Goal: Task Accomplishment & Management: Complete application form

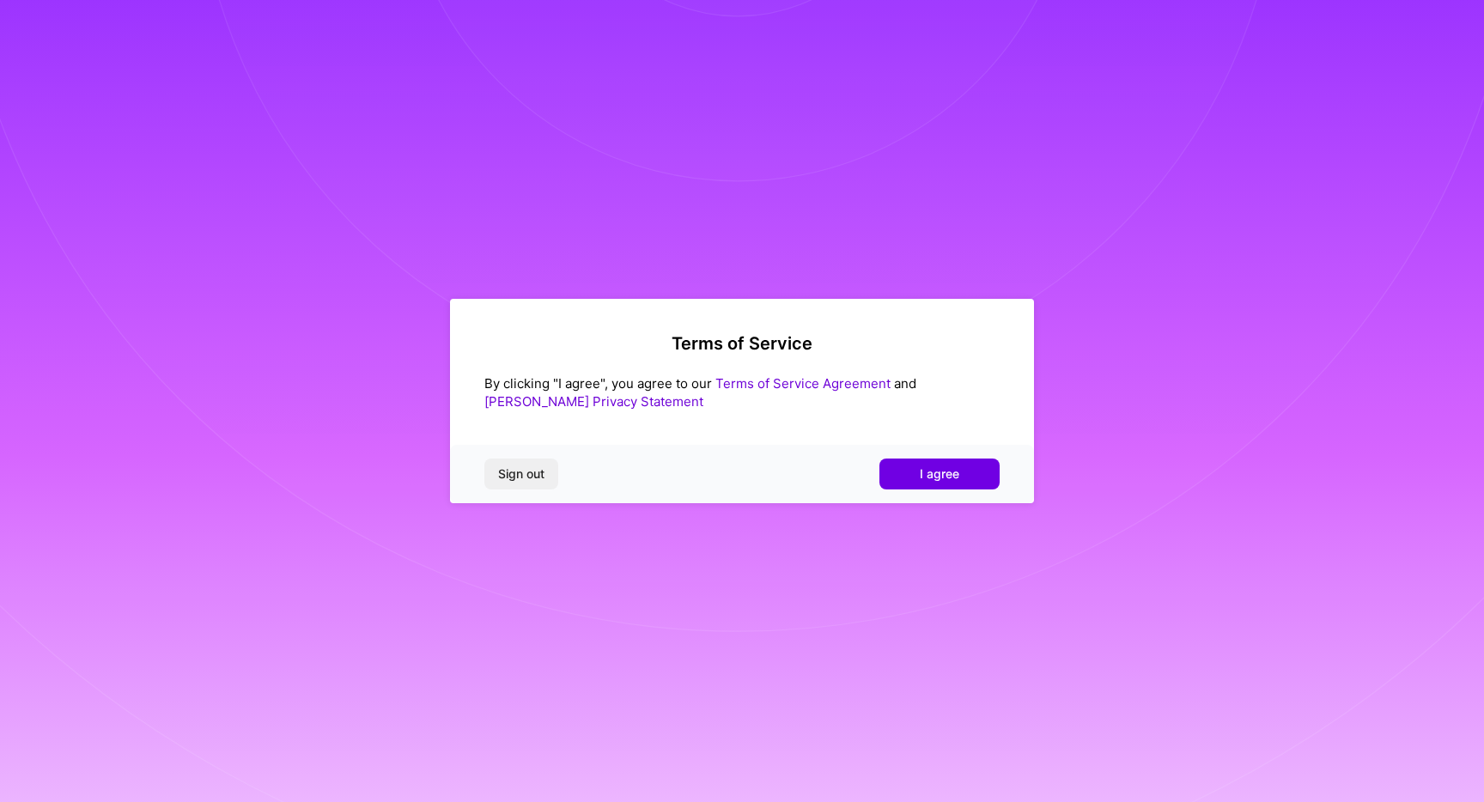
click at [934, 494] on div "Sign out I agree" at bounding box center [742, 474] width 584 height 58
click at [938, 480] on span "I agree" at bounding box center [939, 473] width 39 height 17
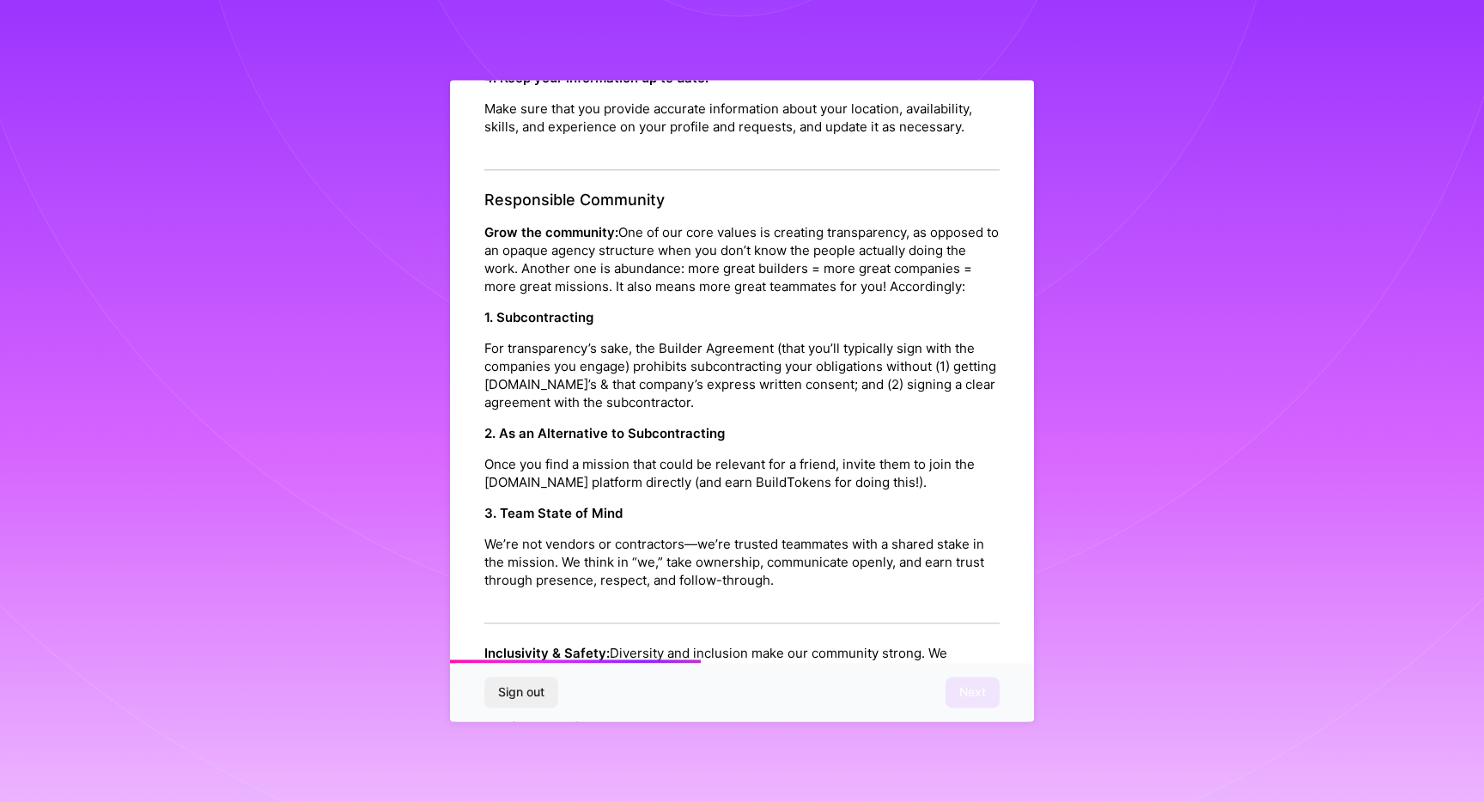
scroll to position [734, 0]
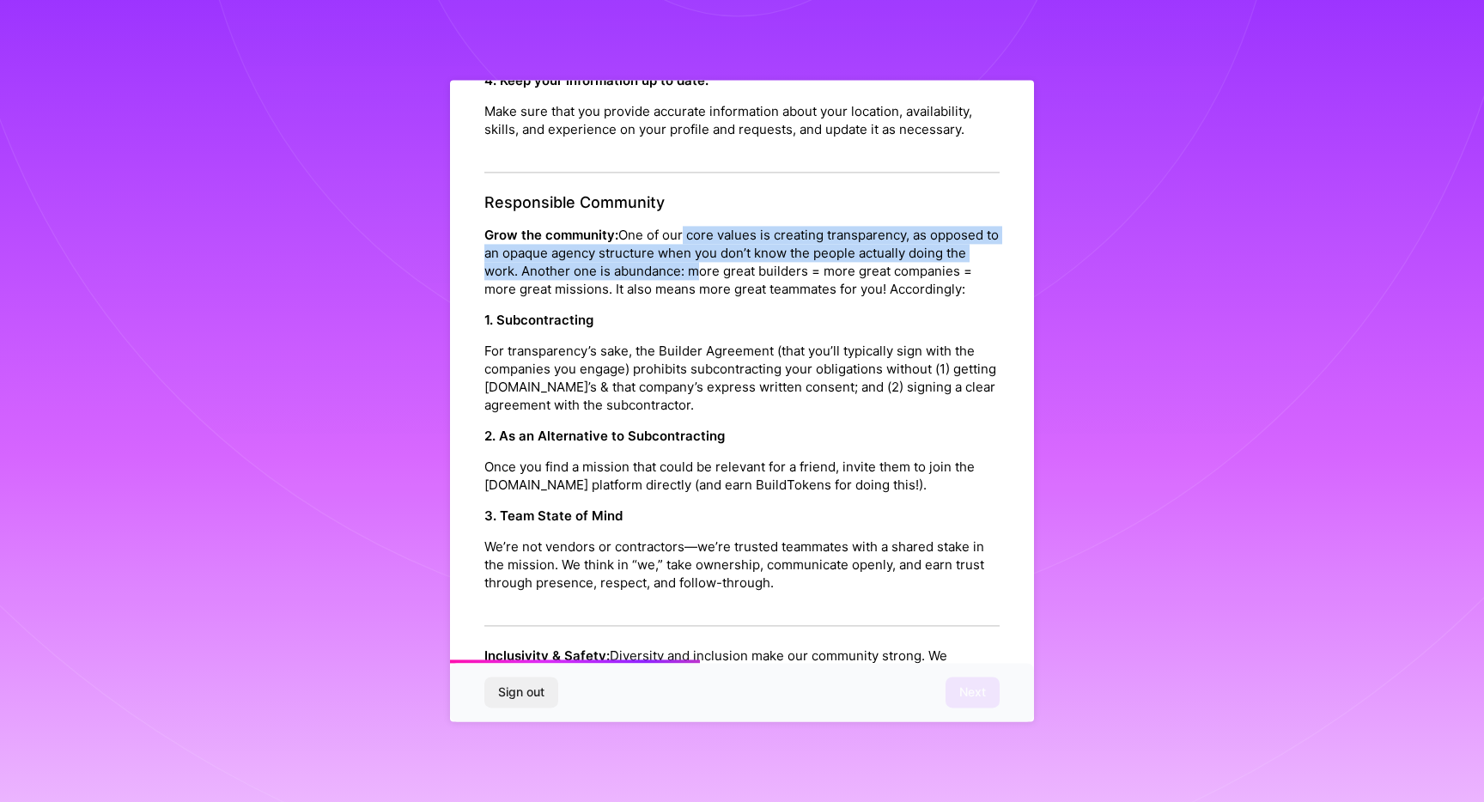
drag, startPoint x: 682, startPoint y: 208, endPoint x: 687, endPoint y: 259, distance: 51.8
click at [687, 259] on p "Grow the community: One of our core values is creating transparency, as opposed…" at bounding box center [741, 262] width 515 height 72
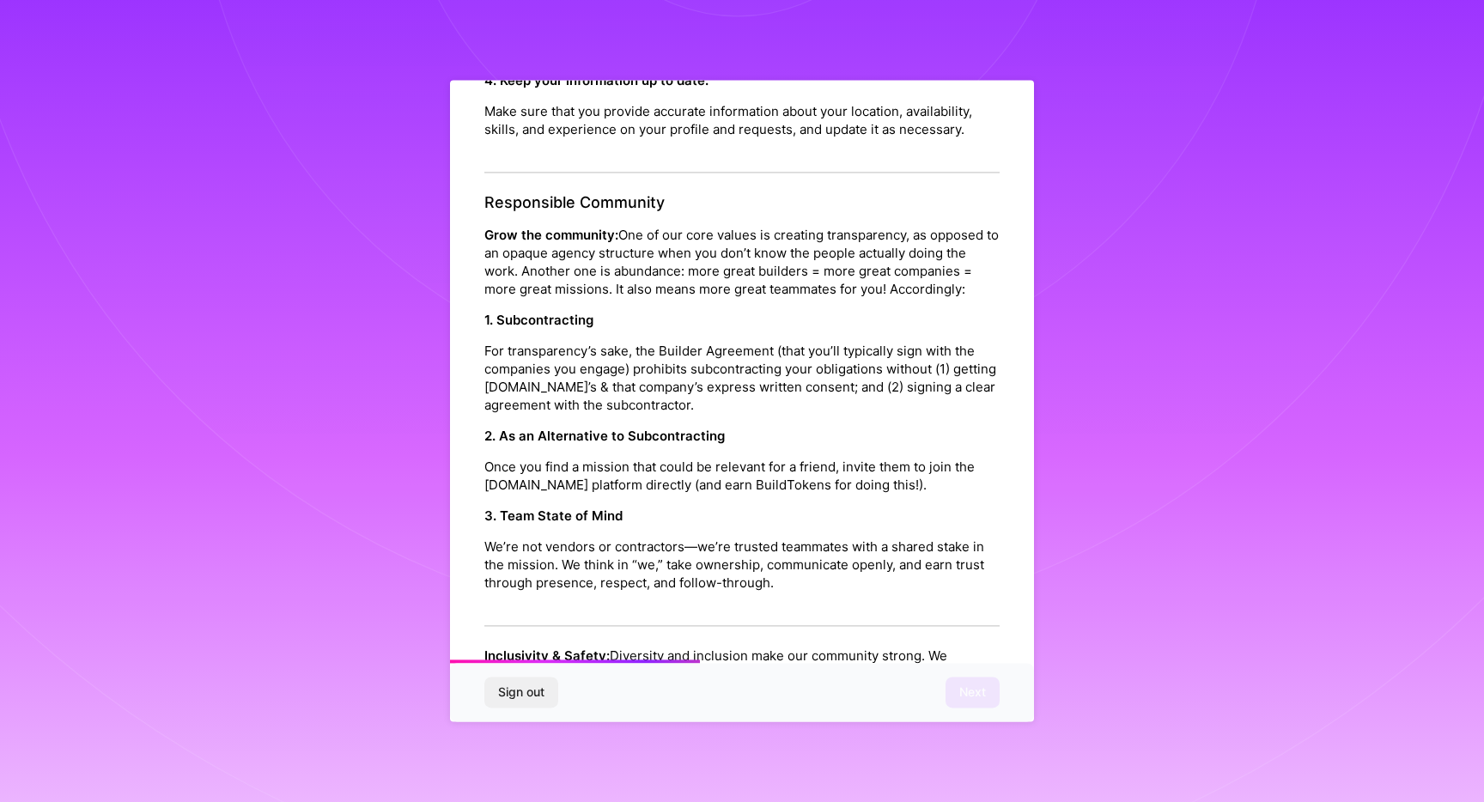
click at [678, 342] on p "For transparency’s sake, the Builder Agreement (that you’ll typically sign with…" at bounding box center [741, 378] width 515 height 72
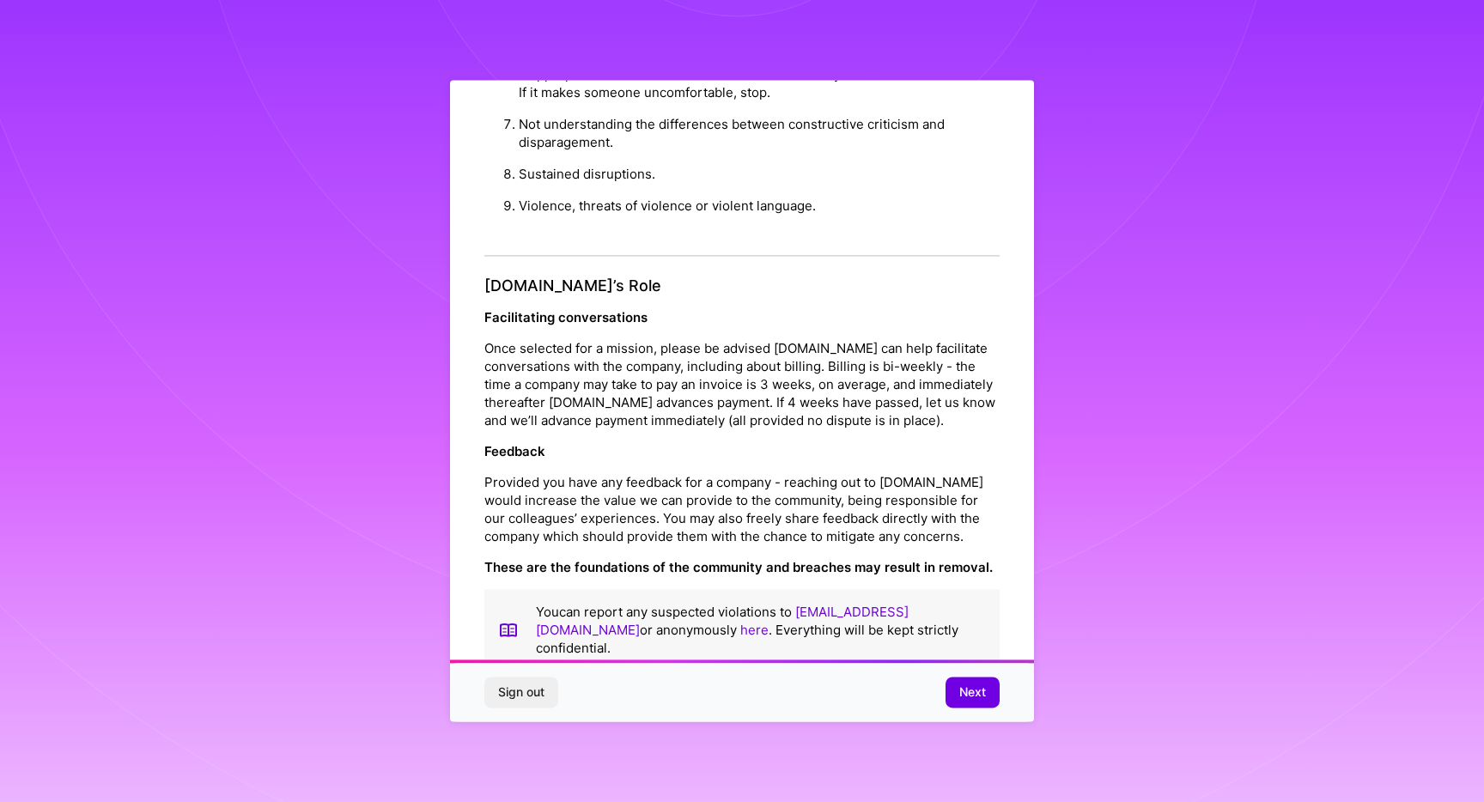
scroll to position [1713, 0]
click at [956, 685] on button "Next" at bounding box center [972, 692] width 54 height 31
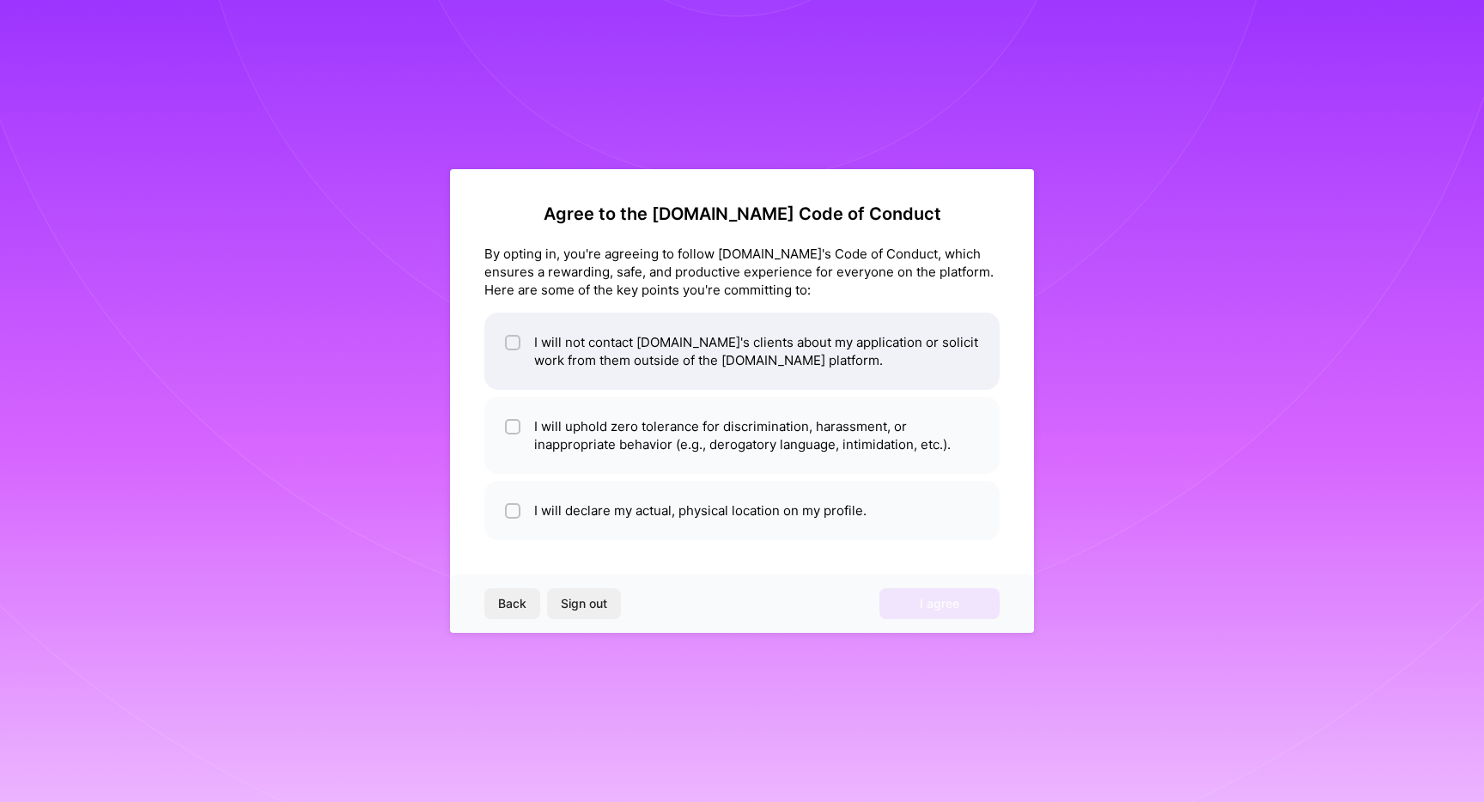
click at [670, 360] on li "I will not contact [DOMAIN_NAME]'s clients about my application or solicit work…" at bounding box center [741, 351] width 515 height 77
checkbox input "true"
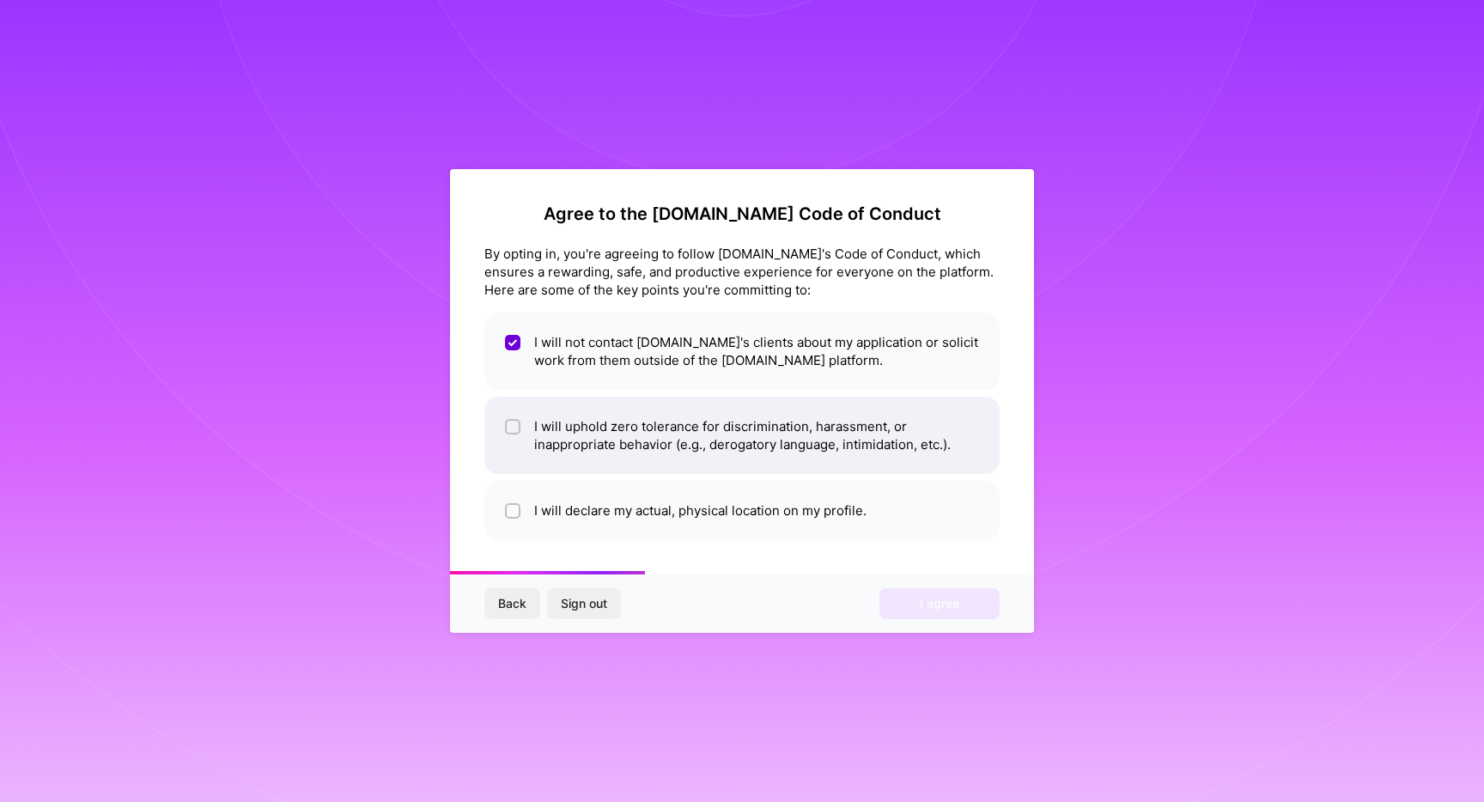
click at [686, 413] on li "I will uphold zero tolerance for discrimination, harassment, or inappropriate b…" at bounding box center [741, 435] width 515 height 77
checkbox input "true"
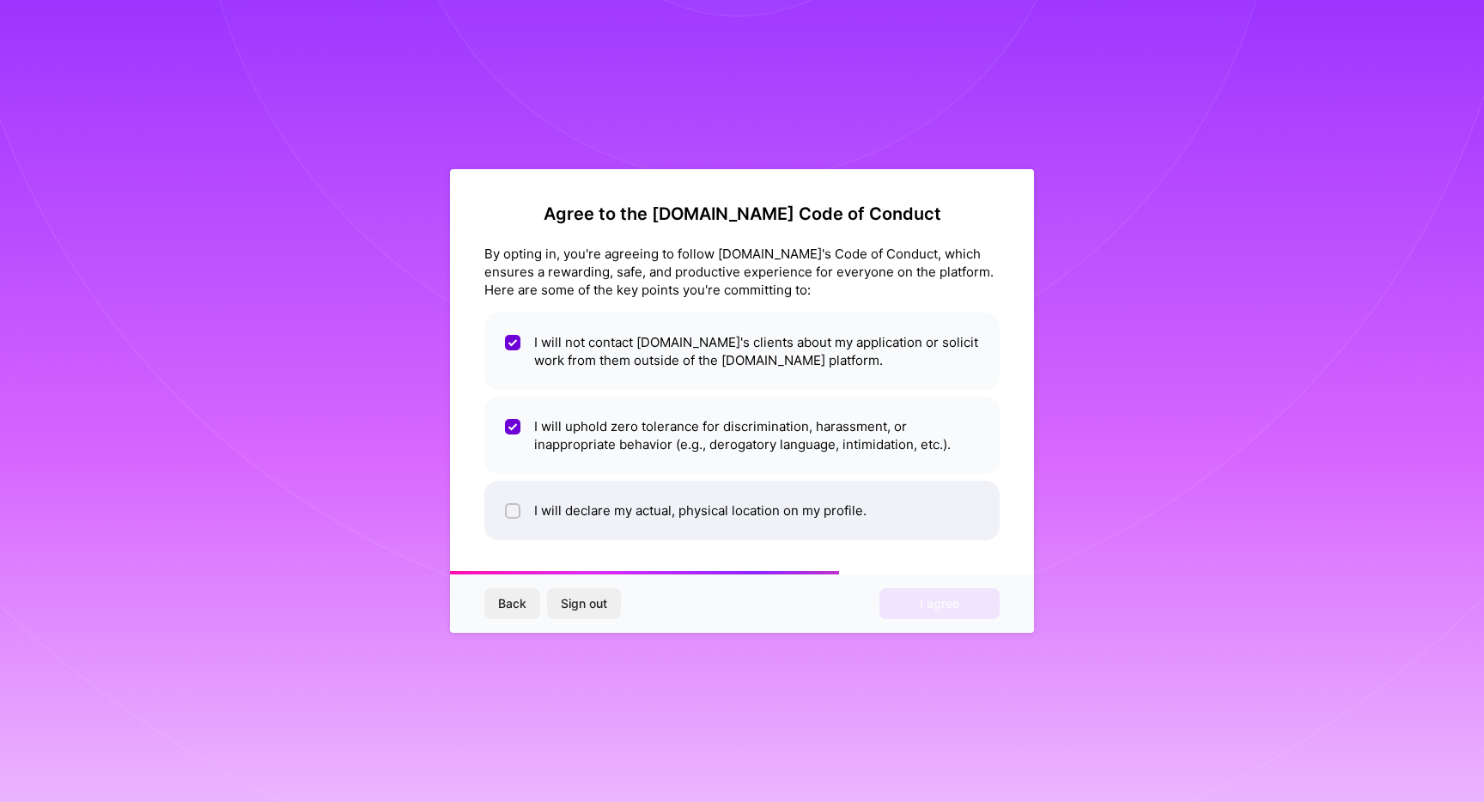
click at [796, 494] on li "I will declare my actual, physical location on my profile." at bounding box center [741, 510] width 515 height 59
checkbox input "true"
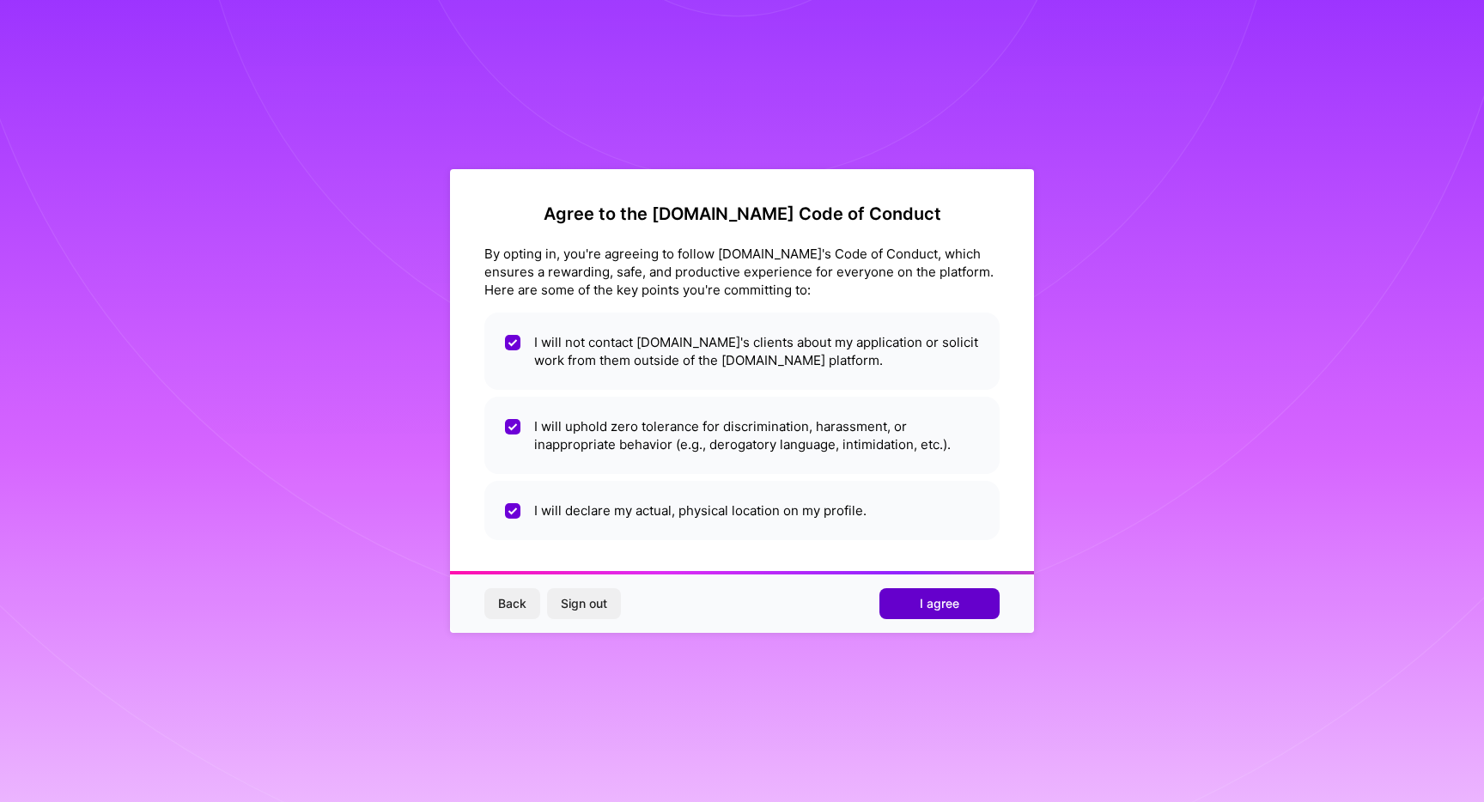
click at [936, 591] on button "I agree" at bounding box center [939, 603] width 120 height 31
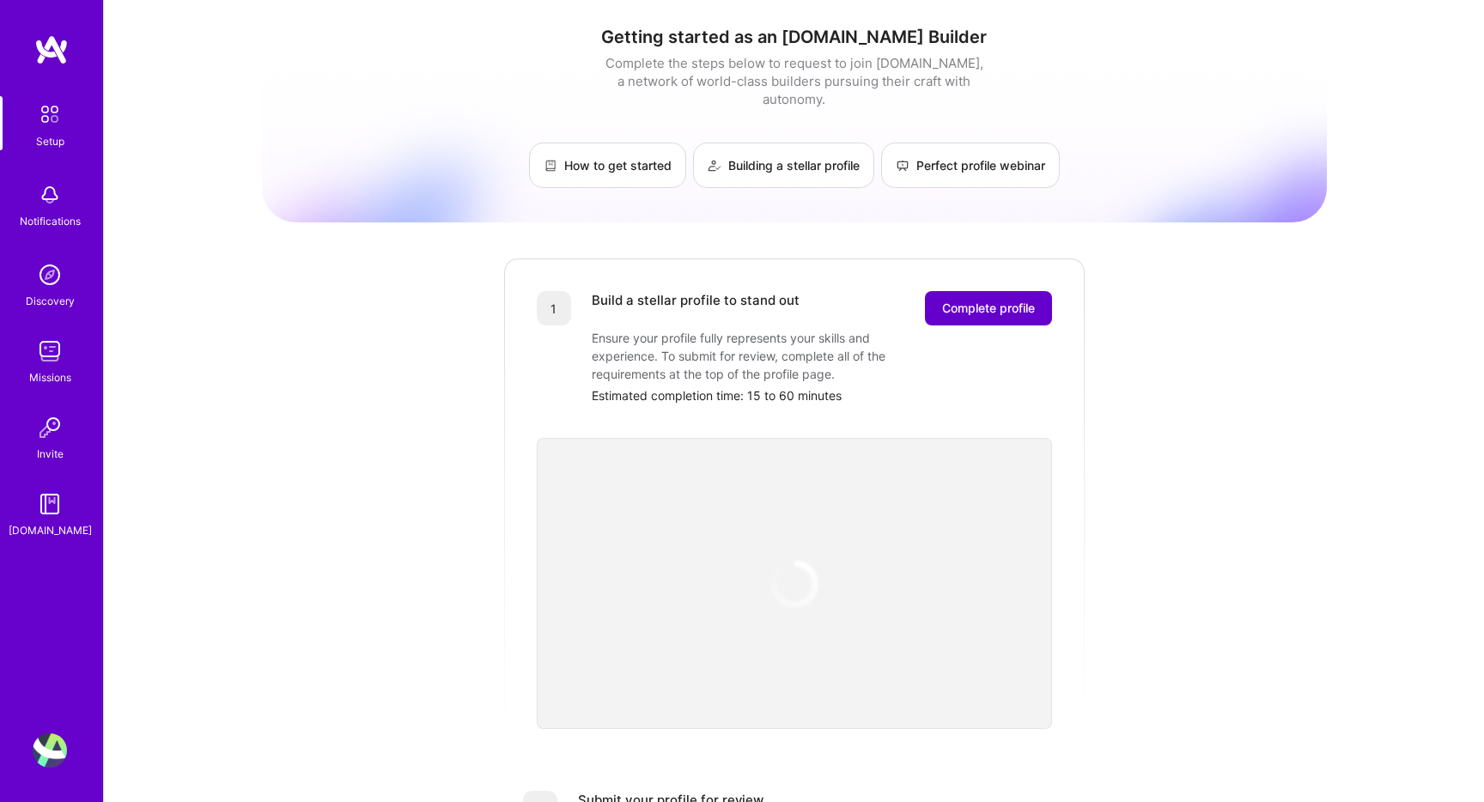
click at [978, 306] on button "Complete profile" at bounding box center [988, 308] width 127 height 34
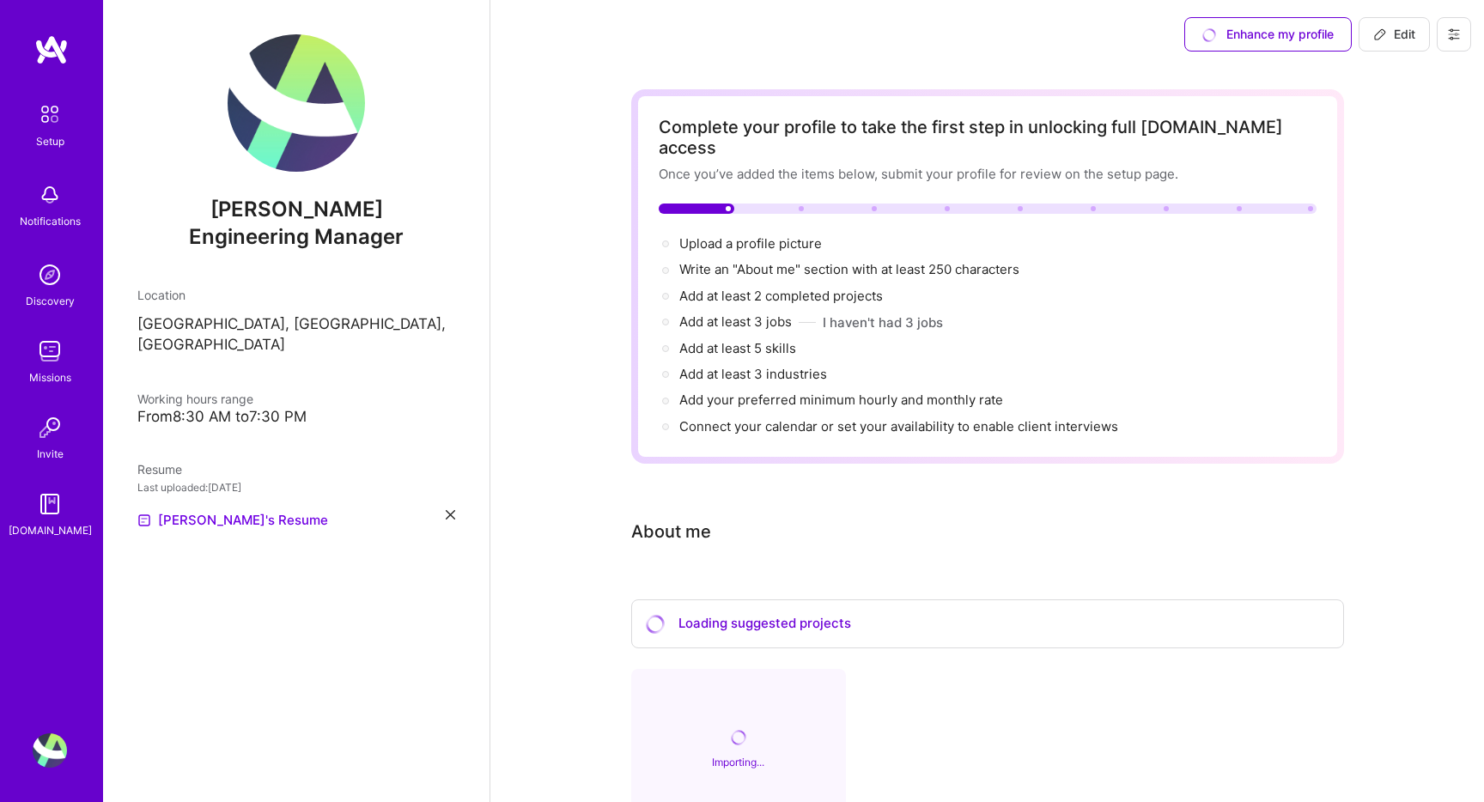
scroll to position [1, 0]
click at [744, 365] on span "Add at least 3 industries →" at bounding box center [760, 373] width 163 height 16
select select "US"
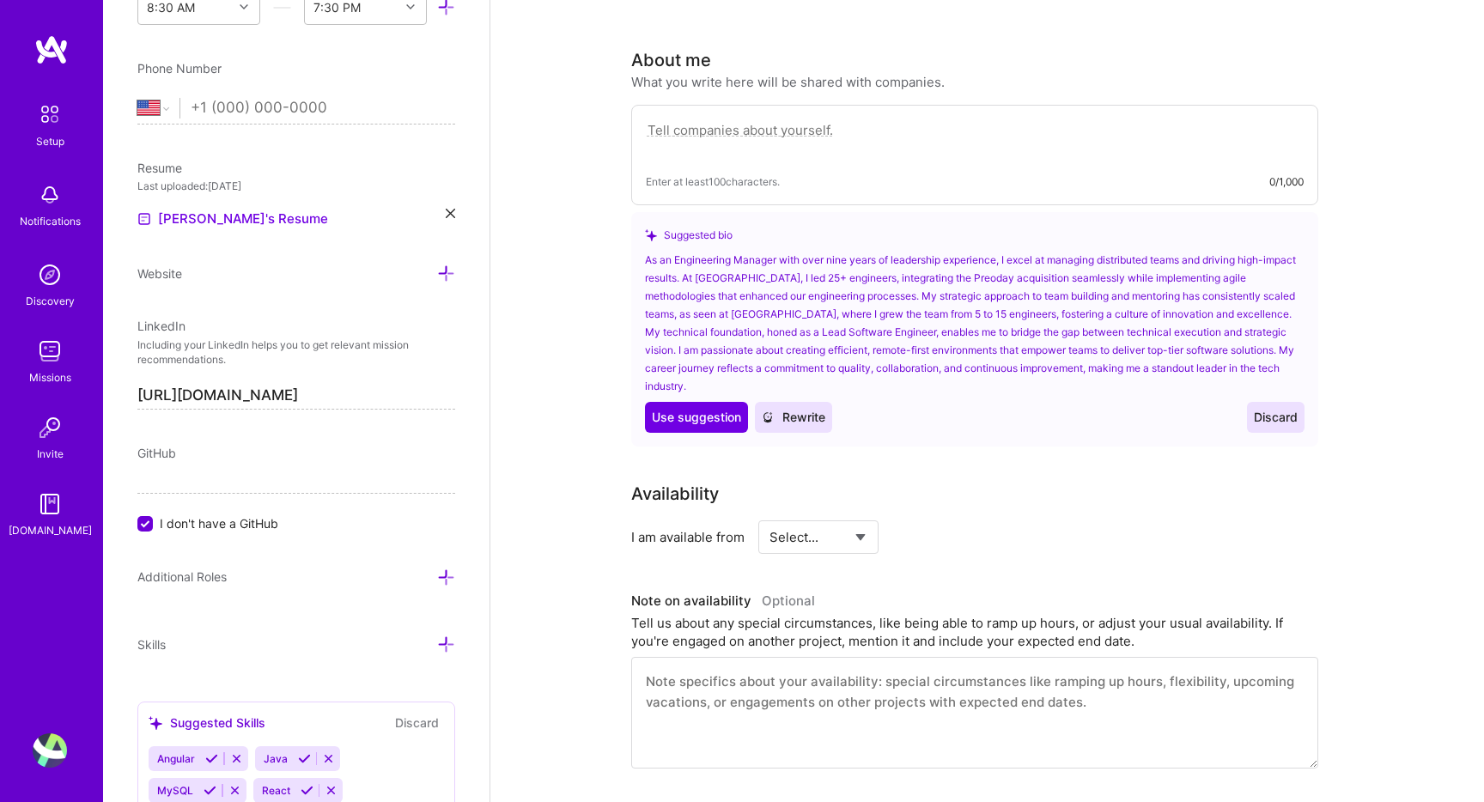
scroll to position [483, 0]
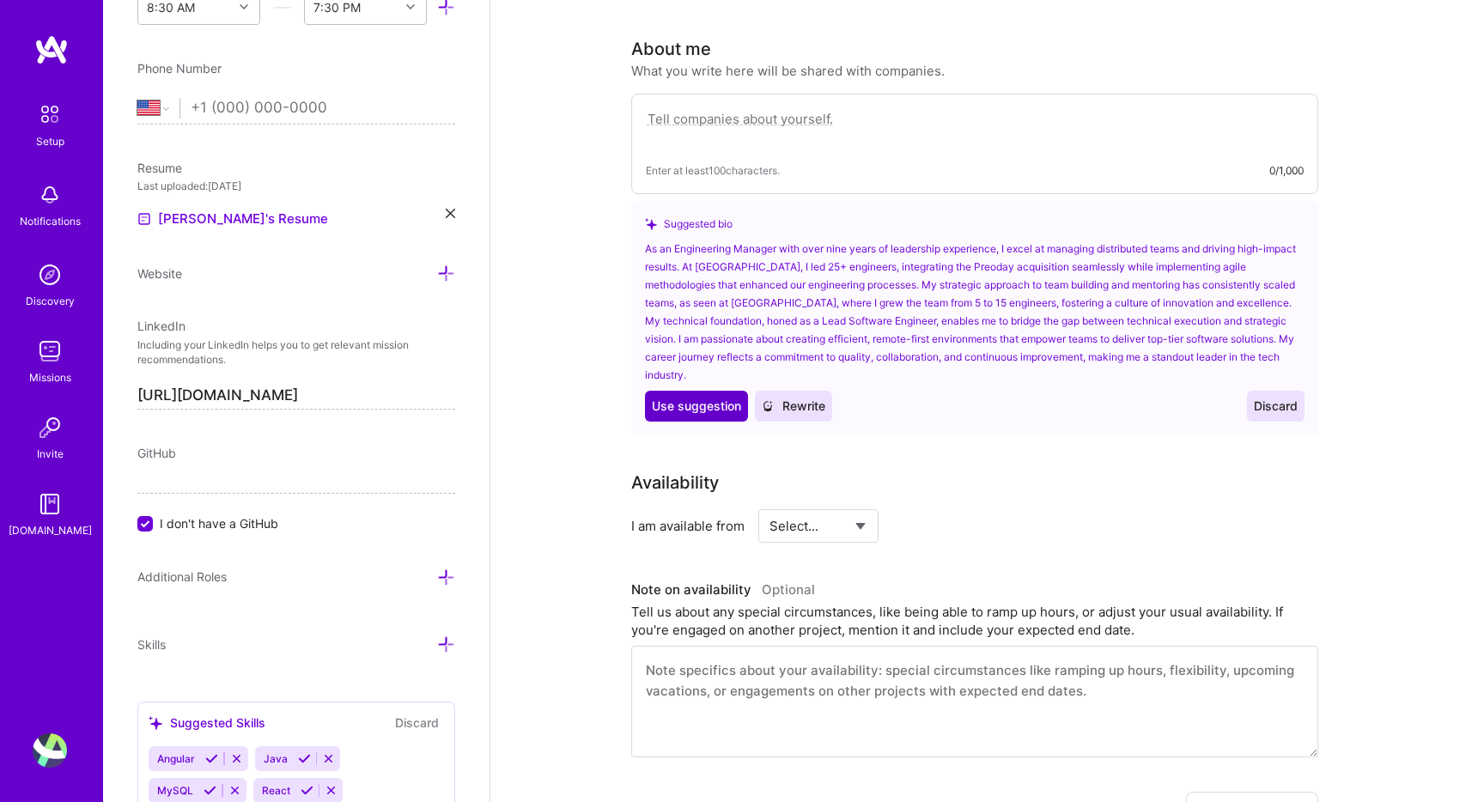
click at [689, 398] on span "Use suggestion" at bounding box center [696, 406] width 89 height 17
type textarea "As an Engineering Manager with over nine years of leadership experience, I exce…"
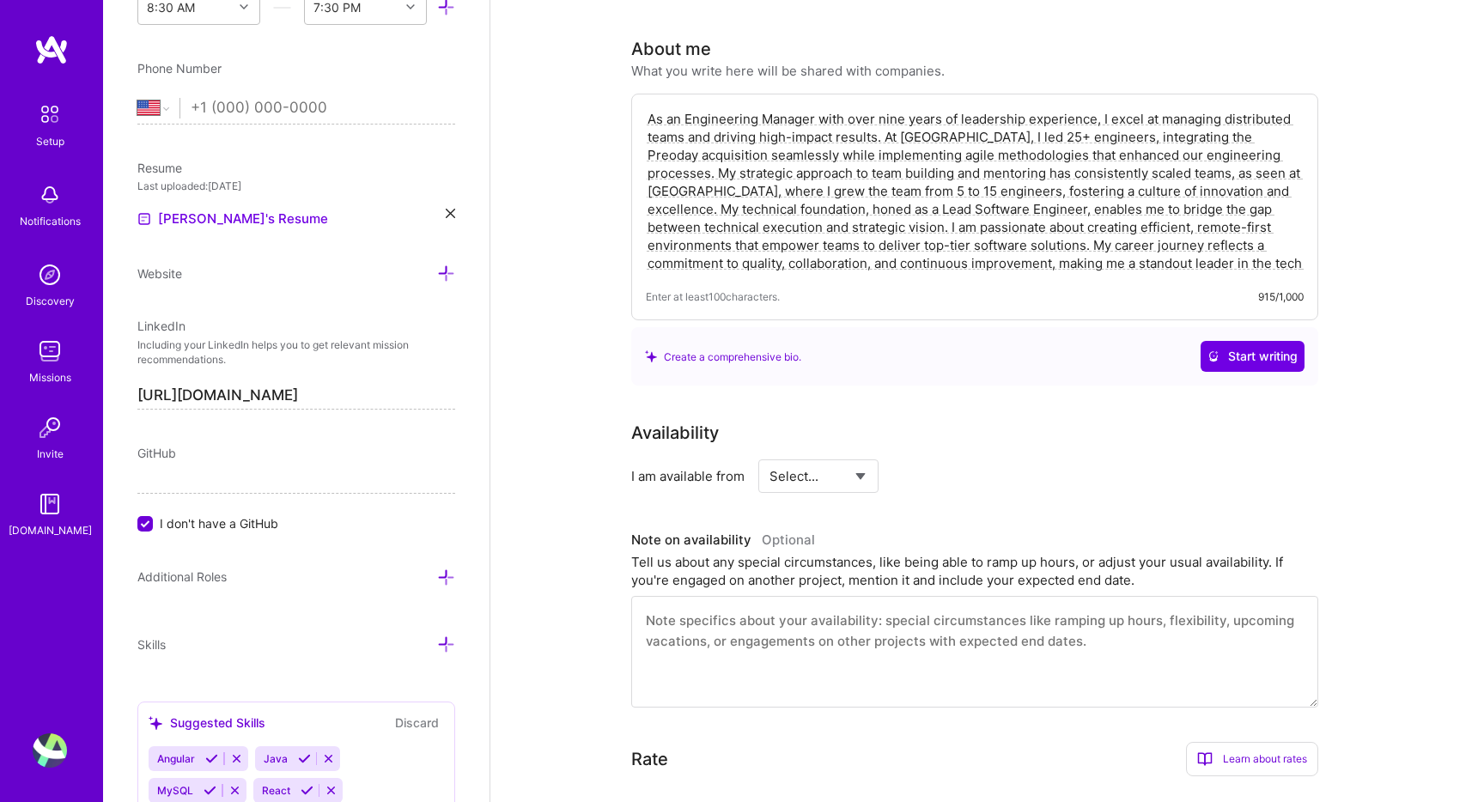
scroll to position [553, 0]
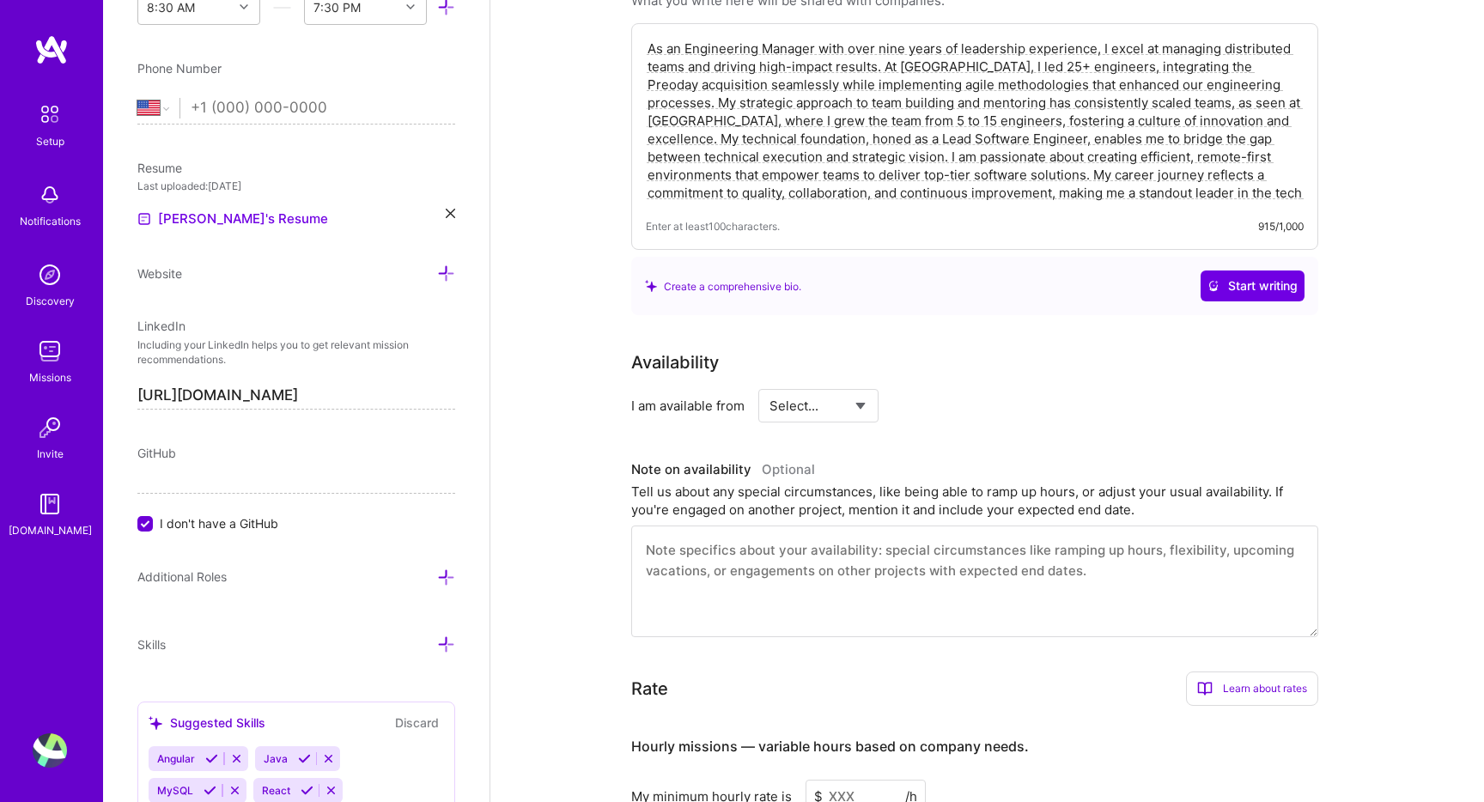
click at [848, 390] on select "Select... Right Now Future Date Not Available" at bounding box center [818, 406] width 99 height 44
select select "Right Now"
click at [769, 384] on select "Select... Right Now Future Date Not Available" at bounding box center [818, 406] width 99 height 44
click at [946, 538] on textarea at bounding box center [974, 581] width 687 height 112
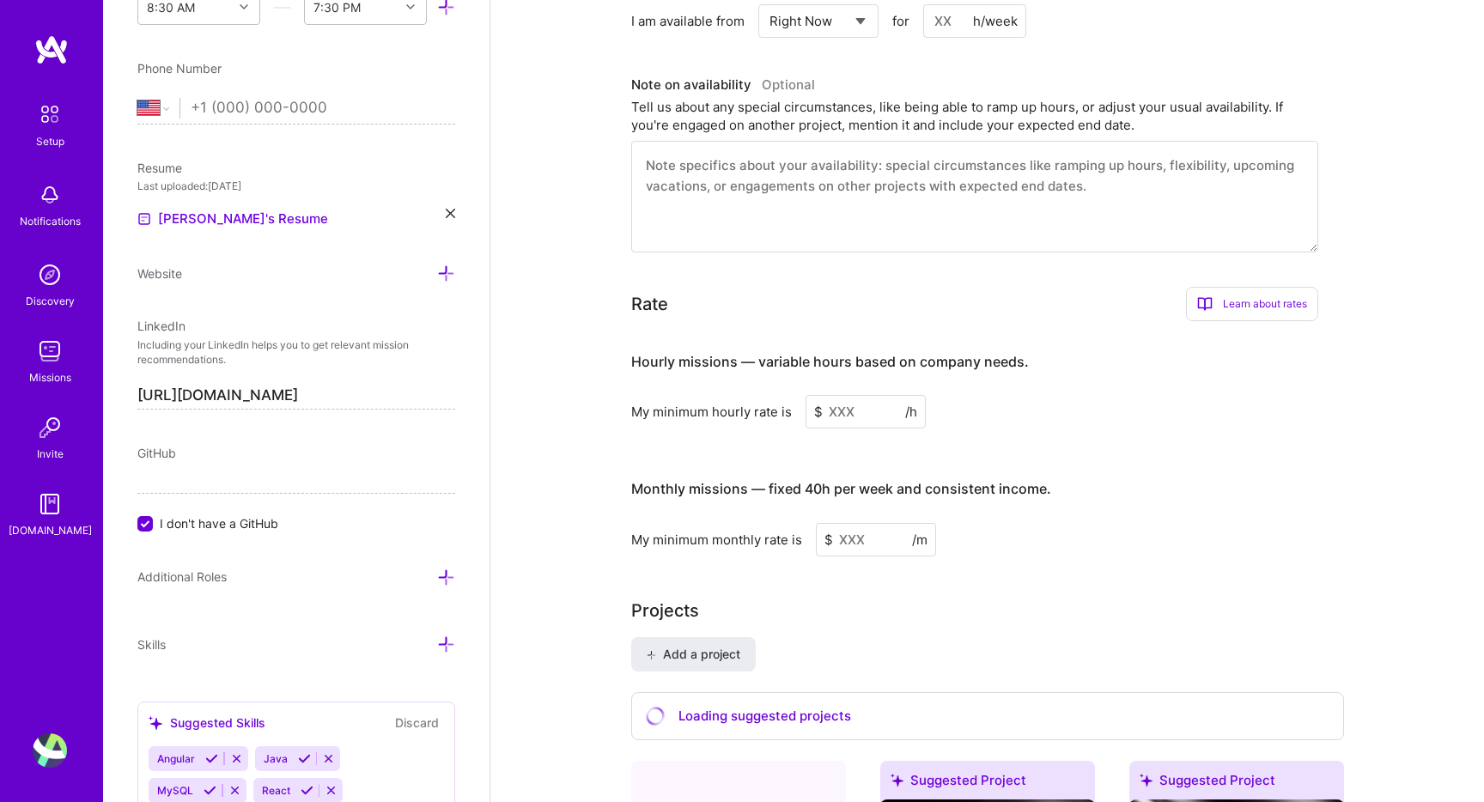
scroll to position [1011, 0]
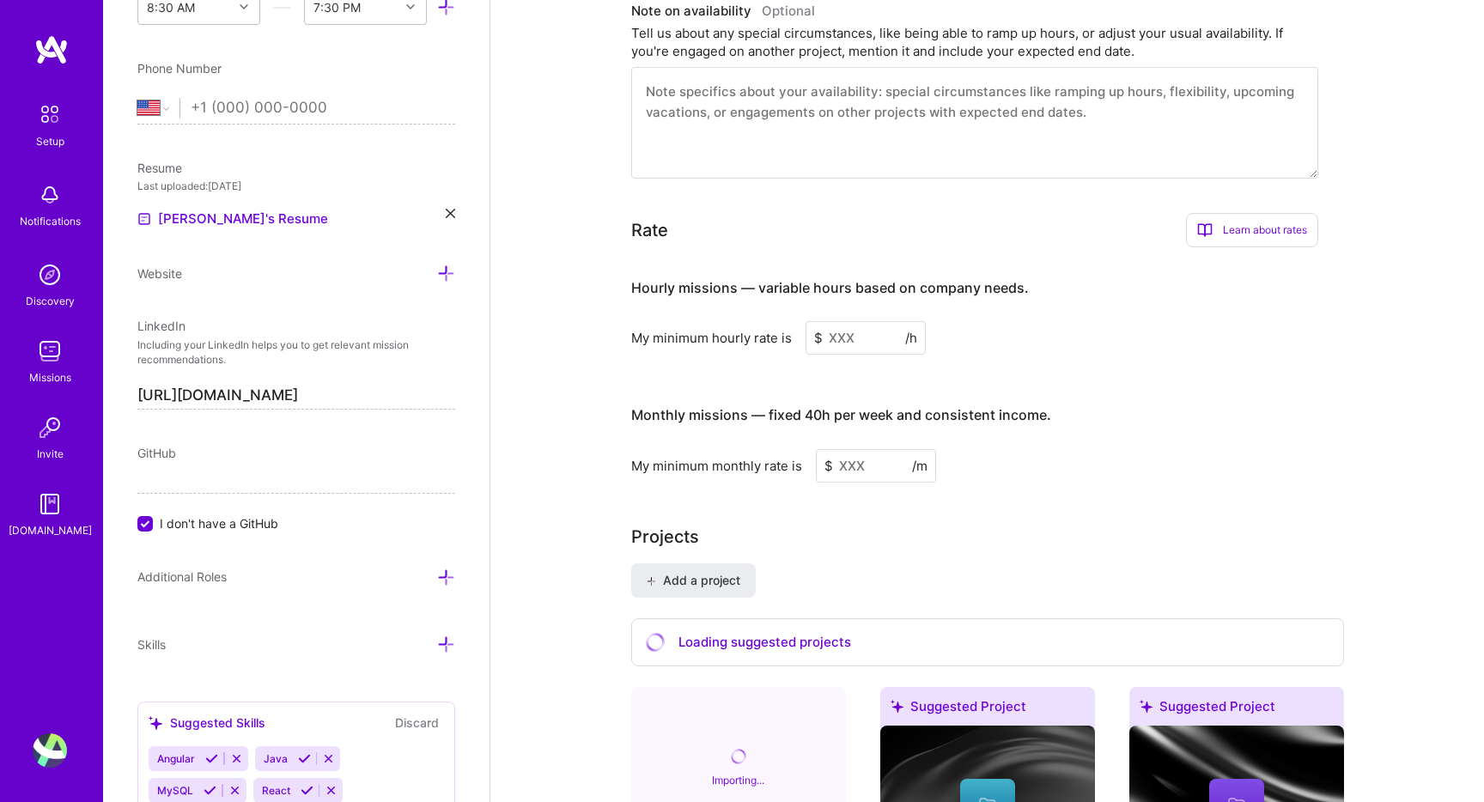
click at [878, 333] on input at bounding box center [865, 337] width 120 height 33
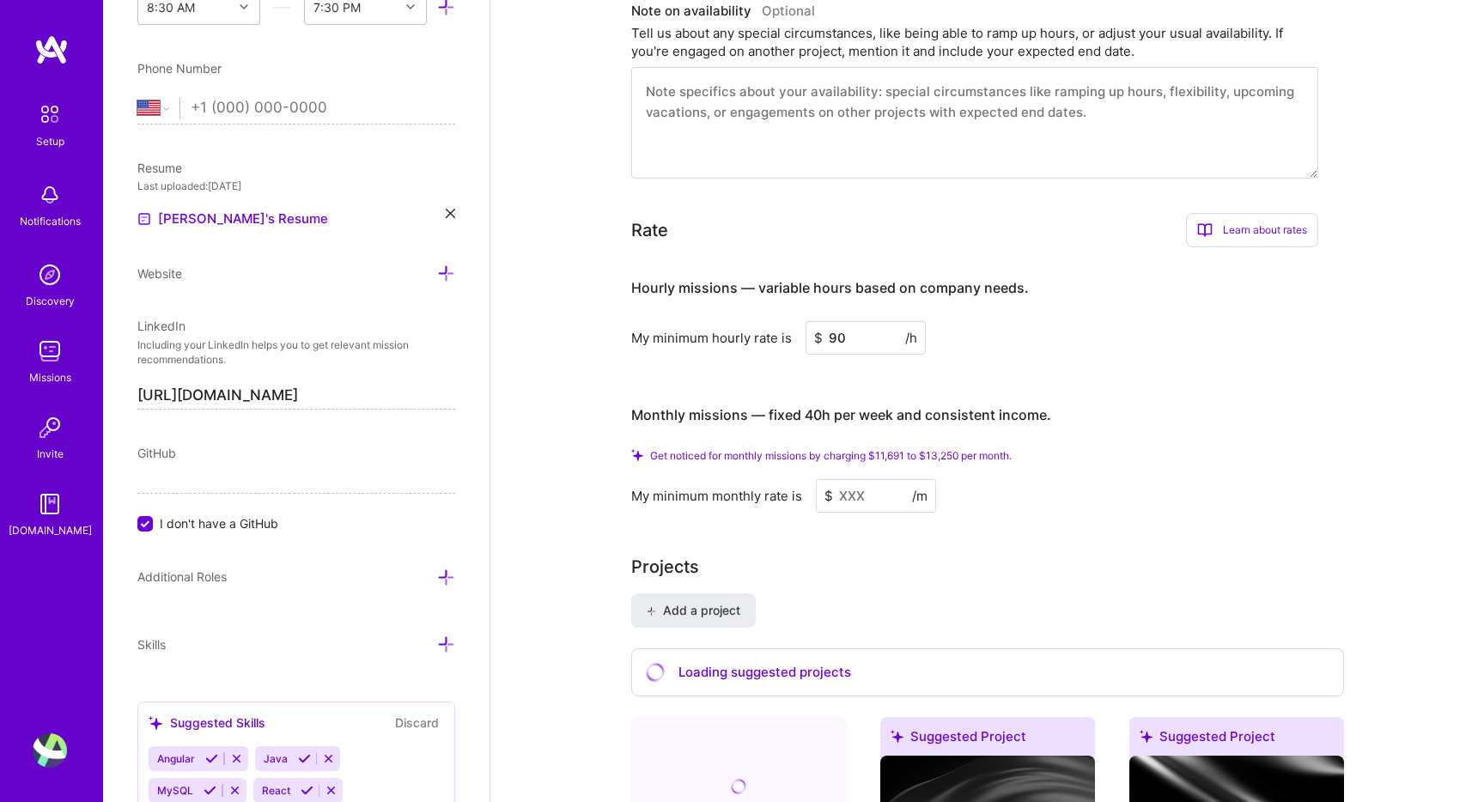
type input "90"
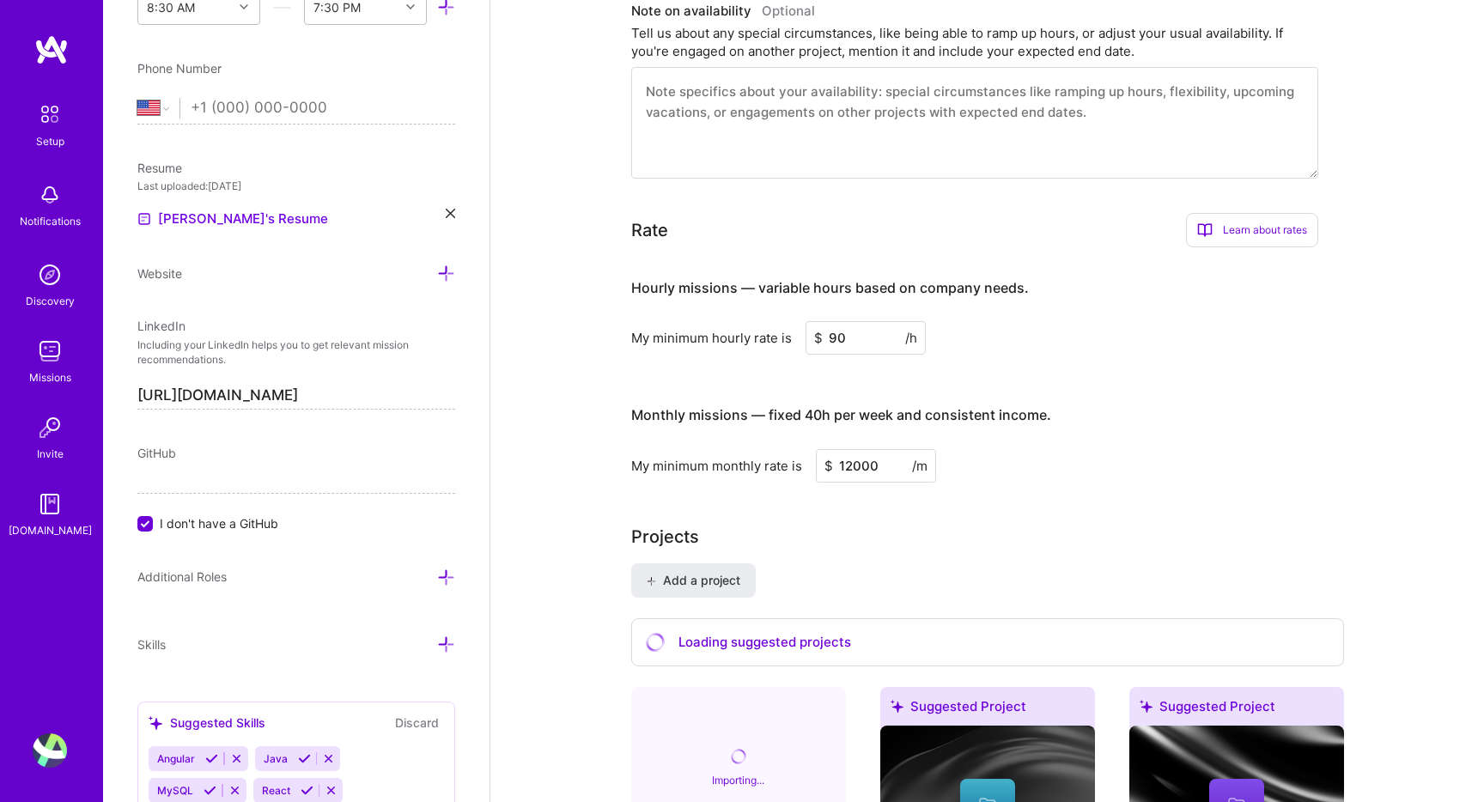
type input "12000"
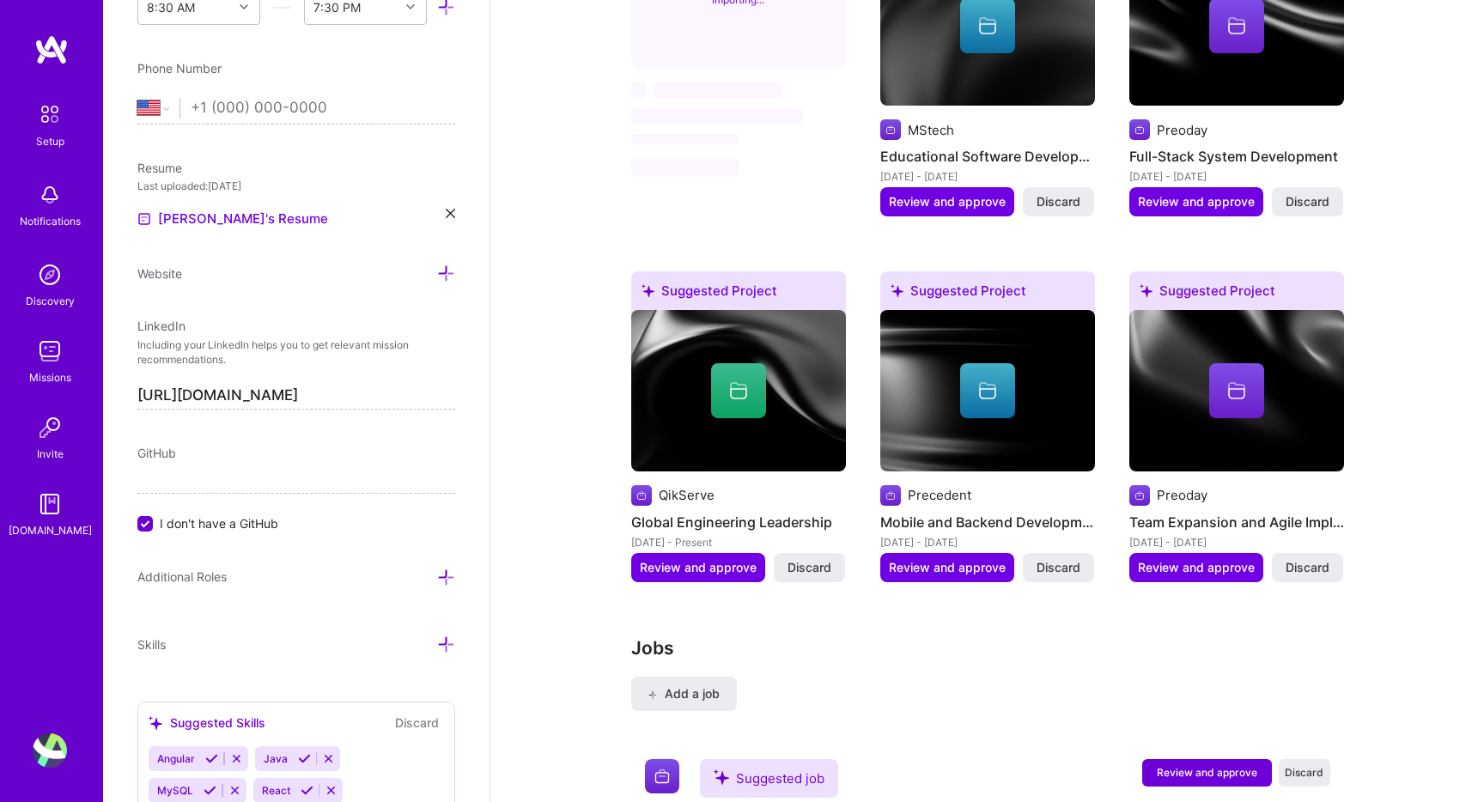
scroll to position [1768, 0]
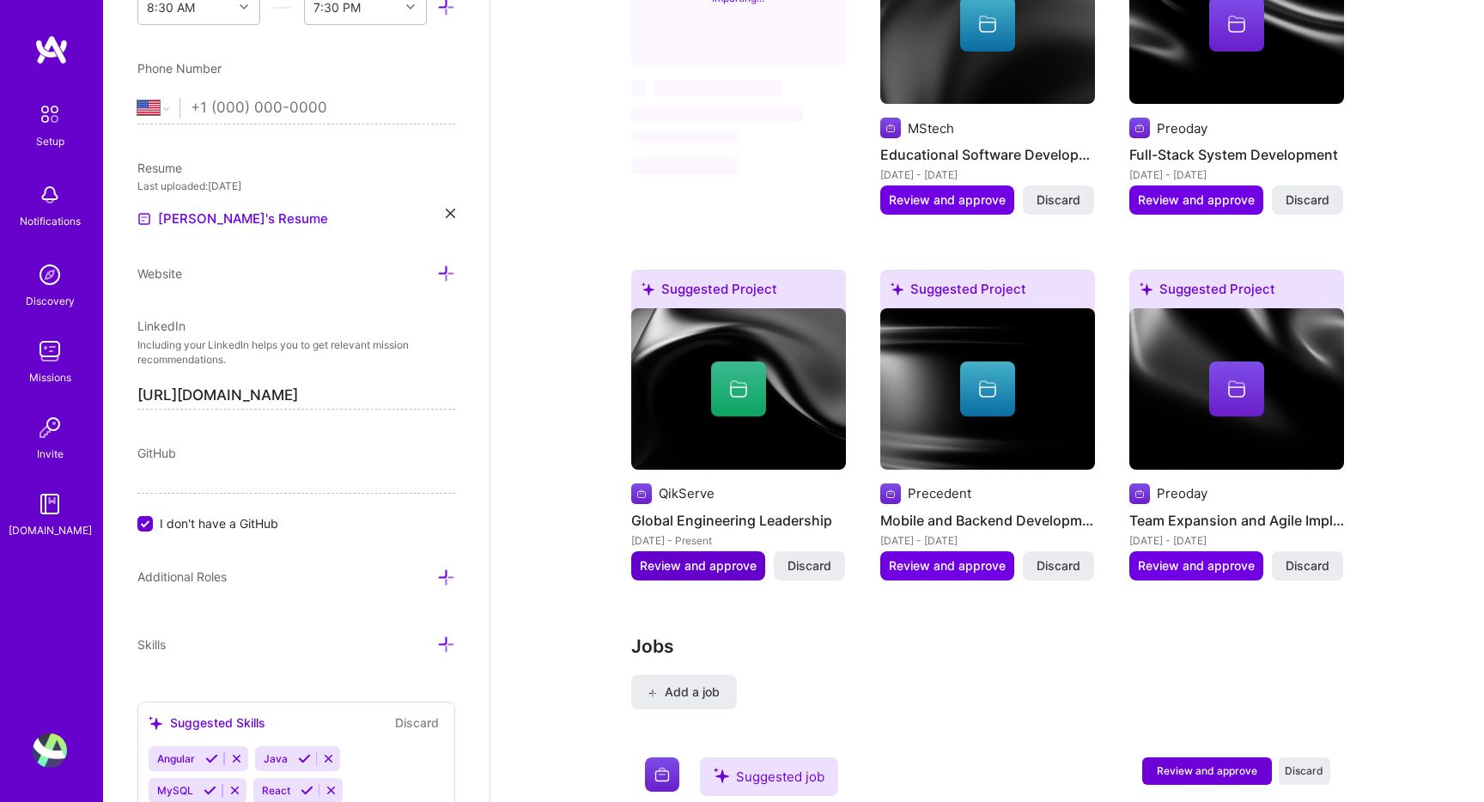
click at [720, 557] on span "Review and approve" at bounding box center [698, 565] width 117 height 17
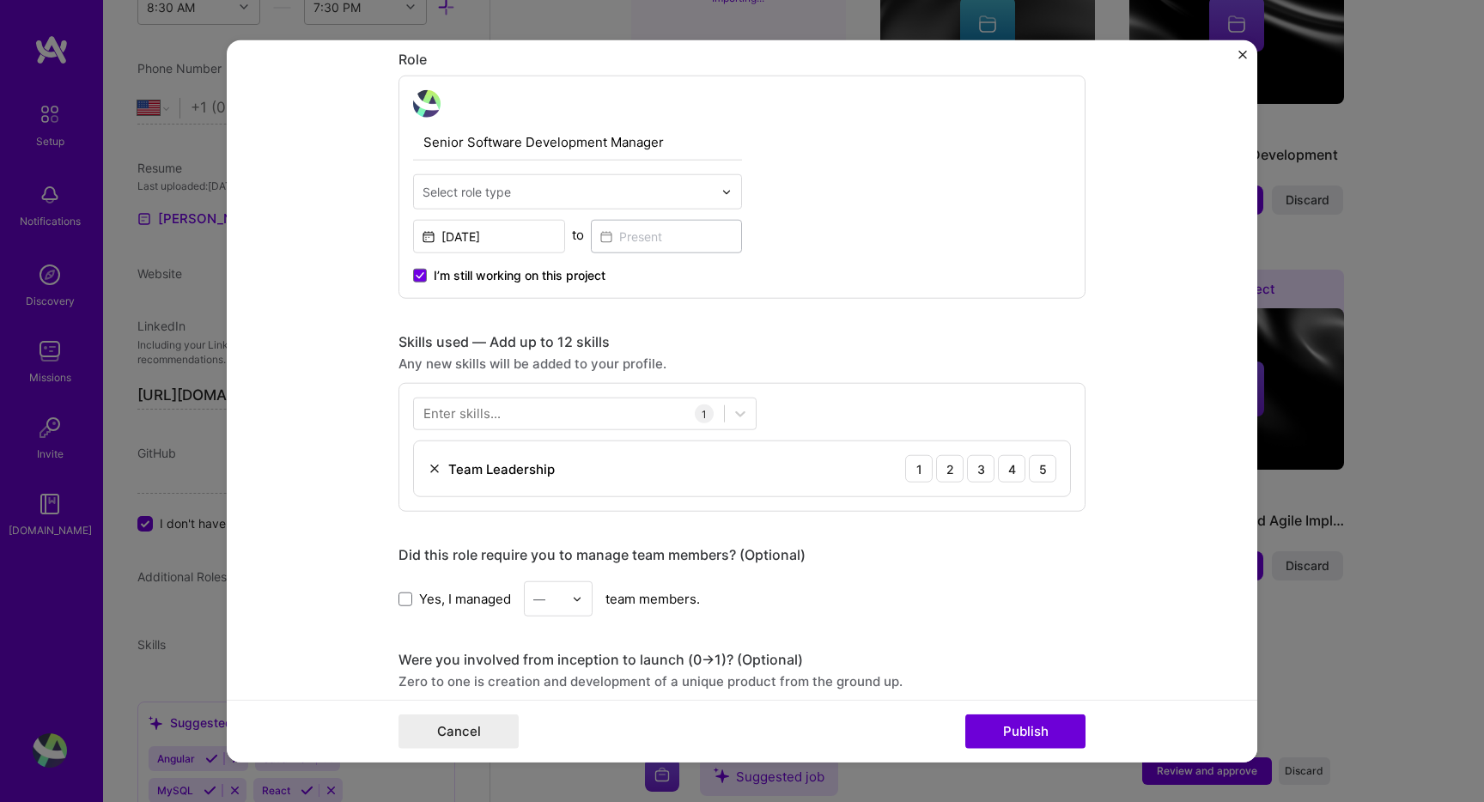
scroll to position [577, 0]
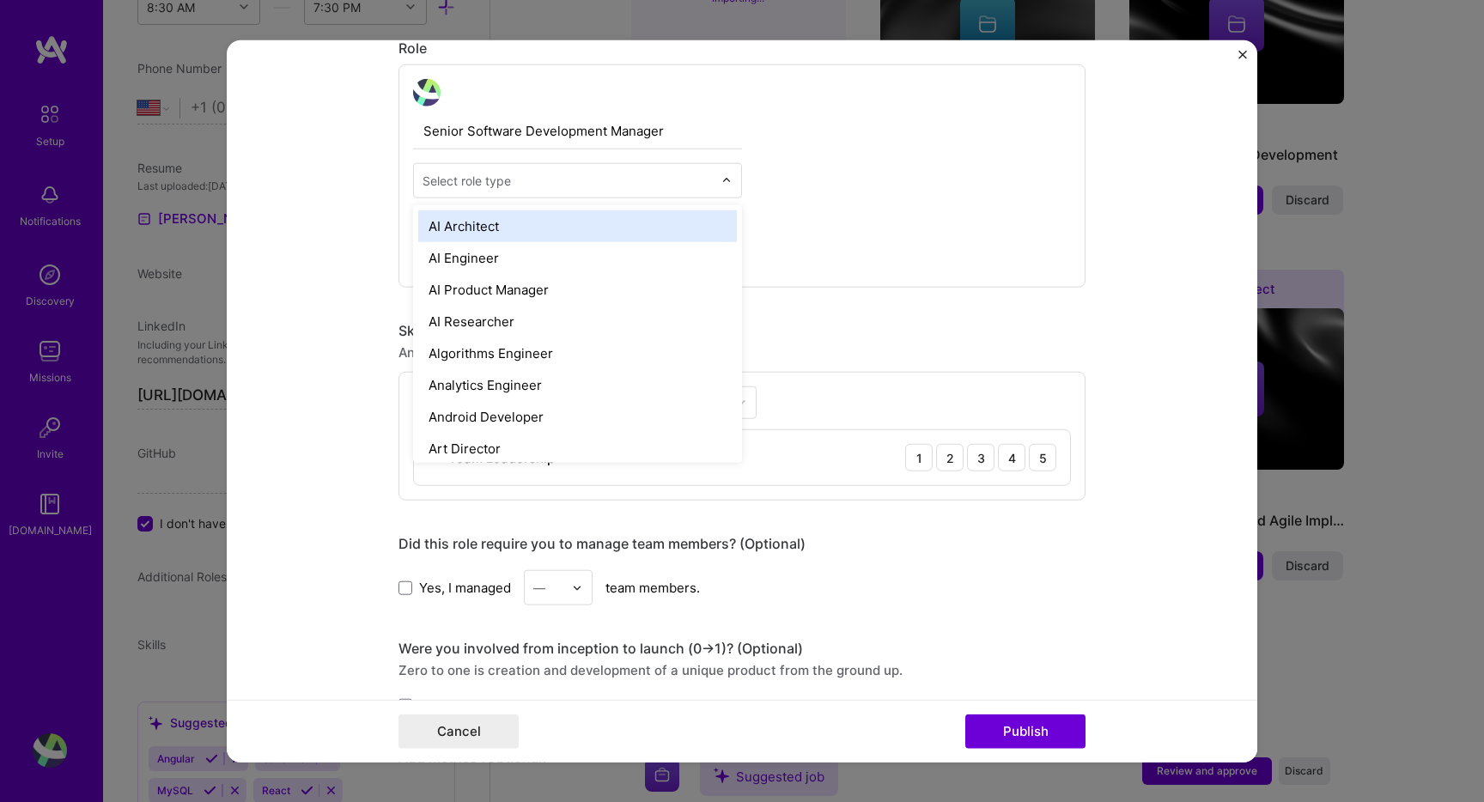
click at [669, 176] on input "text" at bounding box center [567, 181] width 290 height 18
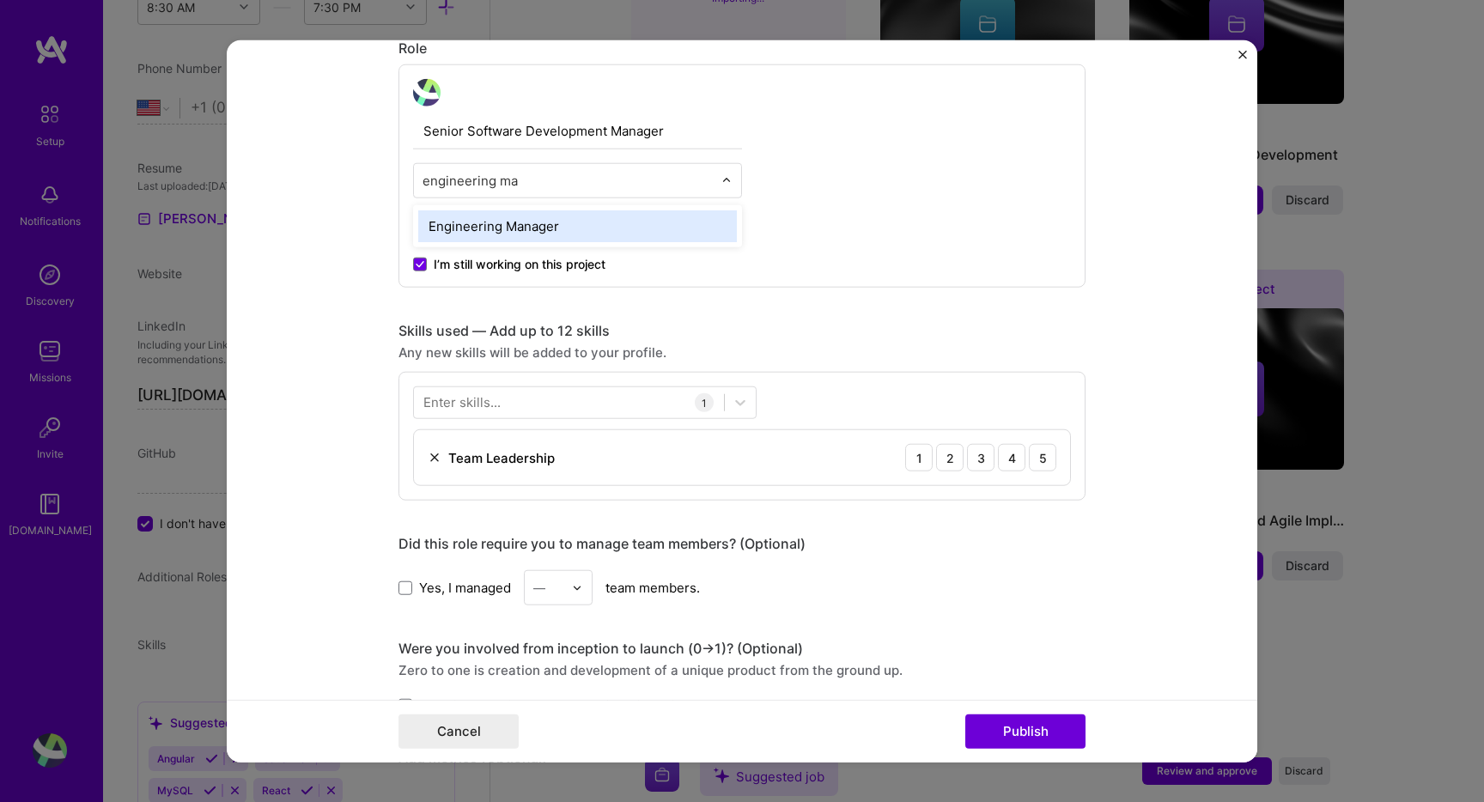
type input "engineering man"
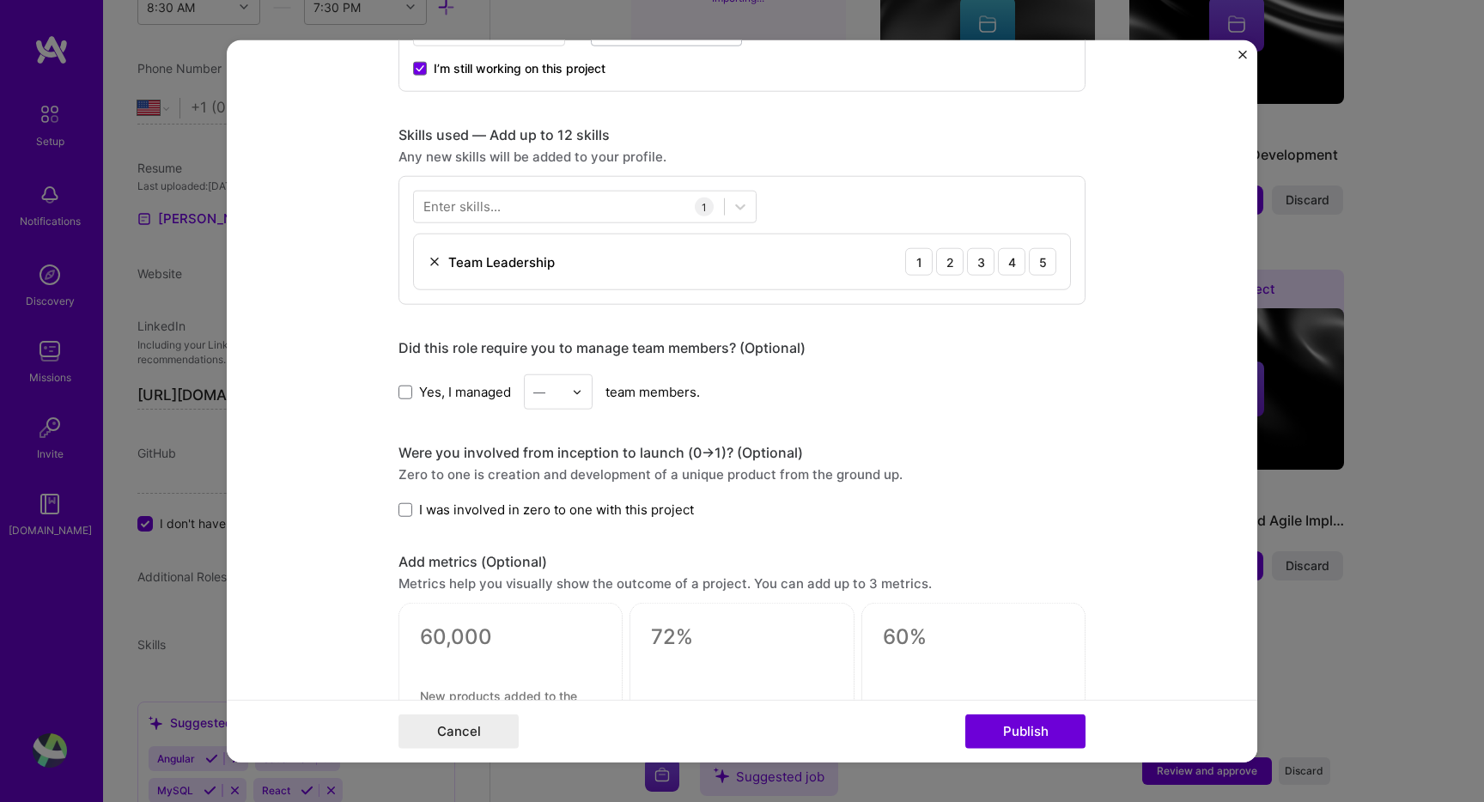
scroll to position [780, 0]
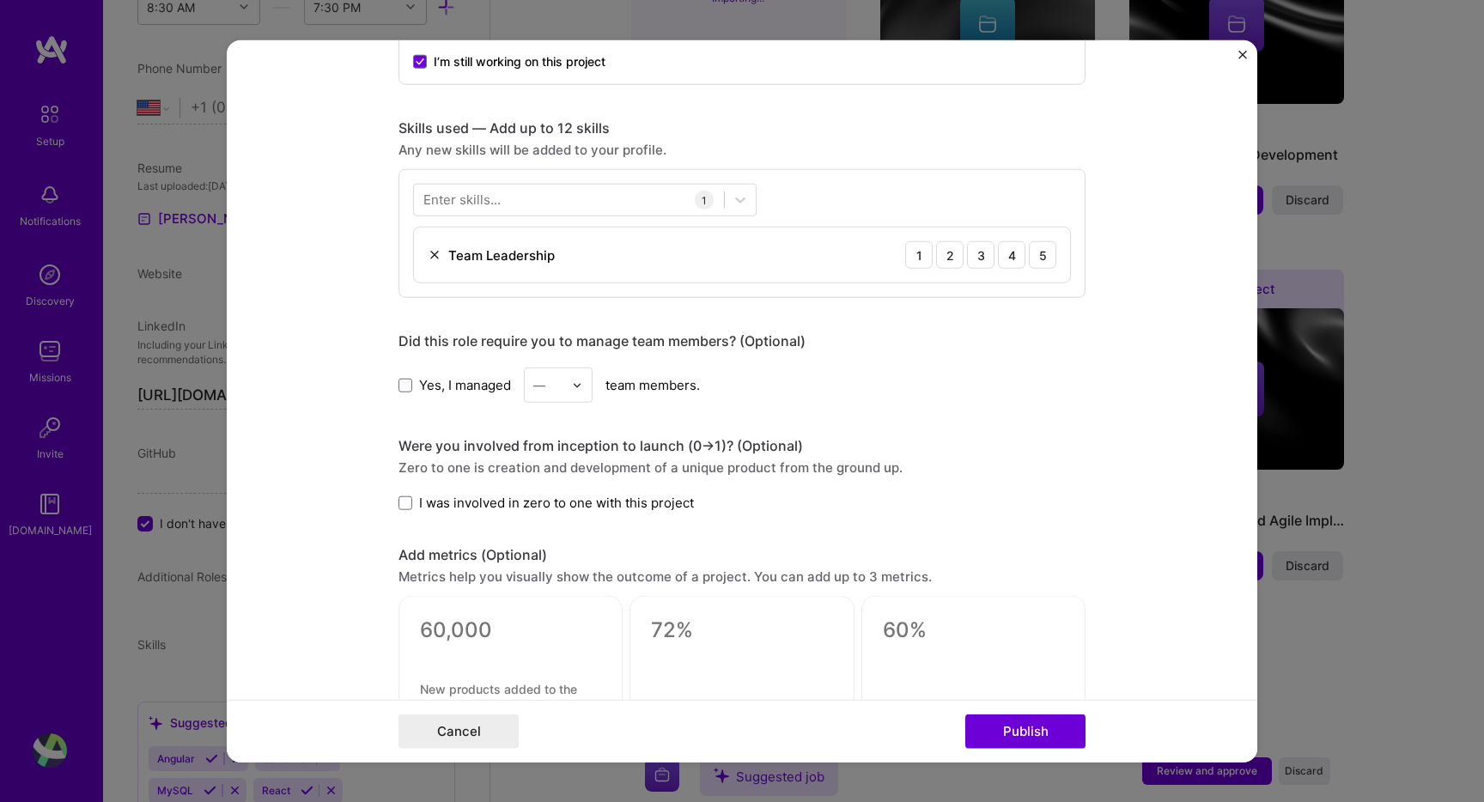
click at [481, 385] on span "Yes, I managed" at bounding box center [465, 384] width 92 height 18
click at [0, 0] on input "Yes, I managed" at bounding box center [0, 0] width 0 height 0
click at [548, 388] on input "text" at bounding box center [548, 385] width 30 height 18
type input "25"
click at [481, 489] on div "Were you involved from inception to launch (0 -> 1)? (Optional) Zero to one is …" at bounding box center [741, 474] width 687 height 75
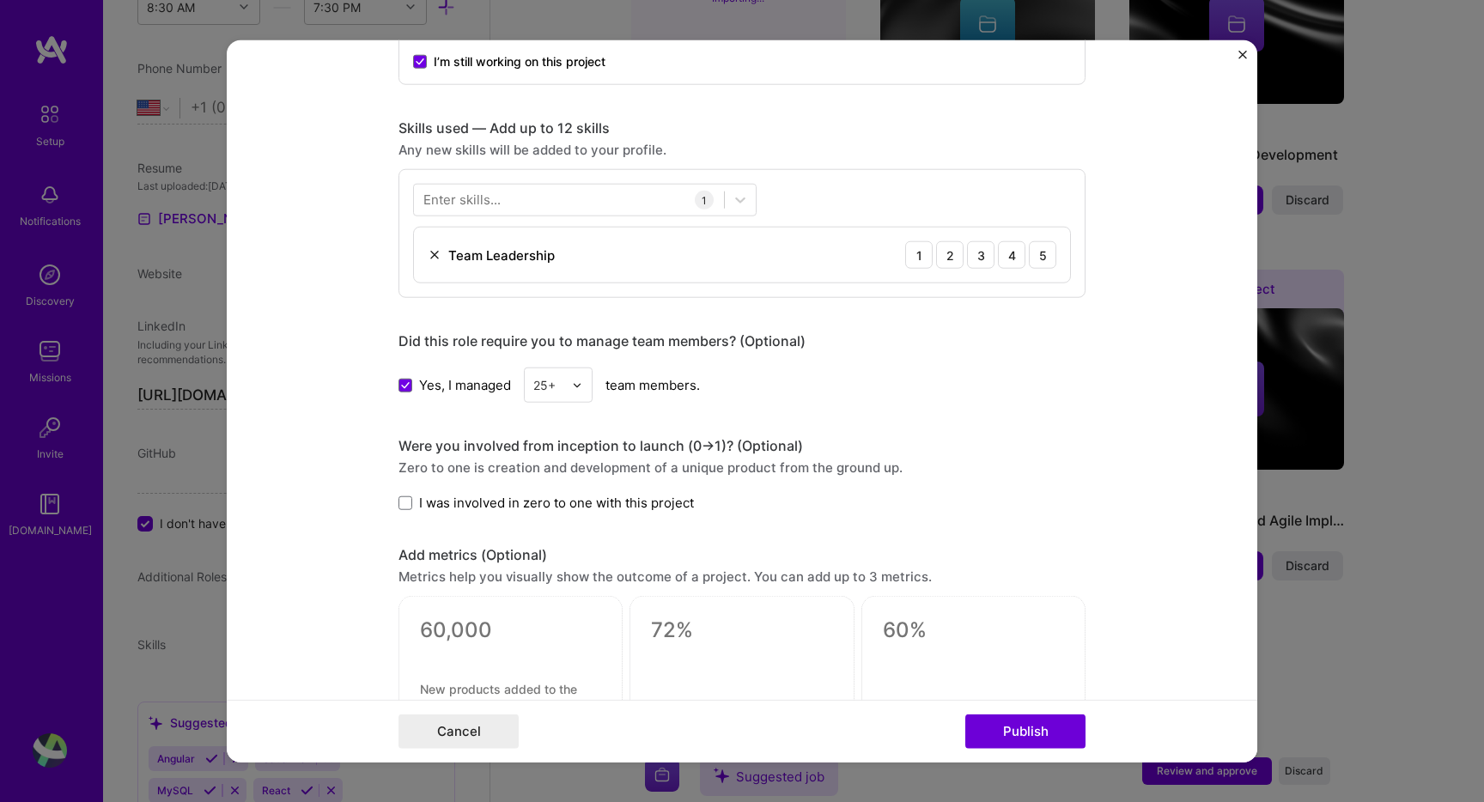
click at [481, 500] on span "I was involved in zero to one with this project" at bounding box center [556, 503] width 275 height 18
click at [0, 0] on input "I was involved in zero to one with this project" at bounding box center [0, 0] width 0 height 0
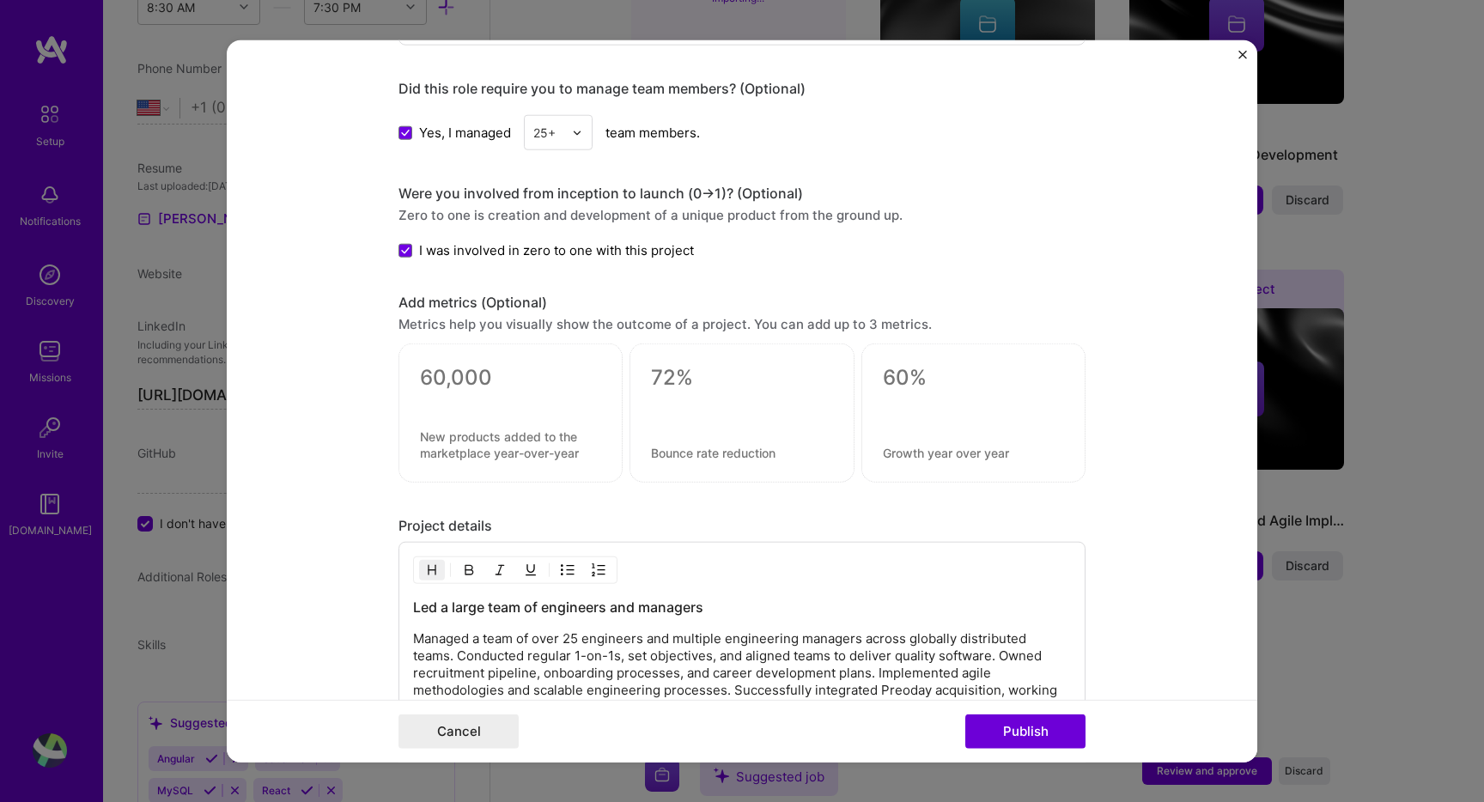
scroll to position [1045, 0]
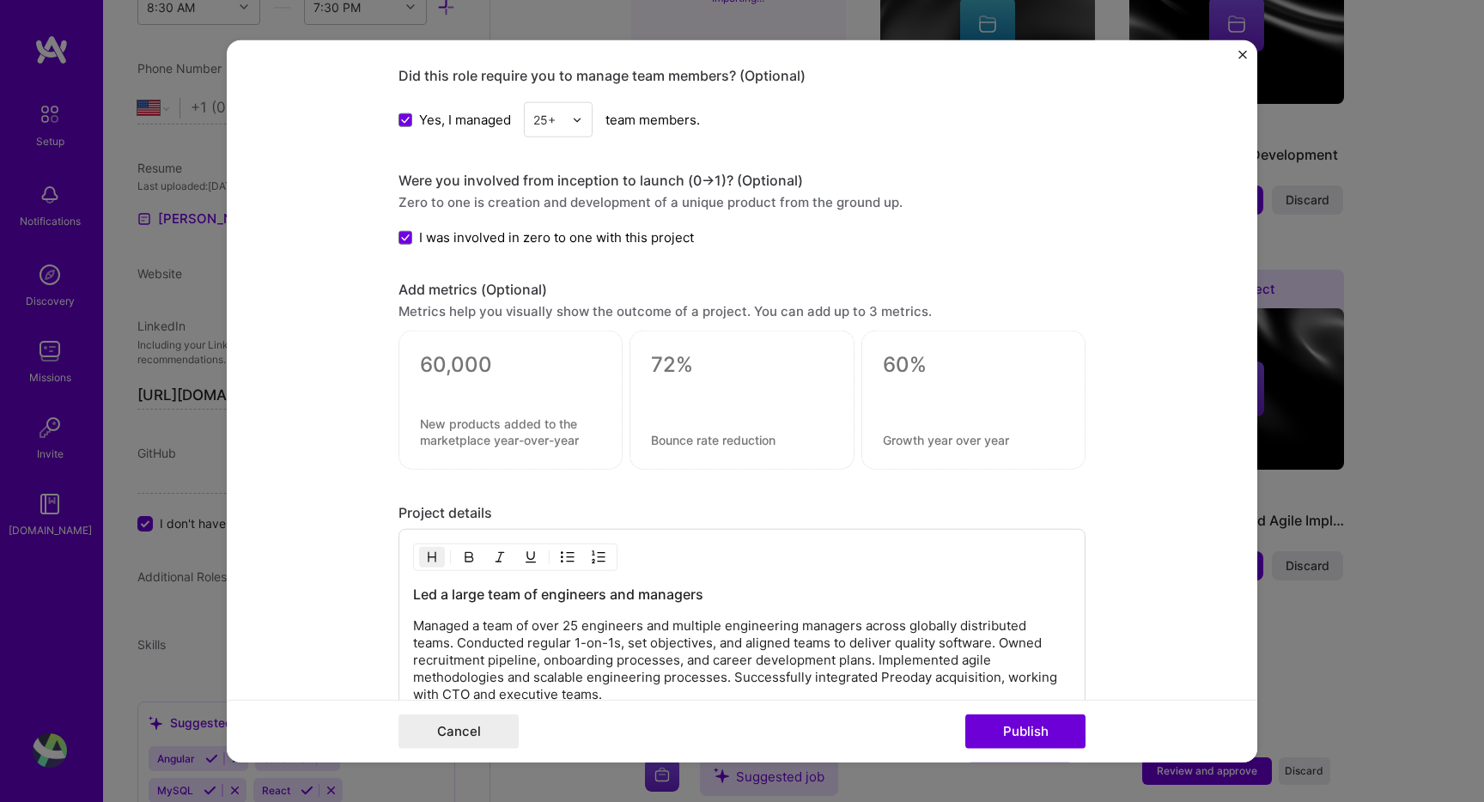
click at [498, 385] on div at bounding box center [510, 387] width 181 height 18
click at [459, 349] on div at bounding box center [510, 400] width 224 height 139
click at [458, 369] on textarea at bounding box center [510, 365] width 181 height 26
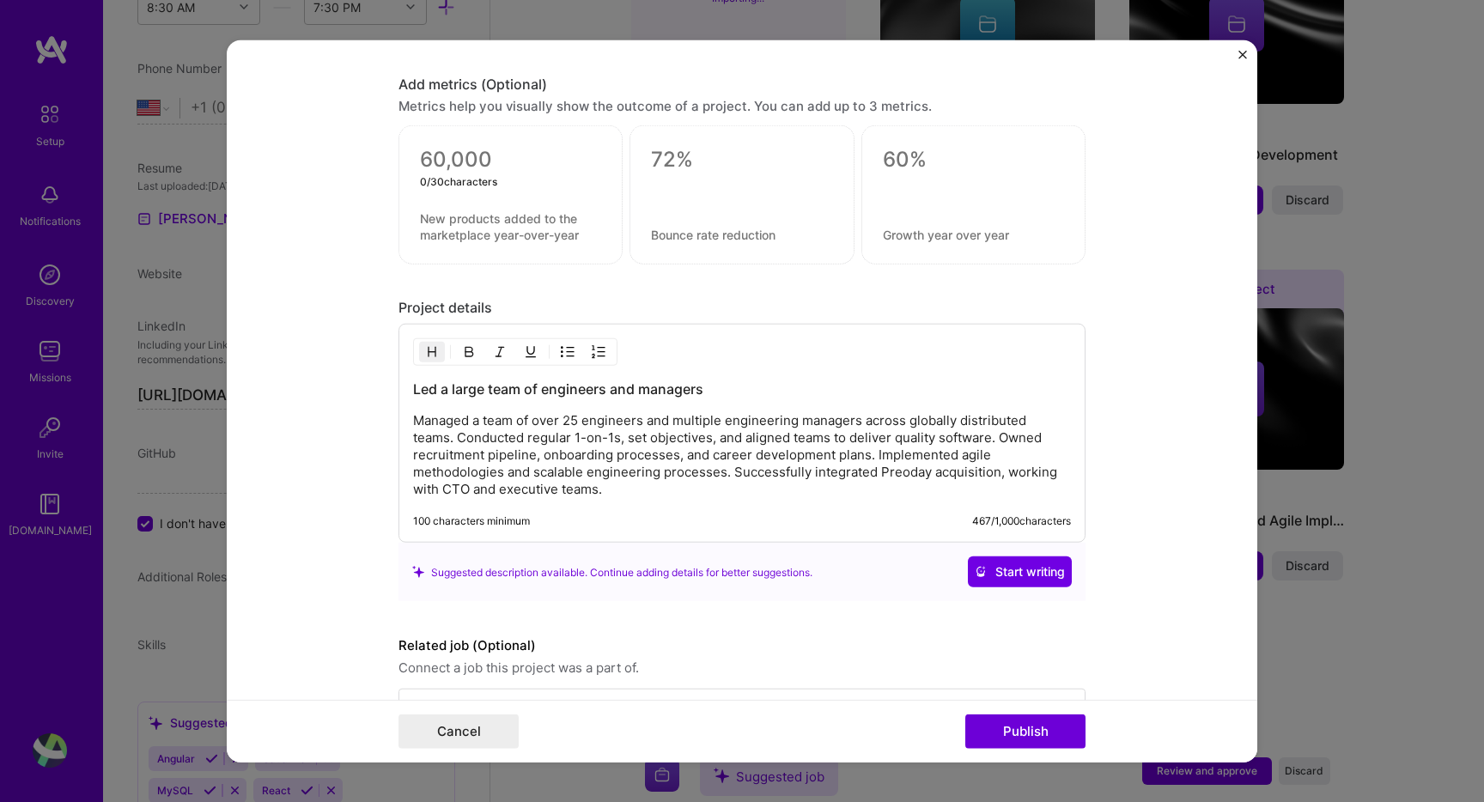
click at [607, 477] on p "Managed a team of over 25 engineers and multiple engineering managers across gl…" at bounding box center [742, 455] width 658 height 86
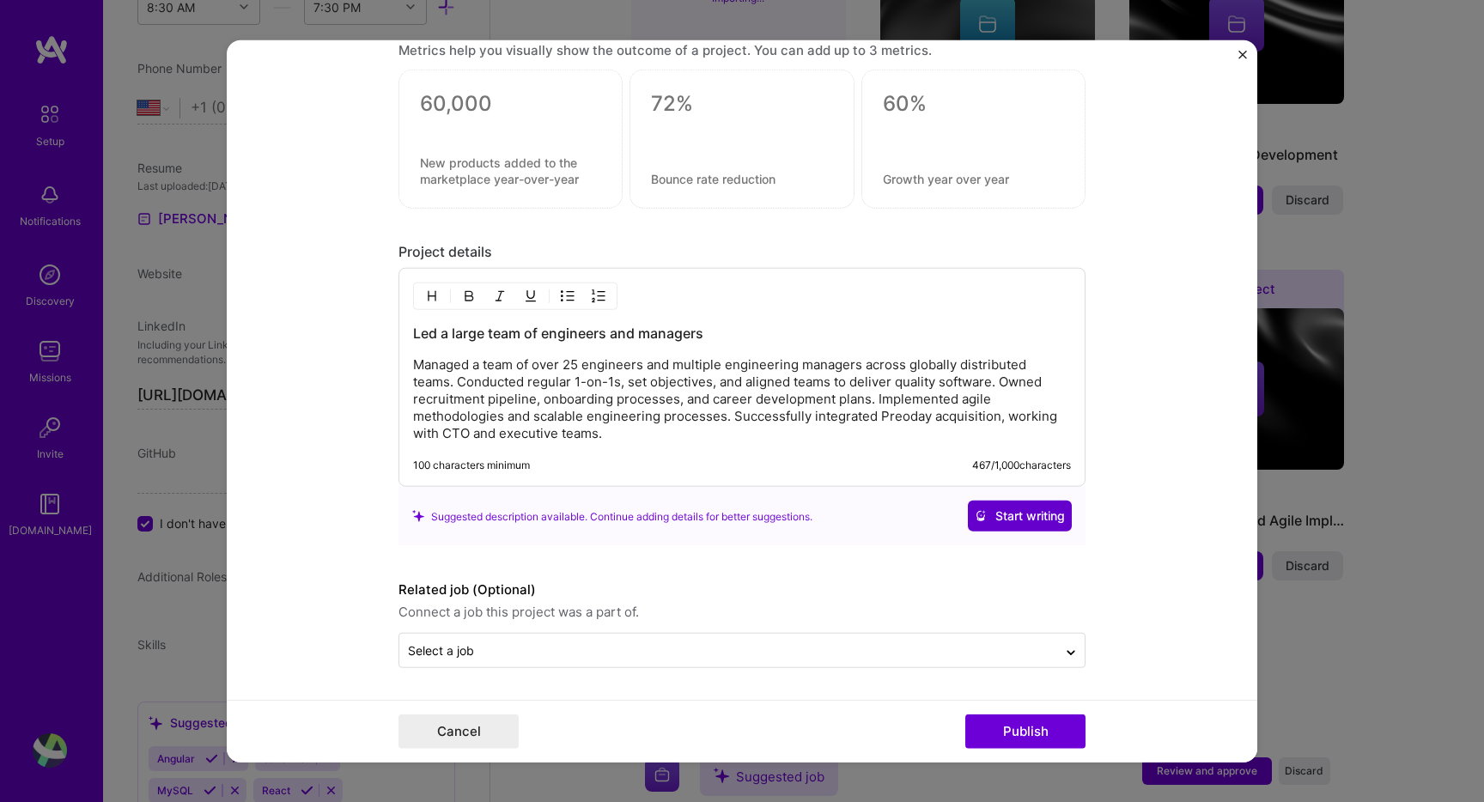
click at [1012, 512] on span "Start writing" at bounding box center [1019, 515] width 90 height 17
click at [1010, 514] on div "Suggested description available. Continue adding details for better suggestions…" at bounding box center [741, 516] width 659 height 31
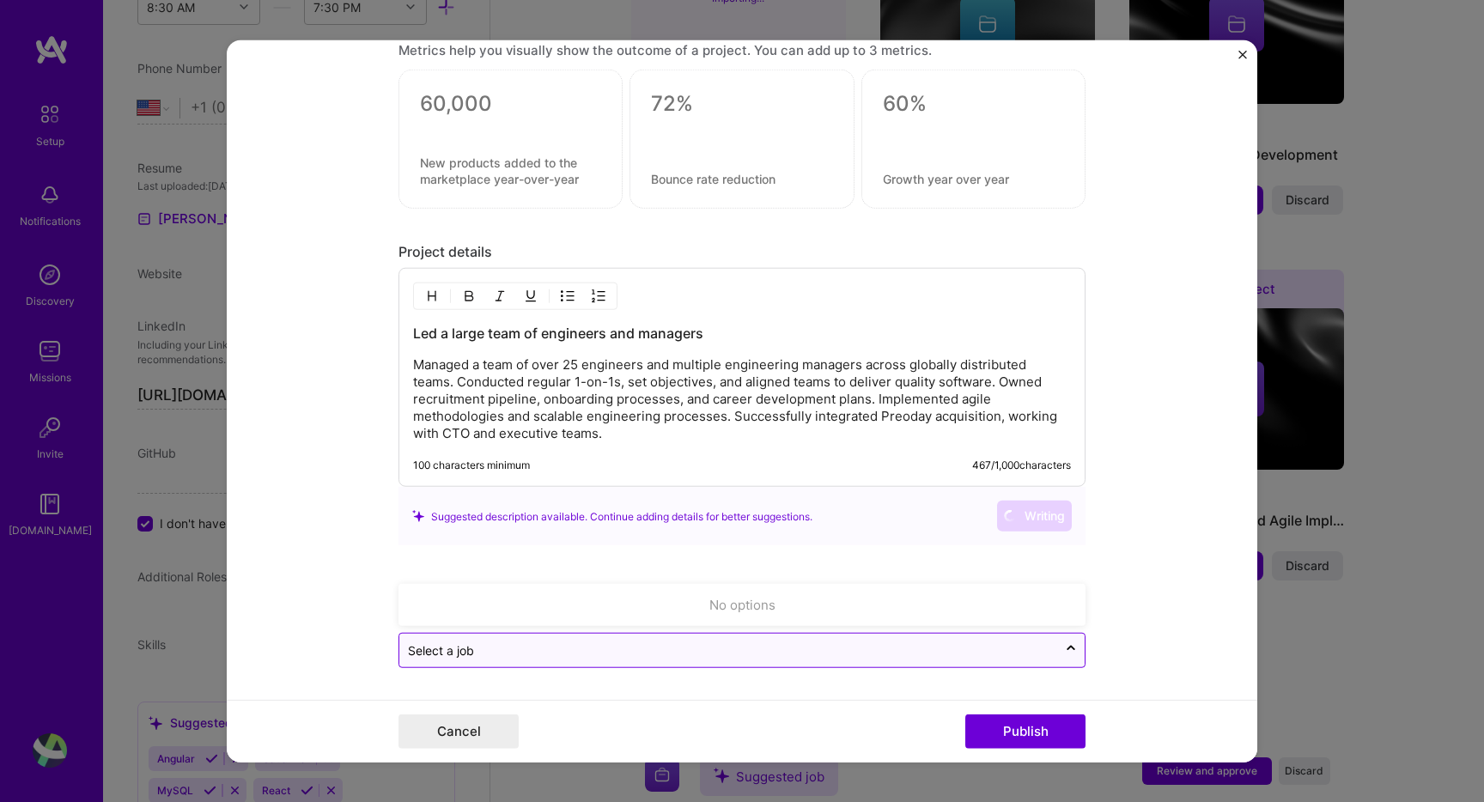
click at [846, 644] on input "text" at bounding box center [728, 650] width 640 height 18
click at [1008, 608] on div "No options" at bounding box center [742, 605] width 677 height 32
click at [1115, 551] on form "Editing suggested project This project is suggested based on your LinkedIn, res…" at bounding box center [742, 401] width 1030 height 722
click at [717, 644] on input "text" at bounding box center [728, 650] width 640 height 18
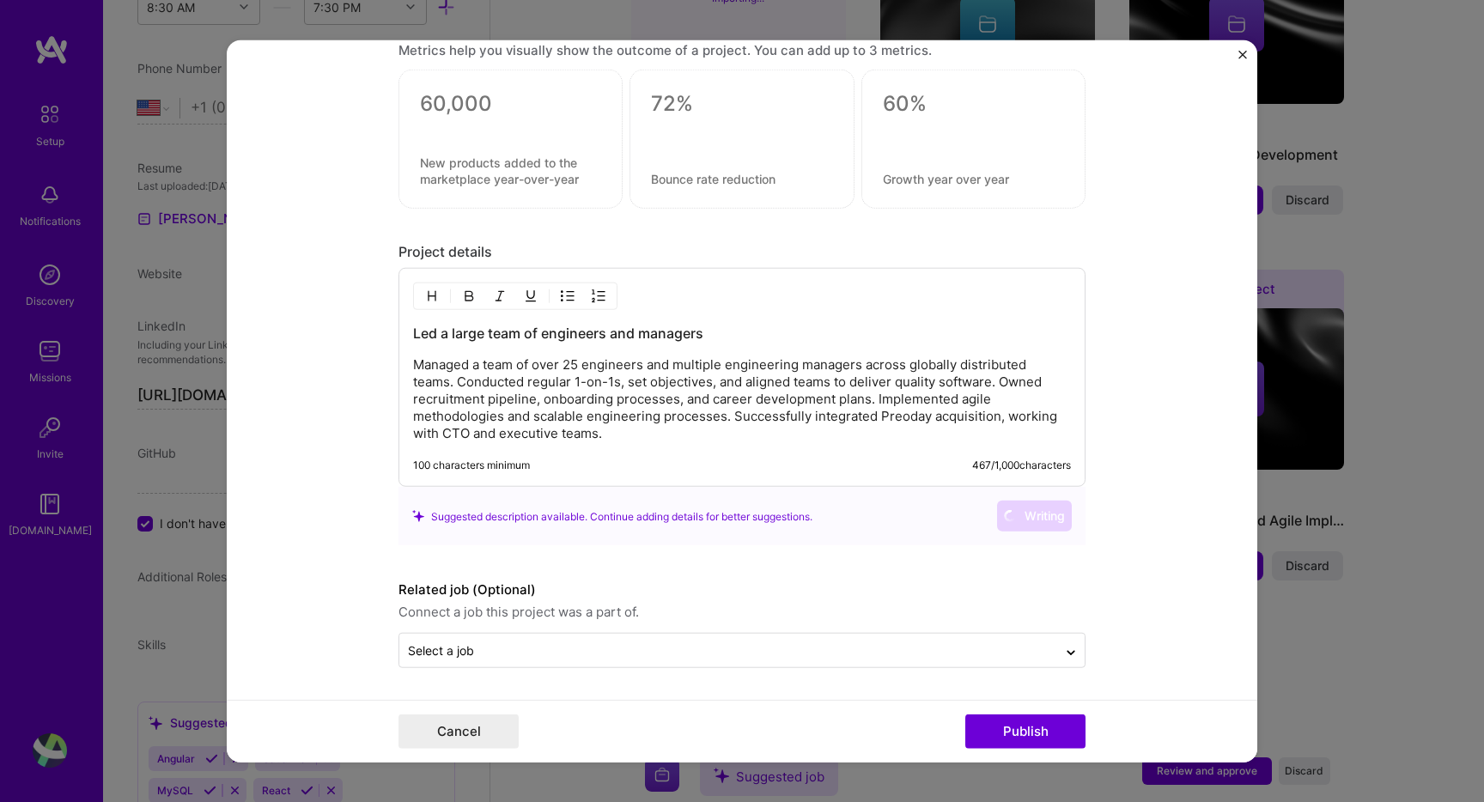
click at [1089, 684] on form "Editing suggested project This project is suggested based on your LinkedIn, res…" at bounding box center [742, 401] width 1030 height 722
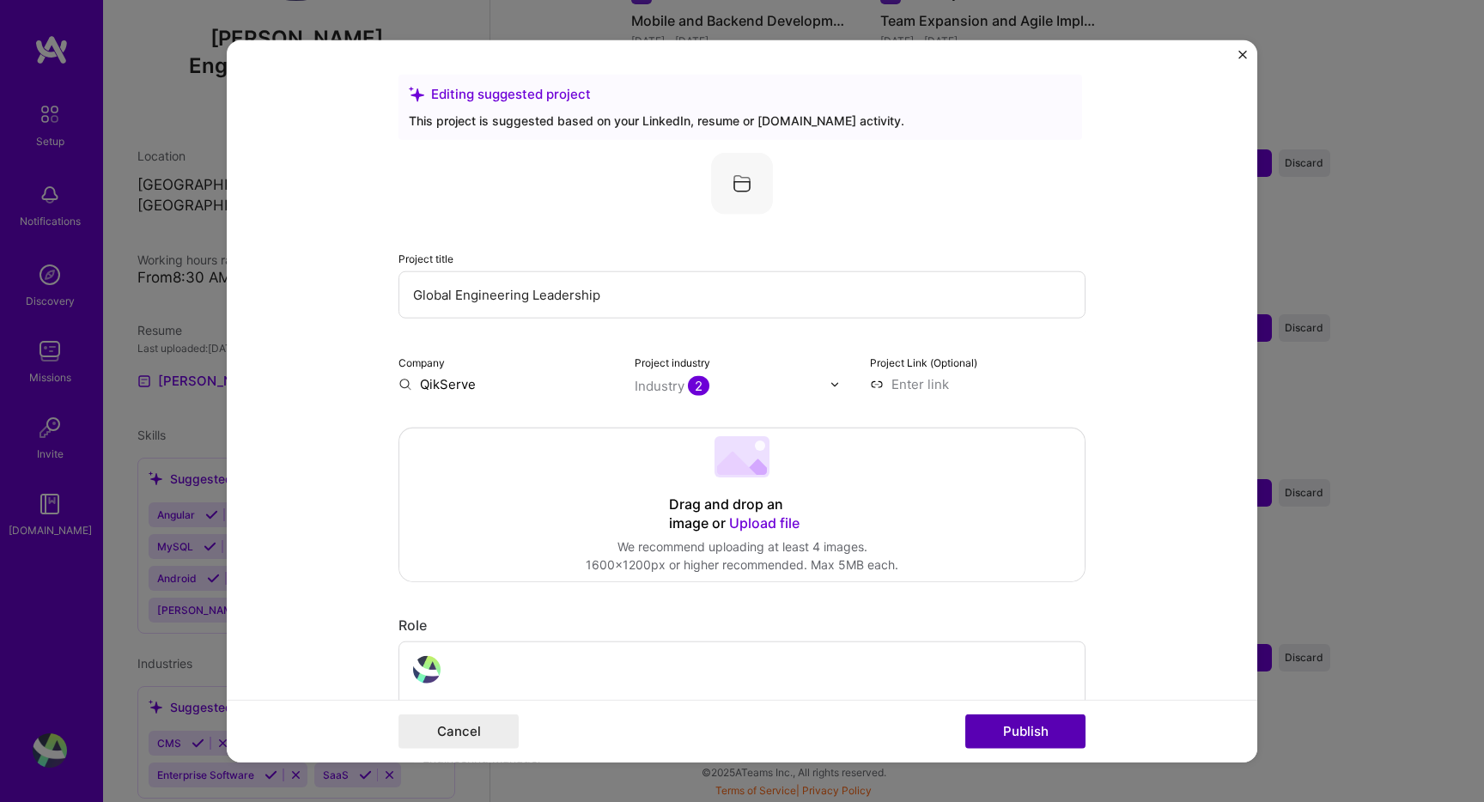
scroll to position [1350, 0]
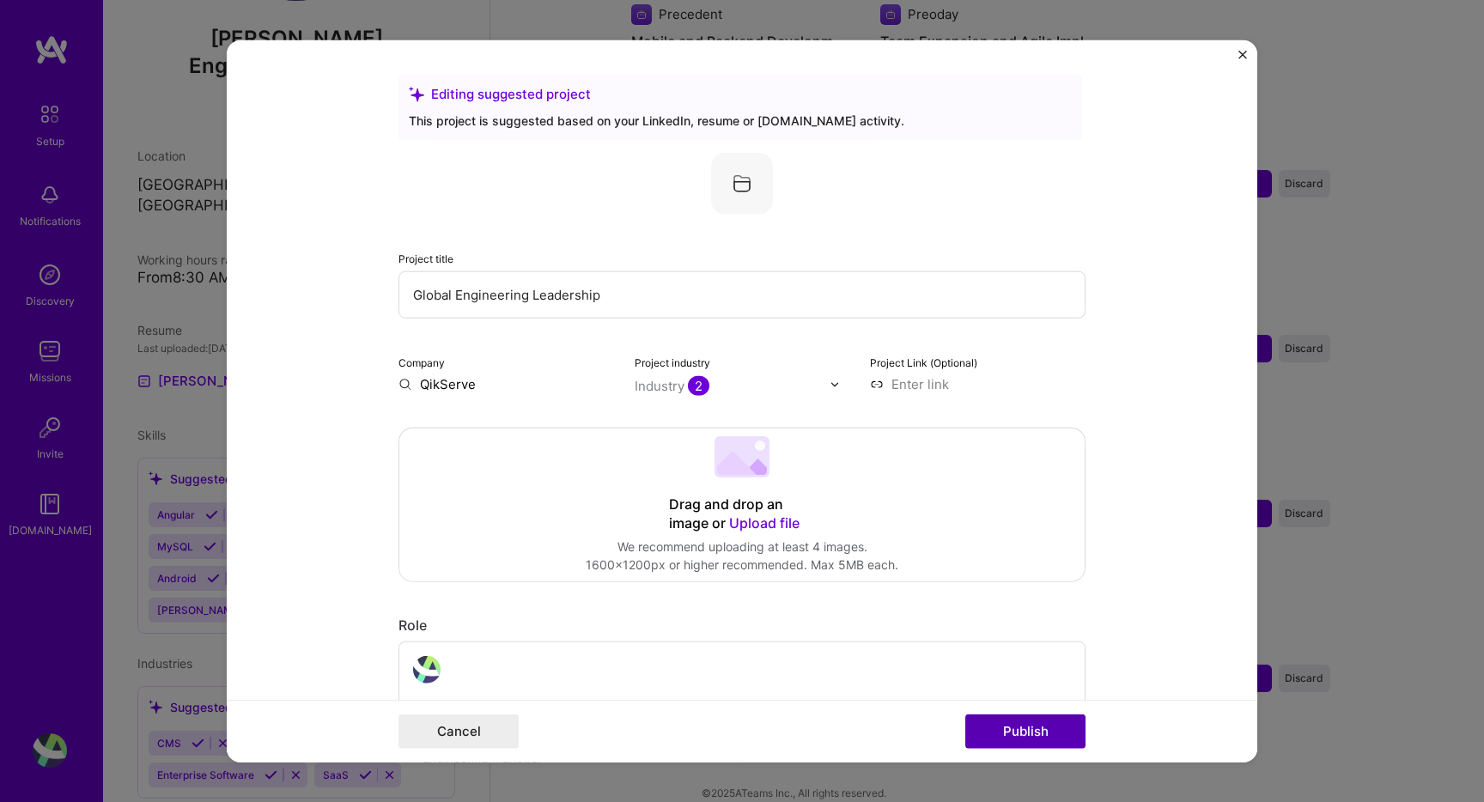
click at [1010, 723] on button "Publish" at bounding box center [1025, 730] width 120 height 34
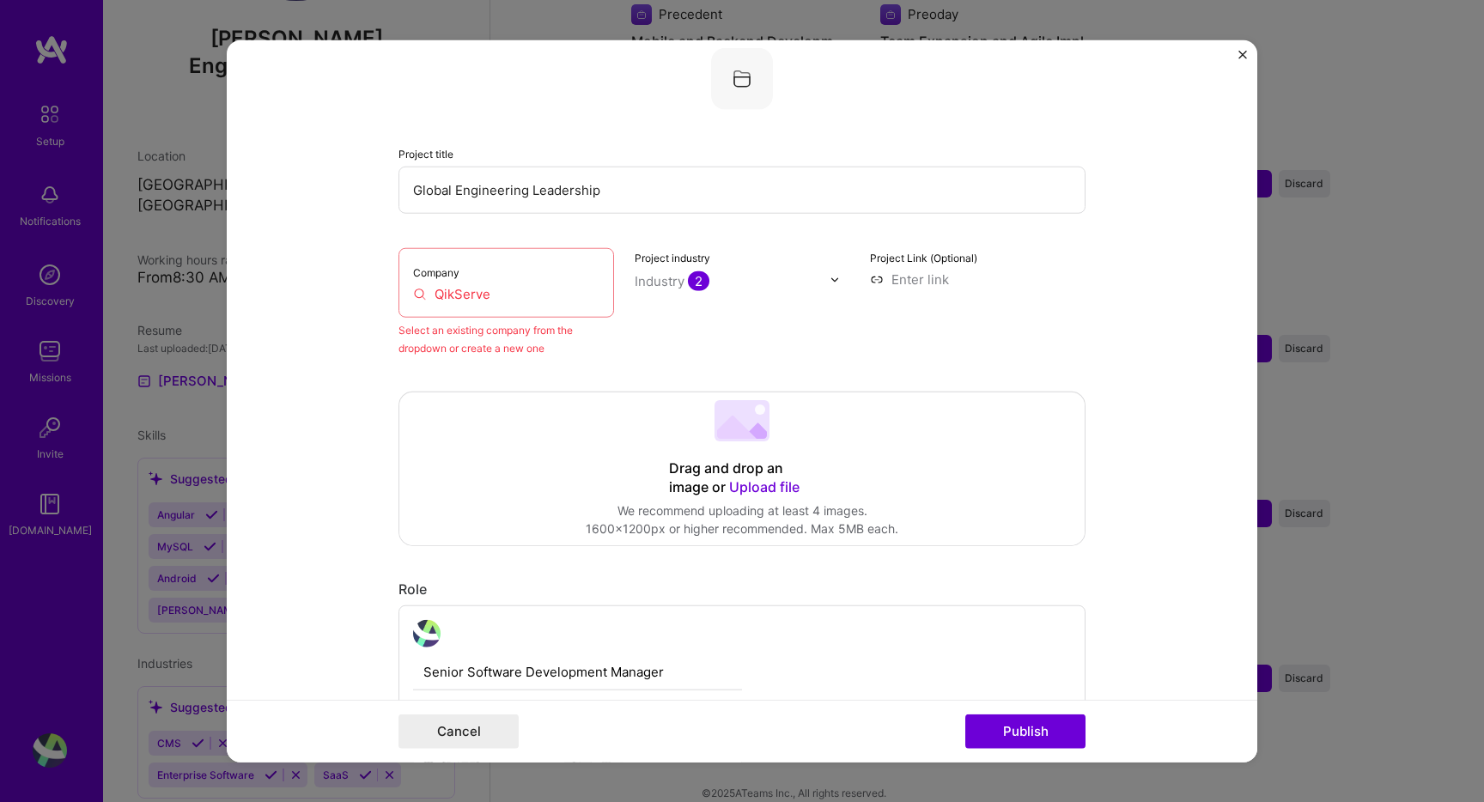
scroll to position [112, 0]
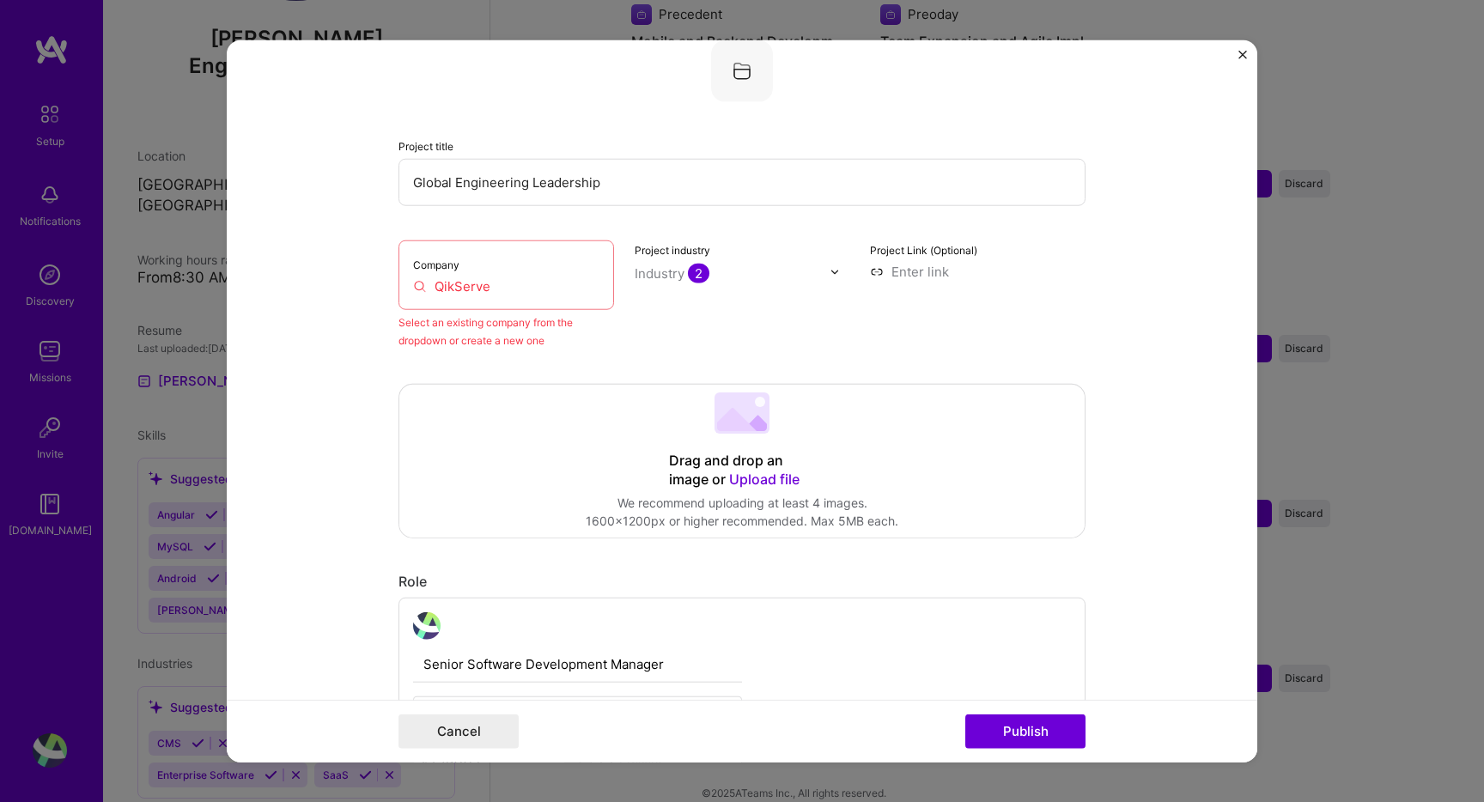
click at [498, 238] on div "Project title Global Engineering Leadership Company QikServe Select an existing…" at bounding box center [741, 194] width 687 height 309
click at [494, 270] on div "Company QikServe" at bounding box center [505, 275] width 215 height 70
click at [487, 288] on input "QikServe" at bounding box center [506, 286] width 186 height 18
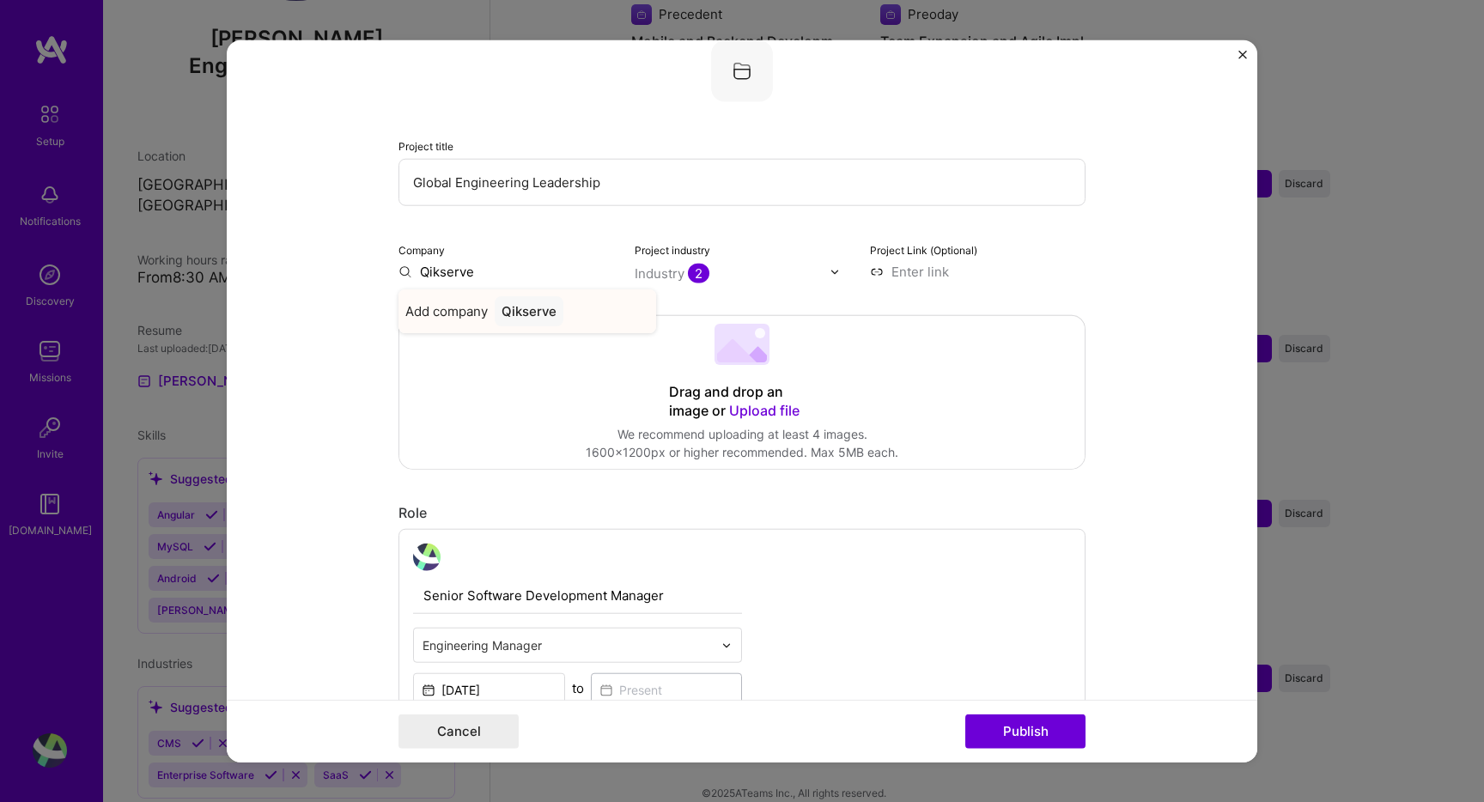
type input "Qikserve"
click at [568, 309] on div "Add company Qikserve" at bounding box center [527, 311] width 258 height 44
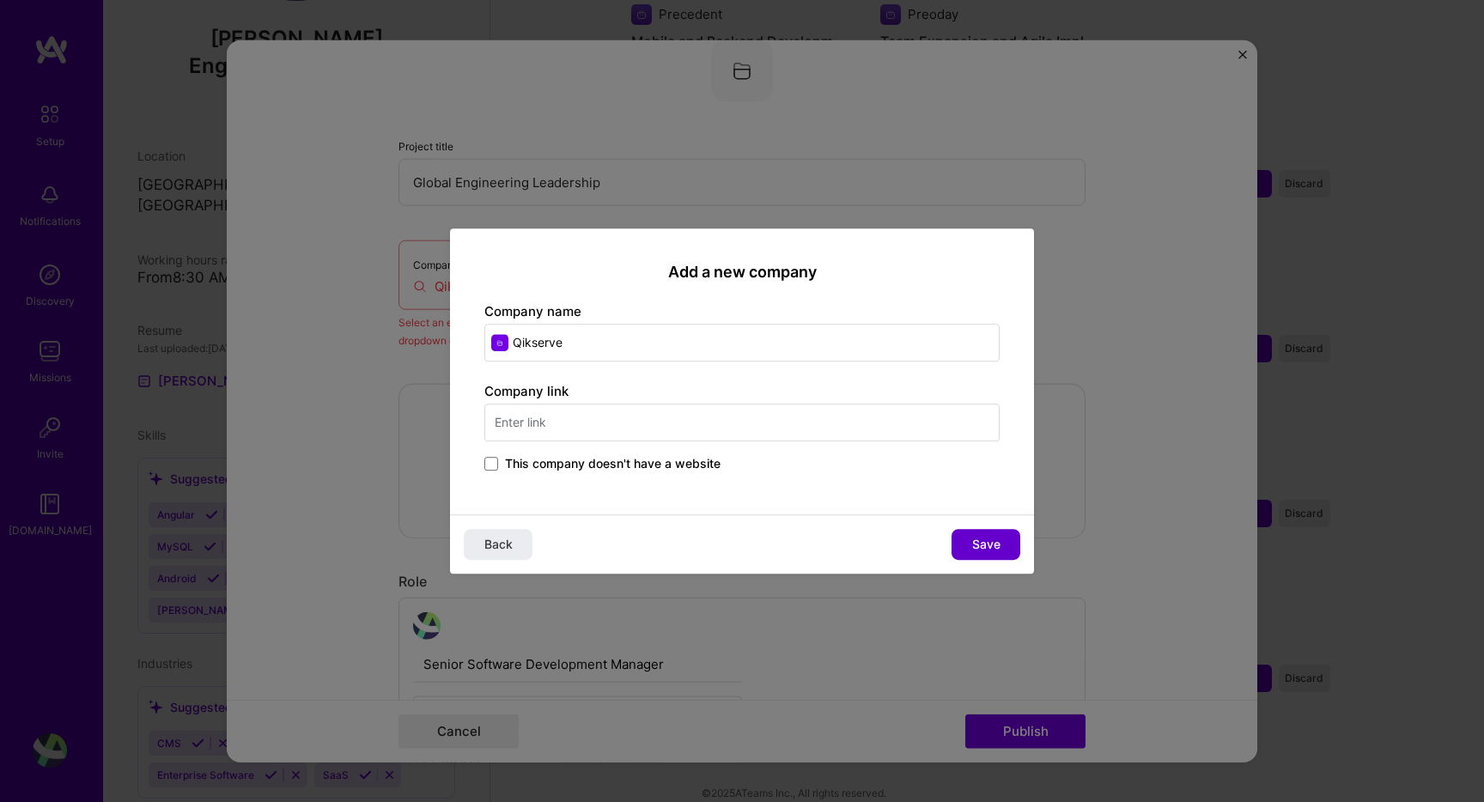
click at [980, 537] on span "Save" at bounding box center [986, 544] width 28 height 17
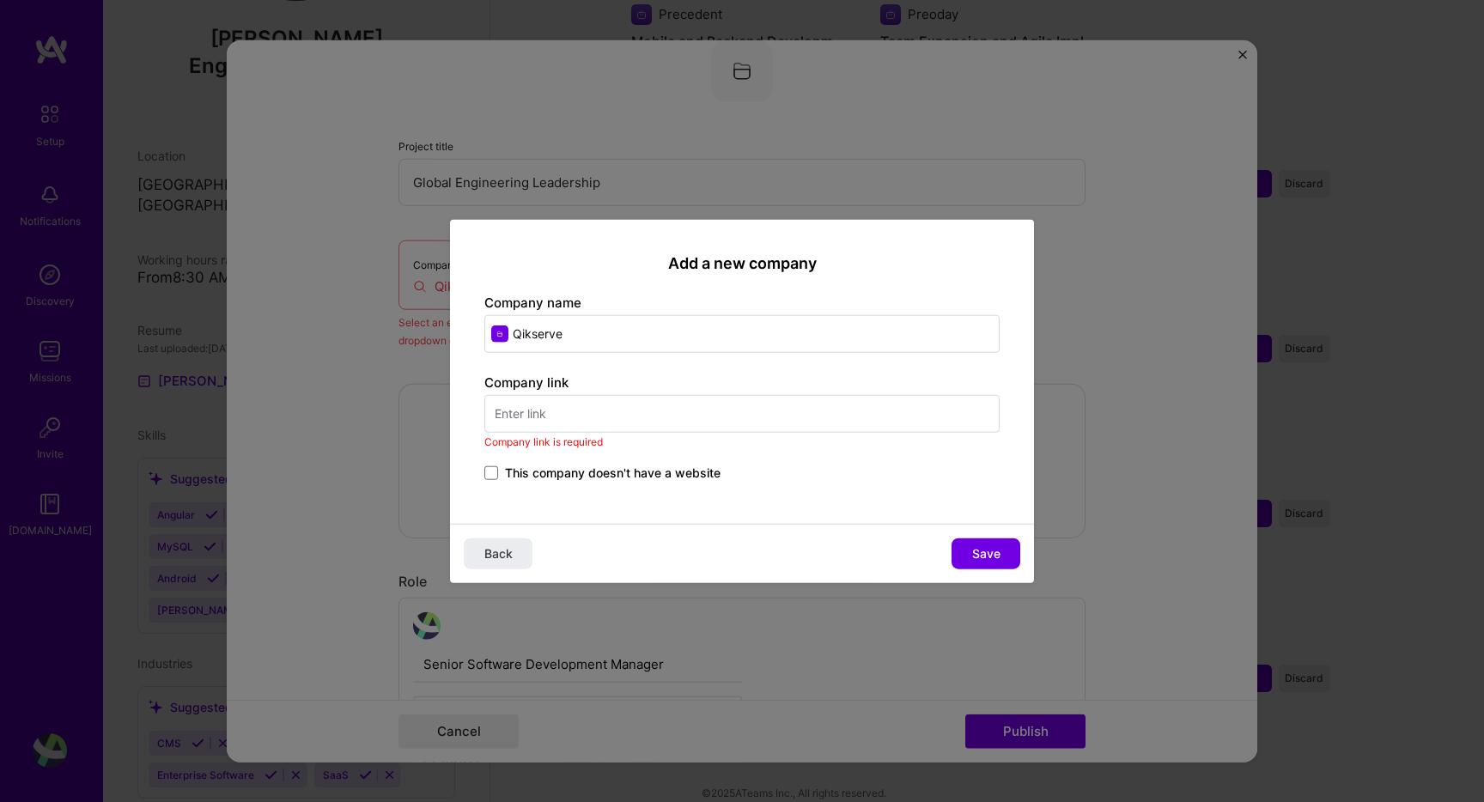
click at [686, 462] on div "Company link Company link is required This company doesn't have a website" at bounding box center [741, 428] width 515 height 111
click at [716, 483] on div "This company doesn't have a website" at bounding box center [741, 474] width 515 height 20
click at [701, 470] on span "This company doesn't have a website" at bounding box center [612, 472] width 215 height 17
click at [0, 0] on input "This company doesn't have a website" at bounding box center [0, 0] width 0 height 0
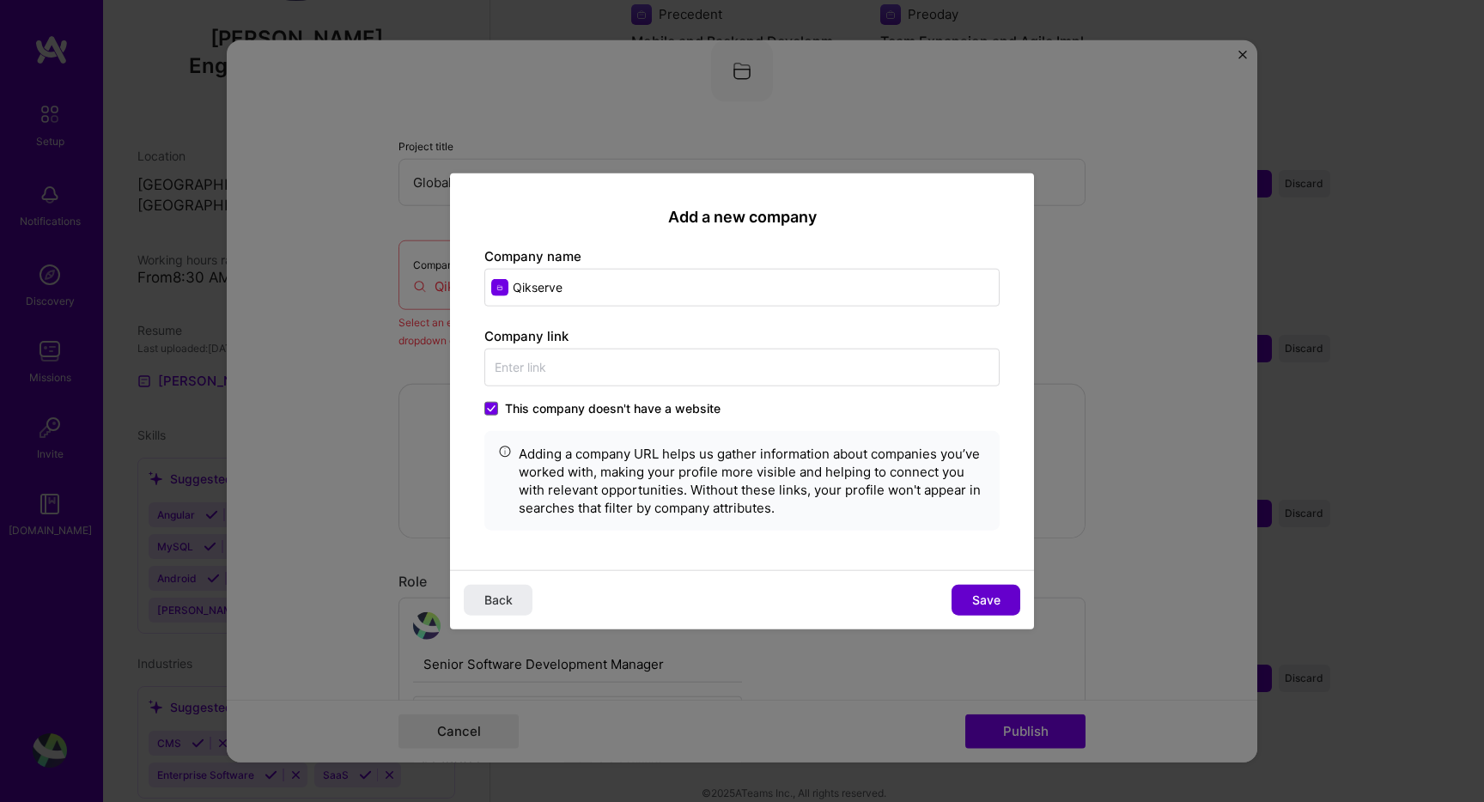
click at [998, 586] on button "Save" at bounding box center [985, 599] width 69 height 31
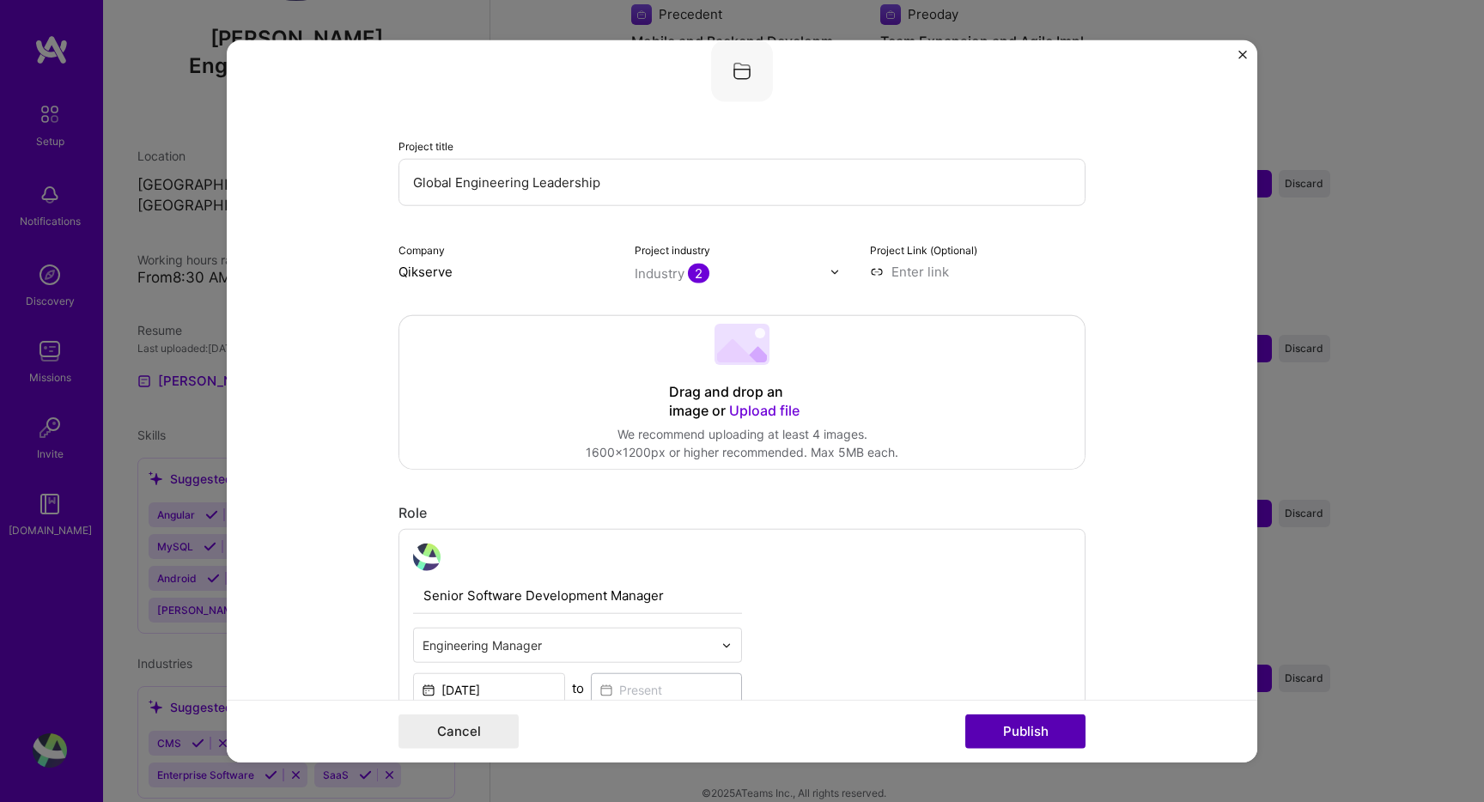
click at [1011, 730] on button "Publish" at bounding box center [1025, 730] width 120 height 34
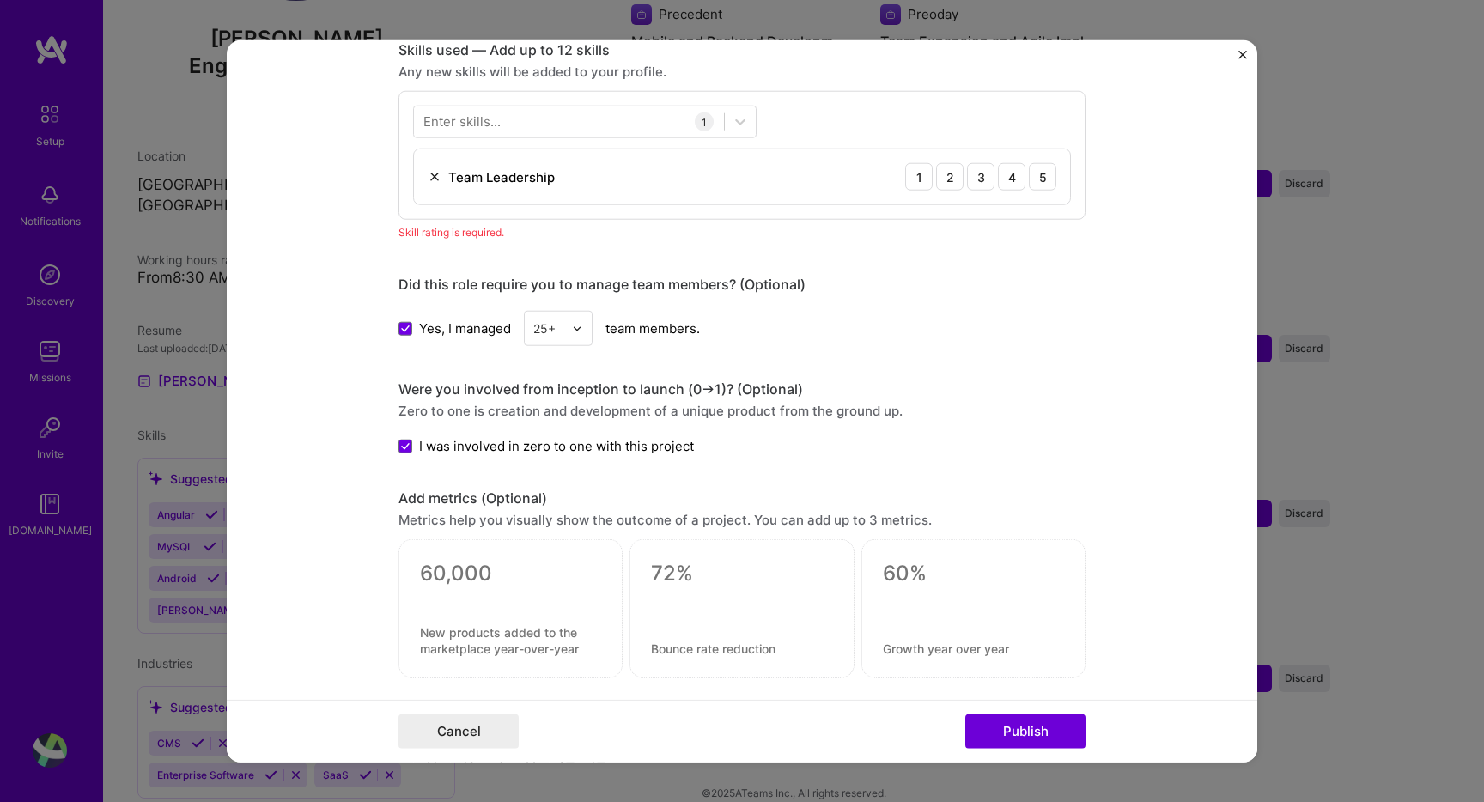
scroll to position [859, 0]
click at [1045, 177] on div "5" at bounding box center [1042, 174] width 27 height 27
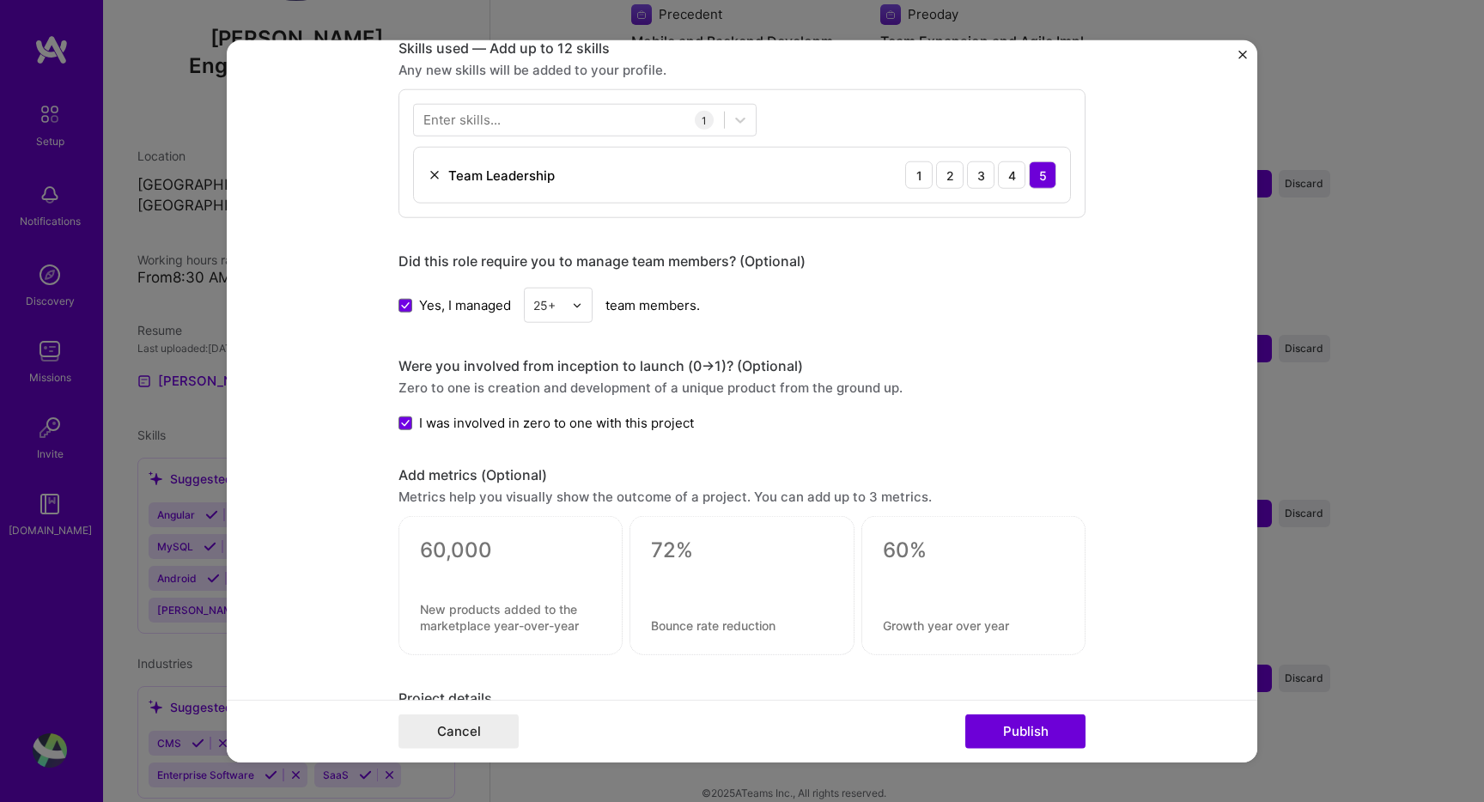
click at [463, 114] on div "Enter skills..." at bounding box center [461, 120] width 77 height 18
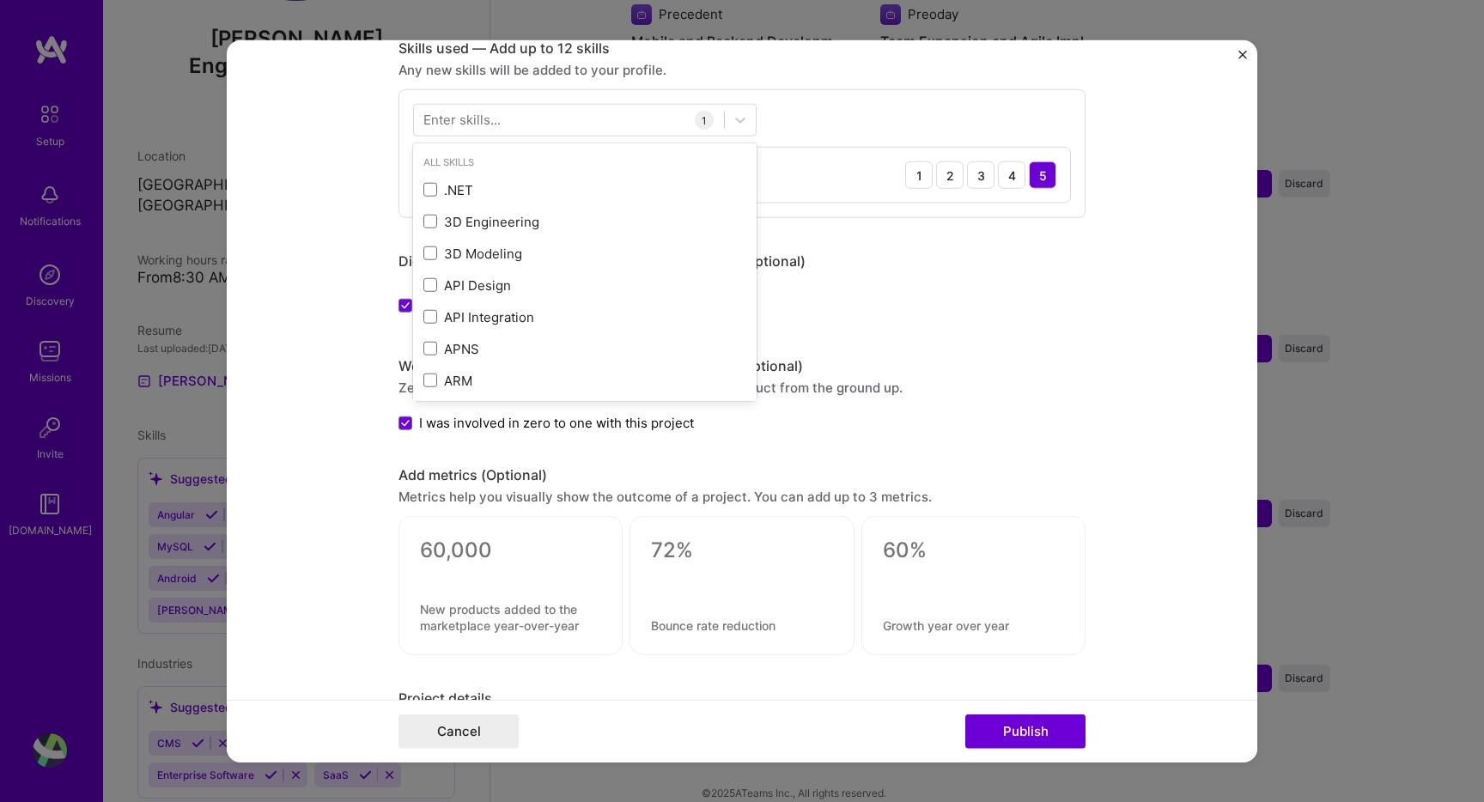
click at [472, 85] on div "Skills used — Add up to 12 skills Any new skills will be added to your profile.…" at bounding box center [741, 128] width 687 height 179
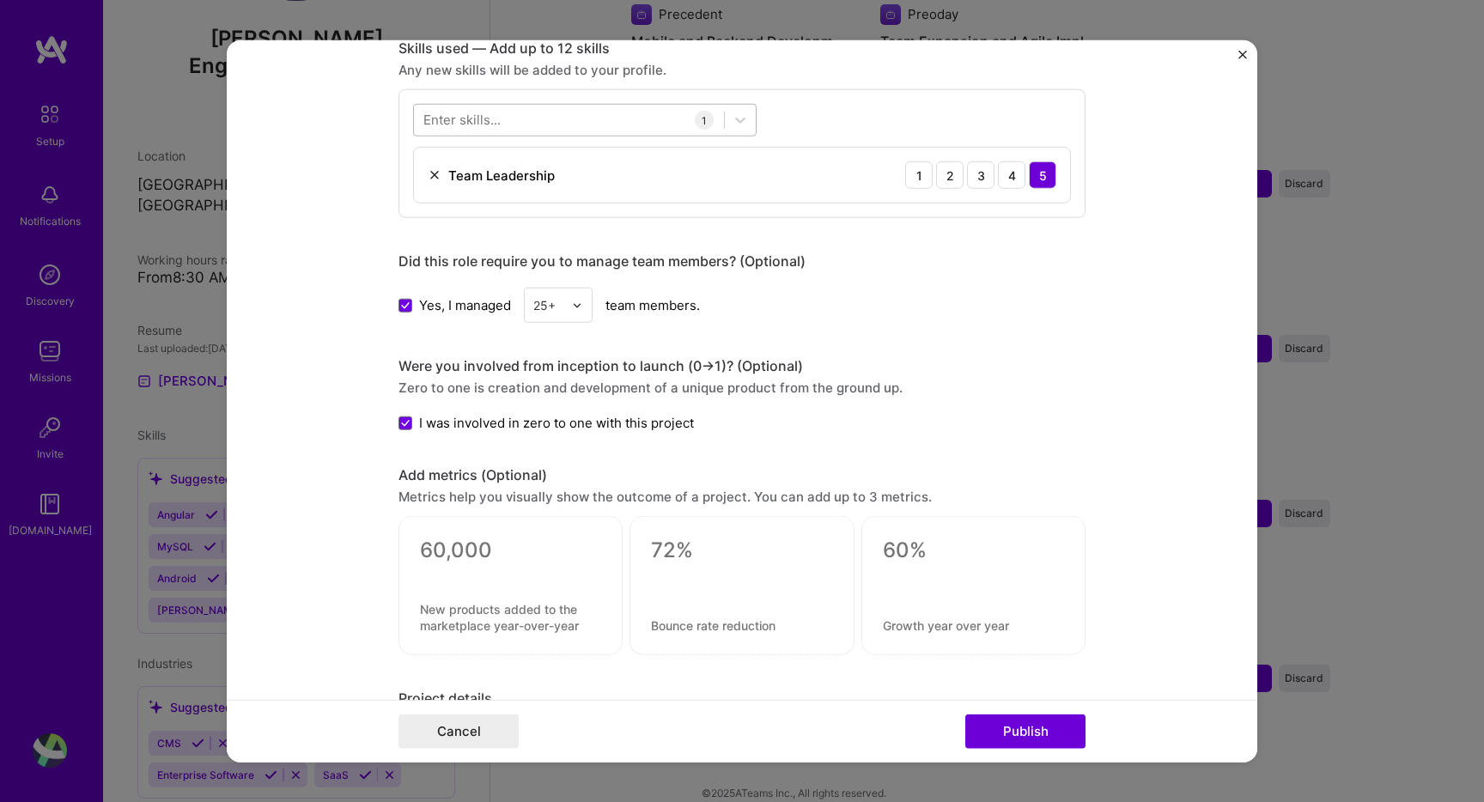
click at [470, 108] on div at bounding box center [569, 120] width 310 height 28
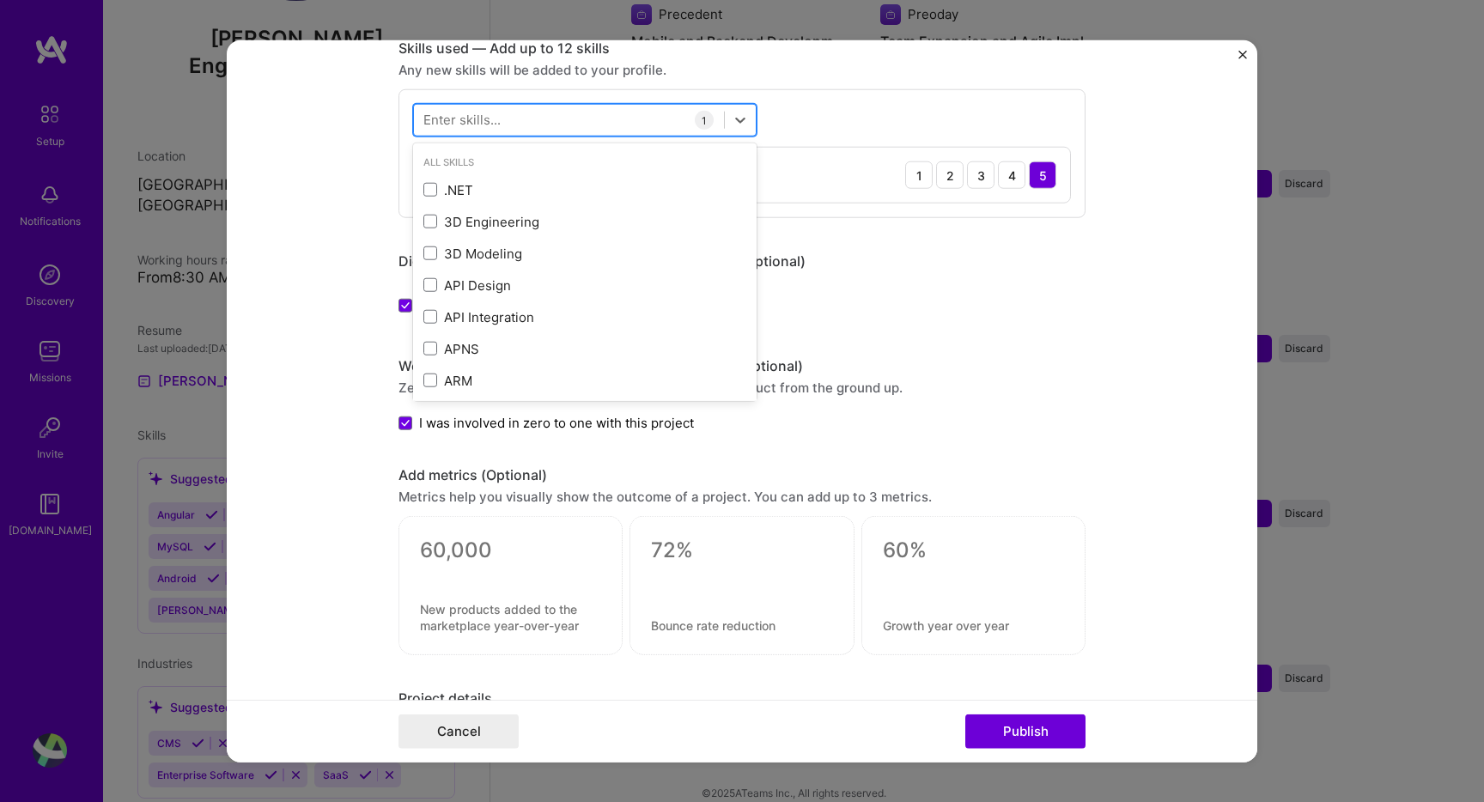
type input "a"
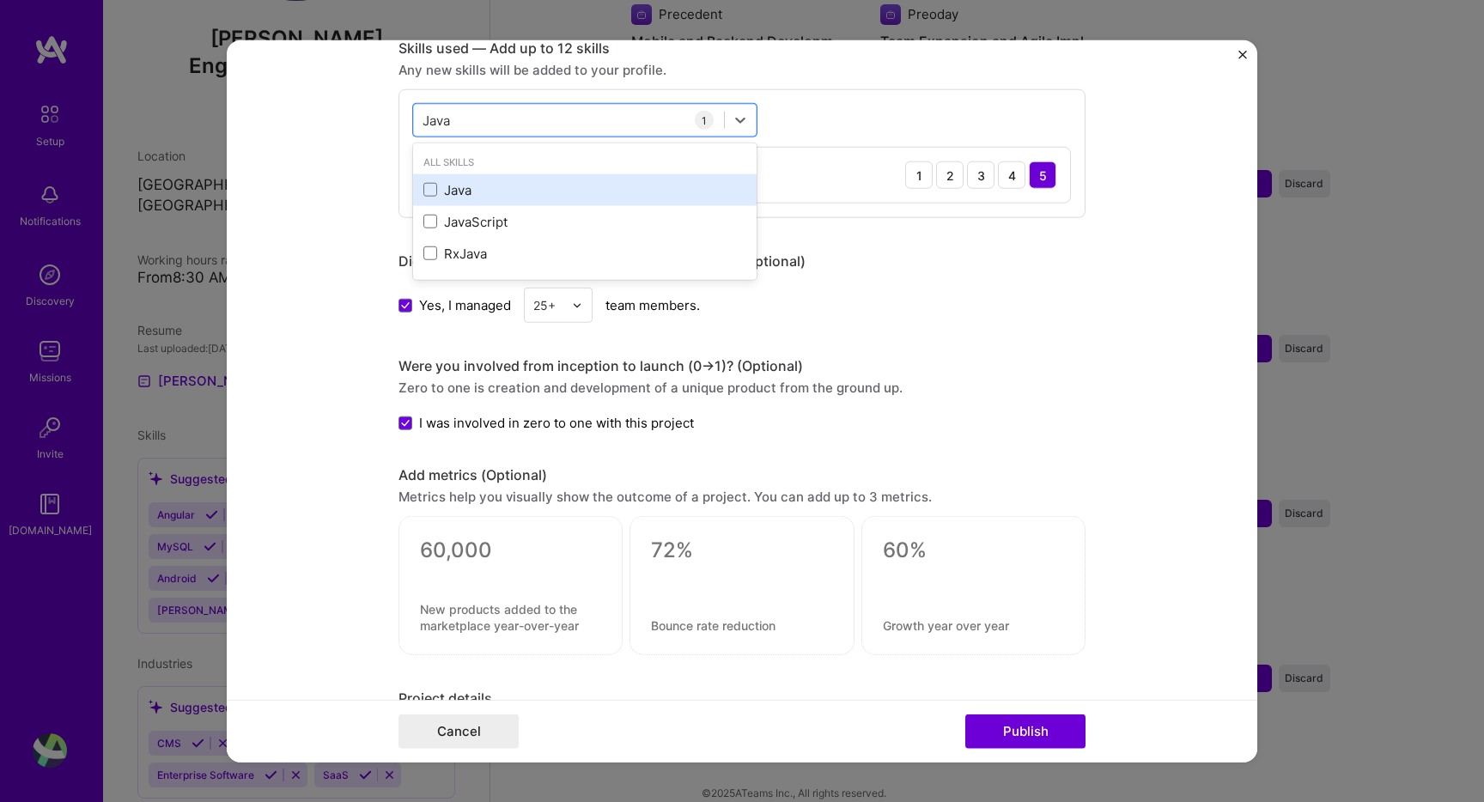
click at [439, 189] on div "Java" at bounding box center [584, 190] width 323 height 18
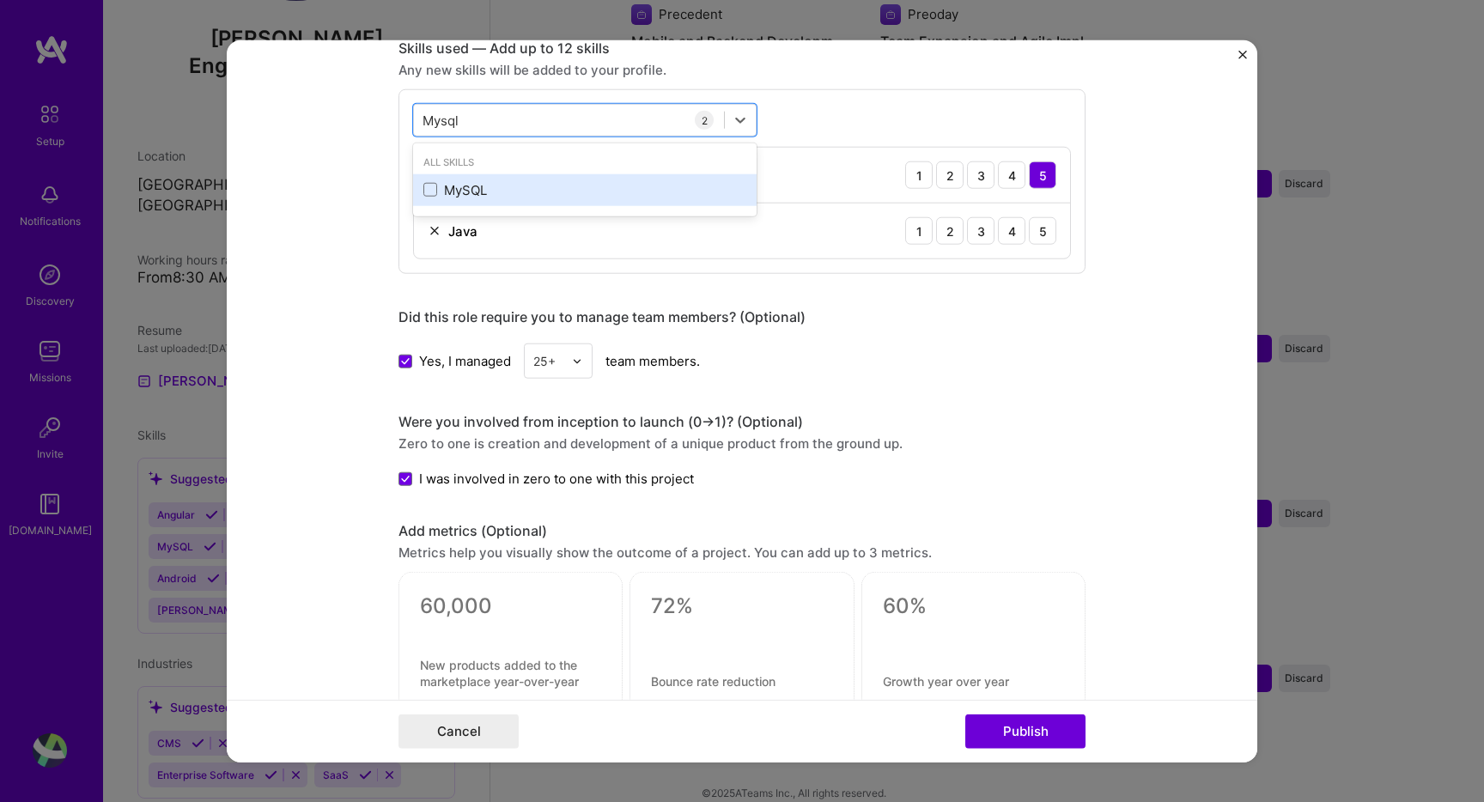
click at [489, 187] on div "MySQL" at bounding box center [584, 190] width 323 height 18
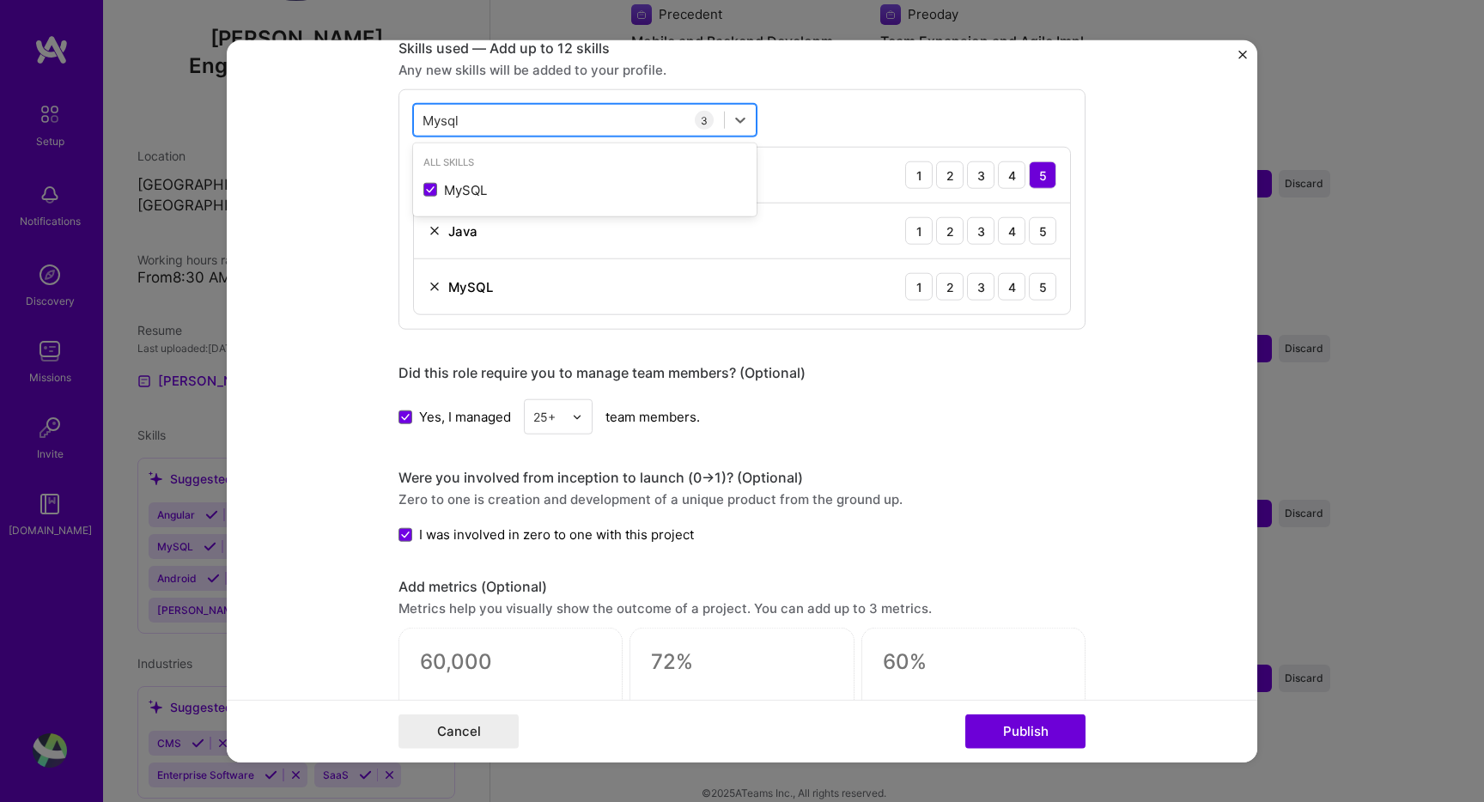
click at [537, 131] on div "Mysql Mysql" at bounding box center [569, 120] width 310 height 28
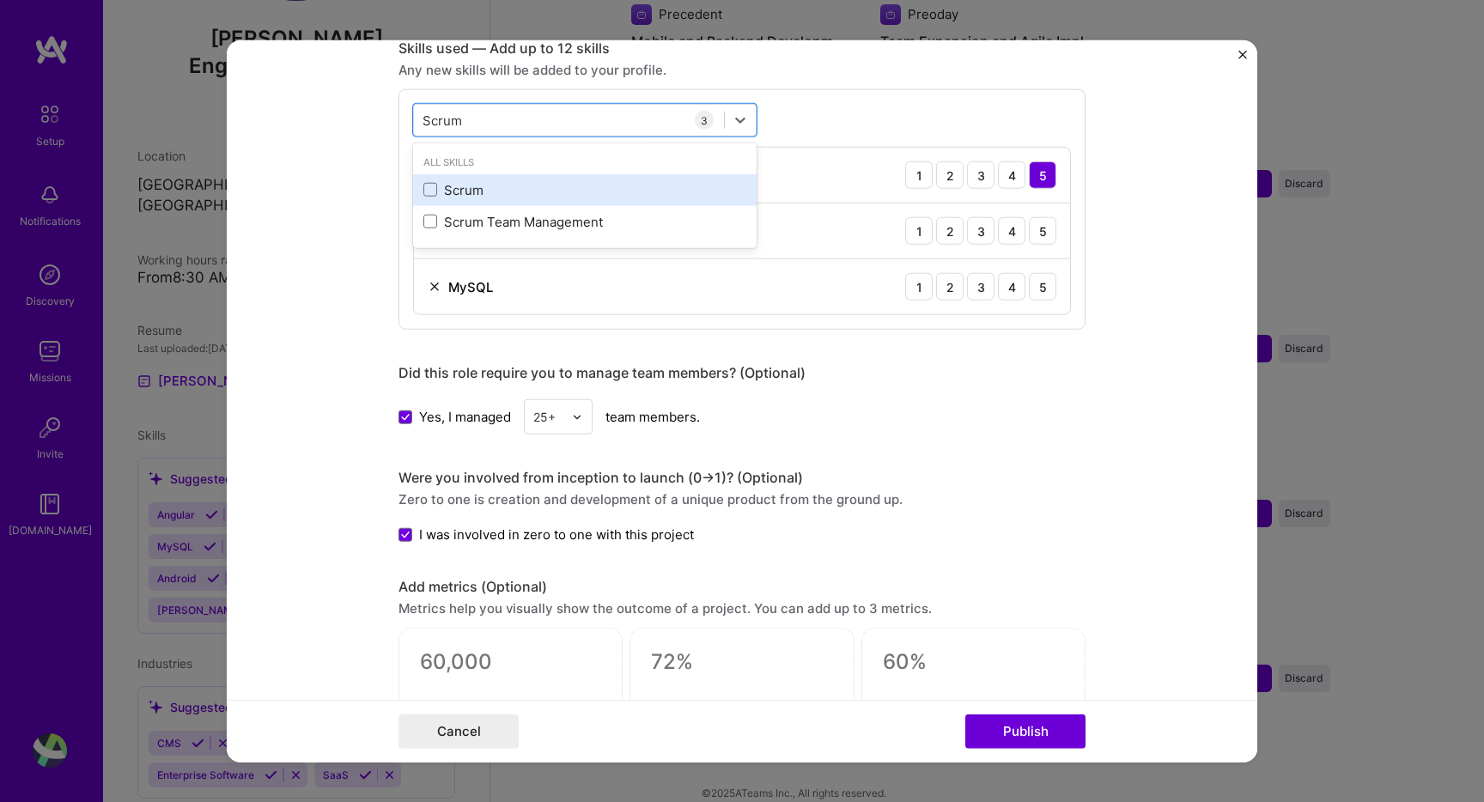
click at [492, 186] on div "Scrum" at bounding box center [584, 190] width 323 height 18
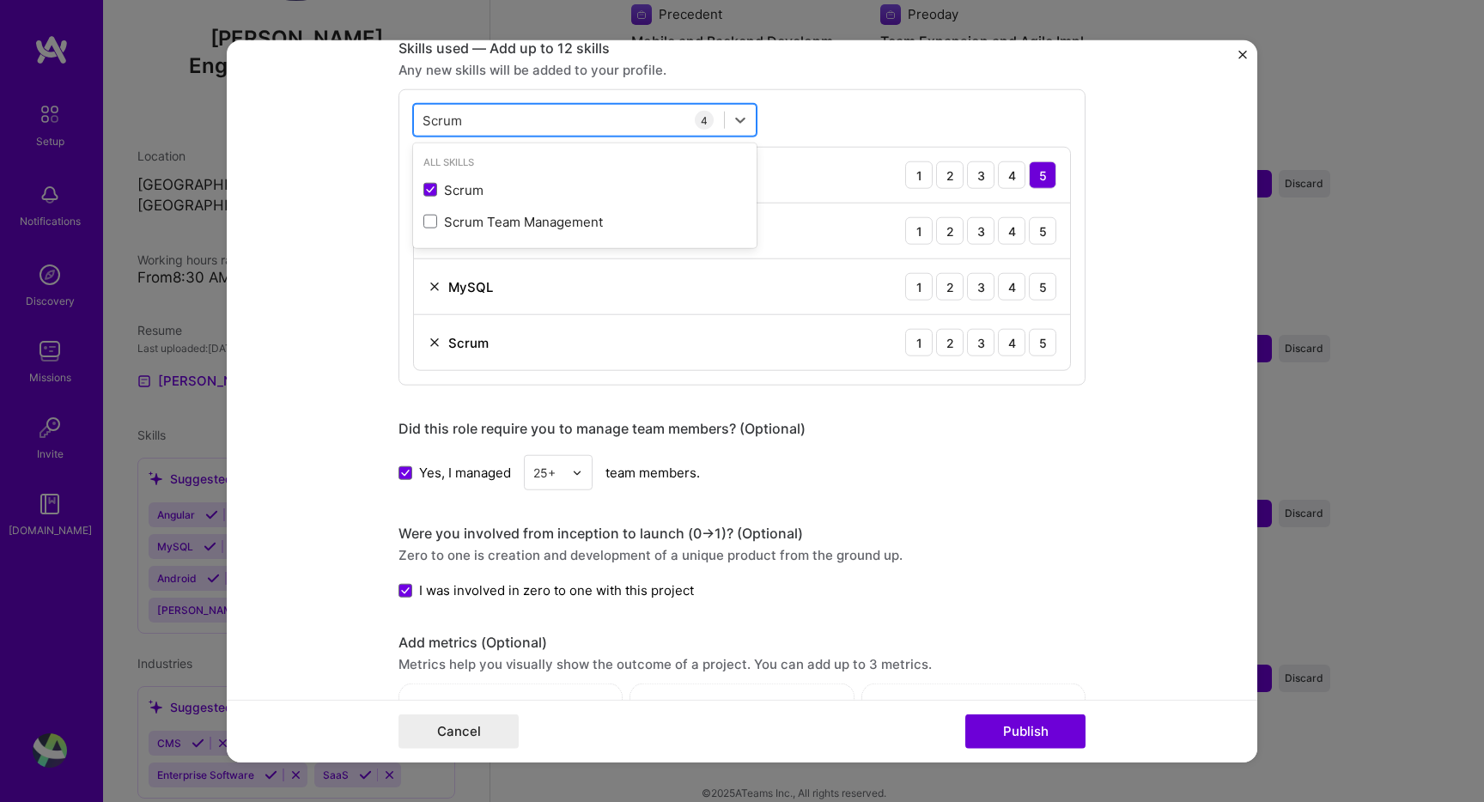
click at [543, 127] on div "Scrum Scrum" at bounding box center [569, 120] width 310 height 28
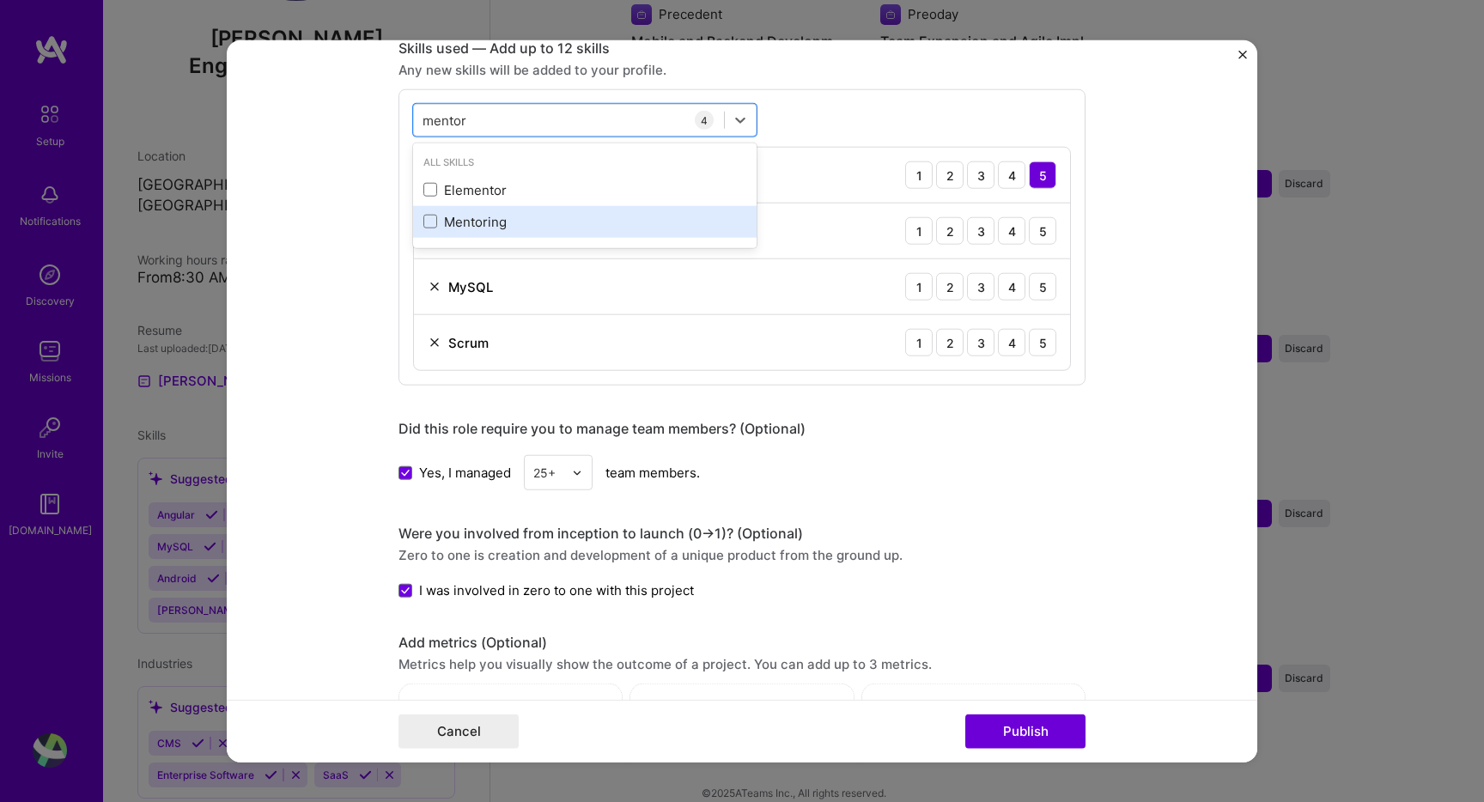
click at [531, 228] on div "Mentoring" at bounding box center [584, 222] width 323 height 18
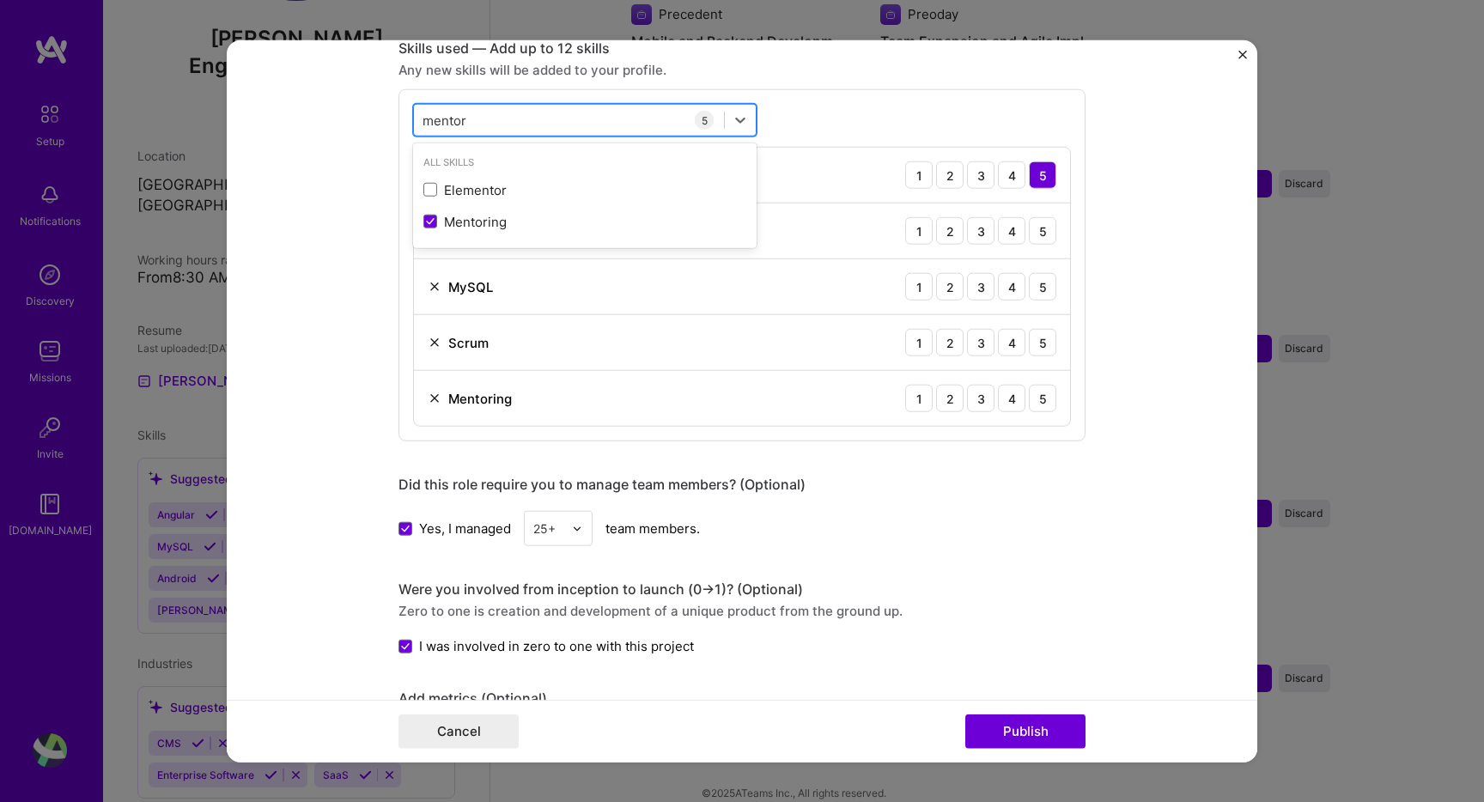
click at [506, 124] on div "mentor mentor" at bounding box center [569, 120] width 310 height 28
type input "strateg"
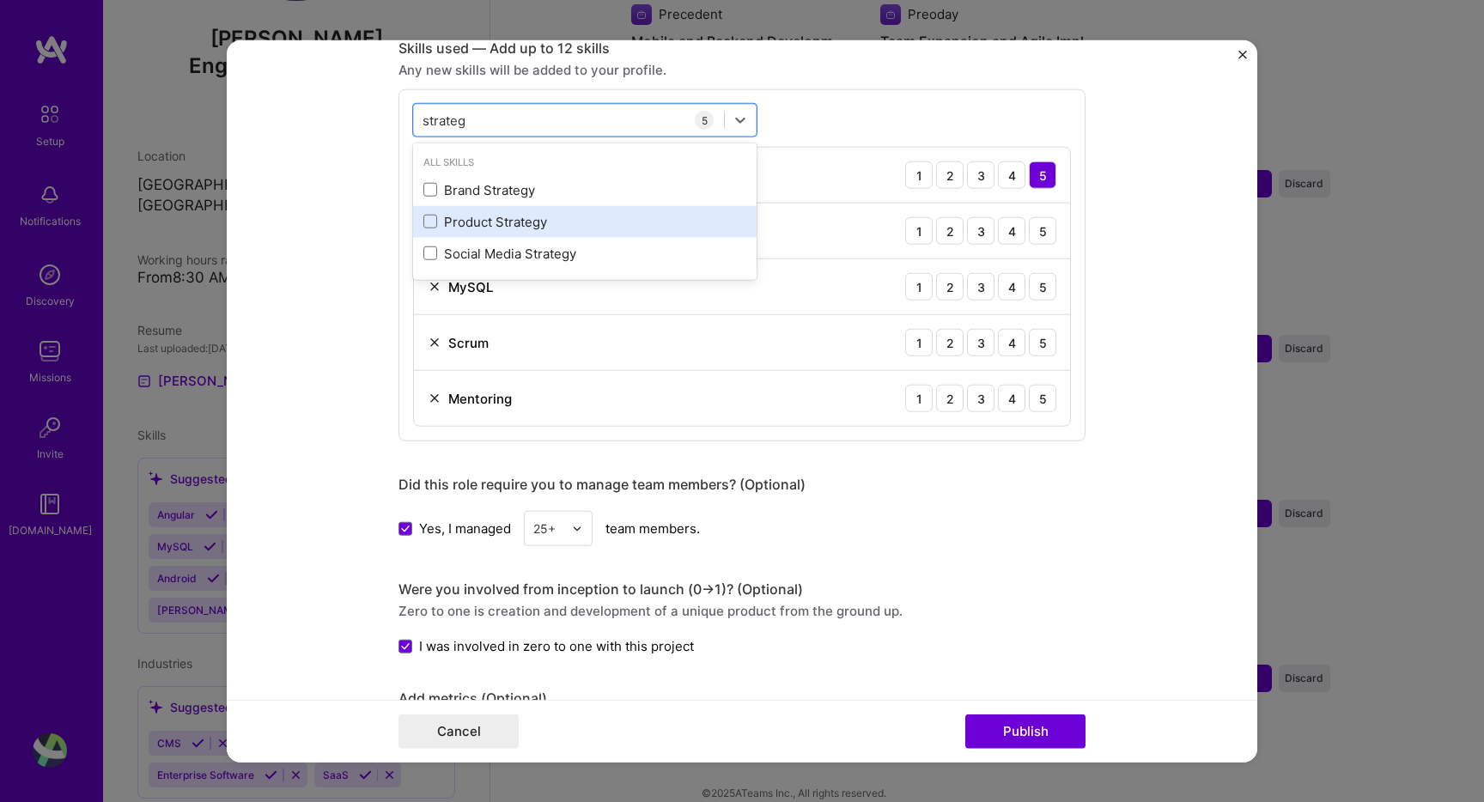
click at [478, 223] on div "Product Strategy" at bounding box center [584, 222] width 323 height 18
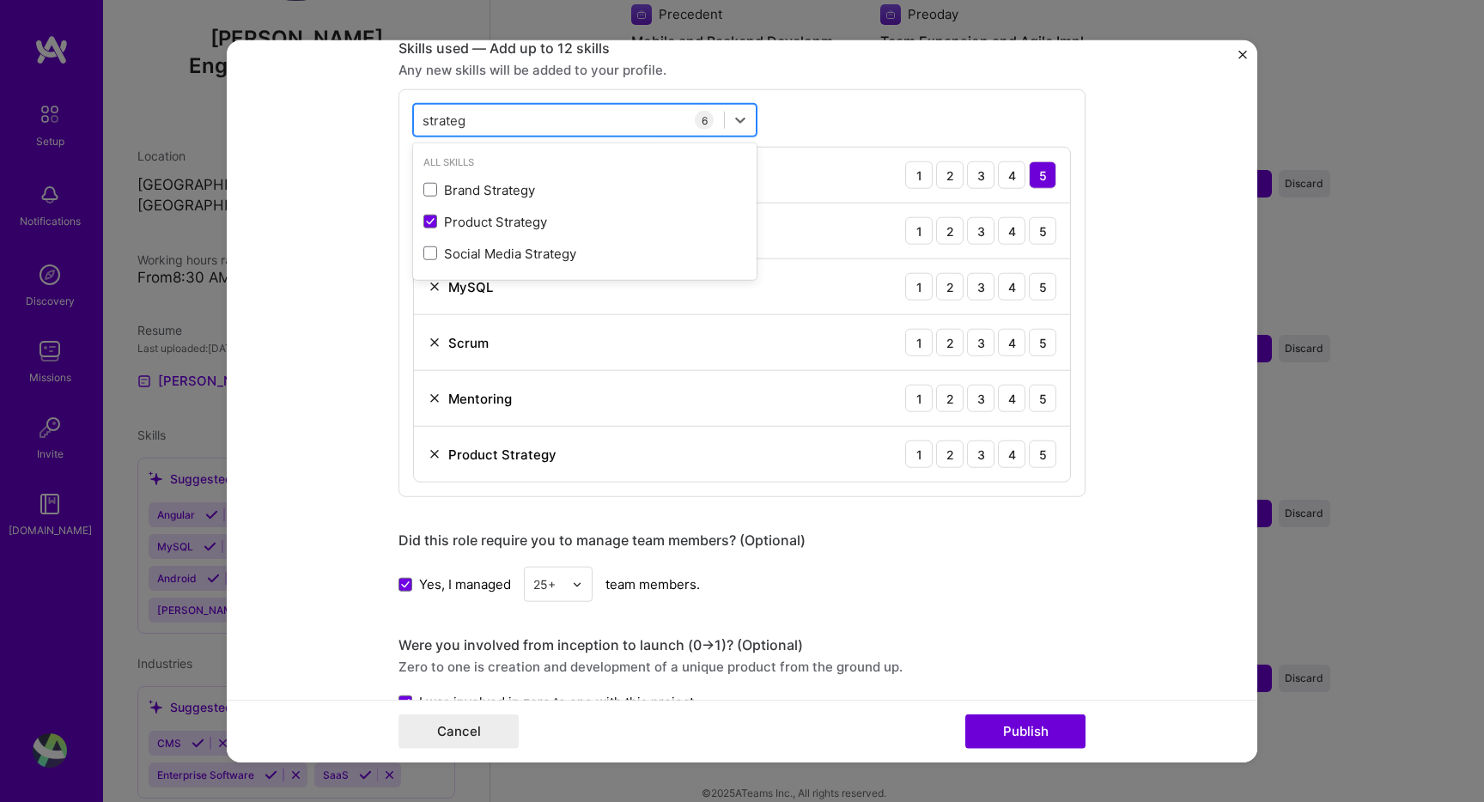
click at [486, 108] on div "strateg strateg" at bounding box center [569, 120] width 310 height 28
click at [480, 113] on div "strateg strateg" at bounding box center [569, 120] width 310 height 28
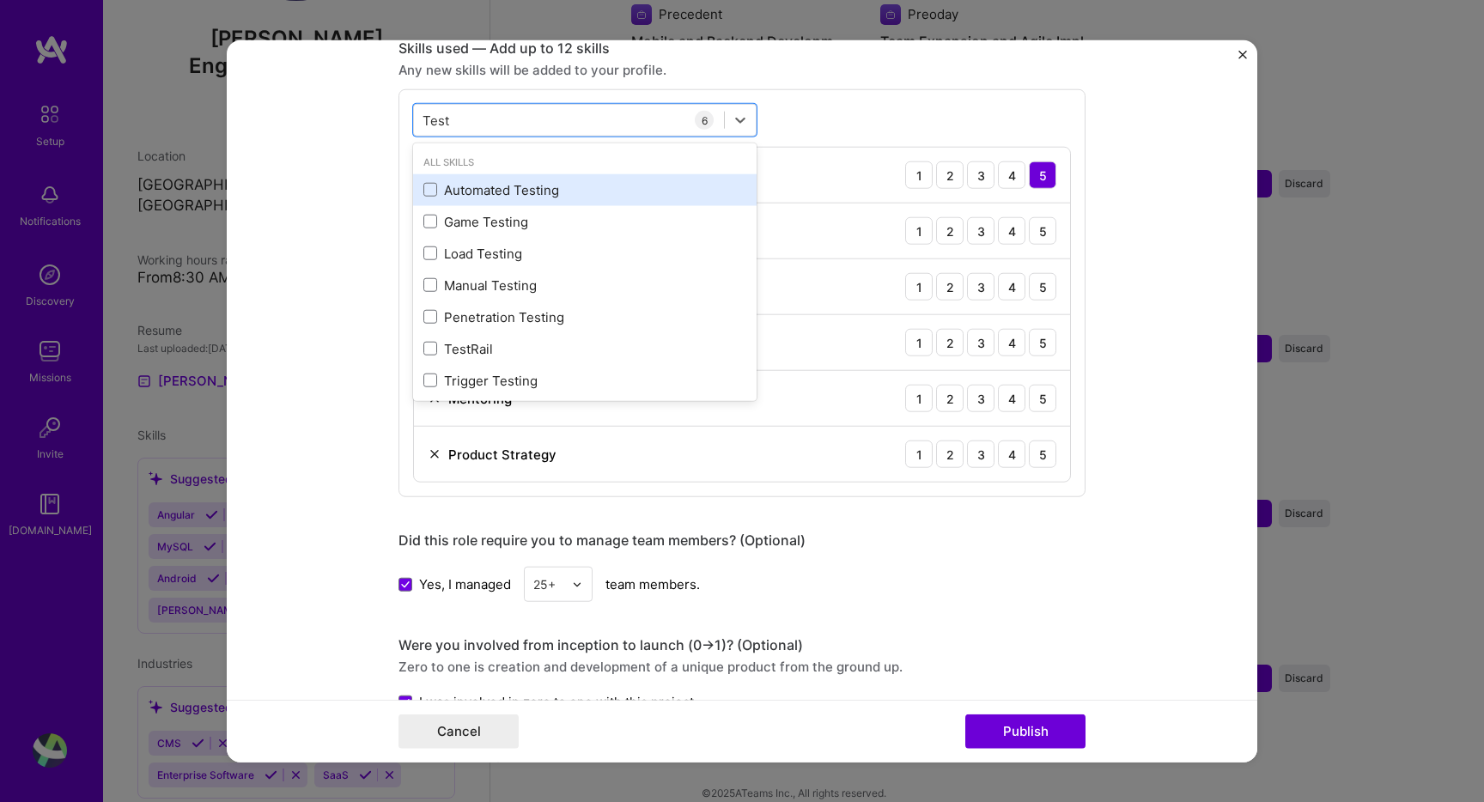
click at [478, 201] on div "Automated Testing" at bounding box center [584, 190] width 343 height 32
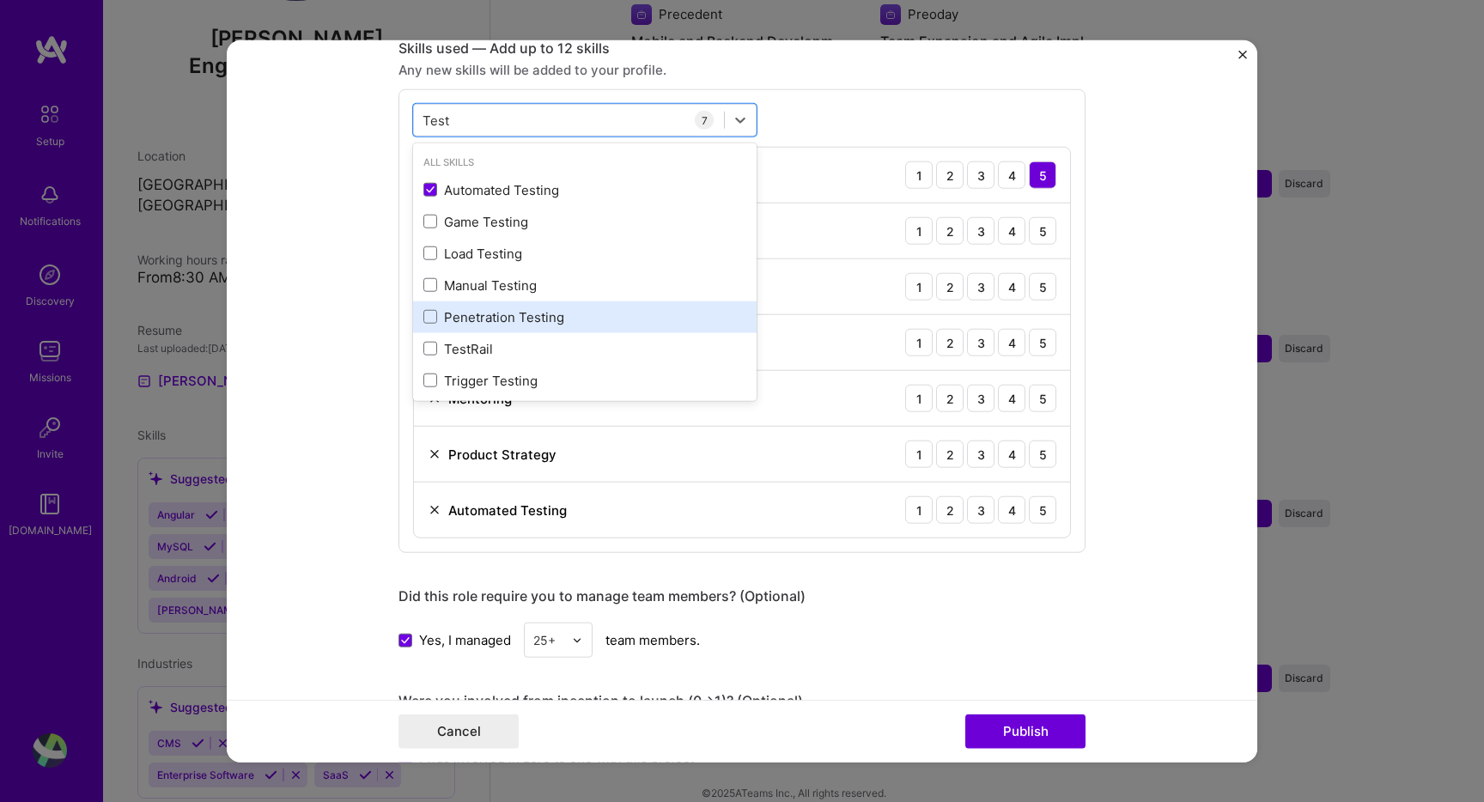
scroll to position [6, 0]
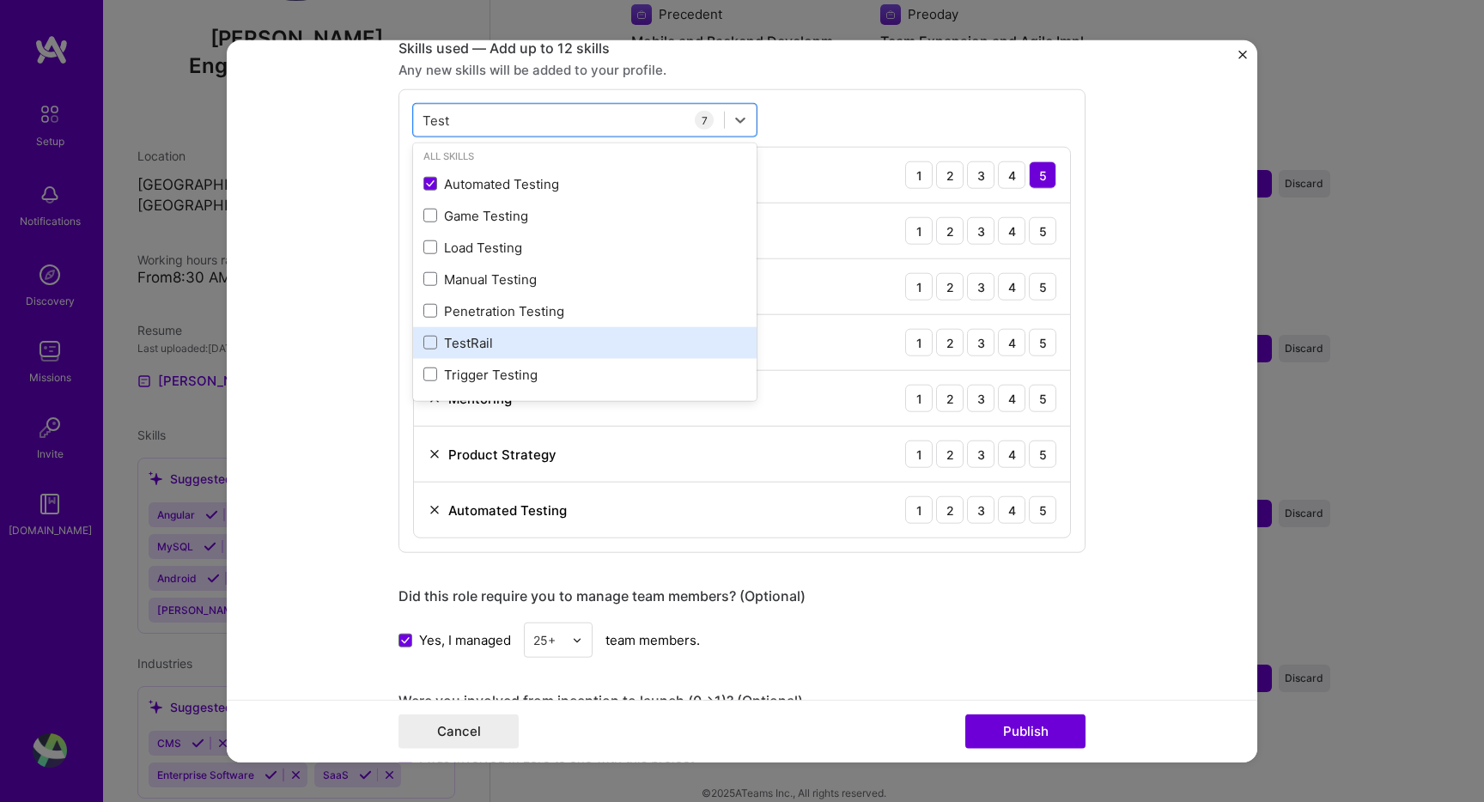
click at [588, 329] on div "TestRail" at bounding box center [584, 343] width 343 height 32
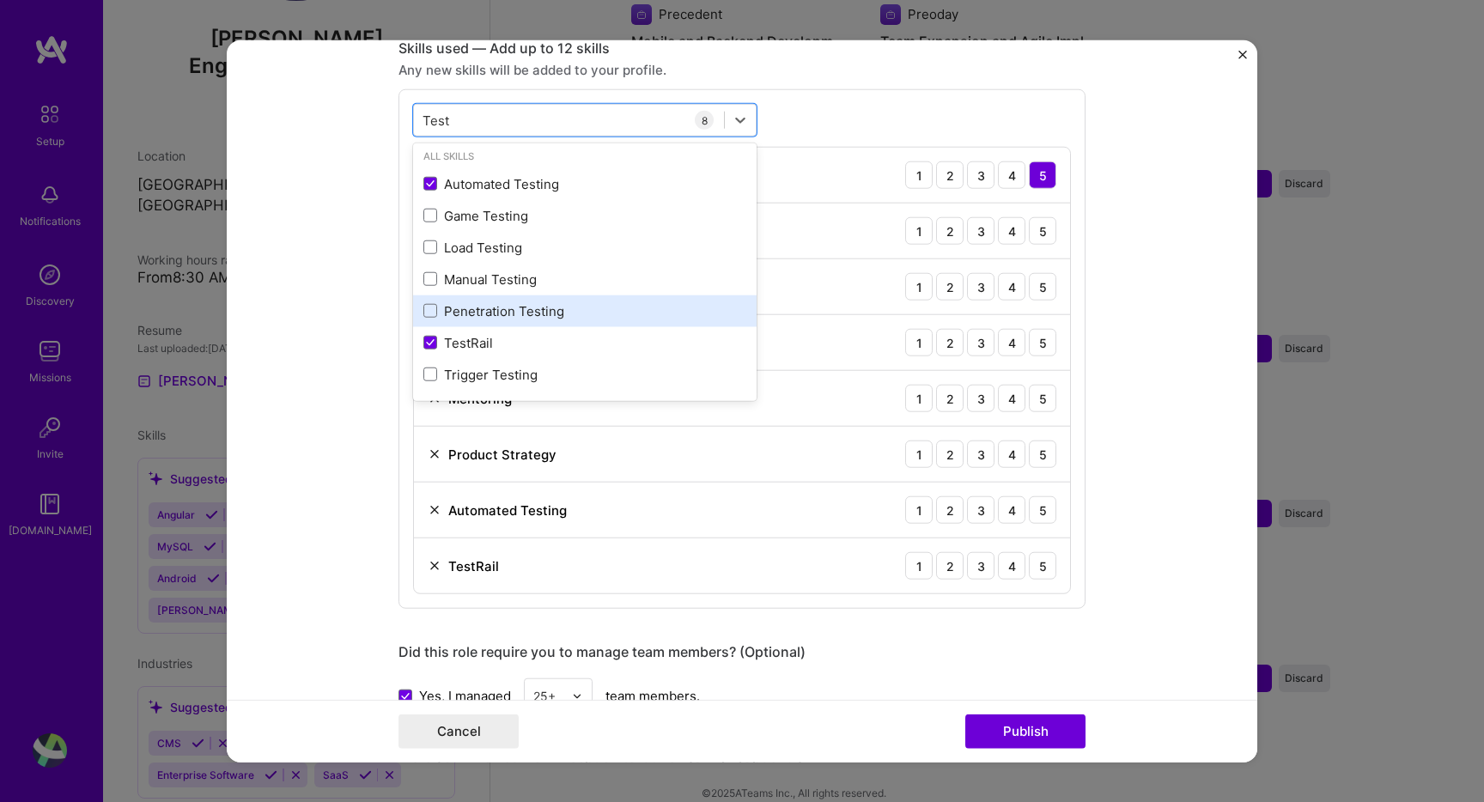
click at [598, 317] on div "Penetration Testing" at bounding box center [584, 311] width 323 height 18
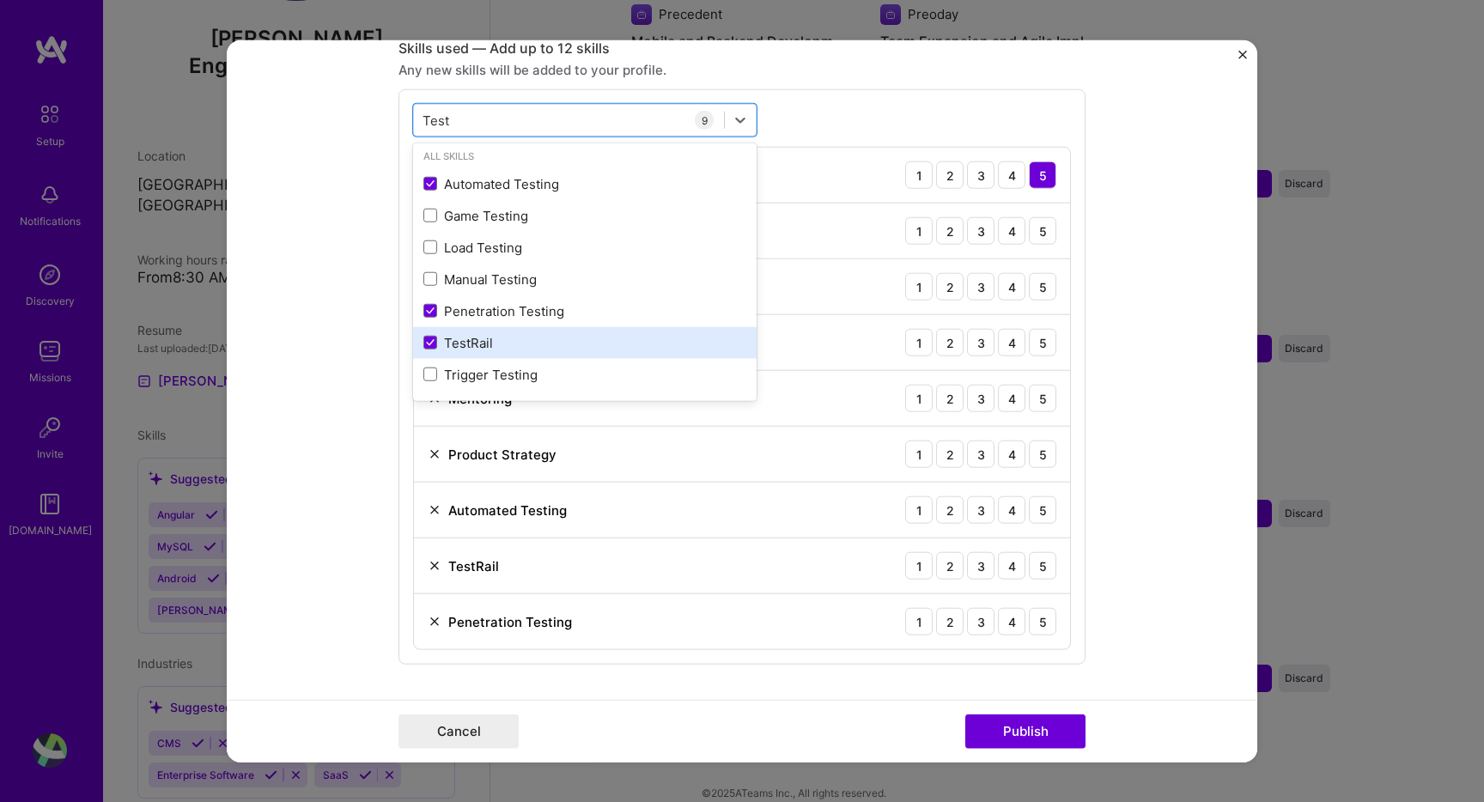
click at [564, 340] on div "TestRail" at bounding box center [584, 343] width 323 height 18
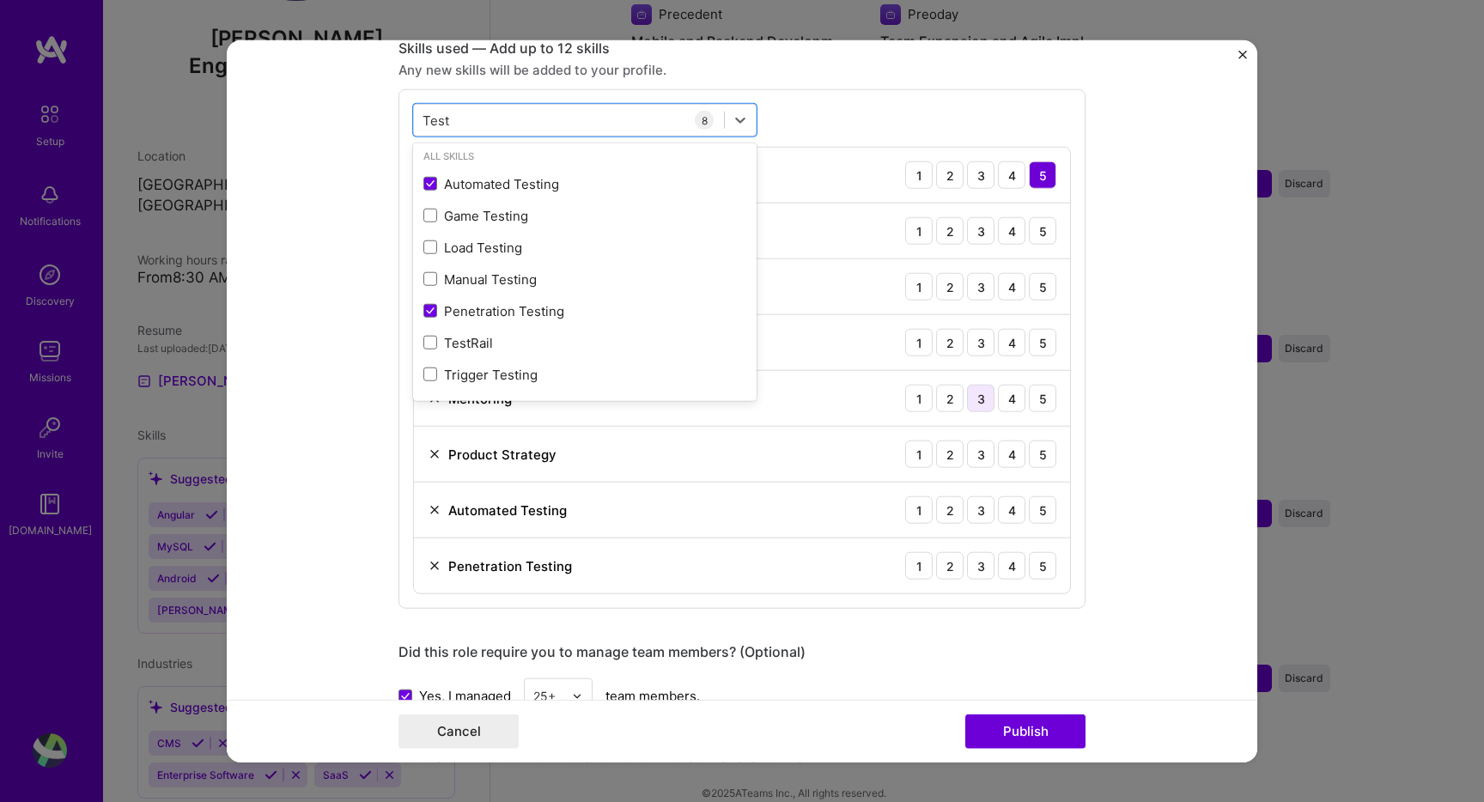
type input "Test"
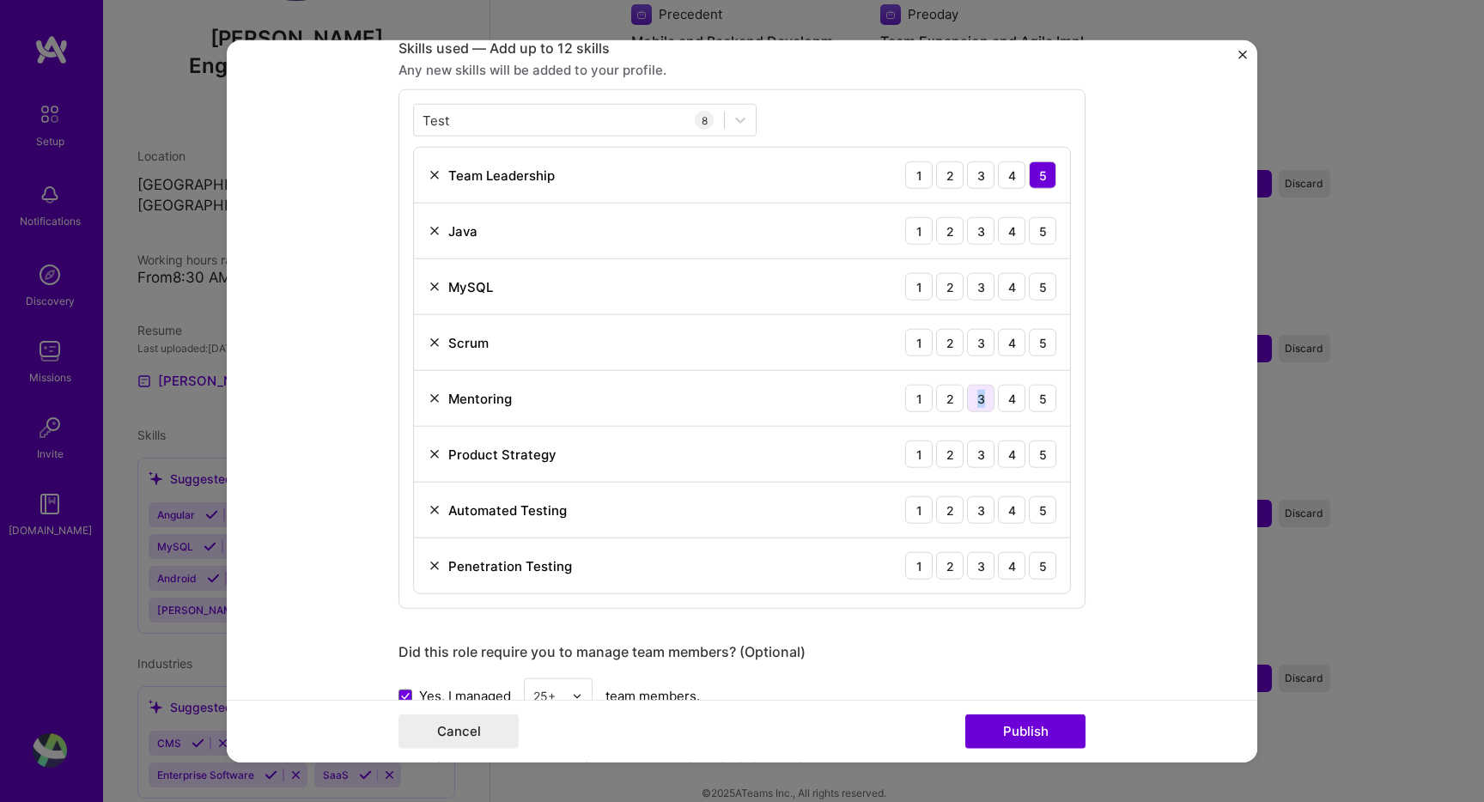
click at [980, 391] on div "3" at bounding box center [980, 398] width 27 height 27
click at [1073, 238] on div "Test Test 8 Team Leadership 1 2 3 4 5 Java 1 2 3 4 5 MySQL 1 2 3 4 5 Scrum 1 2 …" at bounding box center [741, 348] width 687 height 519
click at [1046, 233] on div "5" at bounding box center [1042, 230] width 27 height 27
click at [1046, 293] on div "5" at bounding box center [1042, 286] width 27 height 27
click at [1050, 315] on div "Team Leadership 1 2 3 4 5 Java 1 2 3 4 5 MySQL 1 2 3 4 5 Scrum 1 2 3 4 5 Mentor…" at bounding box center [742, 370] width 658 height 447
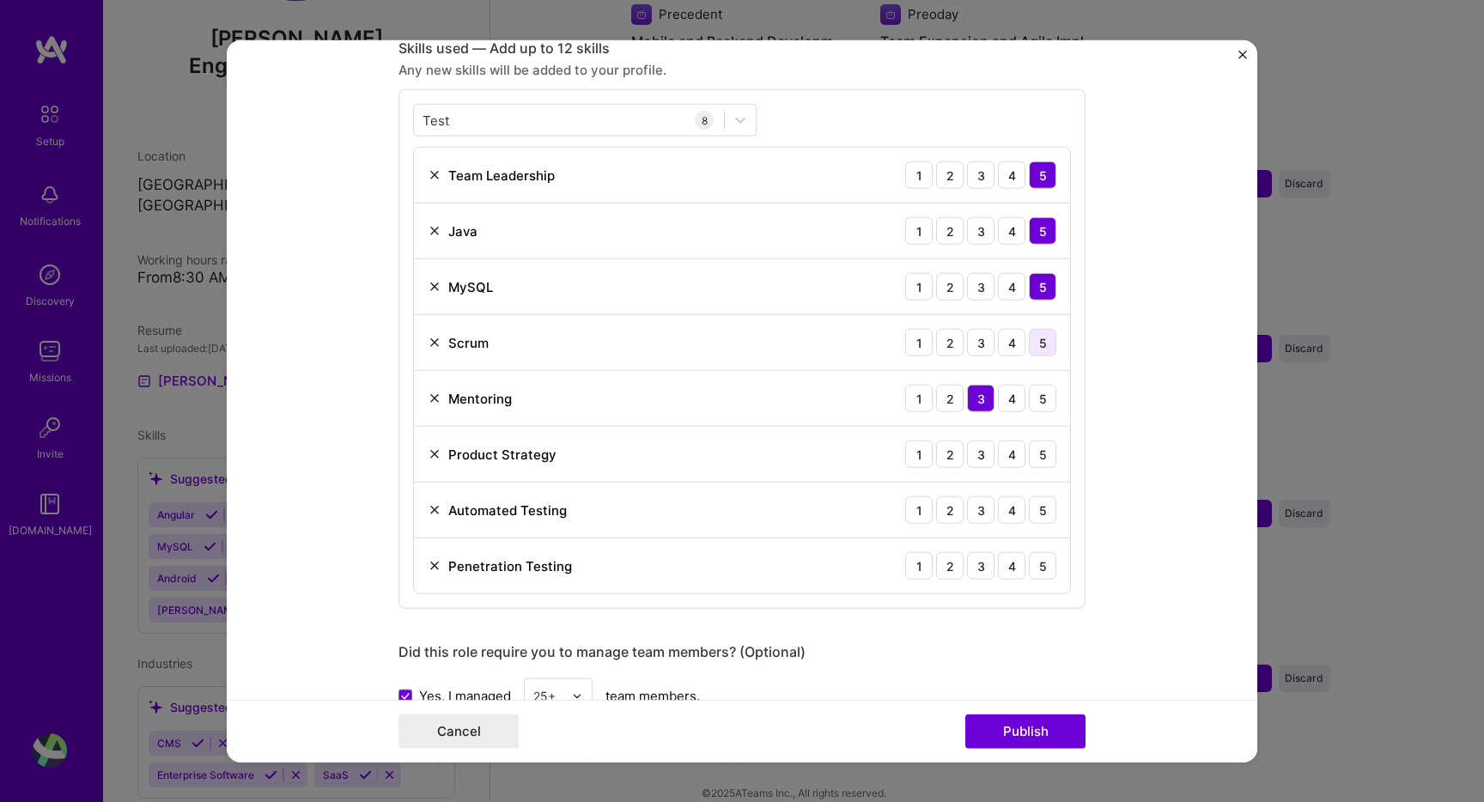
click at [1044, 336] on div "5" at bounding box center [1042, 342] width 27 height 27
click at [1036, 388] on div "5" at bounding box center [1042, 398] width 27 height 27
click at [1030, 468] on div "1 2 3 4 5" at bounding box center [980, 453] width 151 height 27
click at [1037, 455] on div "5" at bounding box center [1042, 453] width 27 height 27
click at [1037, 510] on div "5" at bounding box center [1042, 509] width 27 height 27
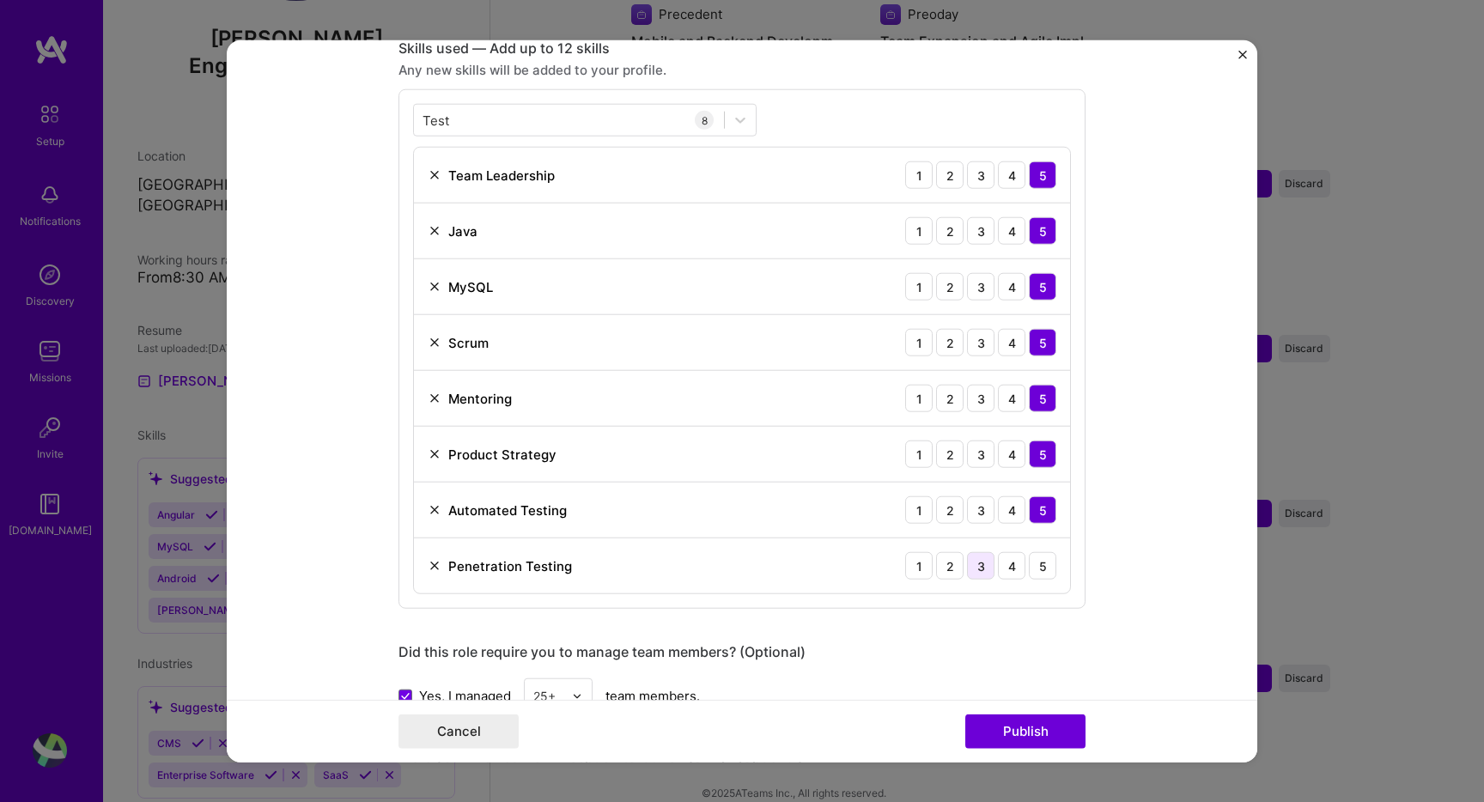
click at [974, 572] on div "3" at bounding box center [980, 565] width 27 height 27
click at [1037, 731] on button "Publish" at bounding box center [1025, 730] width 120 height 34
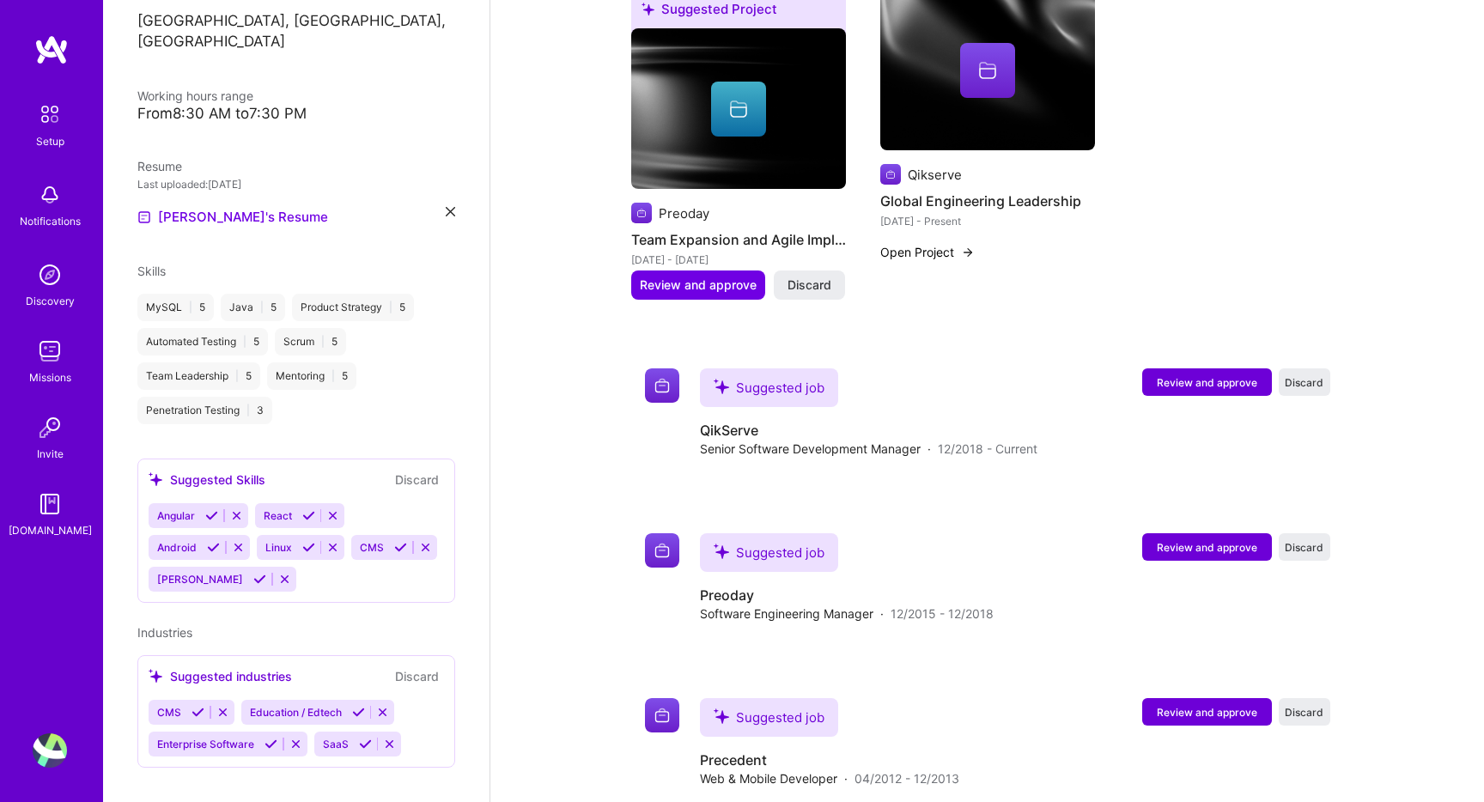
scroll to position [1113, 0]
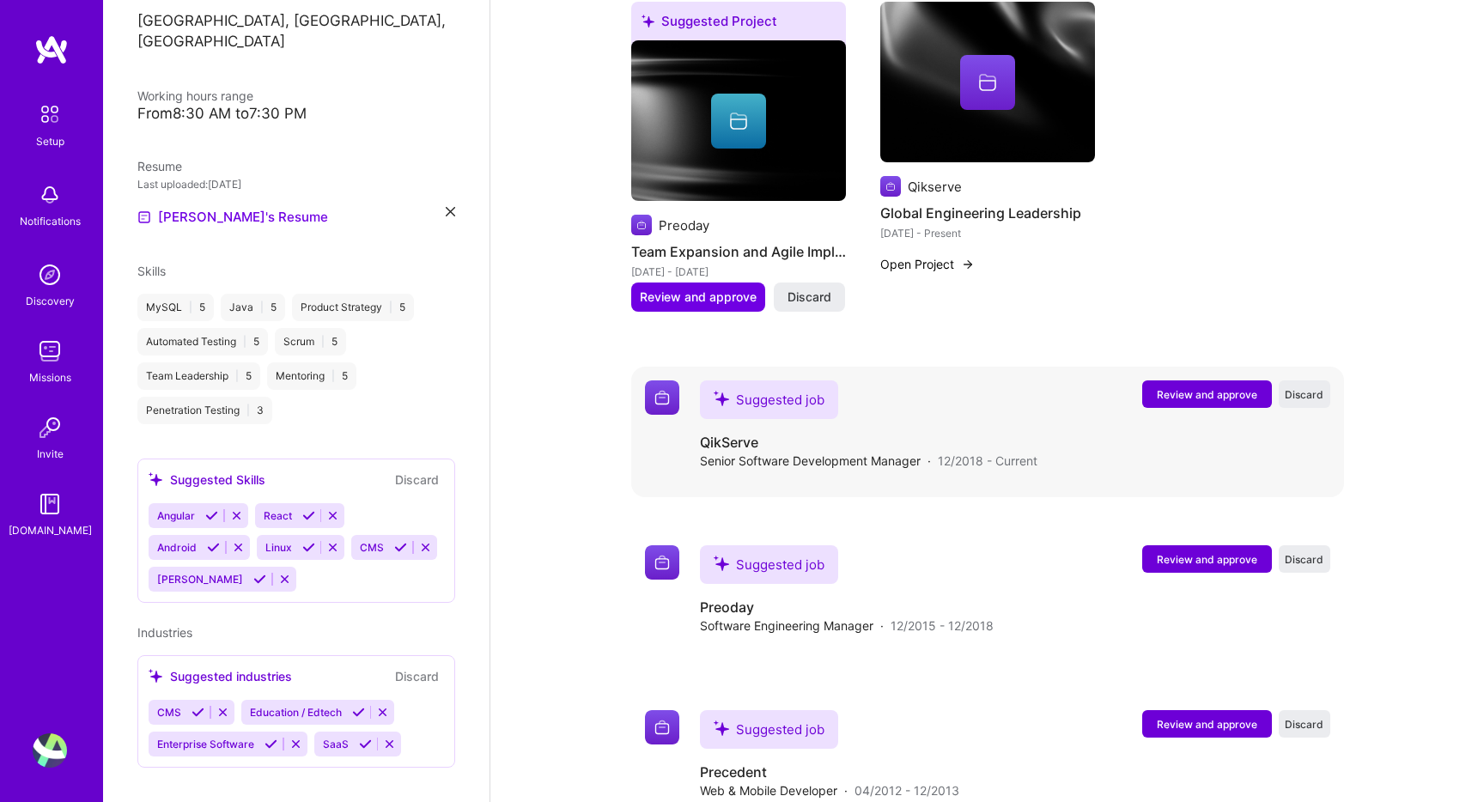
click at [1223, 382] on button "Review and approve" at bounding box center [1207, 393] width 130 height 27
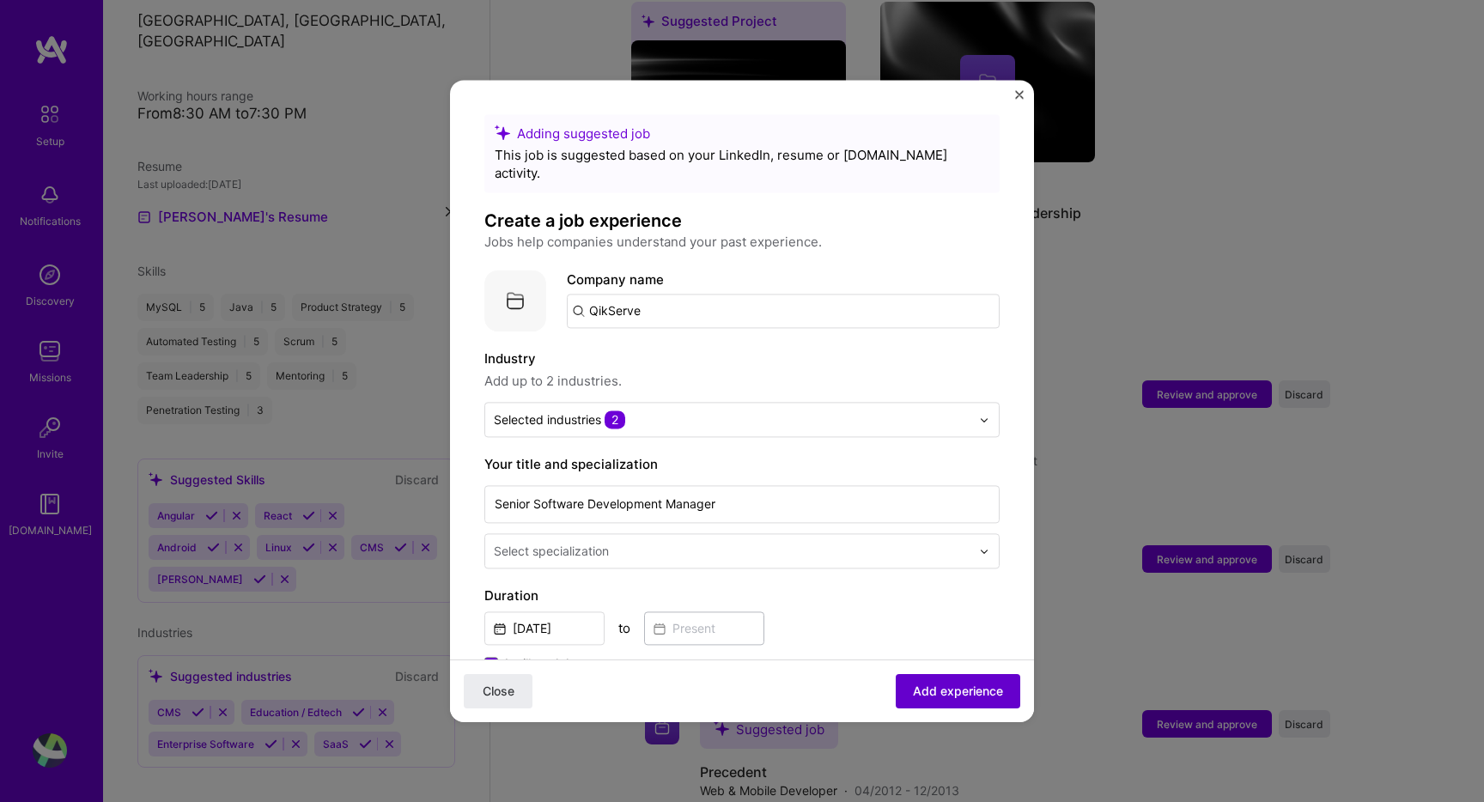
click at [971, 688] on span "Add experience" at bounding box center [958, 691] width 90 height 17
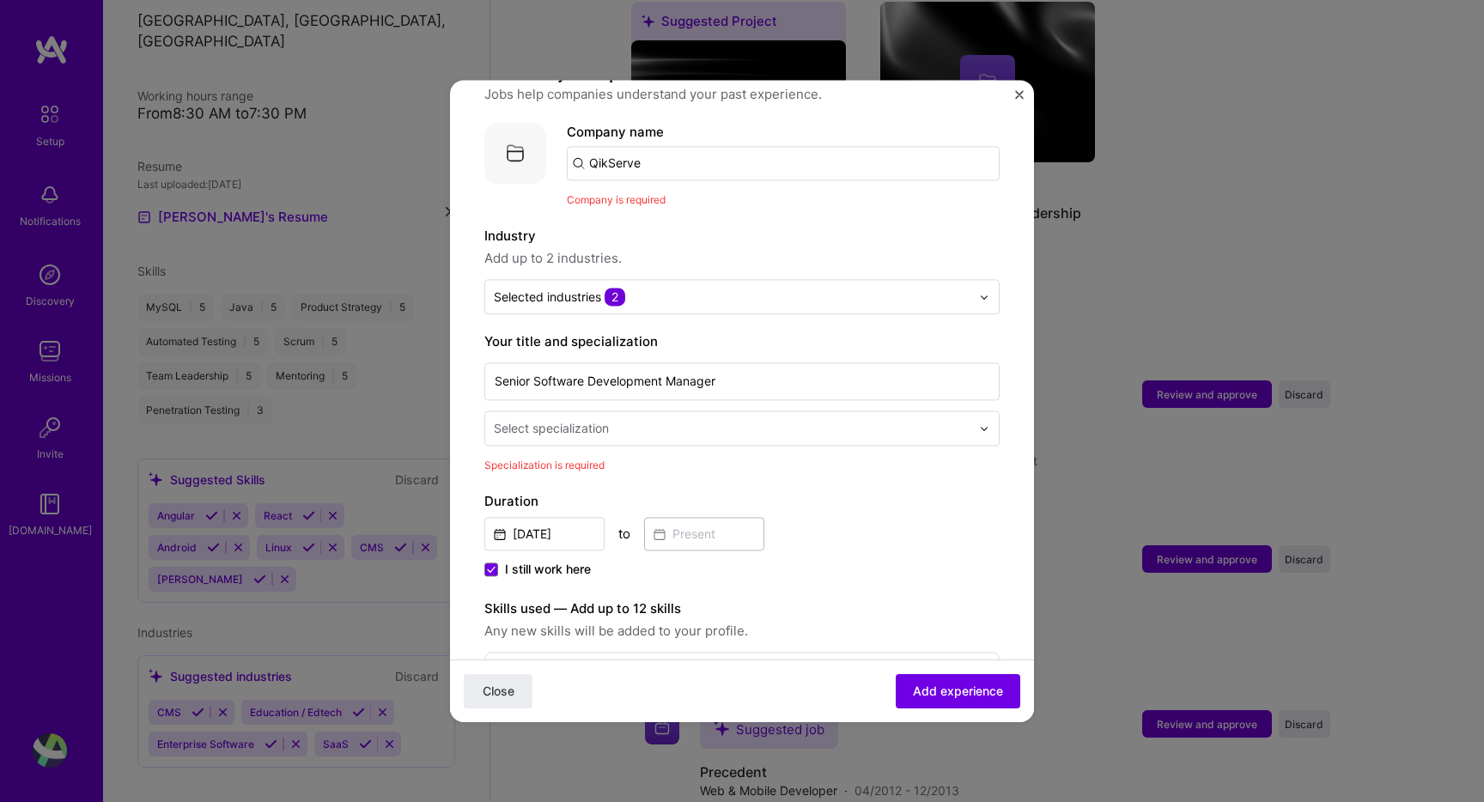
scroll to position [172, 0]
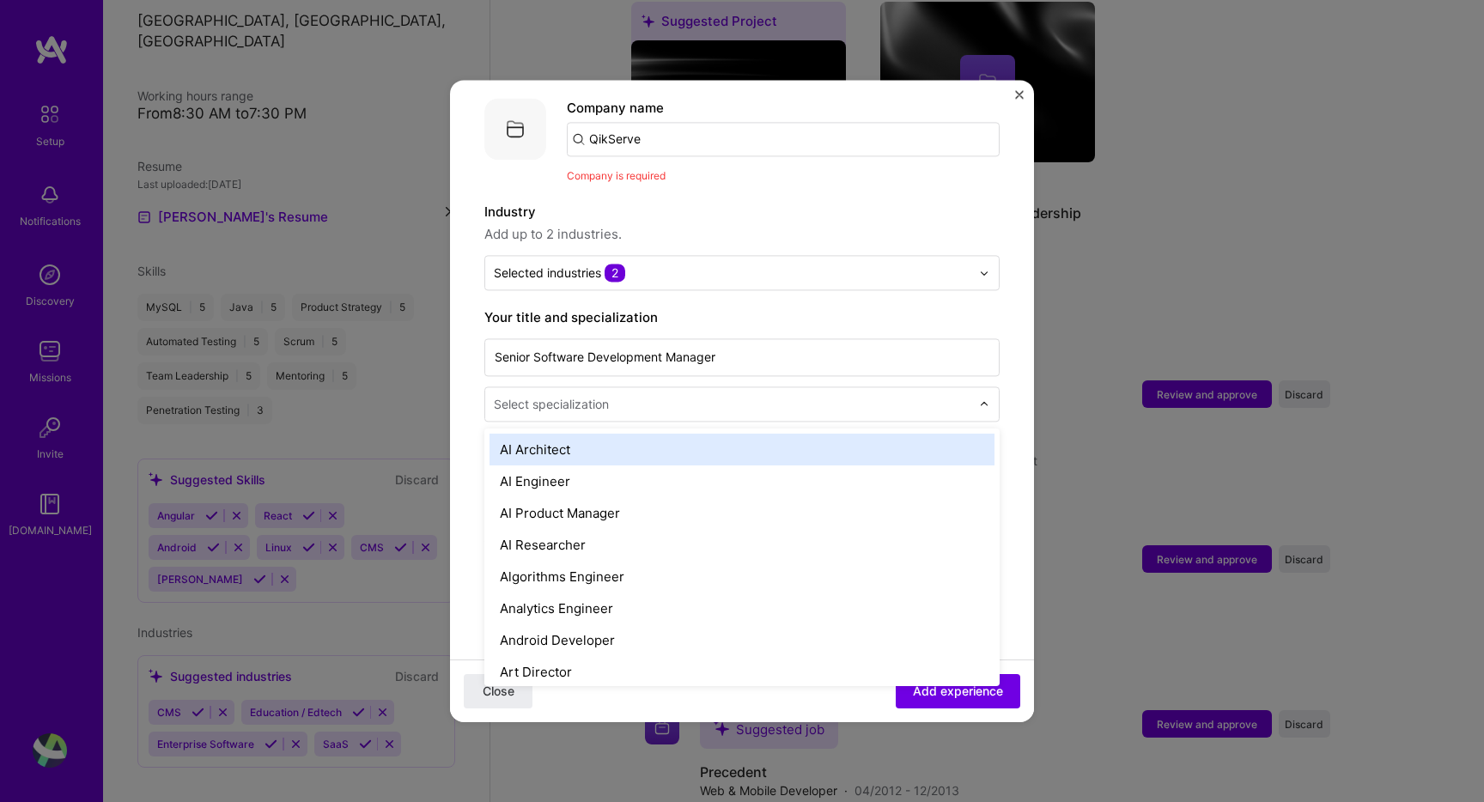
click at [713, 395] on input "text" at bounding box center [734, 404] width 480 height 18
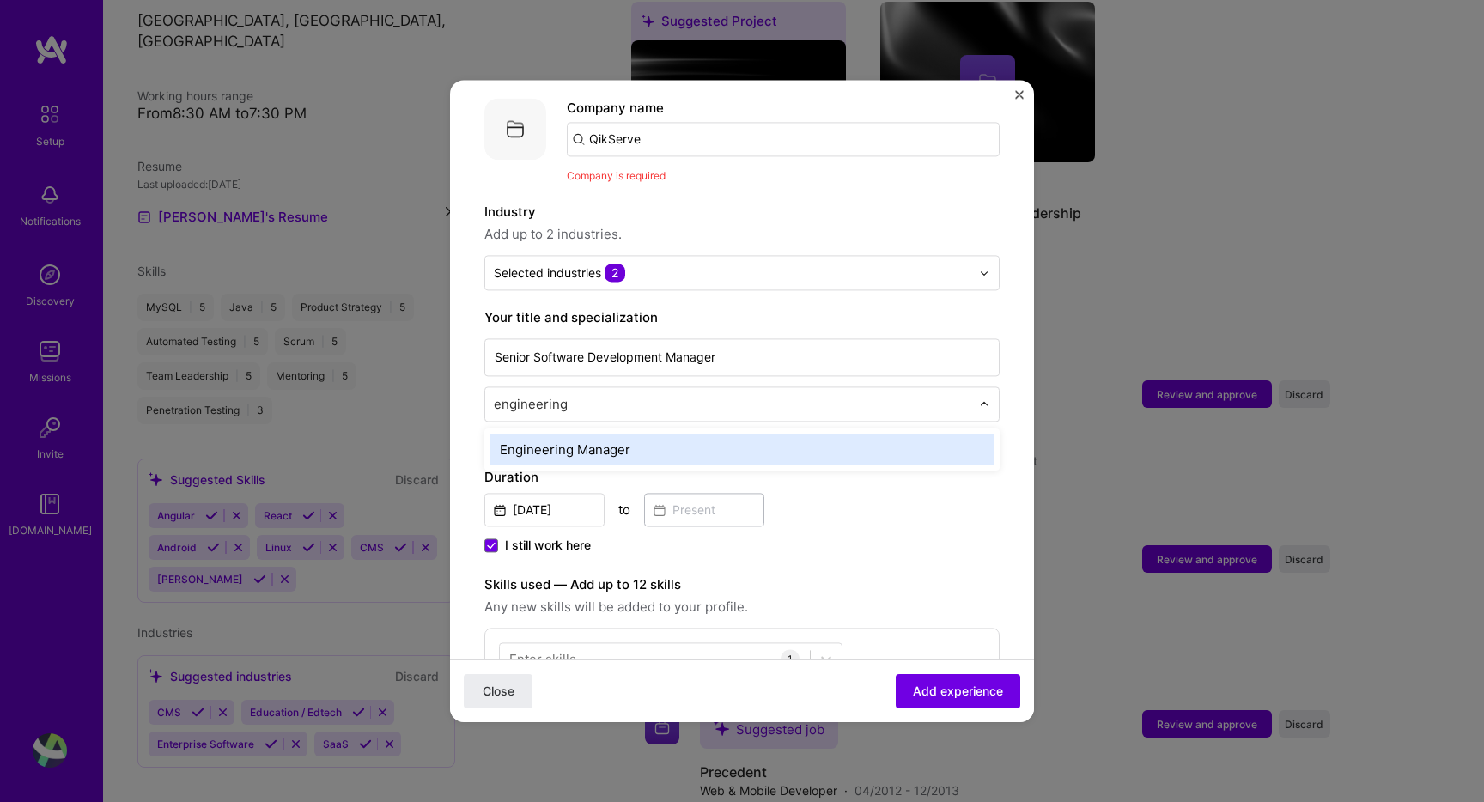
type input "engineering m"
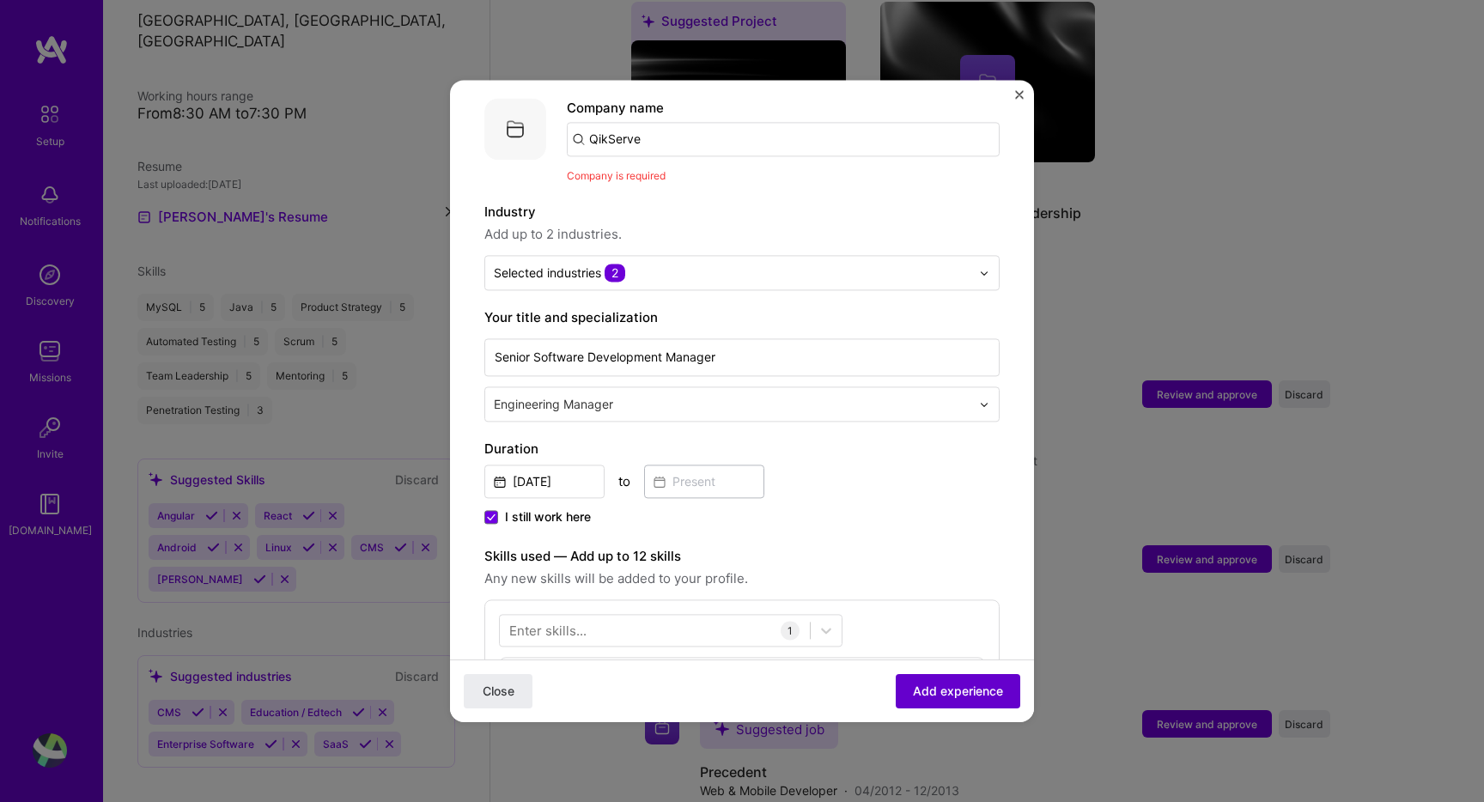
click at [898, 676] on button "Add experience" at bounding box center [957, 691] width 124 height 34
click at [962, 699] on span "Add experience" at bounding box center [958, 691] width 90 height 17
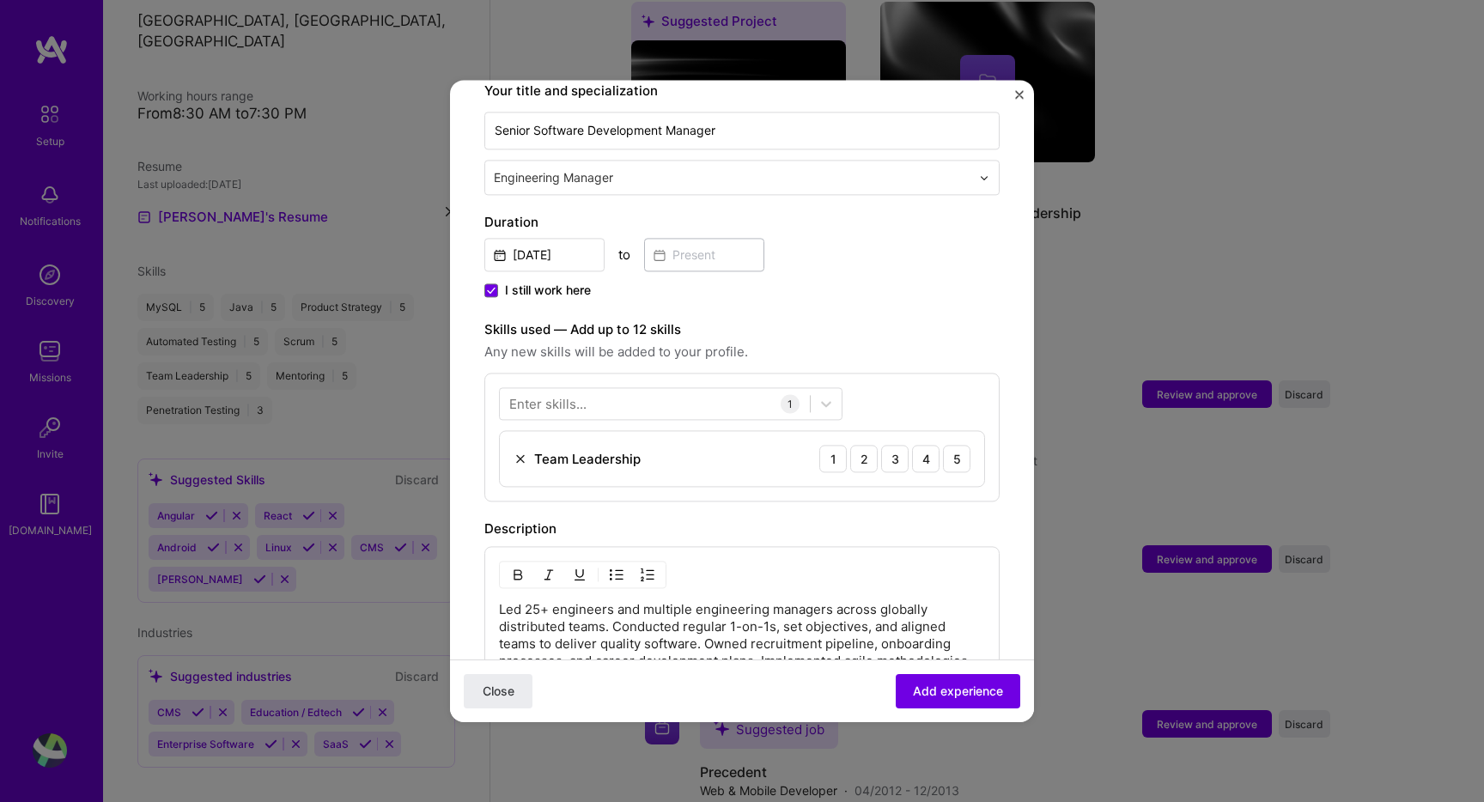
scroll to position [0, 0]
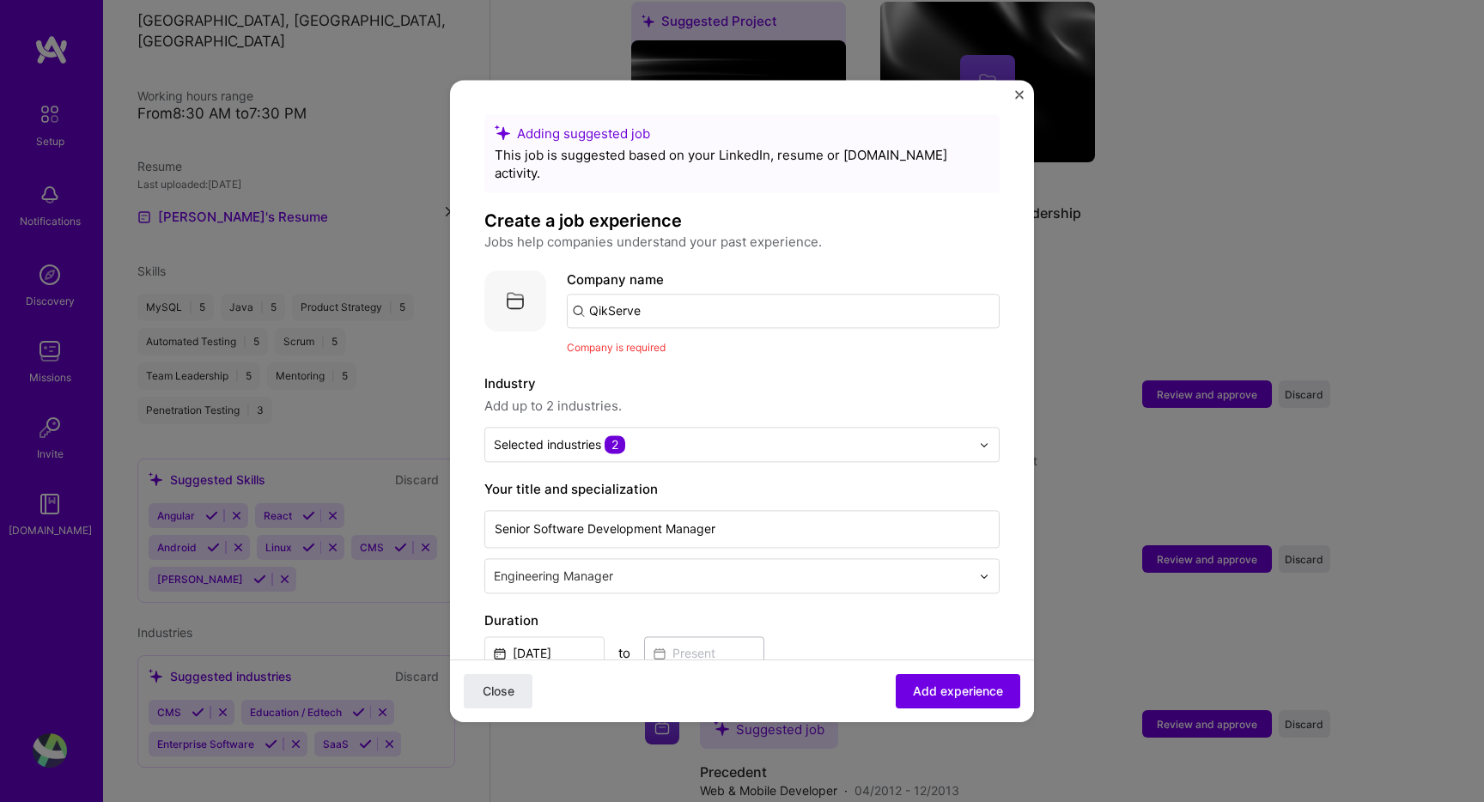
click at [740, 297] on input "QikServe" at bounding box center [783, 311] width 433 height 34
click at [719, 343] on div "qikserv" at bounding box center [692, 358] width 58 height 30
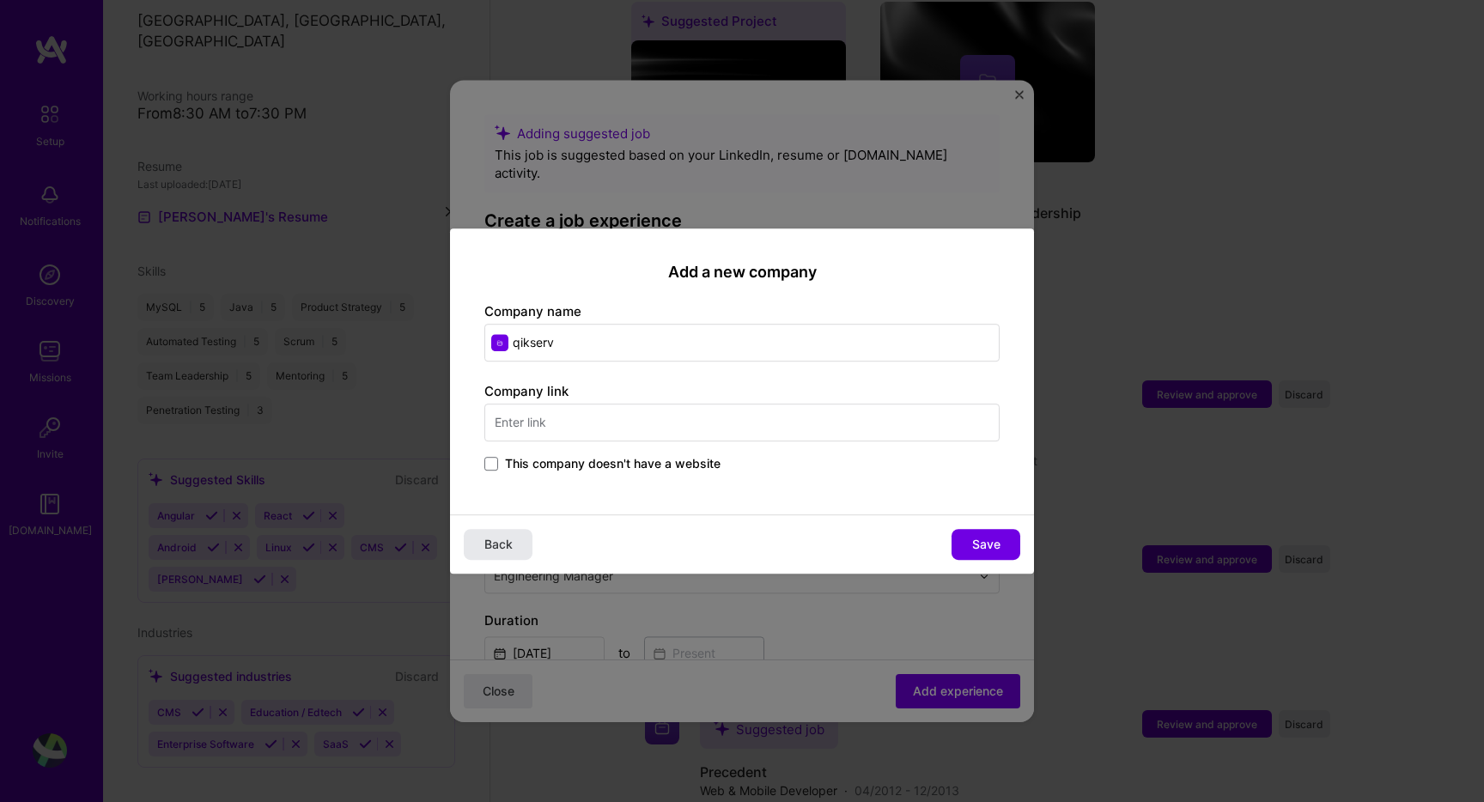
click at [490, 545] on span "Back" at bounding box center [498, 544] width 28 height 17
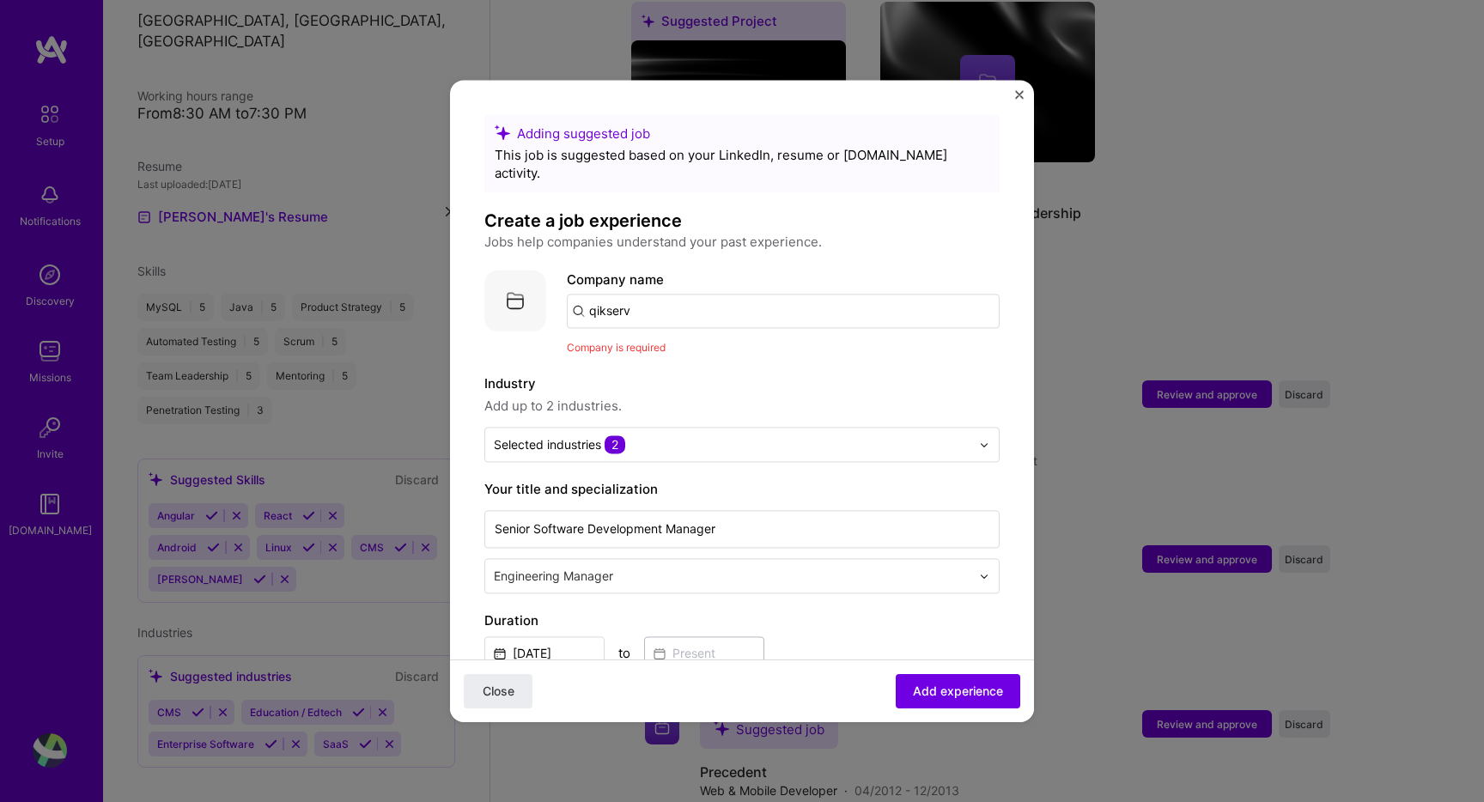
click at [689, 294] on input "qikserv" at bounding box center [783, 311] width 433 height 34
type input "Qikserve"
paste input "Qikserve"
type input "Qikserve"
click button "Close" at bounding box center [498, 691] width 69 height 34
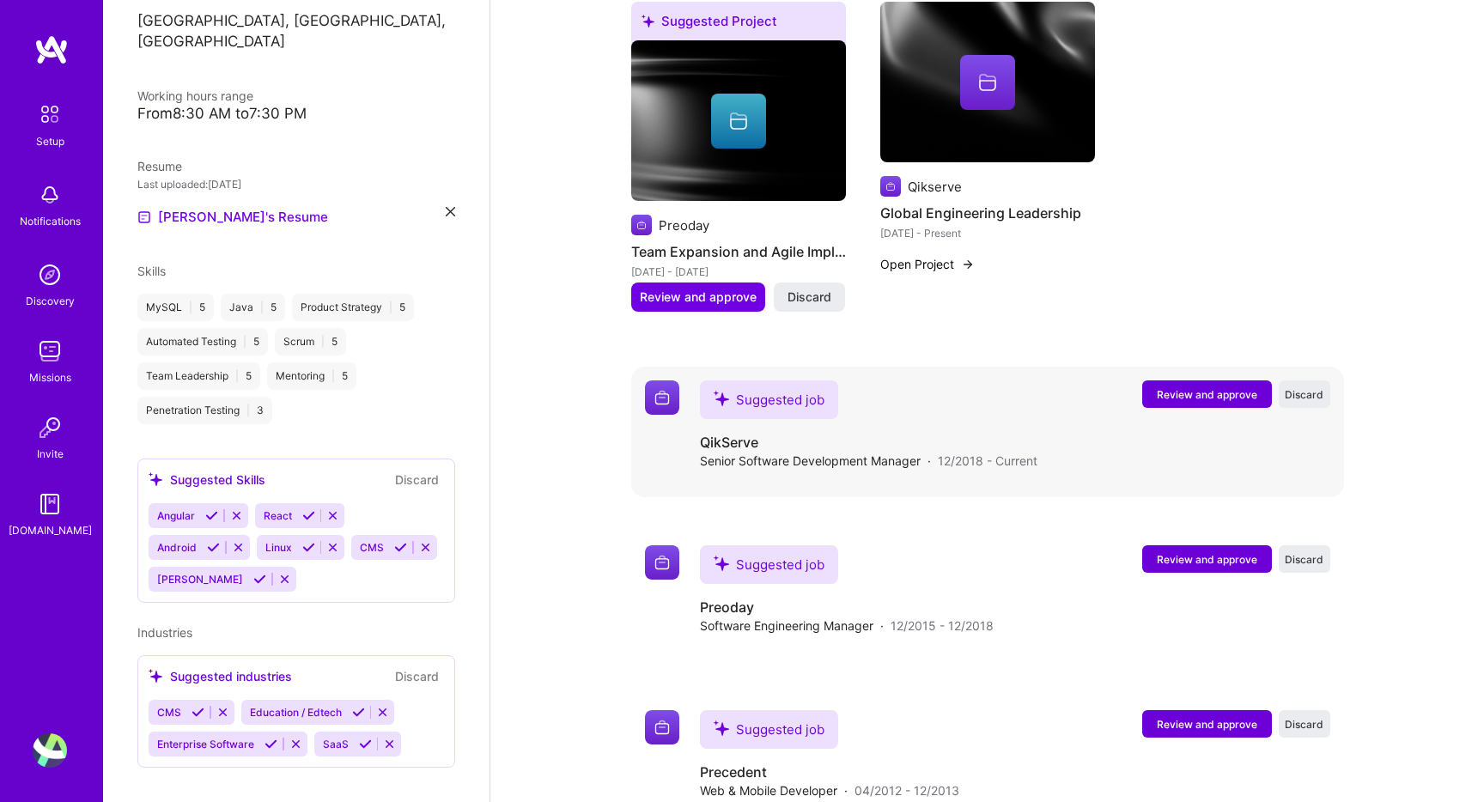
click at [1160, 387] on span "Review and approve" at bounding box center [1206, 394] width 100 height 15
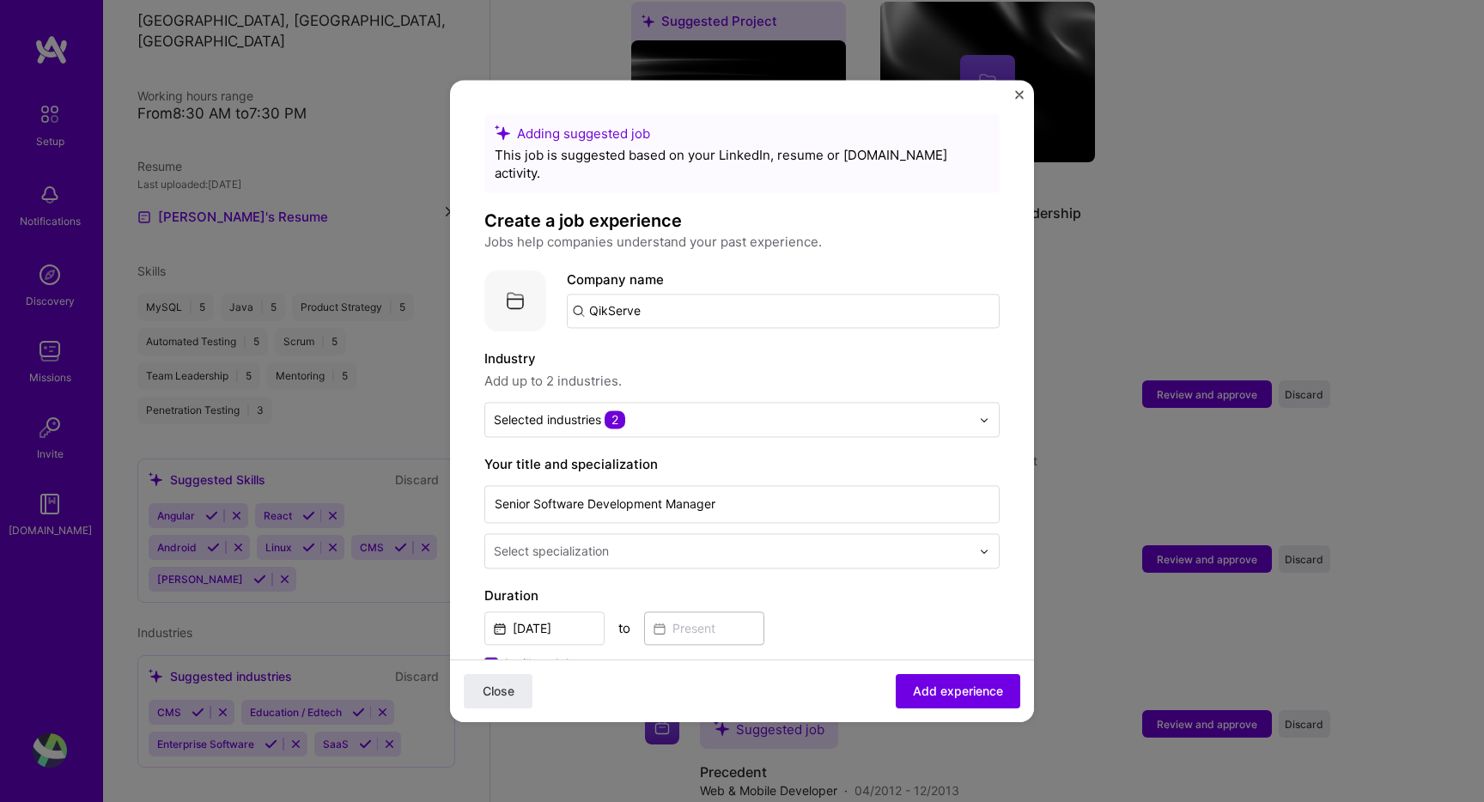
scroll to position [355, 0]
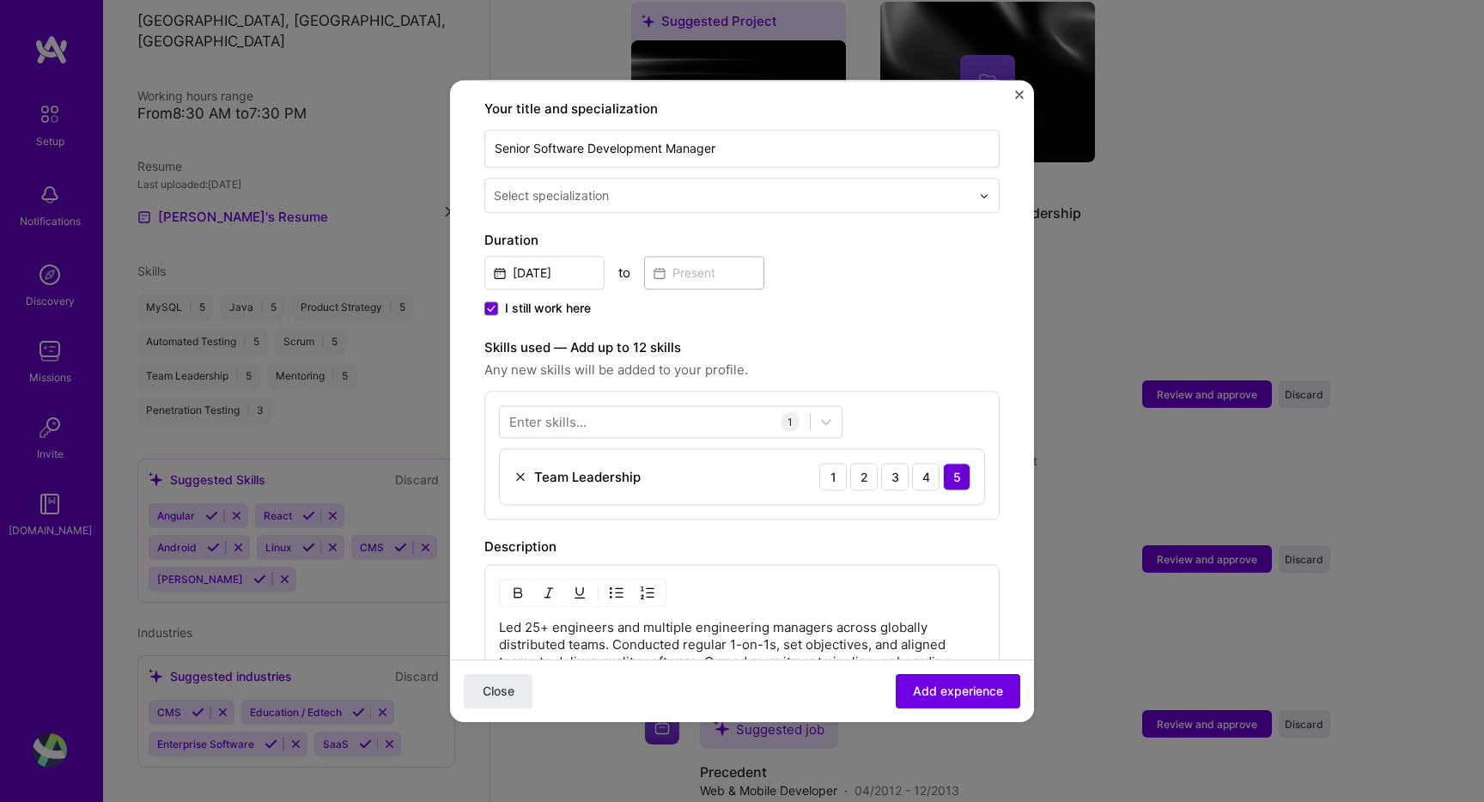
click at [940, 724] on div "Adding suggested job This job is suggested based on your LinkedIn, resume or [D…" at bounding box center [742, 401] width 1484 height 802
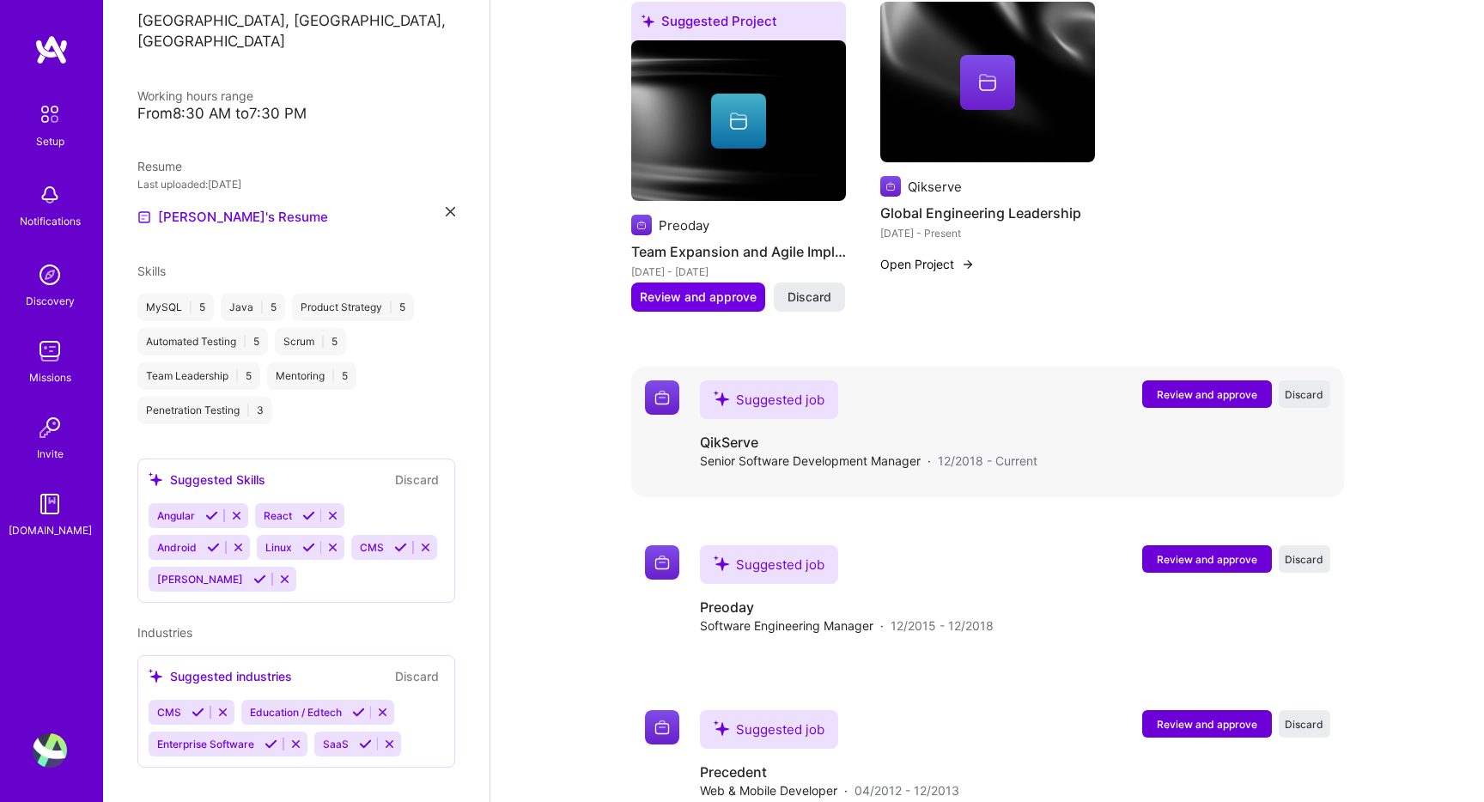
click at [1177, 380] on button "Review and approve" at bounding box center [1207, 393] width 130 height 27
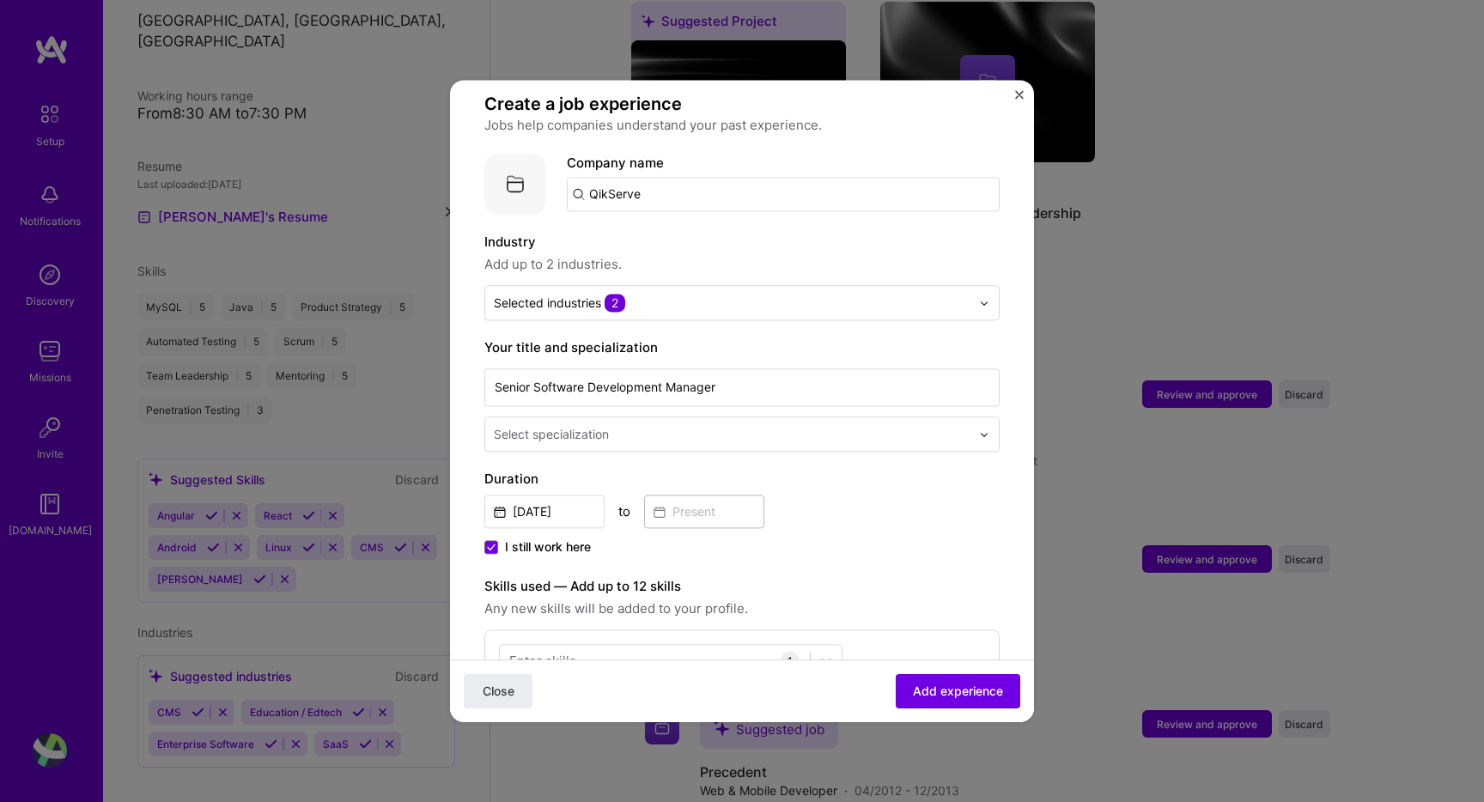
scroll to position [367, 0]
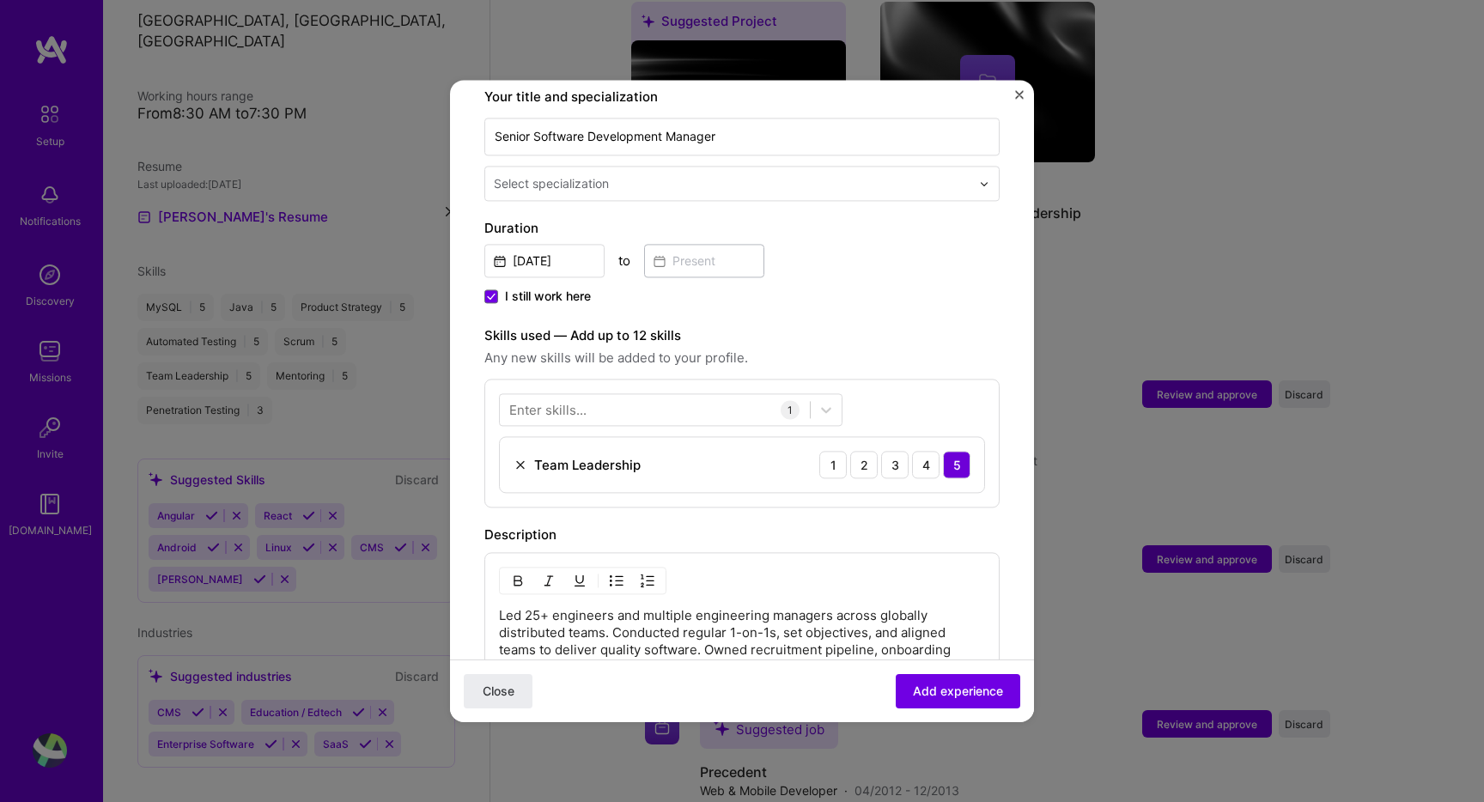
click at [955, 663] on div "Close Add experience" at bounding box center [742, 690] width 584 height 63
click at [949, 686] on span "Add experience" at bounding box center [958, 691] width 90 height 17
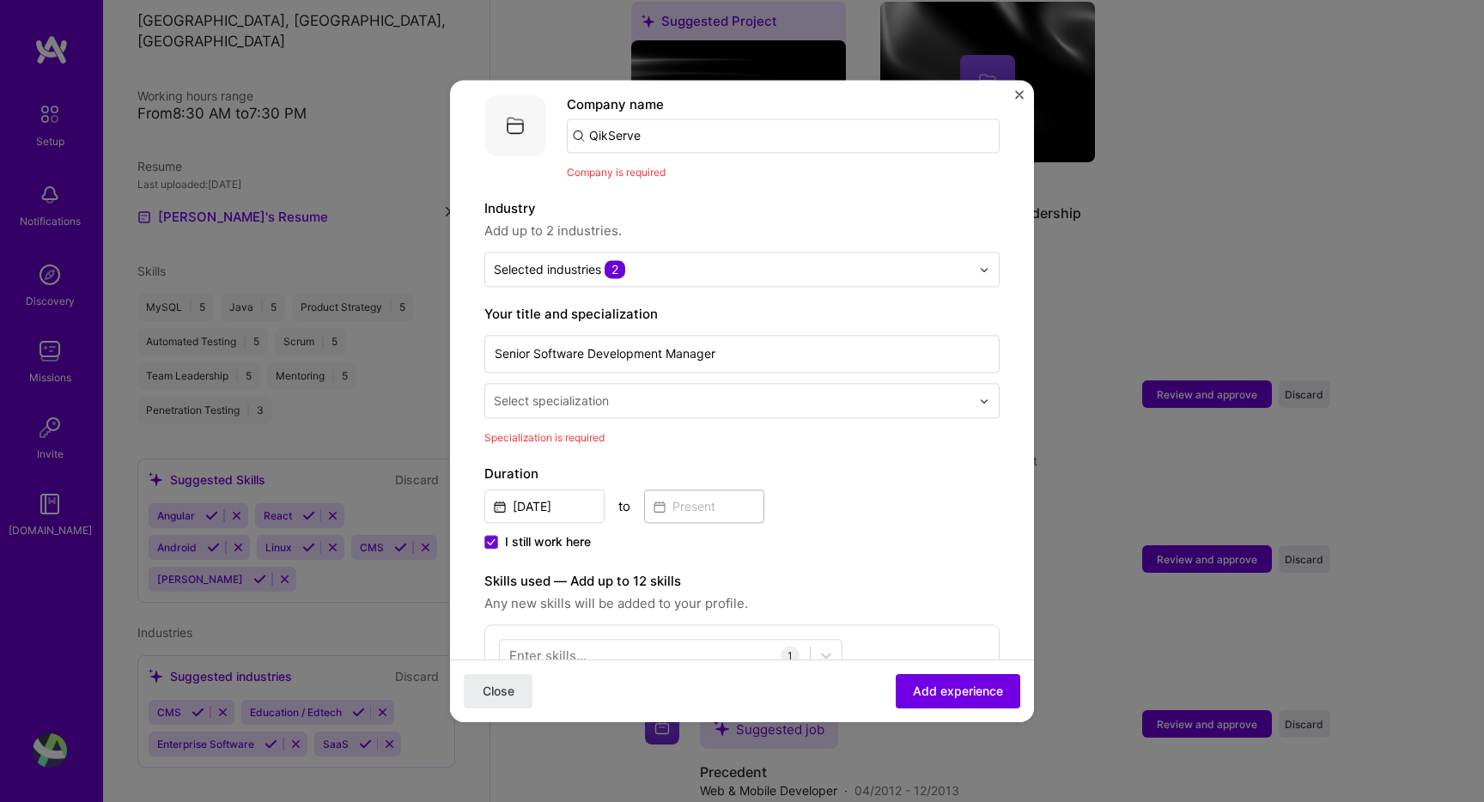
scroll to position [172, 0]
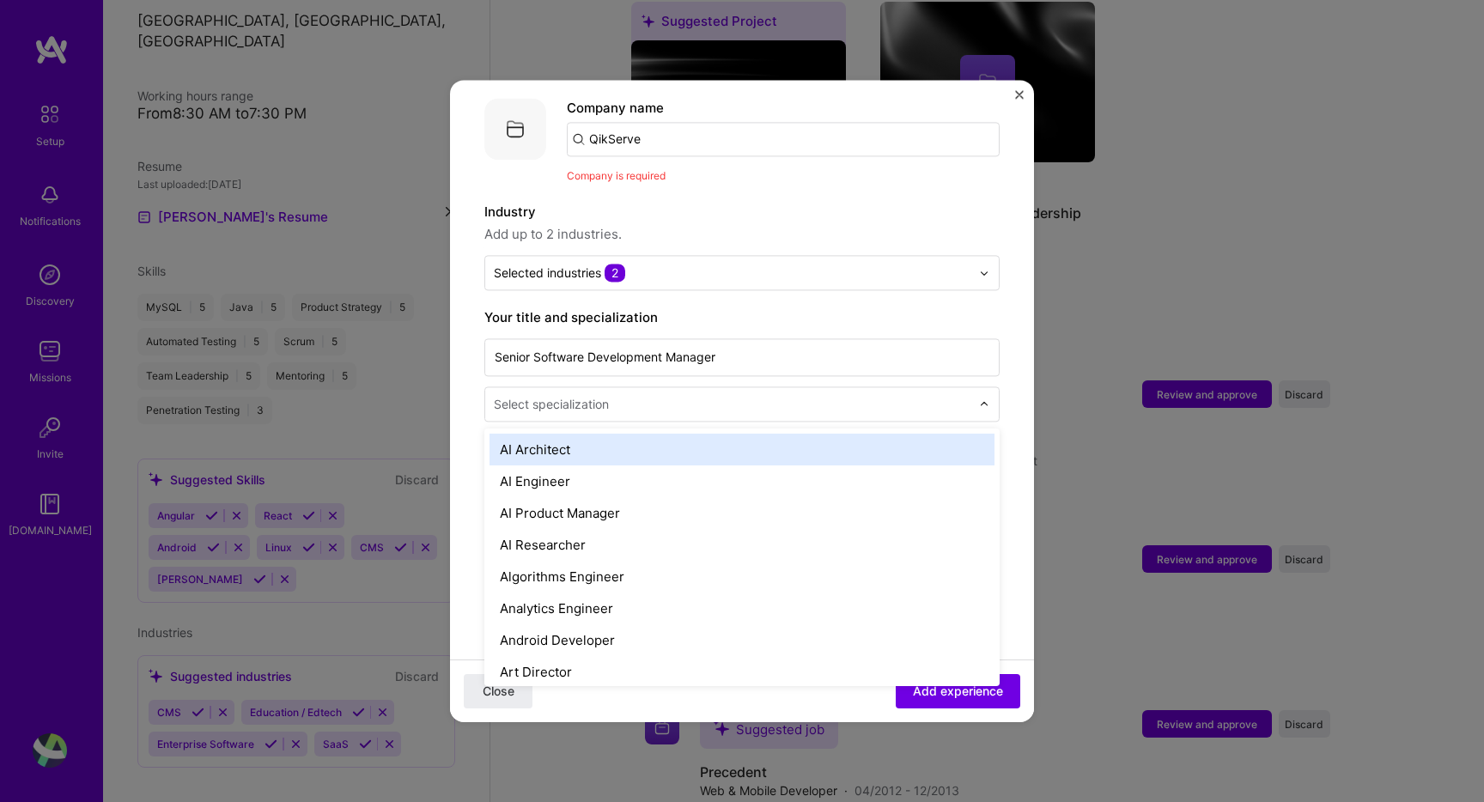
click at [653, 395] on input "text" at bounding box center [734, 404] width 480 height 18
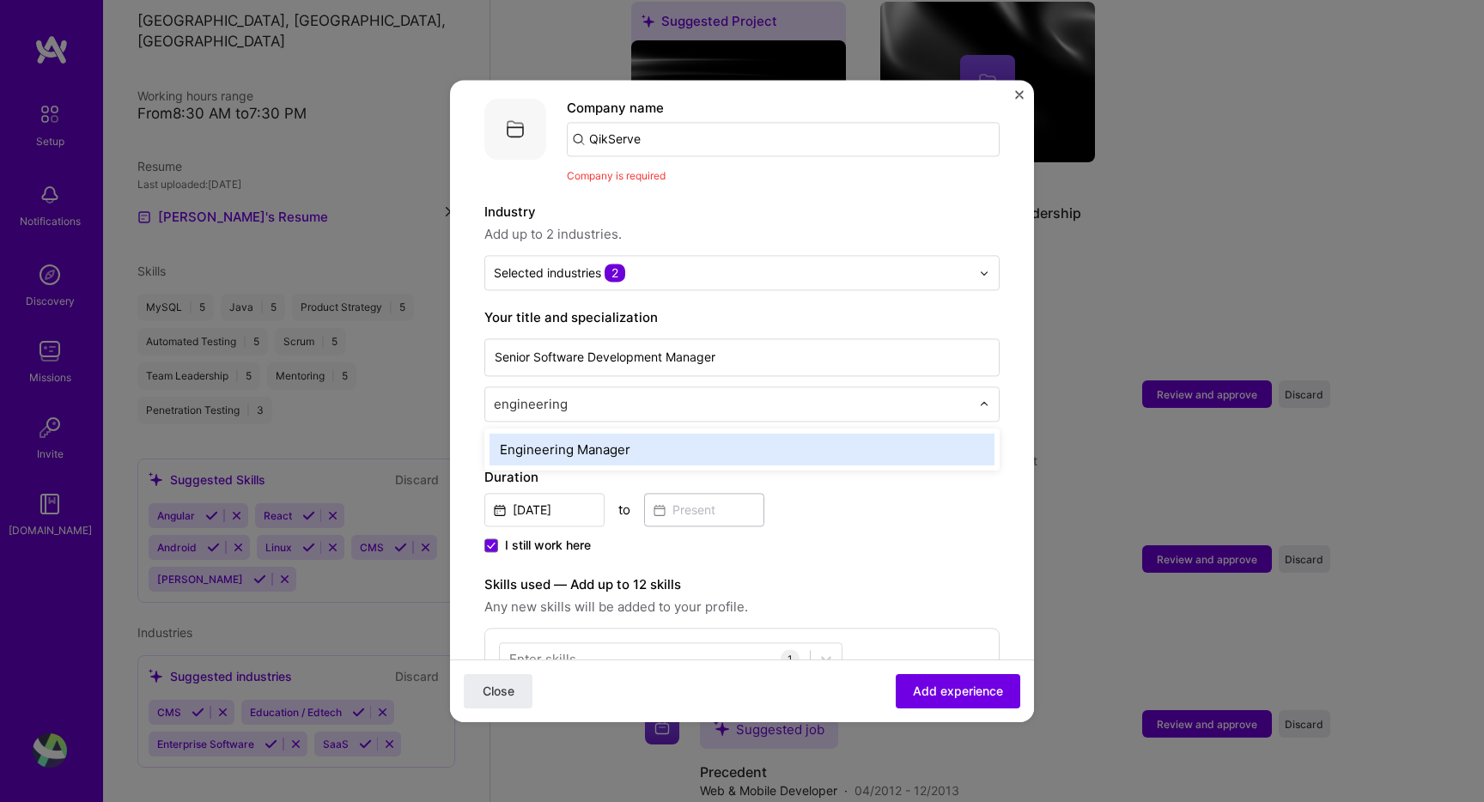
type input "engineering m"
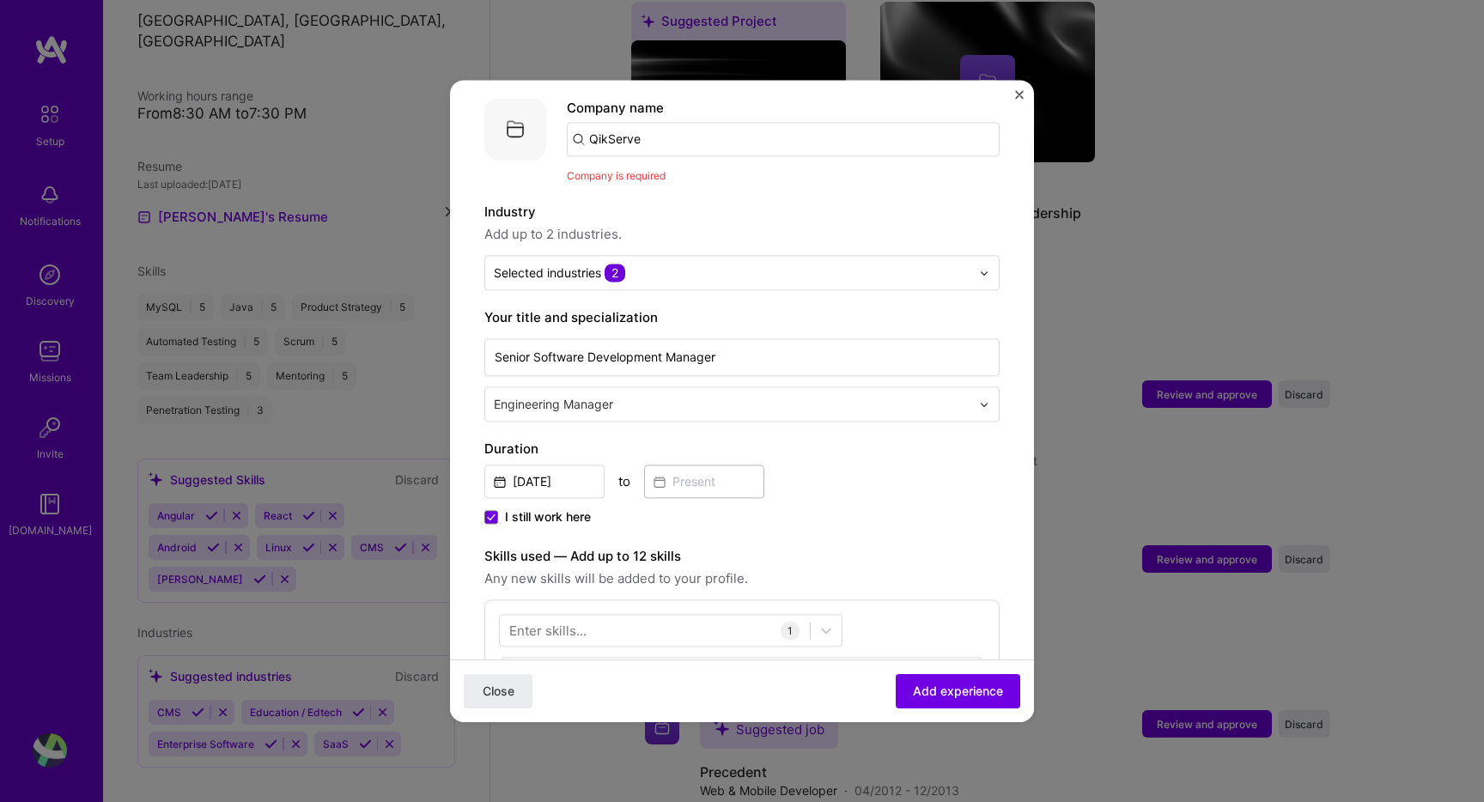
click at [719, 126] on input "QikServe" at bounding box center [783, 139] width 433 height 34
click at [719, 127] on input "QikServe" at bounding box center [783, 139] width 433 height 34
paste input "s"
type input "Qikserve"
click at [669, 172] on div "Qikserve" at bounding box center [697, 187] width 69 height 30
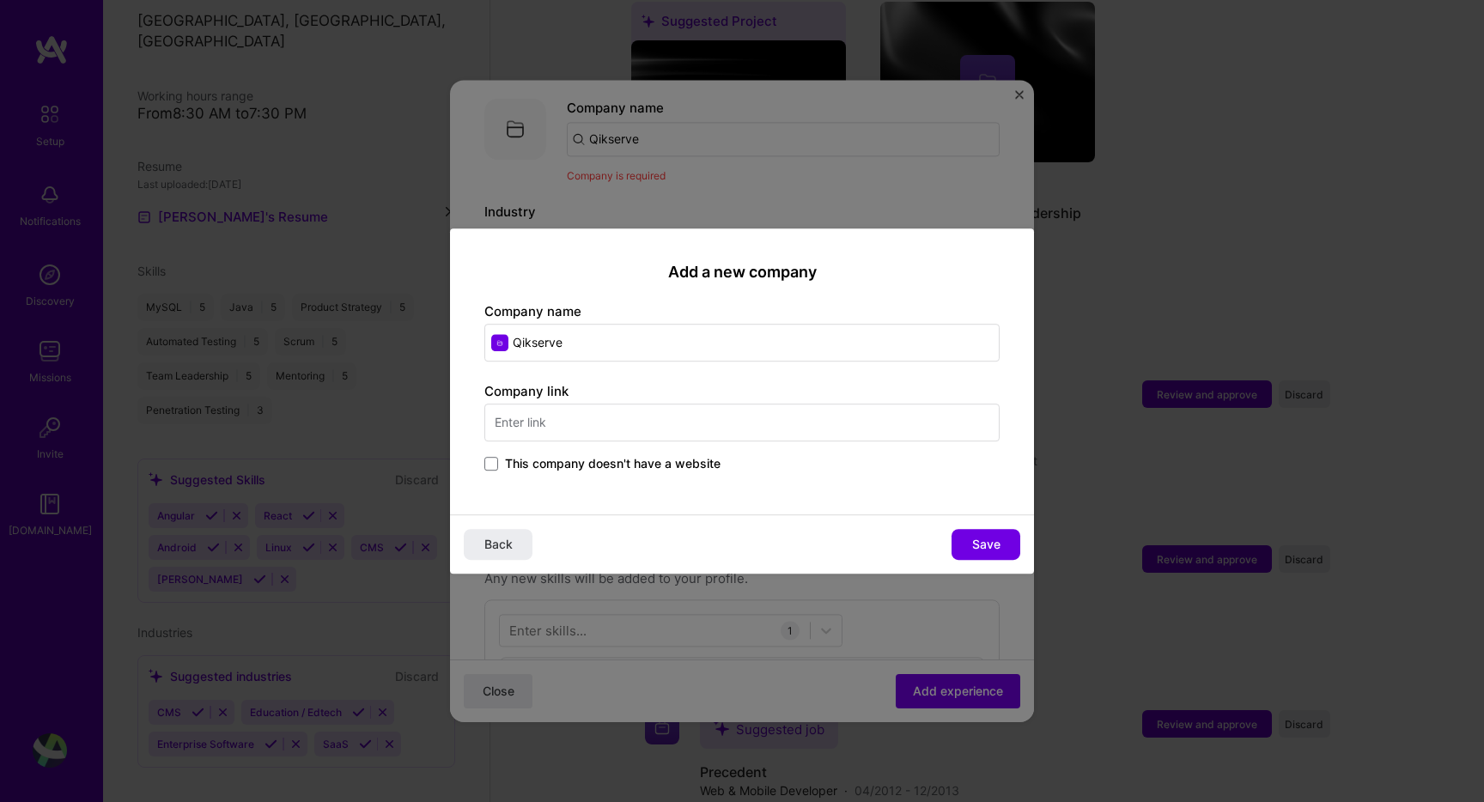
click at [966, 519] on div "Back Save" at bounding box center [742, 543] width 584 height 59
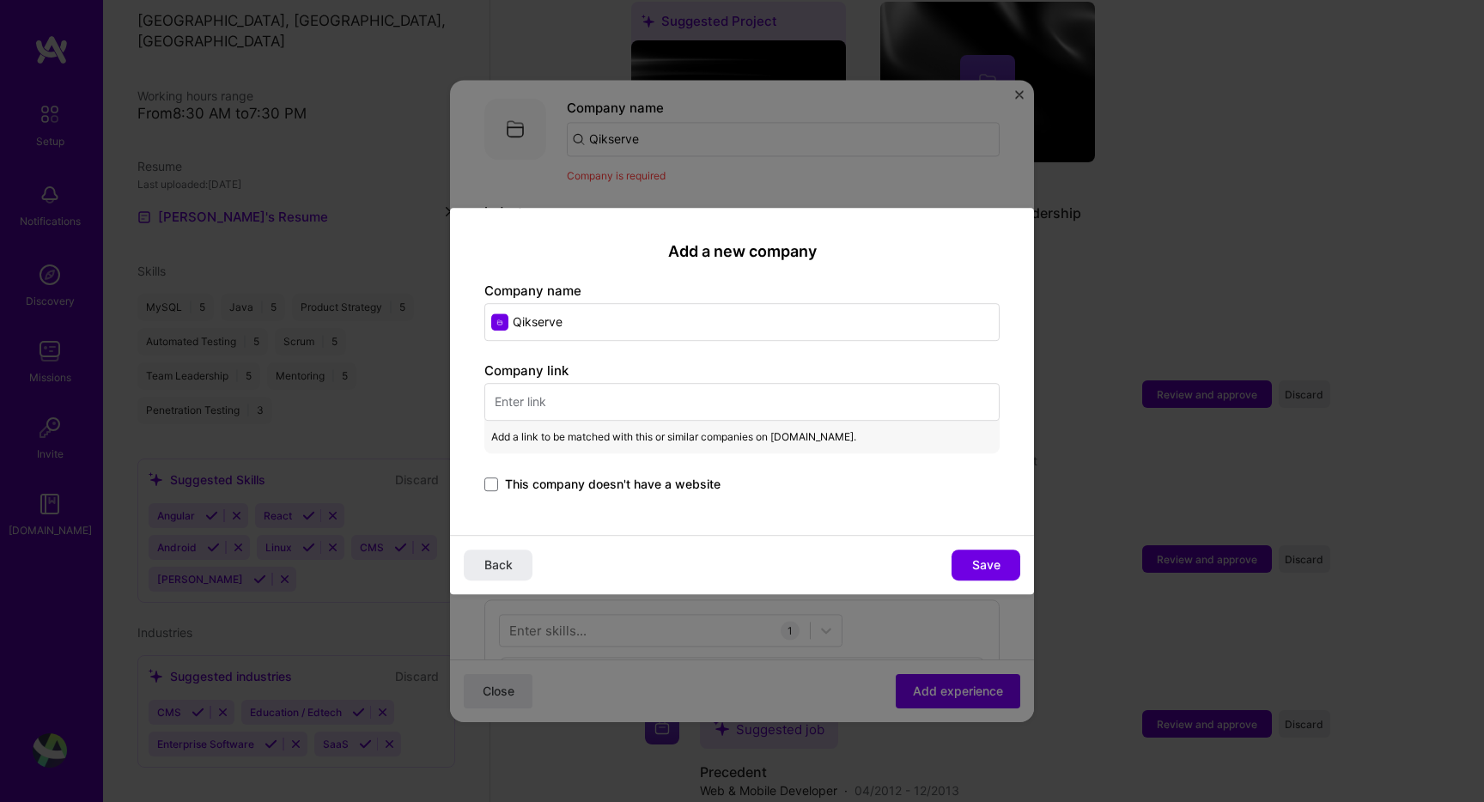
click at [735, 483] on div "This company doesn't have a website" at bounding box center [741, 486] width 515 height 20
click at [706, 481] on span "This company doesn't have a website" at bounding box center [612, 484] width 215 height 17
click at [0, 0] on input "This company doesn't have a website" at bounding box center [0, 0] width 0 height 0
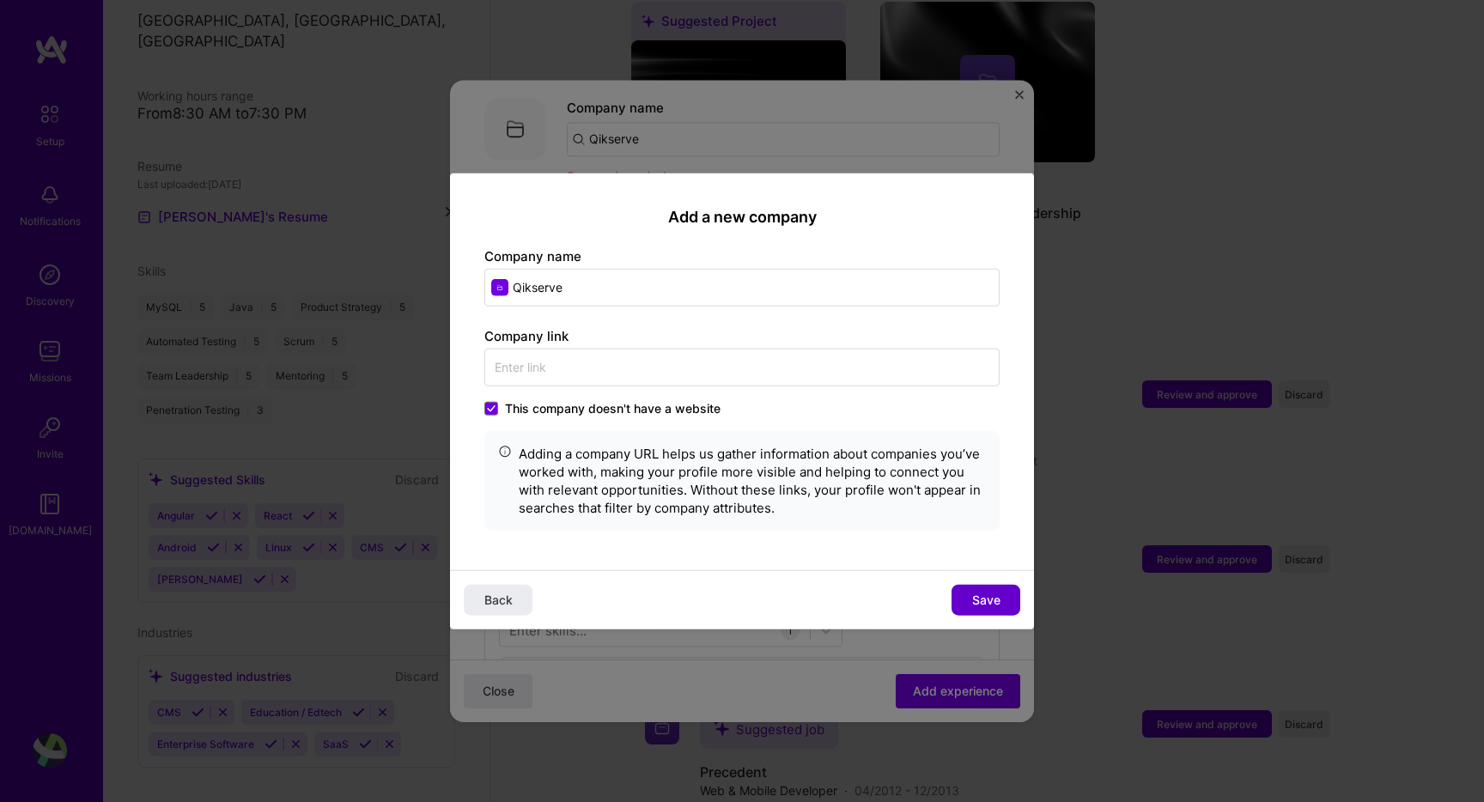
click at [951, 595] on button "Save" at bounding box center [985, 599] width 69 height 31
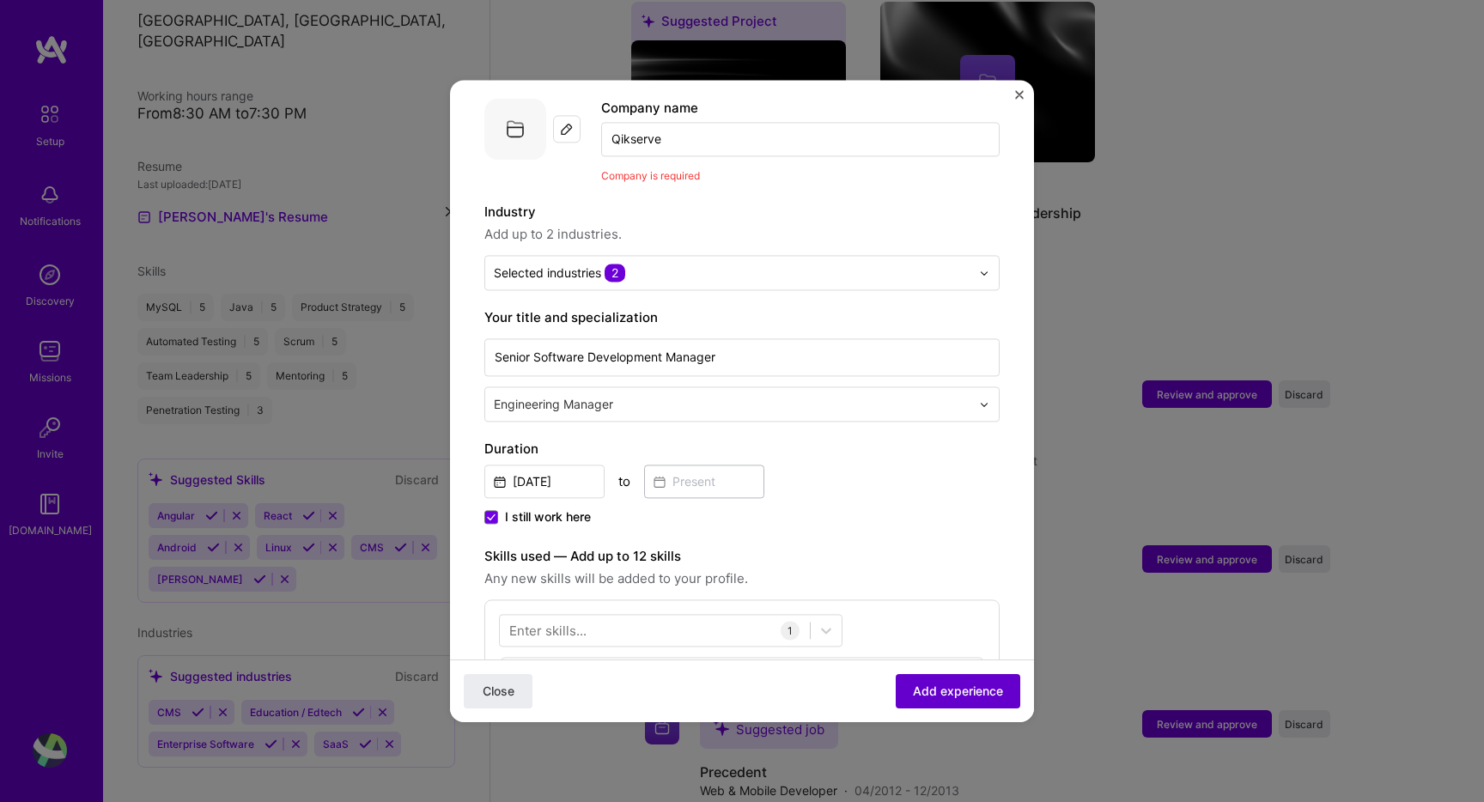
click at [926, 683] on span "Add experience" at bounding box center [958, 691] width 90 height 17
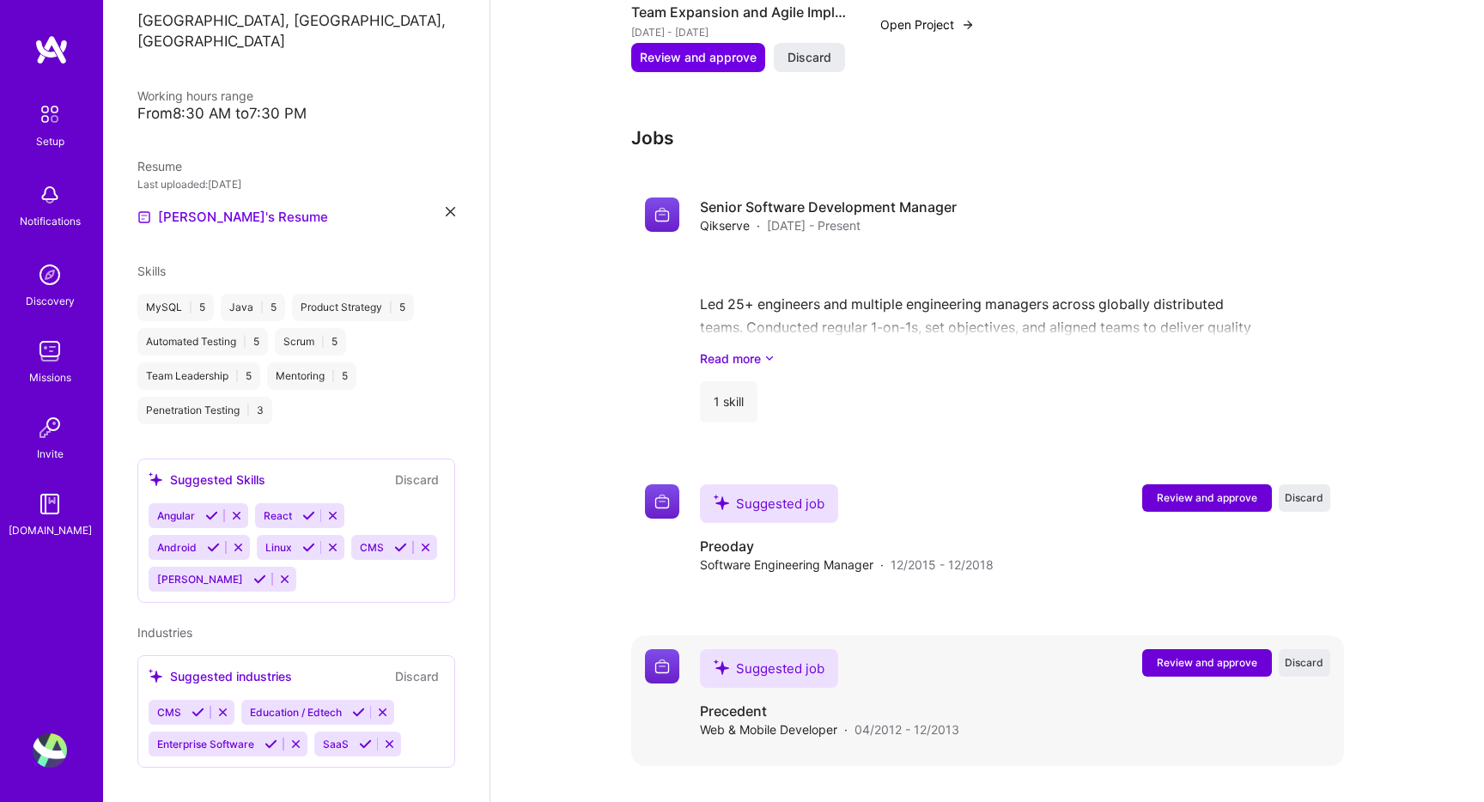
scroll to position [1340, 0]
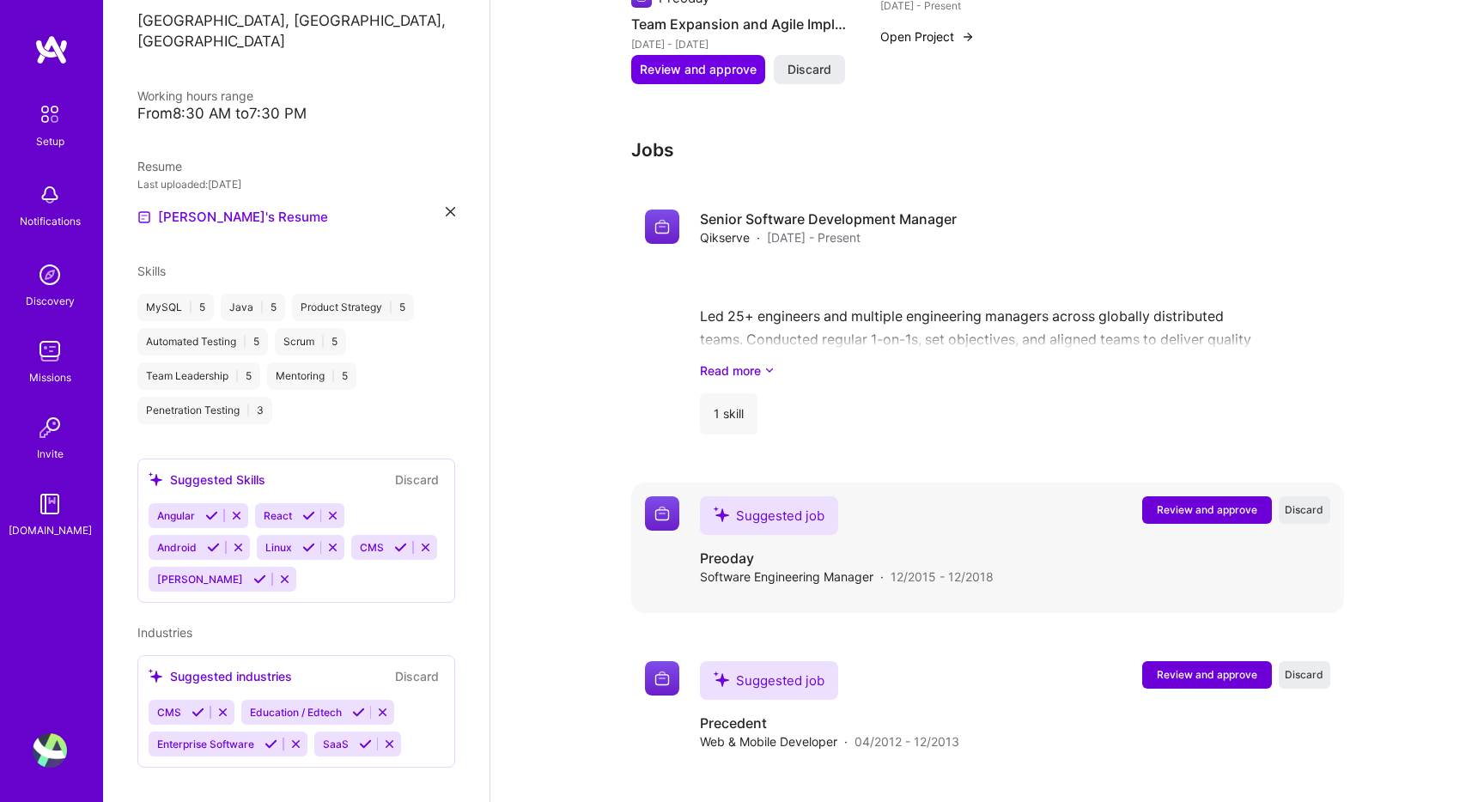
click at [1178, 502] on span "Review and approve" at bounding box center [1206, 509] width 100 height 15
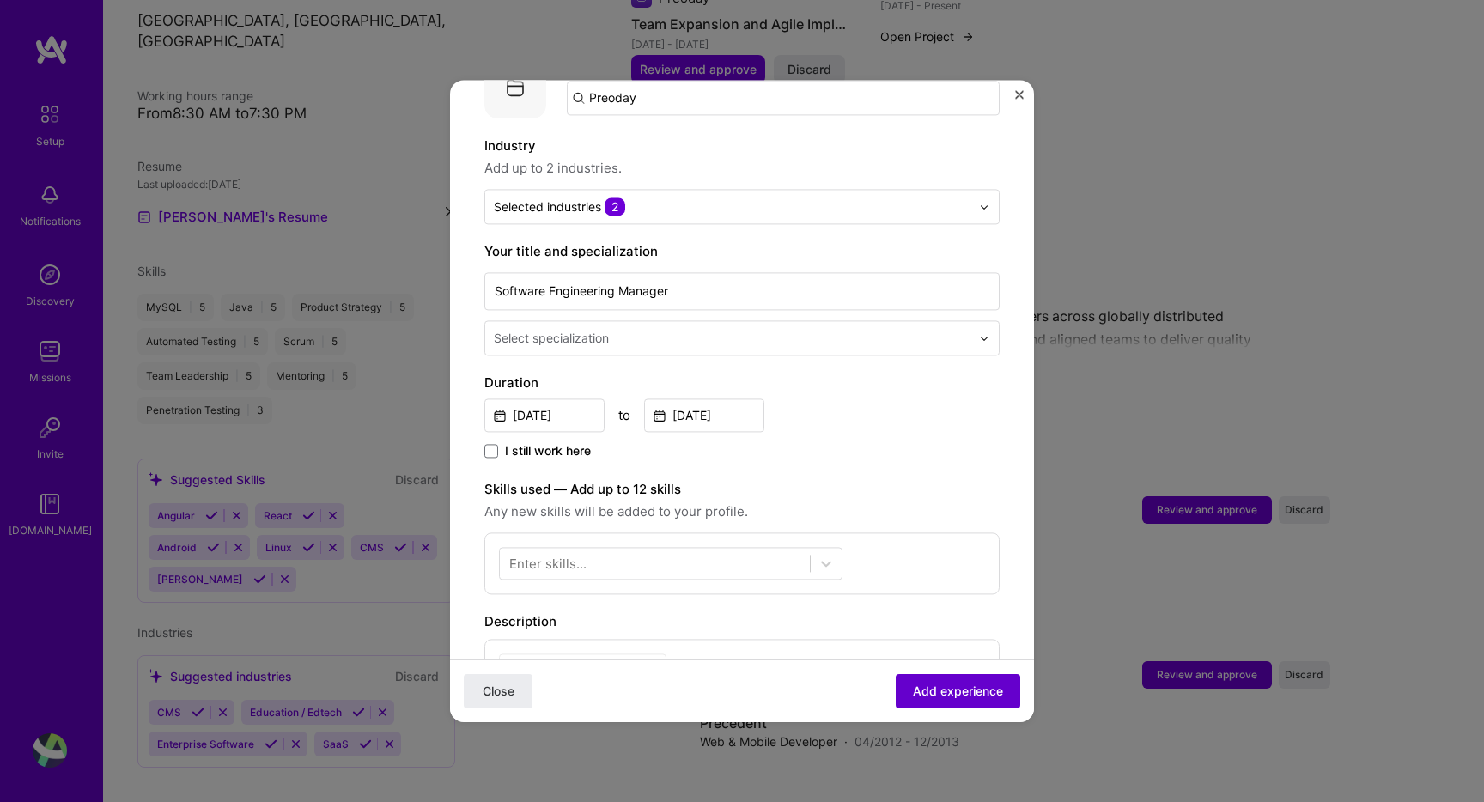
click at [939, 689] on span "Add experience" at bounding box center [958, 691] width 90 height 17
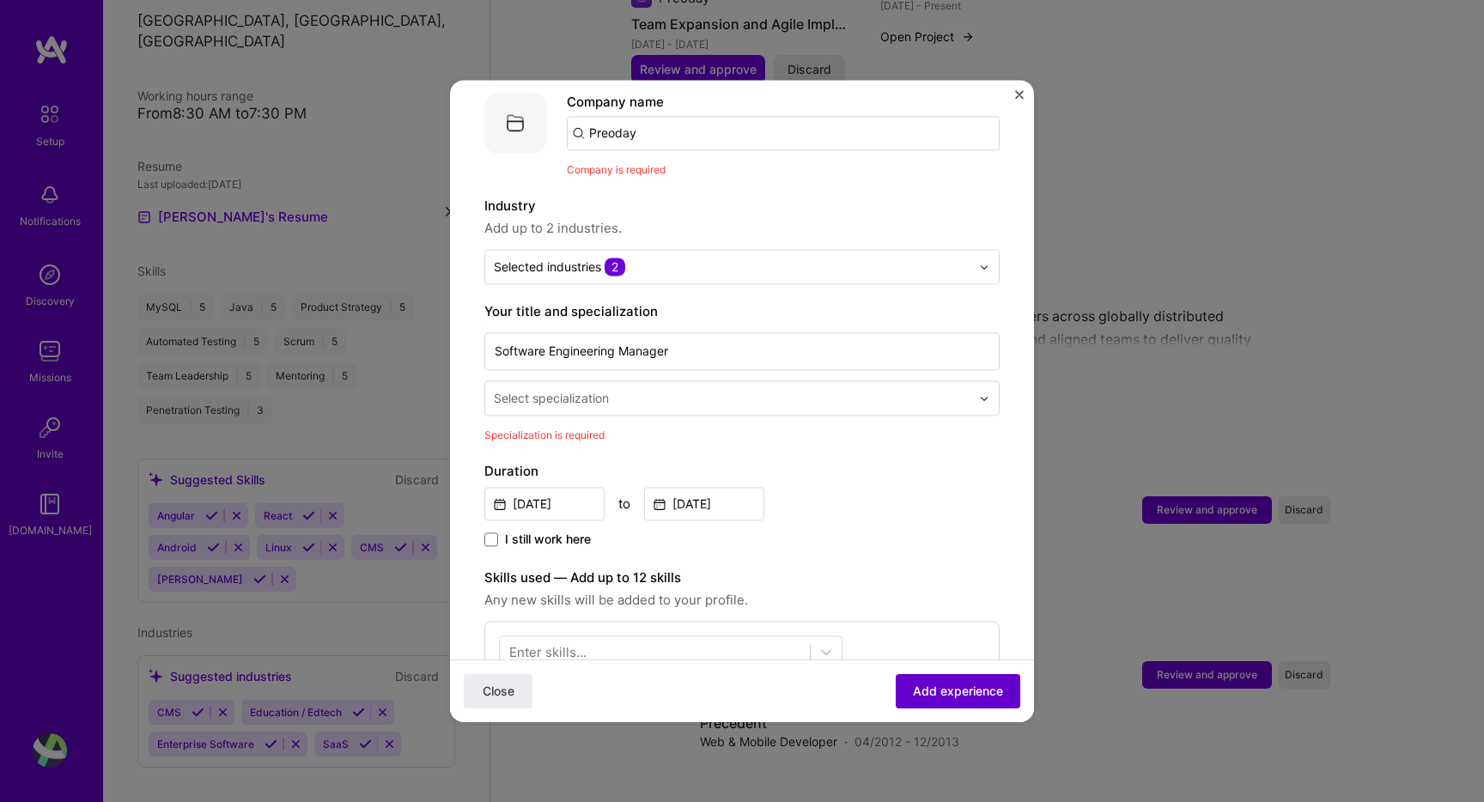
scroll to position [172, 0]
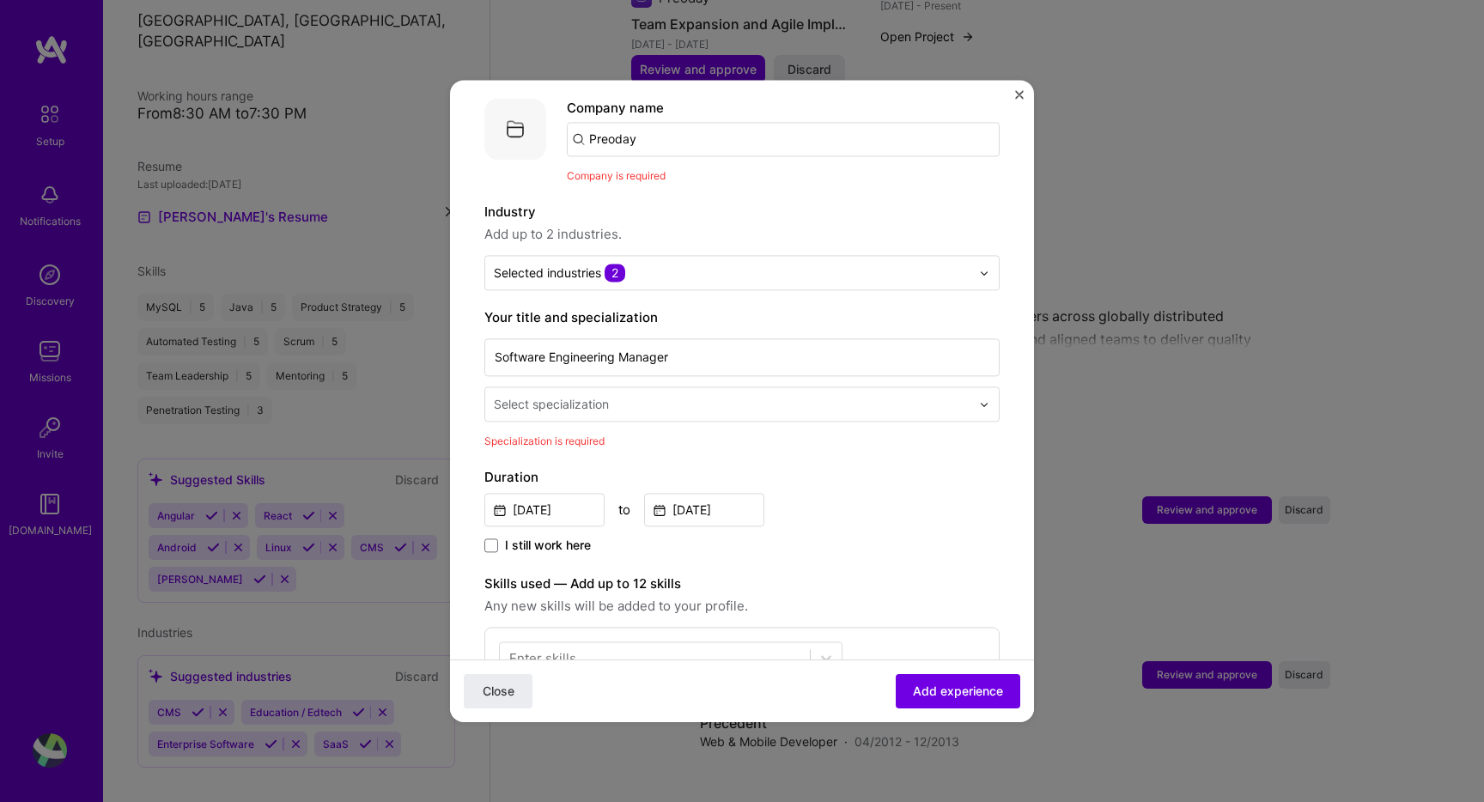
click at [725, 127] on input "Preoday" at bounding box center [783, 139] width 433 height 34
type input "Preoday"
click at [724, 172] on div "Preoday" at bounding box center [696, 187] width 66 height 30
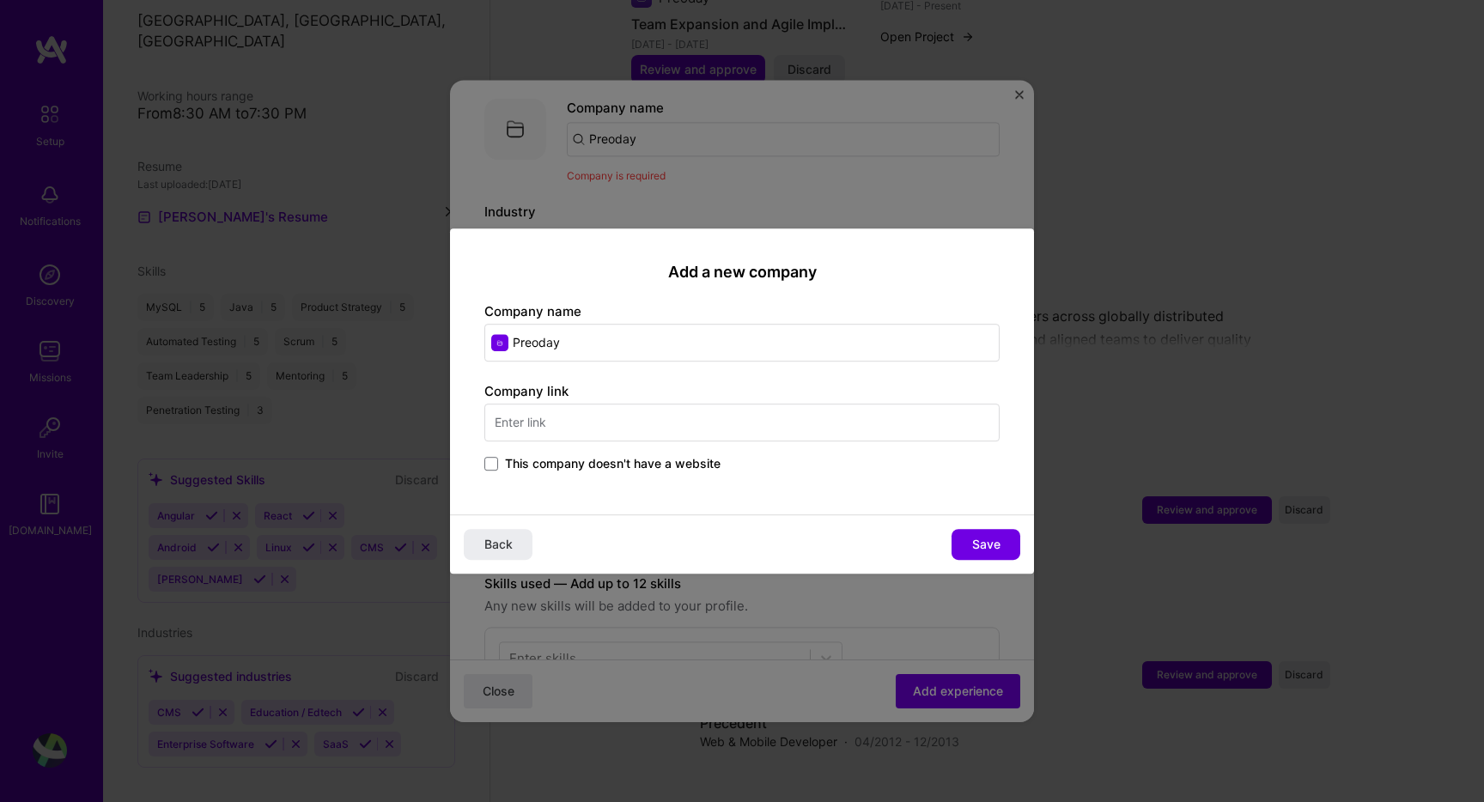
click at [623, 453] on div "Company link This company doesn't have a website" at bounding box center [741, 428] width 515 height 93
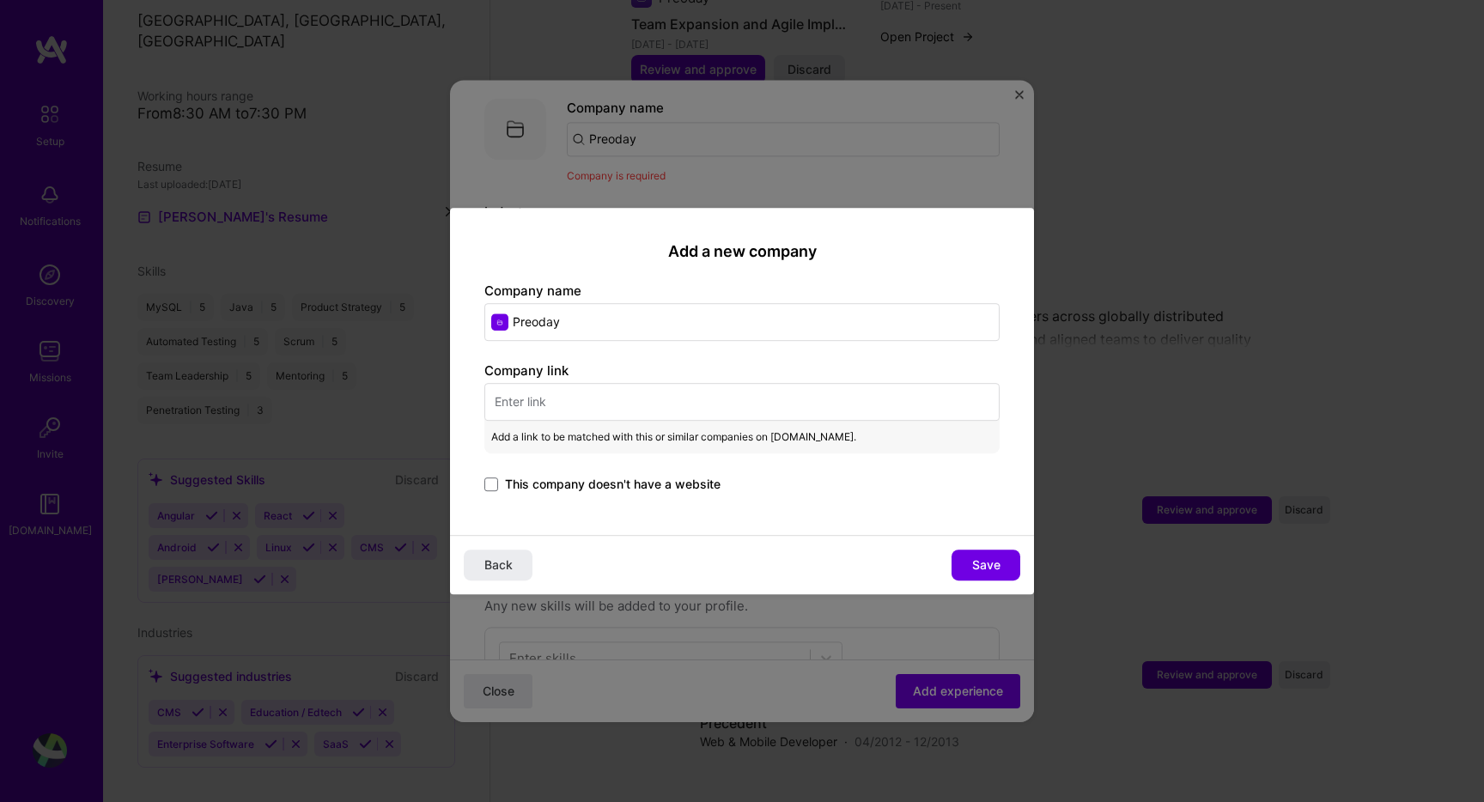
click at [637, 457] on div "Company link Add a link to be matched with this or similar companies on [DOMAIN…" at bounding box center [741, 428] width 515 height 134
click at [630, 477] on span "This company doesn't have a website" at bounding box center [612, 484] width 215 height 17
click at [0, 0] on input "This company doesn't have a website" at bounding box center [0, 0] width 0 height 0
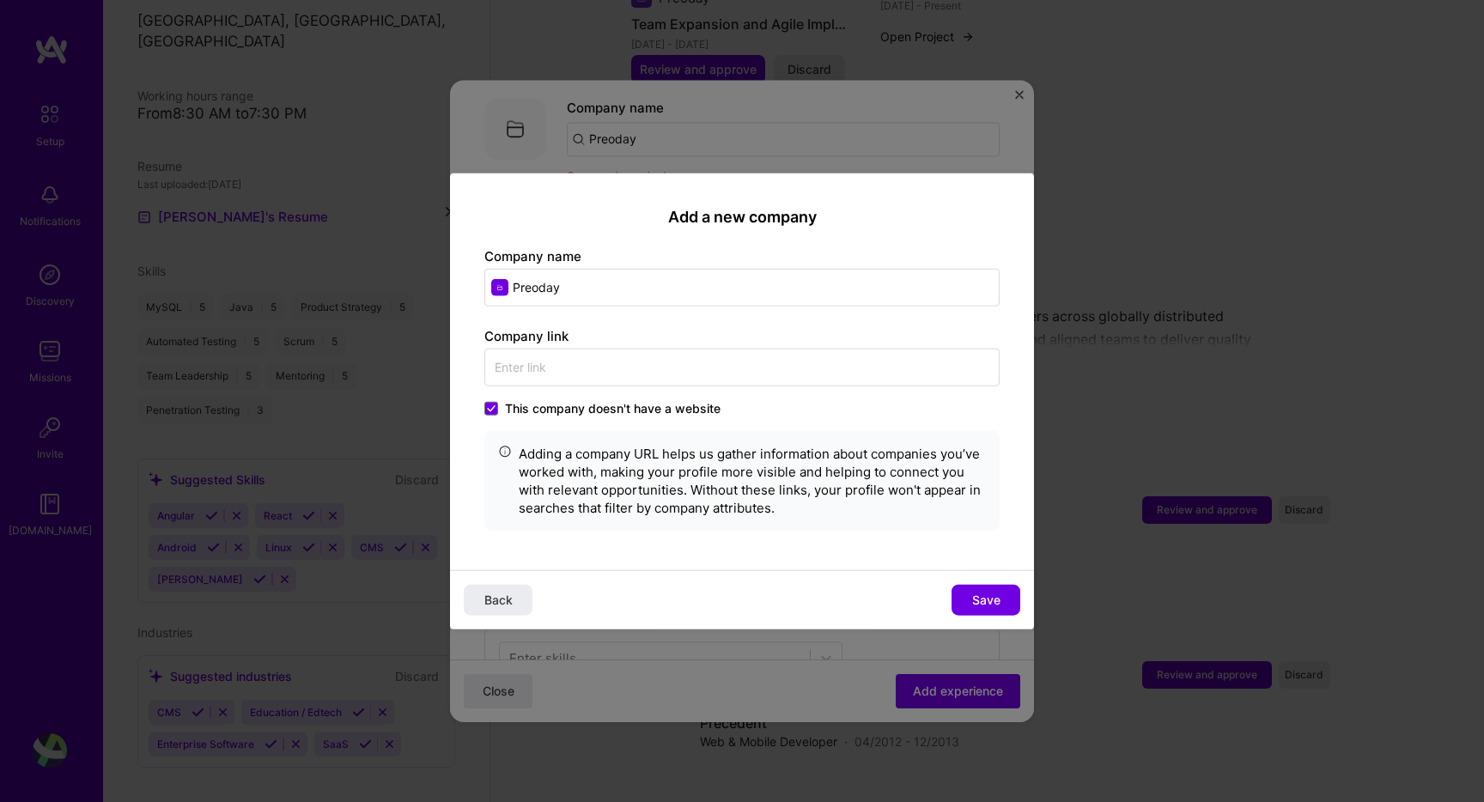
click at [622, 414] on span "This company doesn't have a website" at bounding box center [612, 407] width 215 height 17
click at [0, 0] on input "This company doesn't have a website" at bounding box center [0, 0] width 0 height 0
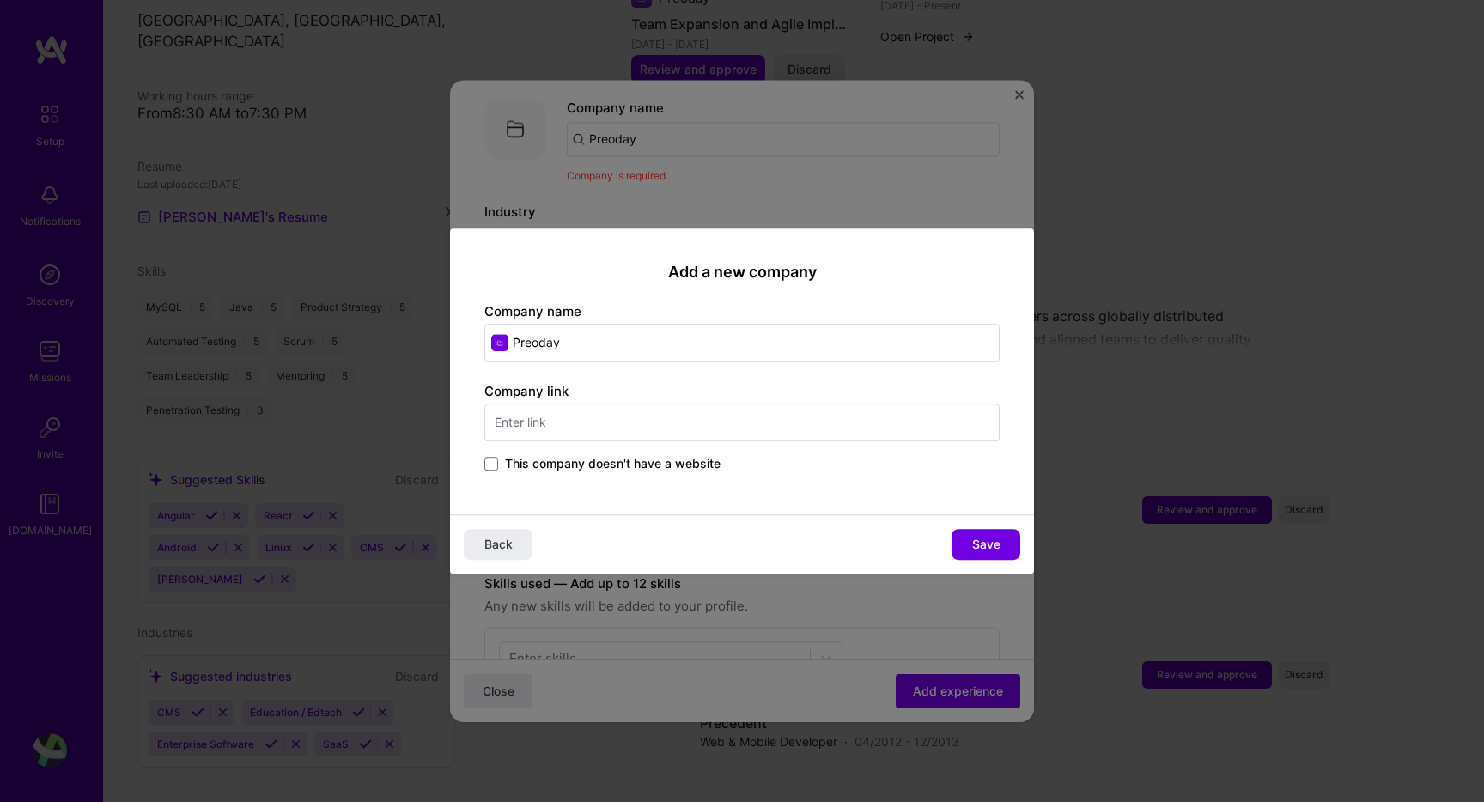
click at [650, 408] on input "text" at bounding box center [741, 423] width 515 height 38
type input "[DOMAIN_NAME]"
click at [966, 548] on button "Save" at bounding box center [985, 544] width 69 height 31
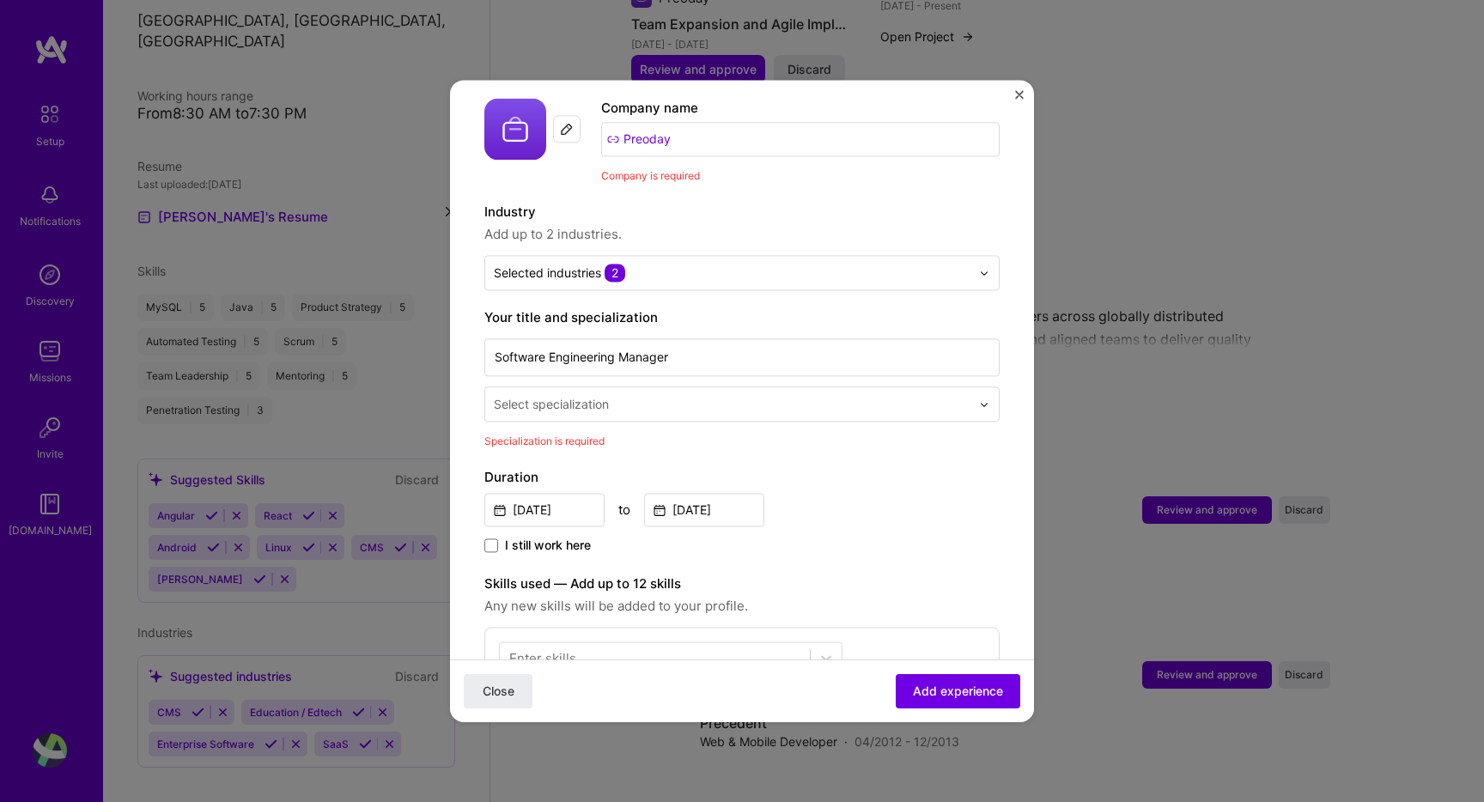
click at [656, 395] on input "text" at bounding box center [734, 404] width 480 height 18
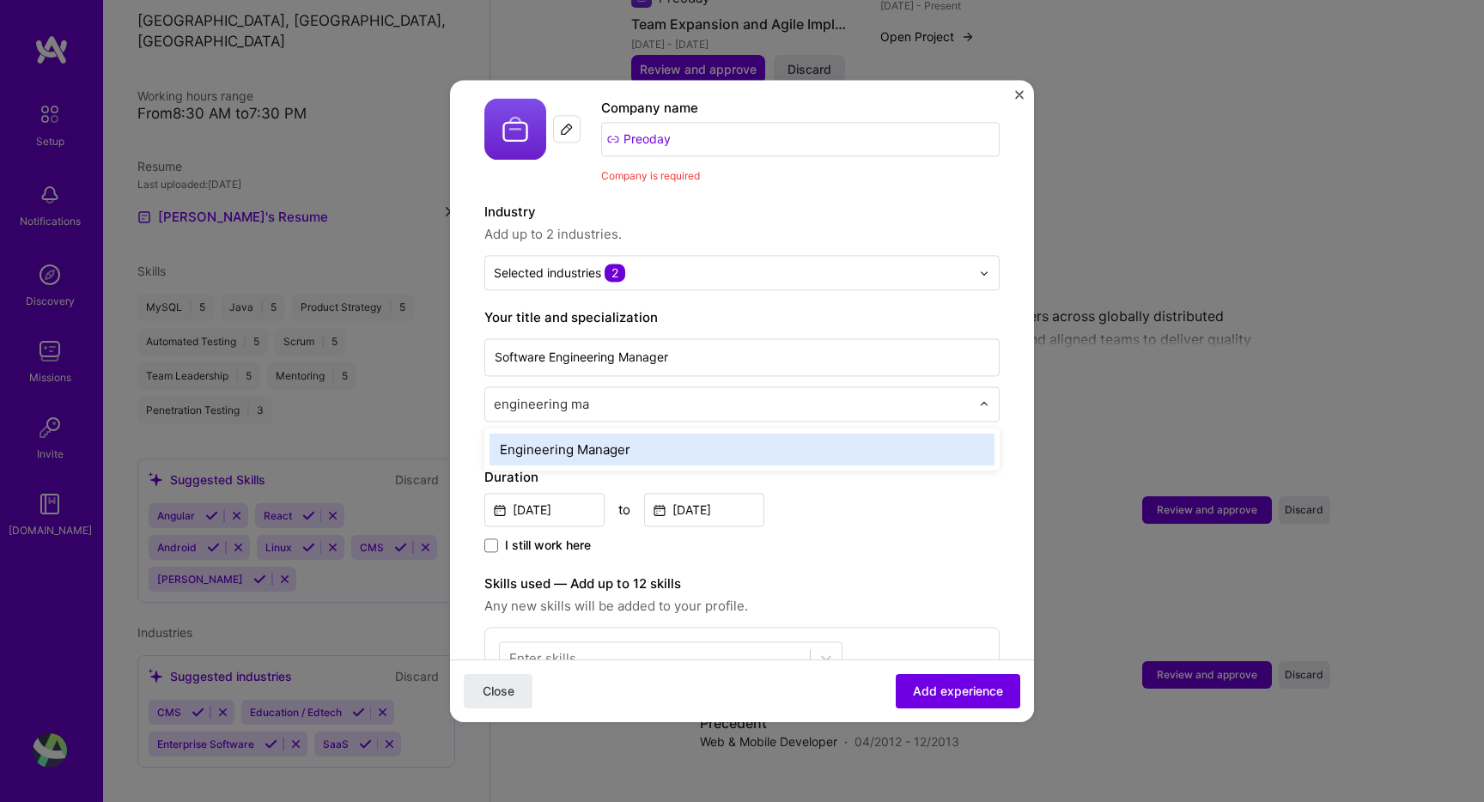
type input "engineering man"
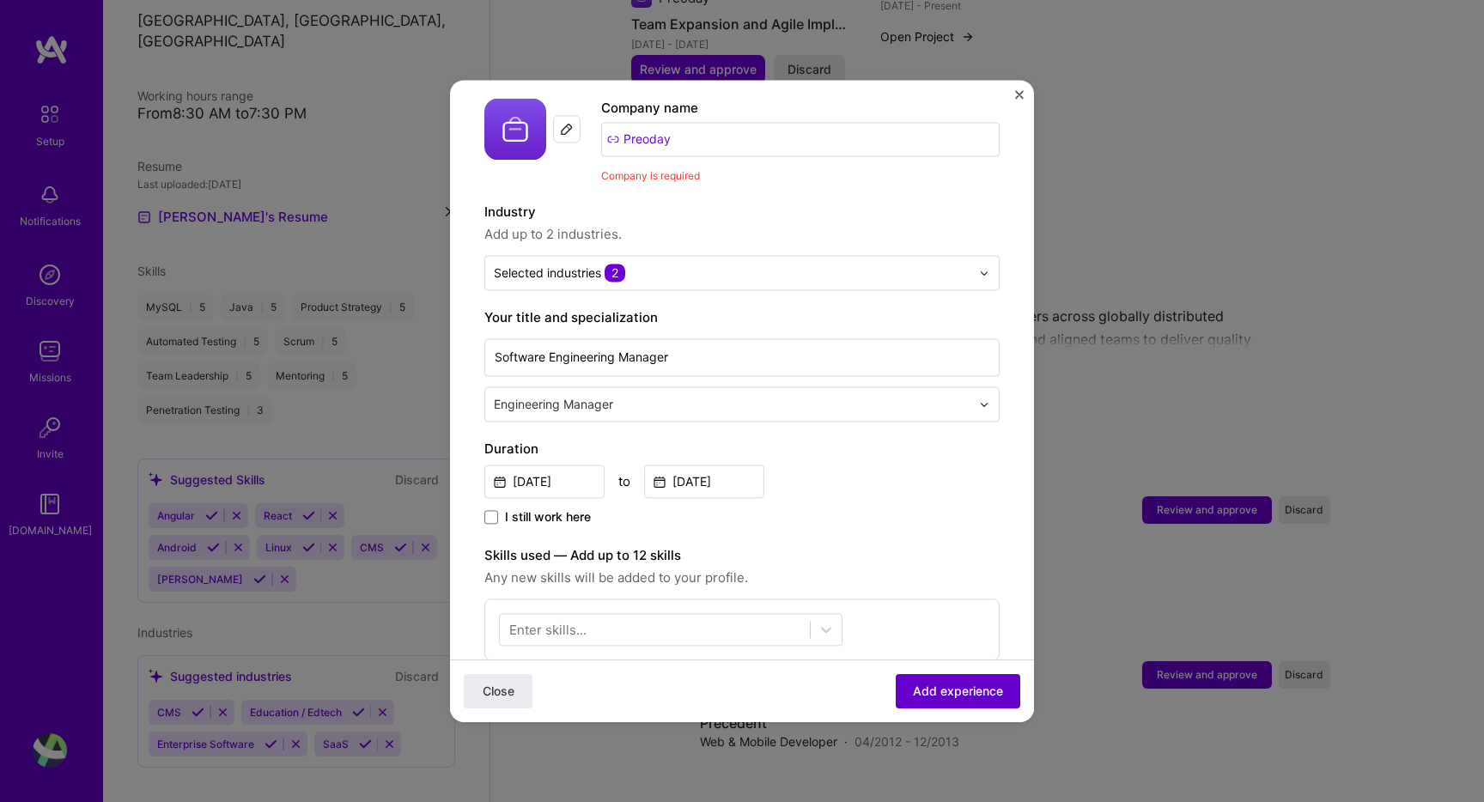
click at [931, 695] on span "Add experience" at bounding box center [958, 691] width 90 height 17
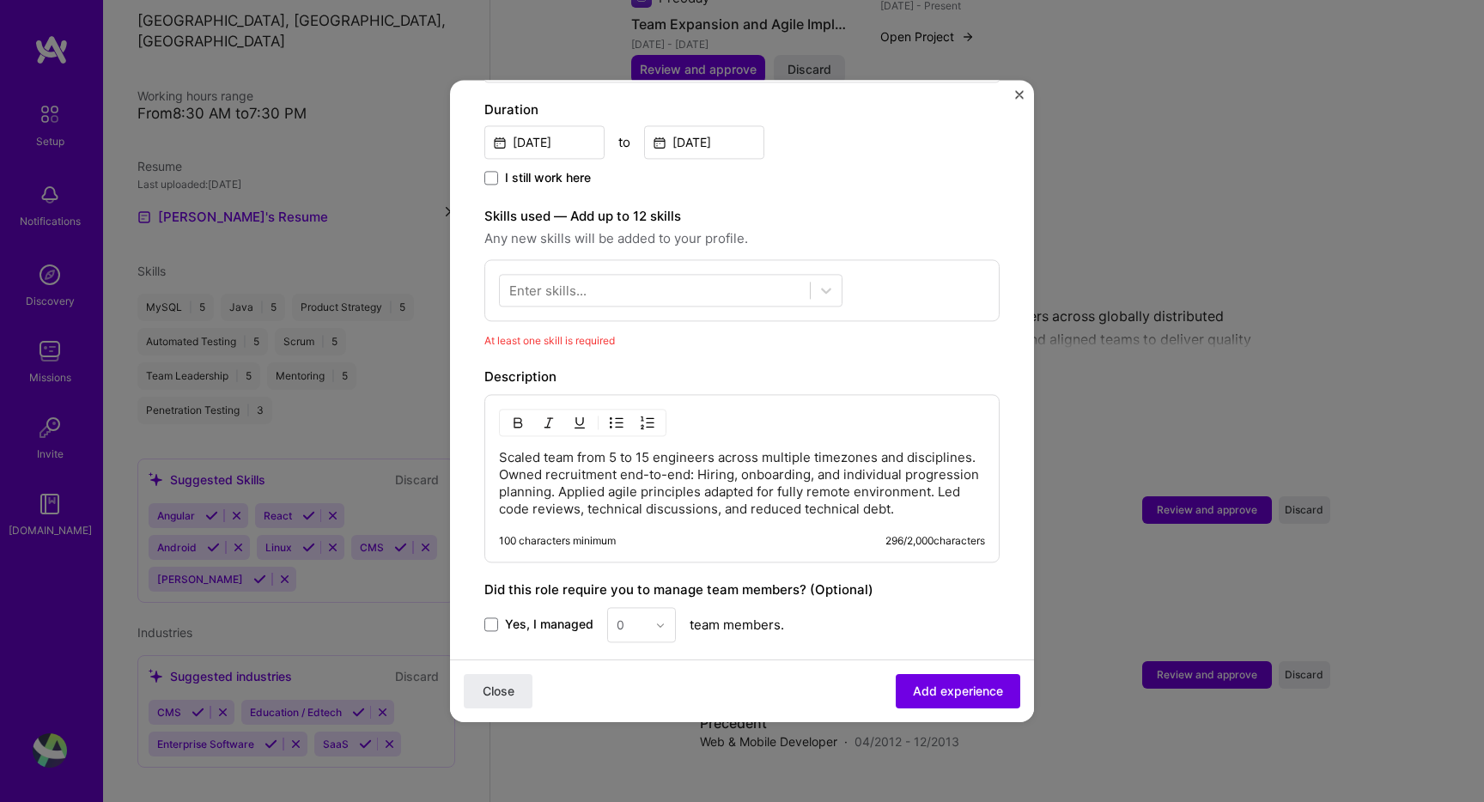
scroll to position [441, 0]
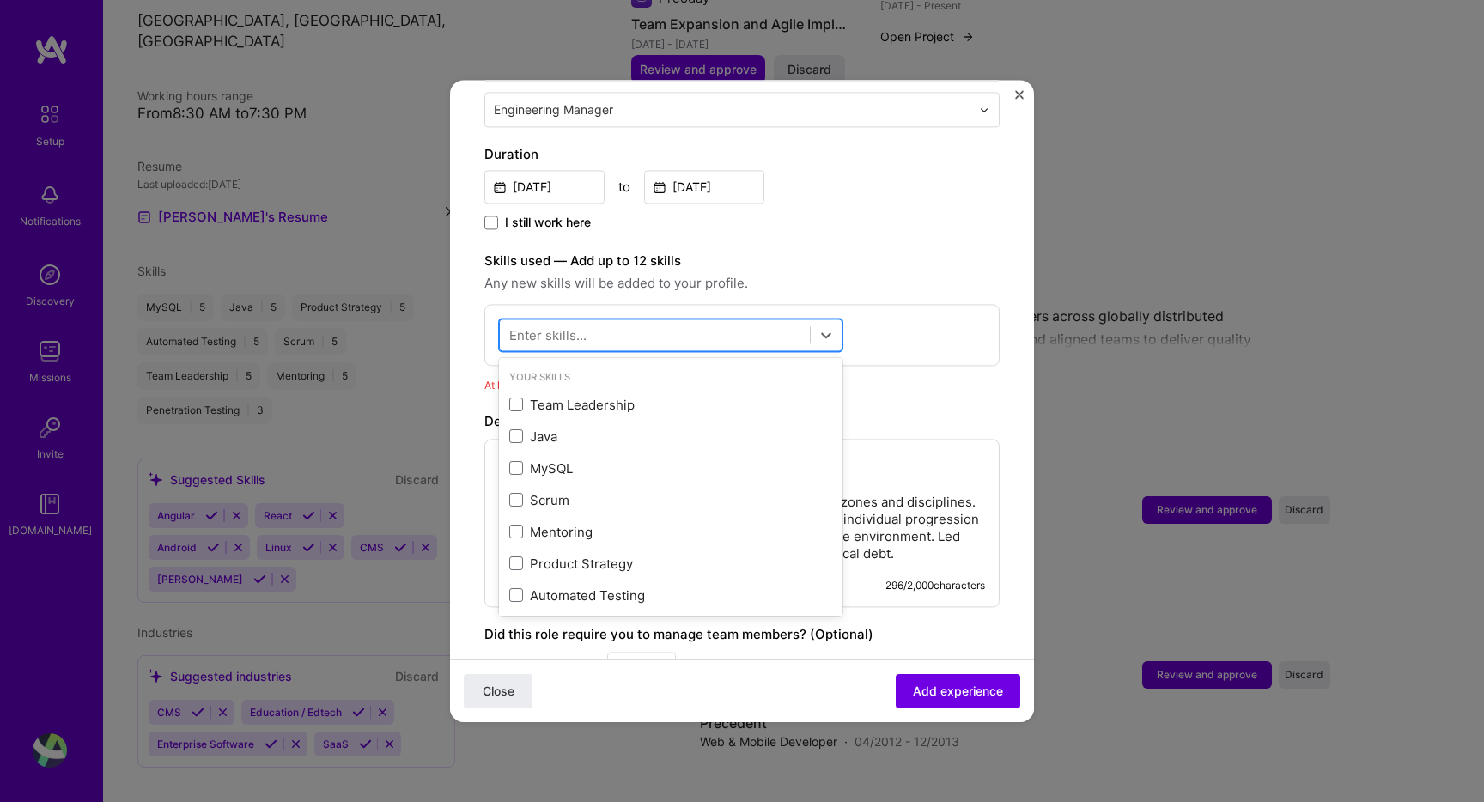
click at [696, 319] on div at bounding box center [670, 335] width 343 height 33
click at [556, 428] on div "Java" at bounding box center [670, 437] width 323 height 18
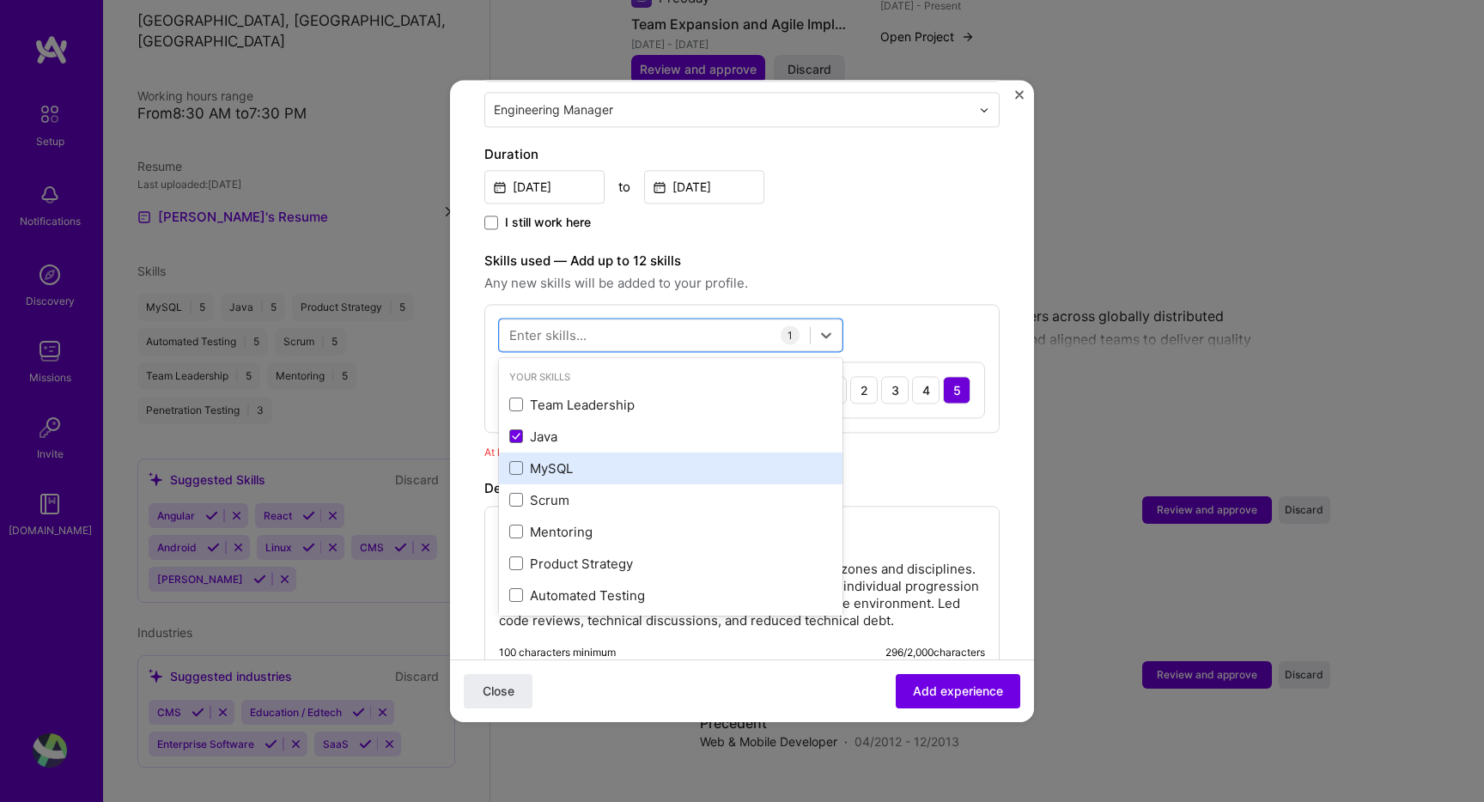
click at [554, 459] on div "MySQL" at bounding box center [670, 468] width 323 height 18
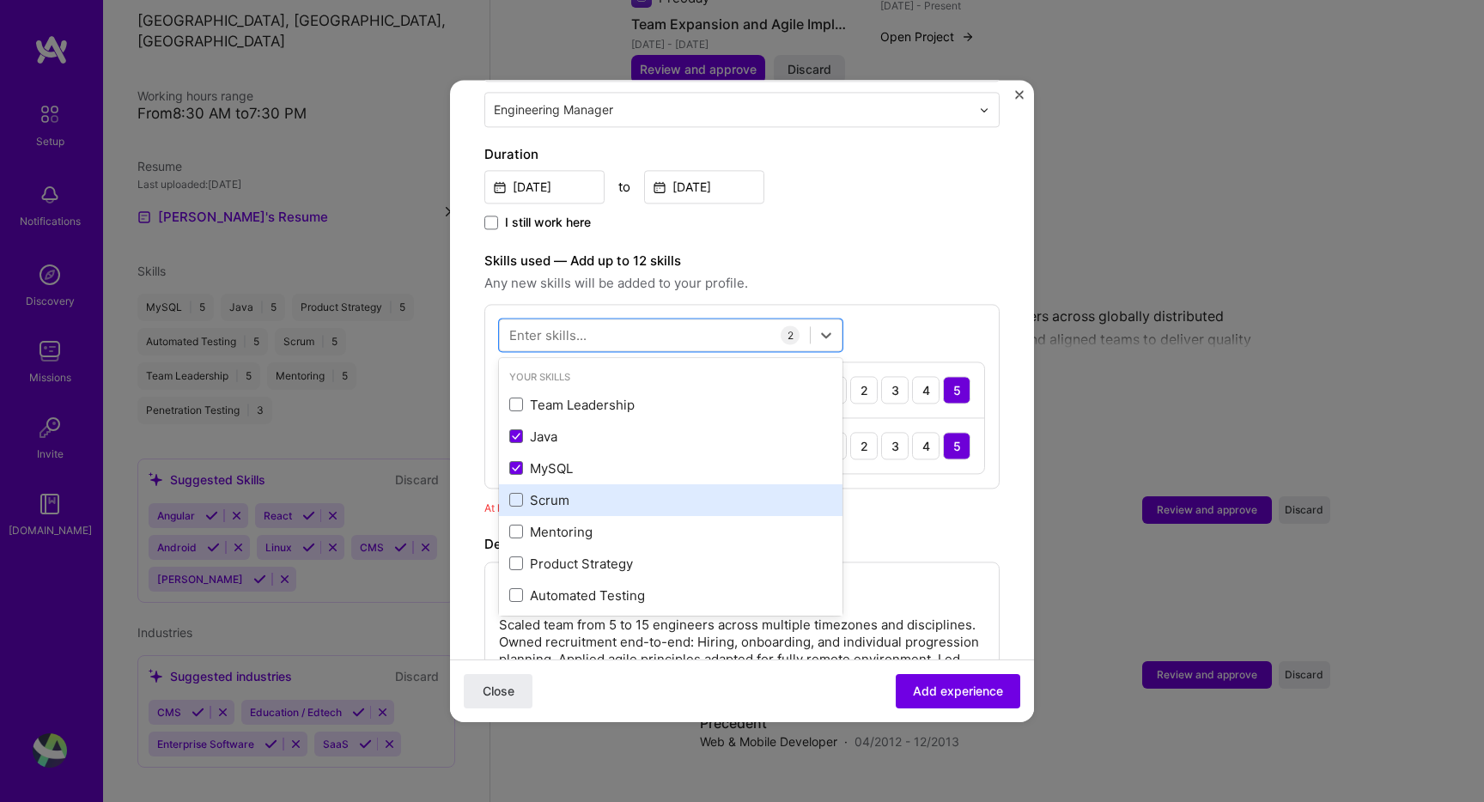
click at [554, 491] on div "Scrum" at bounding box center [670, 500] width 323 height 18
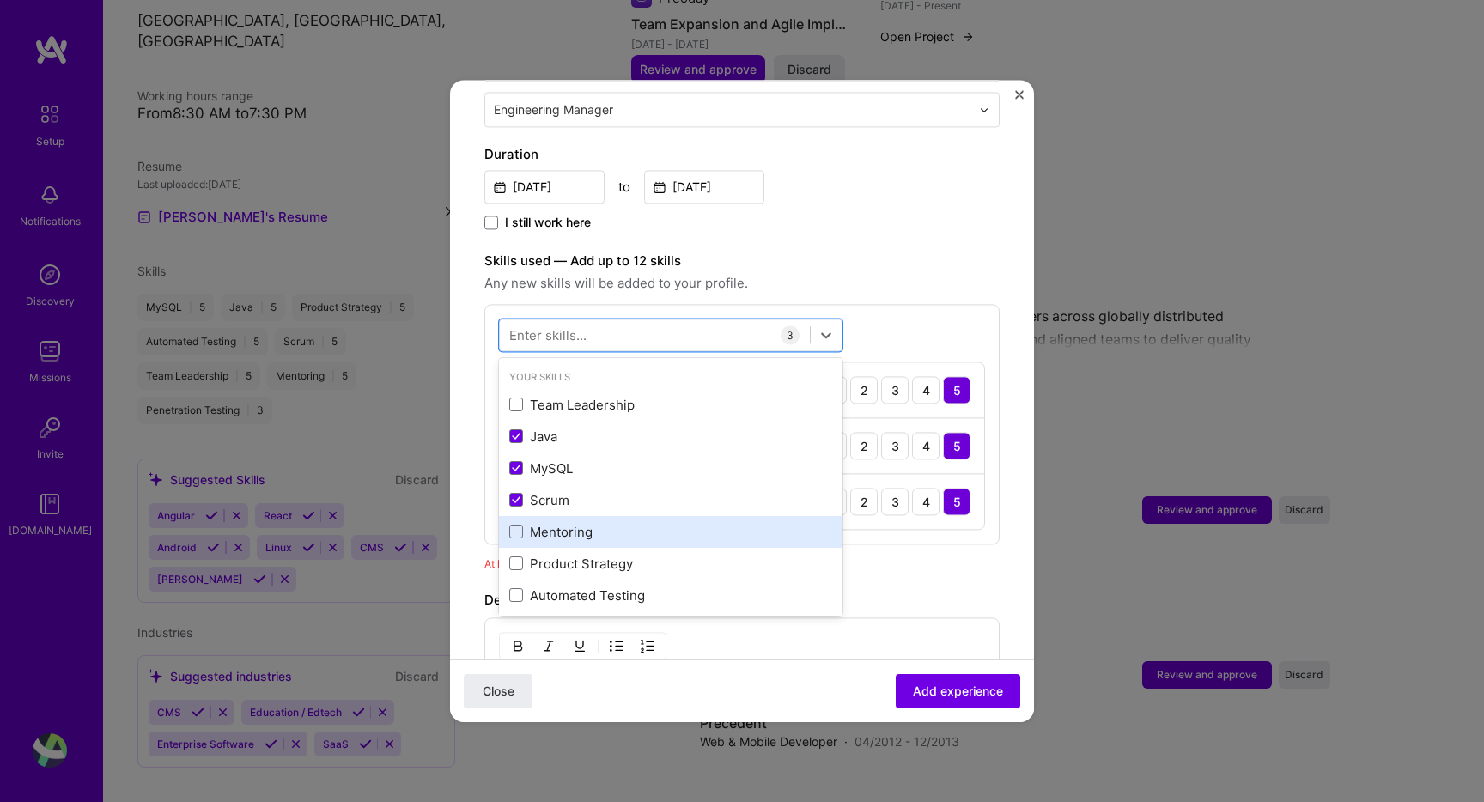
click at [554, 523] on div "Mentoring" at bounding box center [670, 532] width 323 height 18
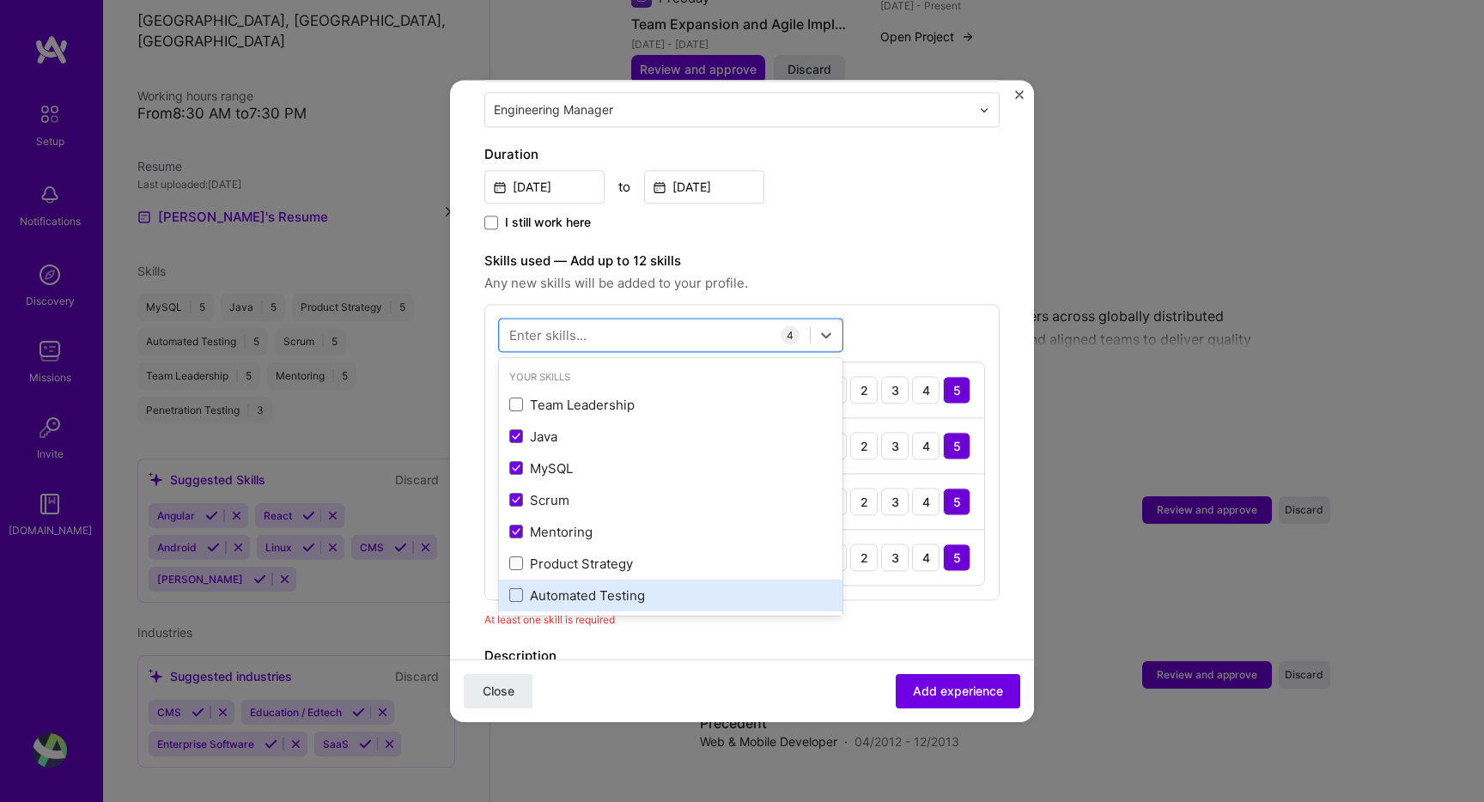
scroll to position [1, 0]
click at [579, 586] on div "Automated Testing" at bounding box center [670, 595] width 323 height 18
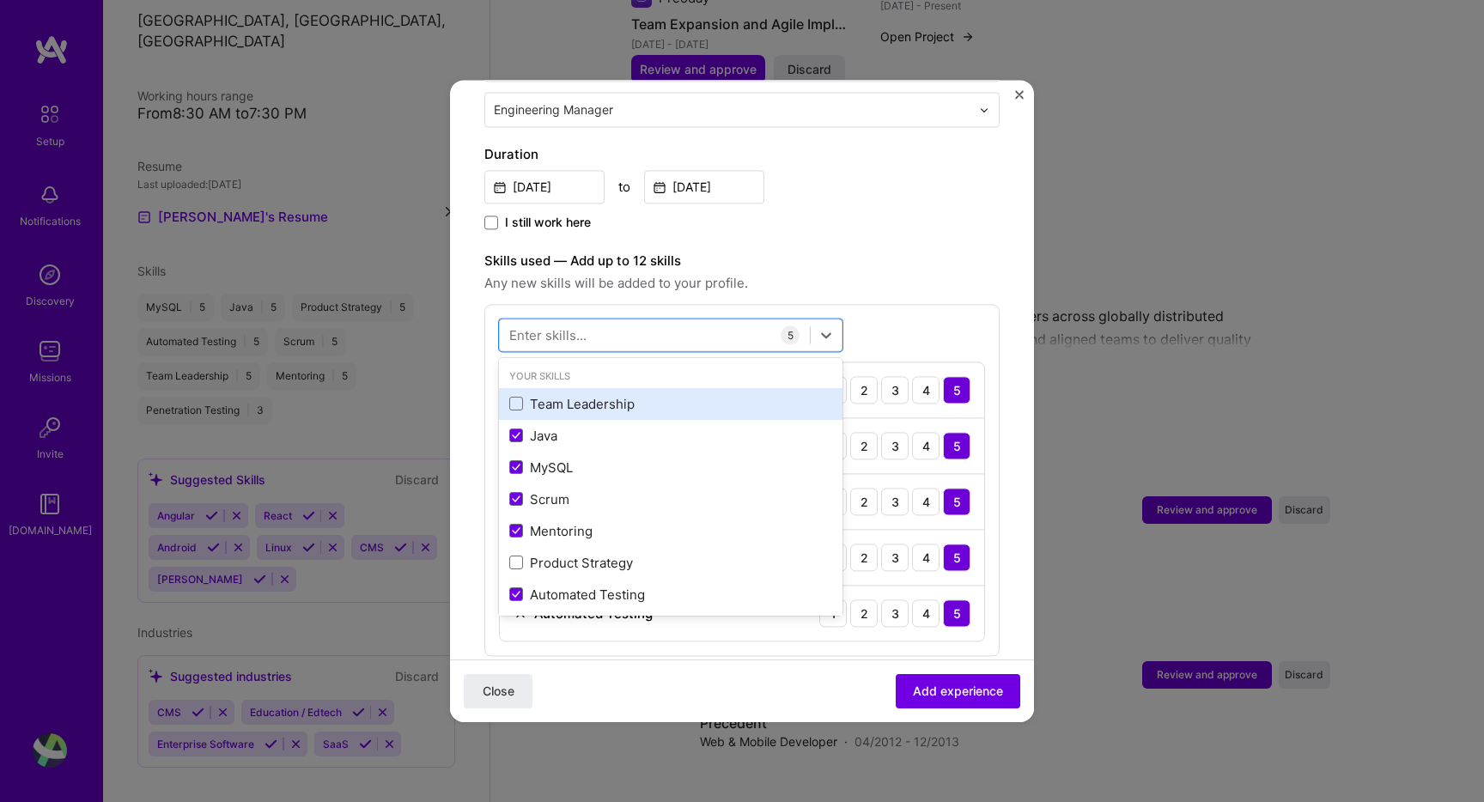
click at [614, 395] on div "Team Leadership" at bounding box center [670, 404] width 323 height 18
click at [956, 692] on span "Add experience" at bounding box center [958, 691] width 90 height 17
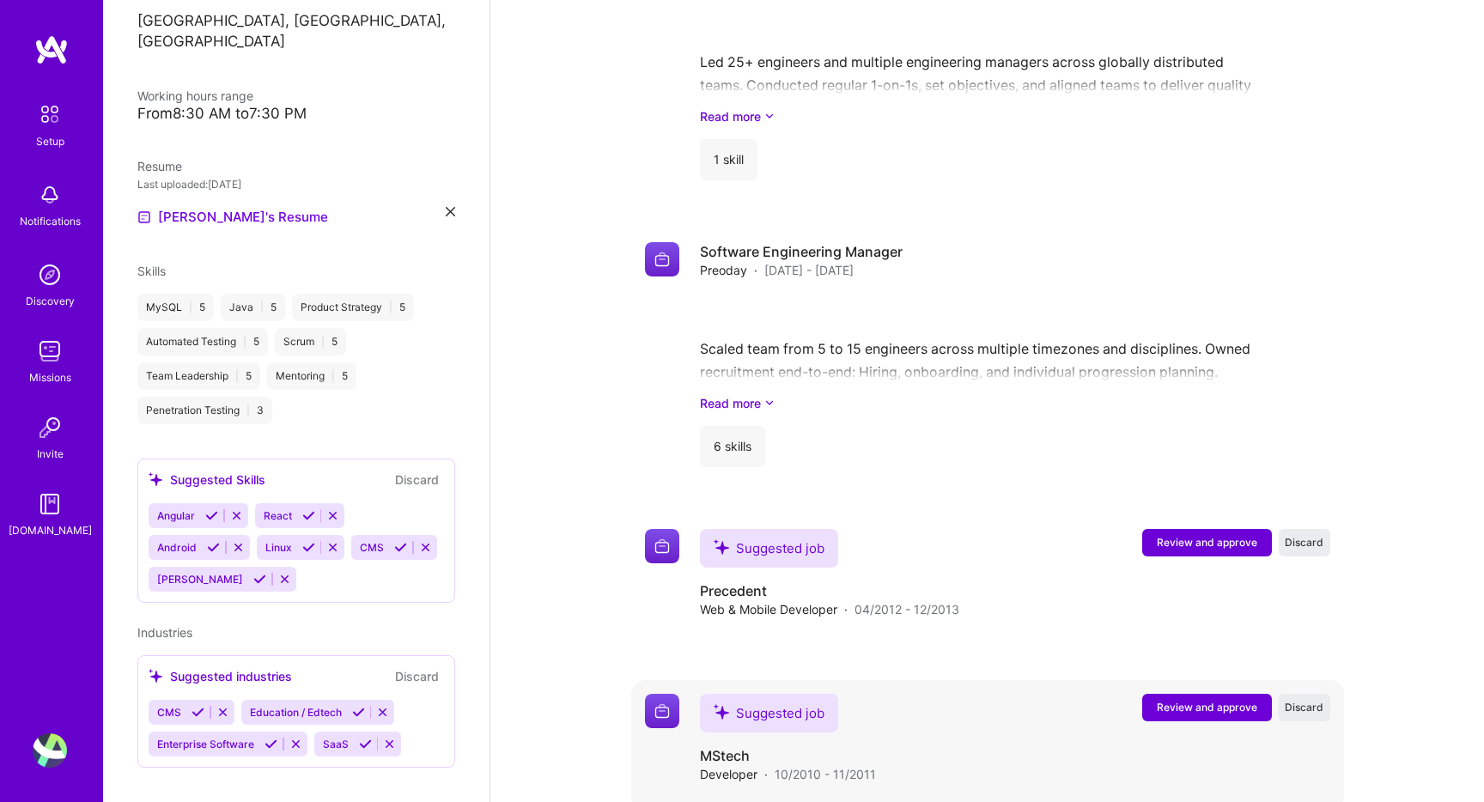
scroll to position [1623, 0]
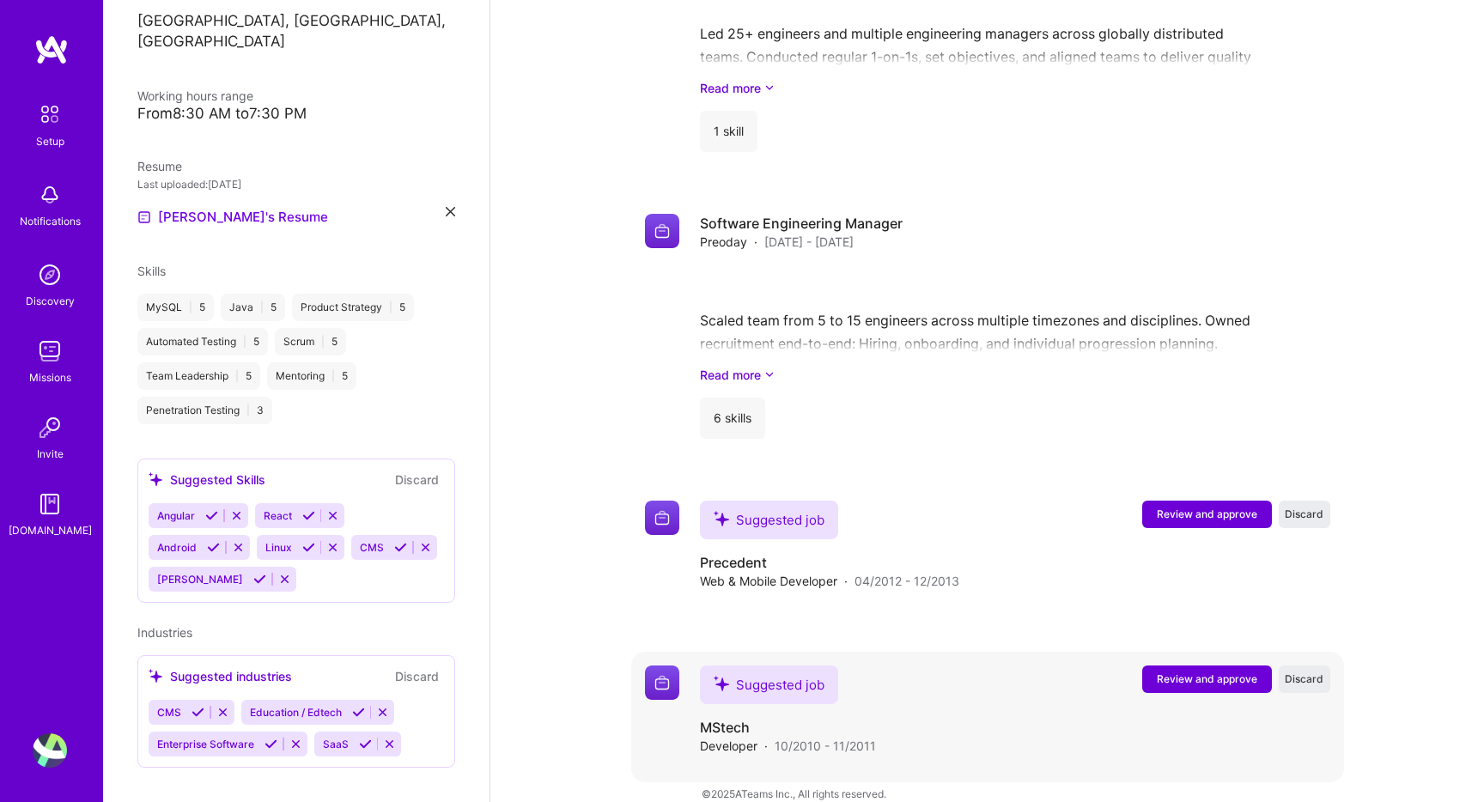
click at [1208, 671] on span "Review and approve" at bounding box center [1206, 678] width 100 height 15
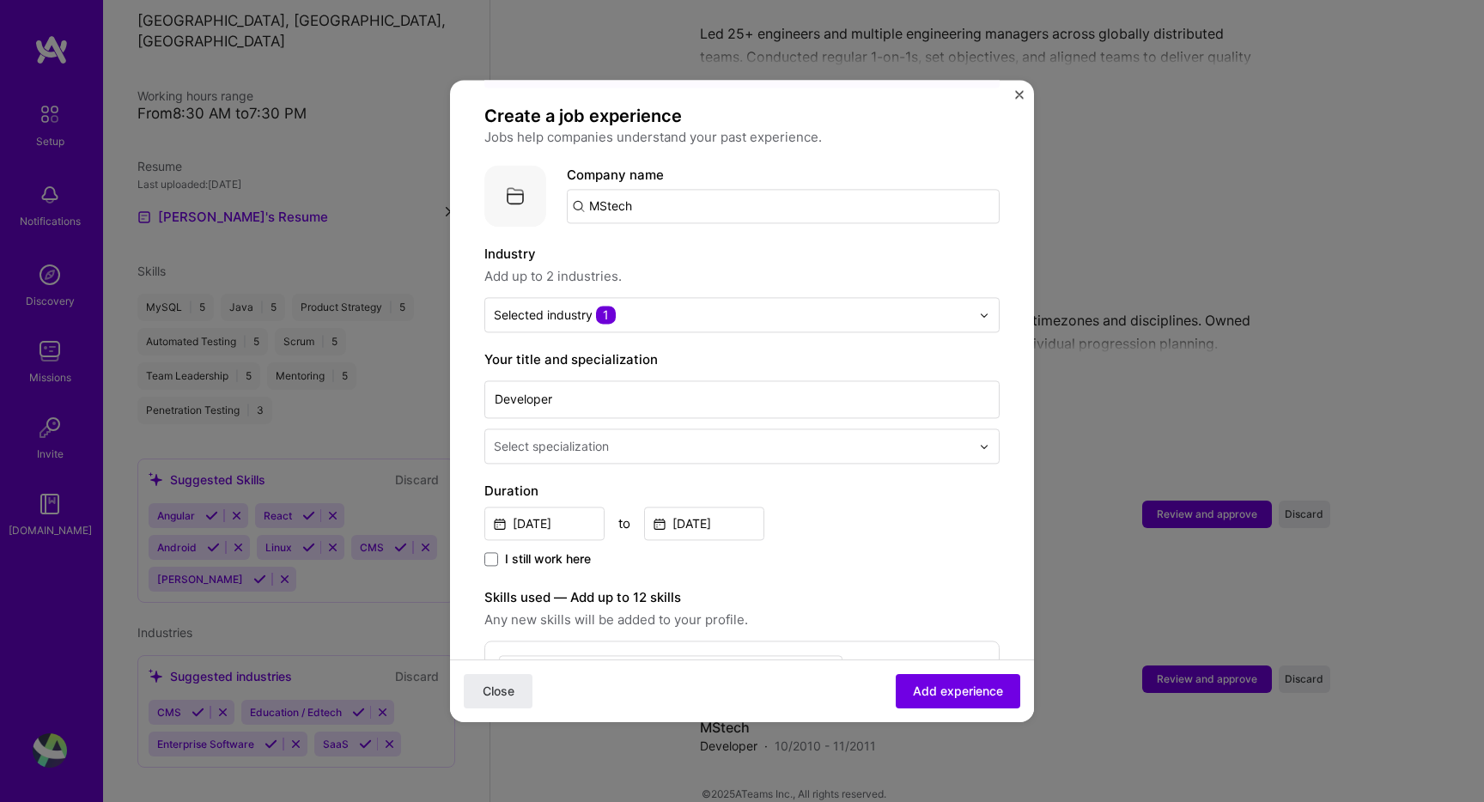
scroll to position [176, 0]
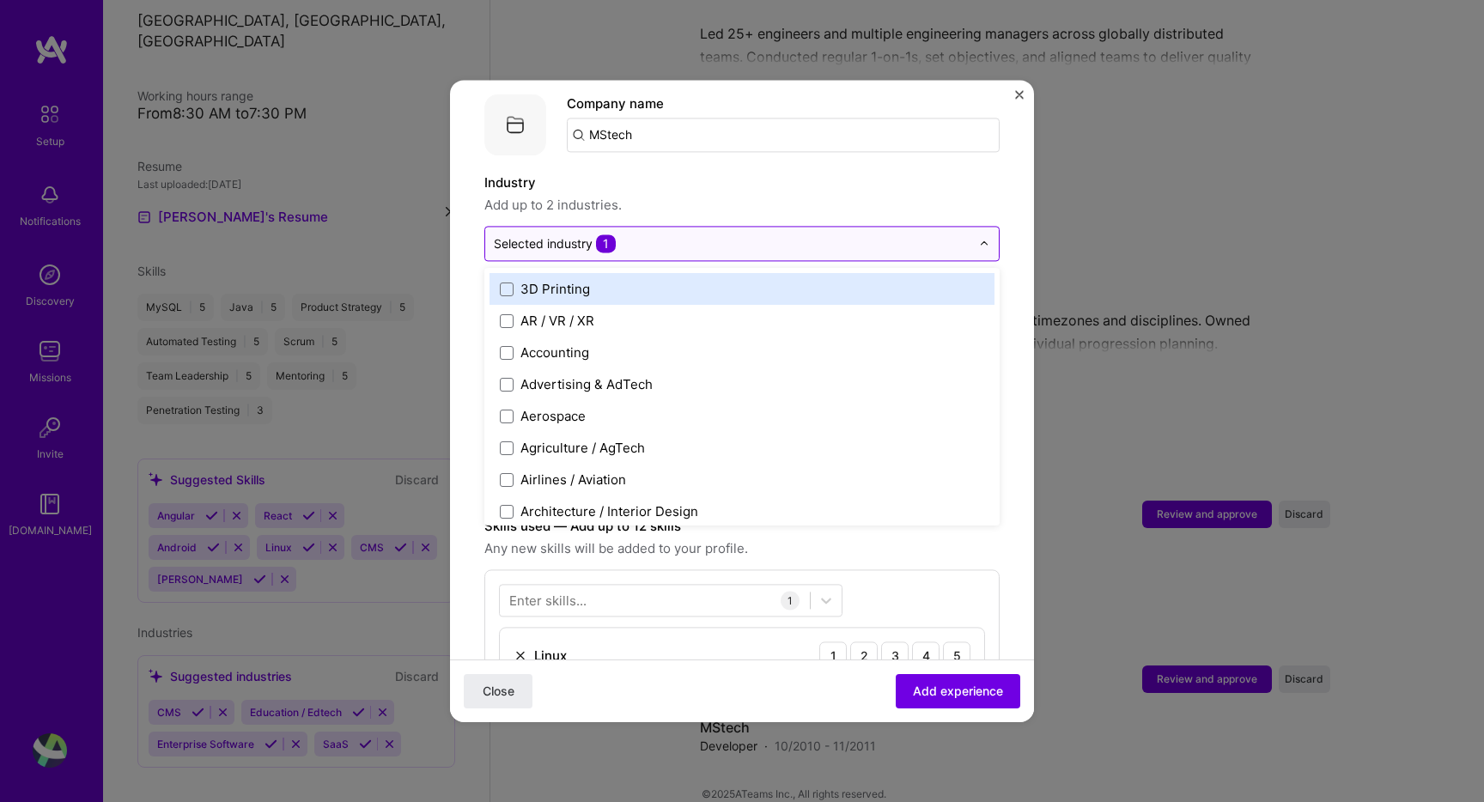
click at [784, 237] on div "Selected industry 1" at bounding box center [732, 243] width 494 height 33
click at [761, 137] on div "Company name MStech" at bounding box center [783, 125] width 433 height 62
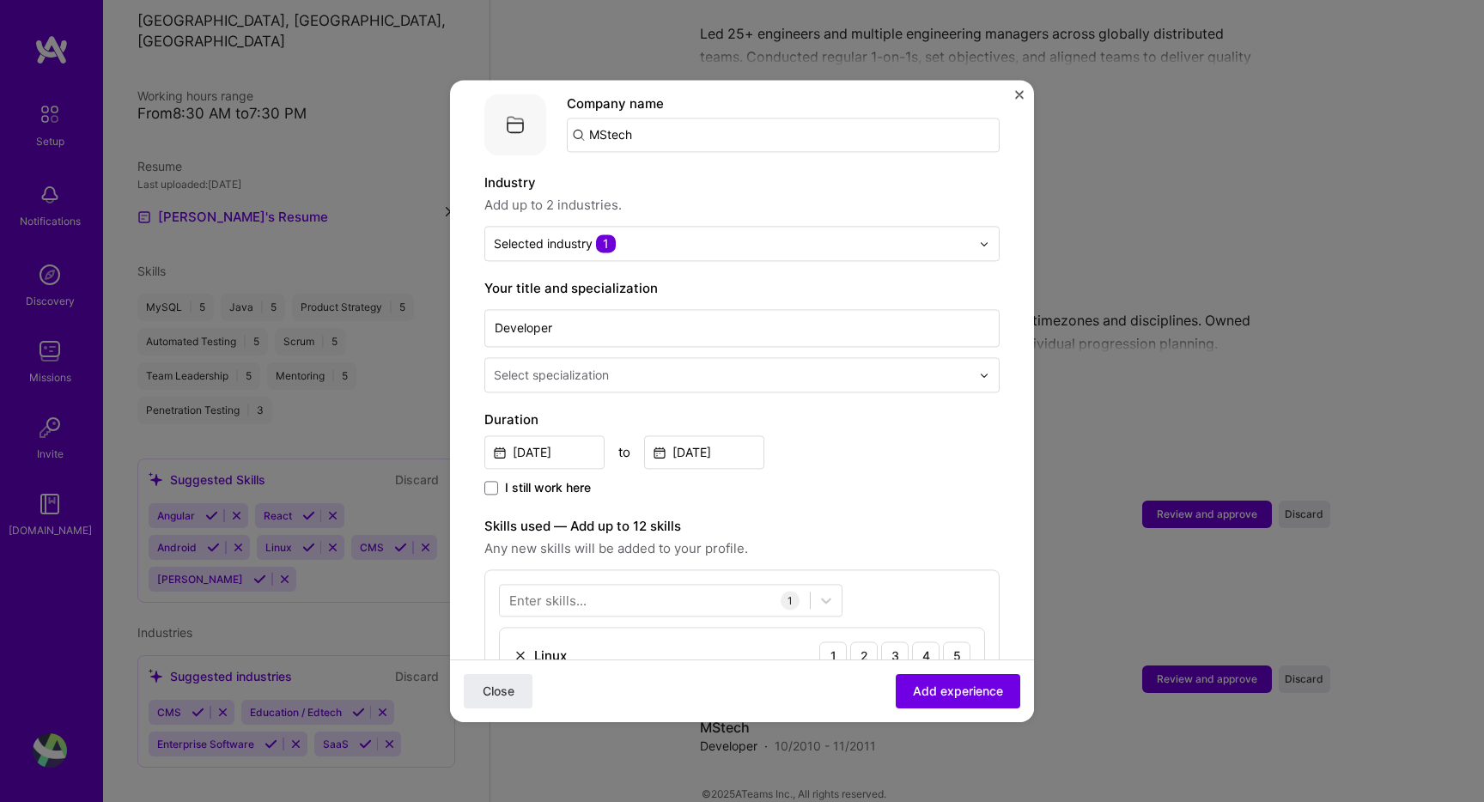
click at [762, 124] on input "MStech" at bounding box center [783, 135] width 433 height 34
type input "mstech"
click at [745, 161] on div "Add company mstech" at bounding box center [696, 183] width 258 height 44
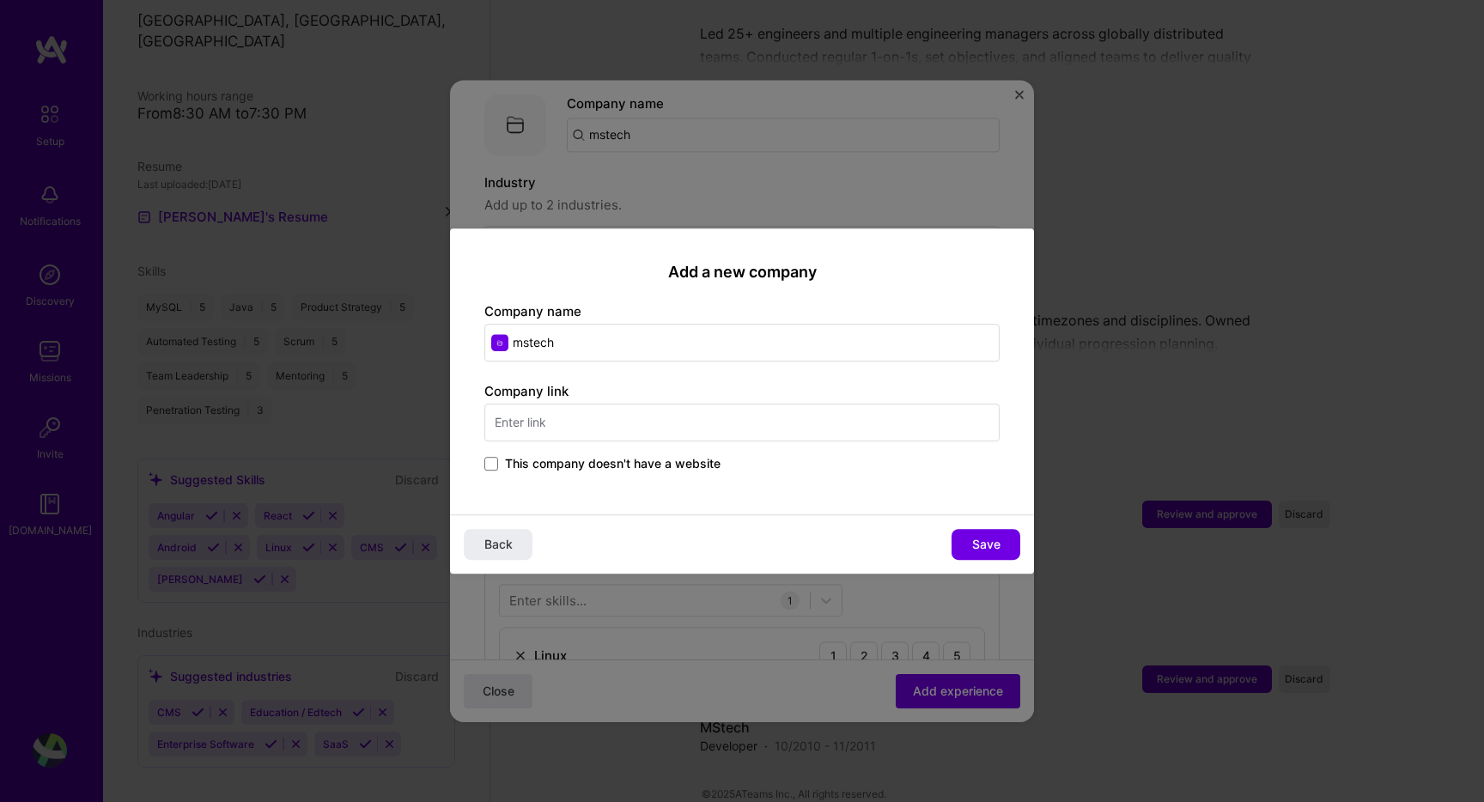
click at [689, 418] on input "text" at bounding box center [741, 423] width 515 height 38
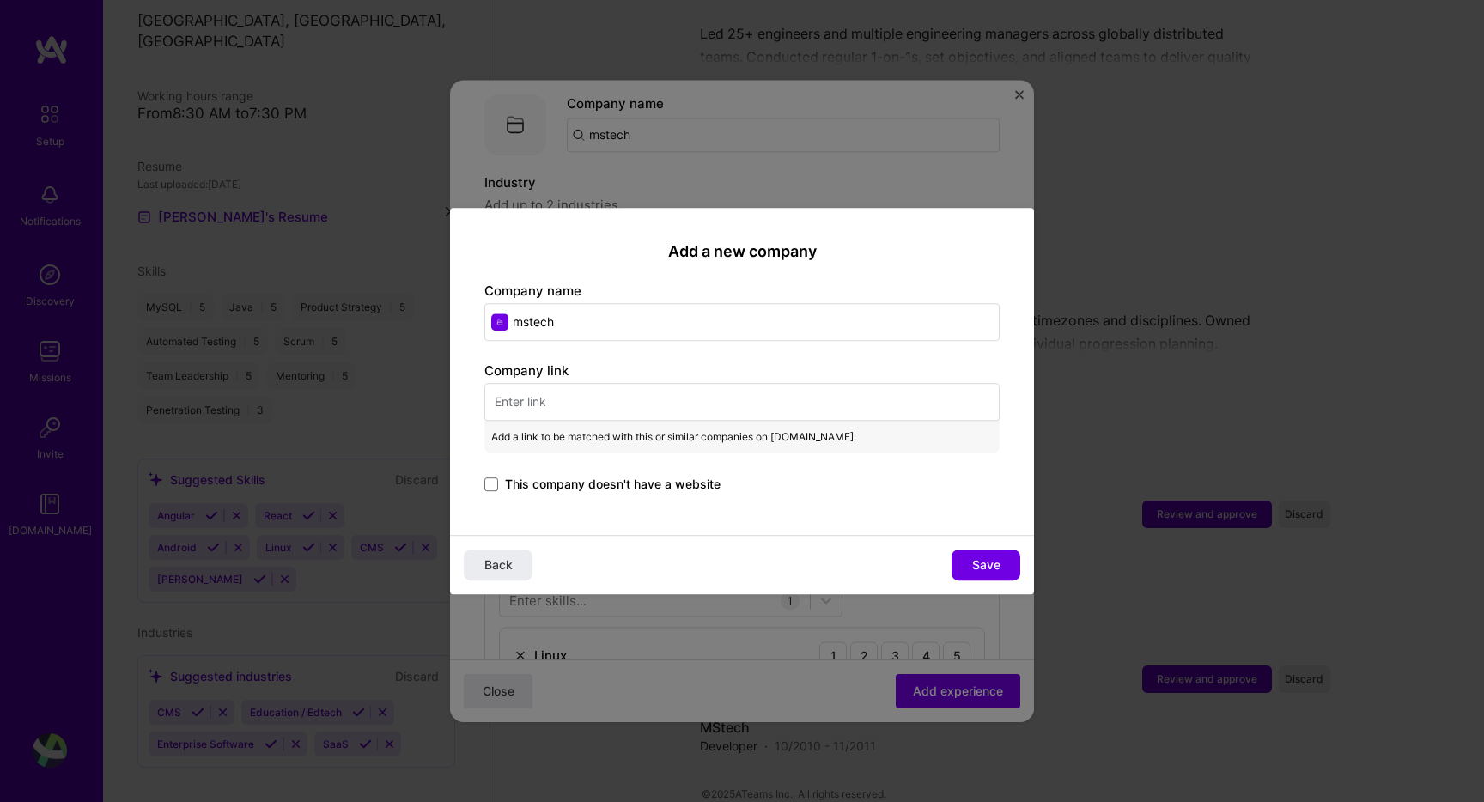
click at [664, 479] on span "This company doesn't have a website" at bounding box center [612, 484] width 215 height 17
click at [0, 0] on input "This company doesn't have a website" at bounding box center [0, 0] width 0 height 0
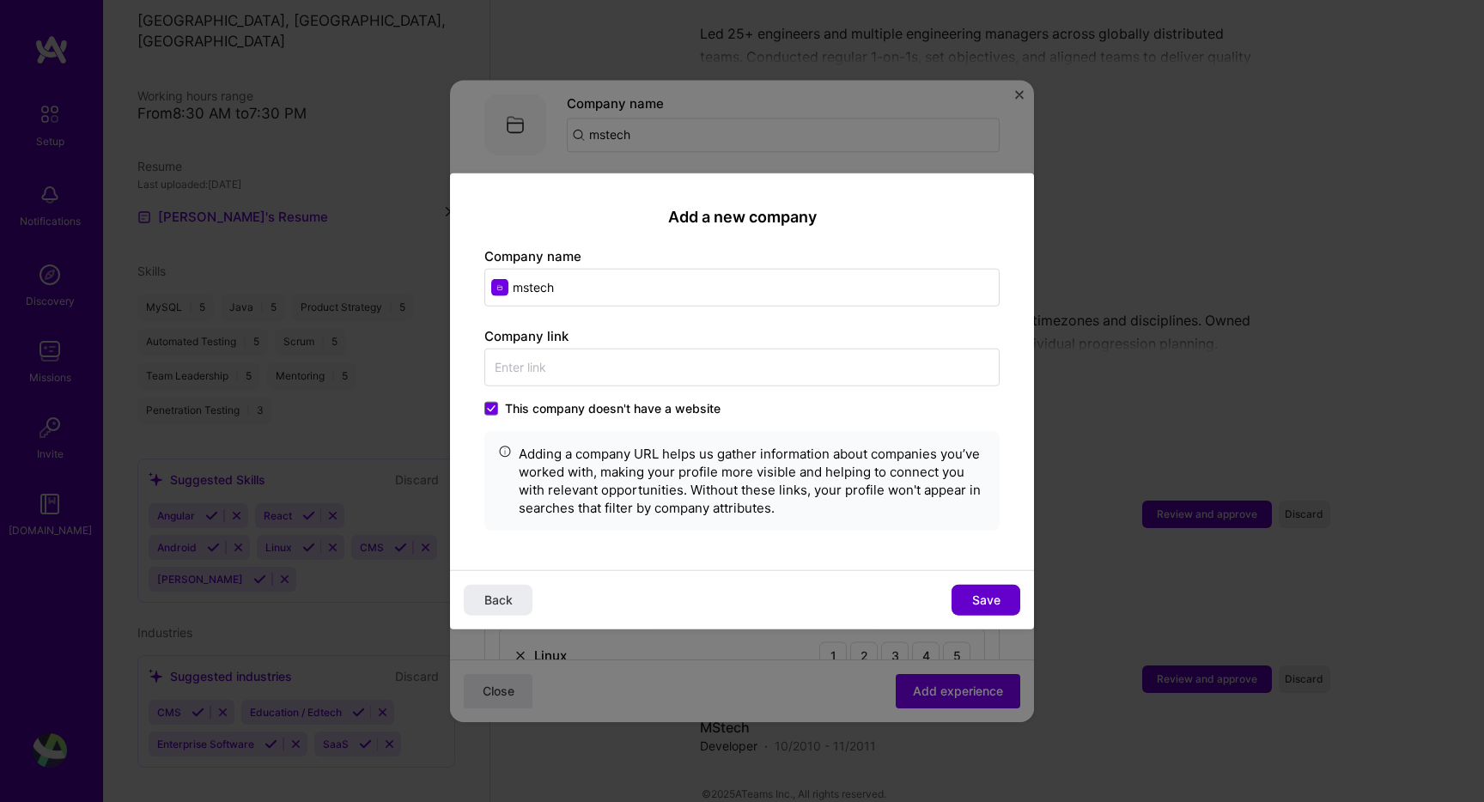
click at [992, 592] on span "Save" at bounding box center [986, 599] width 28 height 17
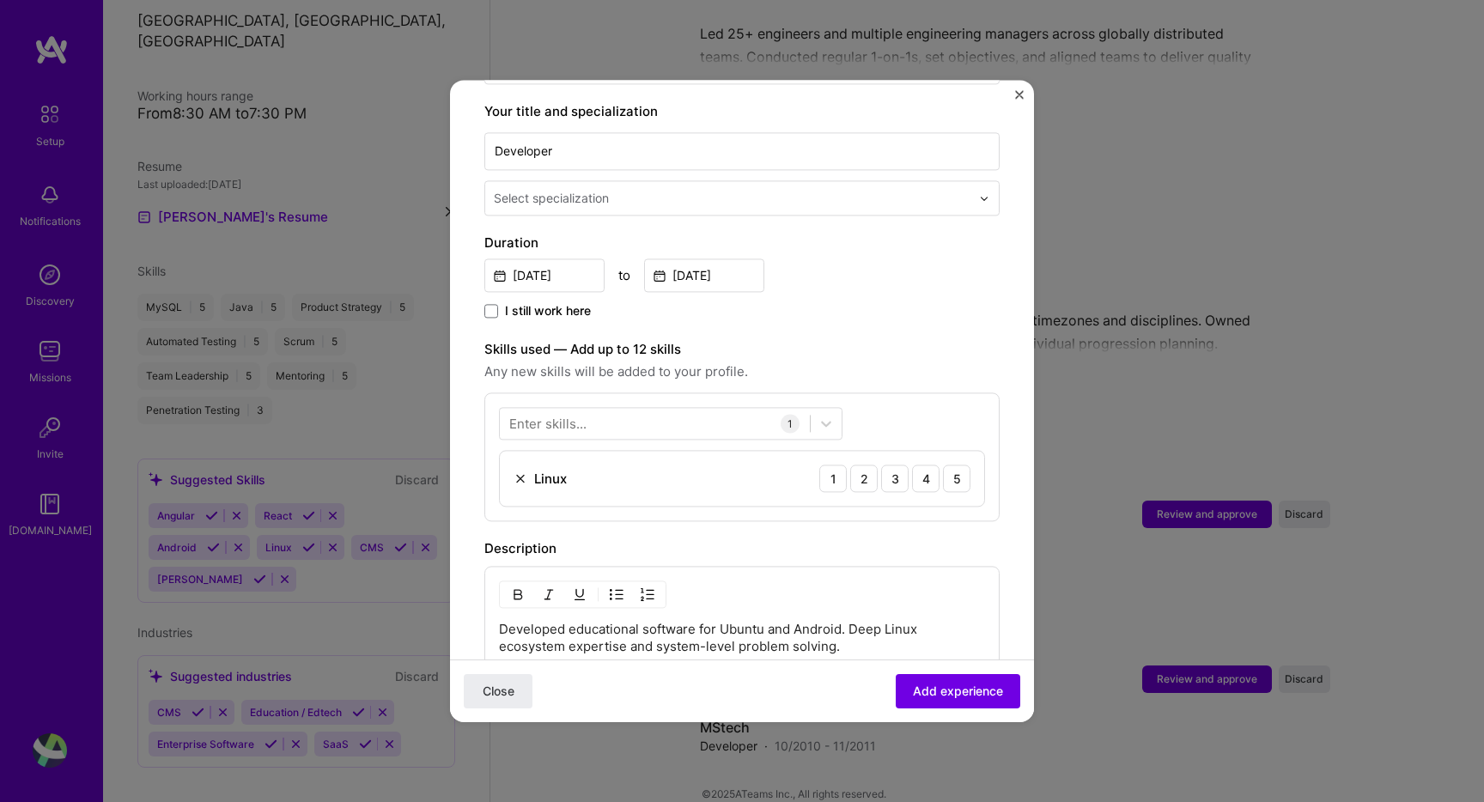
scroll to position [368, 0]
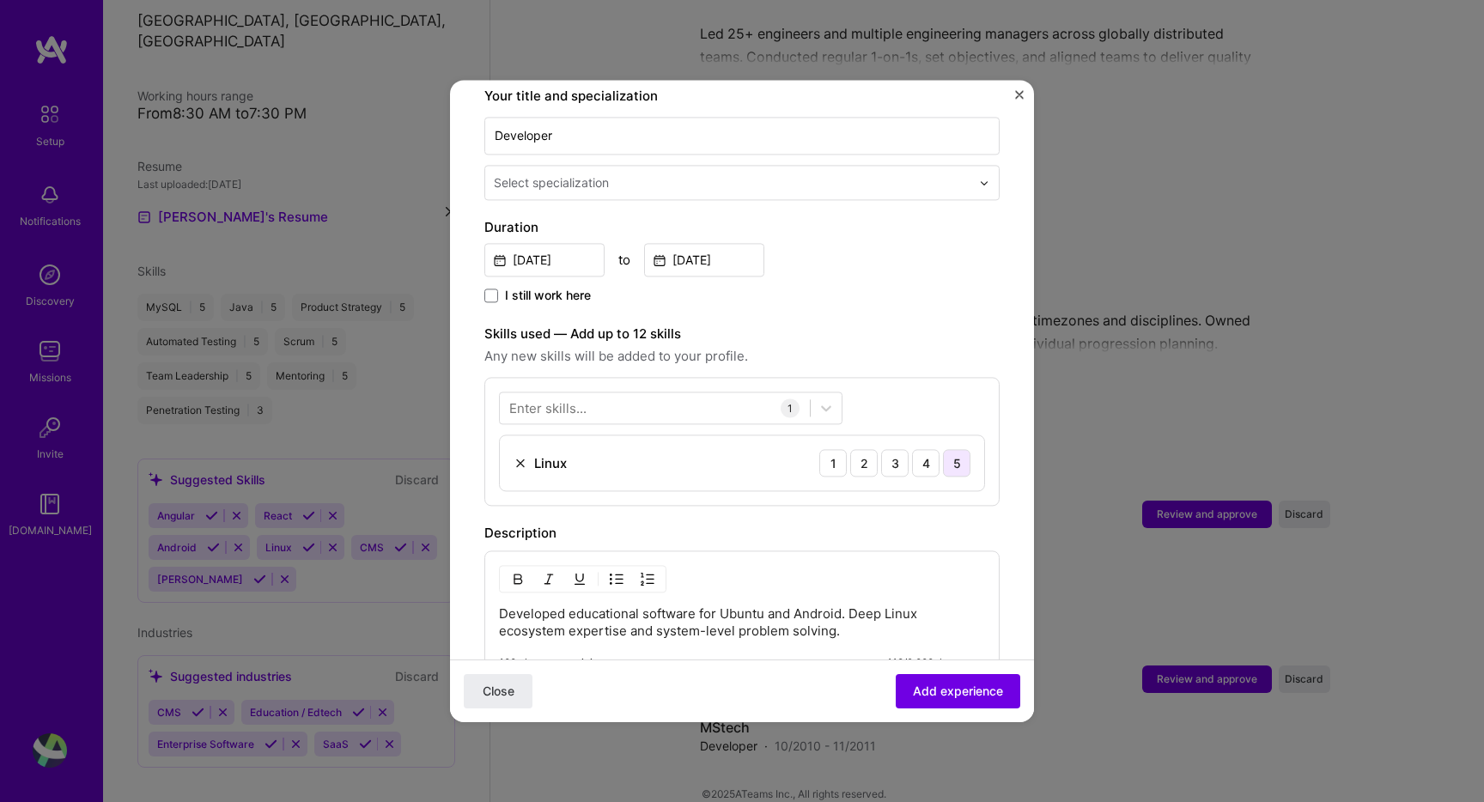
click at [956, 453] on div "5" at bounding box center [956, 462] width 27 height 27
click at [648, 399] on div at bounding box center [655, 408] width 310 height 28
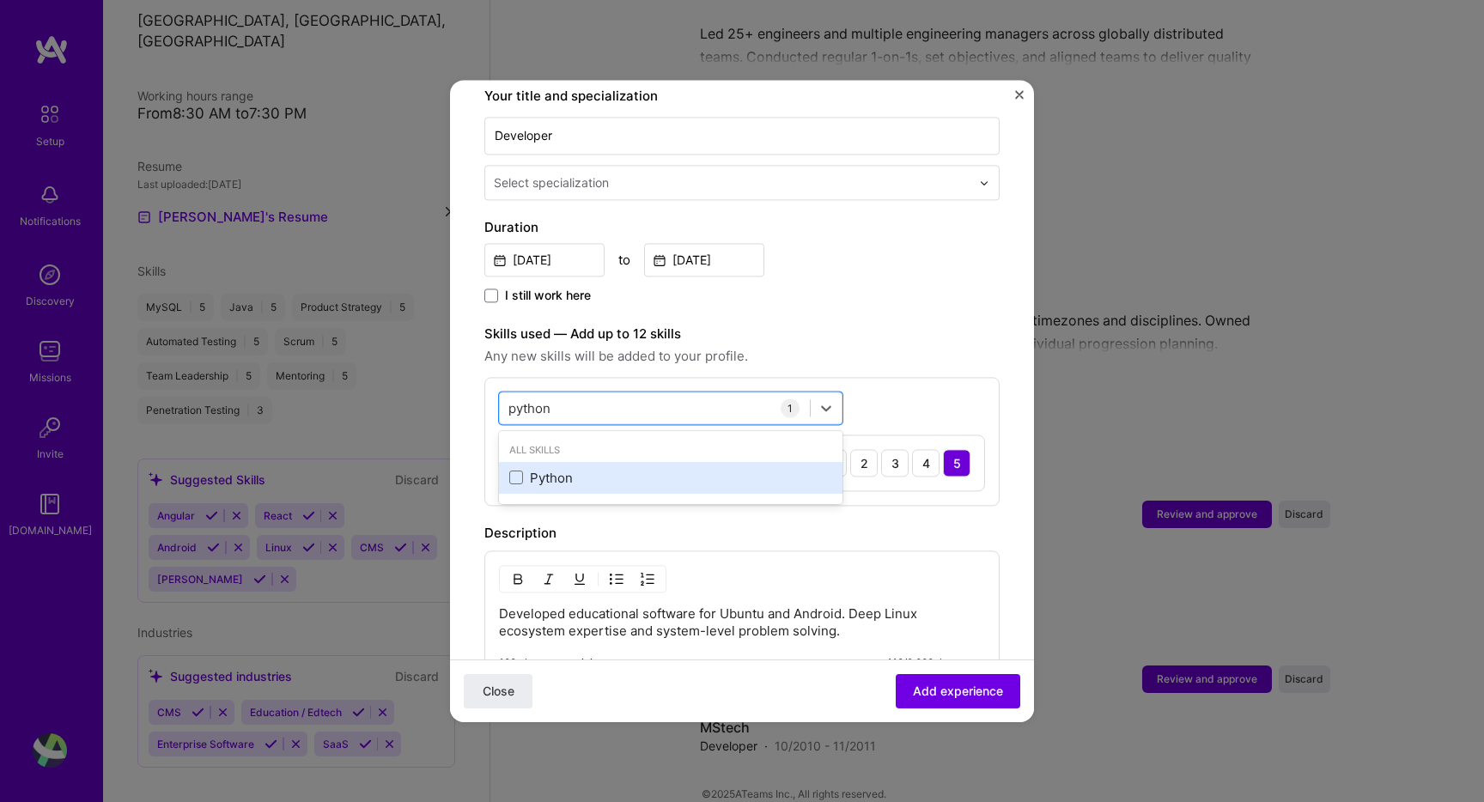
click at [640, 469] on div "Python" at bounding box center [670, 478] width 323 height 18
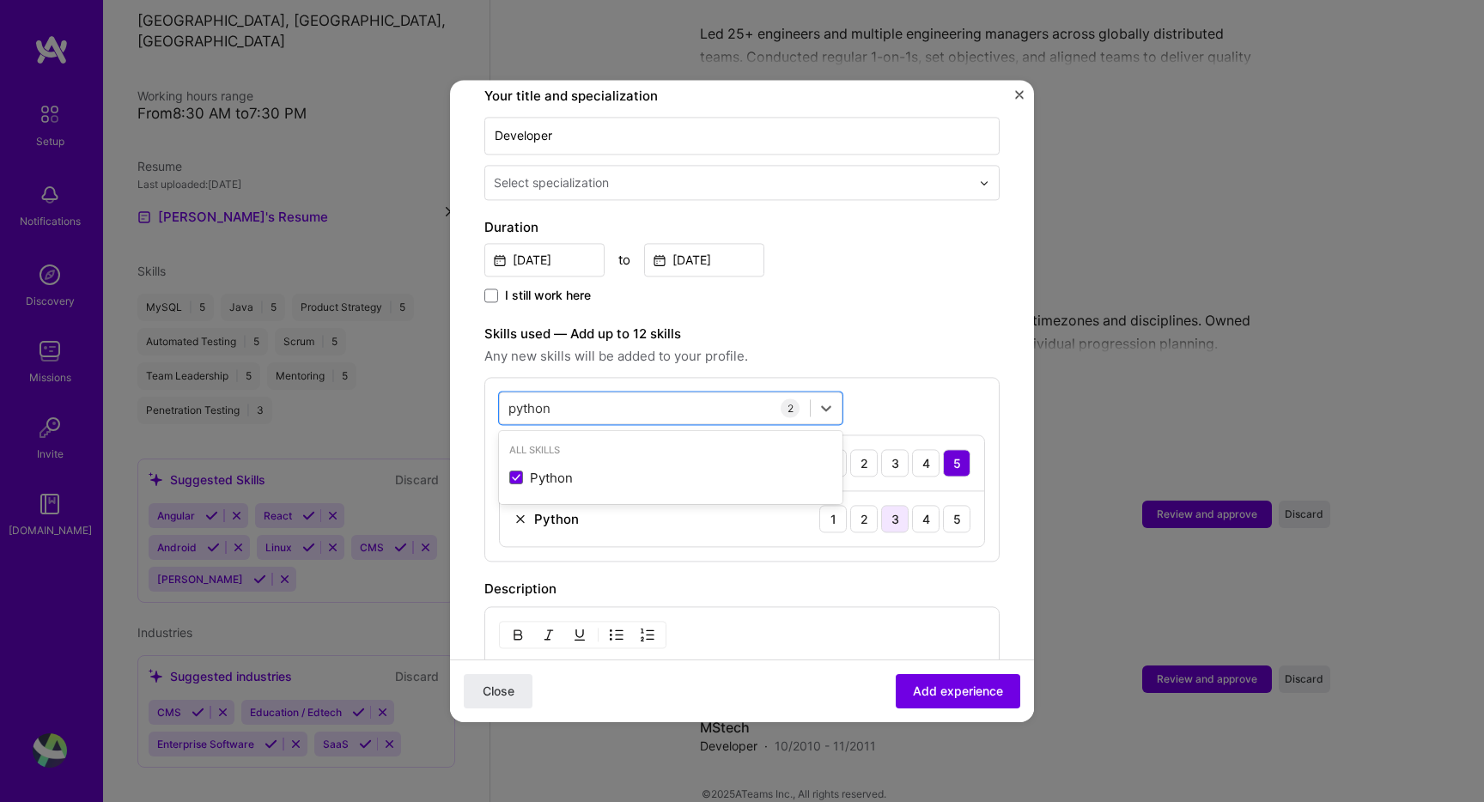
type input "python"
click at [883, 505] on div "3" at bounding box center [894, 518] width 27 height 27
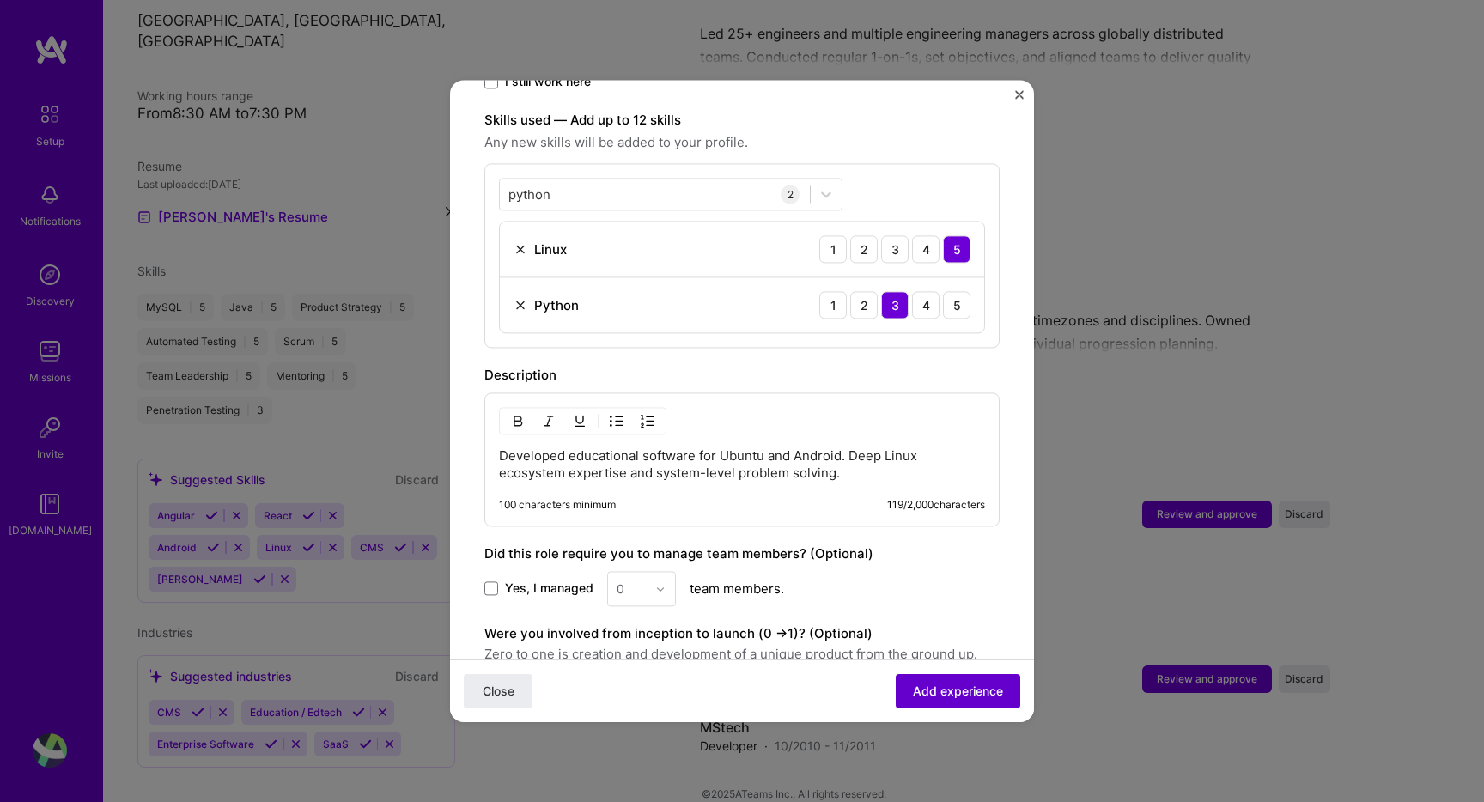
click at [976, 702] on button "Add experience" at bounding box center [957, 691] width 124 height 34
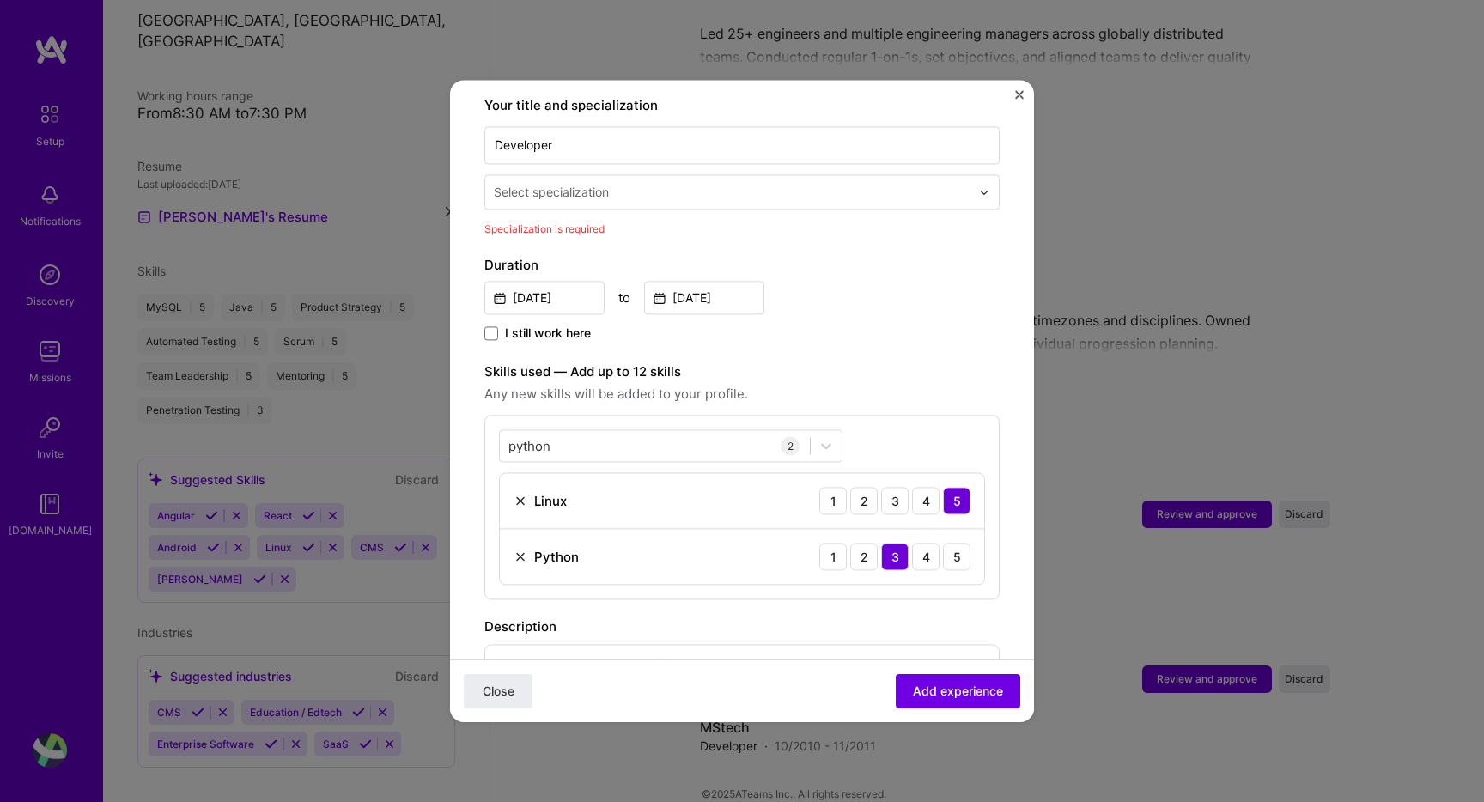
scroll to position [356, 0]
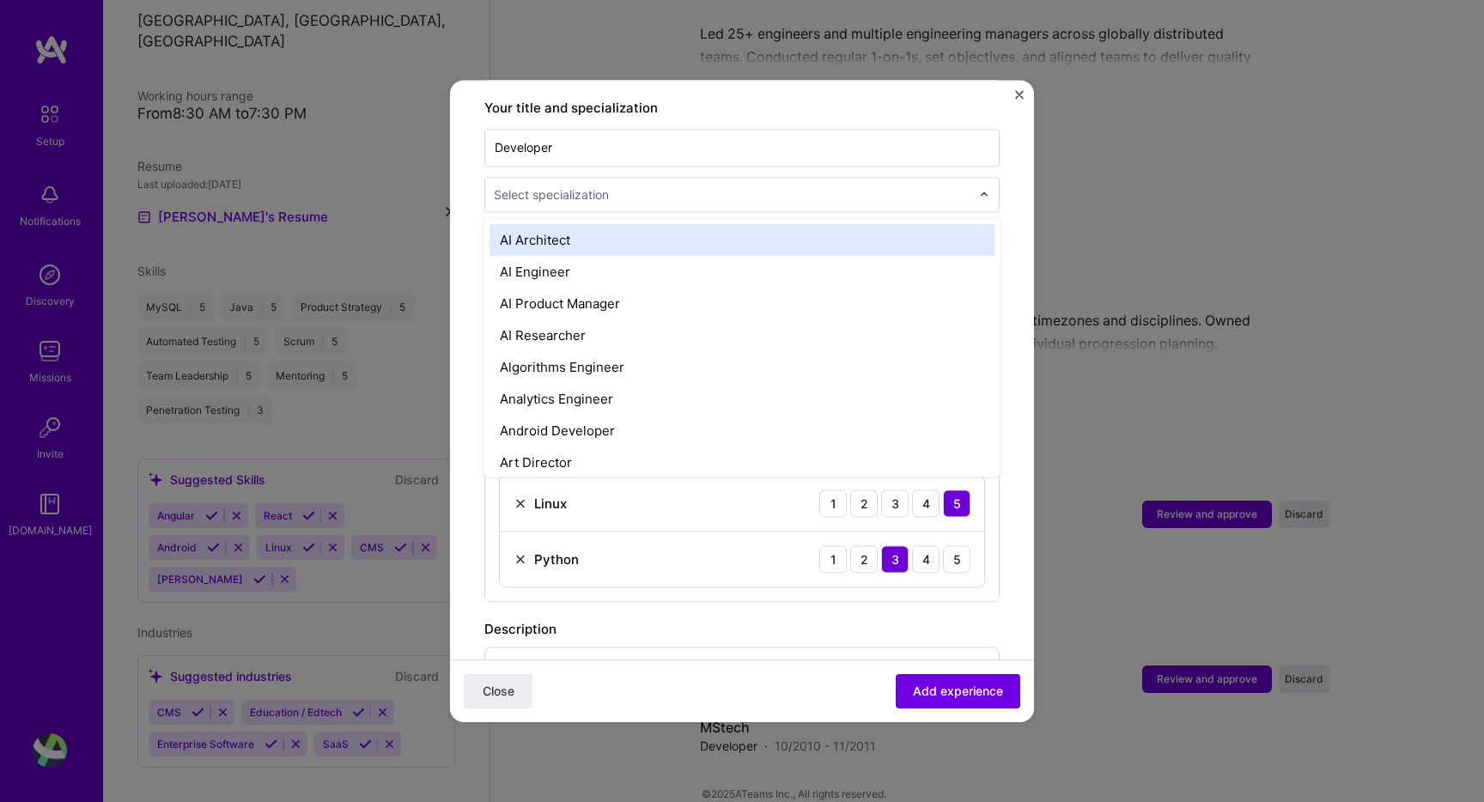
click at [587, 185] on div "Select specialization" at bounding box center [551, 194] width 115 height 18
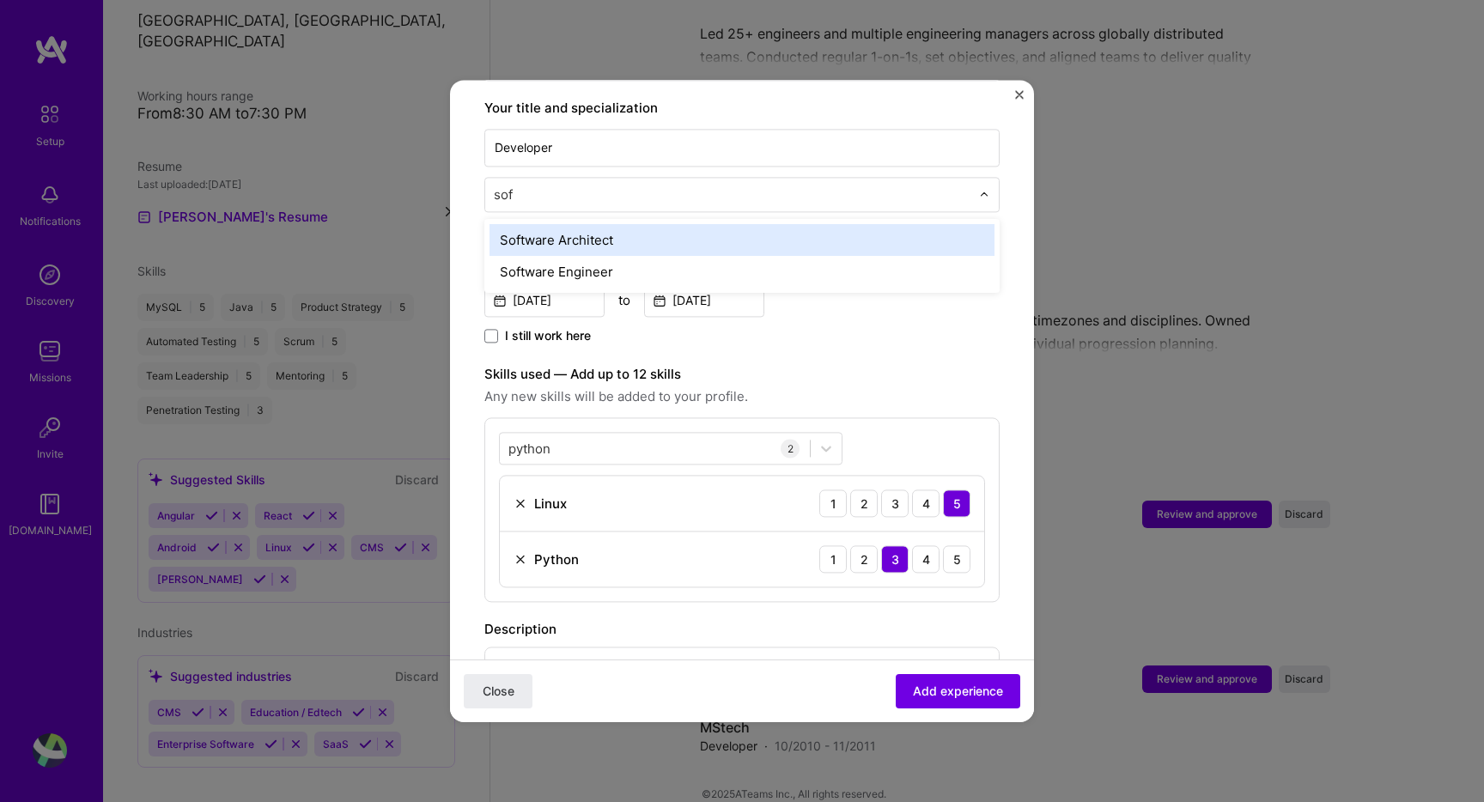
type input "soft"
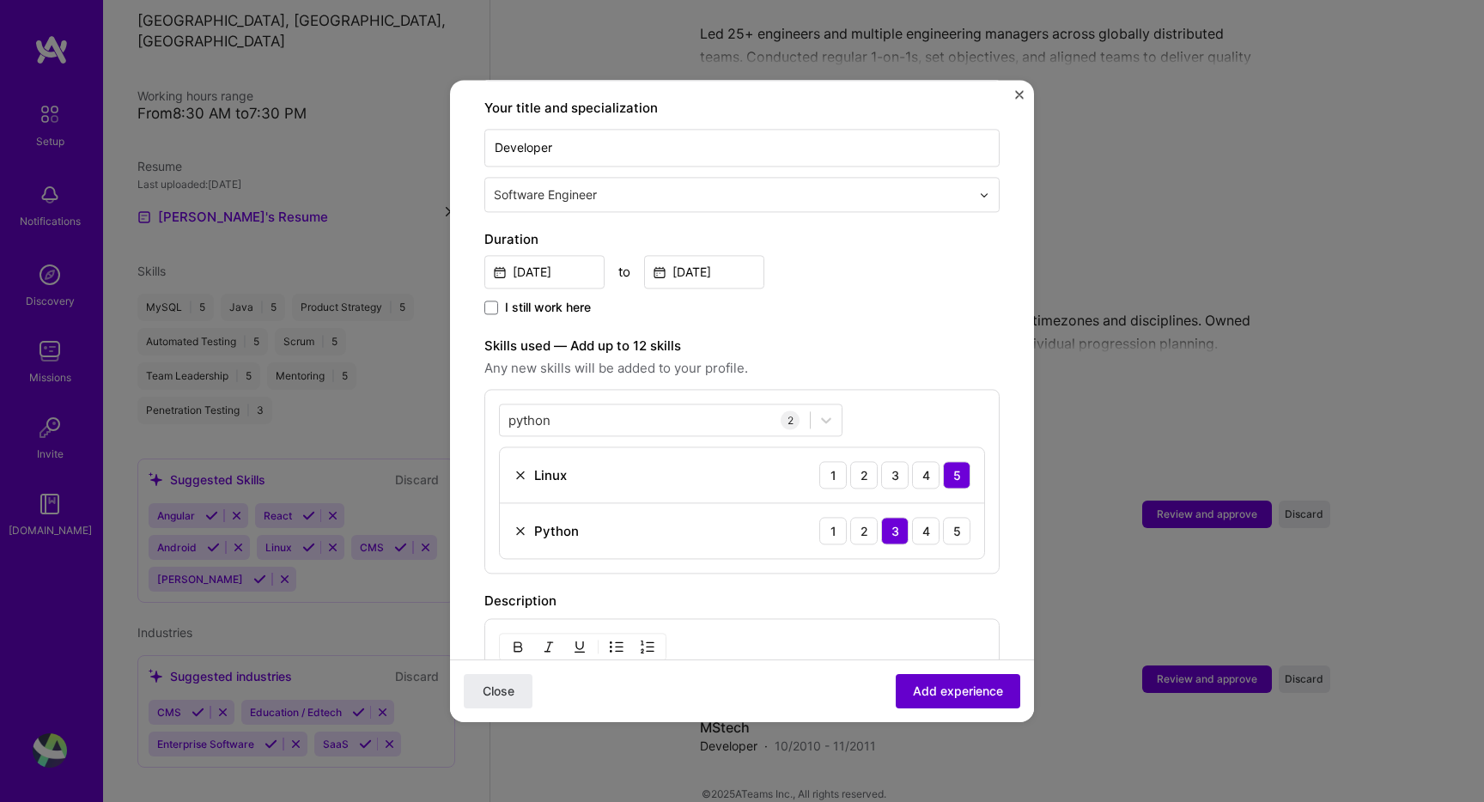
click at [956, 688] on span "Add experience" at bounding box center [958, 691] width 90 height 17
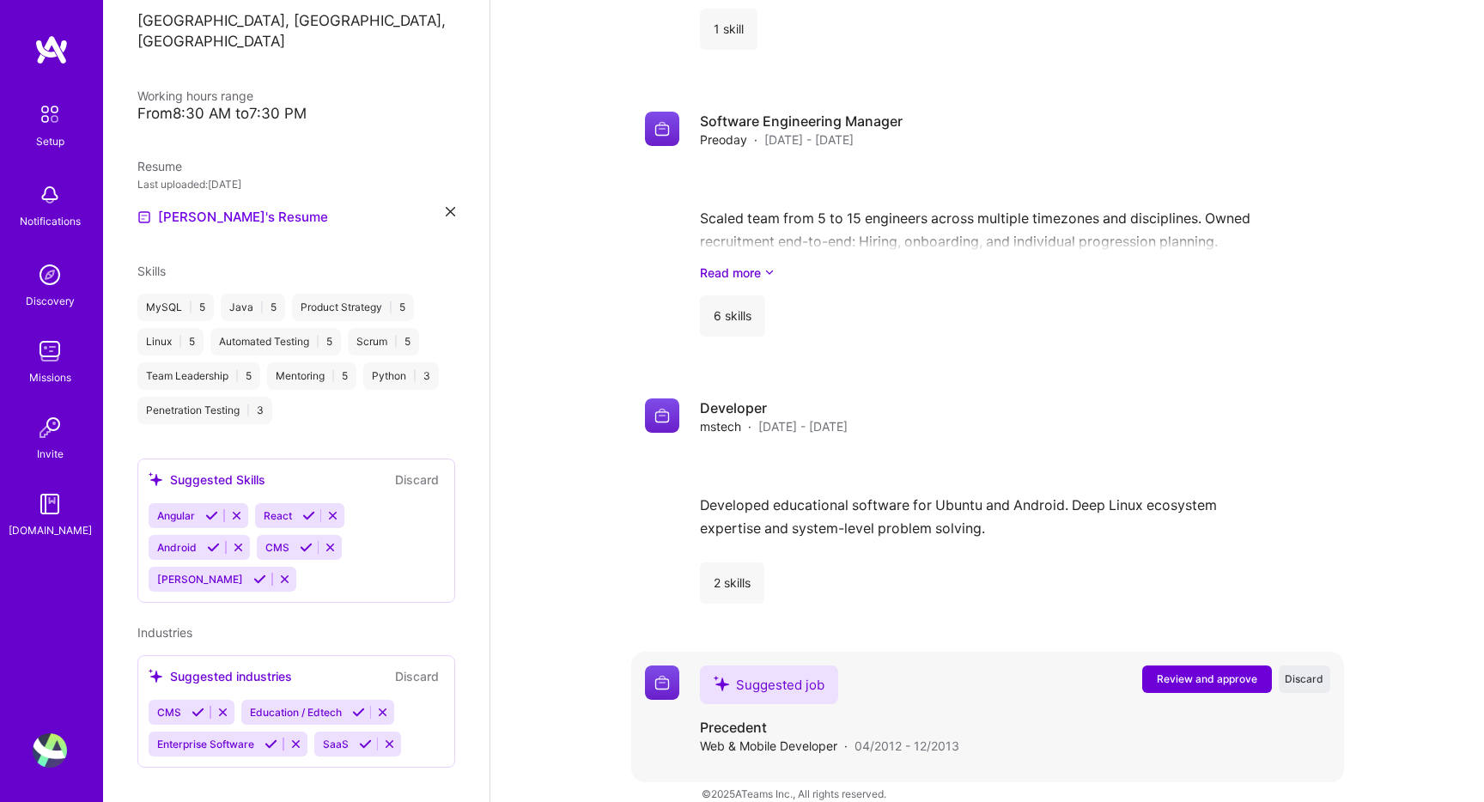
scroll to position [1699, 0]
click at [1215, 671] on span "Review and approve" at bounding box center [1206, 678] width 100 height 15
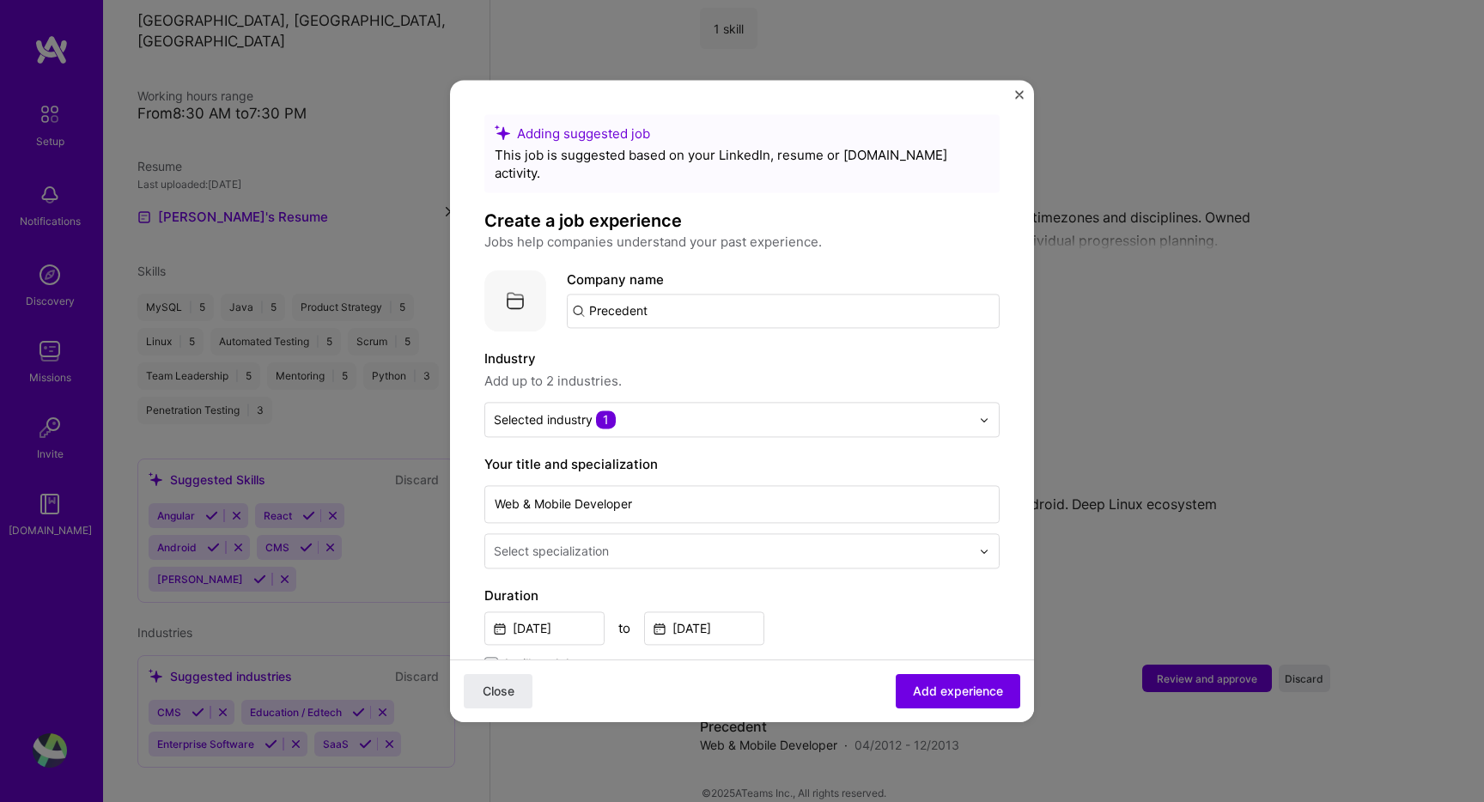
click at [699, 294] on input "Precedent" at bounding box center [783, 311] width 433 height 34
type input "Precedent"
click at [640, 349] on span "Add company" at bounding box center [615, 358] width 82 height 18
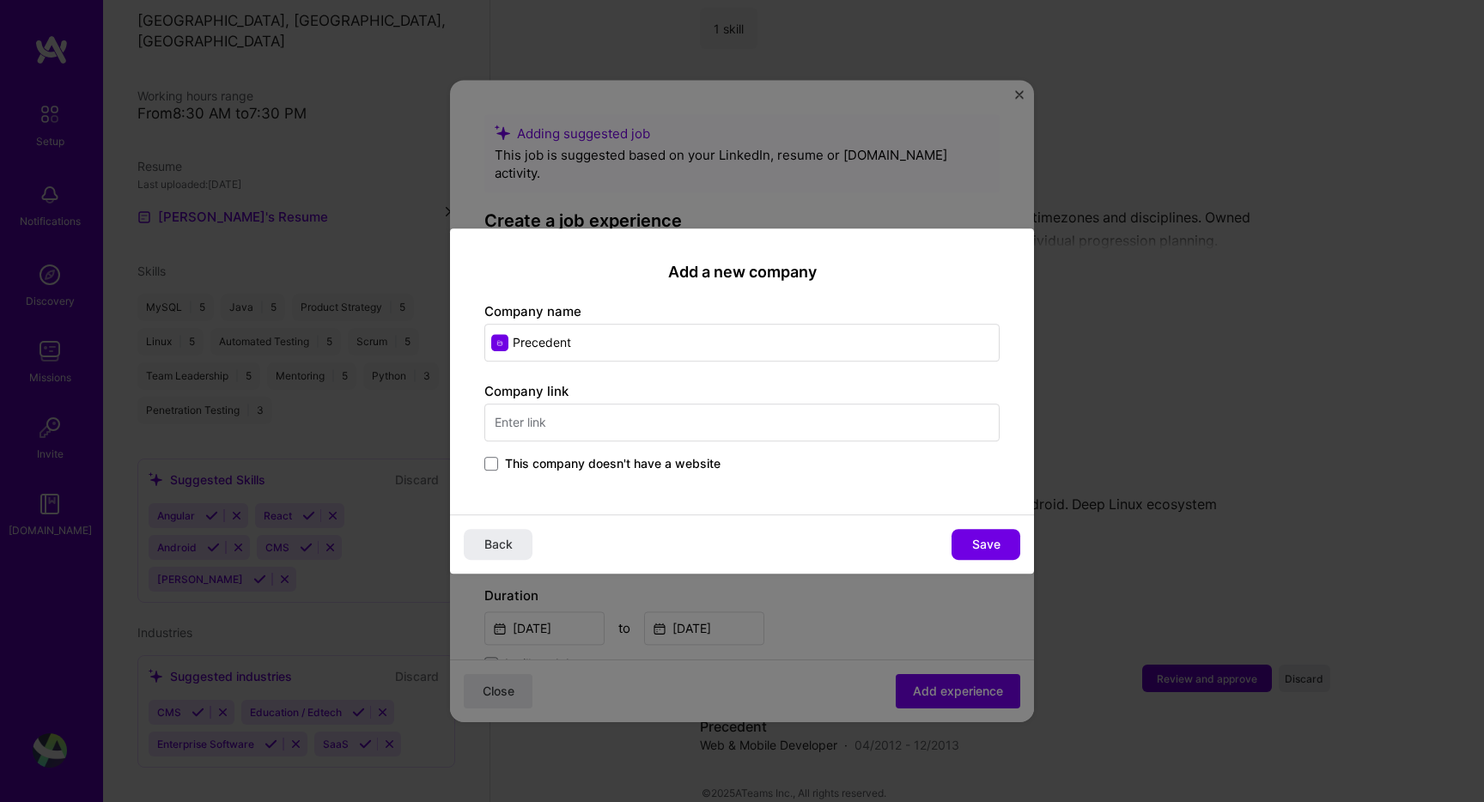
click at [609, 484] on div "Add a new company Company name Precedent Company link This company doesn't have…" at bounding box center [742, 371] width 584 height 286
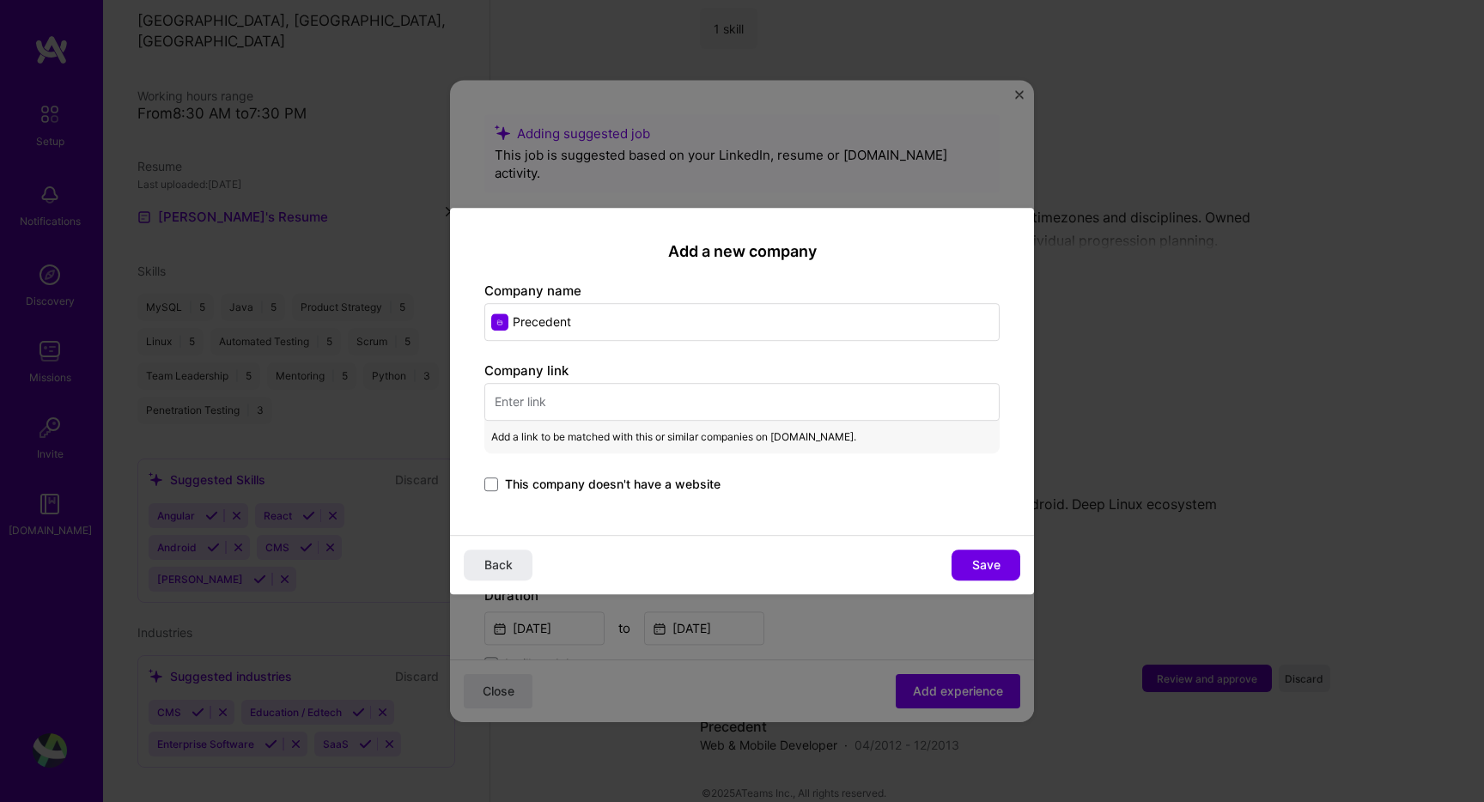
click at [628, 470] on div "Company link Add a link to be matched with this or similar companies on [DOMAIN…" at bounding box center [741, 428] width 515 height 134
click at [628, 478] on span "This company doesn't have a website" at bounding box center [612, 484] width 215 height 17
click at [0, 0] on input "This company doesn't have a website" at bounding box center [0, 0] width 0 height 0
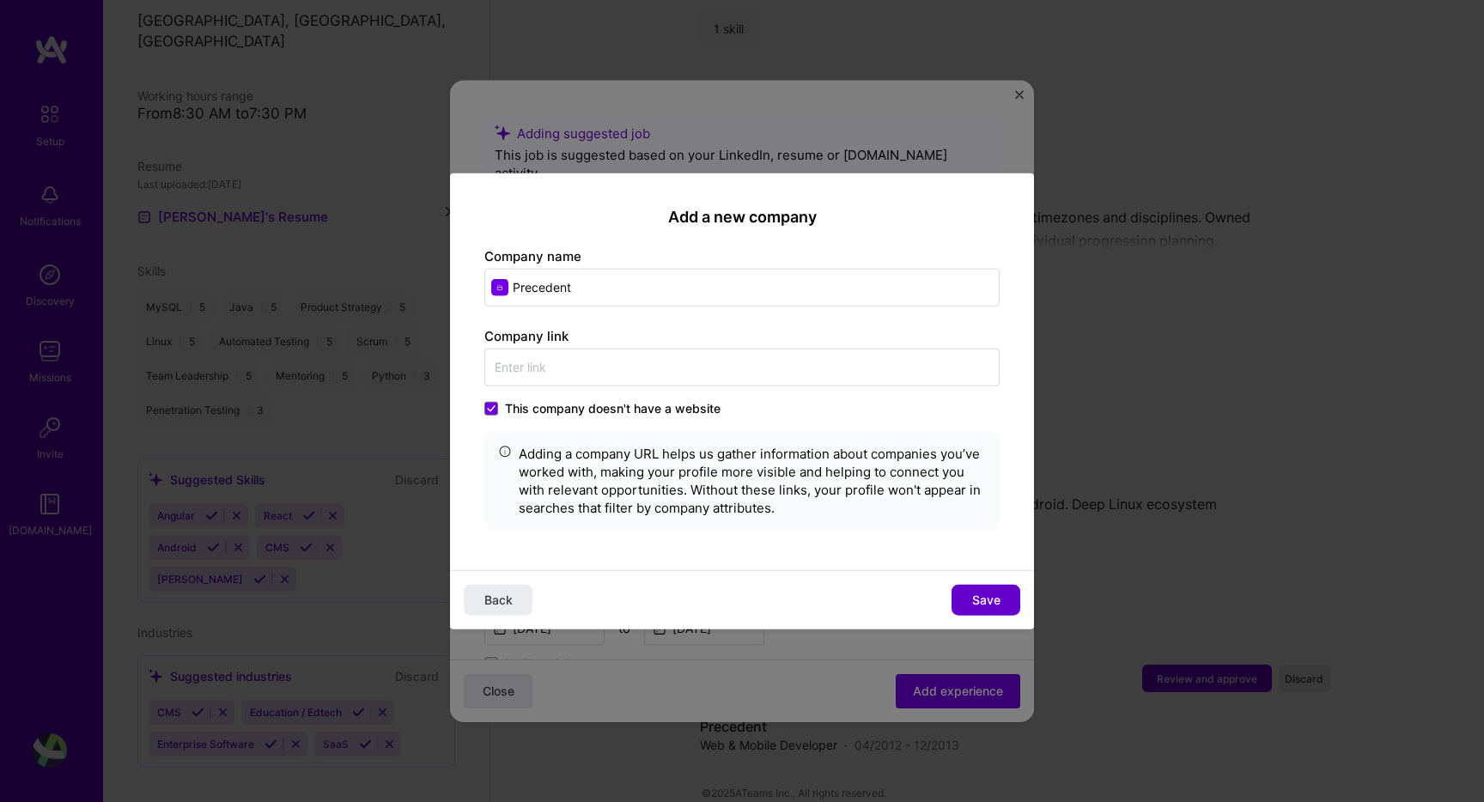
click at [956, 605] on button "Save" at bounding box center [985, 599] width 69 height 31
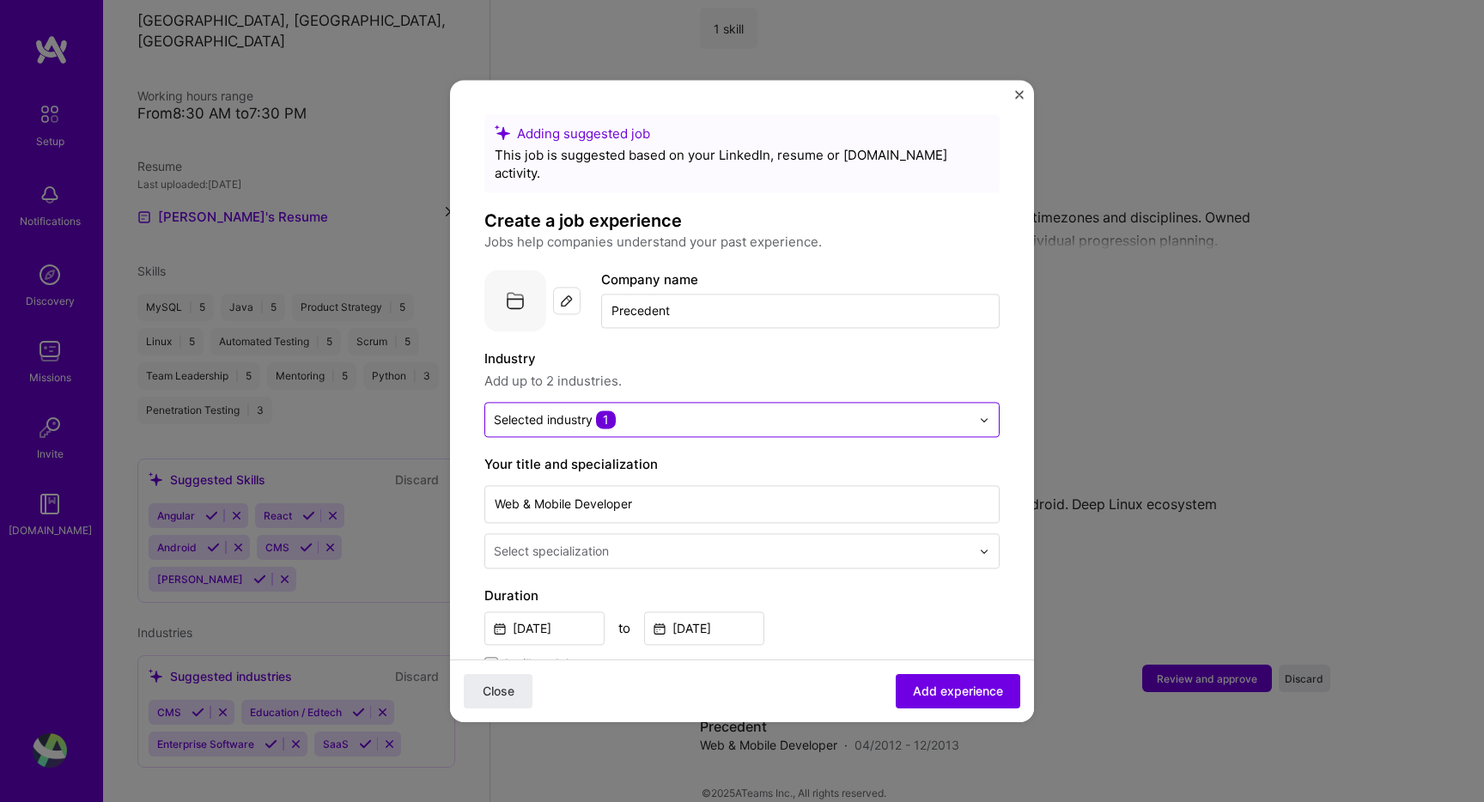
click at [693, 412] on div "Selected industry 1" at bounding box center [732, 419] width 494 height 33
click at [737, 374] on div "Industry Add up to 2 industries. Selected industry 1" at bounding box center [741, 393] width 515 height 88
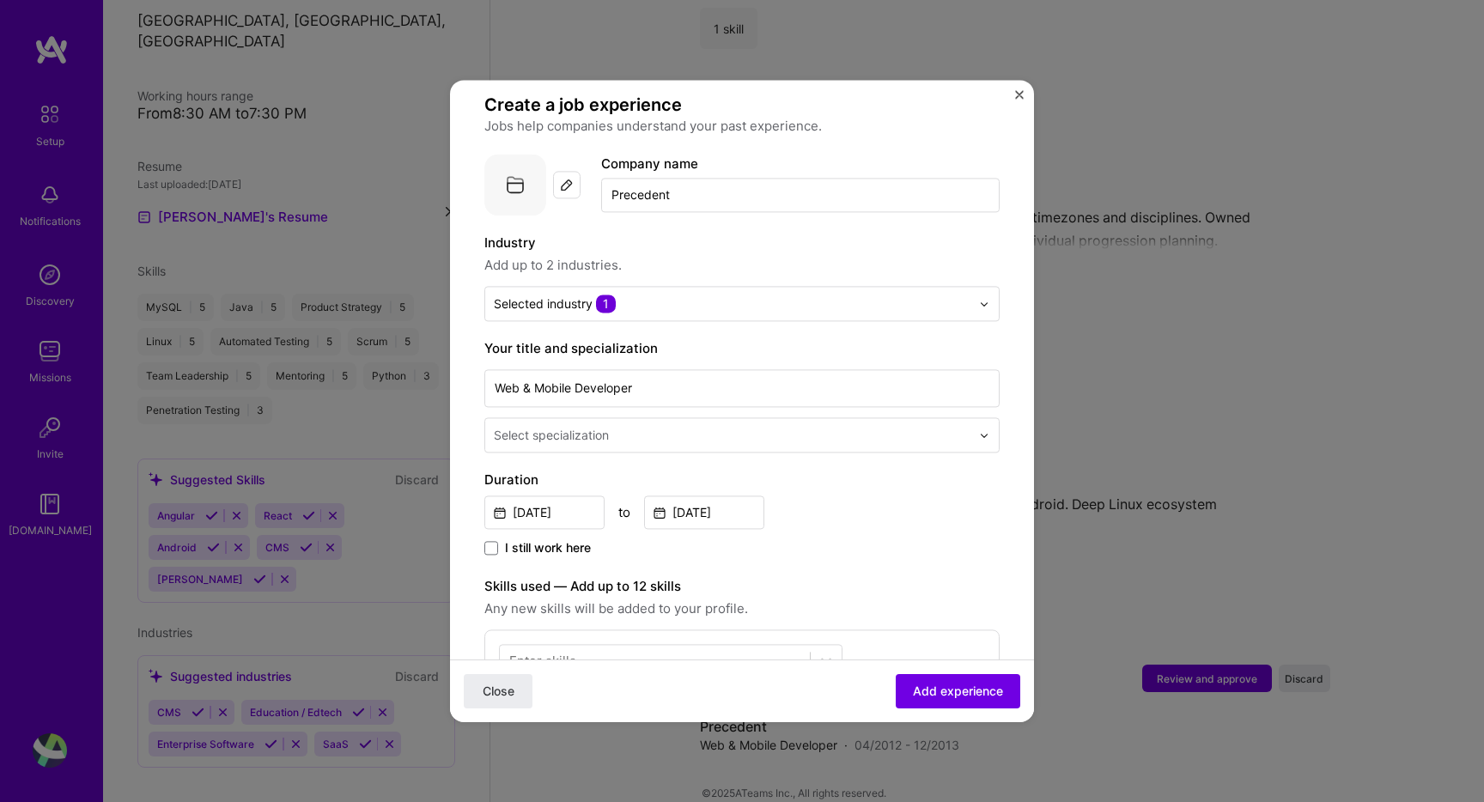
scroll to position [150, 0]
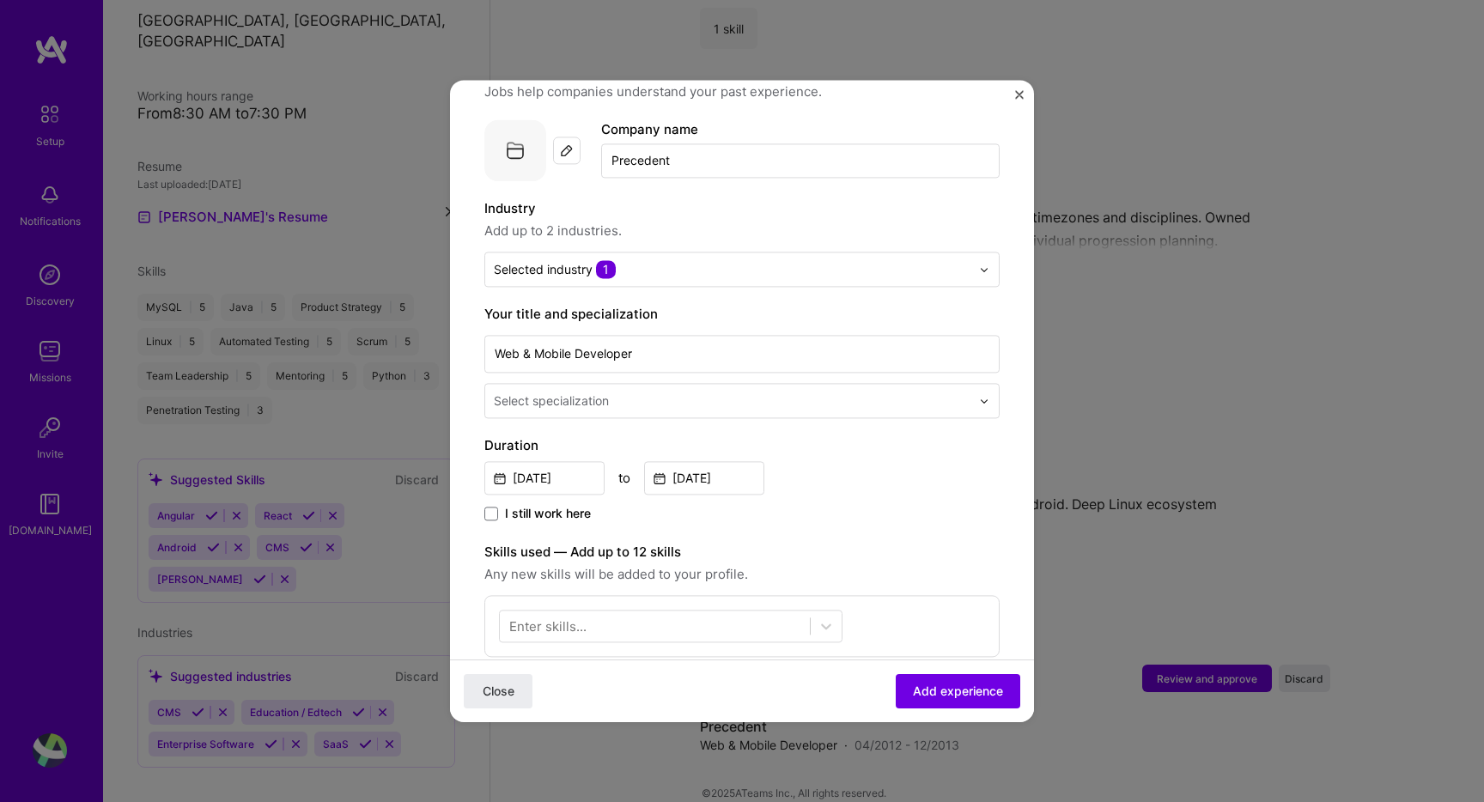
click at [714, 390] on div at bounding box center [734, 400] width 480 height 21
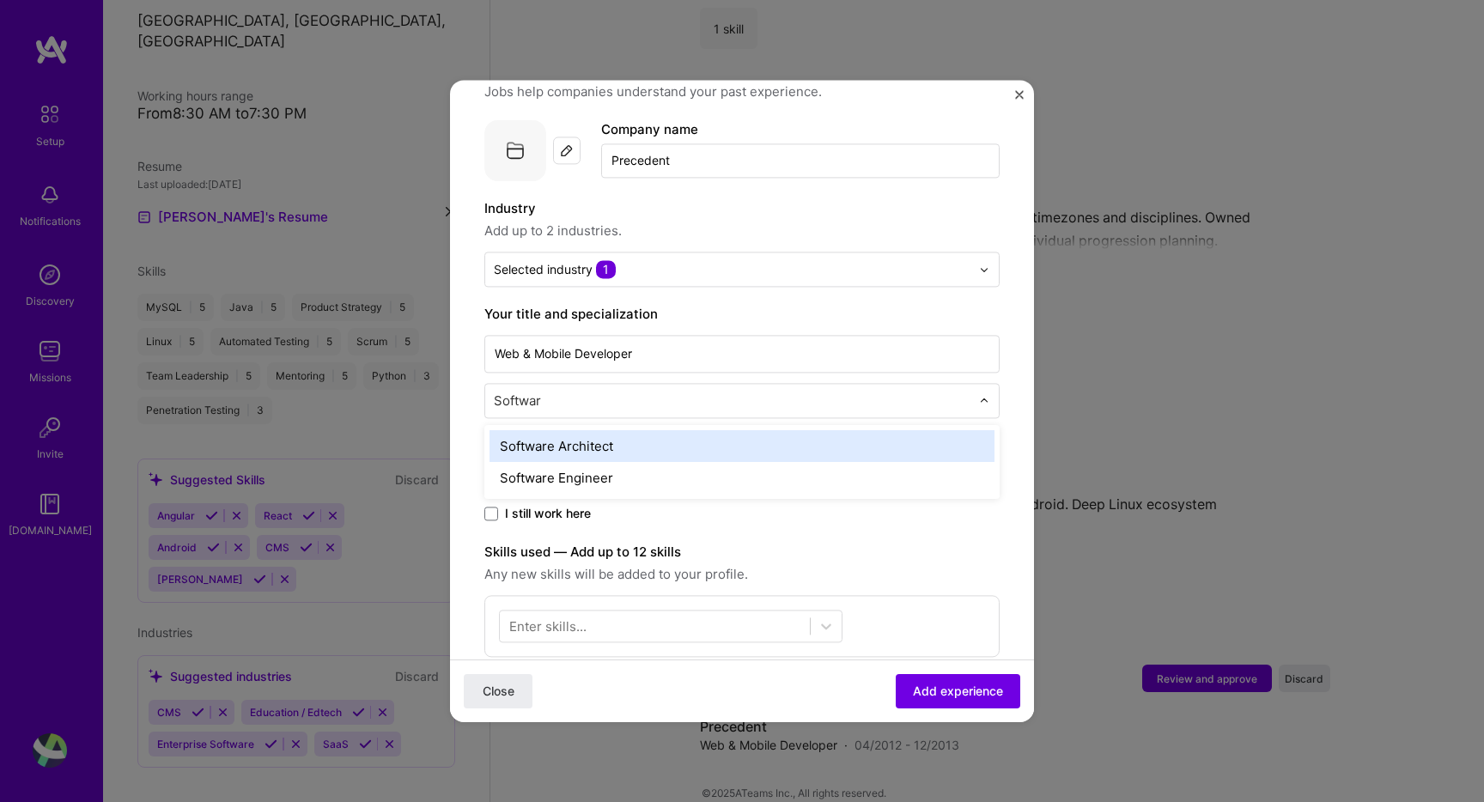
type input "Software"
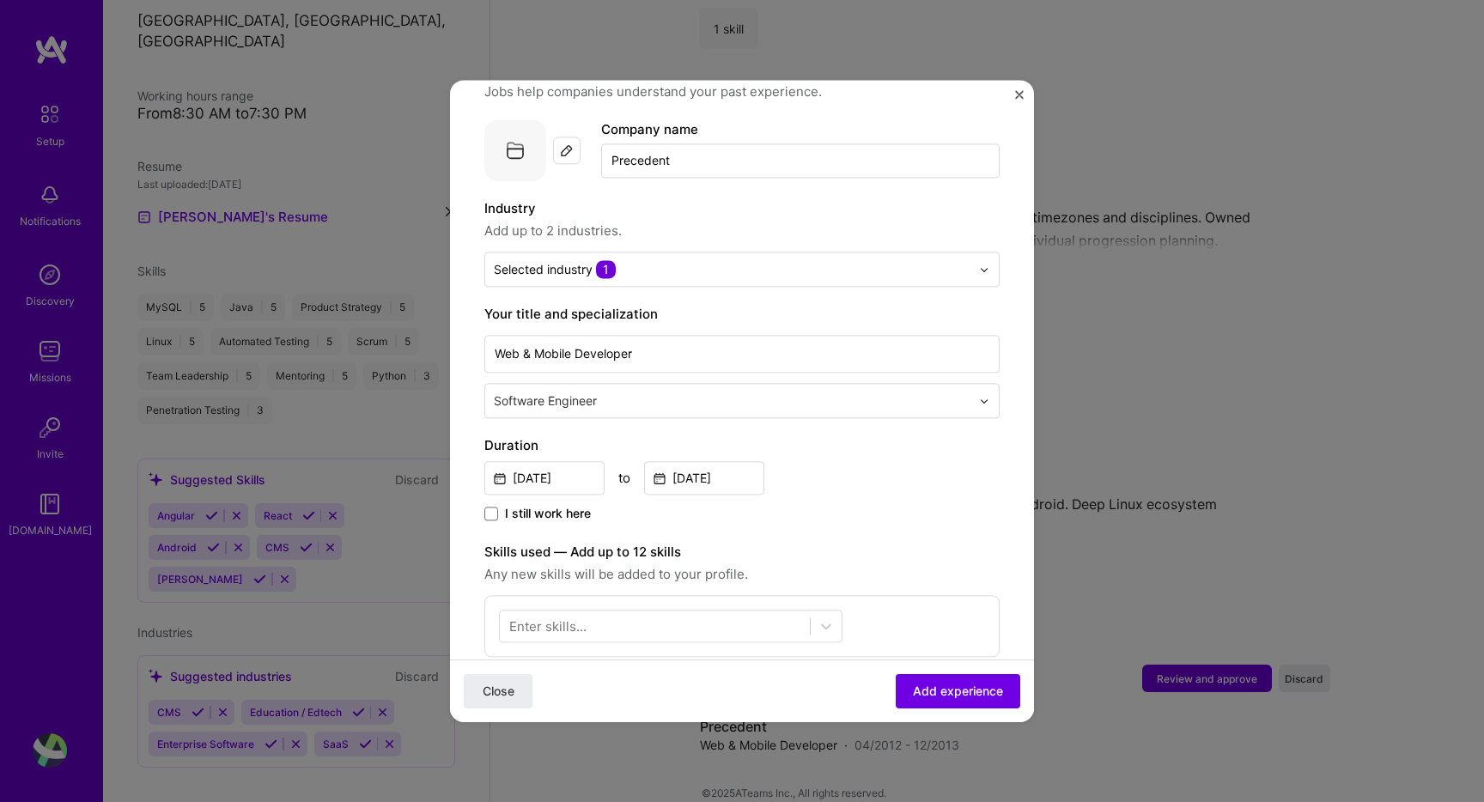
scroll to position [532, 0]
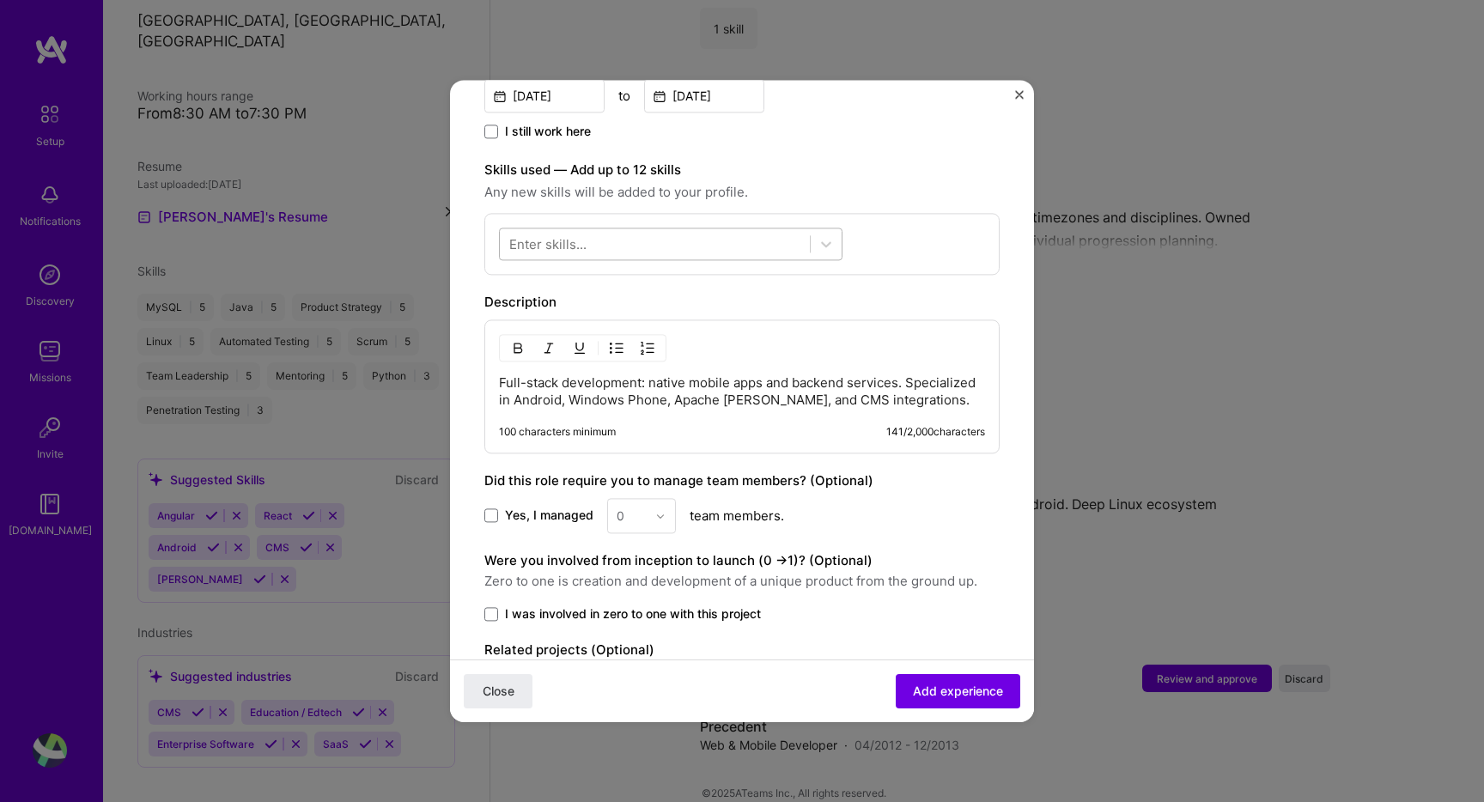
click at [734, 232] on div at bounding box center [655, 244] width 310 height 28
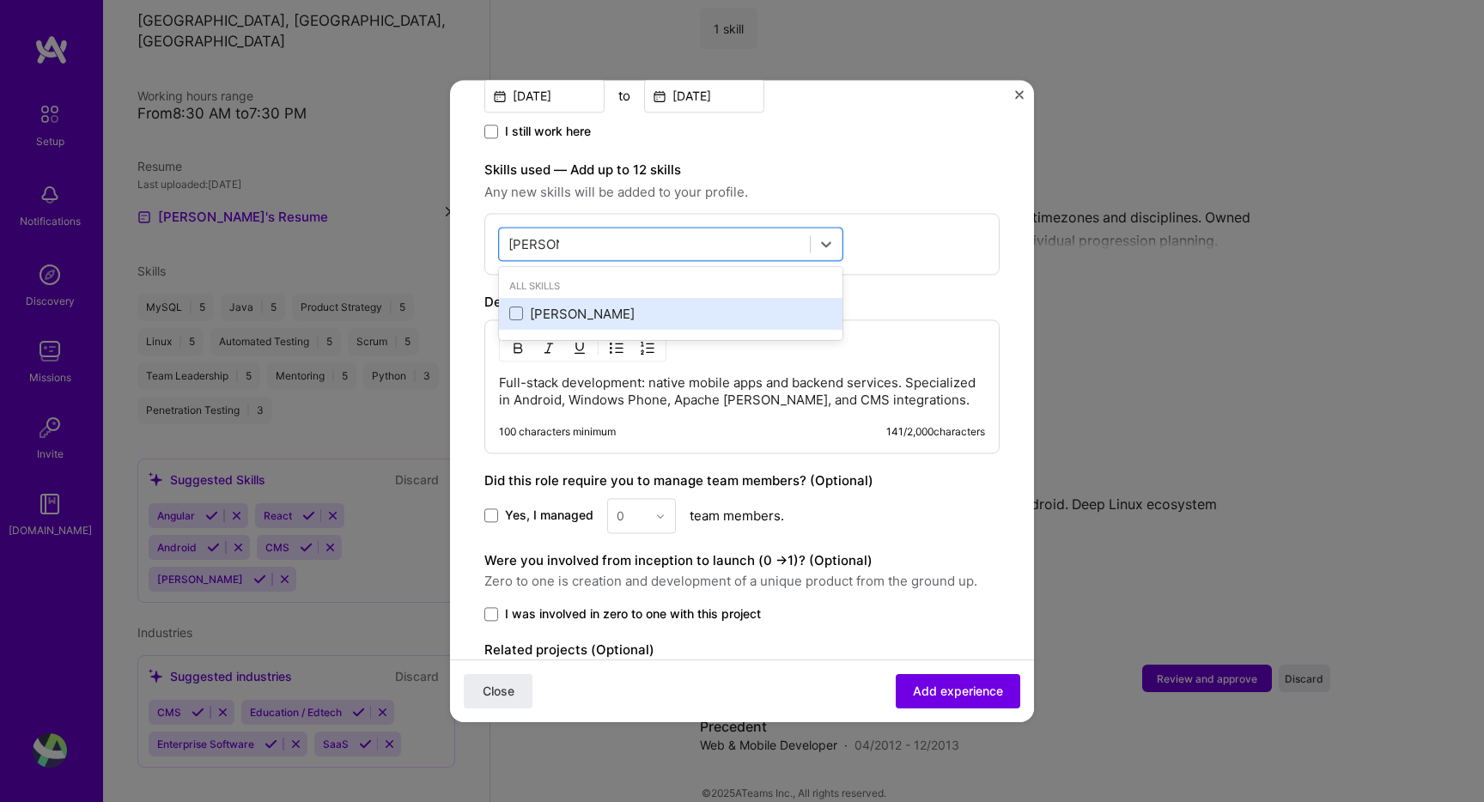
click at [668, 298] on div "[PERSON_NAME]" at bounding box center [670, 314] width 343 height 32
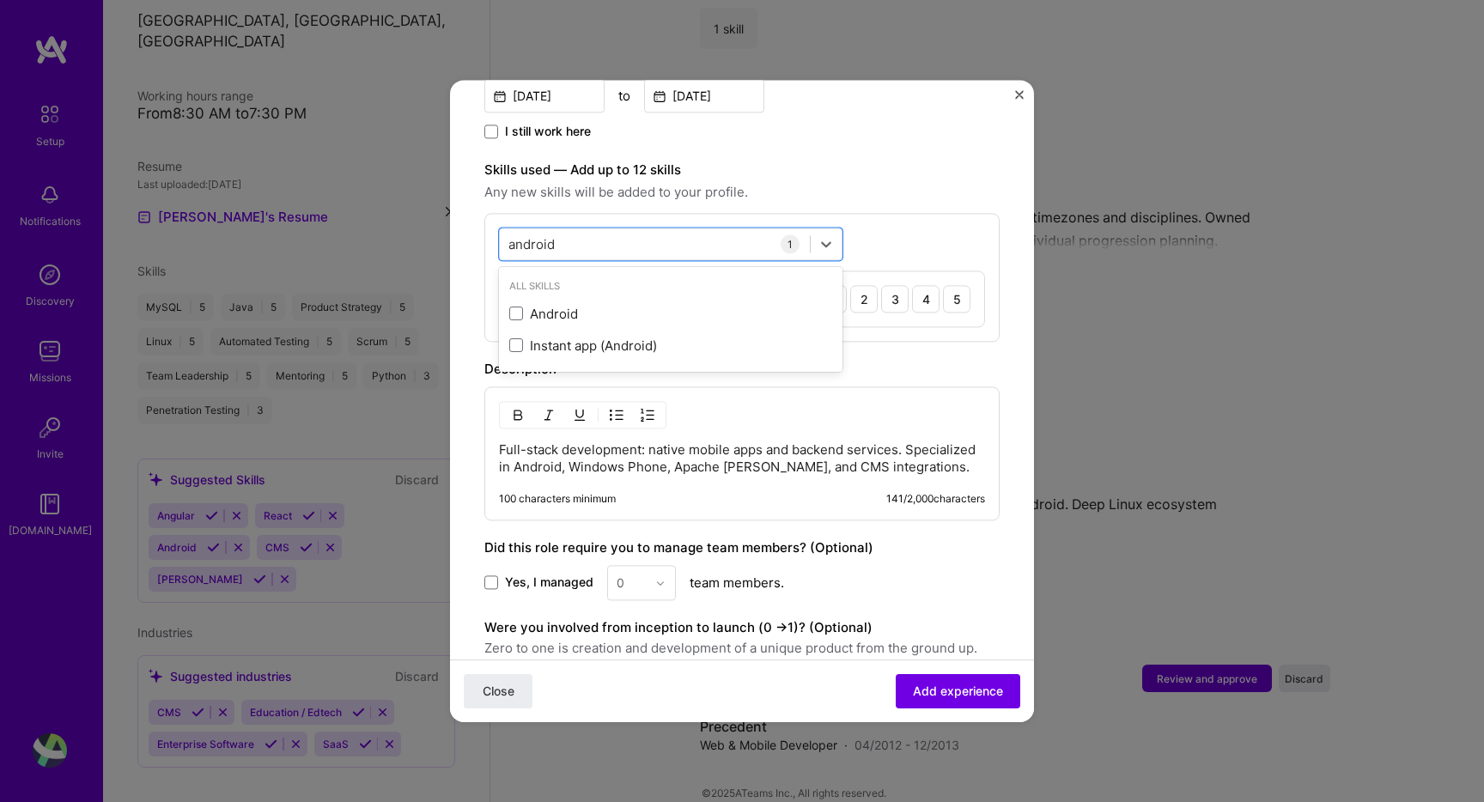
click at [668, 298] on div "Android" at bounding box center [670, 314] width 343 height 32
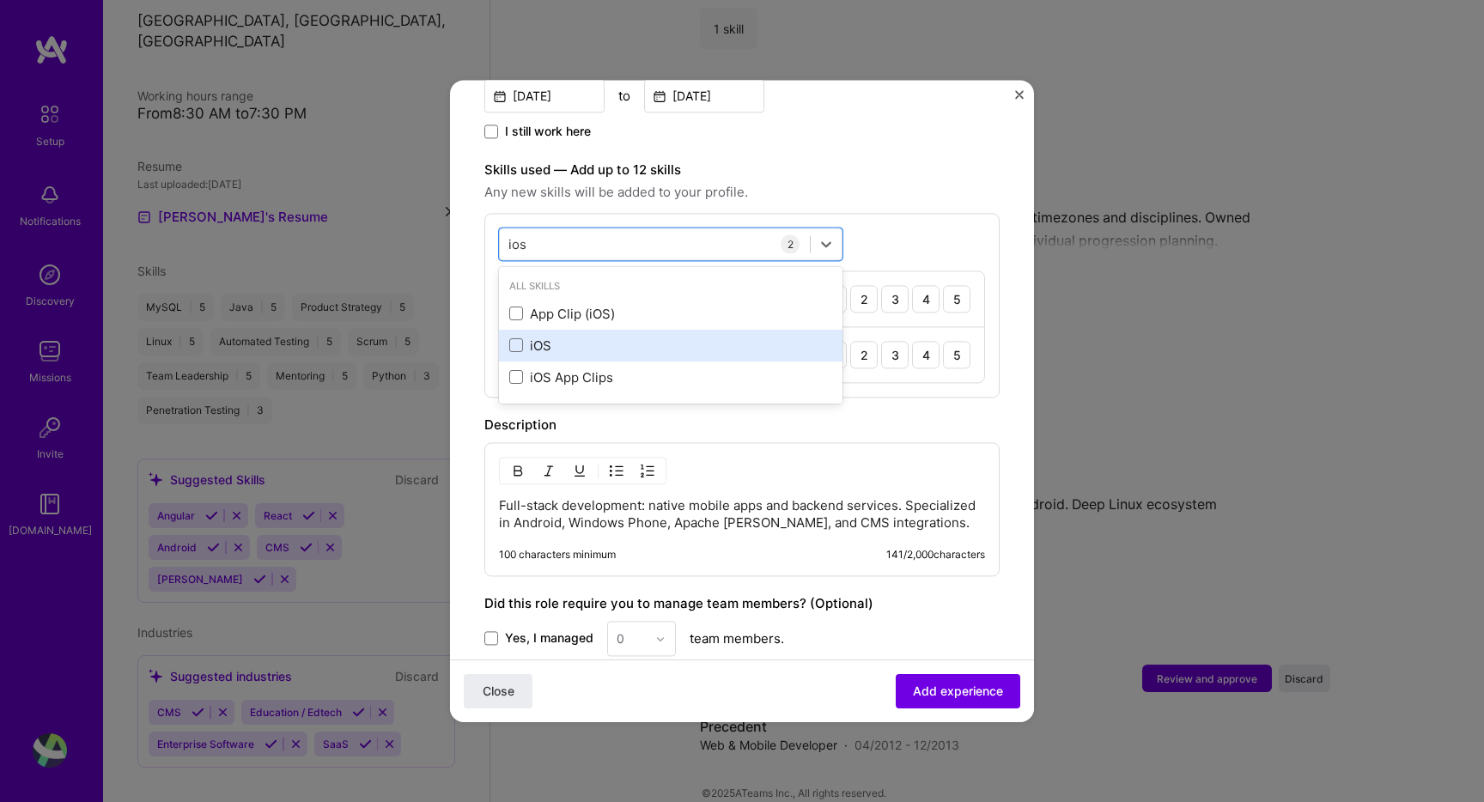
click at [657, 330] on div "iOS" at bounding box center [670, 346] width 343 height 32
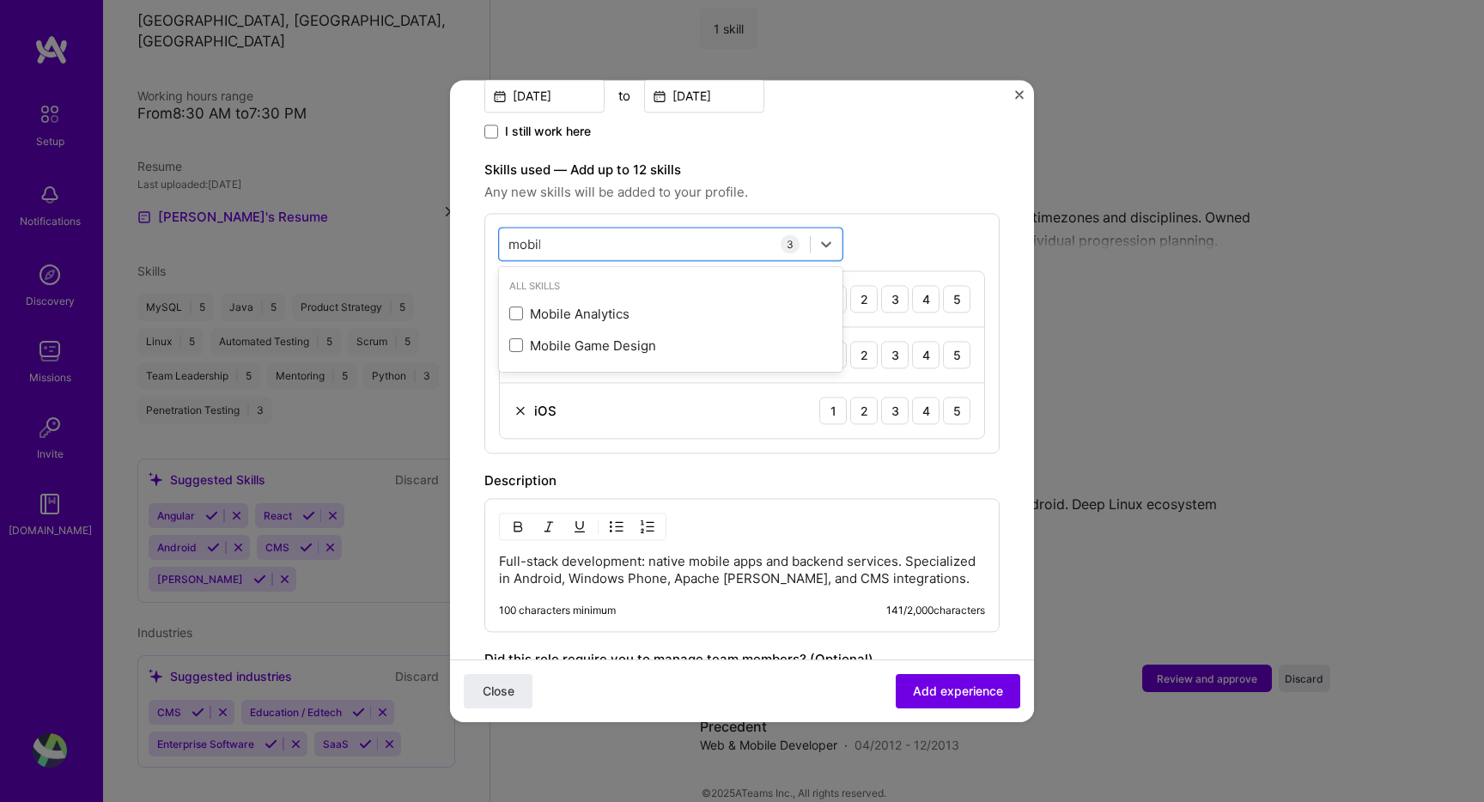
type input "mobile"
type input "deve"
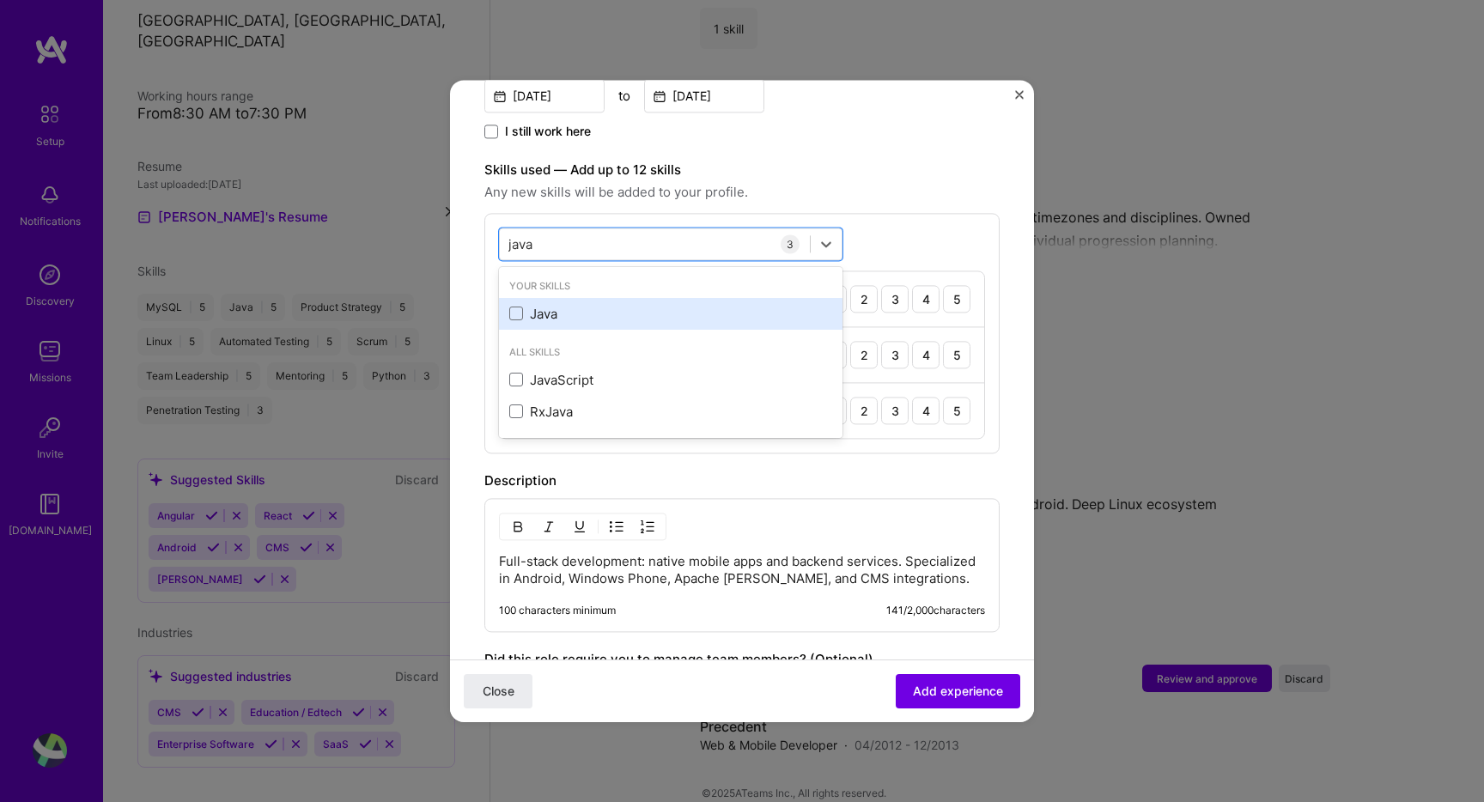
click at [661, 305] on div "Java" at bounding box center [670, 314] width 323 height 18
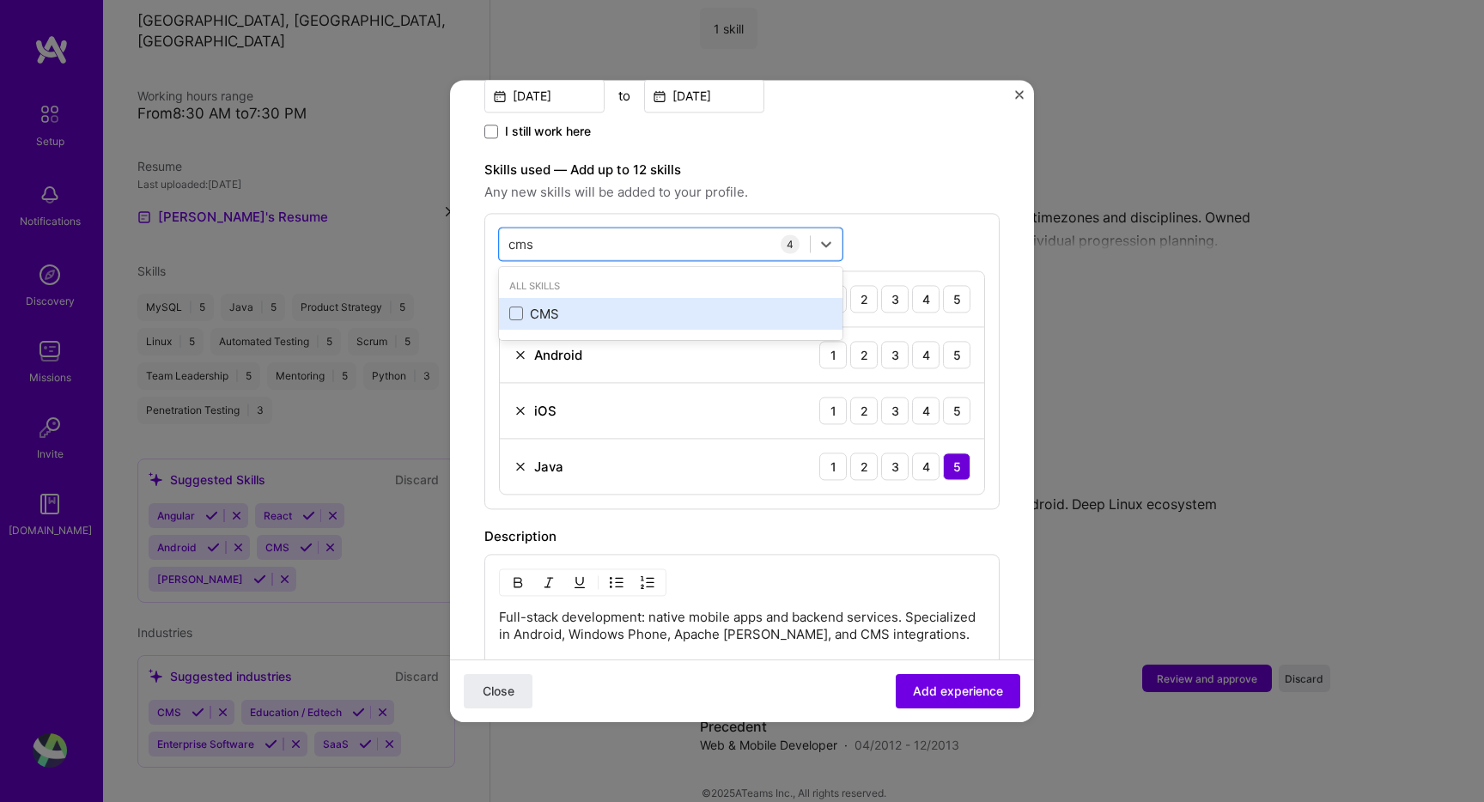
click at [652, 305] on div "CMS" at bounding box center [670, 314] width 323 height 18
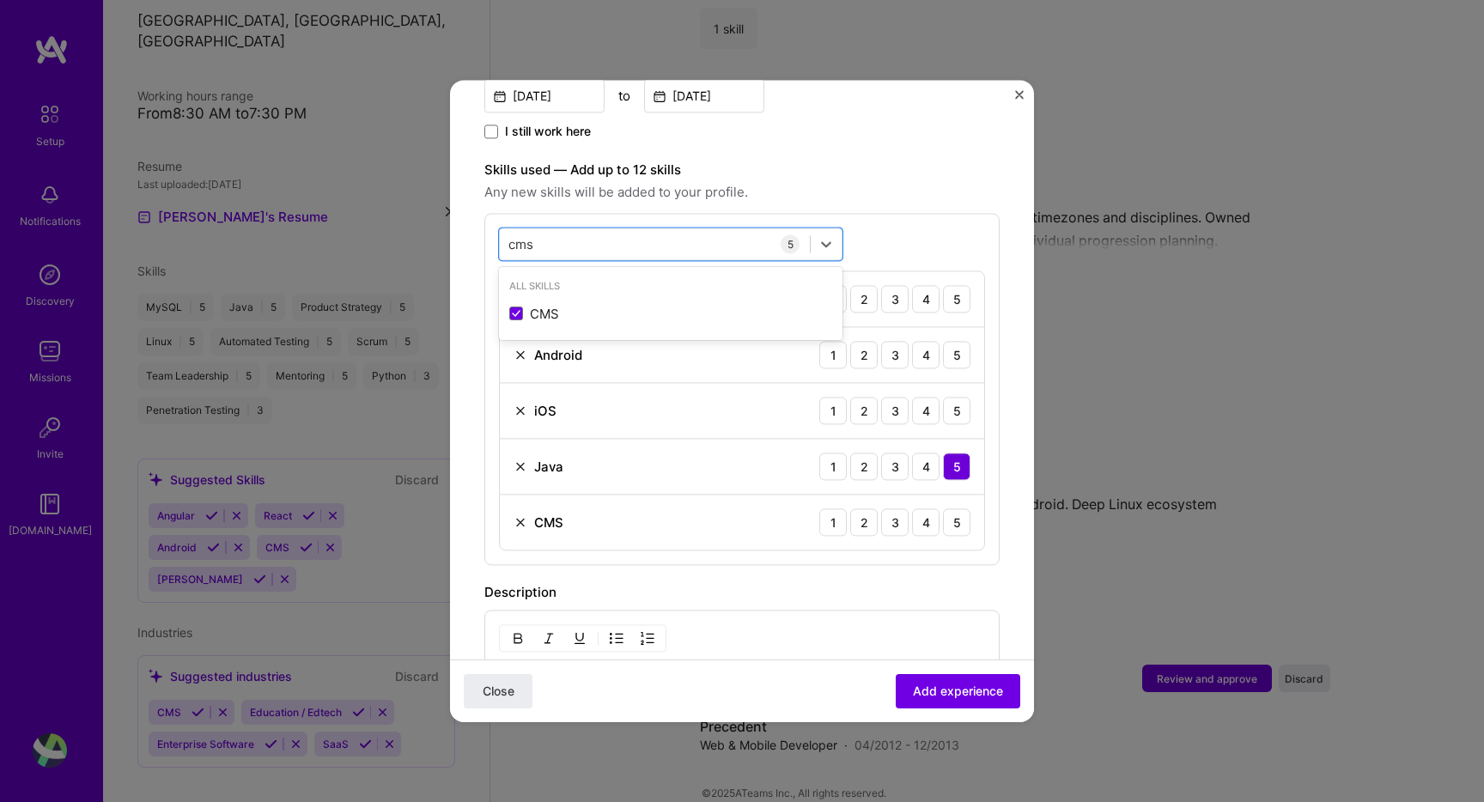
type input "cms"
click at [929, 213] on div "option CMS, selected. option CMS selected, 0 of 2. 1 result available for searc…" at bounding box center [741, 389] width 515 height 352
click at [989, 696] on span "Add experience" at bounding box center [958, 691] width 90 height 17
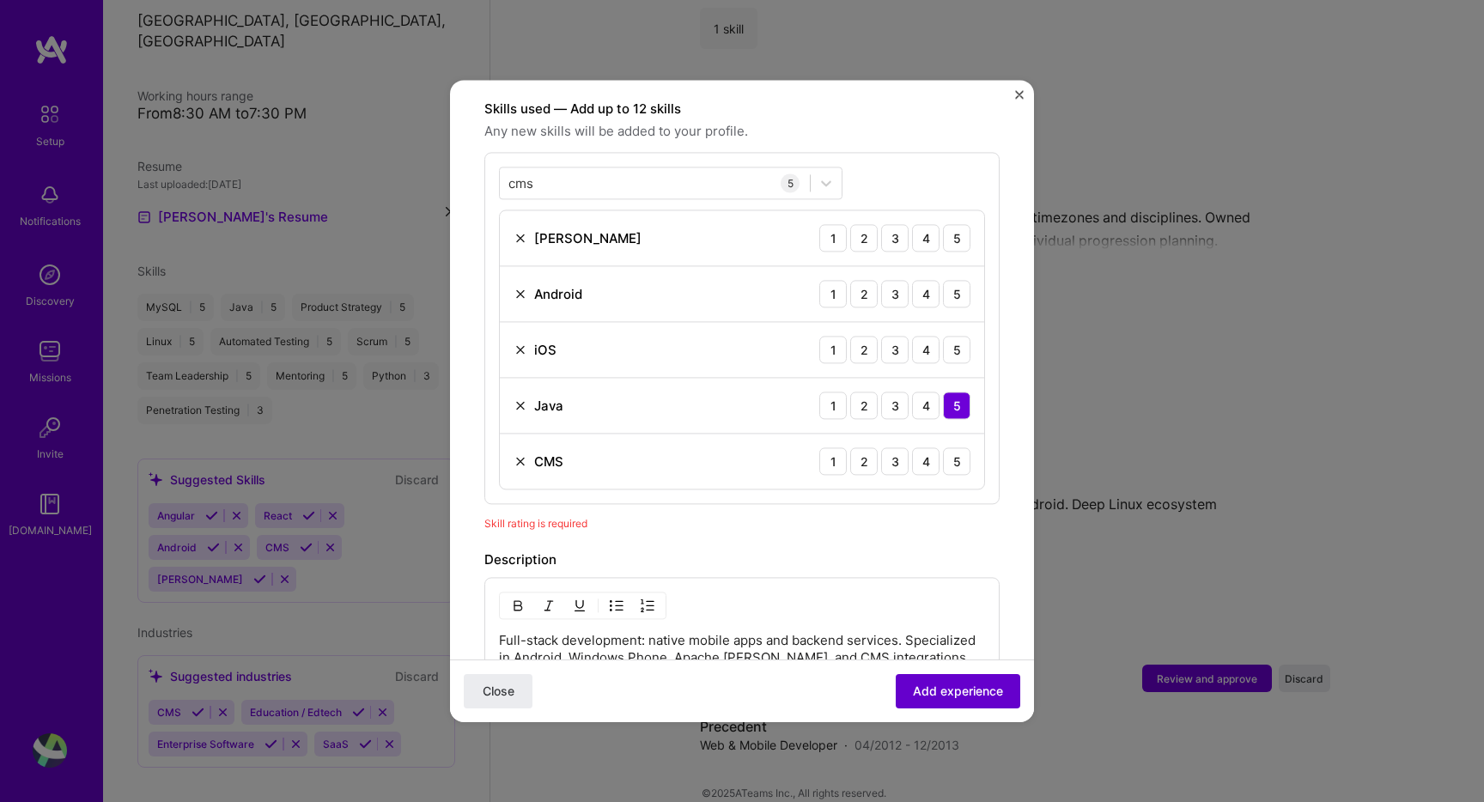
scroll to position [594, 0]
click at [889, 448] on div "3" at bounding box center [894, 459] width 27 height 27
click at [932, 448] on div "4" at bounding box center [925, 459] width 27 height 27
click at [963, 335] on div "5" at bounding box center [956, 348] width 27 height 27
click at [963, 282] on div "5" at bounding box center [956, 292] width 27 height 27
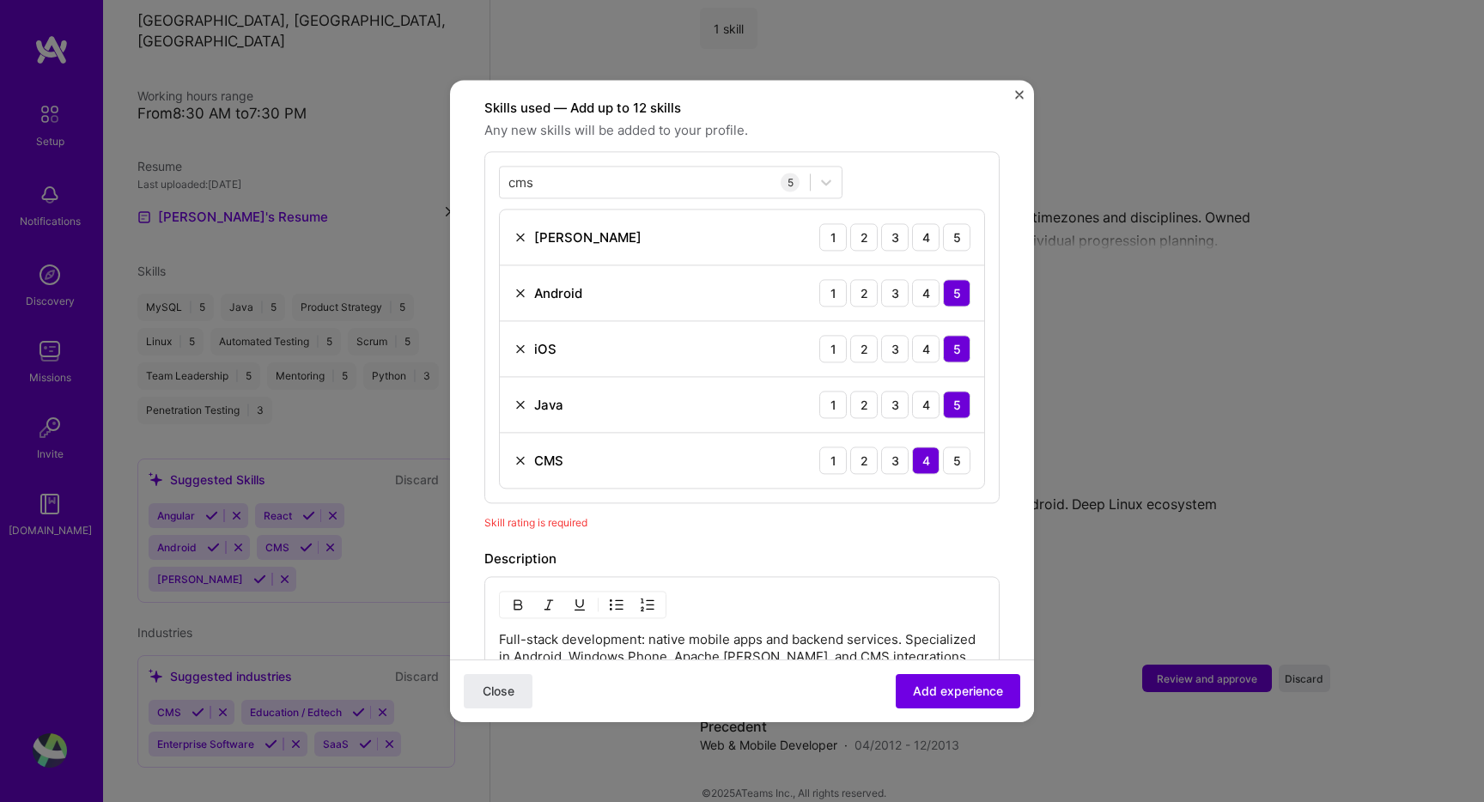
click at [959, 234] on div "[PERSON_NAME] 1 2 3 4 5" at bounding box center [742, 237] width 484 height 56
click at [959, 226] on div "5" at bounding box center [956, 236] width 27 height 27
click at [965, 677] on button "Add experience" at bounding box center [957, 691] width 124 height 34
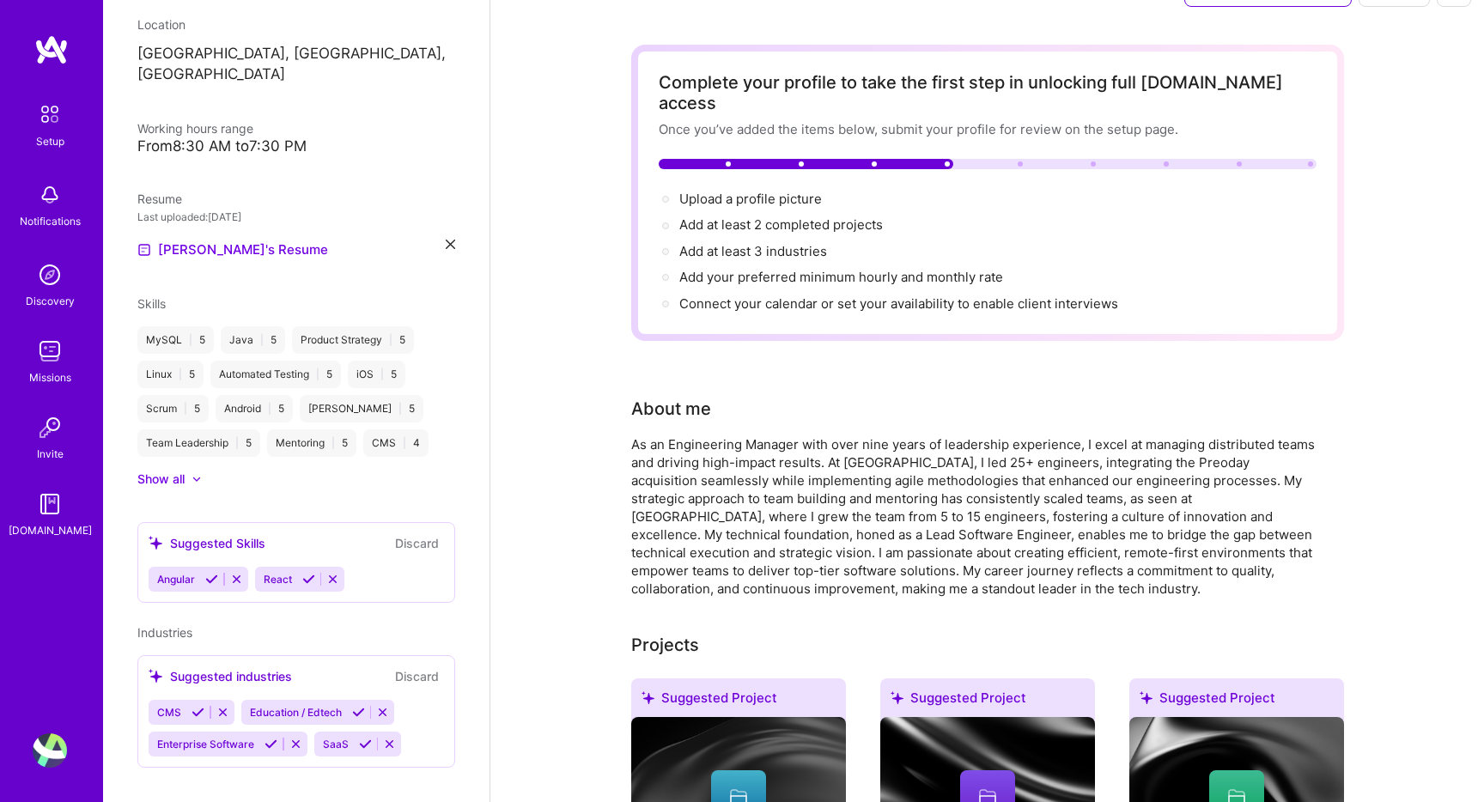
scroll to position [0, 0]
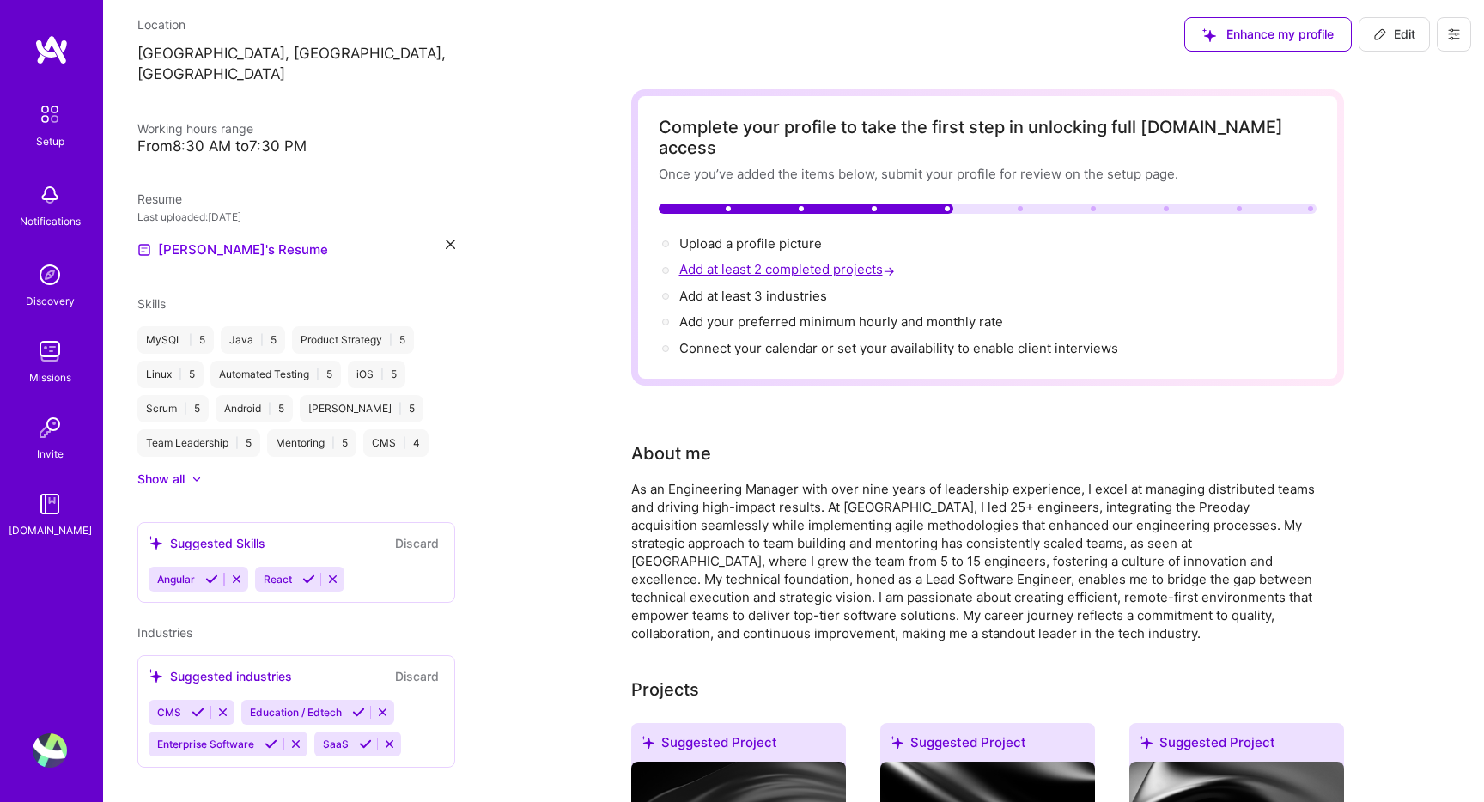
click at [825, 261] on span "Add at least 2 completed projects →" at bounding box center [788, 269] width 219 height 16
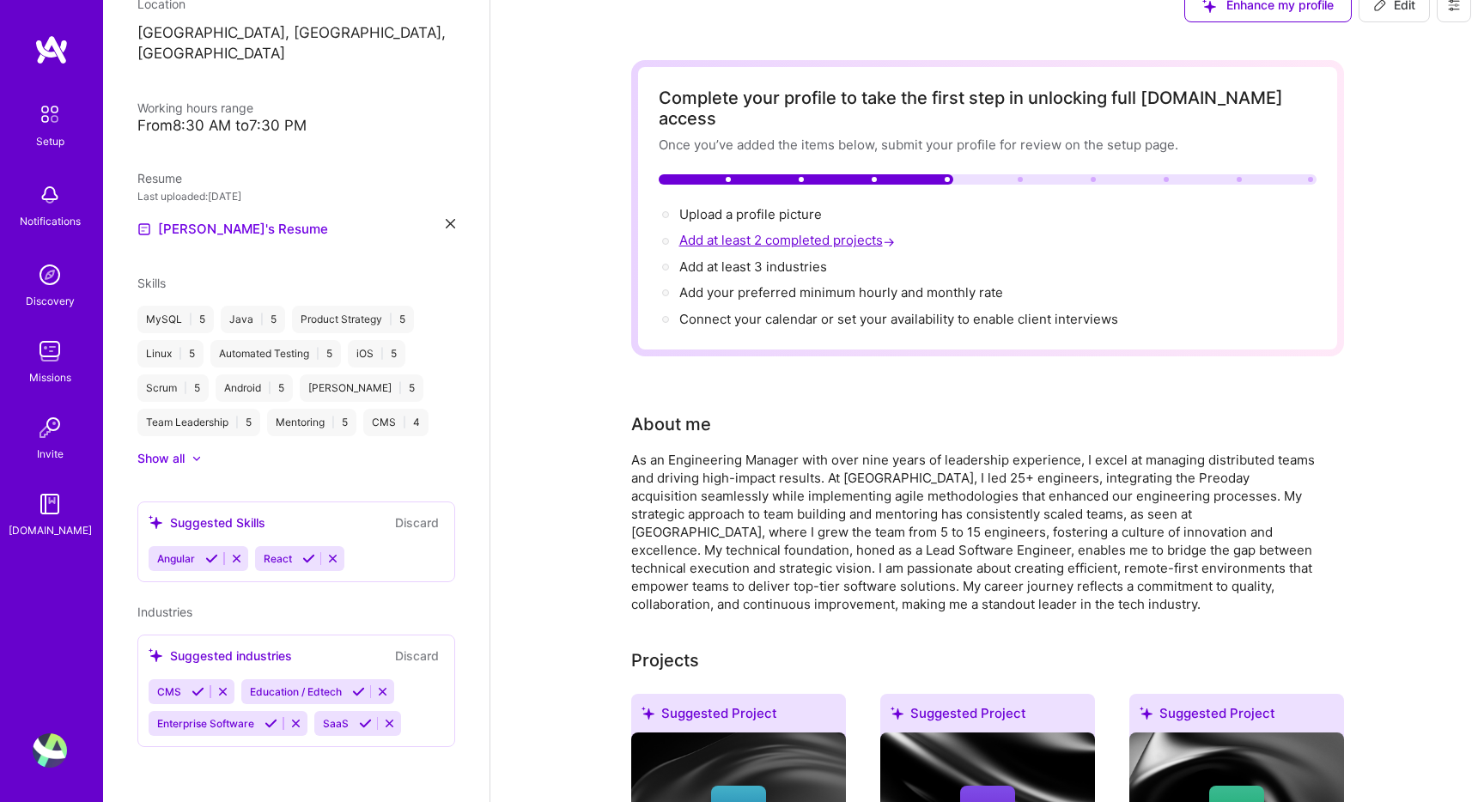
select select "US"
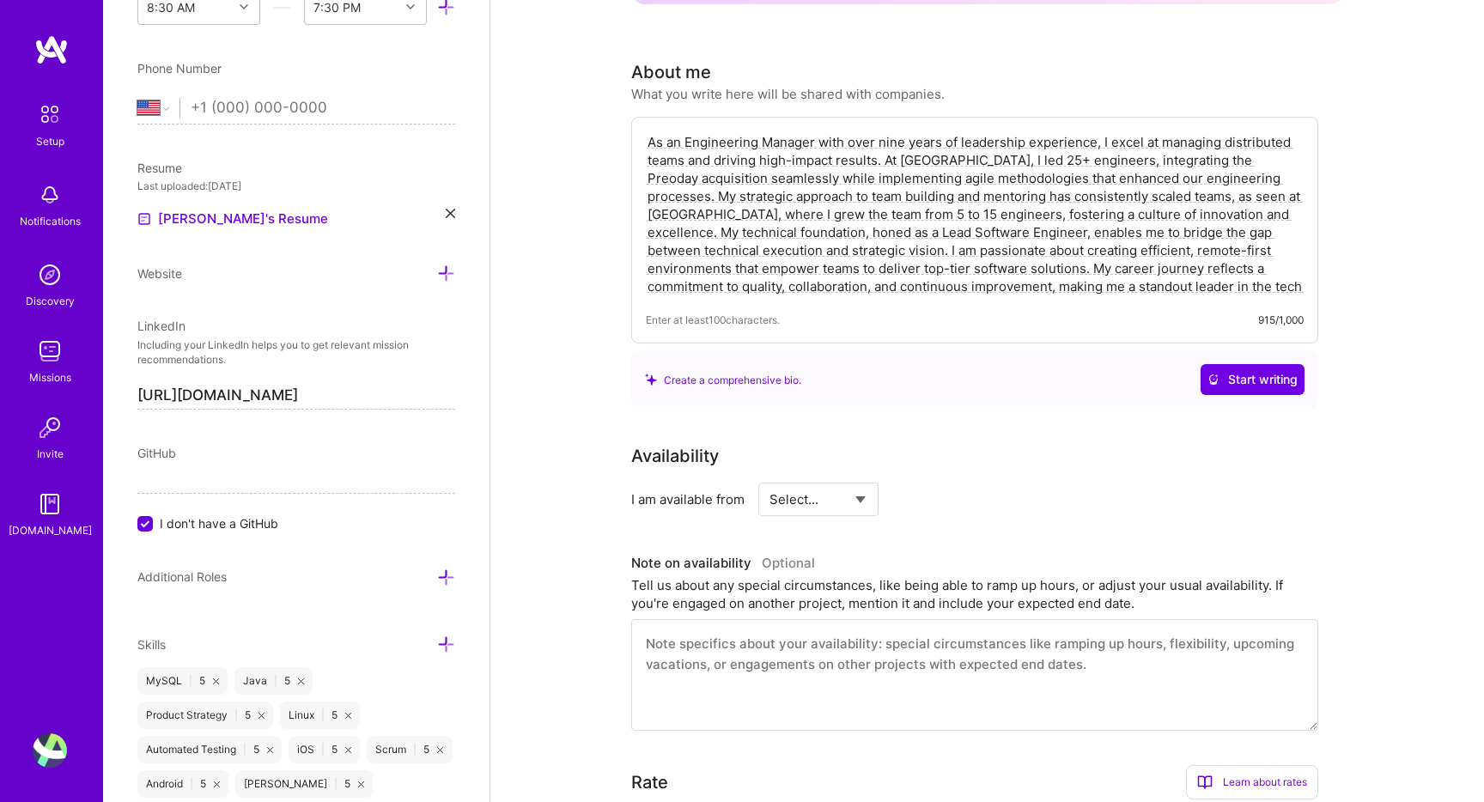
scroll to position [0, 0]
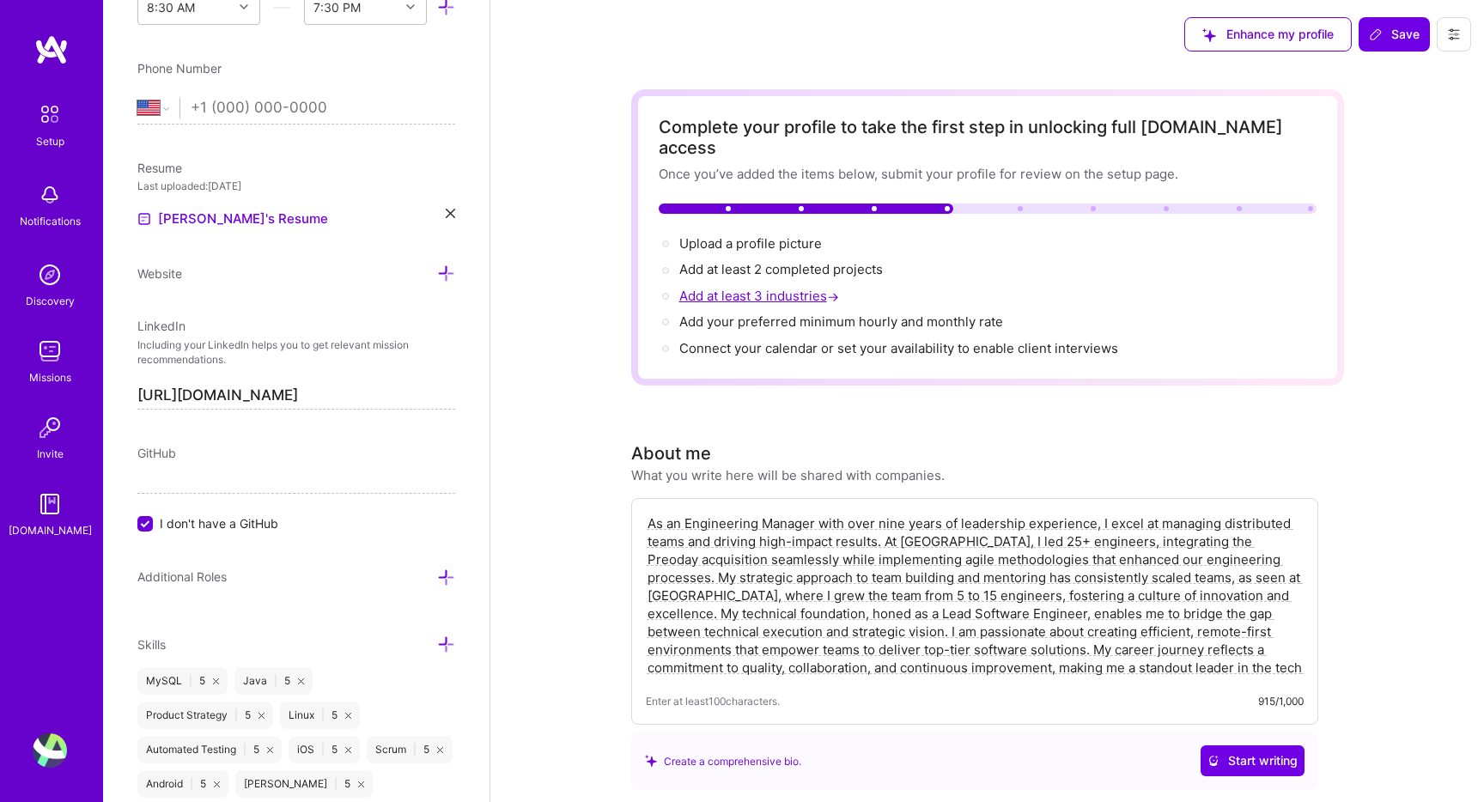
click at [777, 288] on span "Add at least 3 industries →" at bounding box center [760, 296] width 163 height 16
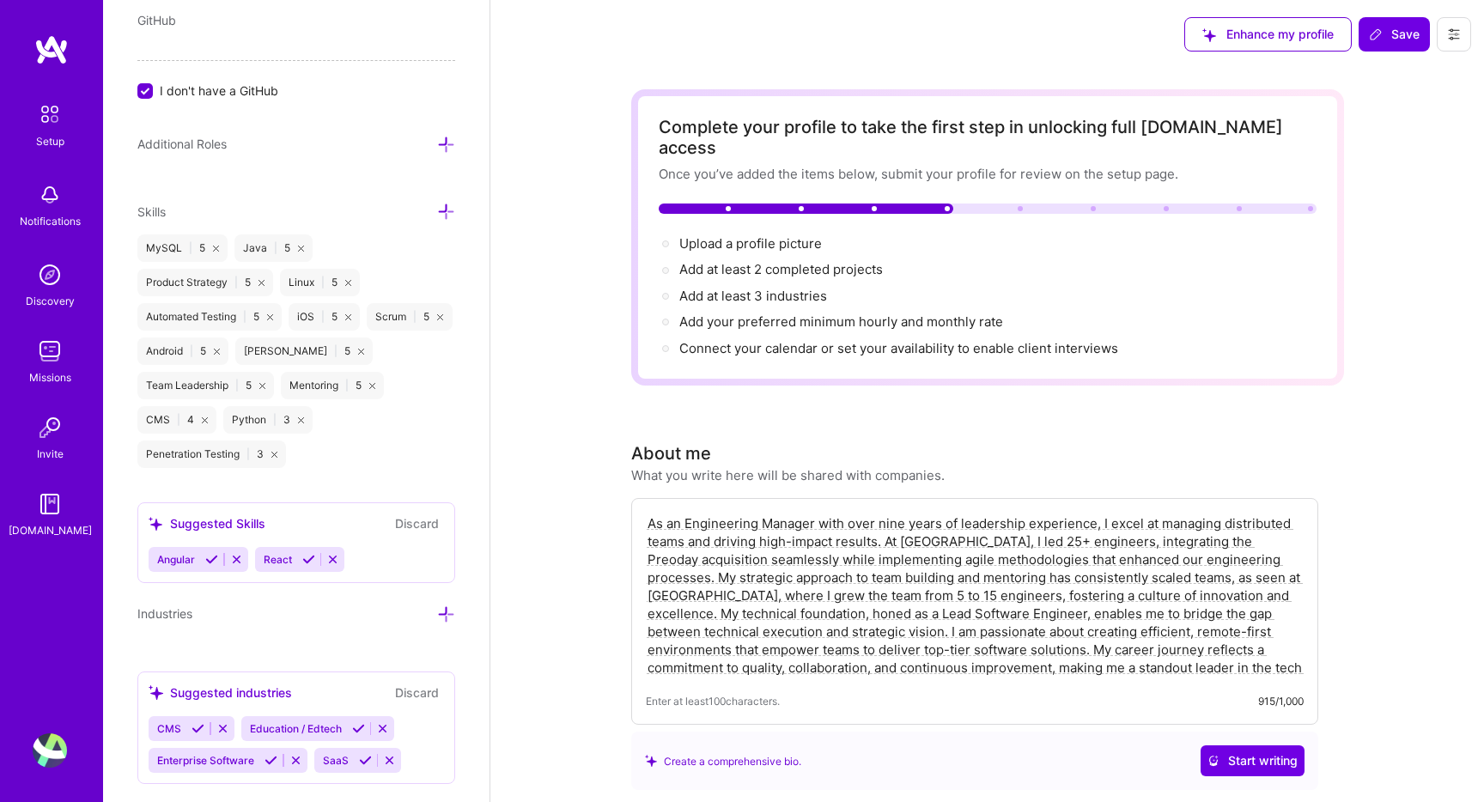
scroll to position [1043, 0]
click at [288, 683] on div "Suggested industries" at bounding box center [220, 692] width 143 height 18
click at [367, 753] on icon at bounding box center [365, 759] width 13 height 13
click at [377, 720] on button at bounding box center [382, 727] width 23 height 15
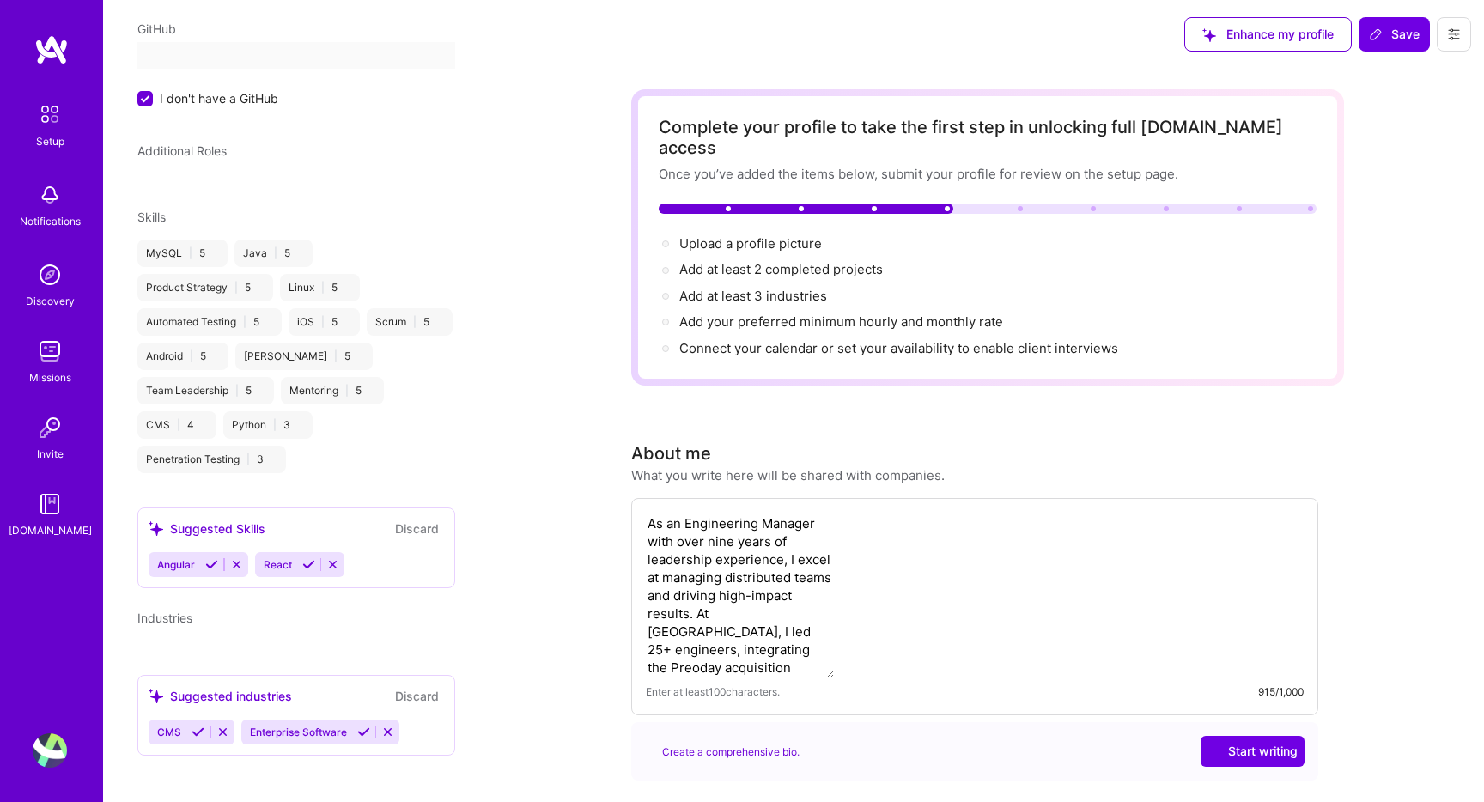
scroll to position [332, 0]
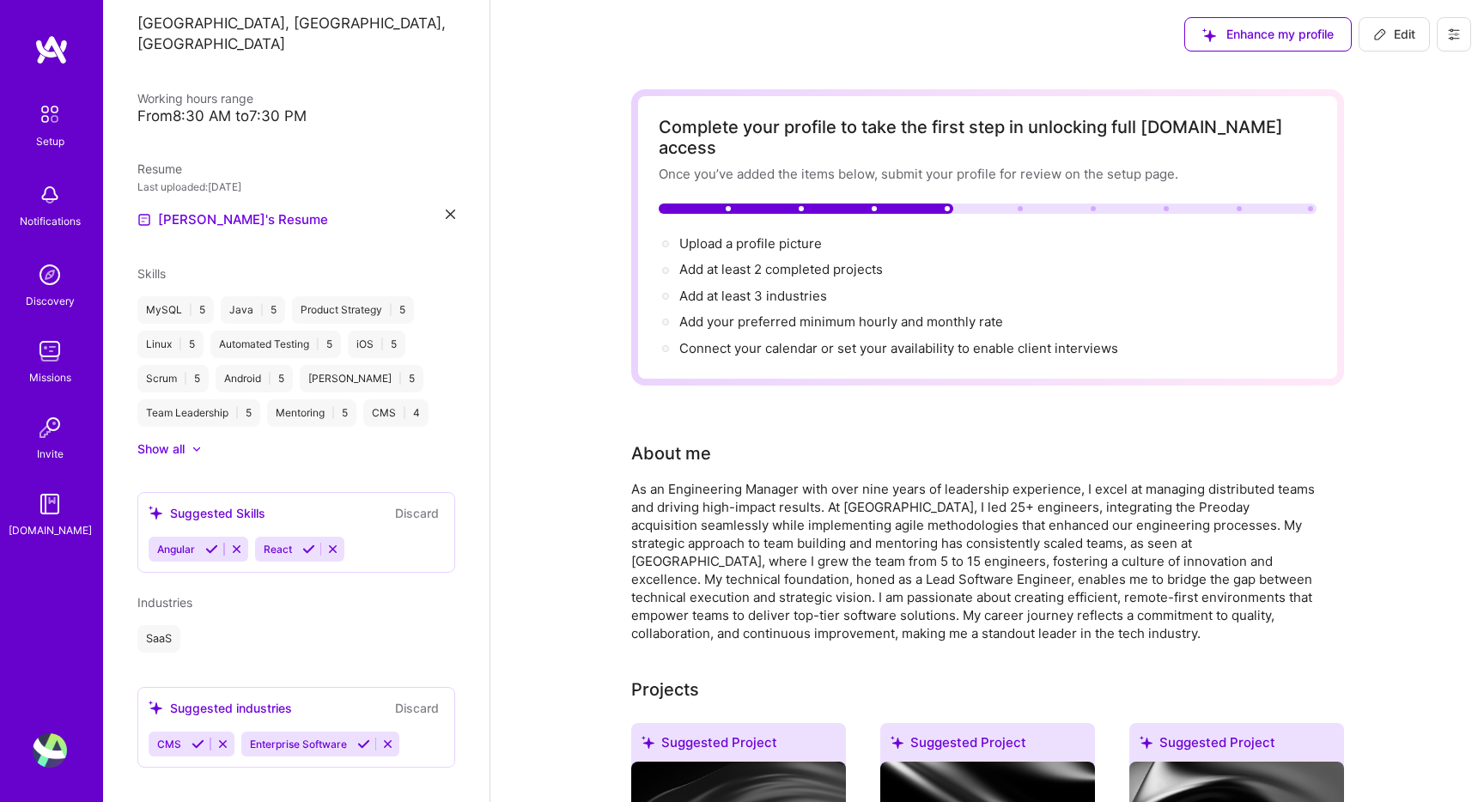
click at [197, 737] on icon at bounding box center [197, 743] width 13 height 13
click at [301, 737] on icon at bounding box center [295, 743] width 13 height 13
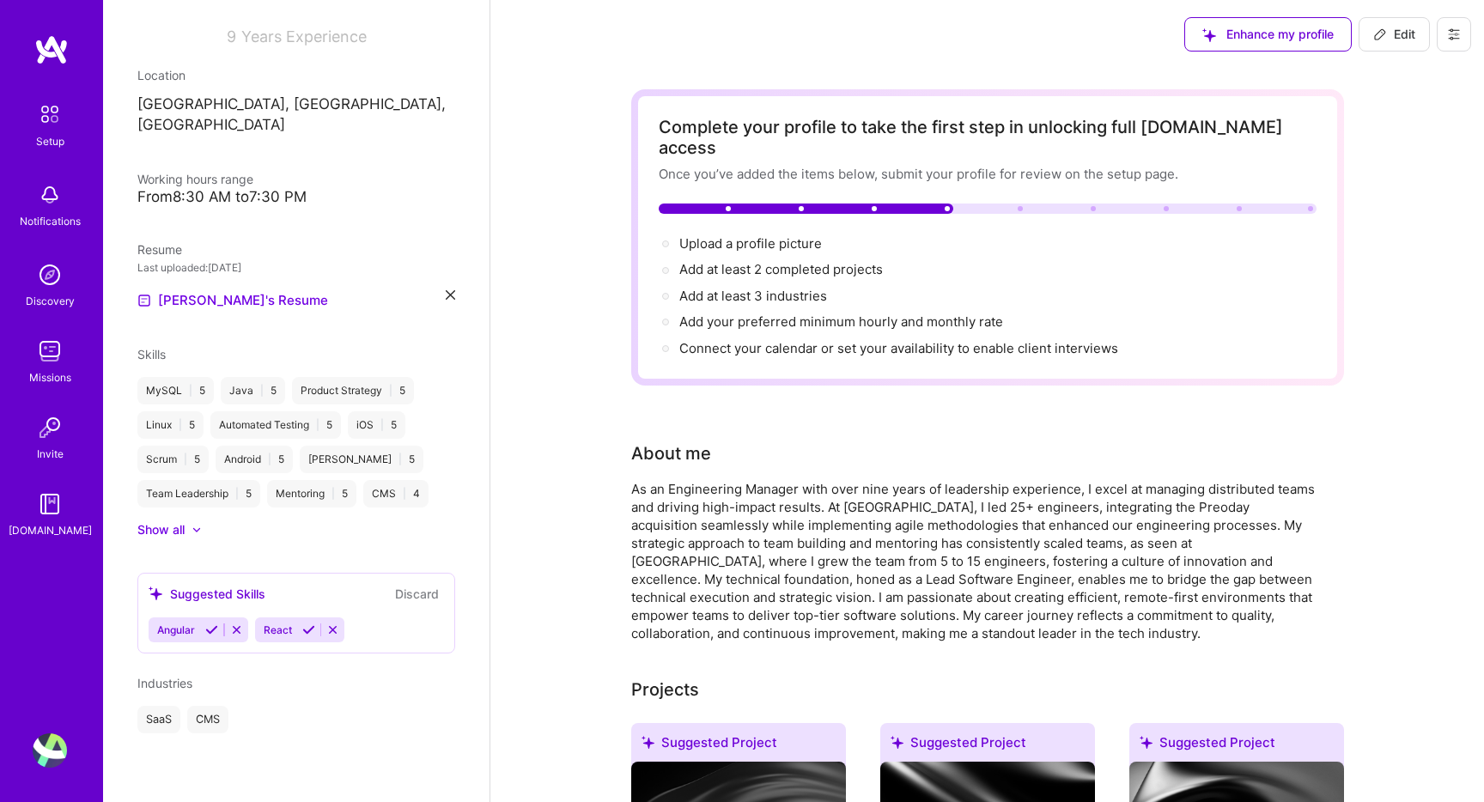
scroll to position [231, 0]
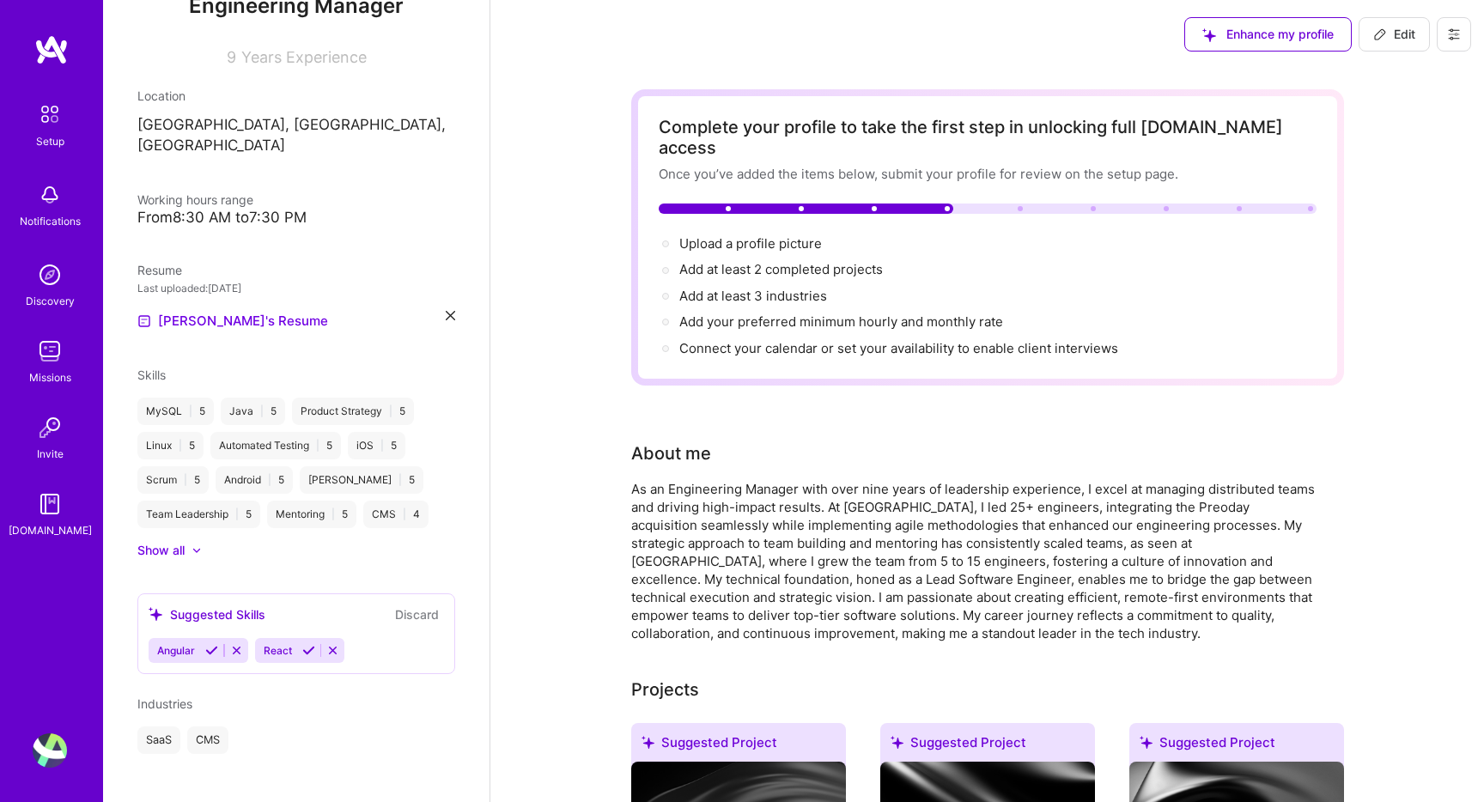
click at [179, 696] on span "Industries" at bounding box center [164, 703] width 55 height 15
click at [781, 288] on span "Add at least 3 industries →" at bounding box center [760, 296] width 163 height 16
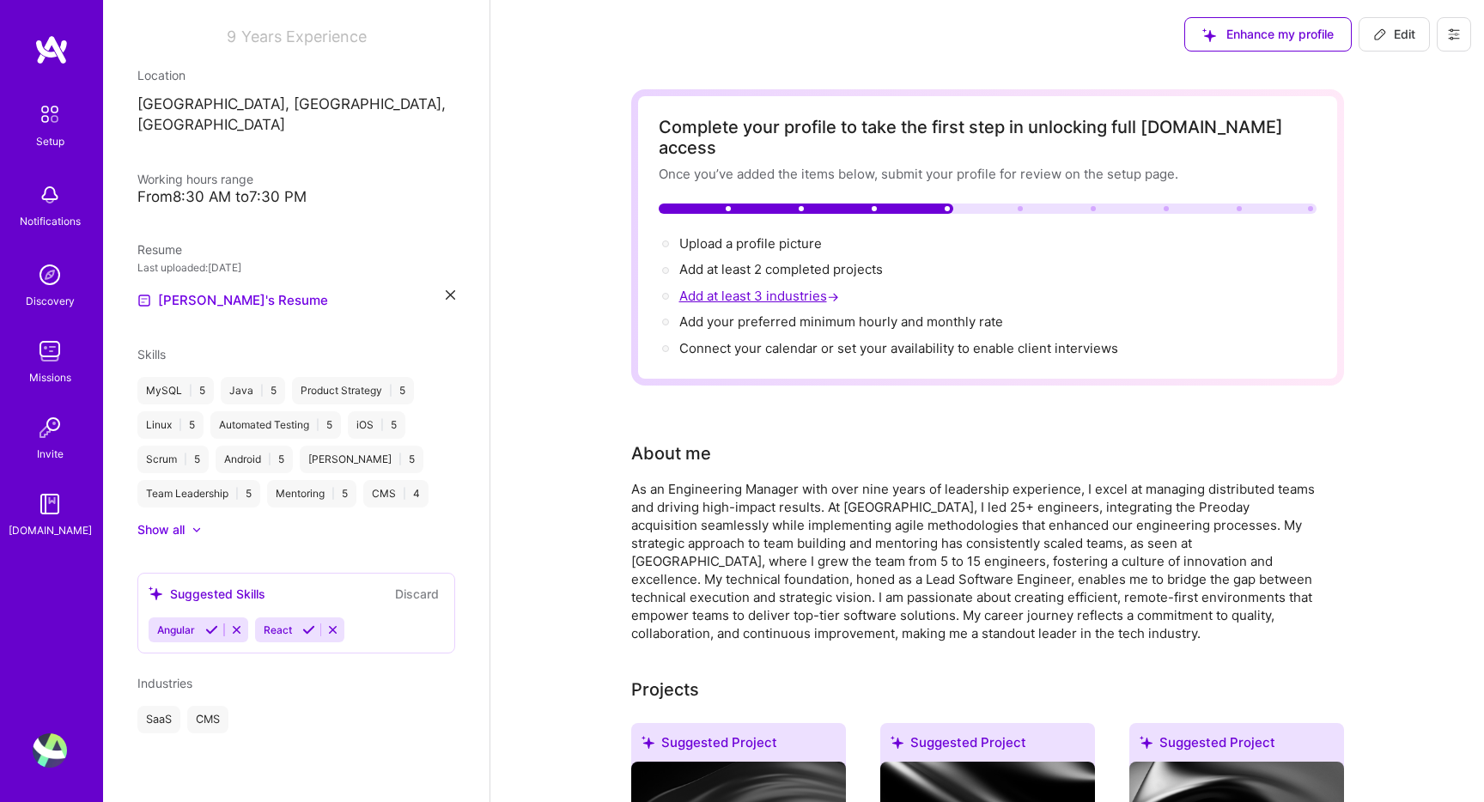
select select "US"
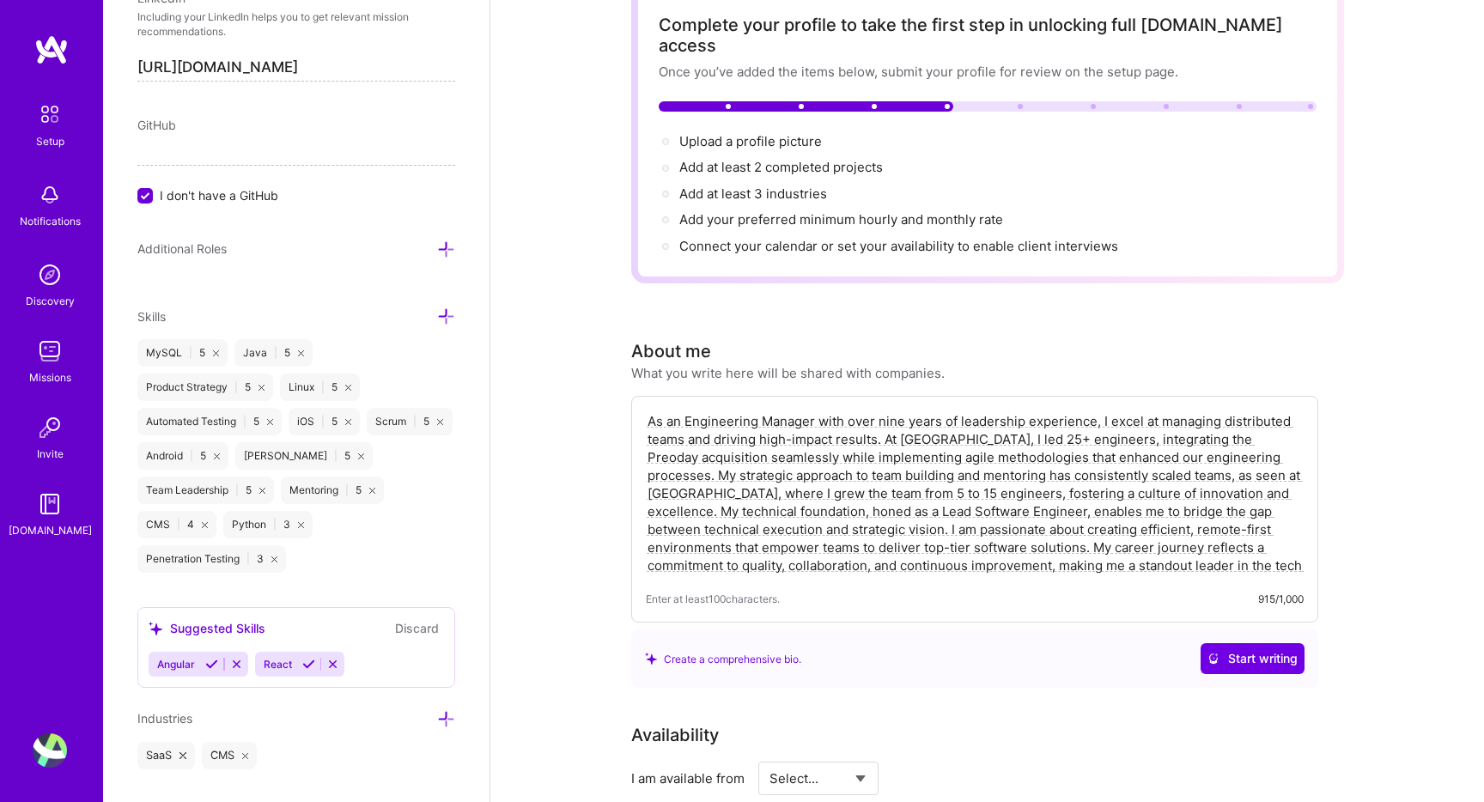
scroll to position [120, 0]
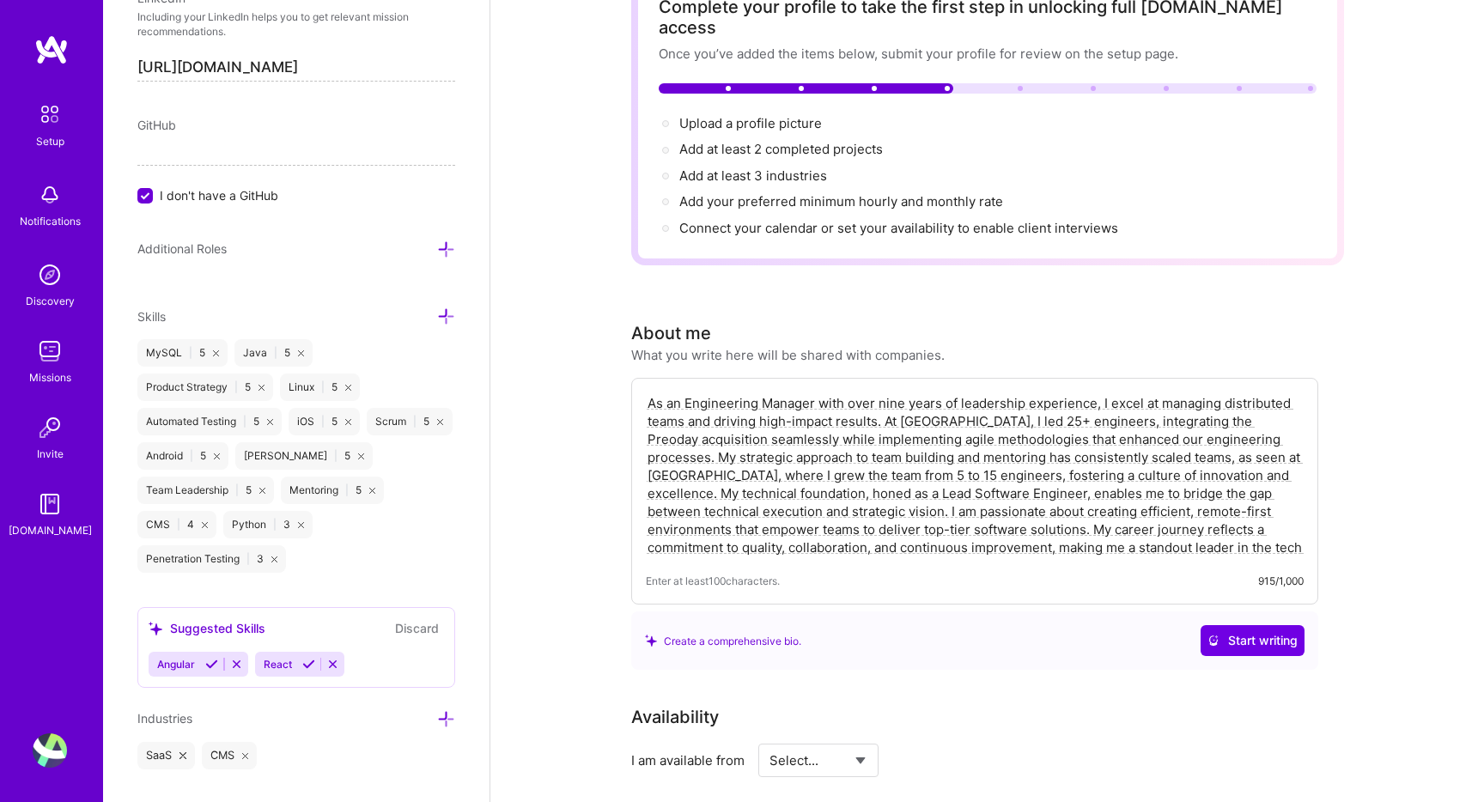
click at [423, 708] on div "Industries" at bounding box center [296, 718] width 318 height 20
click at [452, 710] on icon at bounding box center [446, 719] width 18 height 18
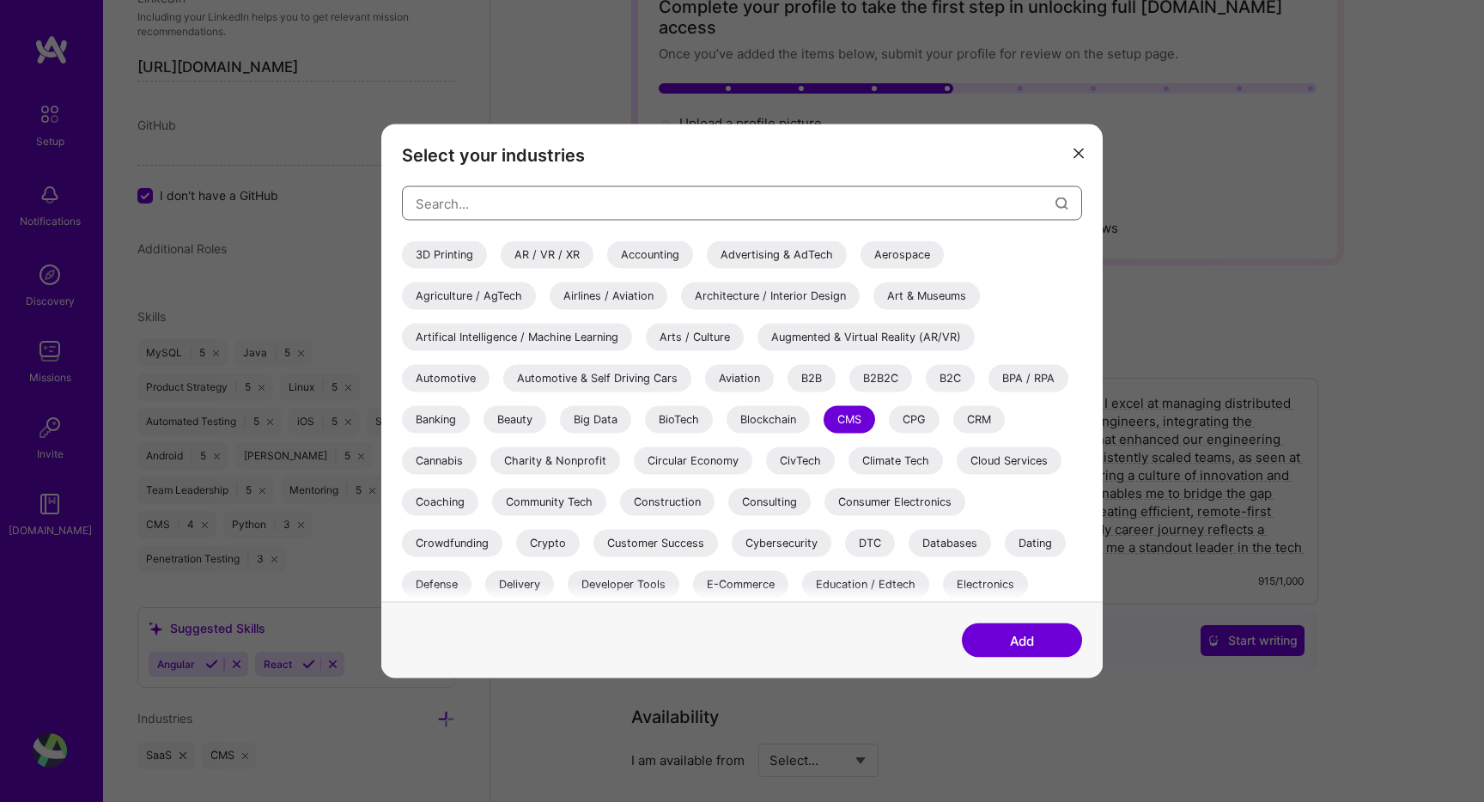
click at [569, 208] on input "modal" at bounding box center [736, 203] width 640 height 44
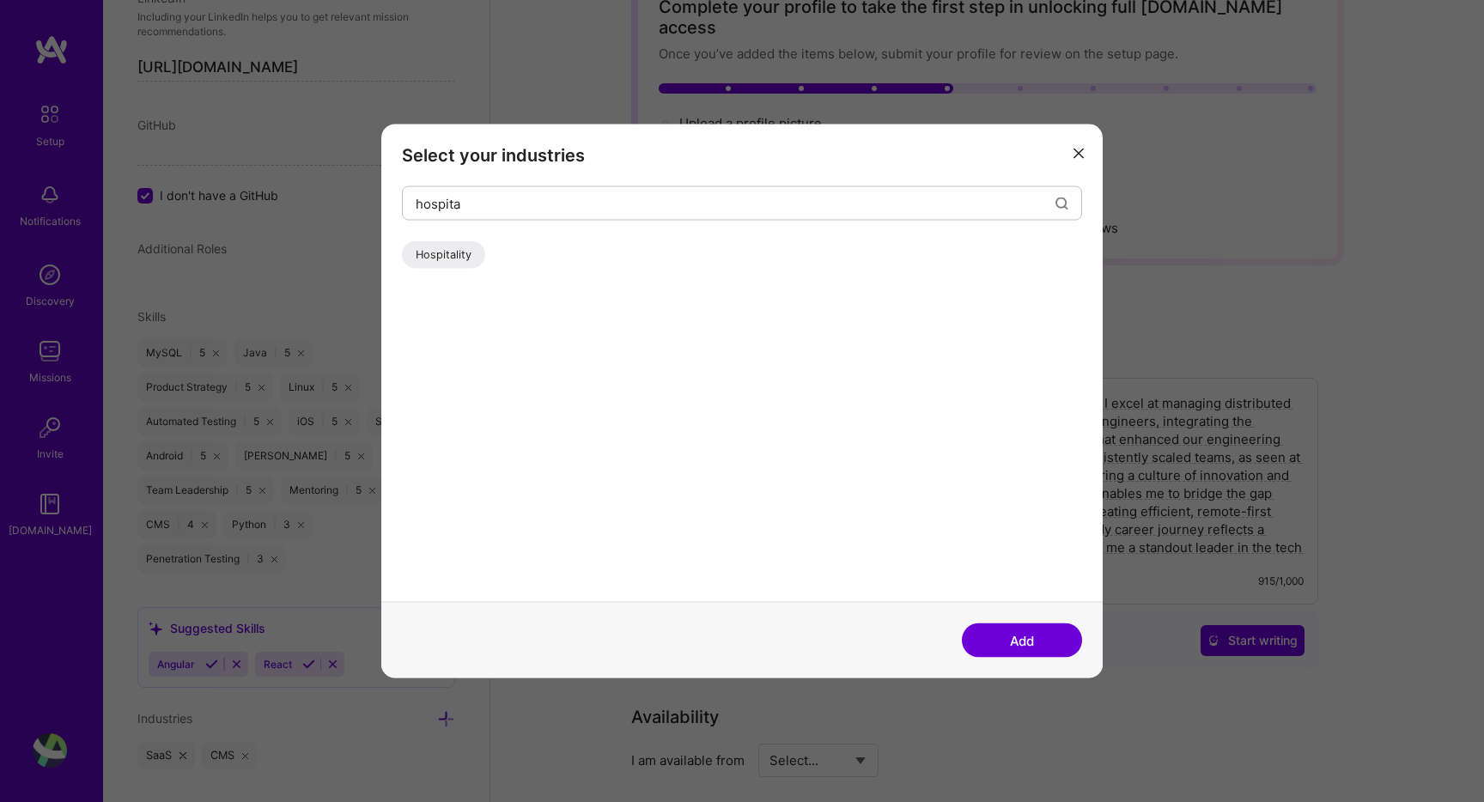
click at [458, 264] on div "Hospitality" at bounding box center [443, 254] width 83 height 27
click at [552, 192] on input "hospita" at bounding box center [736, 203] width 640 height 44
click at [505, 257] on div "Enterprise Software" at bounding box center [467, 254] width 131 height 27
click at [553, 208] on input "sof" at bounding box center [736, 203] width 640 height 44
type input "engineer"
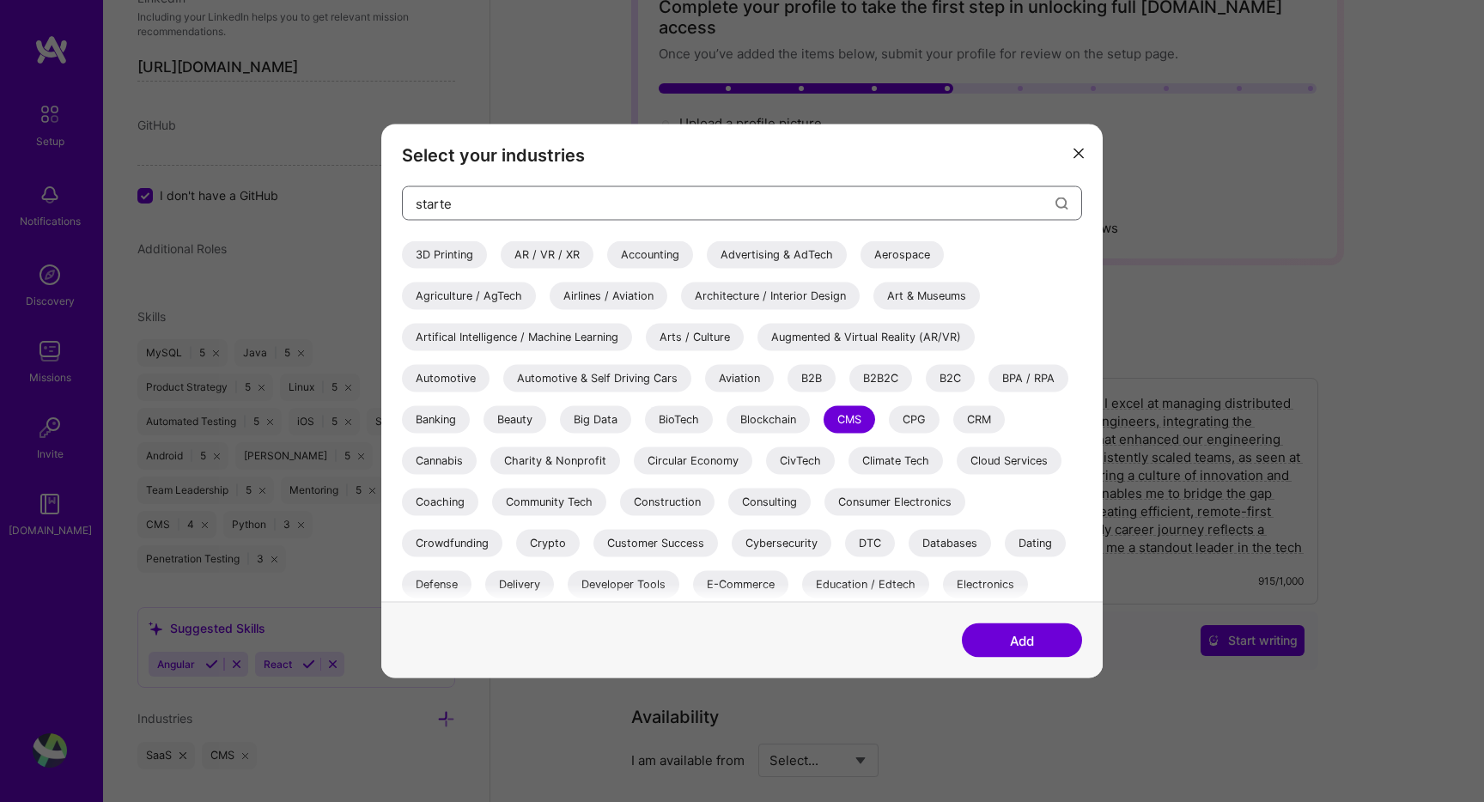
type input "starteg"
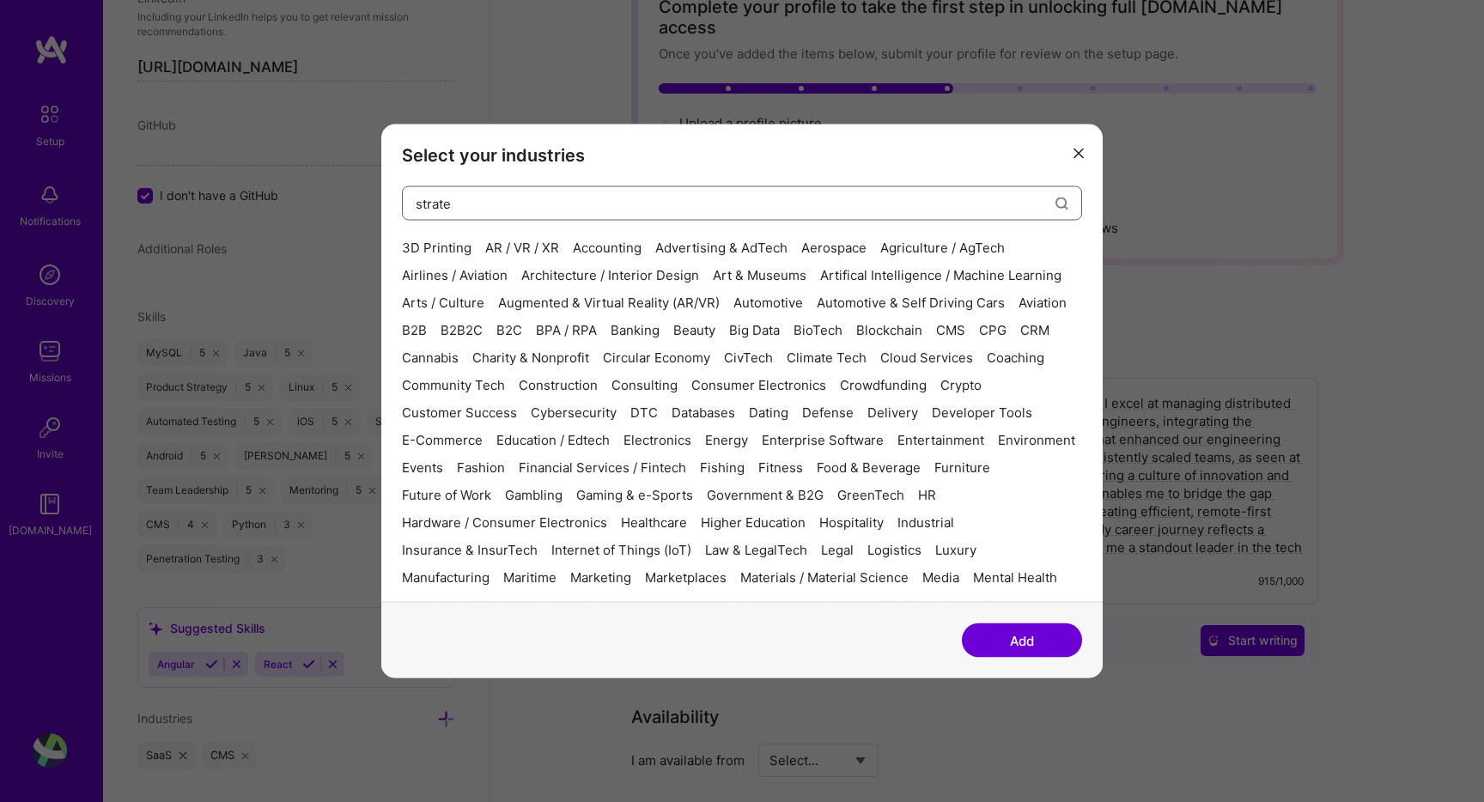
type input "strateg"
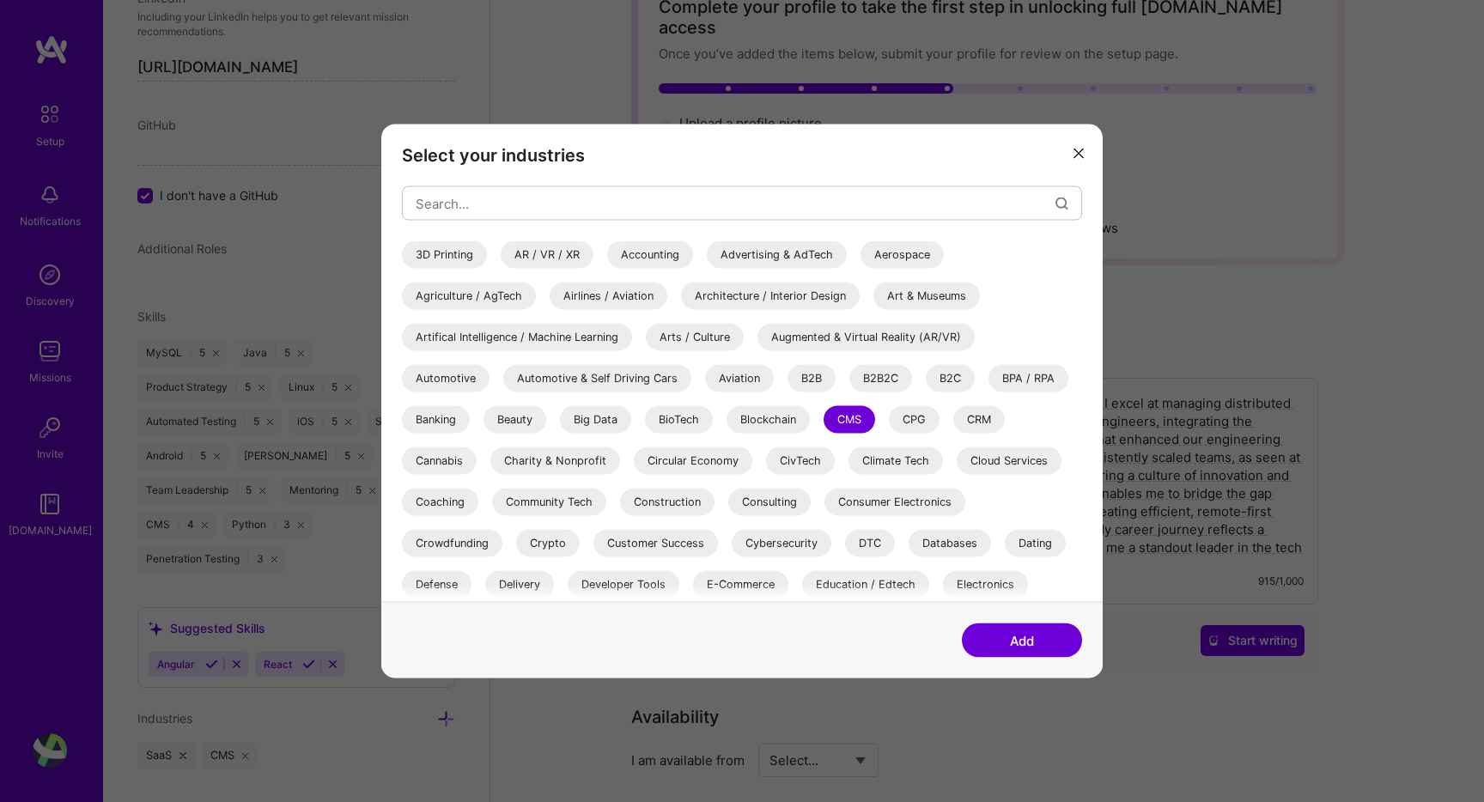
click at [1073, 643] on button "Add" at bounding box center [1022, 640] width 120 height 34
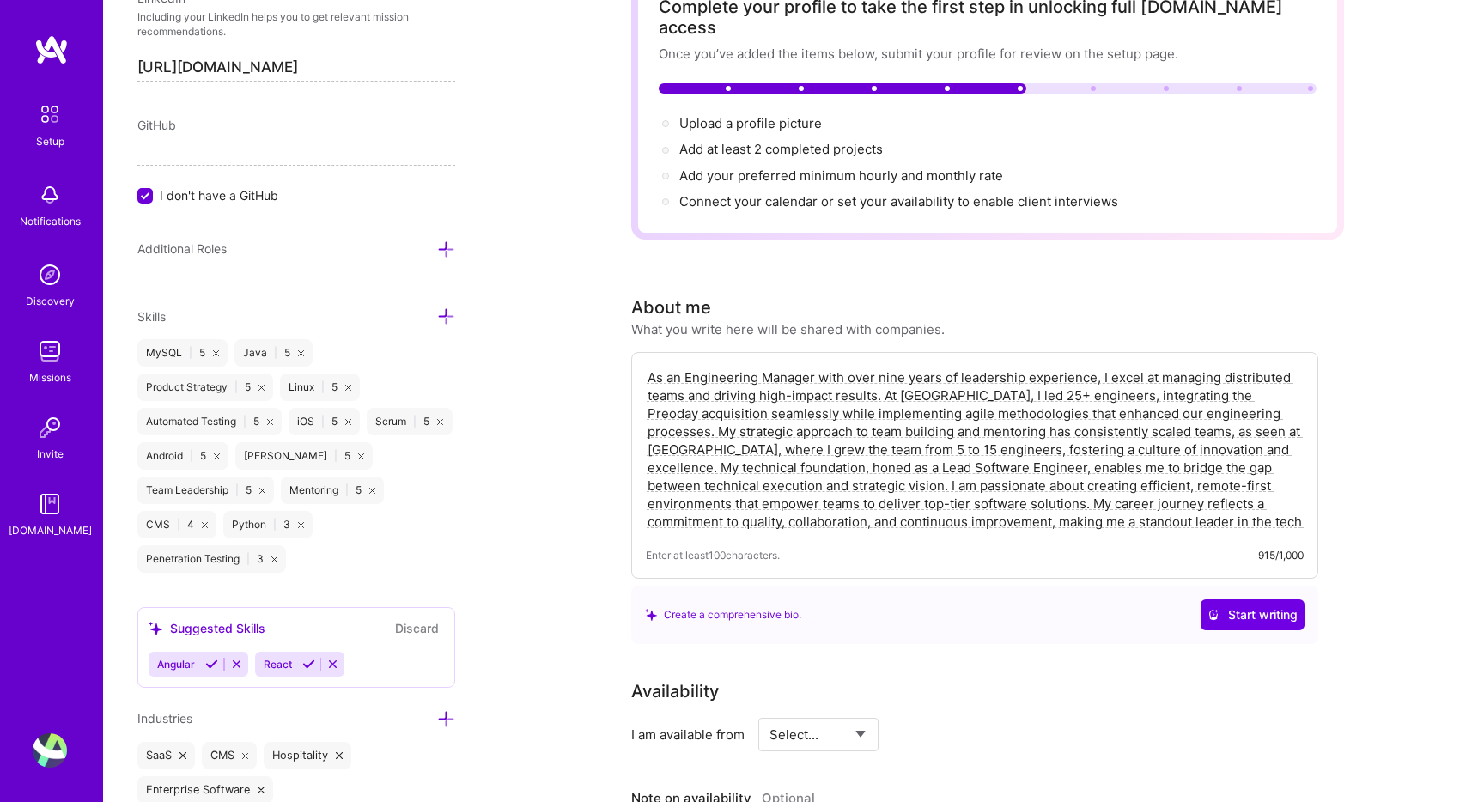
click at [436, 708] on div "Industries" at bounding box center [296, 718] width 318 height 20
click at [438, 710] on icon at bounding box center [446, 719] width 18 height 18
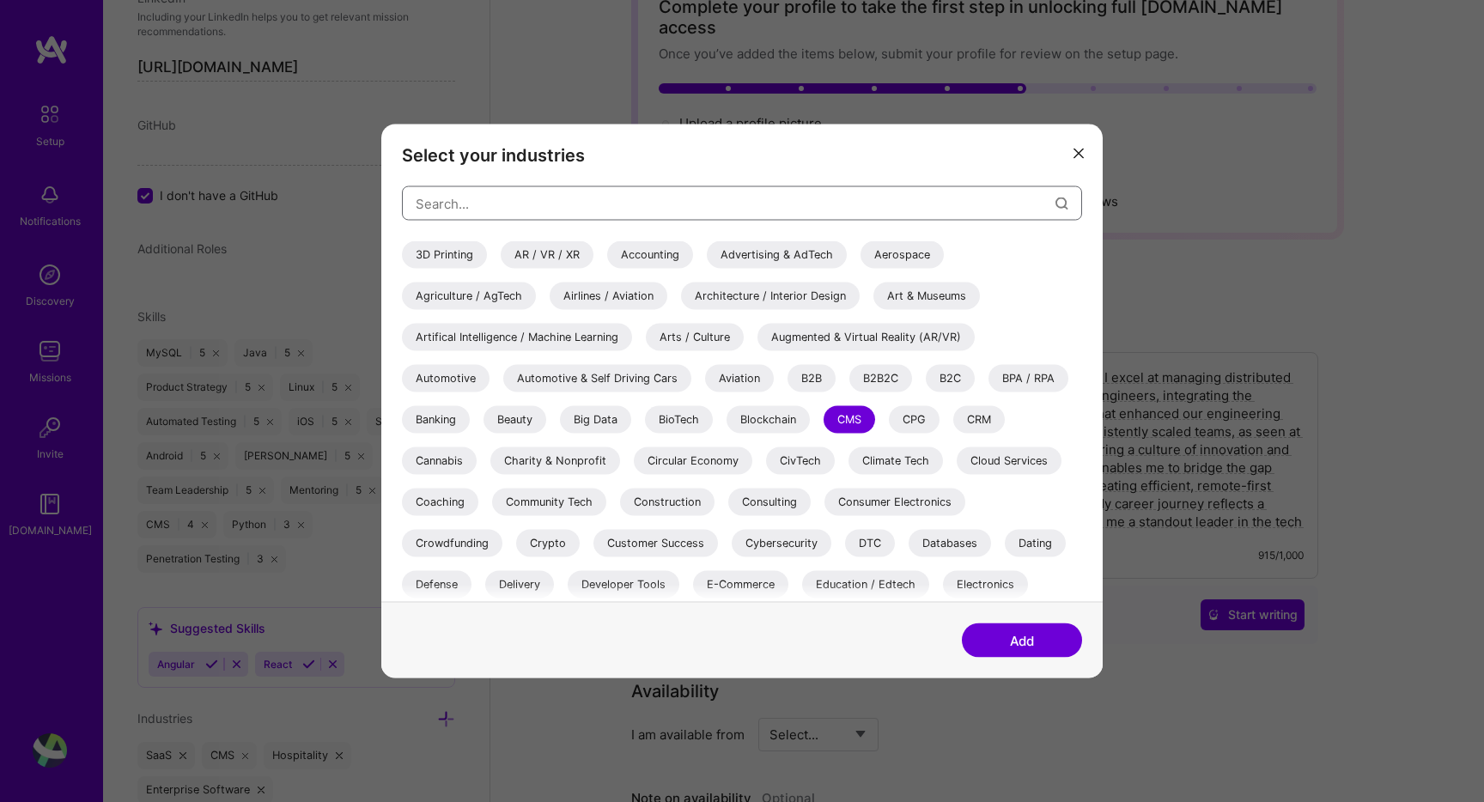
click at [606, 216] on input "modal" at bounding box center [736, 203] width 640 height 44
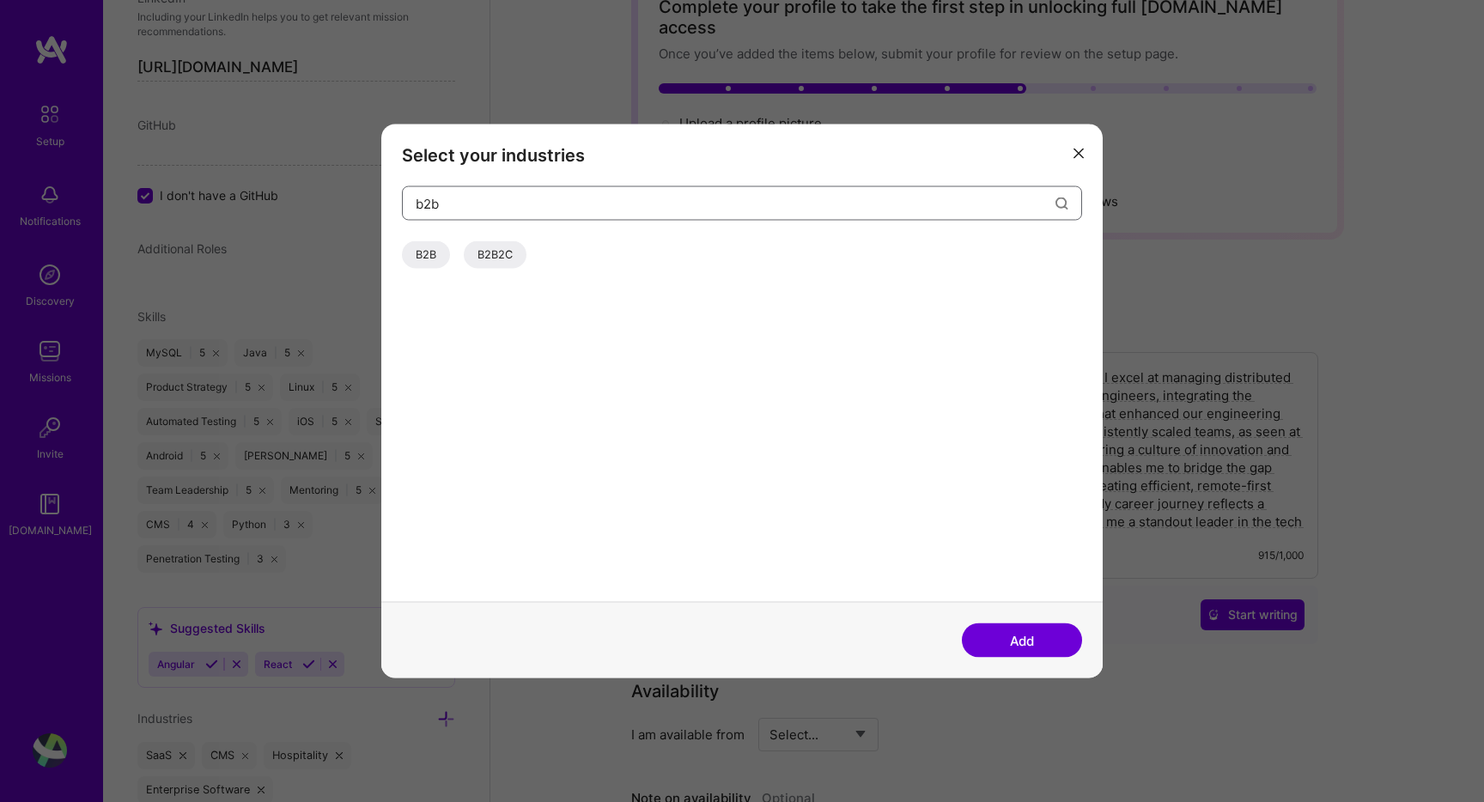
type input "b2b"
click at [422, 250] on div "B2B" at bounding box center [426, 254] width 48 height 27
click at [1039, 639] on button "Add" at bounding box center [1022, 640] width 120 height 34
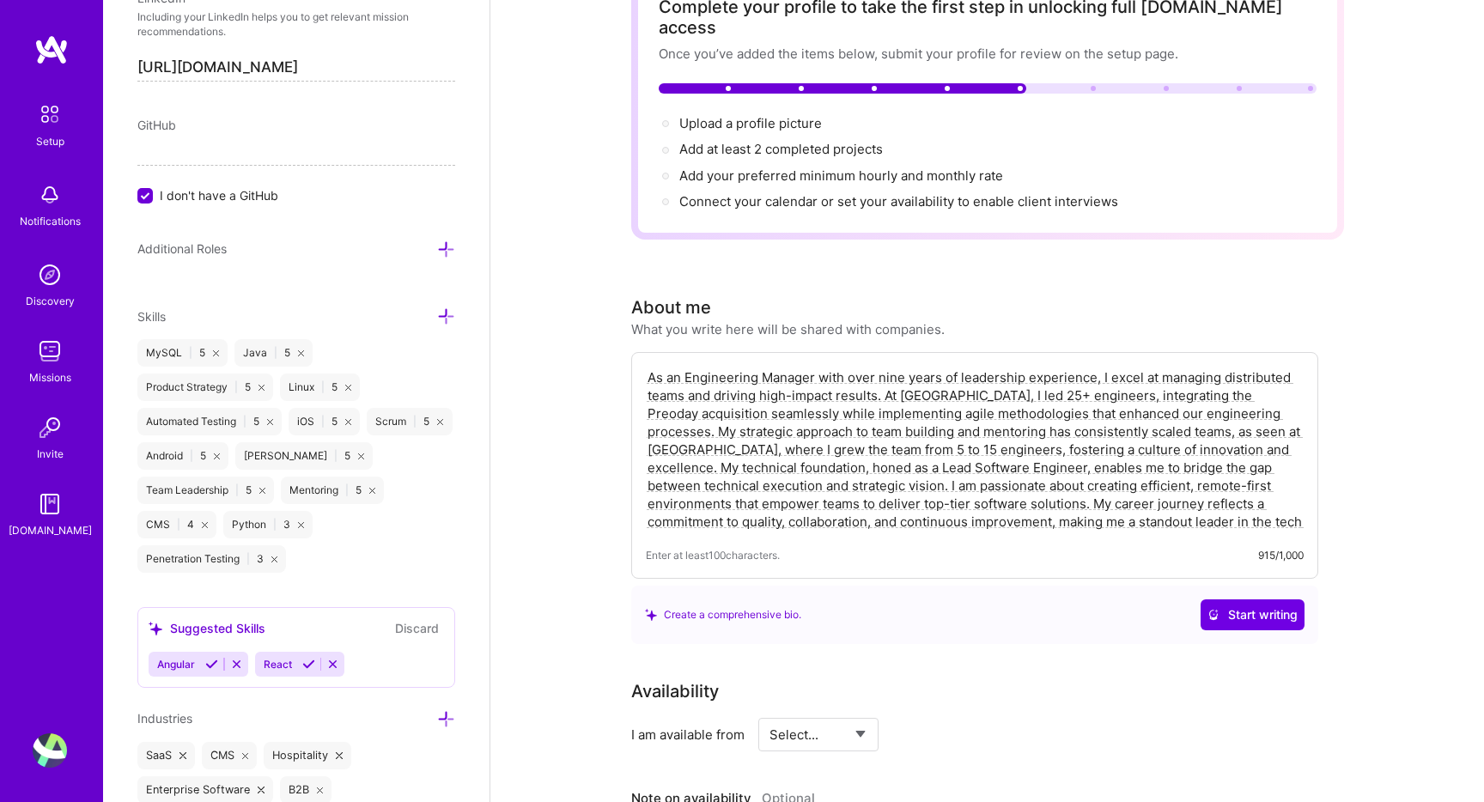
scroll to position [900, 0]
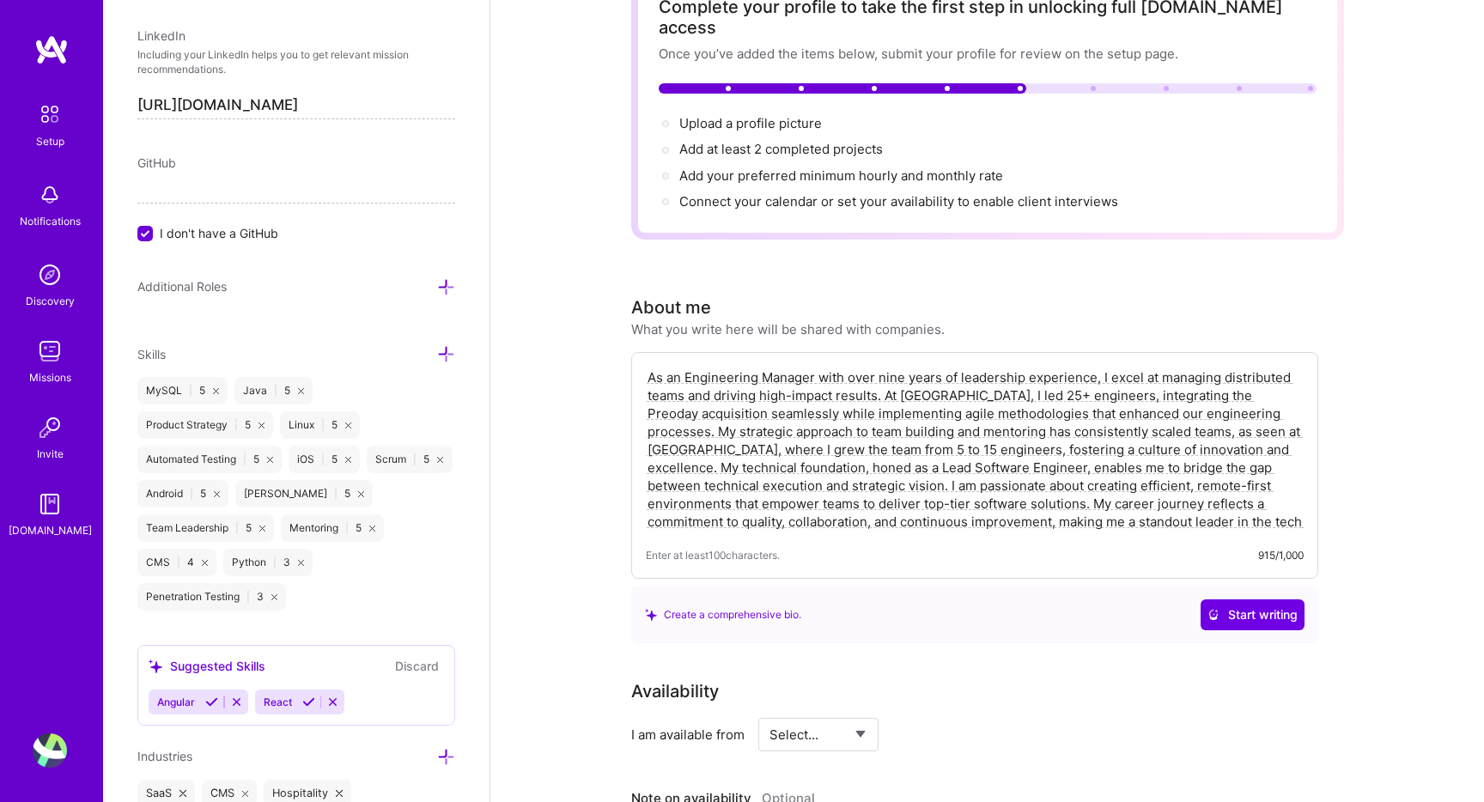
click at [319, 656] on div "Suggested Skills Discard" at bounding box center [296, 666] width 295 height 20
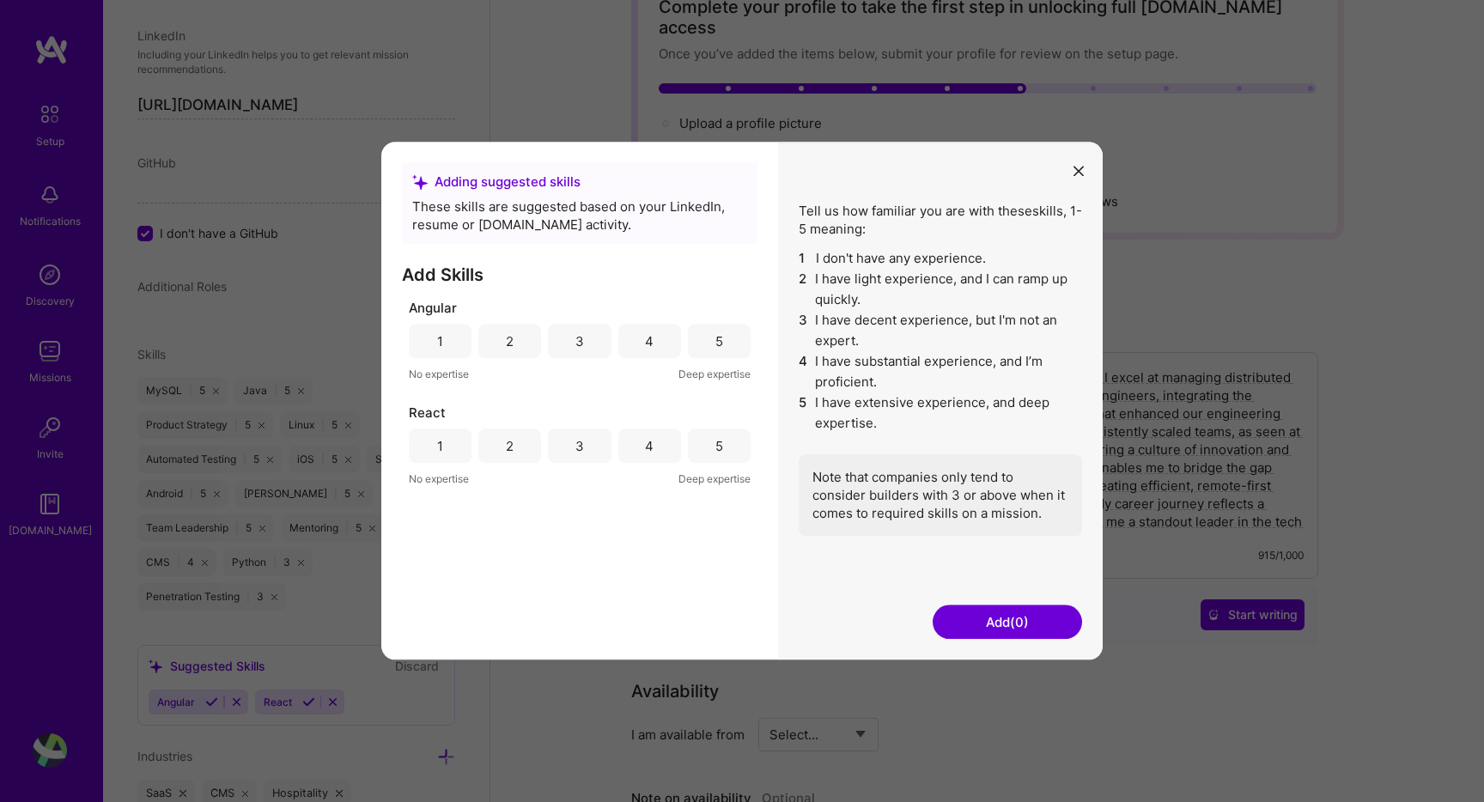
click at [715, 333] on div "5" at bounding box center [719, 341] width 8 height 18
click at [552, 307] on div "Angular" at bounding box center [580, 308] width 342 height 18
click at [552, 346] on div "3" at bounding box center [579, 341] width 63 height 34
click at [628, 452] on div "4" at bounding box center [649, 445] width 63 height 34
click at [980, 612] on button "Add (2)" at bounding box center [1006, 622] width 149 height 34
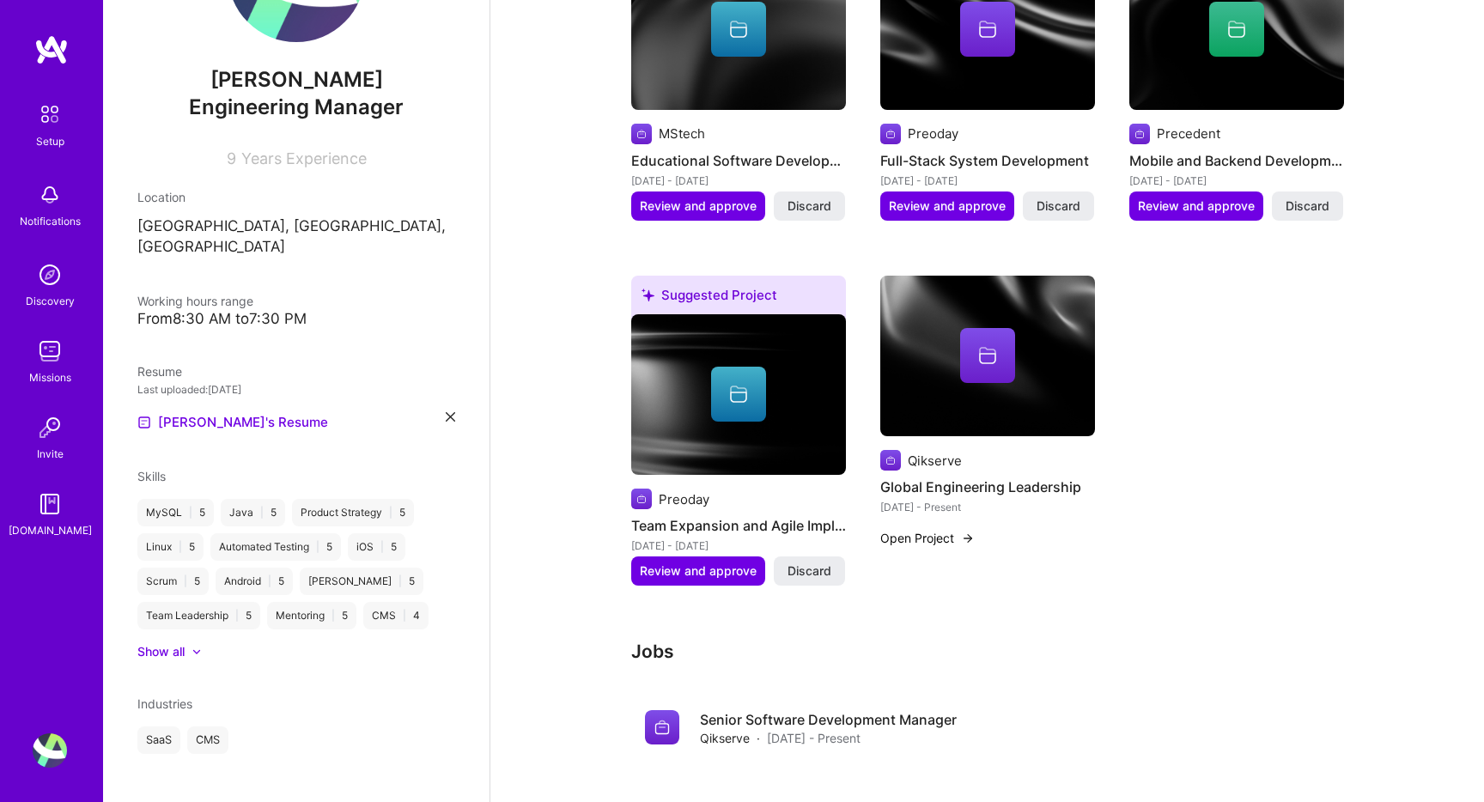
scroll to position [827, 0]
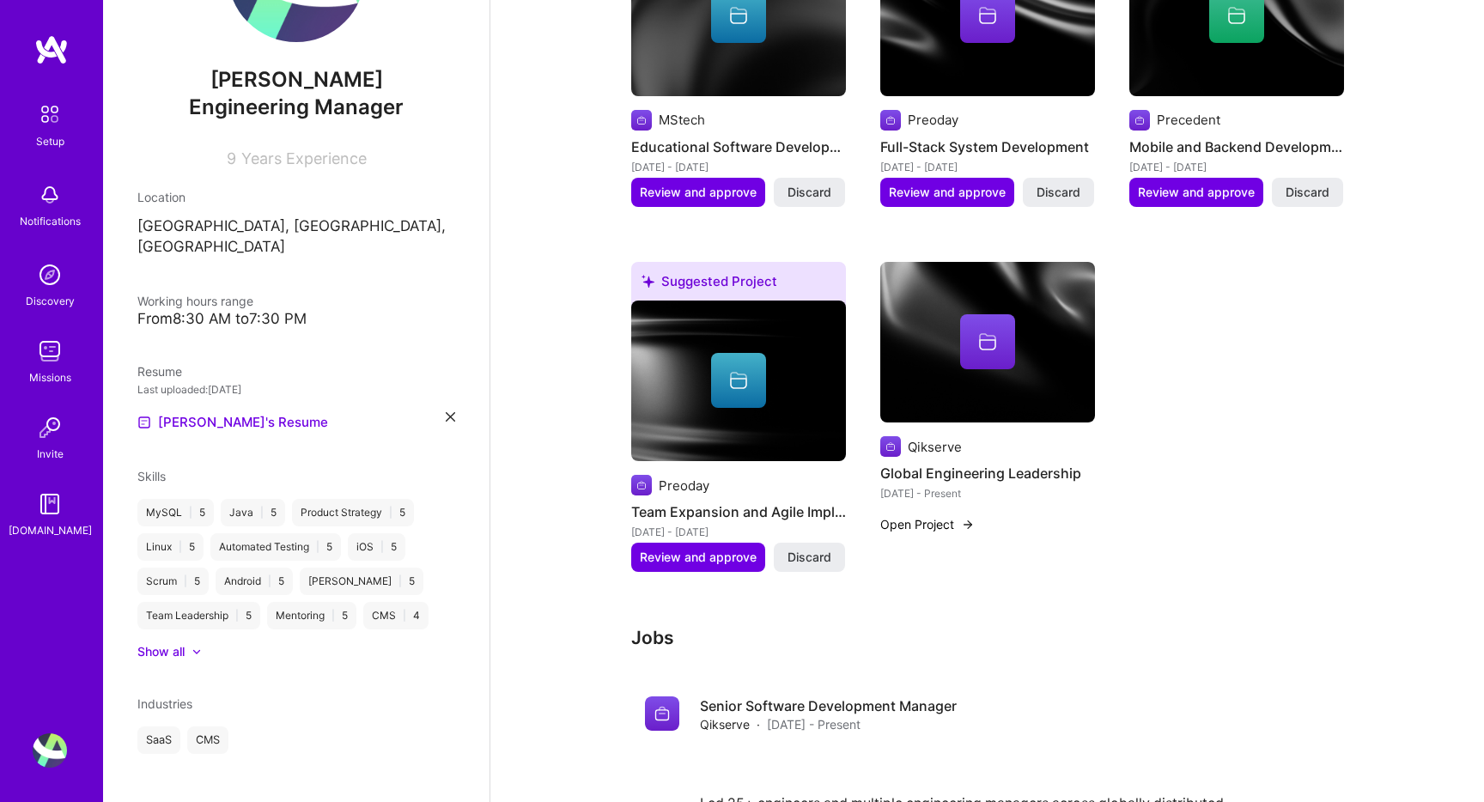
click at [204, 643] on div "Show all" at bounding box center [296, 651] width 318 height 17
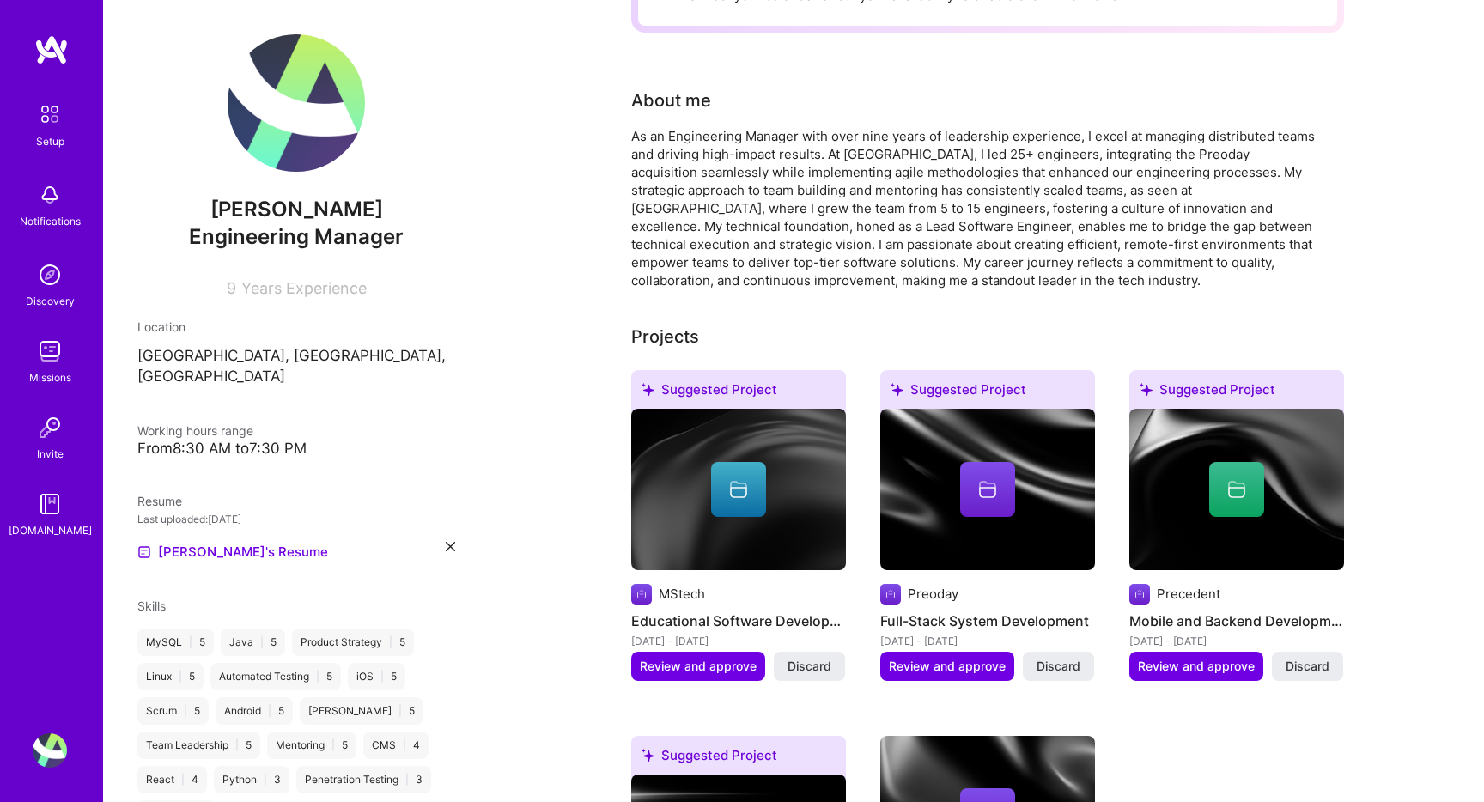
scroll to position [0, 0]
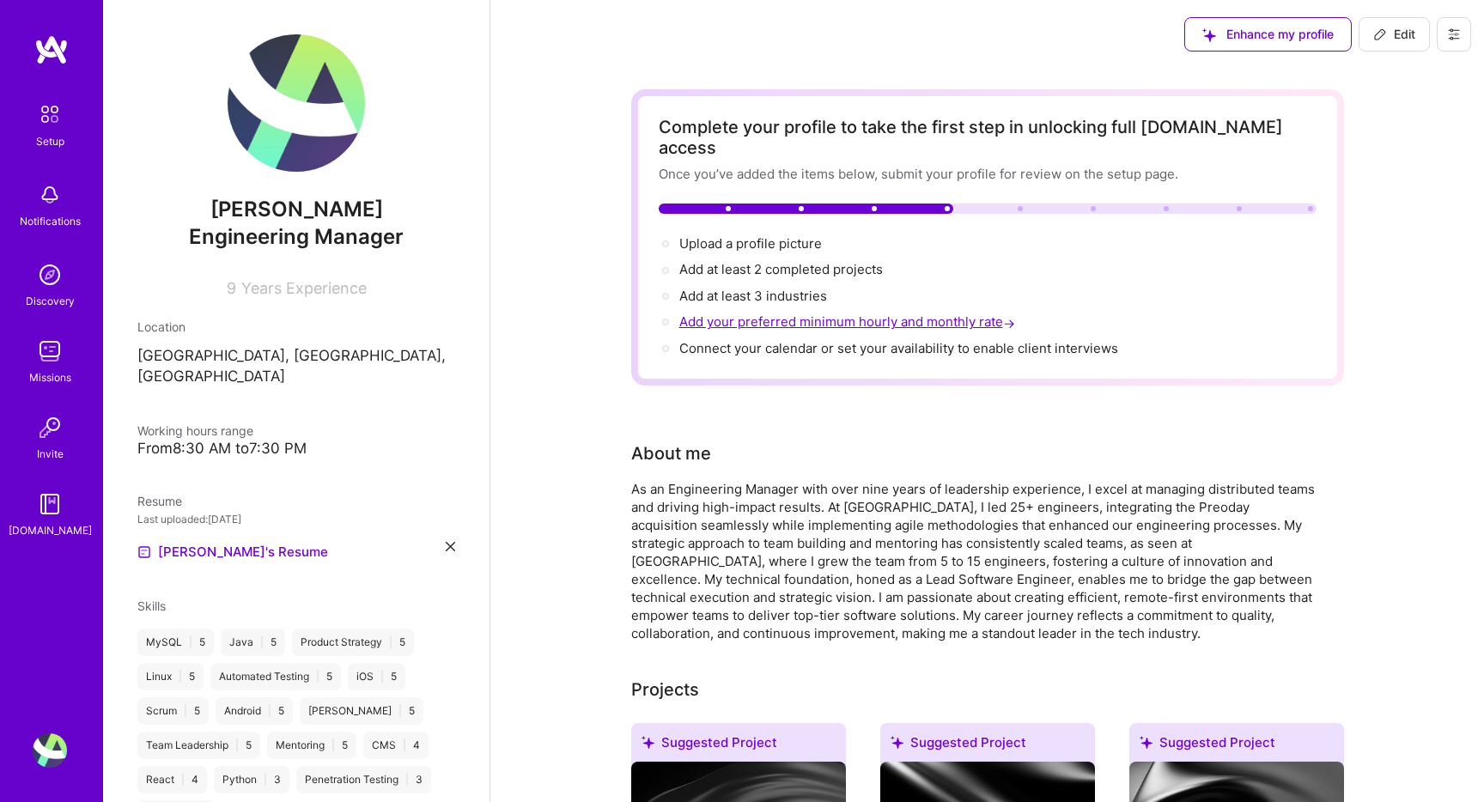
click at [848, 313] on span "Add your preferred minimum hourly and monthly rate →" at bounding box center [848, 321] width 339 height 16
select select "US"
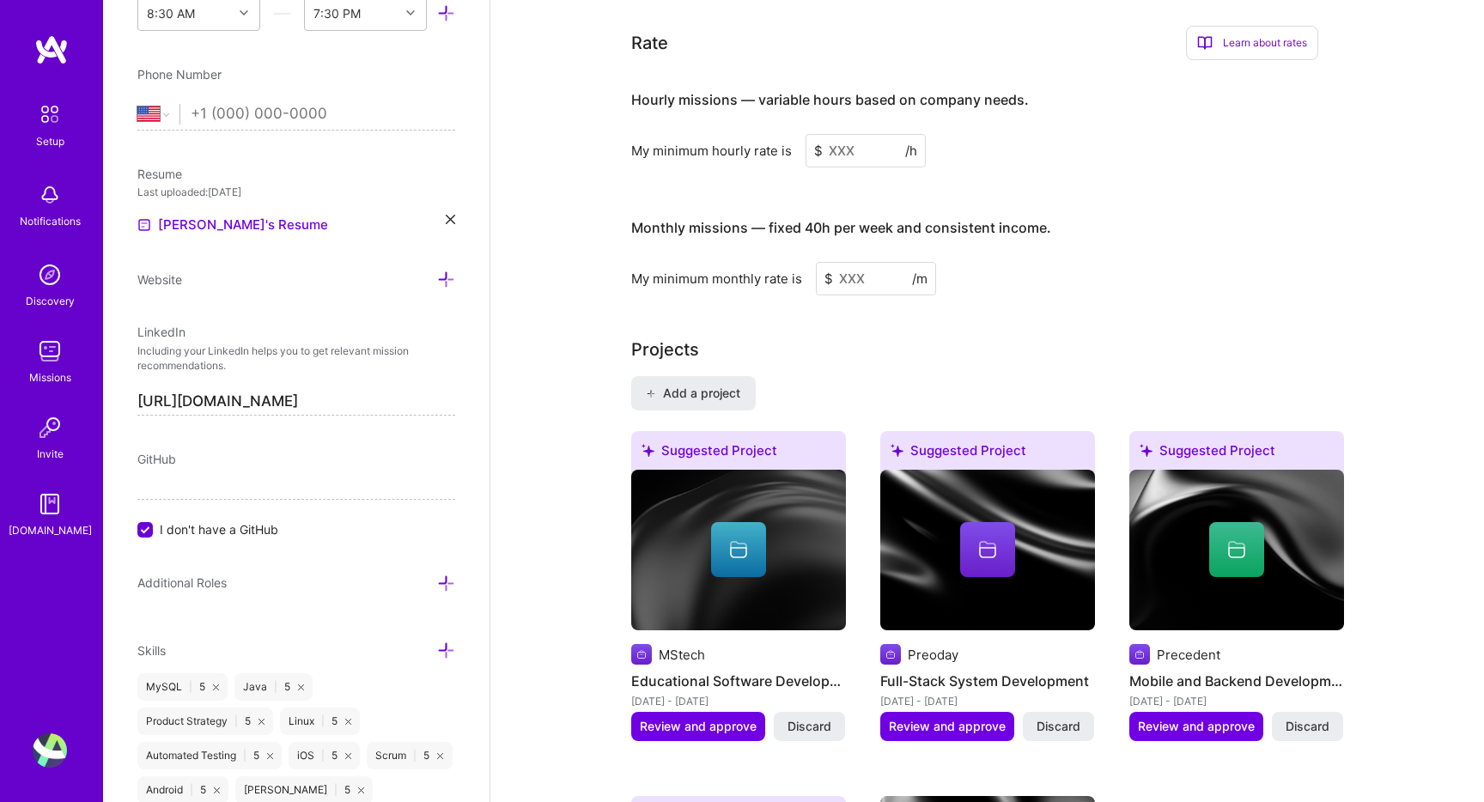
scroll to position [1126, 0]
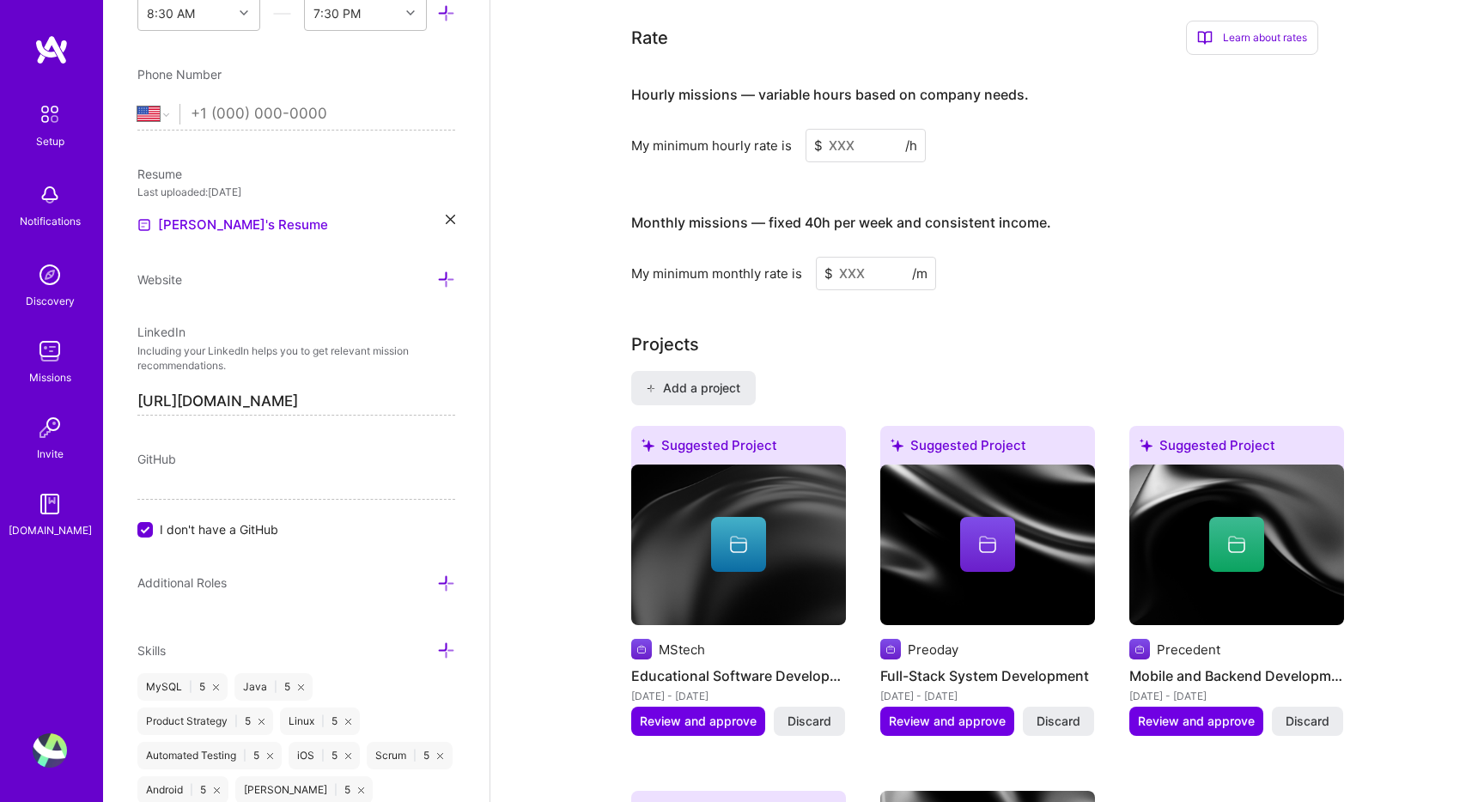
click at [853, 129] on input at bounding box center [865, 145] width 120 height 33
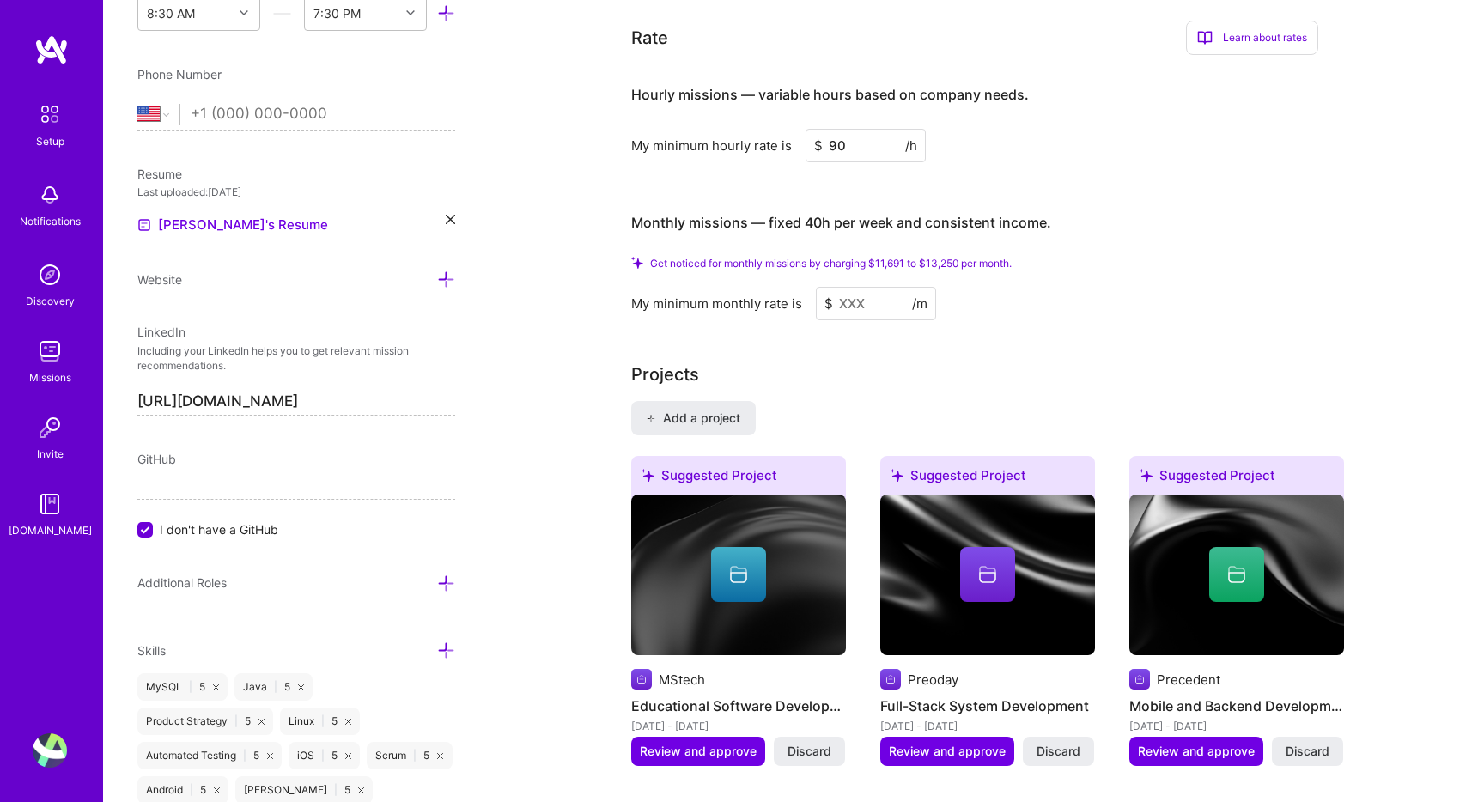
click at [862, 287] on input at bounding box center [876, 303] width 120 height 33
click at [869, 132] on input "90" at bounding box center [865, 145] width 120 height 33
click at [864, 138] on input "50" at bounding box center [865, 145] width 120 height 33
type input "80"
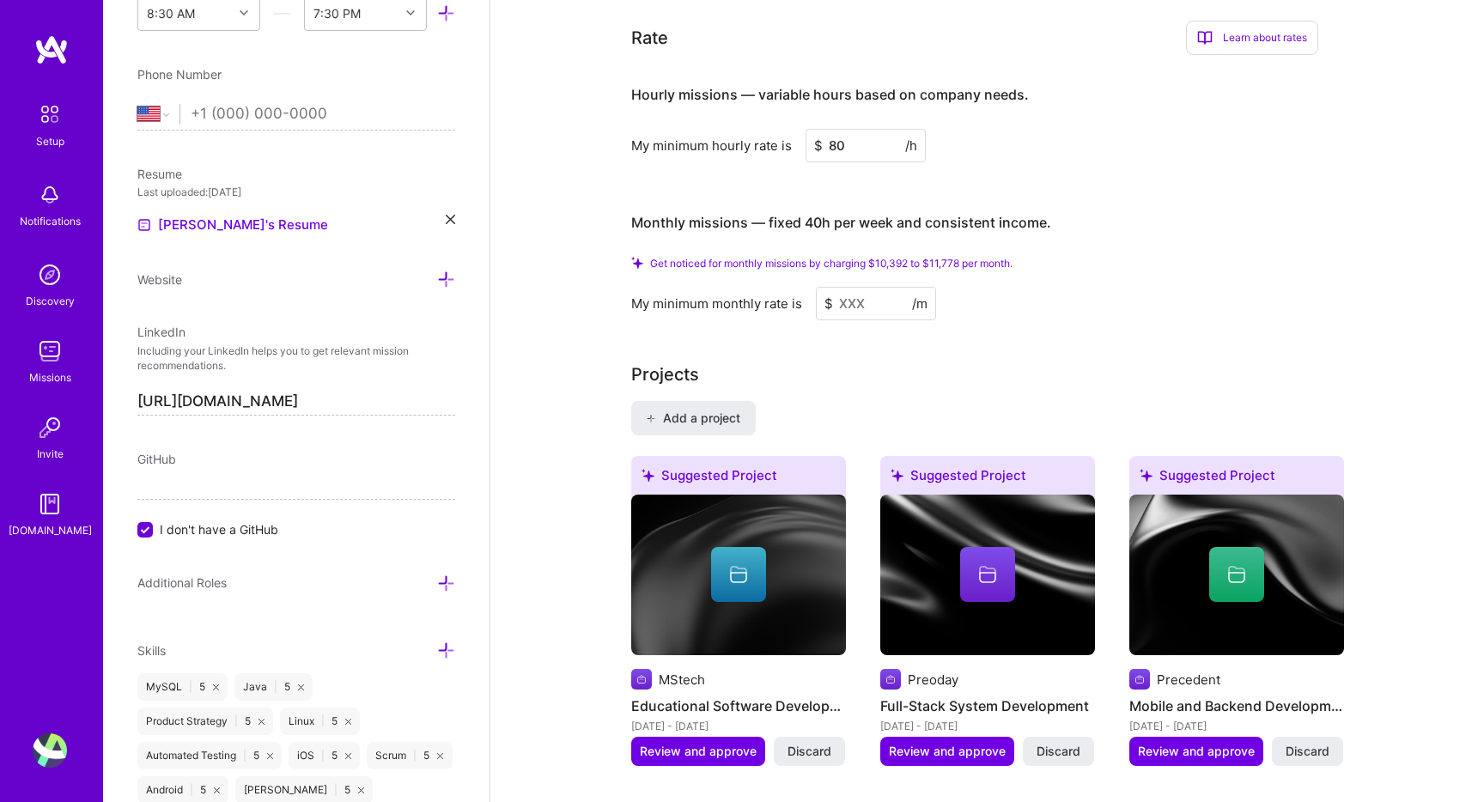
click at [878, 291] on input at bounding box center [876, 303] width 120 height 33
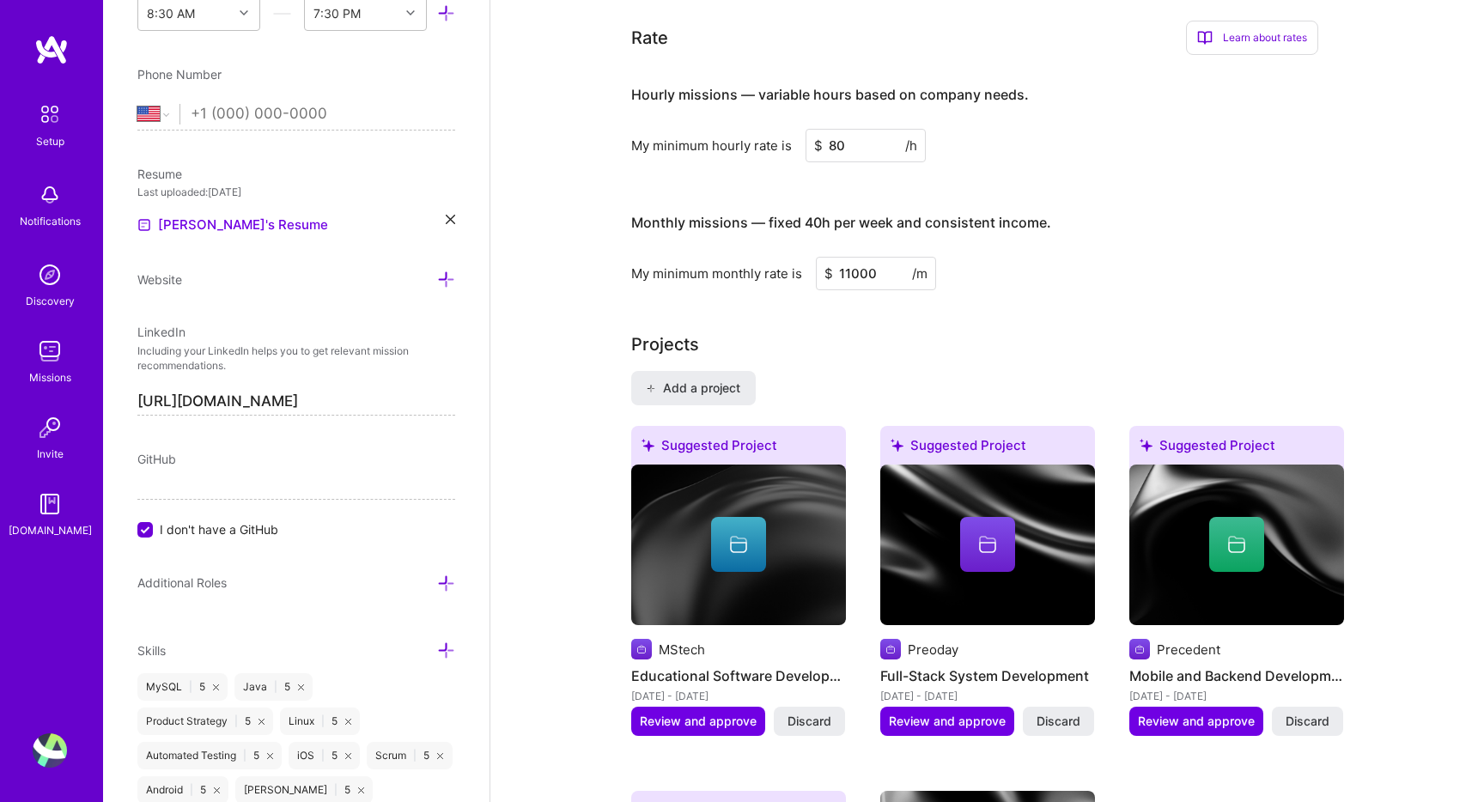
type input "11000"
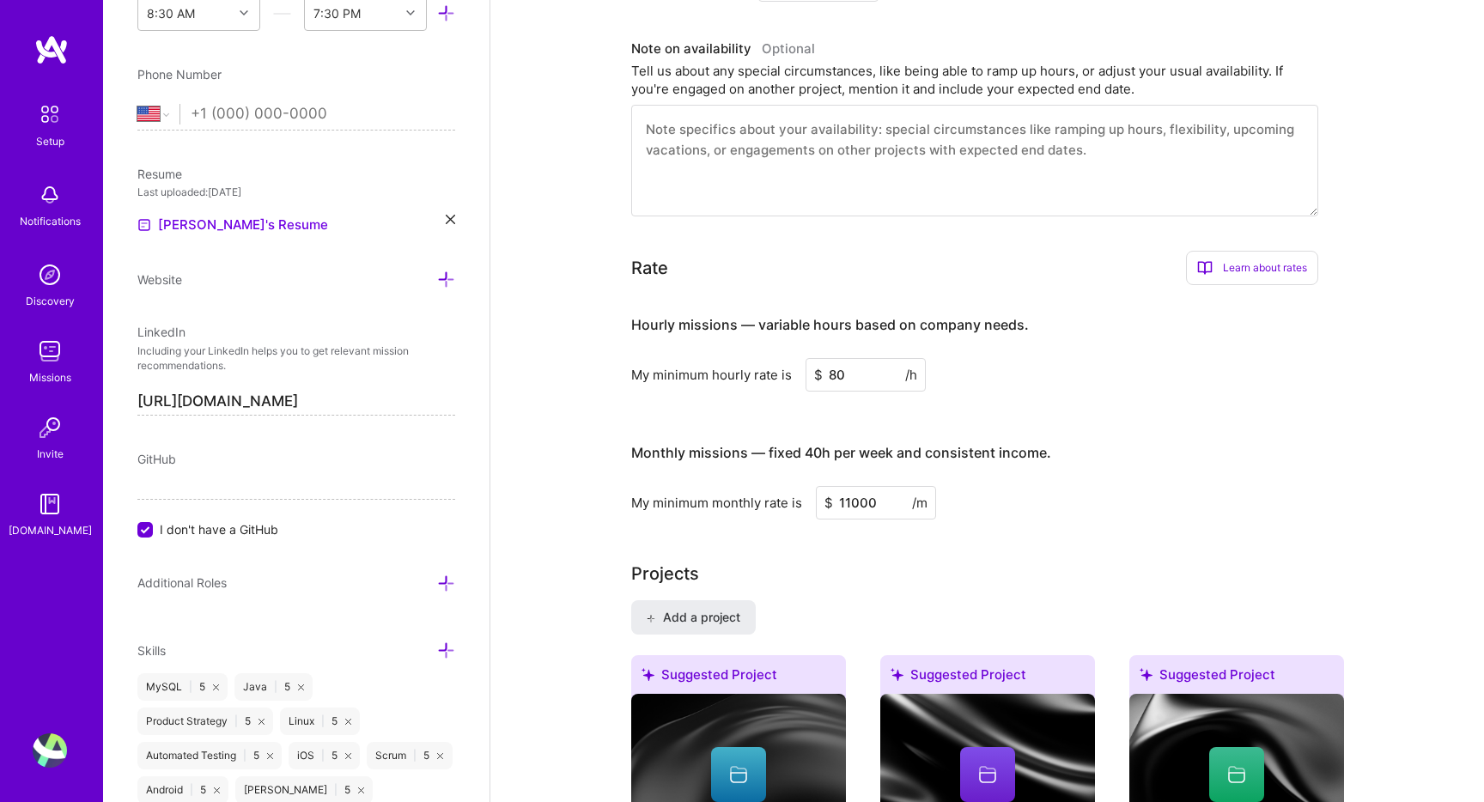
scroll to position [0, 0]
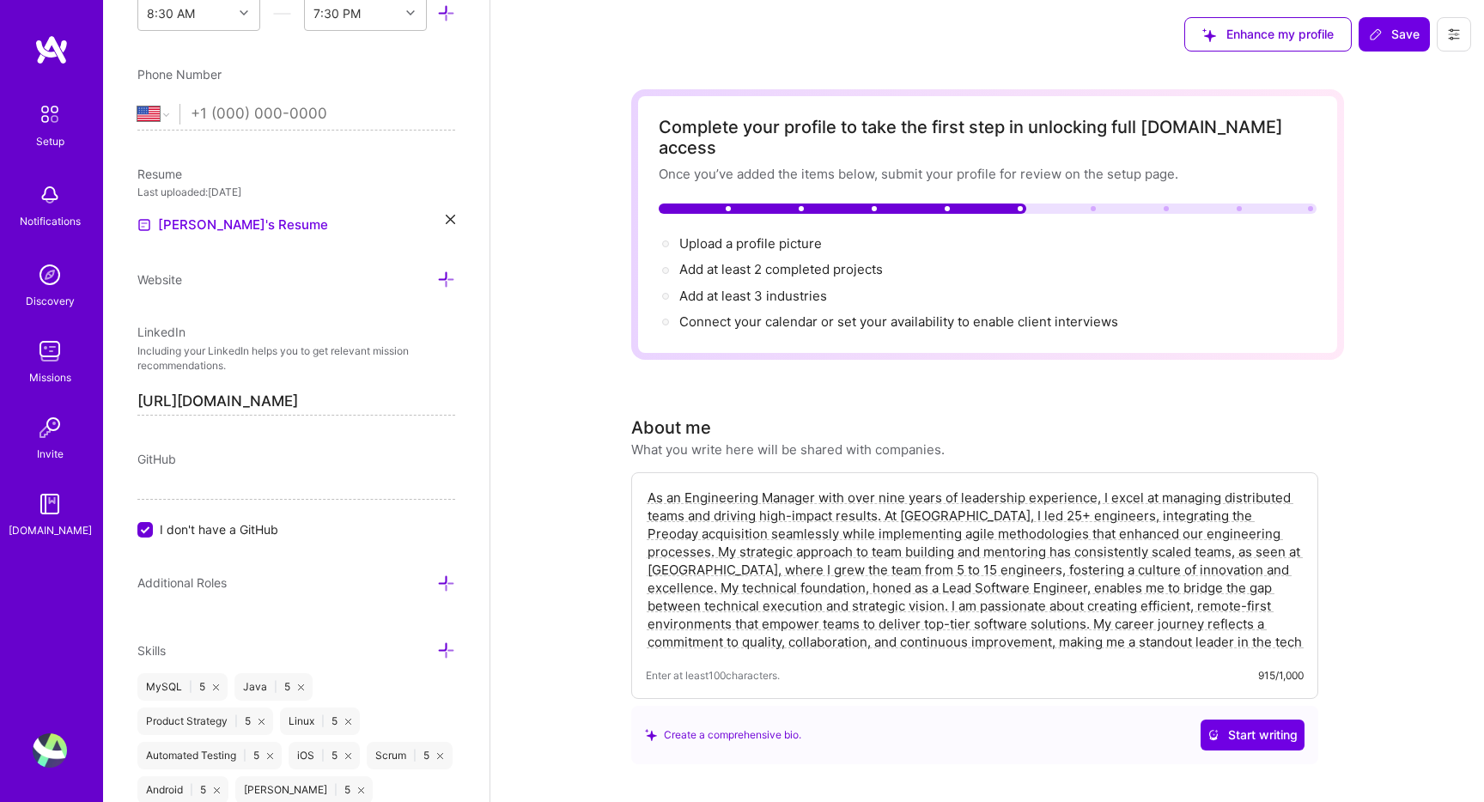
click at [1383, 52] on div "Enhance my profile Save" at bounding box center [1327, 34] width 313 height 69
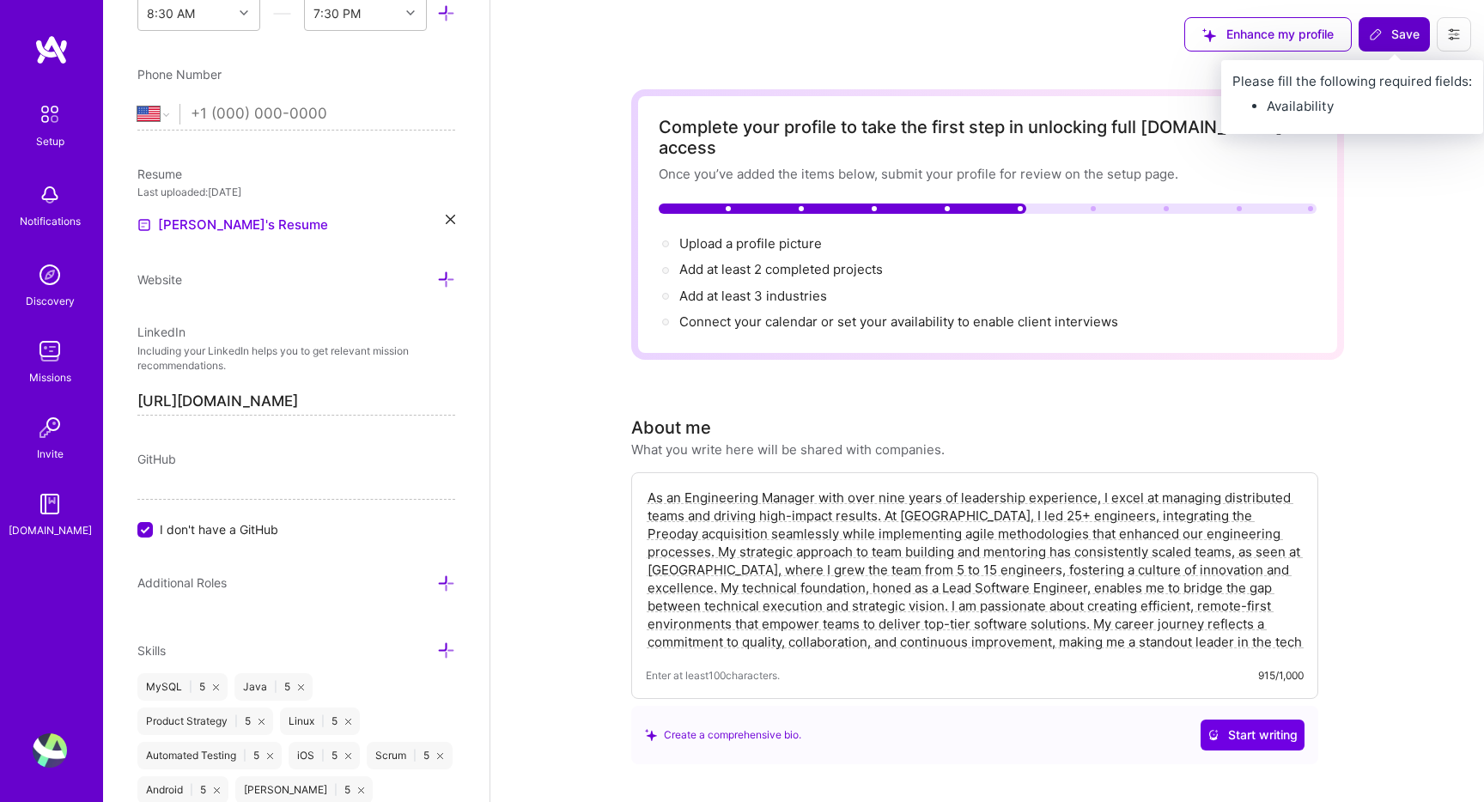
click at [1382, 31] on span "Save" at bounding box center [1394, 34] width 51 height 17
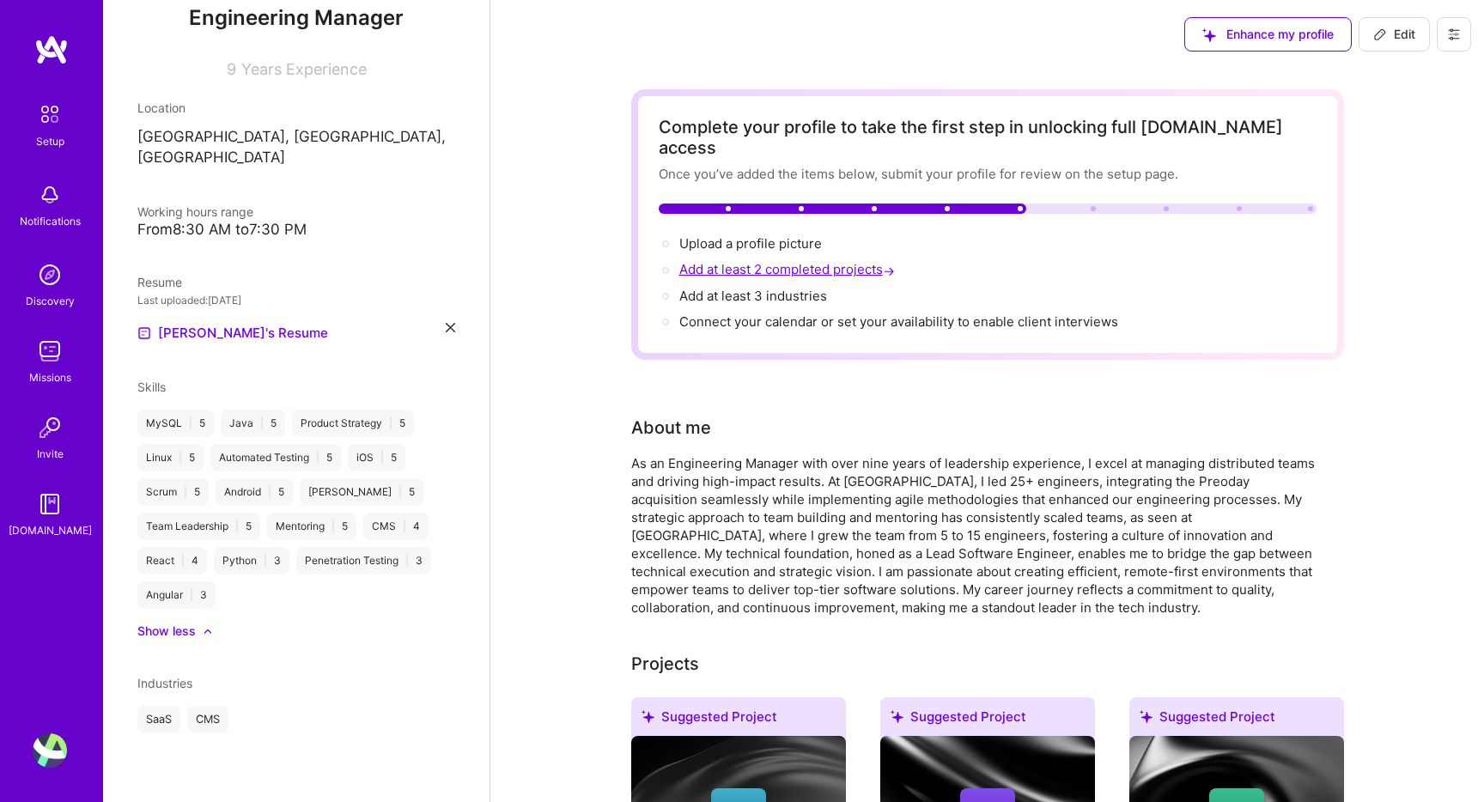
scroll to position [198, 0]
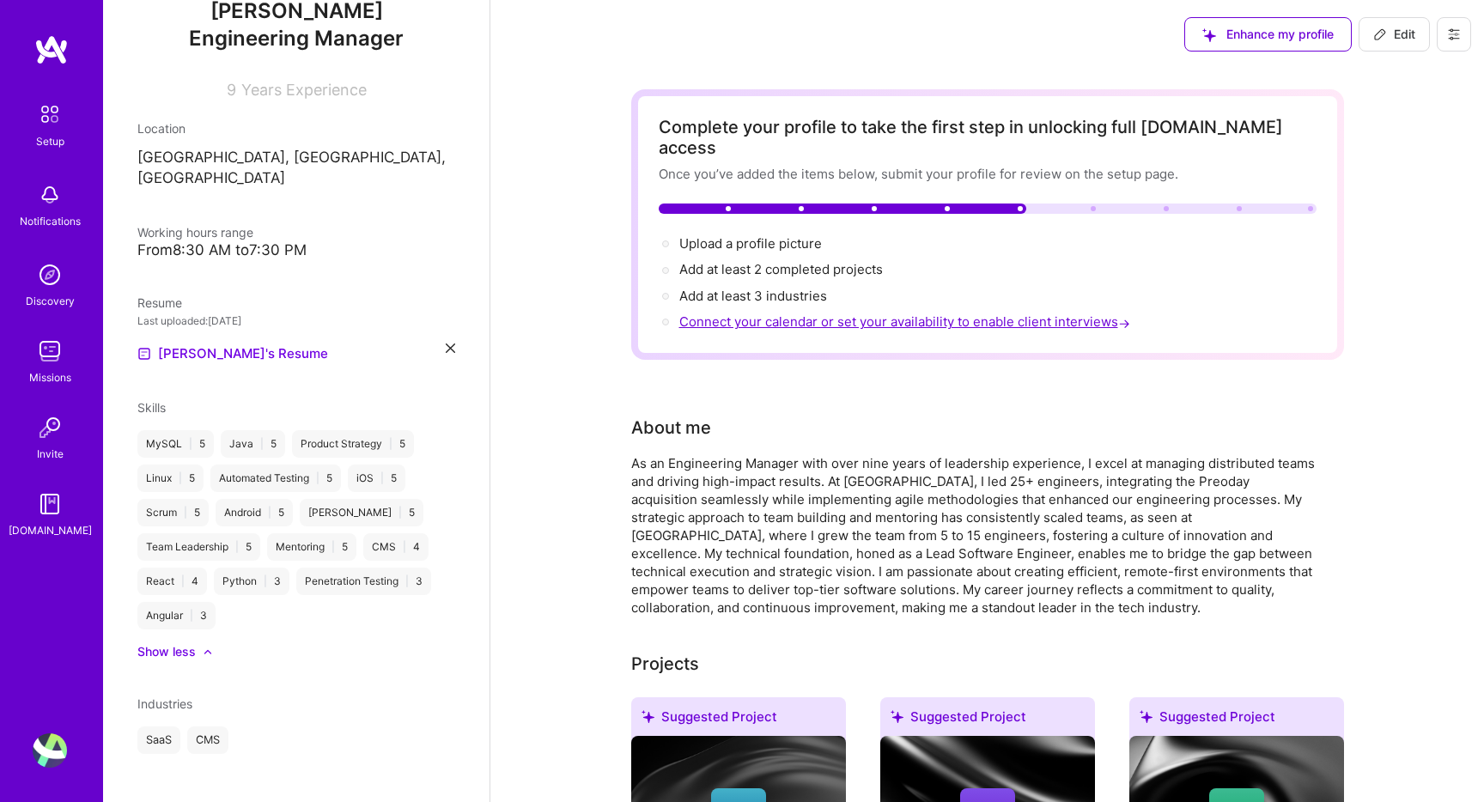
click at [893, 313] on span "Connect your calendar or set your availability to enable client interviews →" at bounding box center [906, 321] width 454 height 16
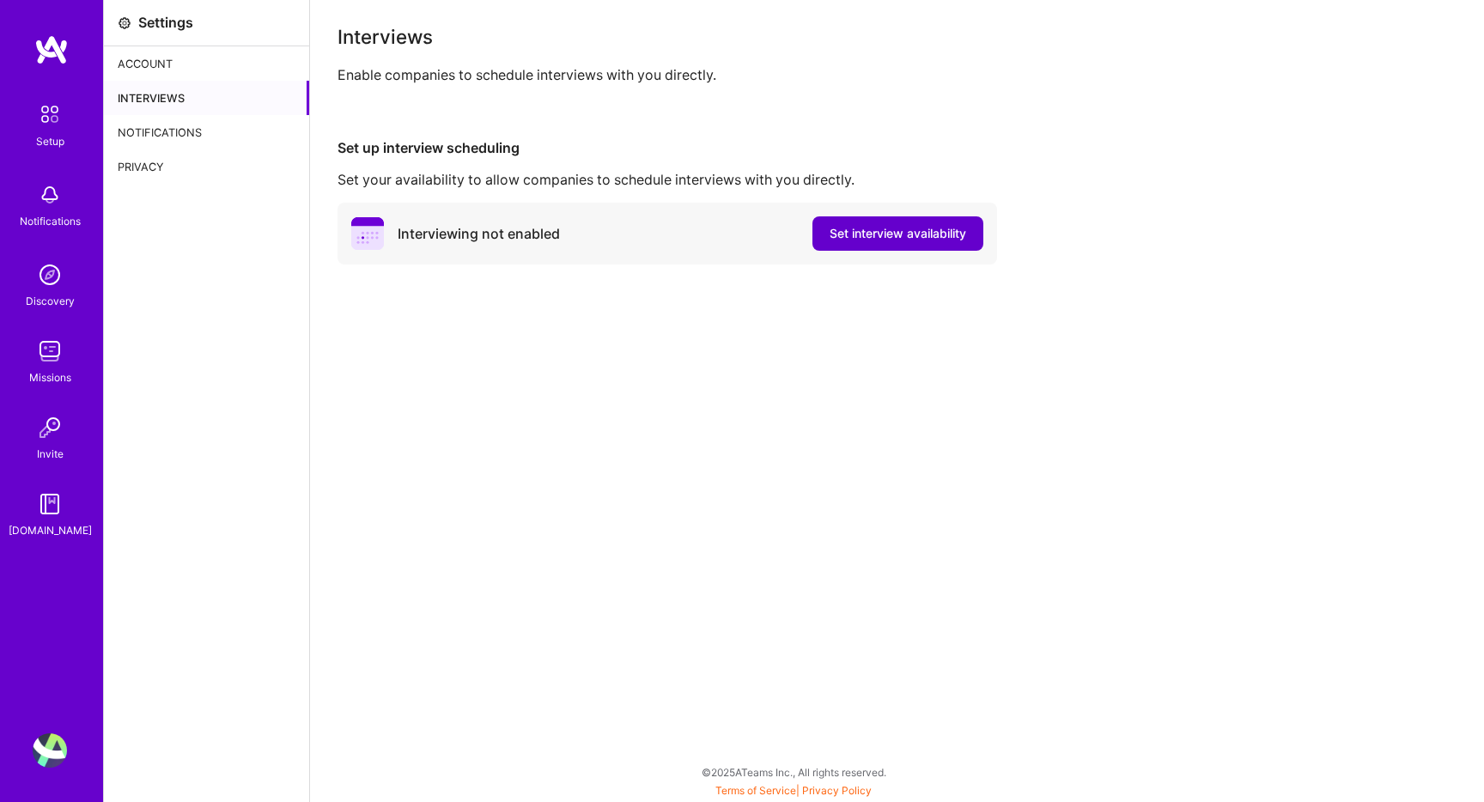
click at [812, 232] on button "Set interview availability" at bounding box center [897, 233] width 171 height 34
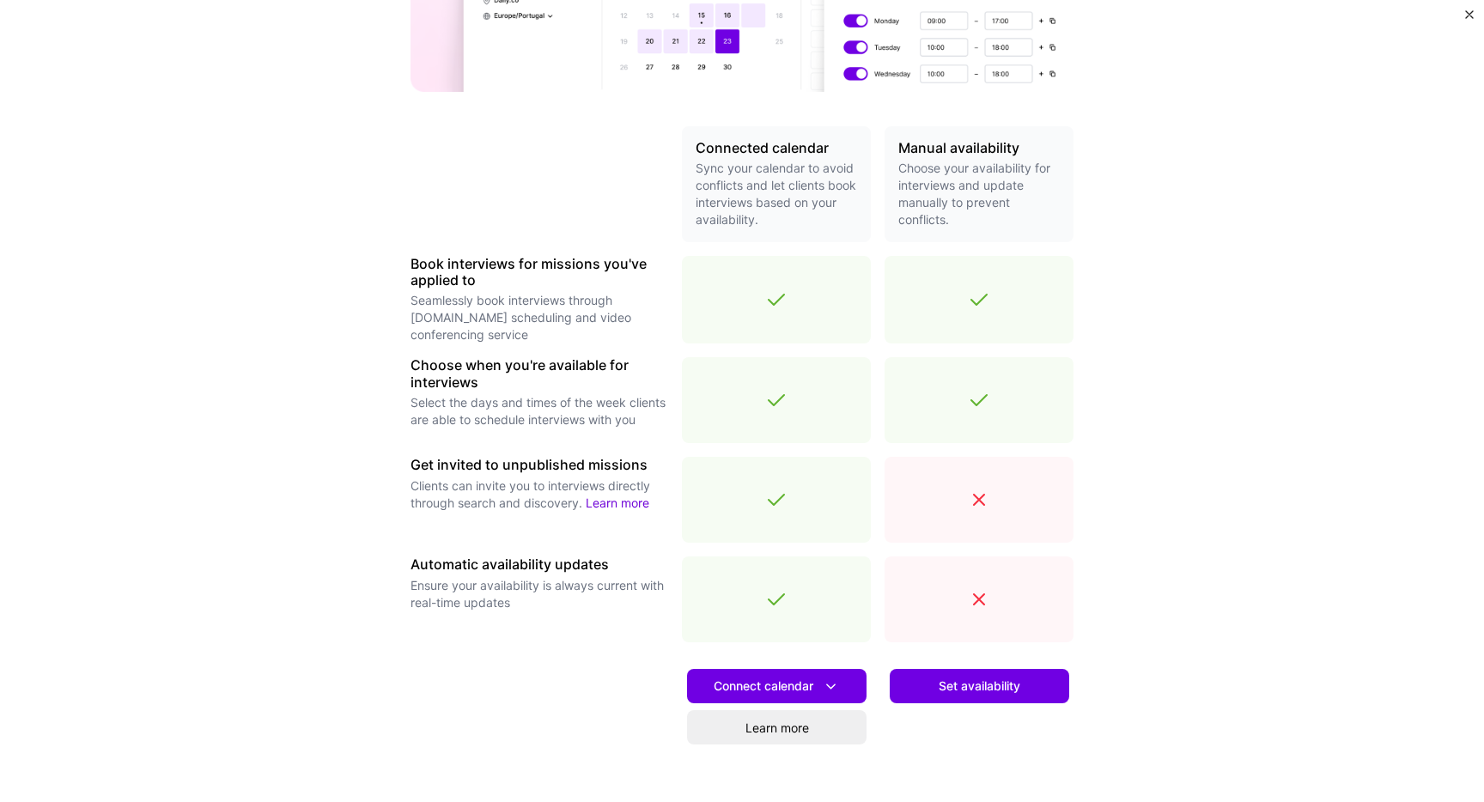
scroll to position [401, 0]
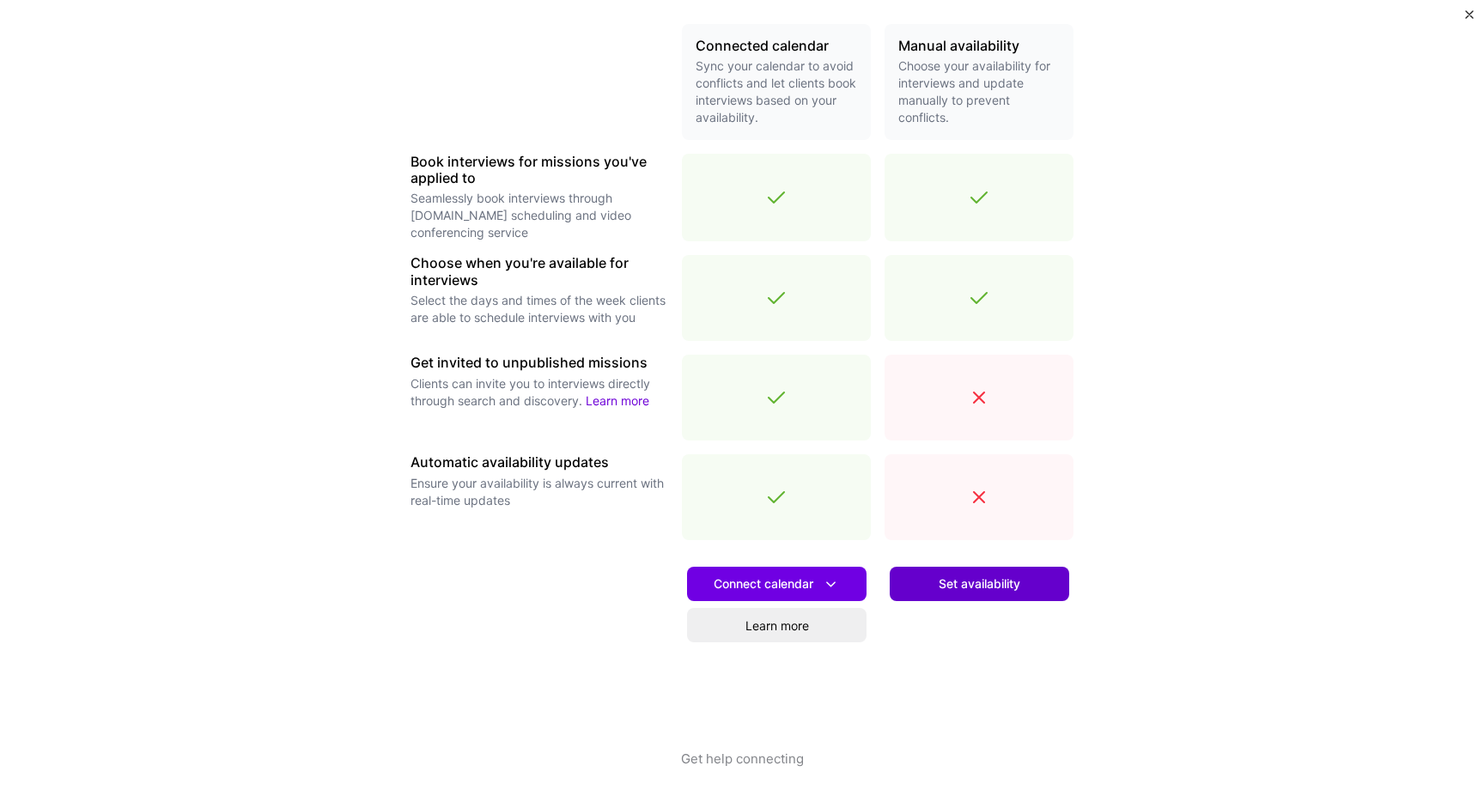
click at [985, 592] on span "Set availability" at bounding box center [979, 583] width 82 height 17
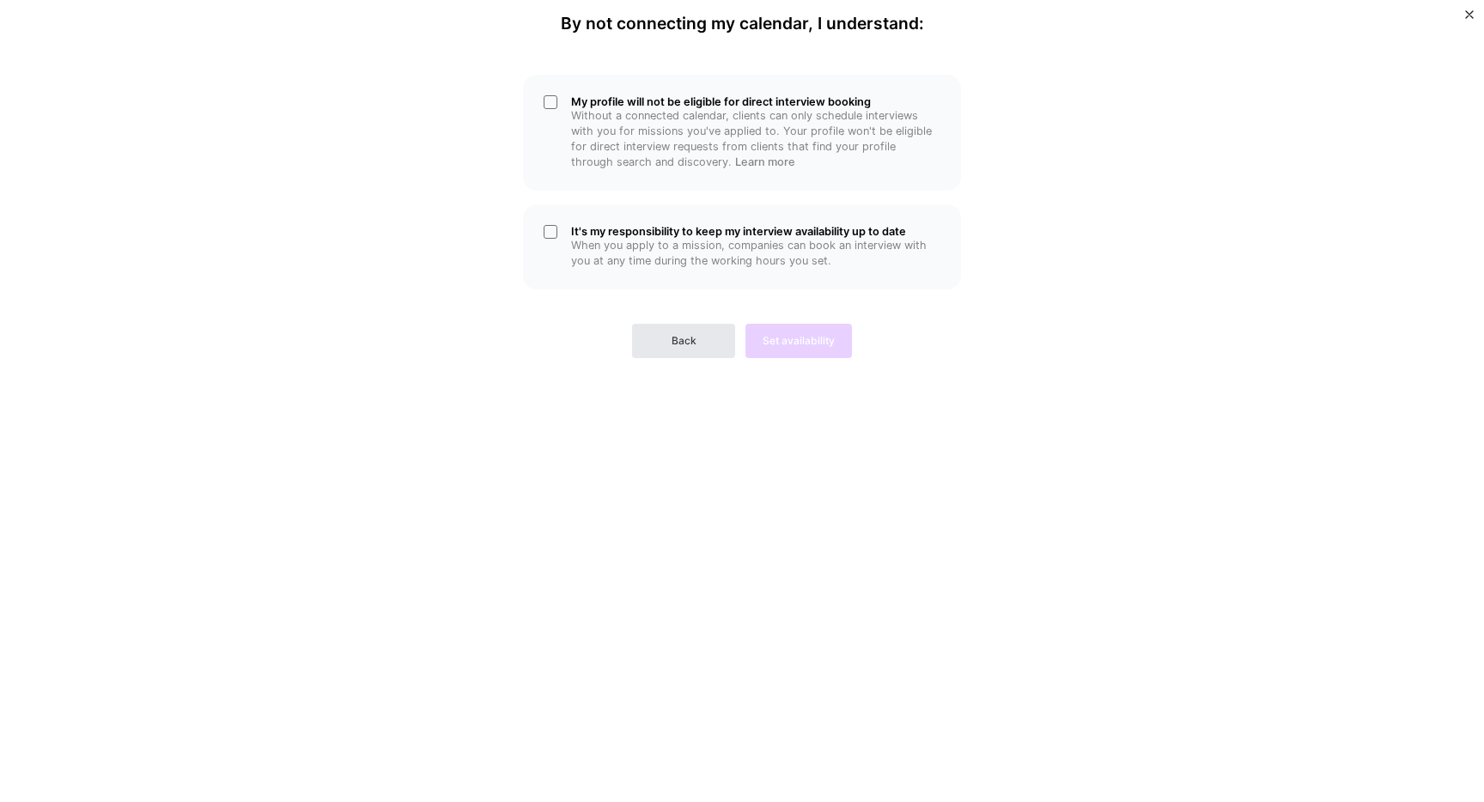
click at [668, 331] on button "Back" at bounding box center [683, 341] width 103 height 34
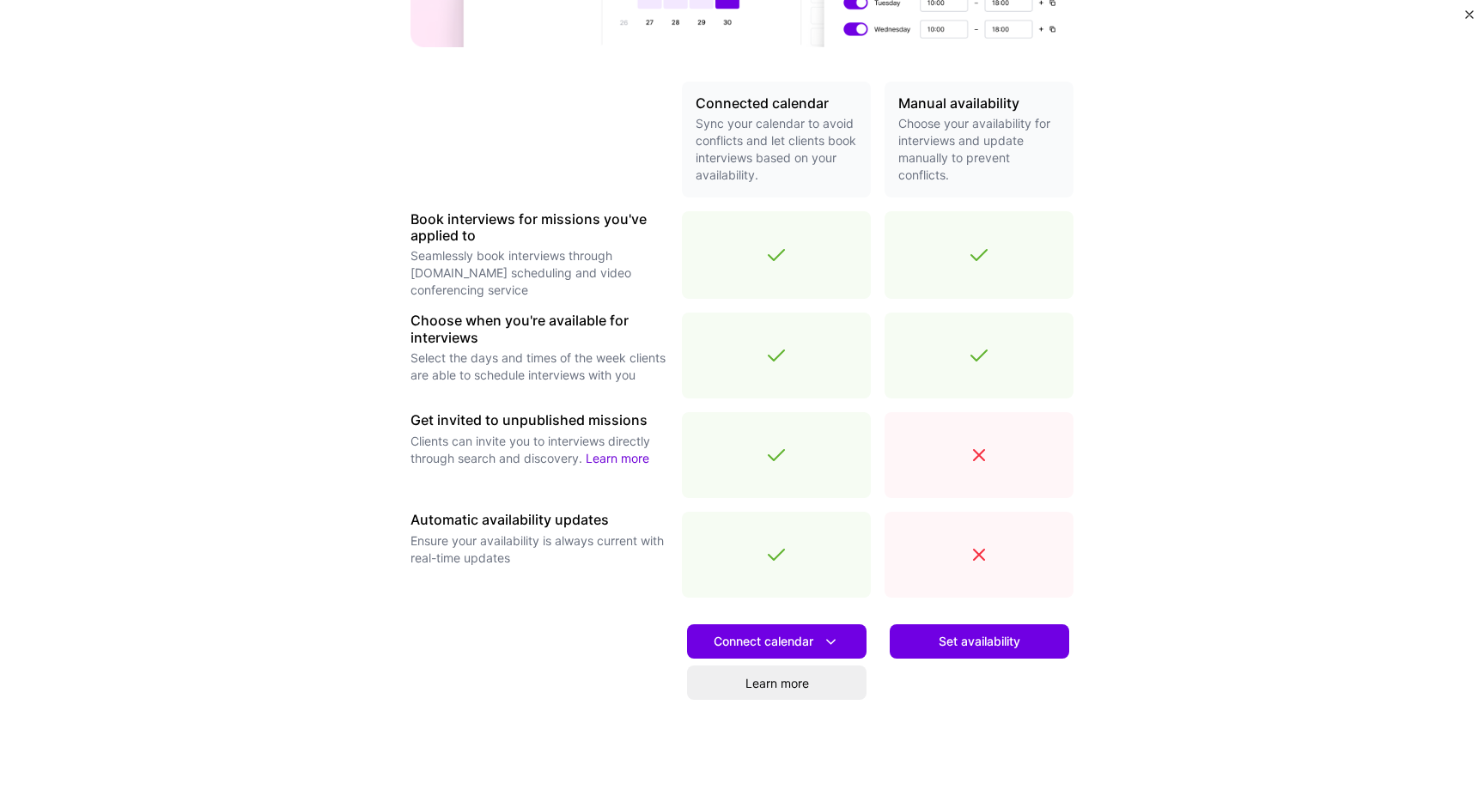
scroll to position [401, 0]
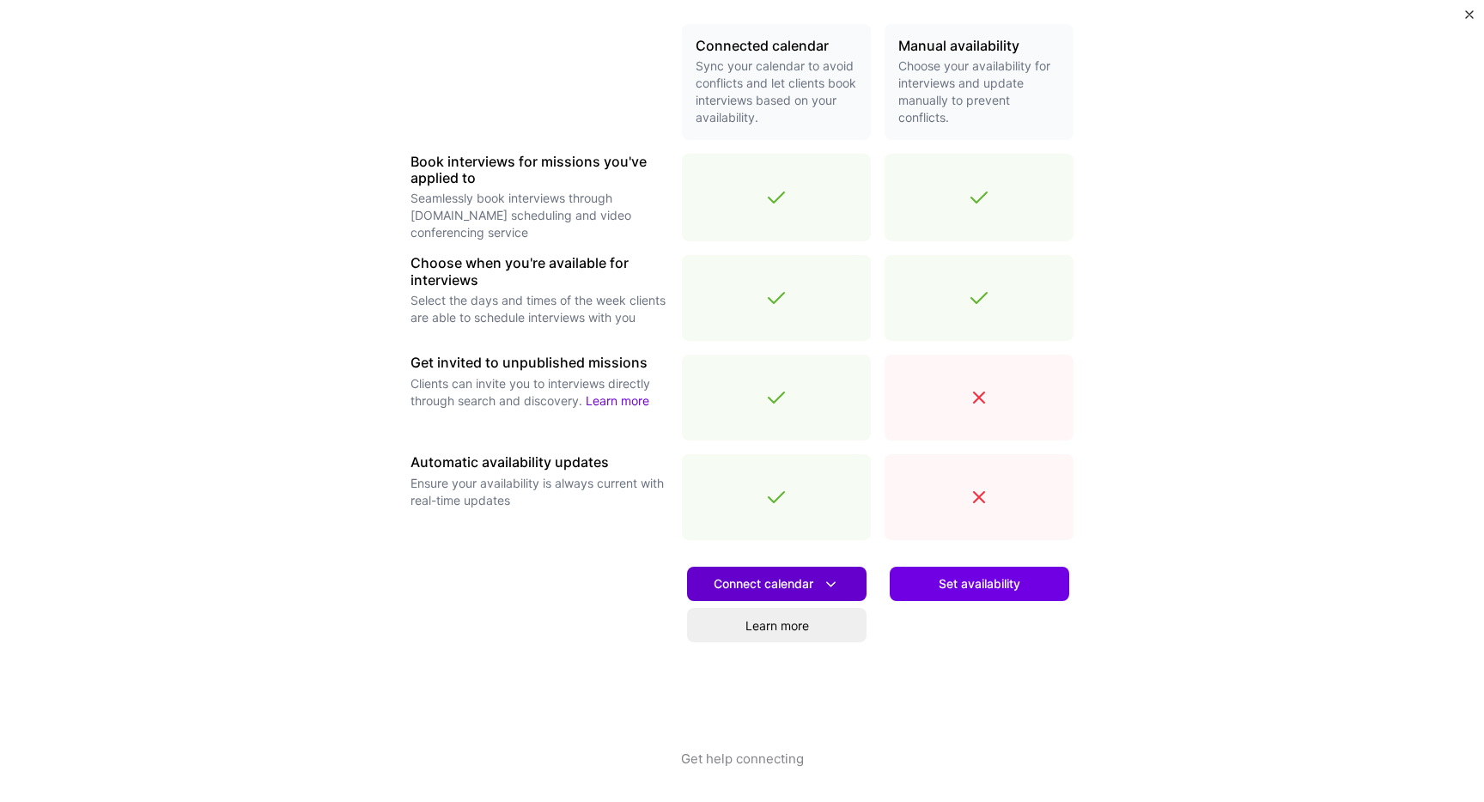
click at [847, 579] on button "Connect calendar" at bounding box center [776, 584] width 179 height 34
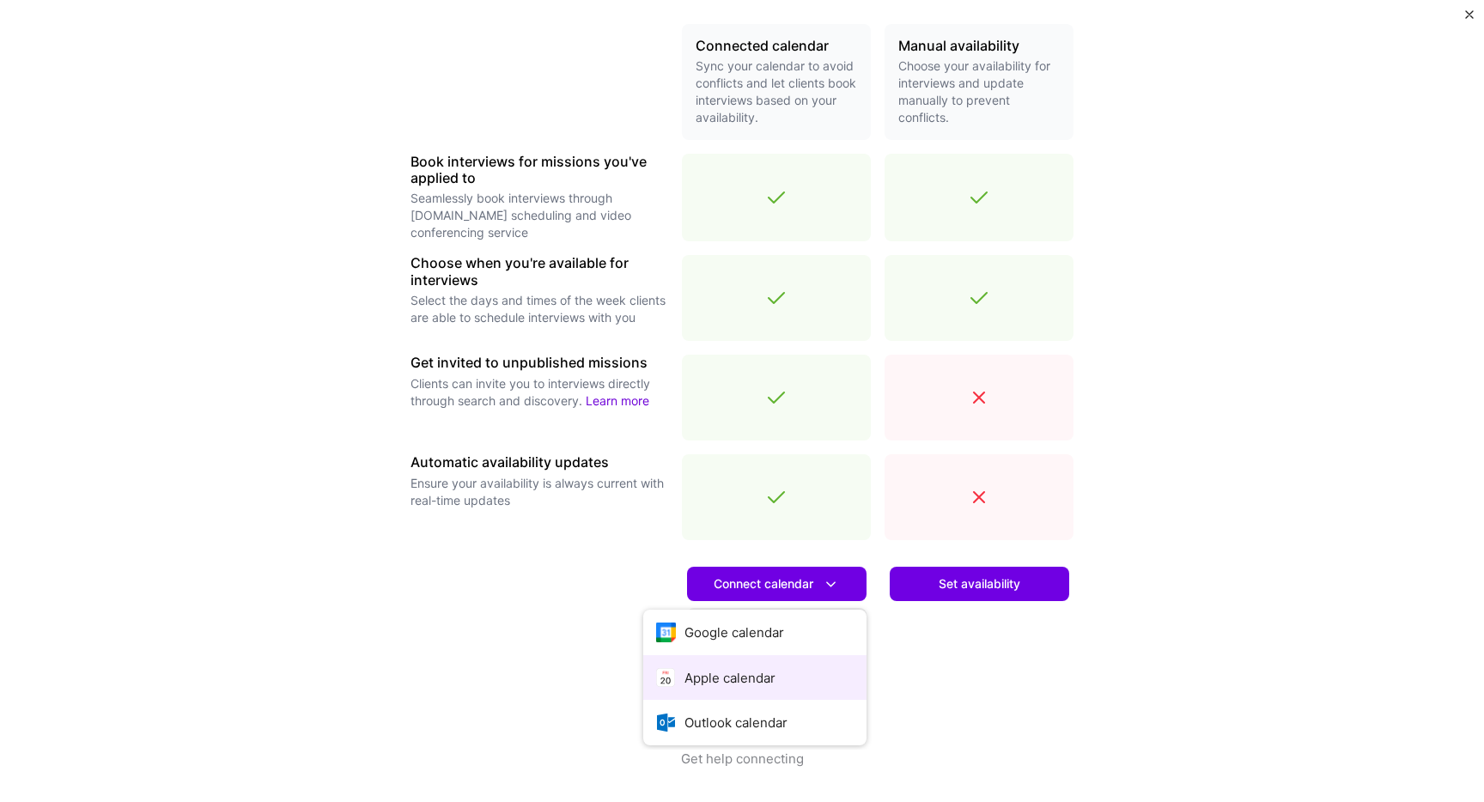
click at [783, 676] on button "Apple calendar" at bounding box center [754, 678] width 223 height 46
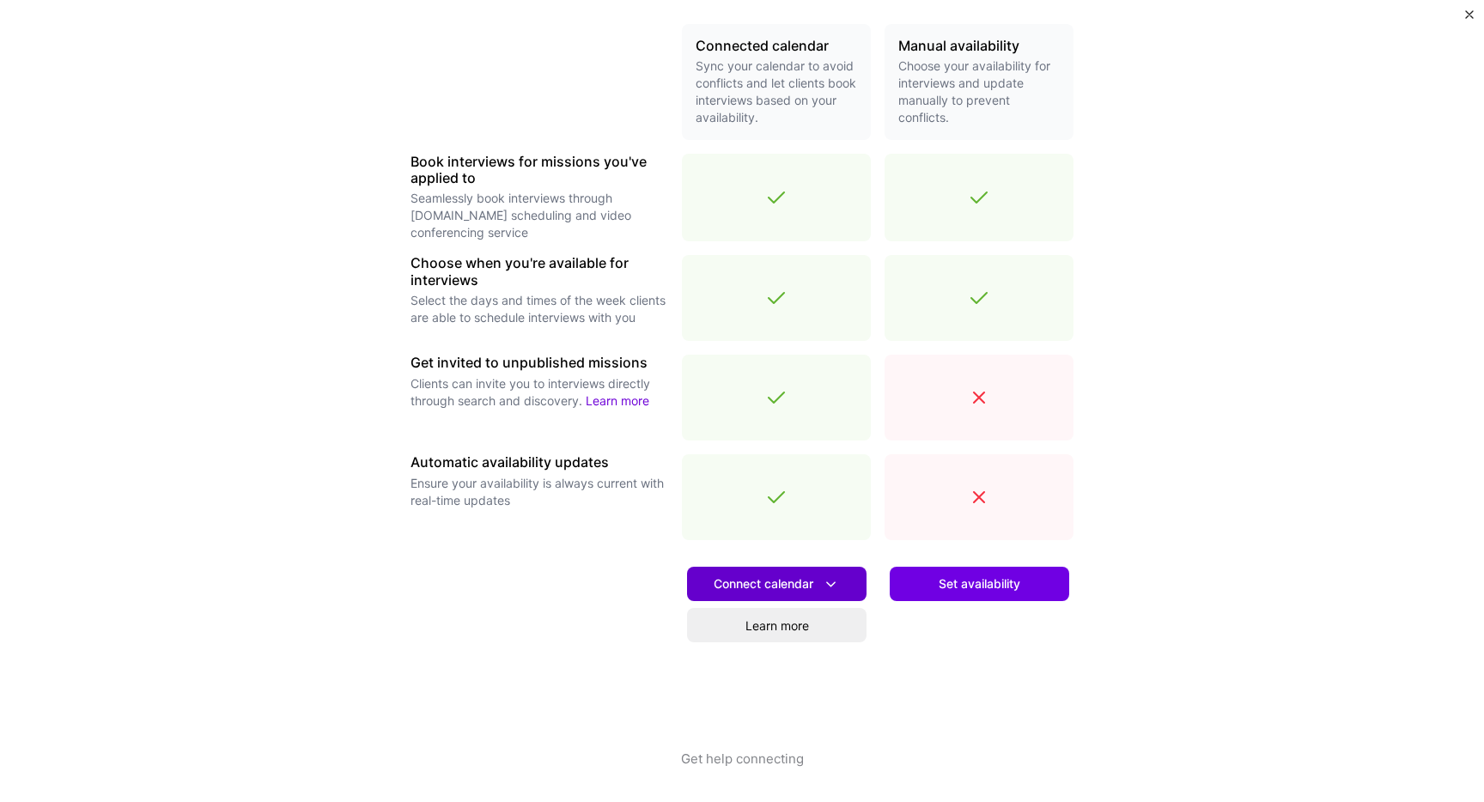
click at [761, 578] on span "Connect calendar" at bounding box center [776, 584] width 126 height 18
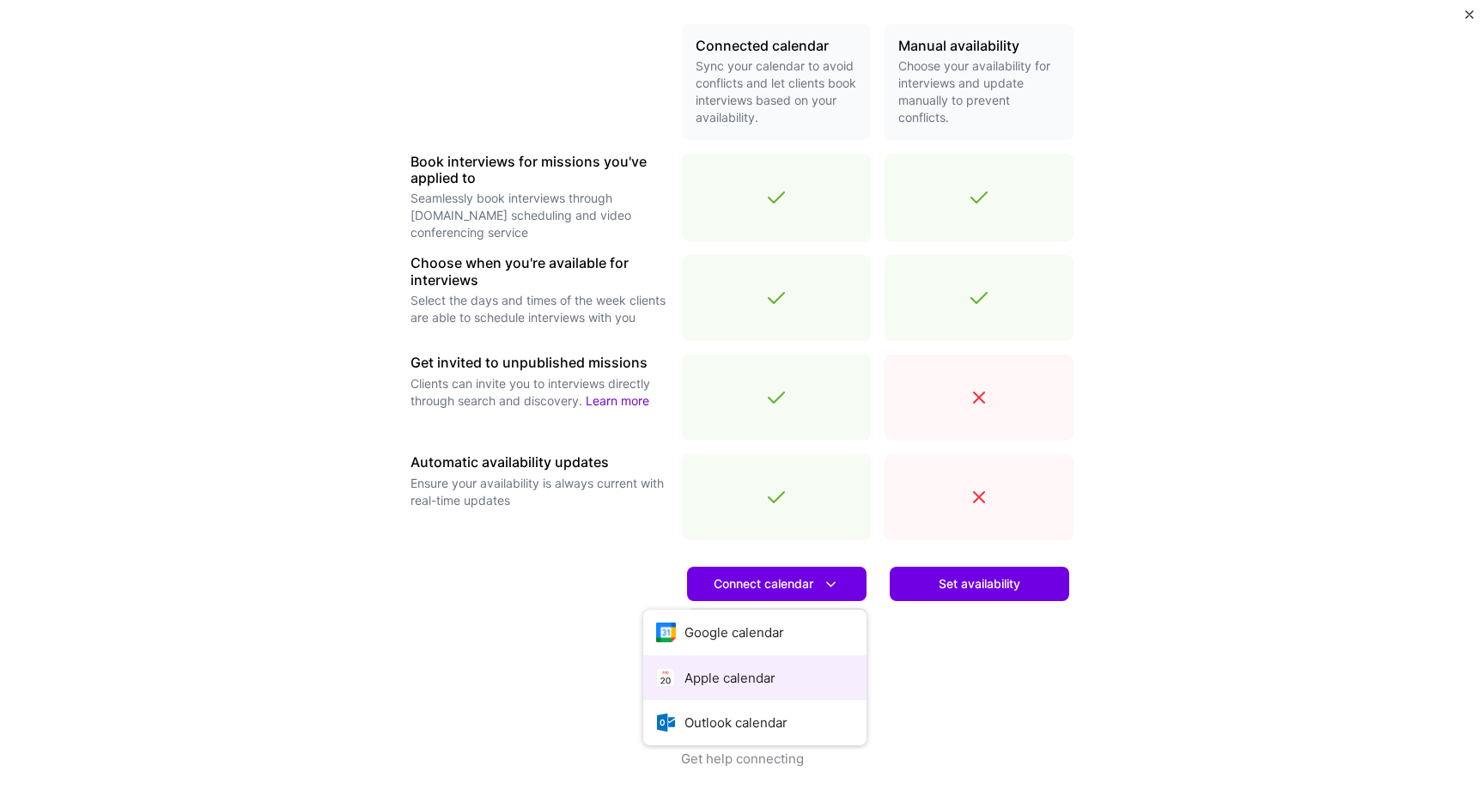
click at [747, 681] on button "Apple calendar" at bounding box center [754, 678] width 223 height 46
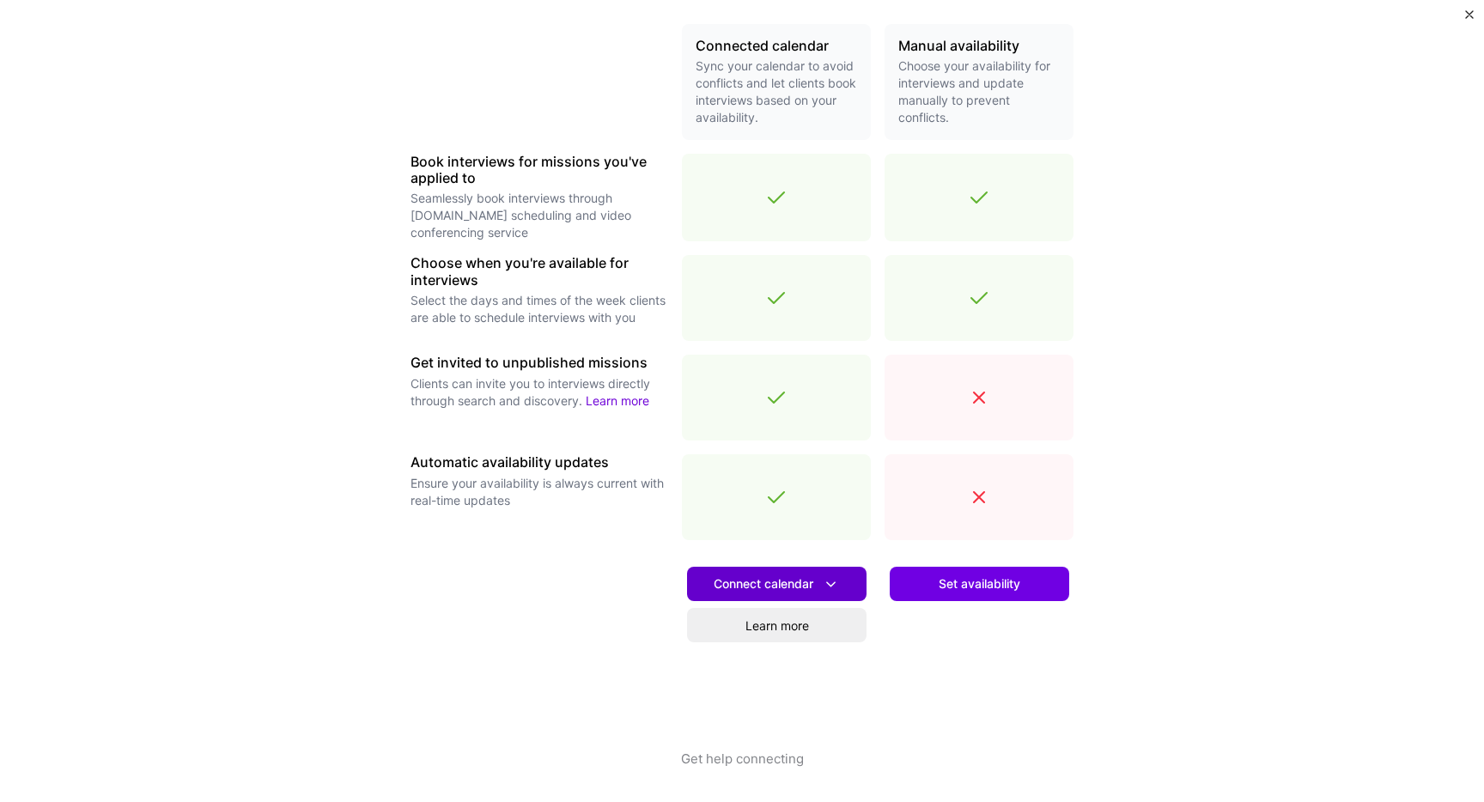
click at [818, 586] on span "Connect calendar" at bounding box center [776, 584] width 126 height 18
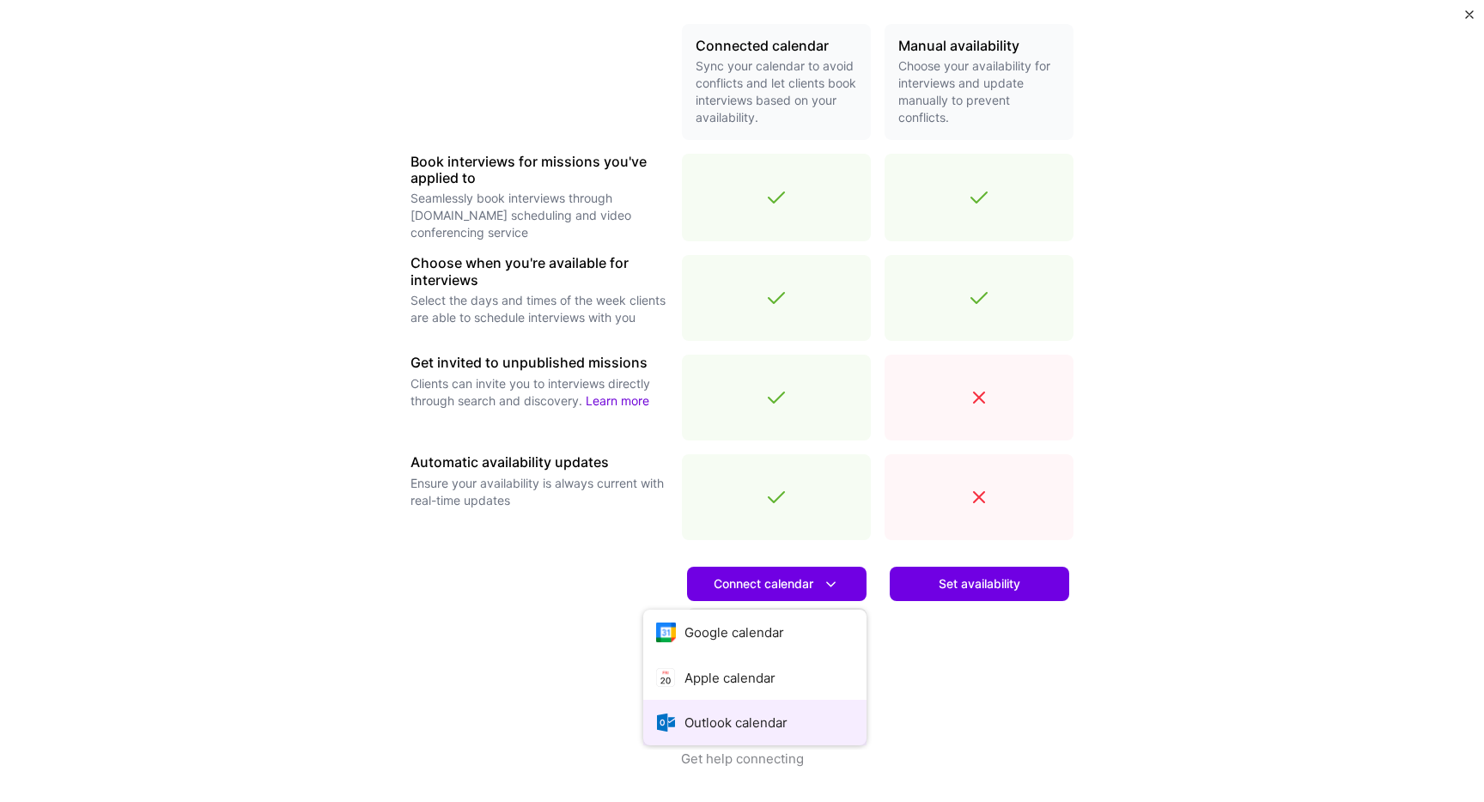
click at [764, 713] on button "Outlook calendar" at bounding box center [754, 723] width 223 height 46
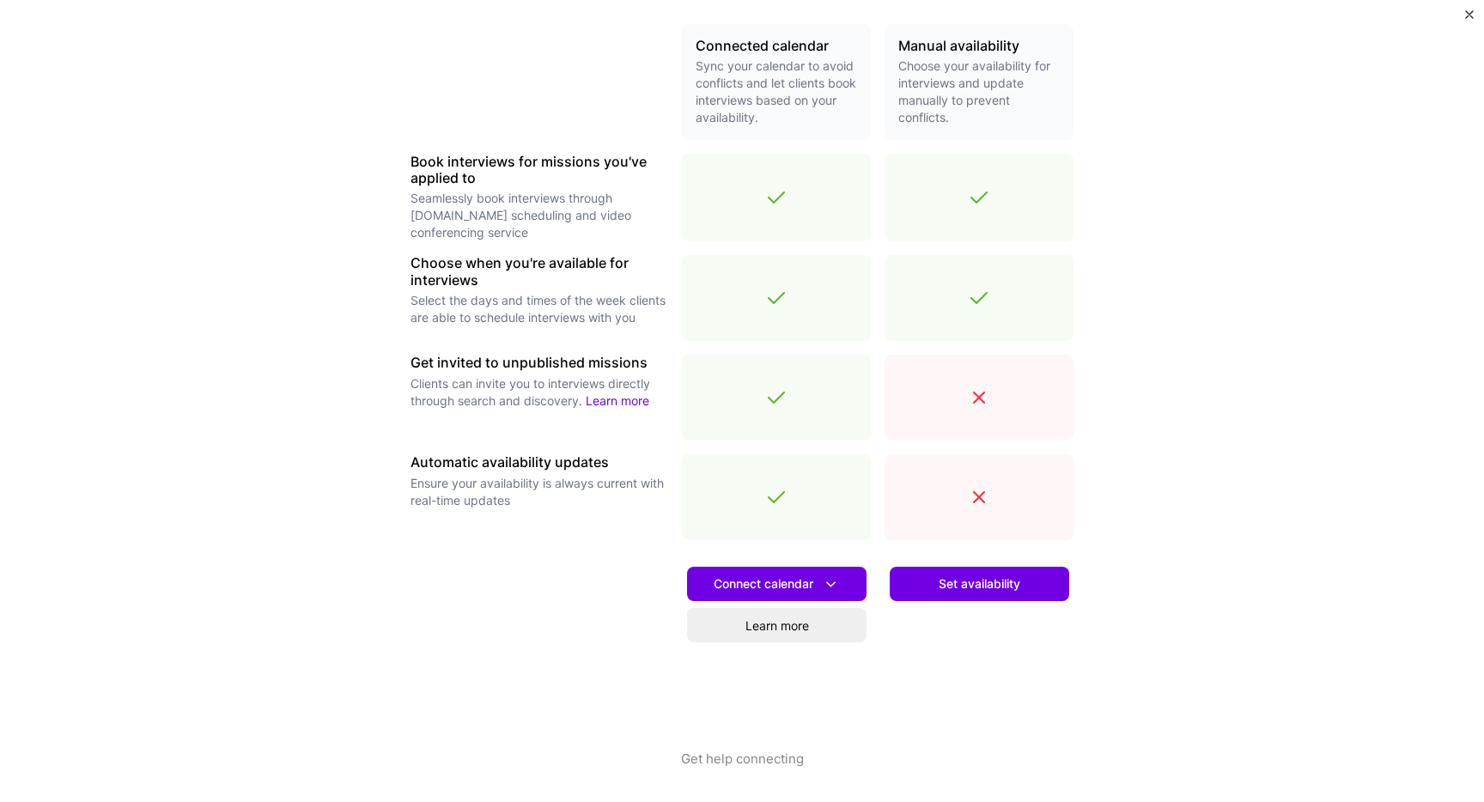
scroll to position [0, 0]
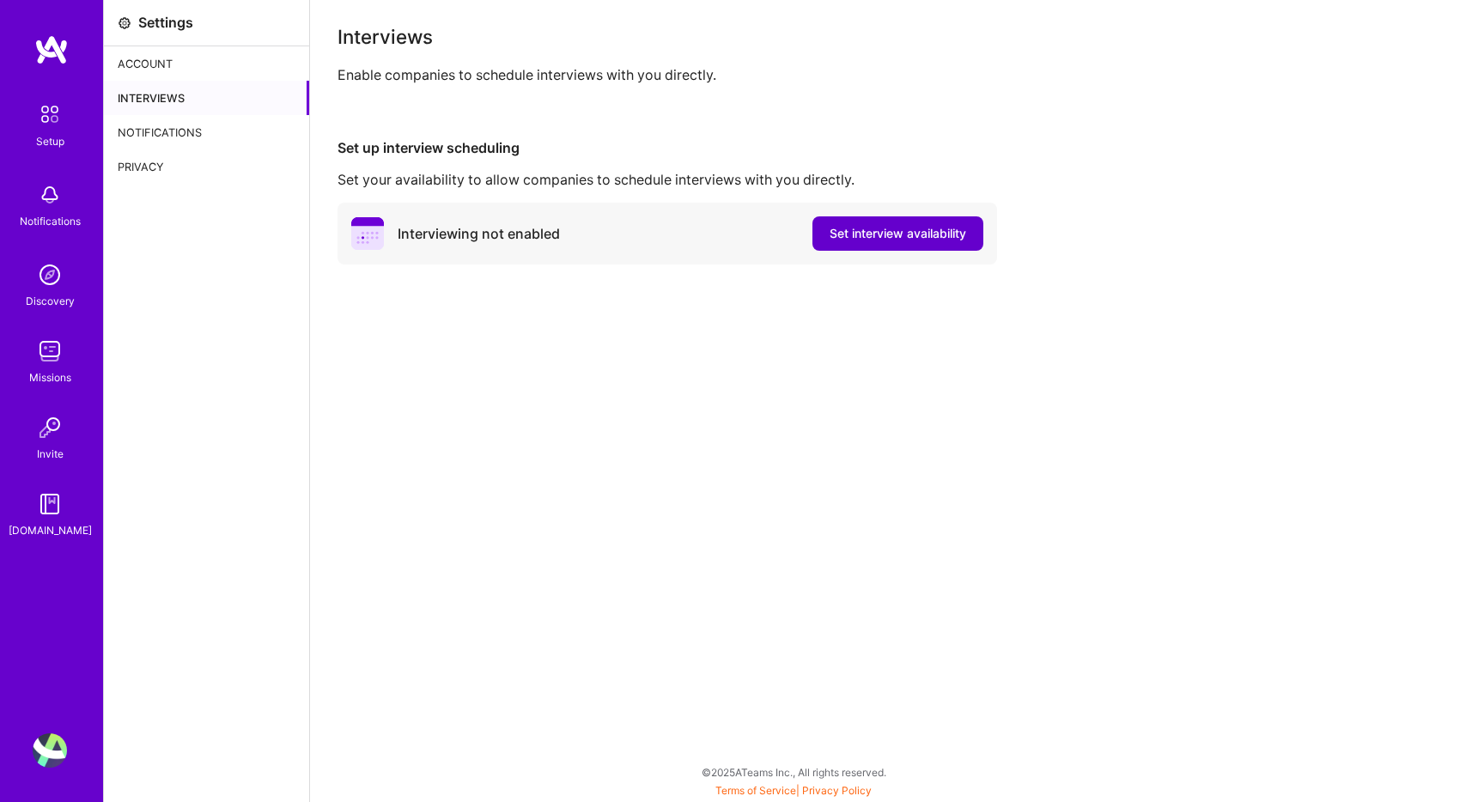
click at [898, 231] on span "Set interview availability" at bounding box center [897, 233] width 137 height 17
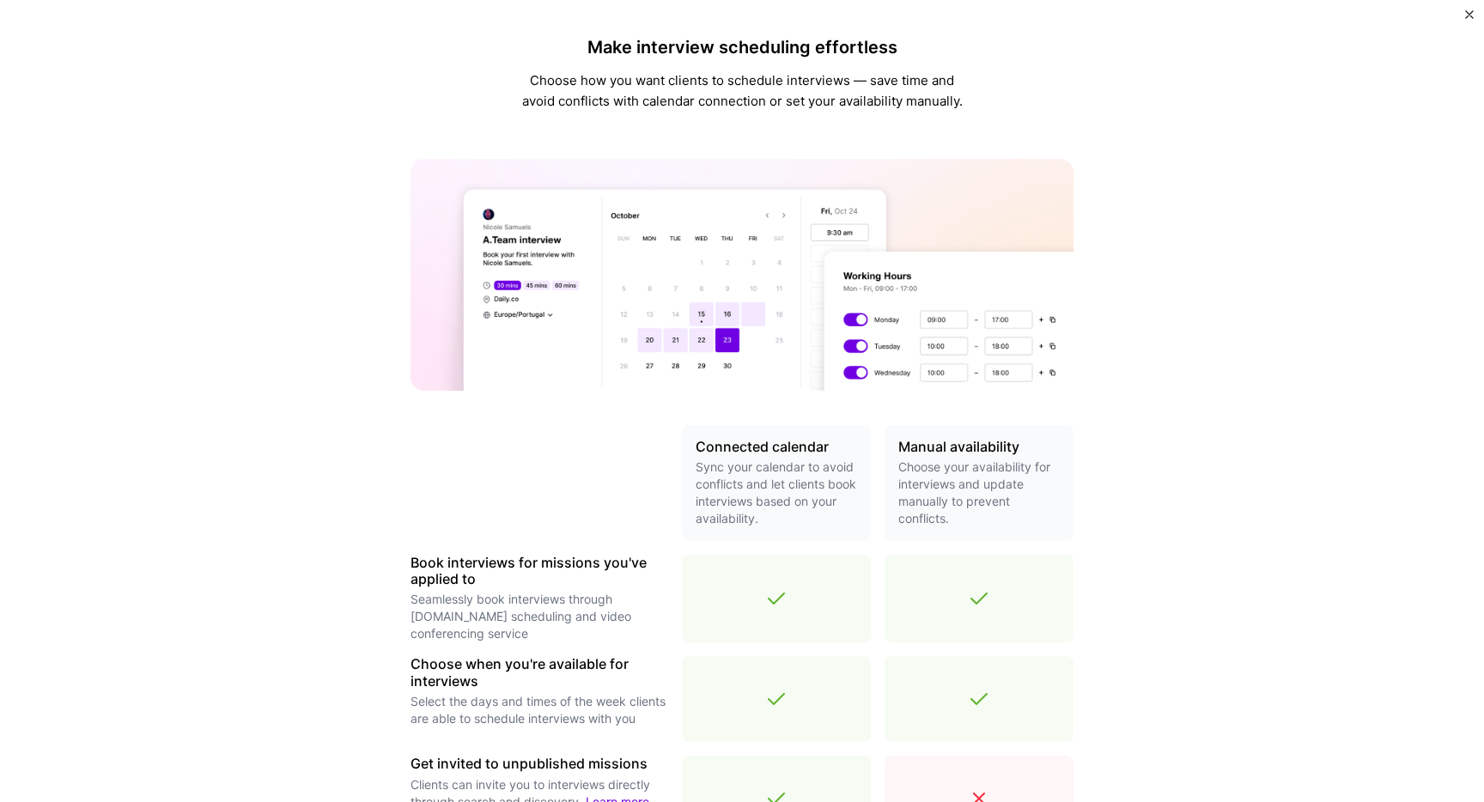
scroll to position [401, 0]
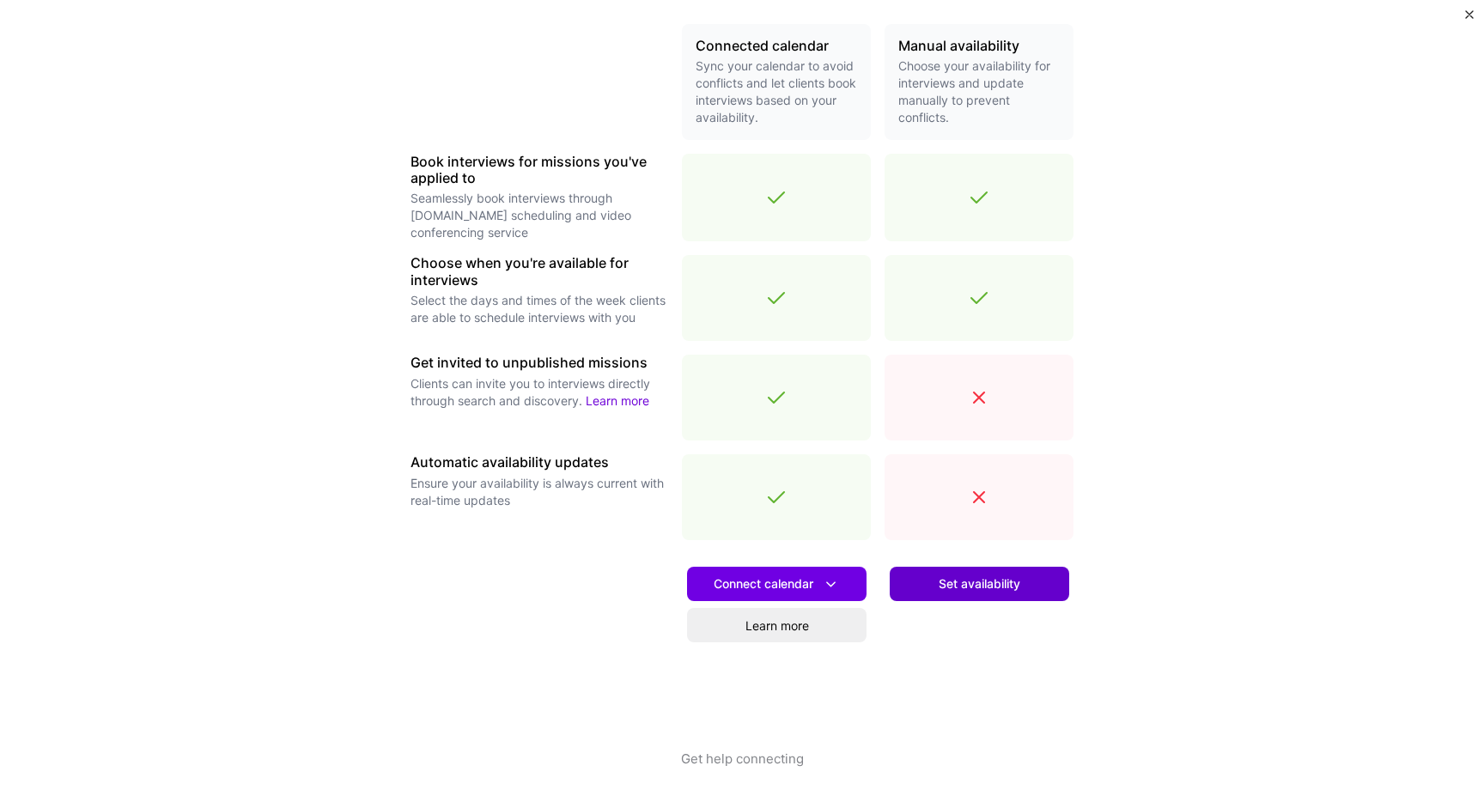
click at [945, 569] on button "Set availability" at bounding box center [978, 584] width 179 height 34
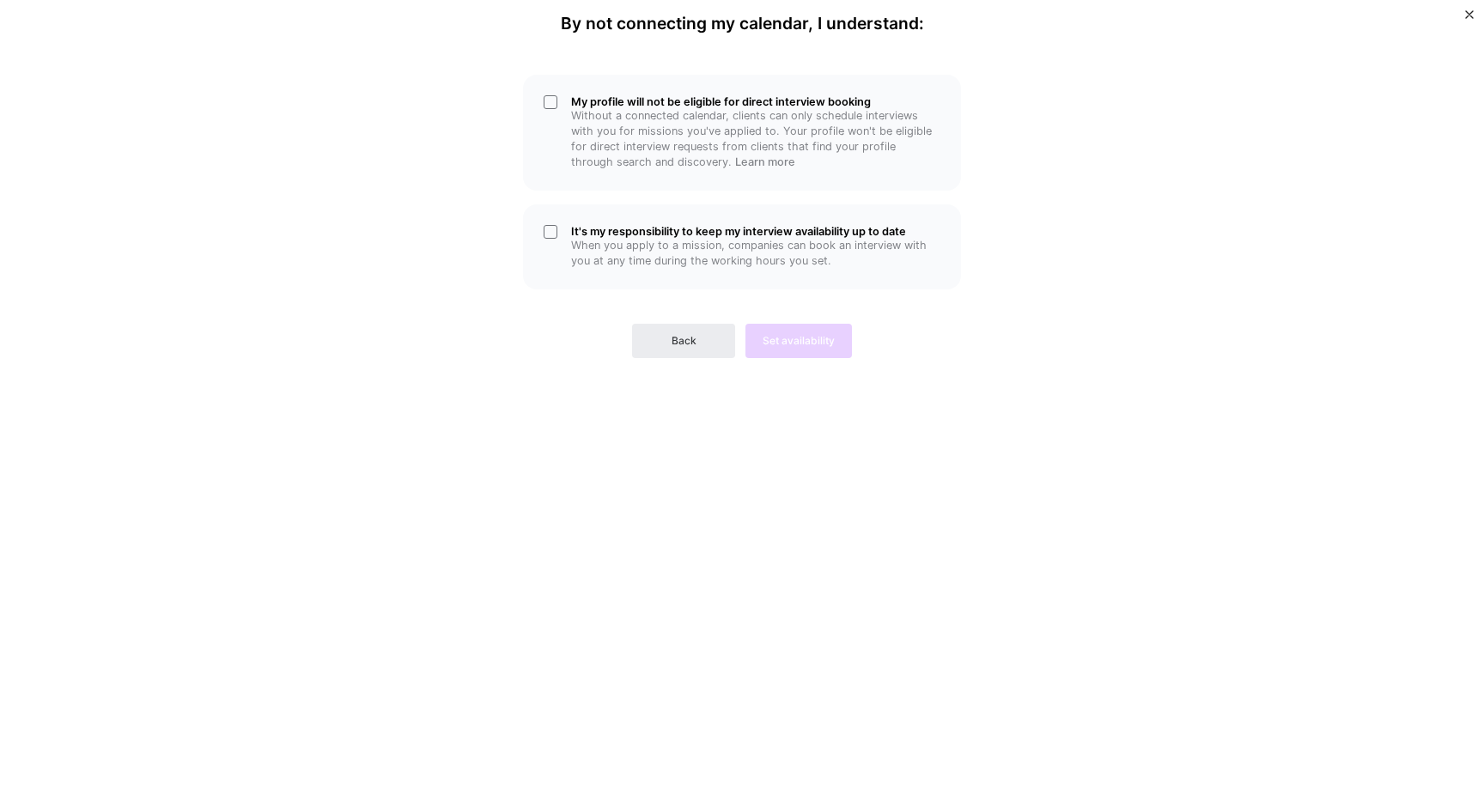
scroll to position [0, 0]
click at [698, 226] on h5 "It's my responsibility to keep my interview availability up to date" at bounding box center [755, 231] width 369 height 13
click at [804, 132] on p "Without a connected calendar, clients can only schedule interviews with you for…" at bounding box center [755, 139] width 369 height 62
click at [816, 339] on span "Set availability" at bounding box center [798, 340] width 72 height 15
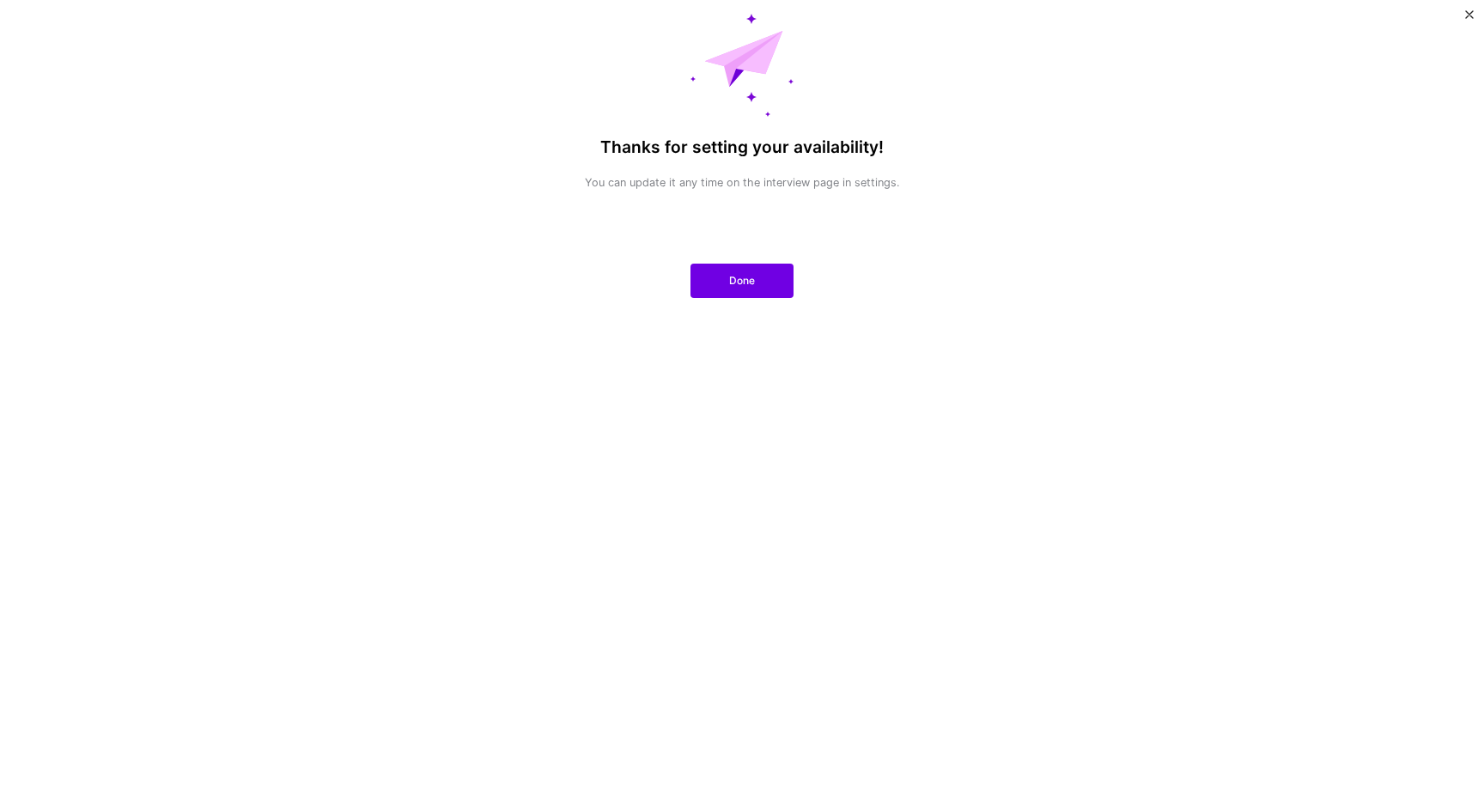
click at [732, 277] on span "Done" at bounding box center [742, 280] width 26 height 15
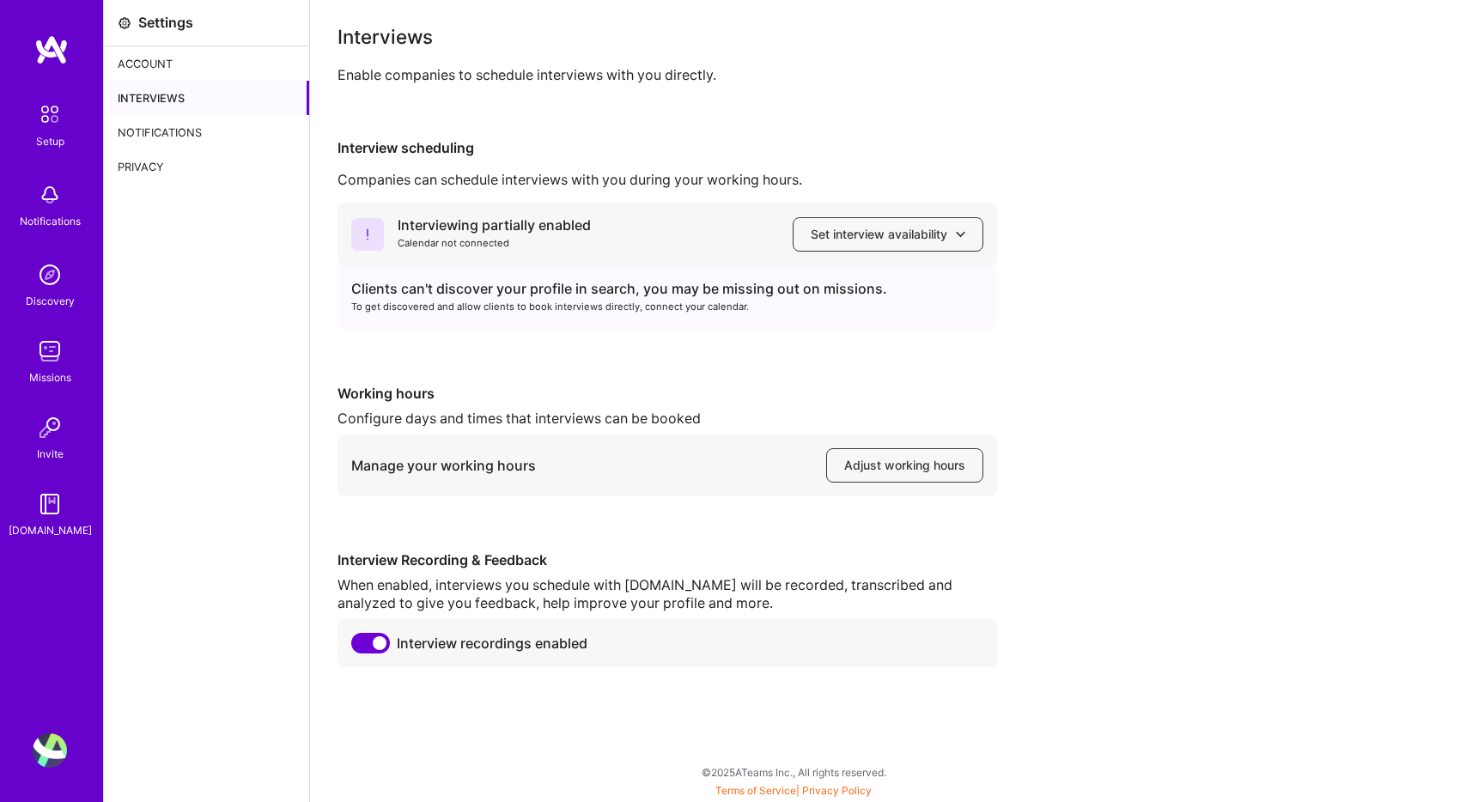
click at [846, 293] on div "Clients can't discover your profile in search, you may be missing out on missio…" at bounding box center [667, 289] width 632 height 18
click at [873, 208] on div "Interviewing partially enabled Calendar not connected Set interview availability" at bounding box center [666, 235] width 659 height 64
click at [871, 213] on div "Interviewing partially enabled Calendar not connected Set interview availability" at bounding box center [666, 235] width 659 height 64
click at [852, 240] on span "Set interview availability" at bounding box center [887, 234] width 155 height 17
click at [629, 376] on div "Interviewing partially enabled Calendar not connected Set interview availabilit…" at bounding box center [896, 435] width 1119 height 464
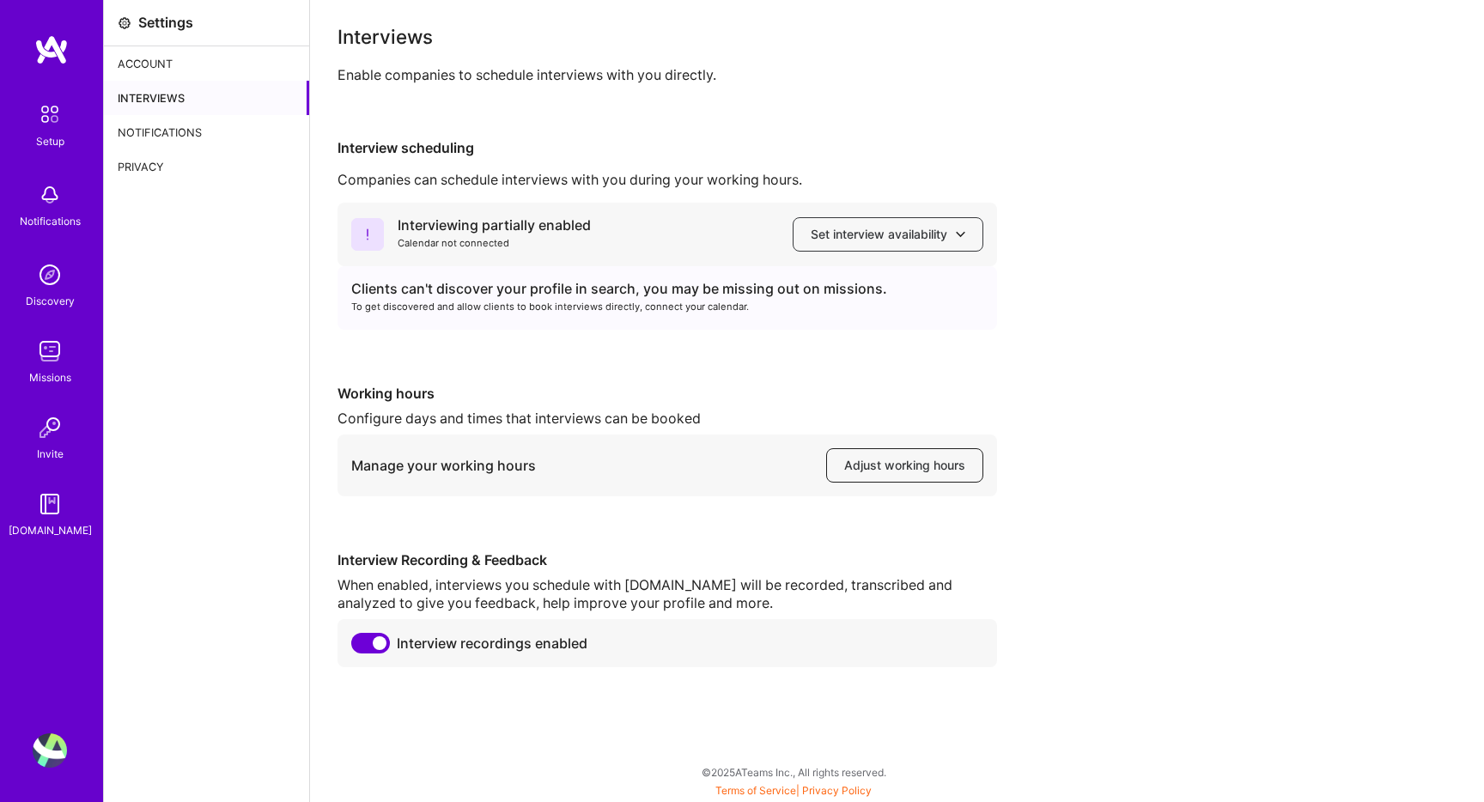
click at [907, 468] on span "Adjust working hours" at bounding box center [904, 465] width 121 height 17
click at [187, 93] on div "Interviews" at bounding box center [206, 98] width 205 height 34
click at [178, 139] on div "Notifications" at bounding box center [206, 132] width 205 height 34
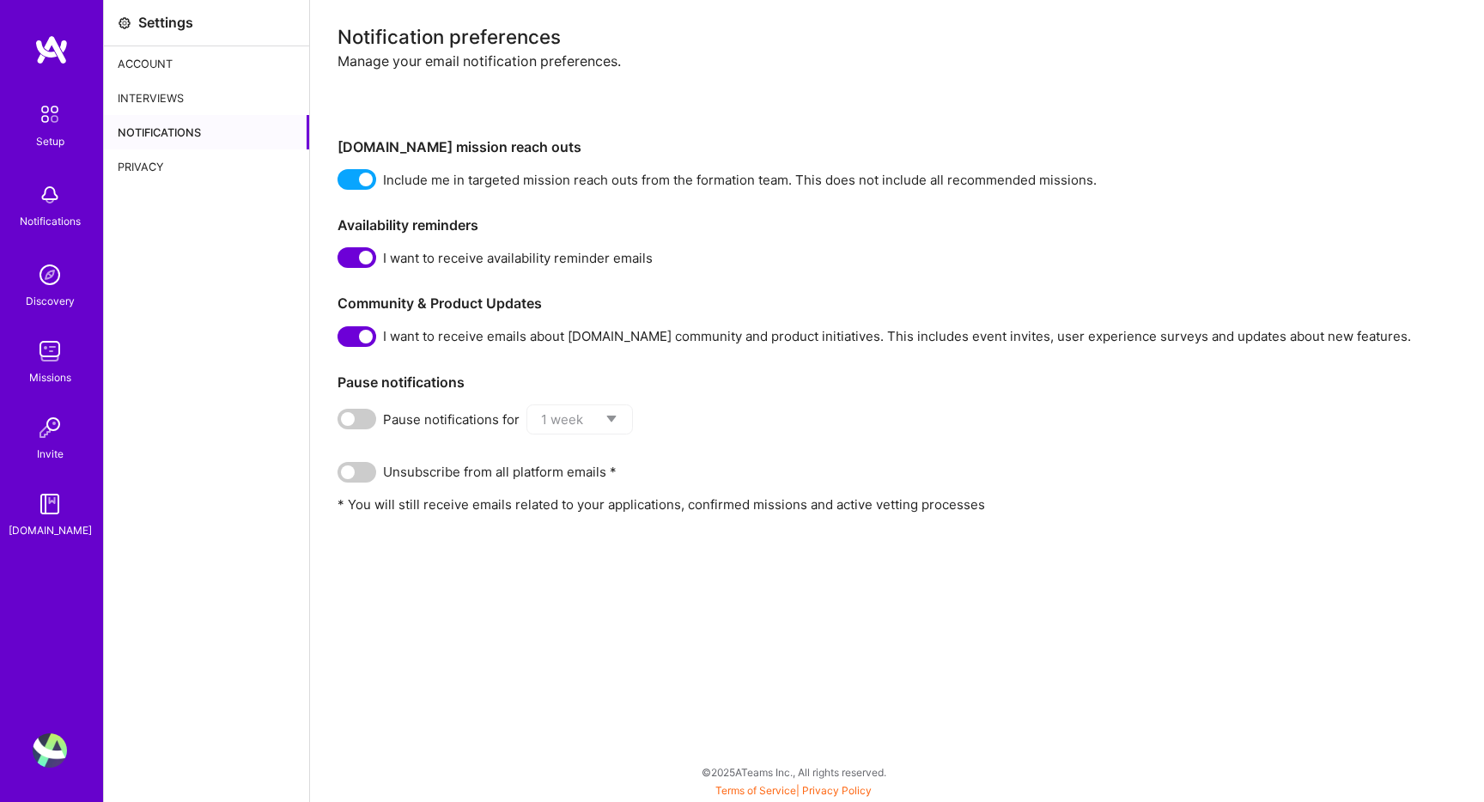
click at [40, 122] on img at bounding box center [50, 114] width 36 height 36
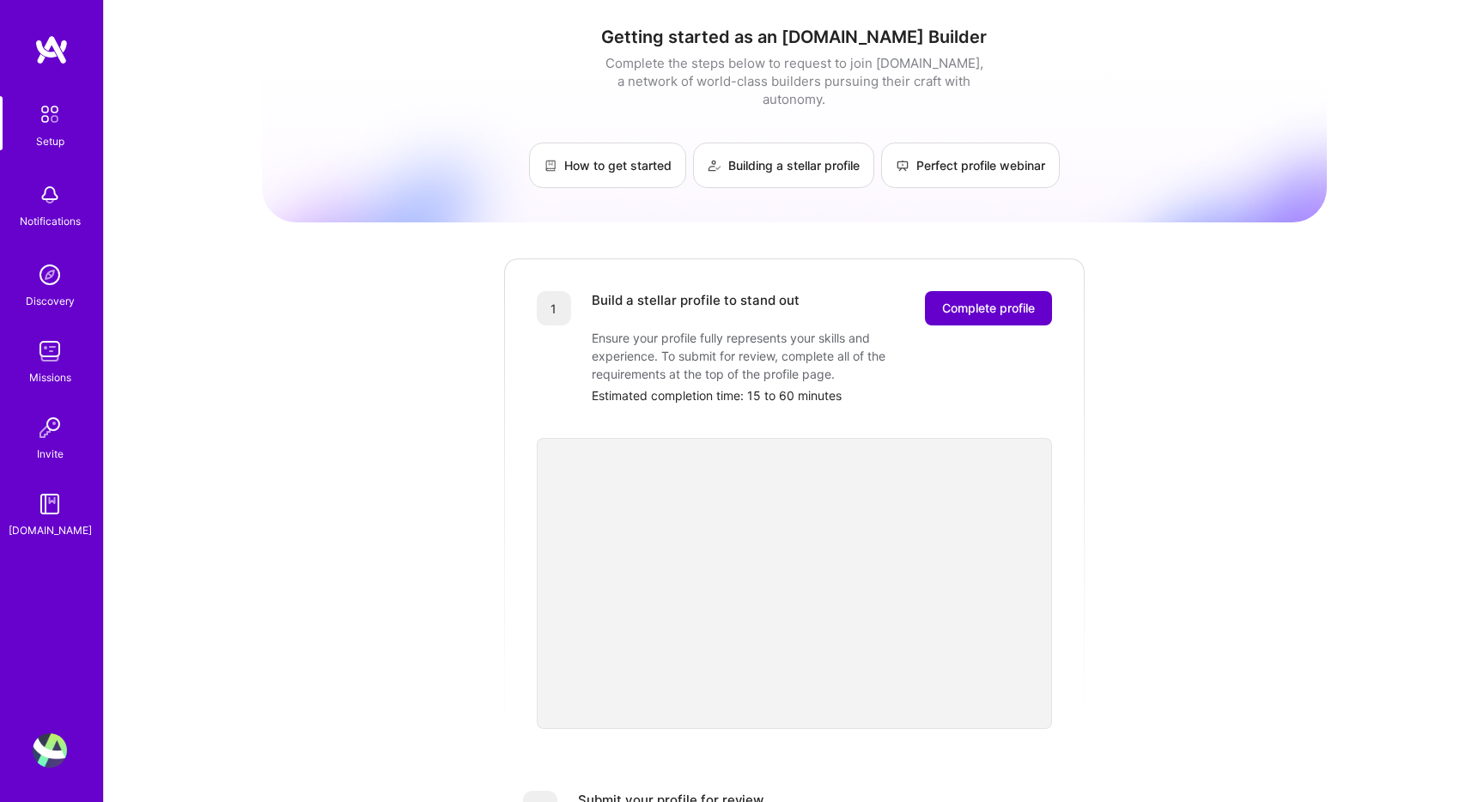
click at [1015, 299] on button "Complete profile" at bounding box center [988, 308] width 127 height 34
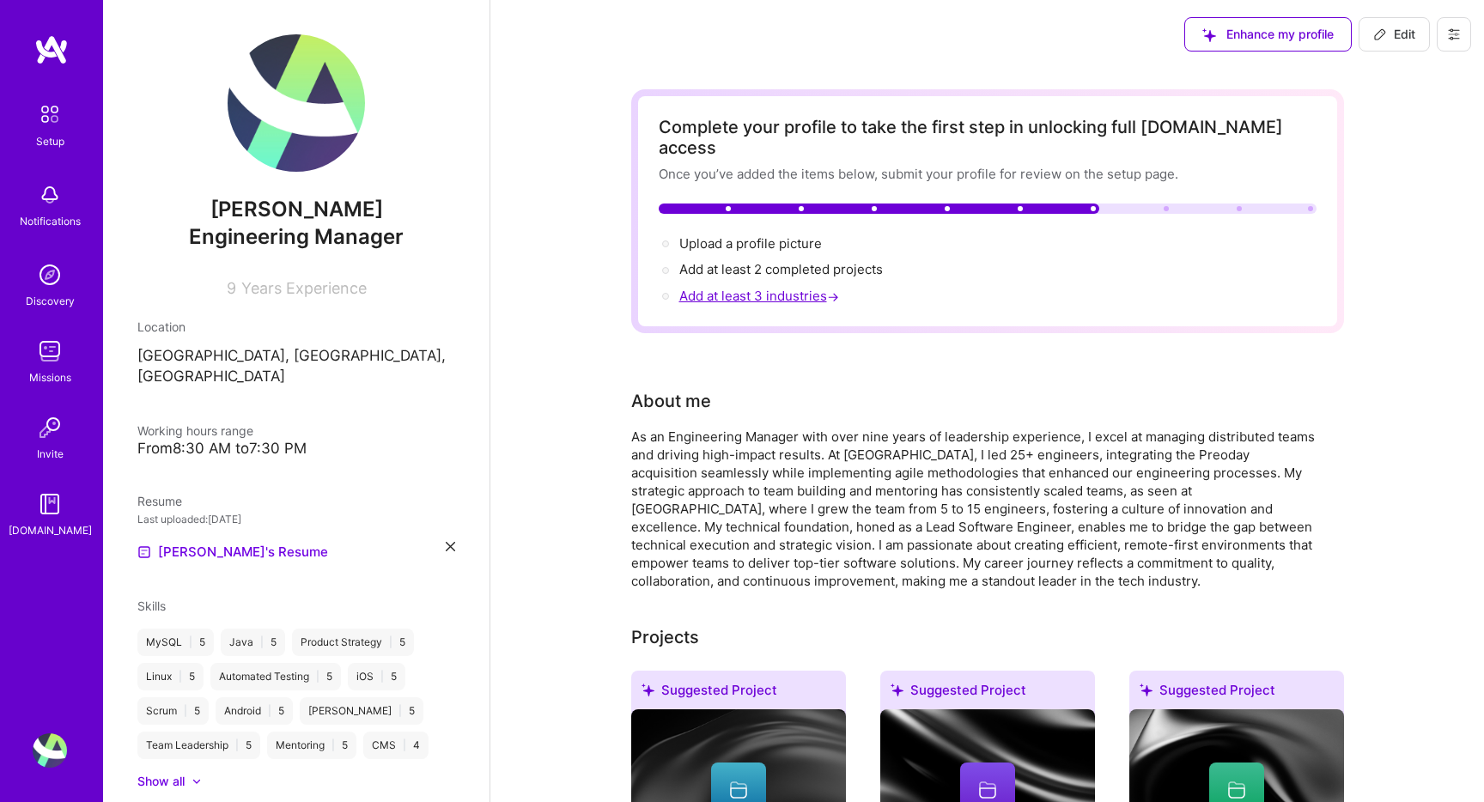
click at [806, 288] on span "Add at least 3 industries →" at bounding box center [760, 296] width 163 height 16
select select "US"
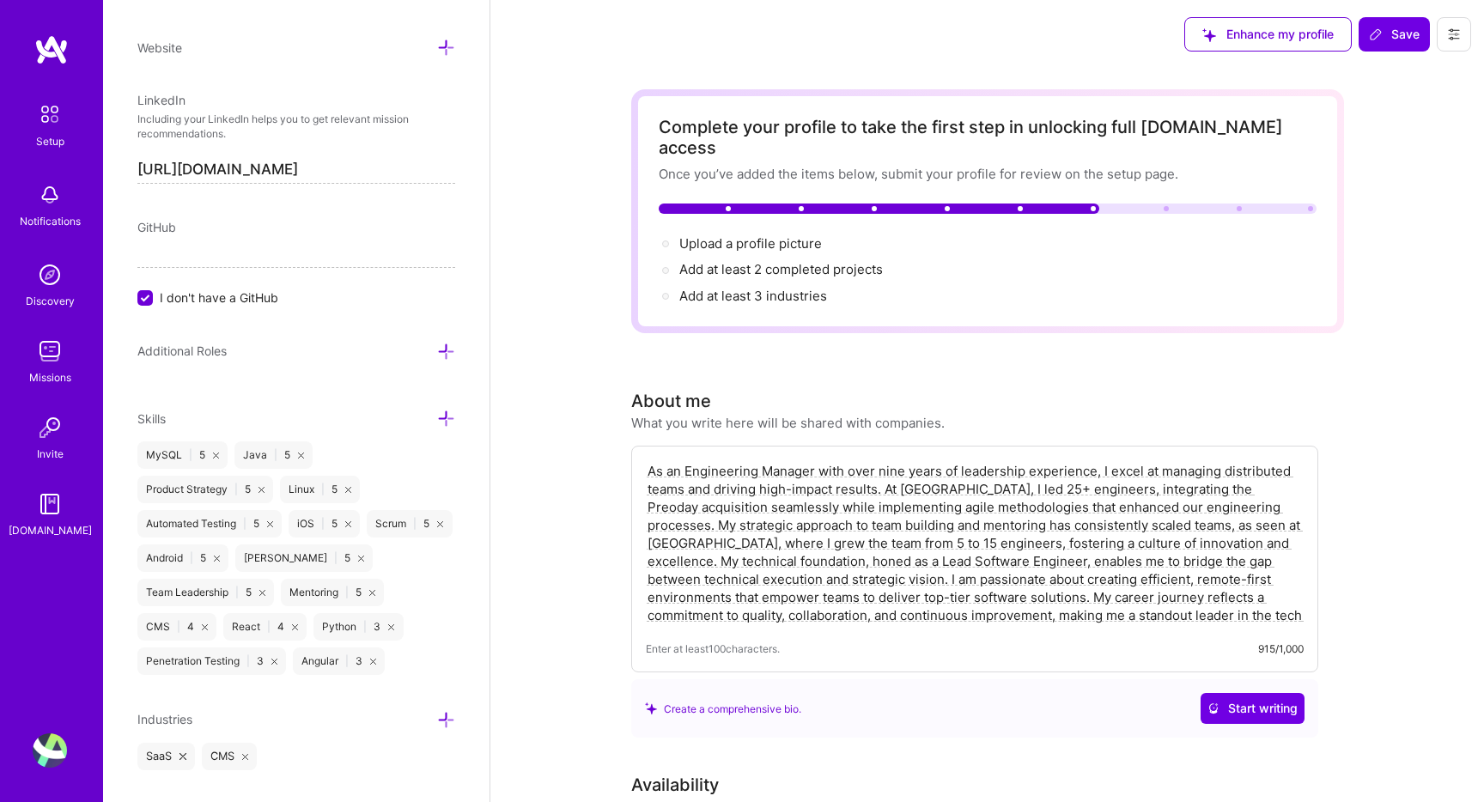
scroll to position [836, 0]
click at [439, 710] on icon at bounding box center [446, 719] width 18 height 18
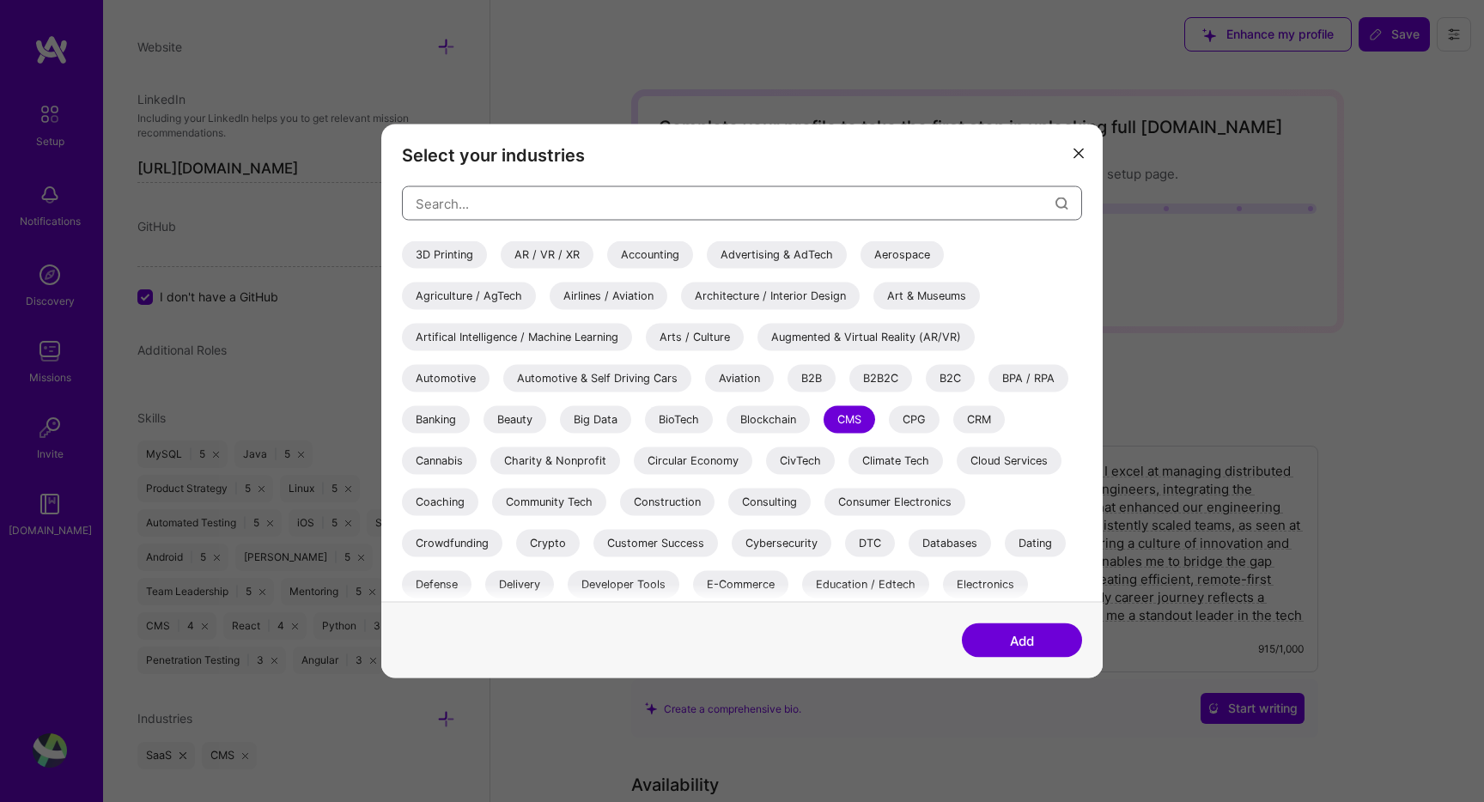
click at [683, 216] on input "modal" at bounding box center [736, 203] width 640 height 44
type input "j"
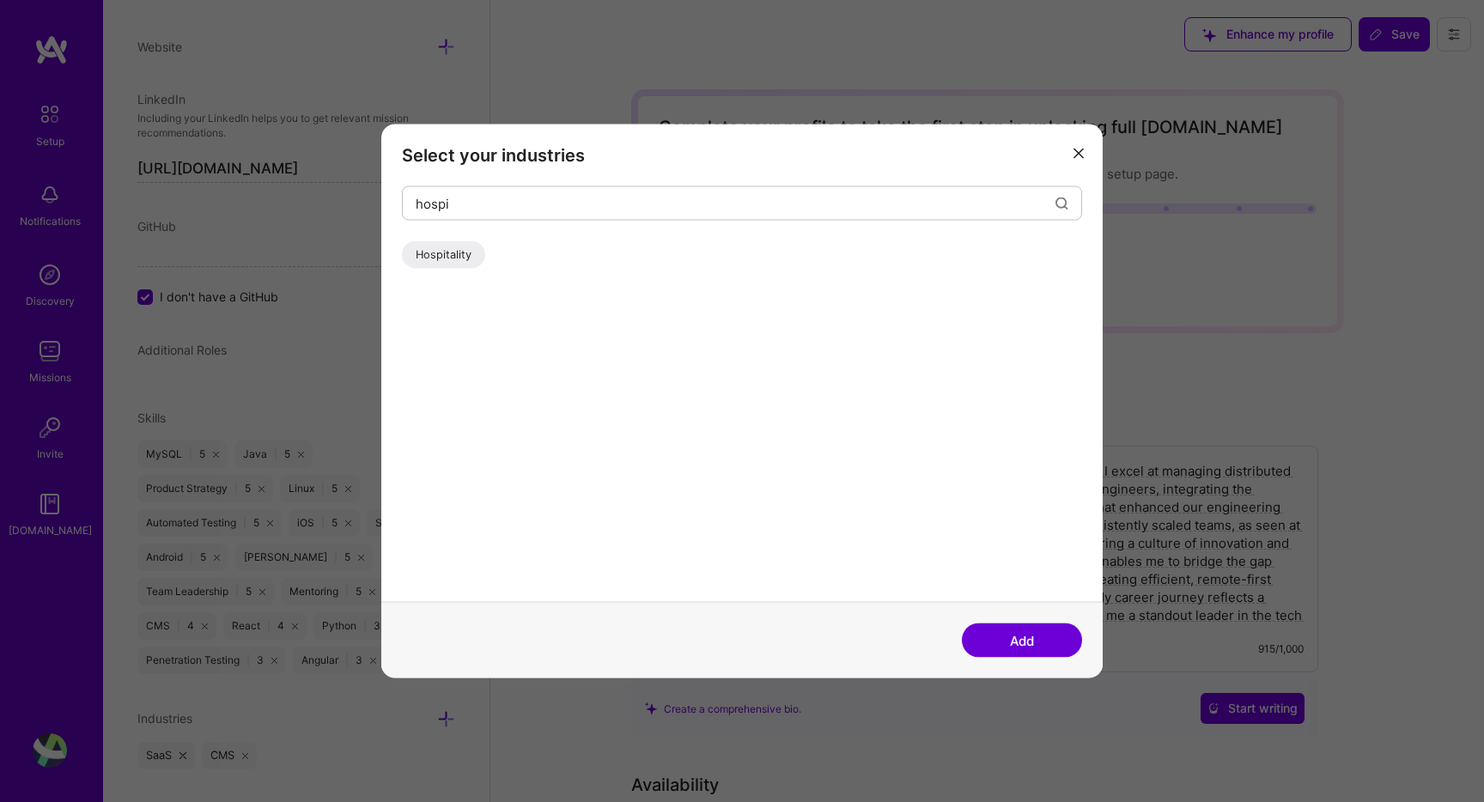
click at [454, 270] on div "Hospitality" at bounding box center [742, 258] width 680 height 34
click at [457, 252] on div "Hospitality" at bounding box center [443, 254] width 83 height 27
click at [534, 202] on input "hospi" at bounding box center [736, 203] width 640 height 44
type input "b2b"
click at [415, 264] on div "B2B" at bounding box center [426, 254] width 48 height 27
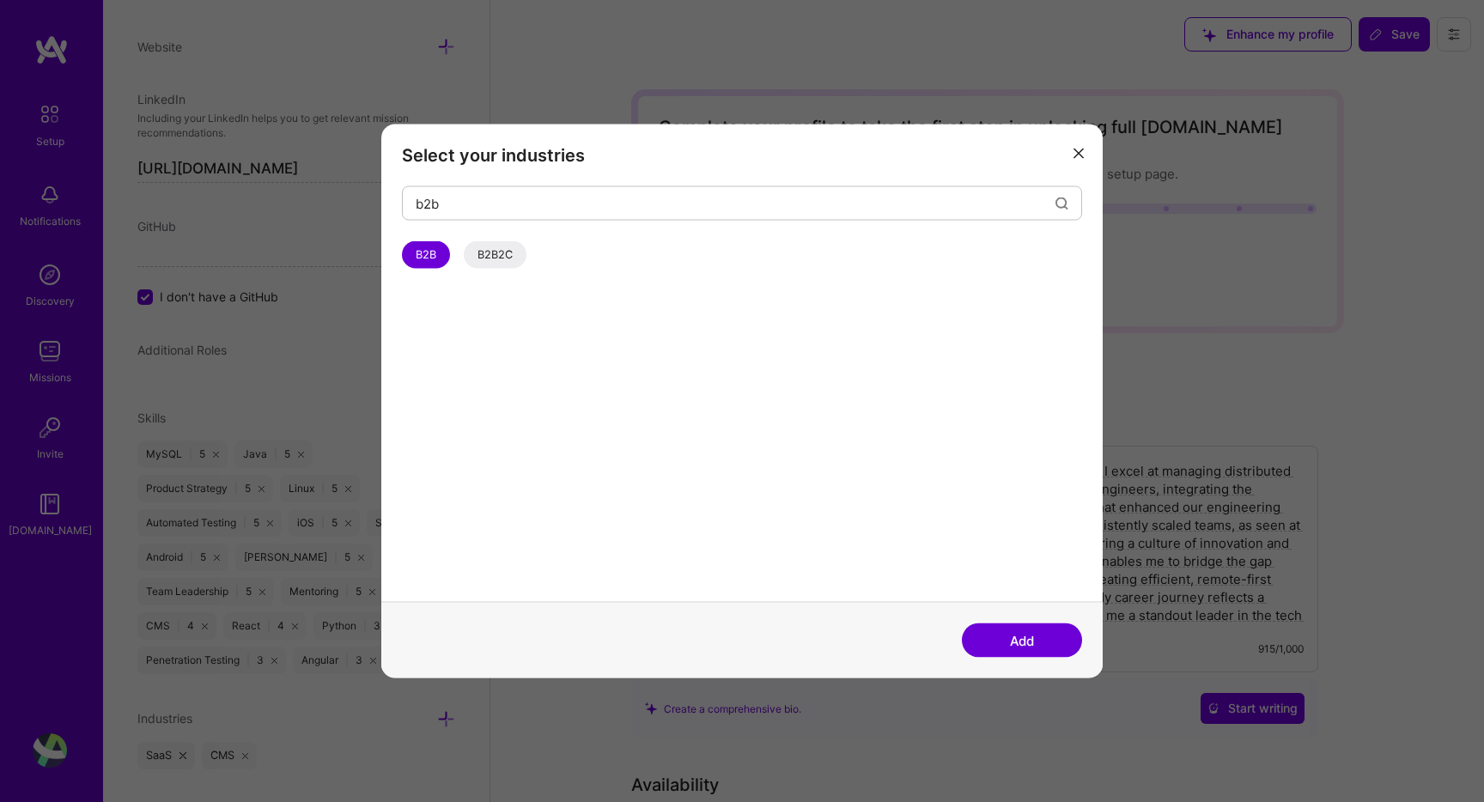
click at [984, 654] on button "Add" at bounding box center [1022, 640] width 120 height 34
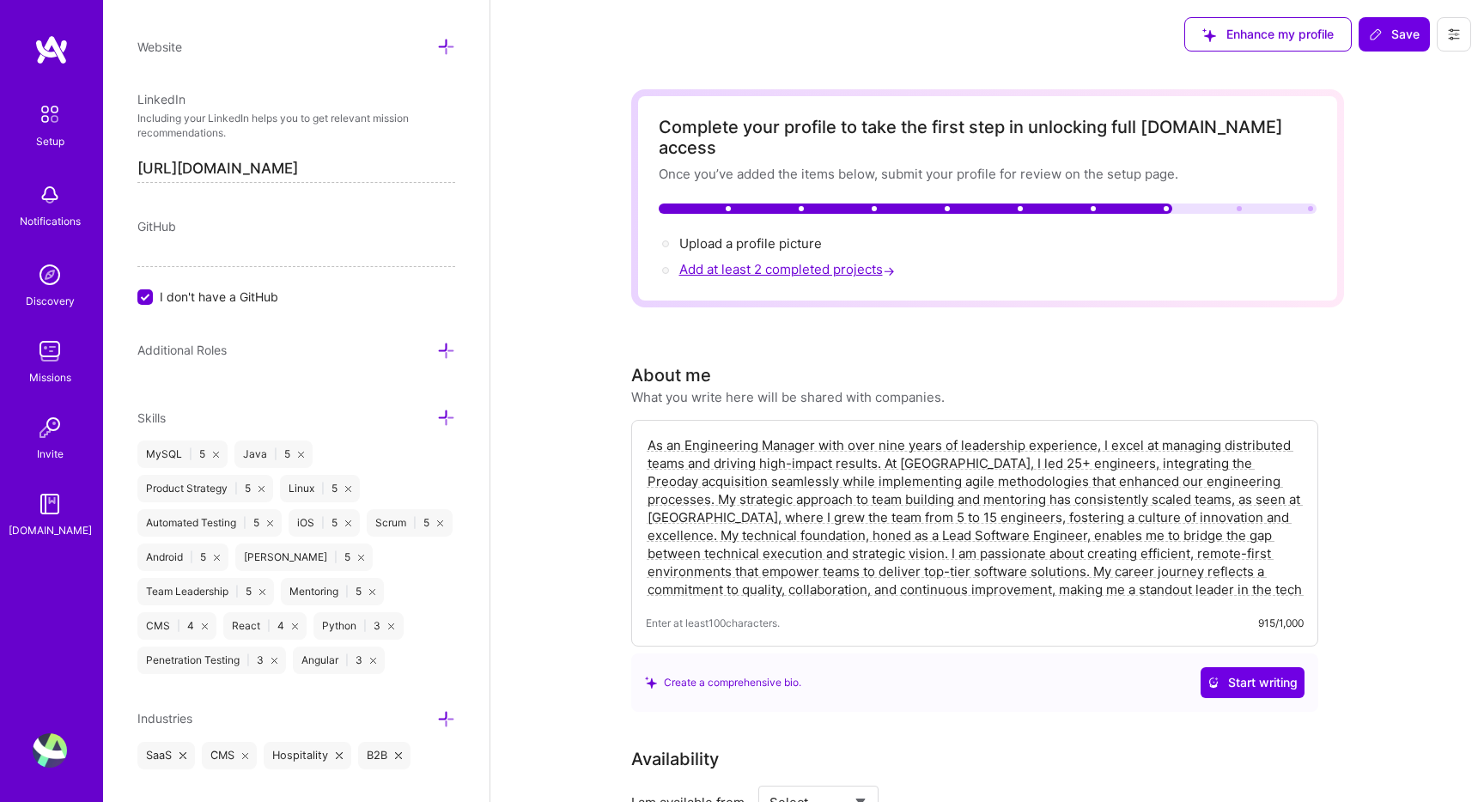
click at [796, 261] on span "Add at least 2 completed projects →" at bounding box center [788, 269] width 219 height 16
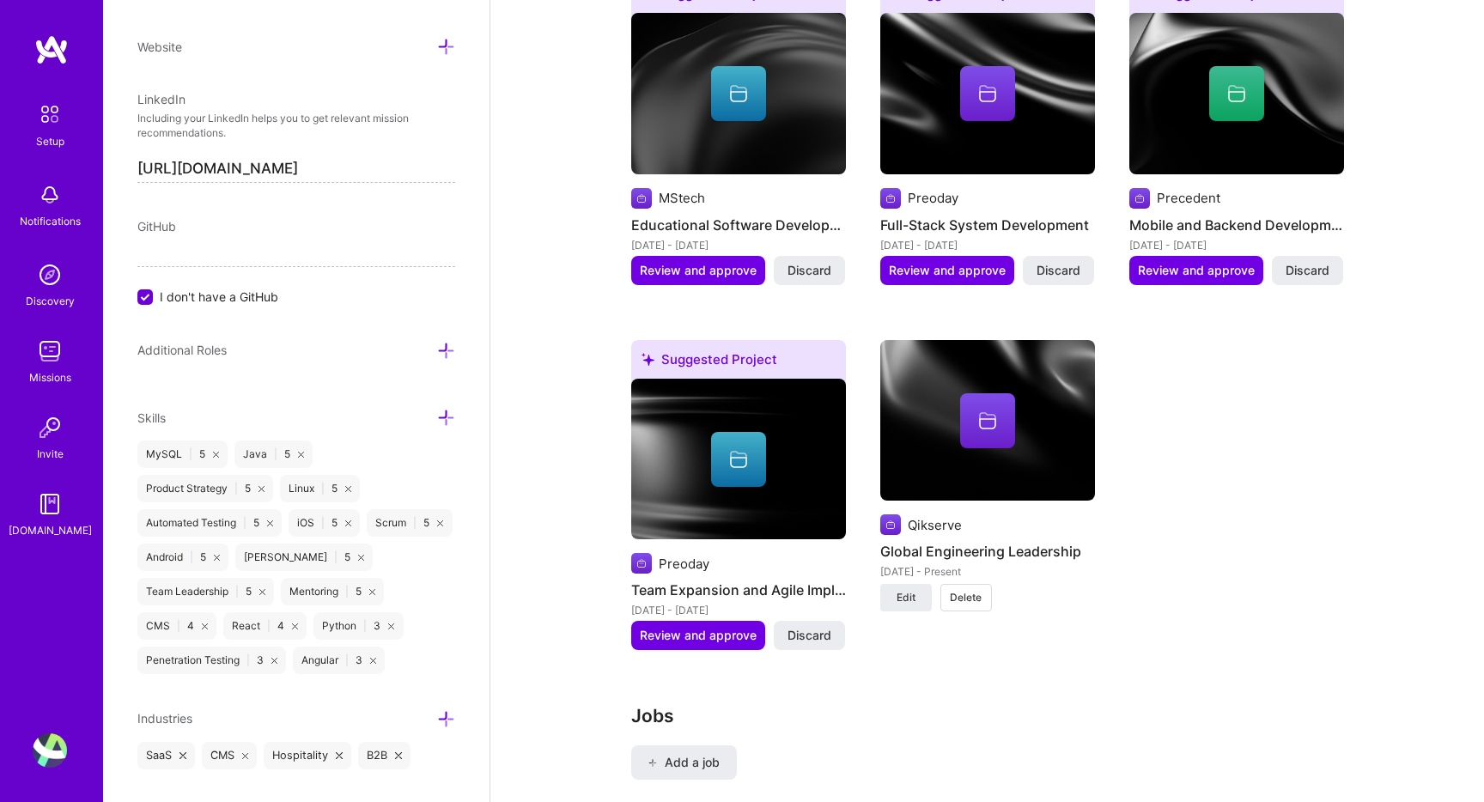
scroll to position [1496, 0]
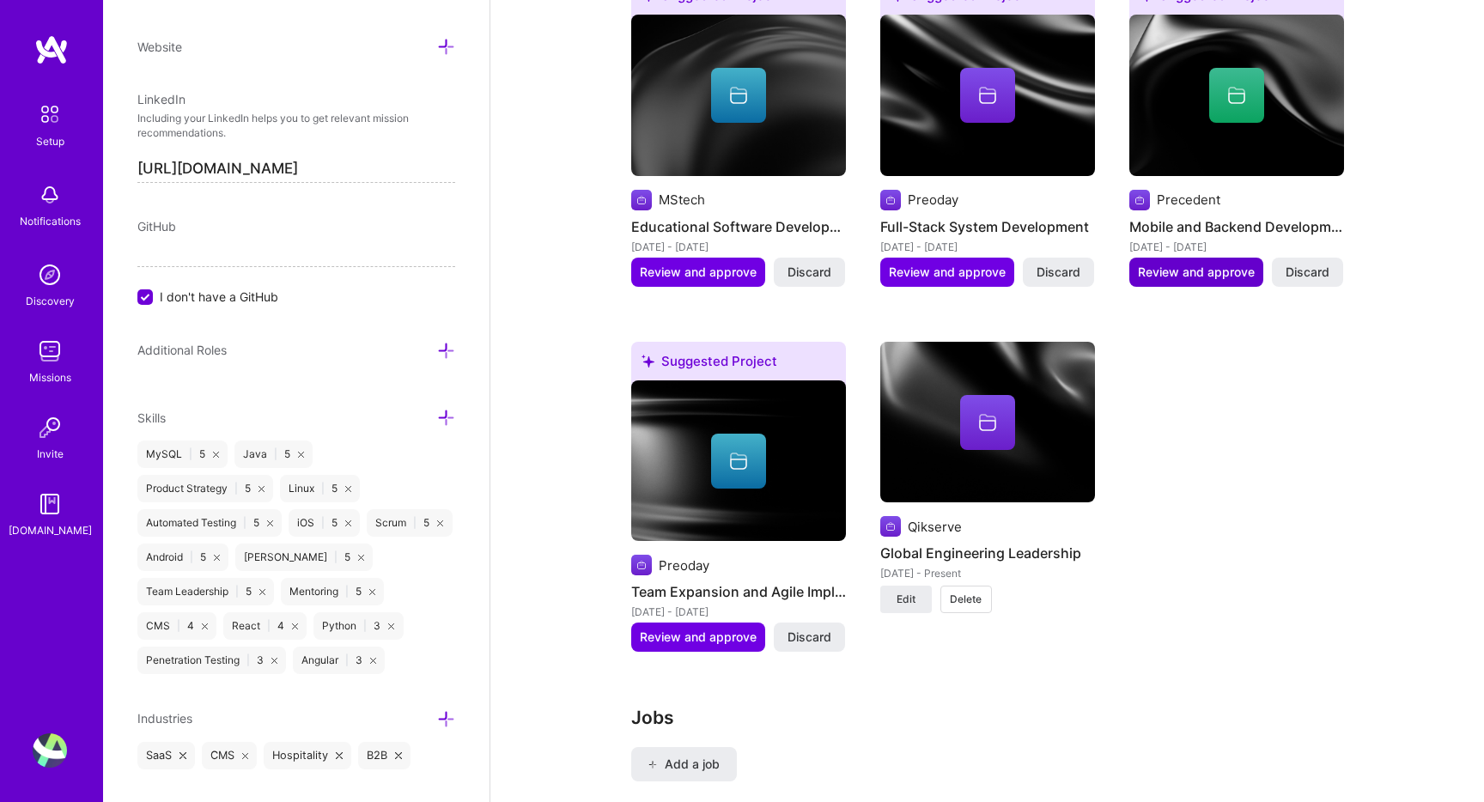
click at [1160, 262] on button "Review and approve" at bounding box center [1196, 272] width 134 height 29
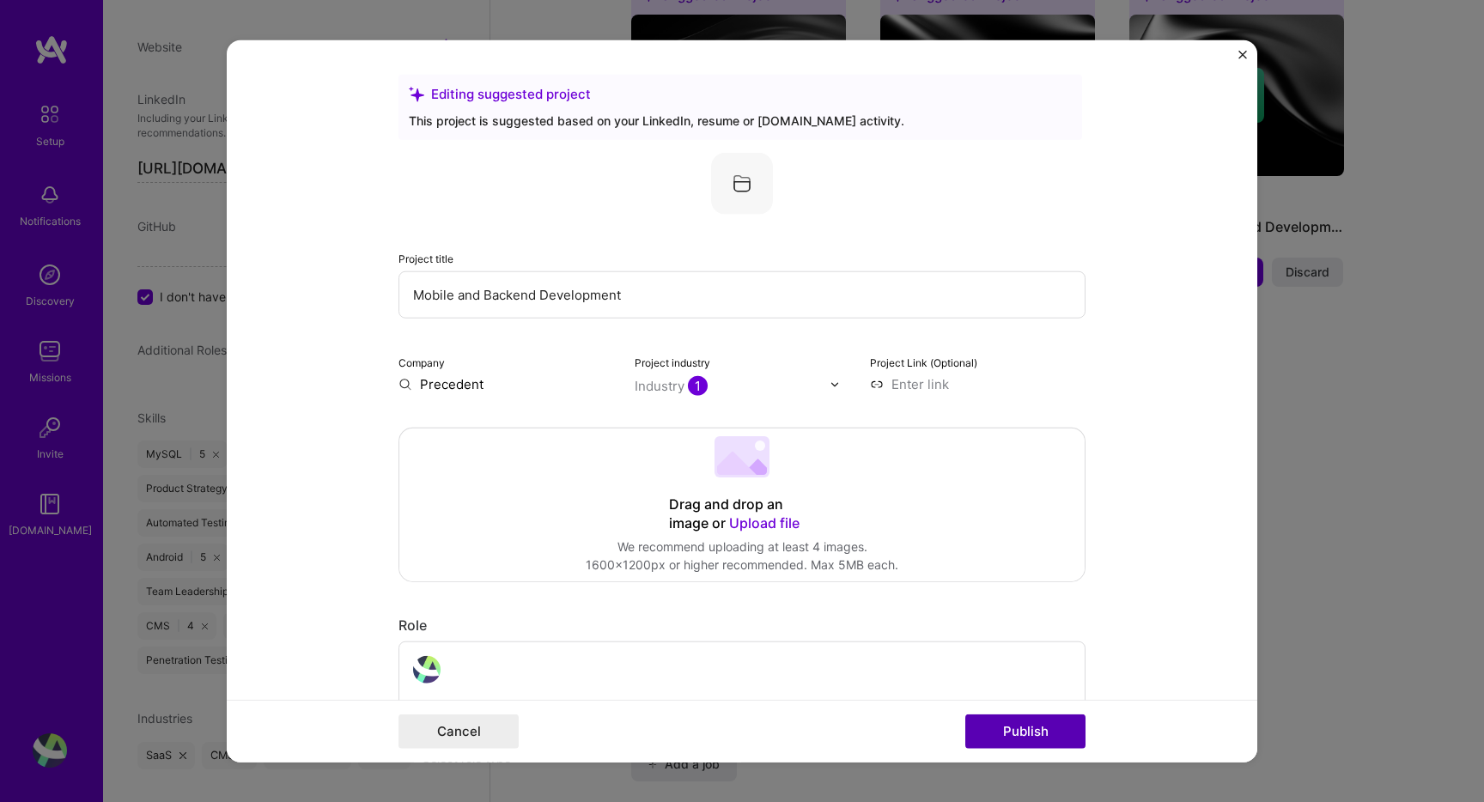
click at [1026, 725] on button "Publish" at bounding box center [1025, 730] width 120 height 34
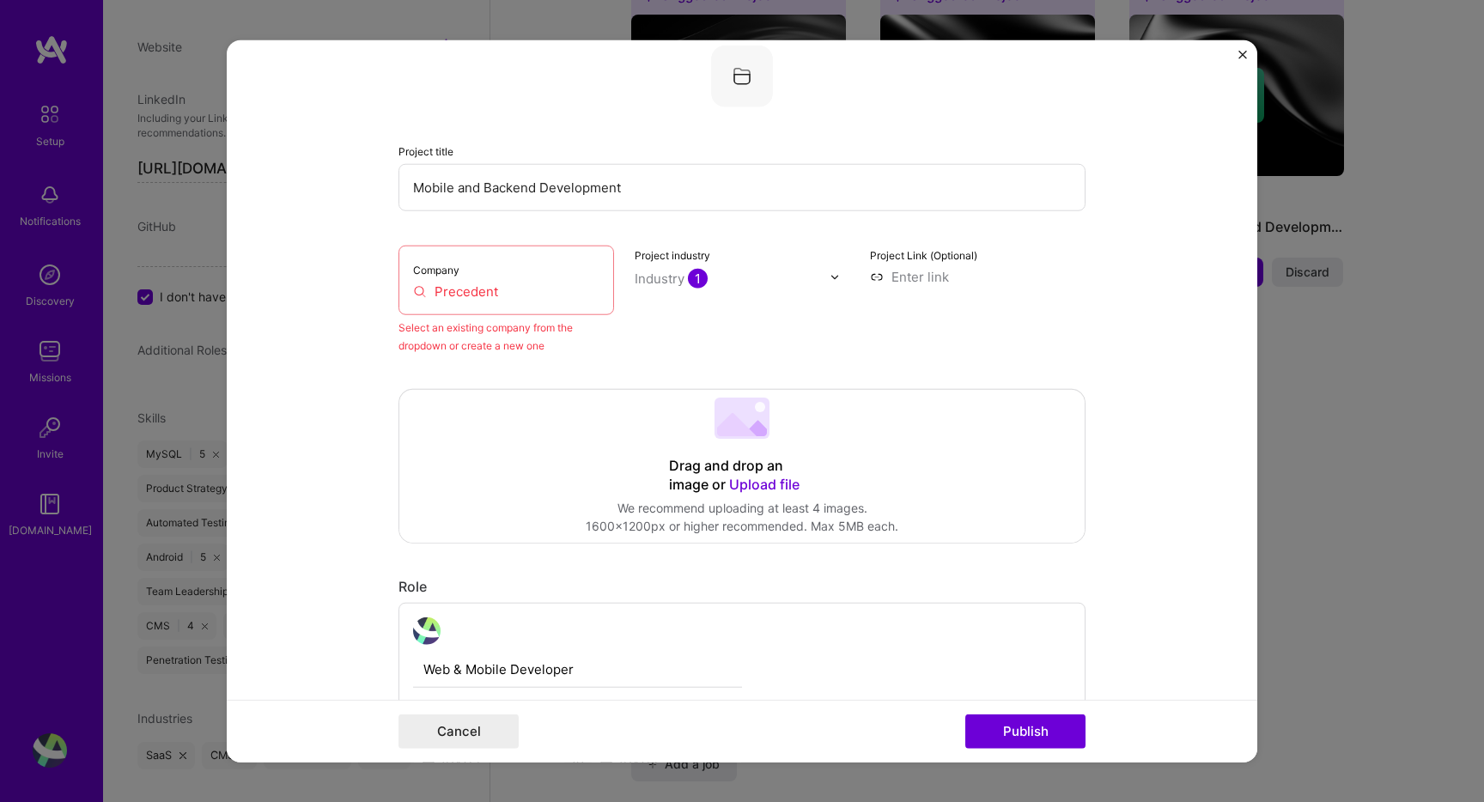
scroll to position [112, 0]
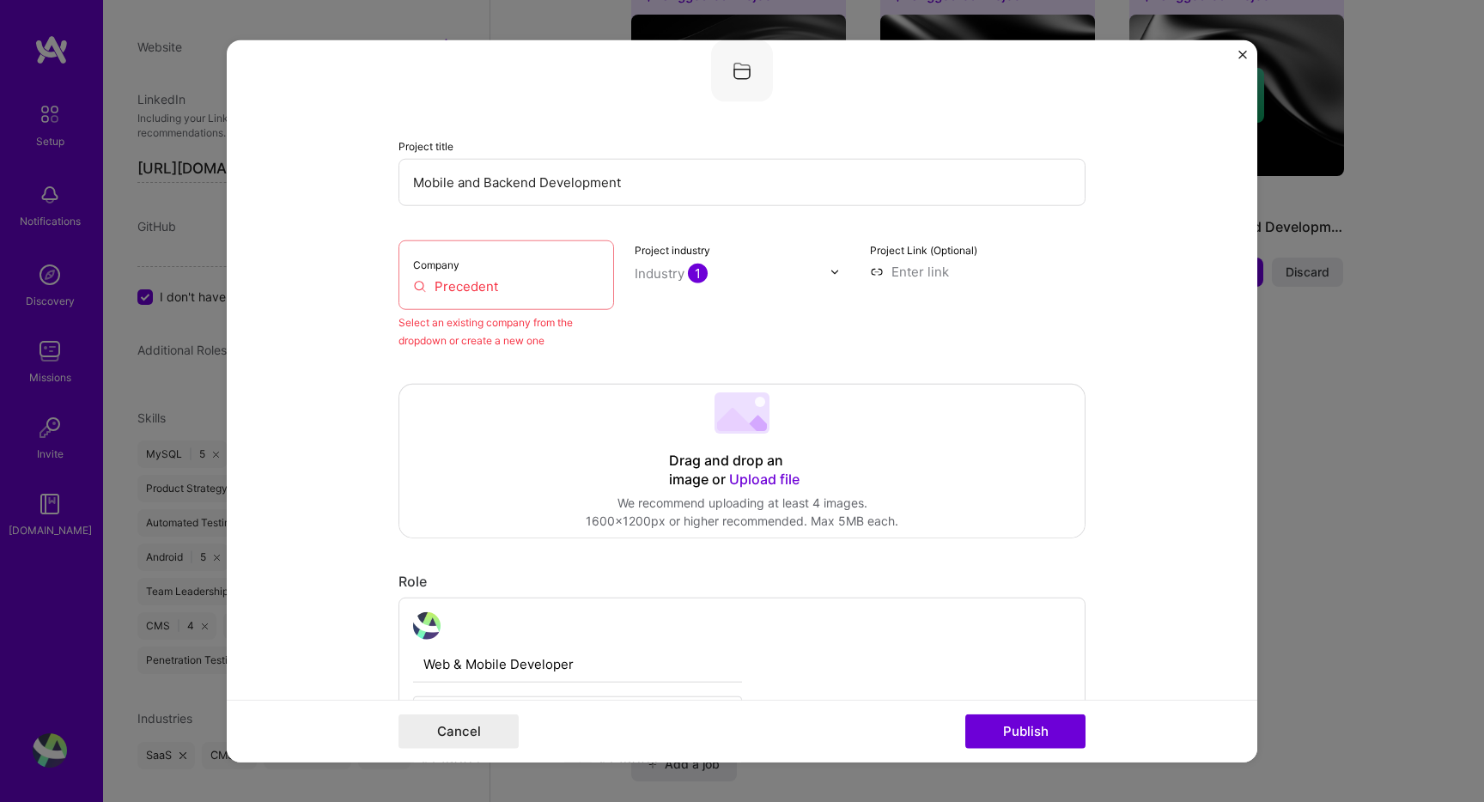
click at [505, 260] on div "Company Precedent" at bounding box center [505, 275] width 215 height 70
click at [494, 283] on input "Precedent" at bounding box center [506, 286] width 186 height 18
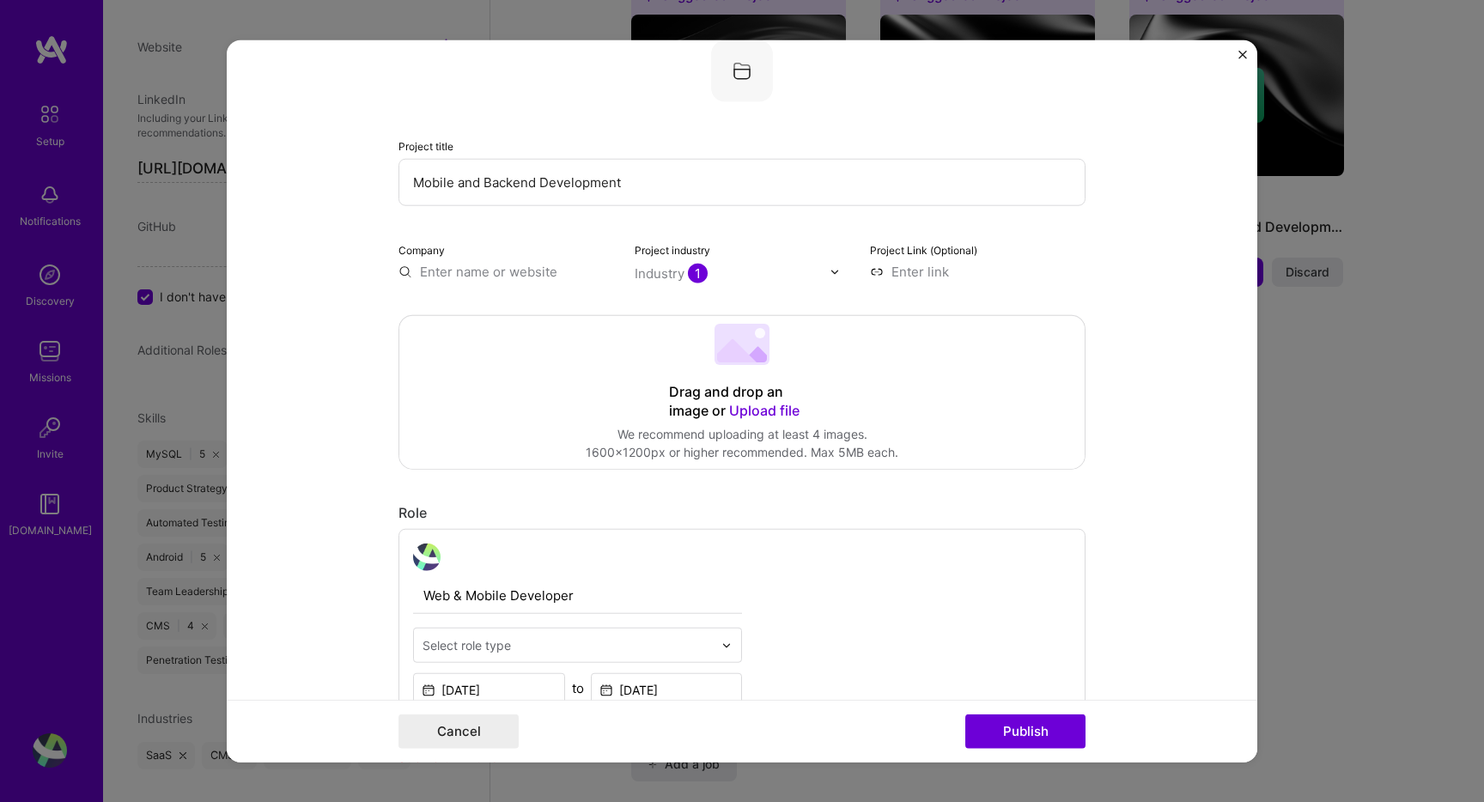
paste input "Precedent"
type input "Precedent"
click at [514, 311] on div "Precedent" at bounding box center [534, 311] width 79 height 30
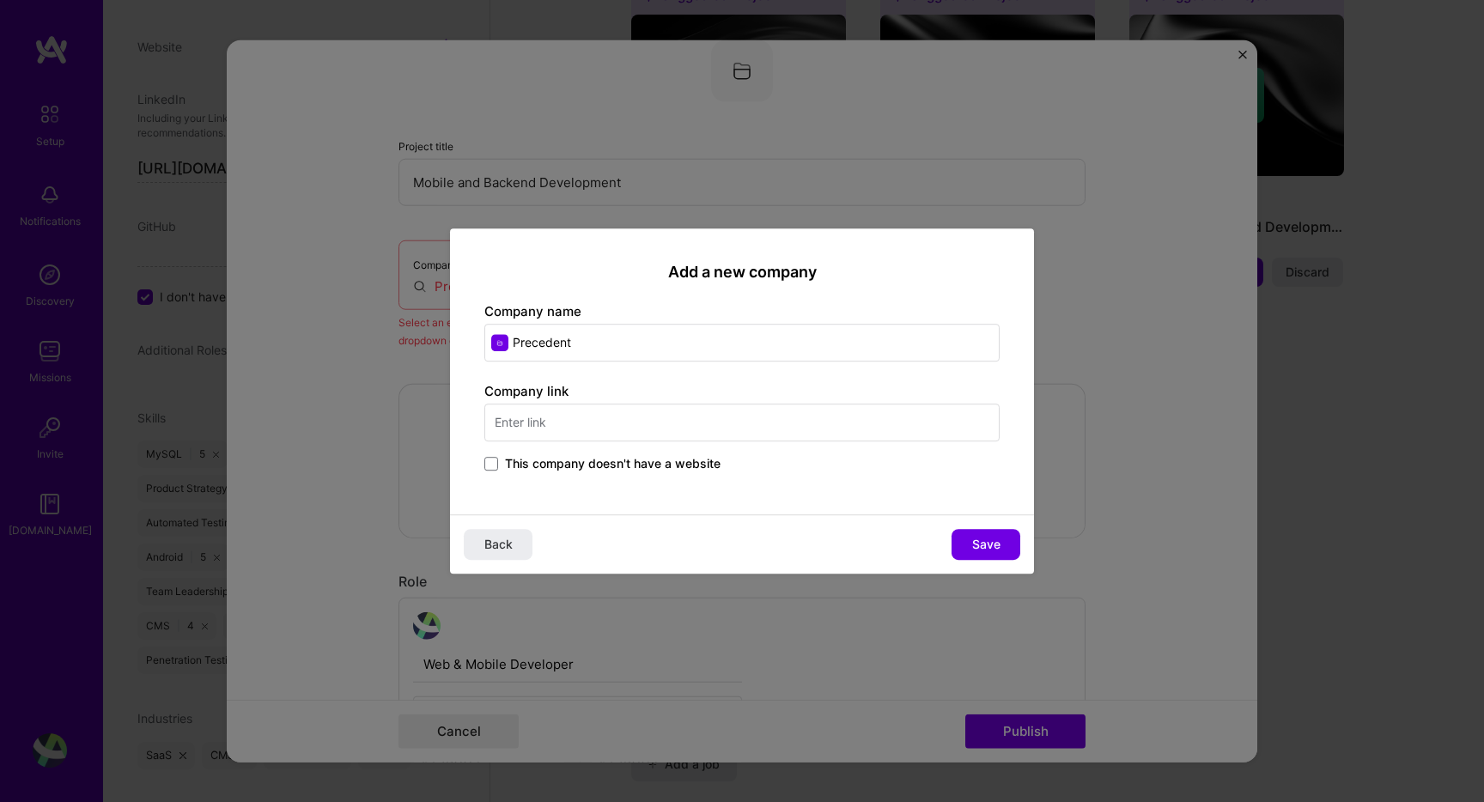
click at [563, 463] on span "This company doesn't have a website" at bounding box center [612, 463] width 215 height 17
click at [0, 0] on input "This company doesn't have a website" at bounding box center [0, 0] width 0 height 0
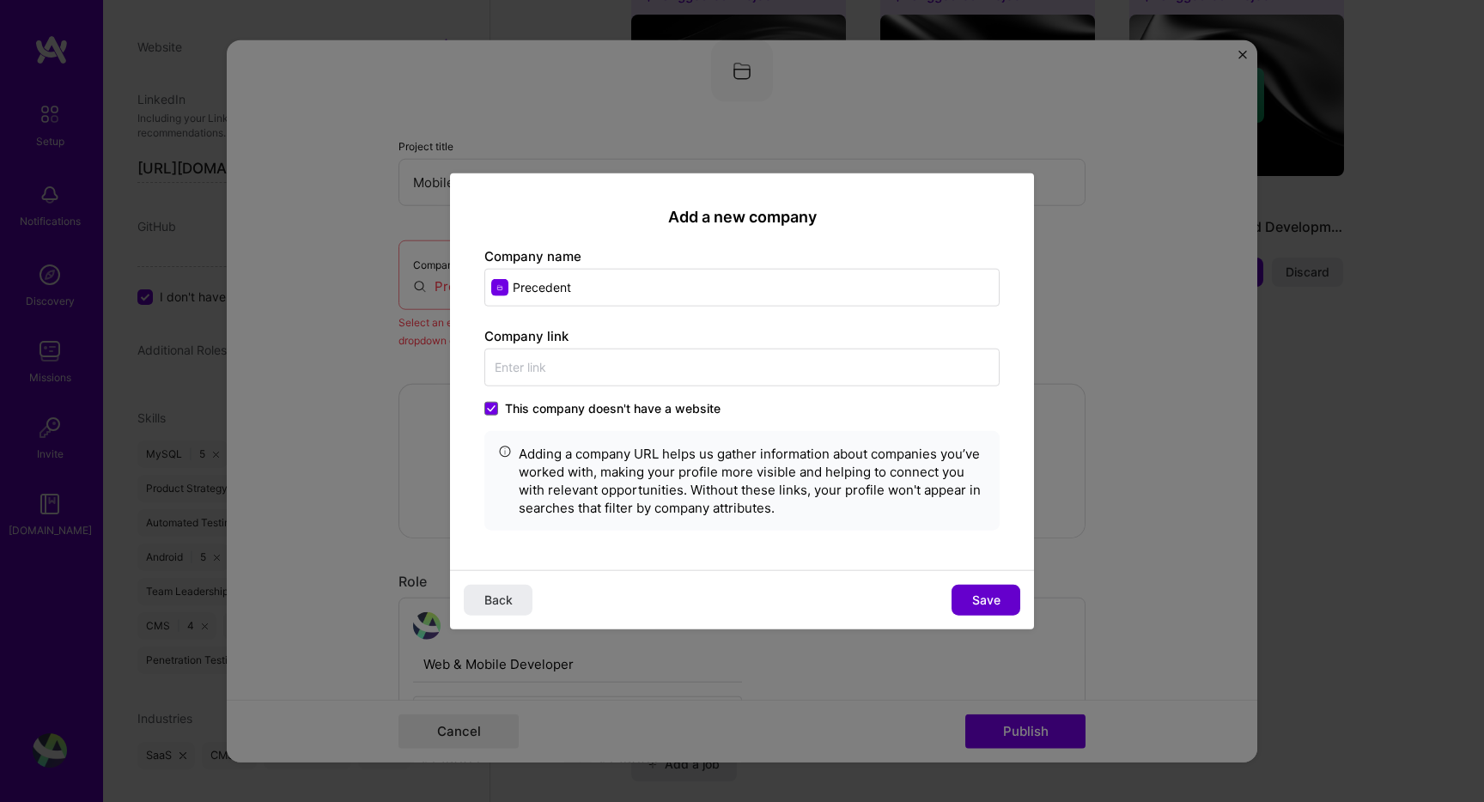
click at [997, 593] on span "Save" at bounding box center [986, 599] width 28 height 17
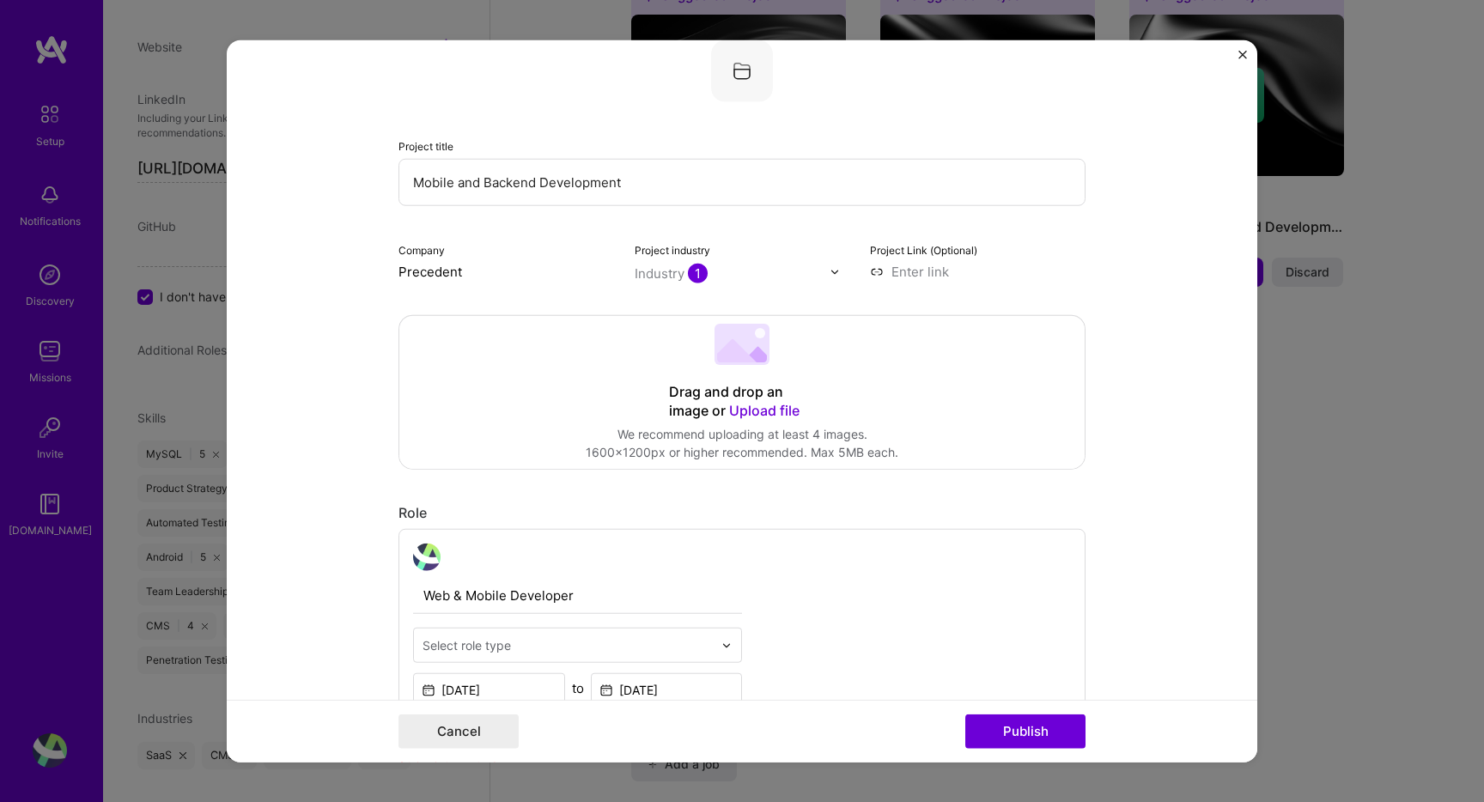
scroll to position [445, 0]
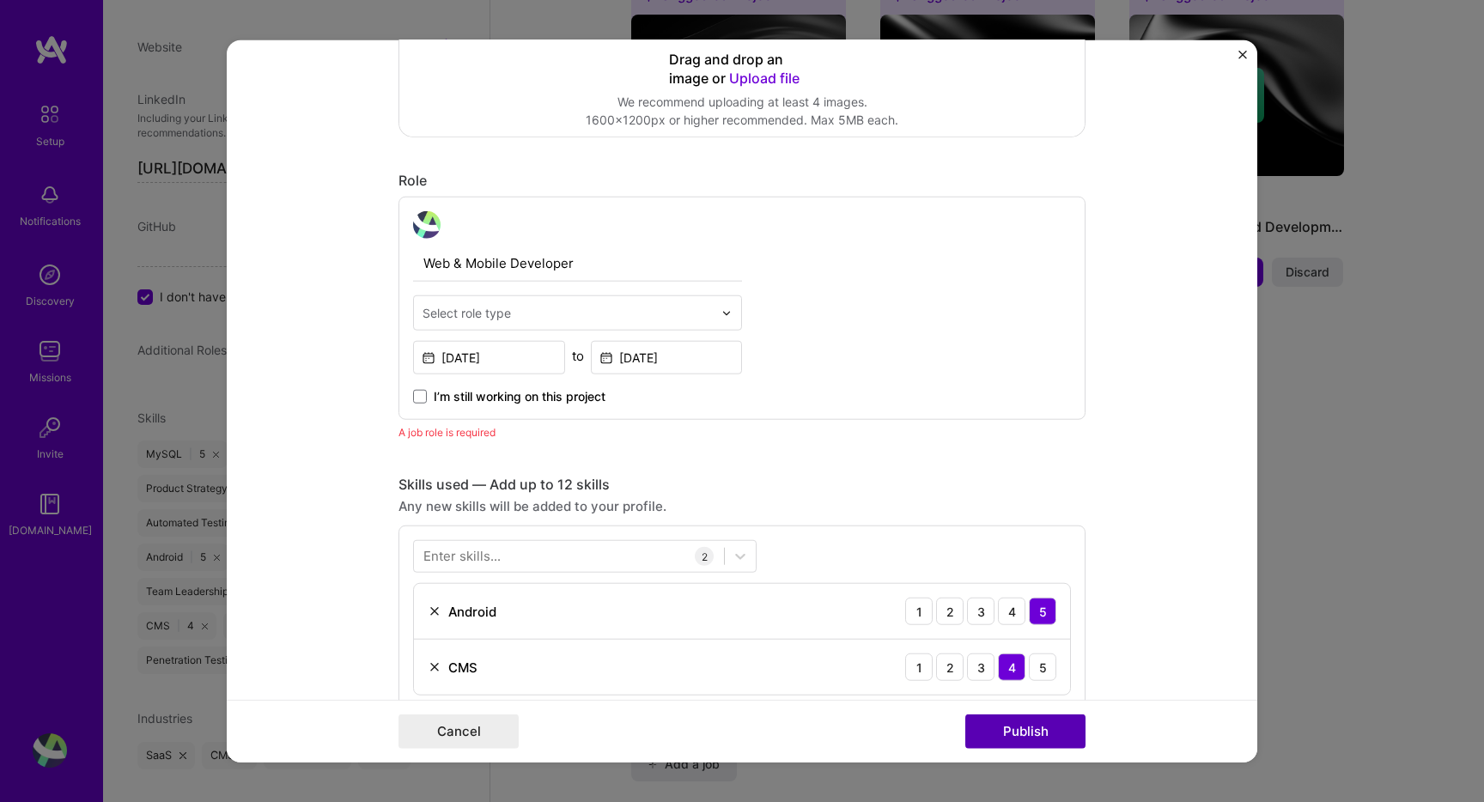
click at [1004, 719] on button "Publish" at bounding box center [1025, 730] width 120 height 34
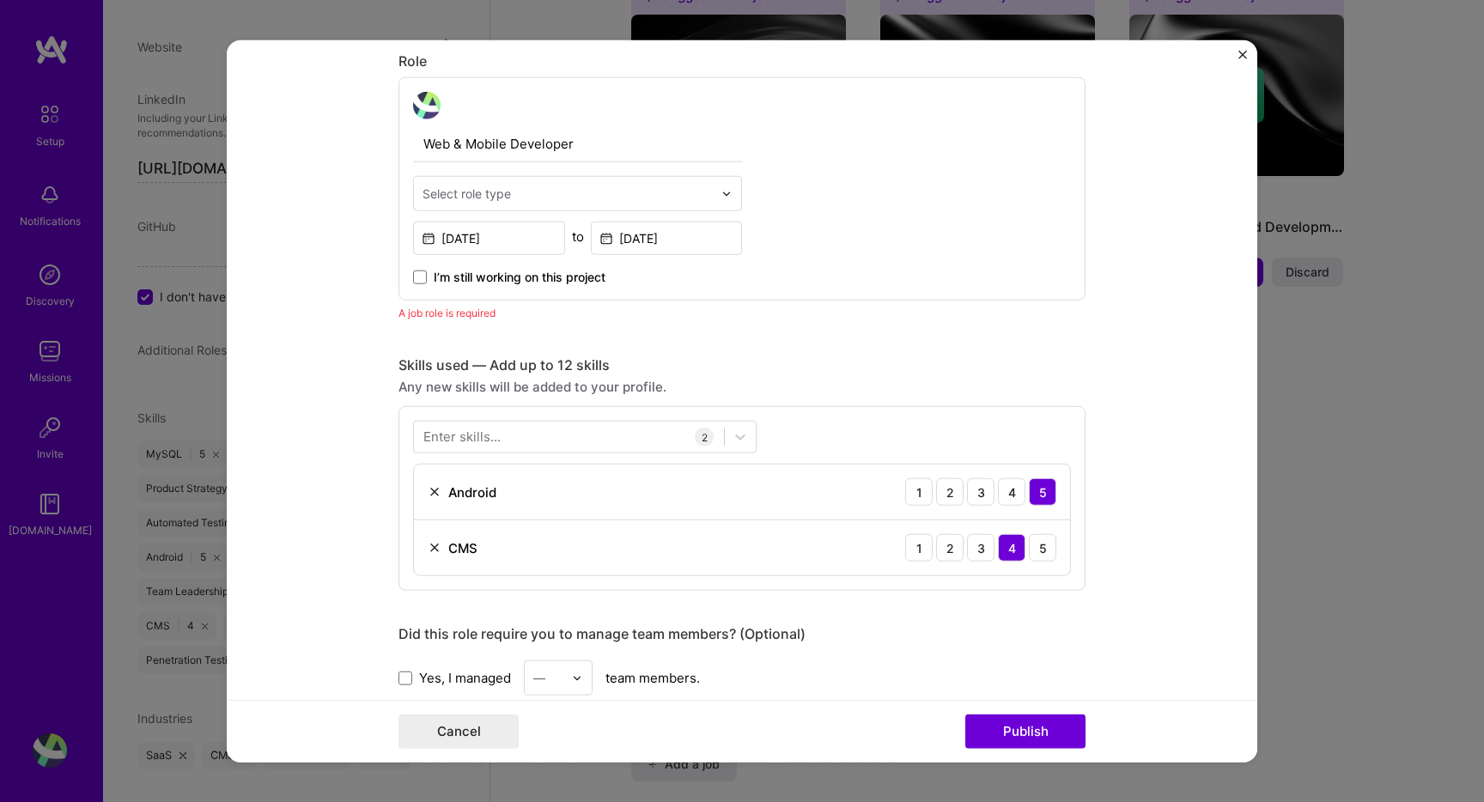
scroll to position [577, 0]
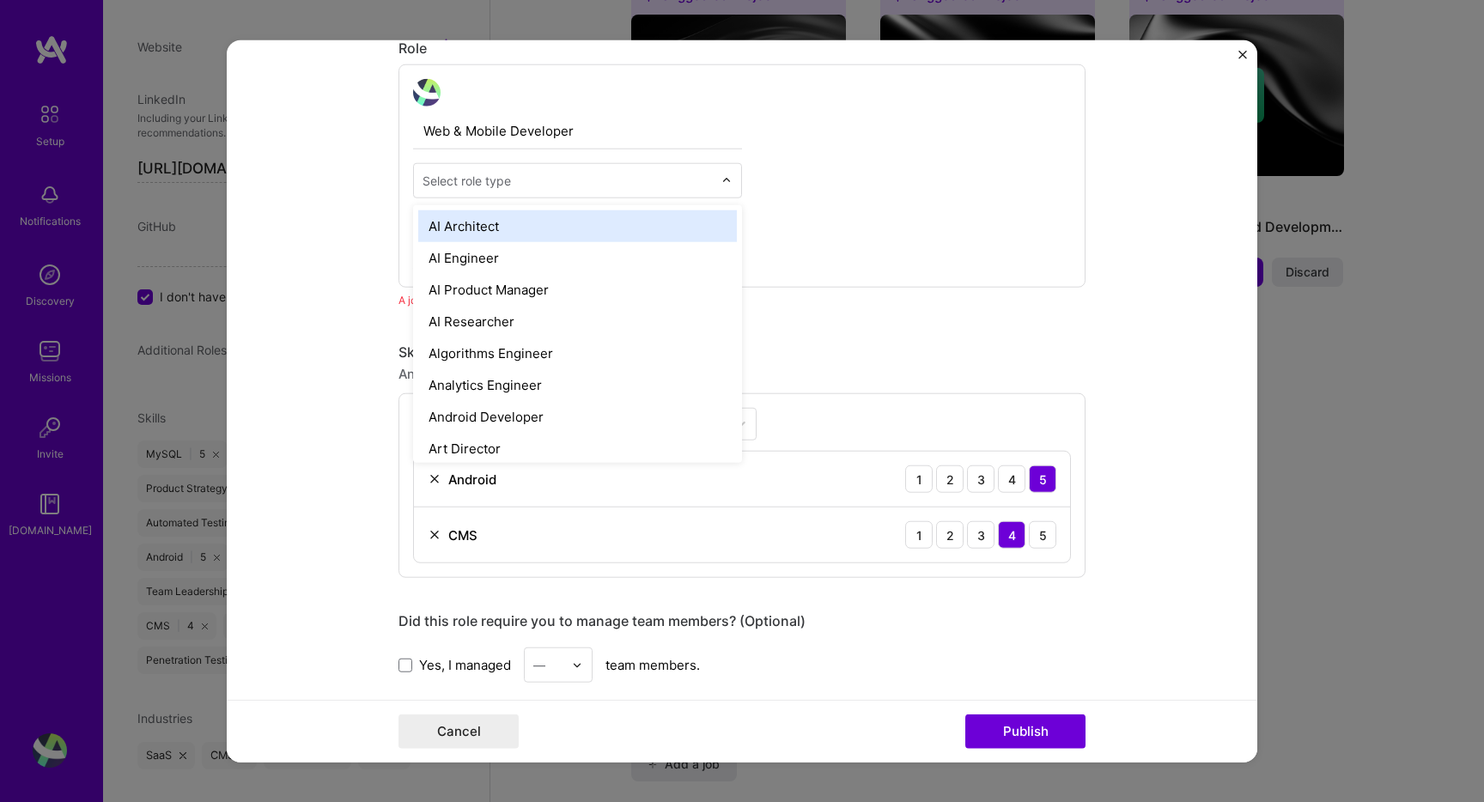
click at [546, 186] on input "text" at bounding box center [567, 181] width 290 height 18
type input ","
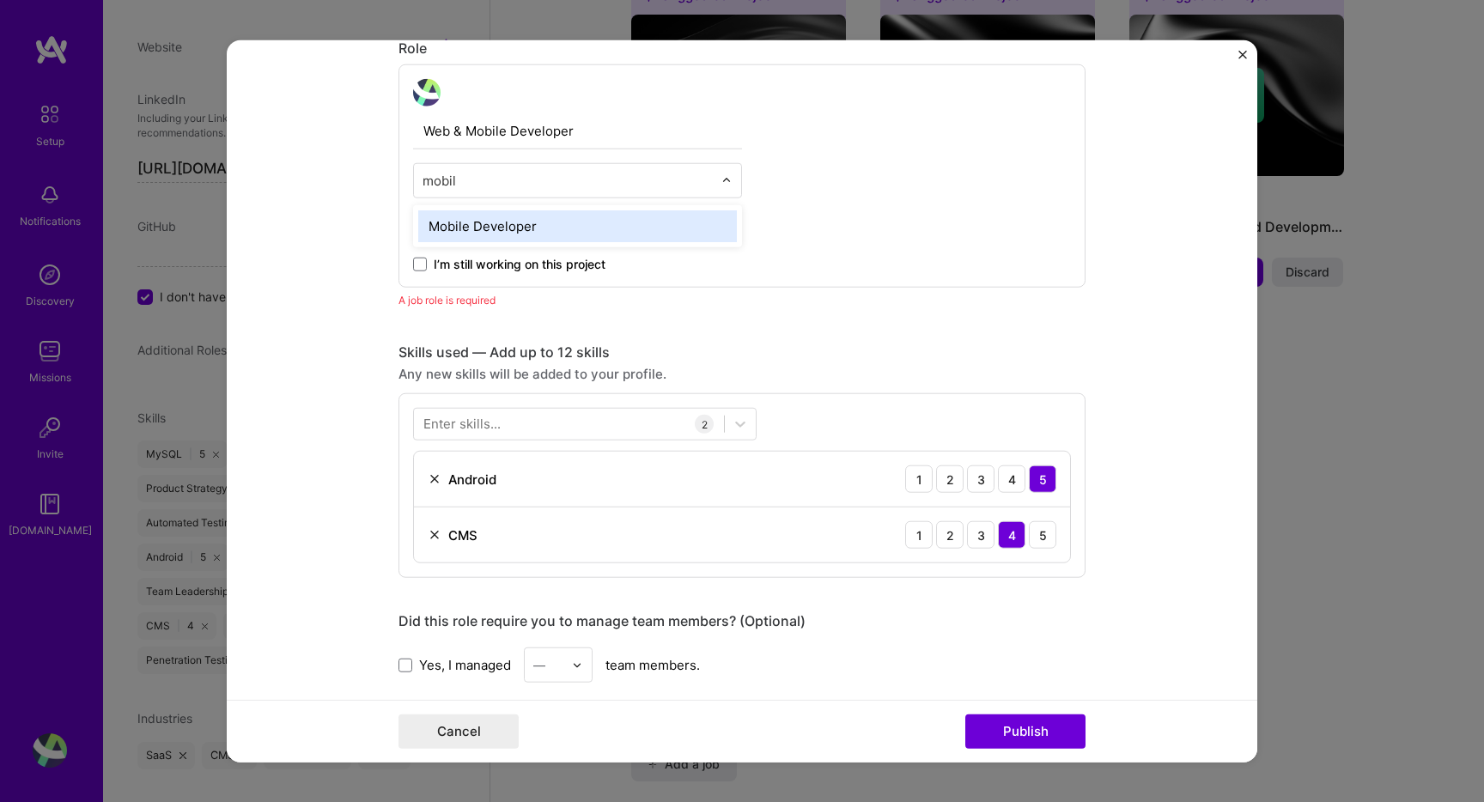
type input "mobile"
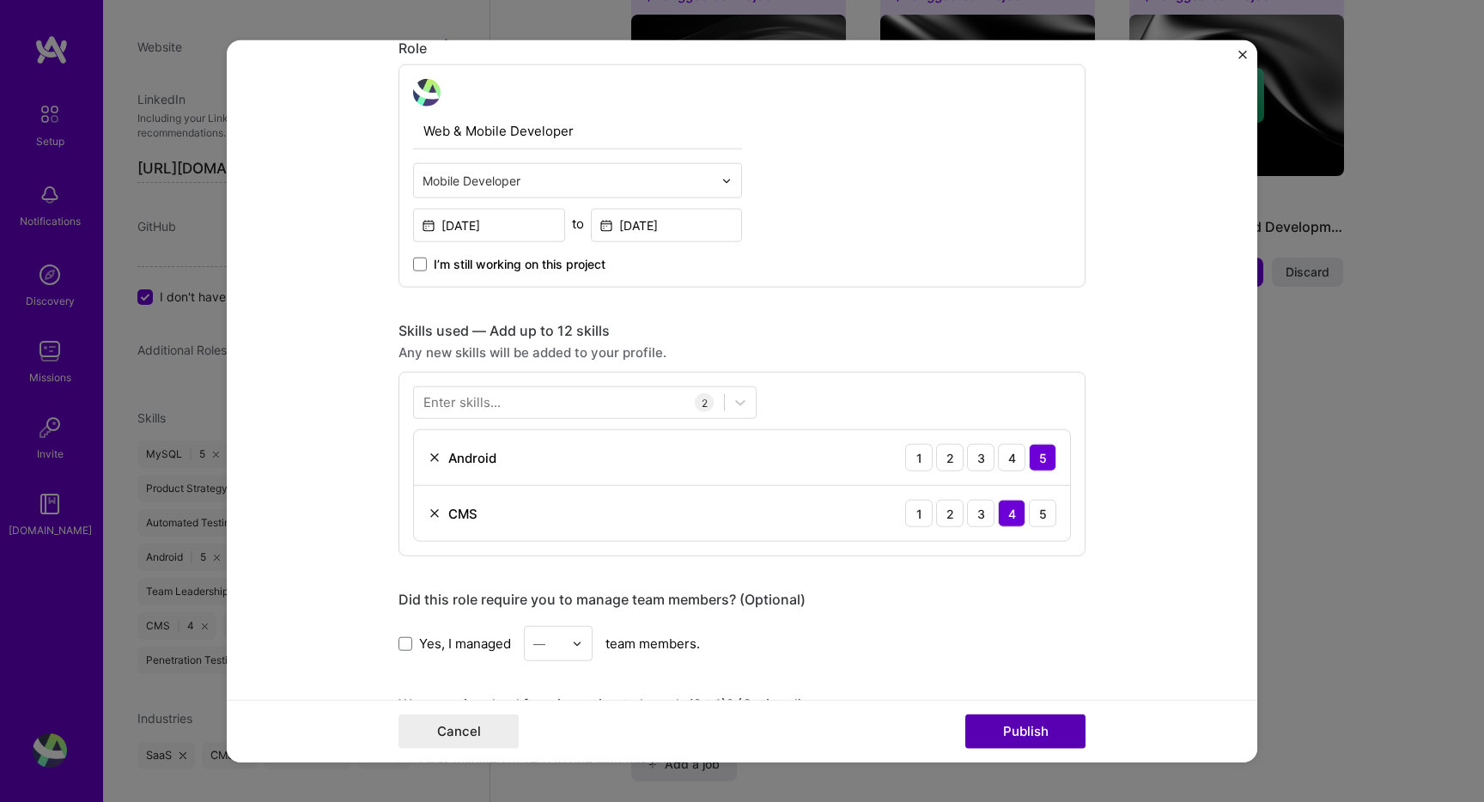
click at [1032, 721] on button "Publish" at bounding box center [1025, 730] width 120 height 34
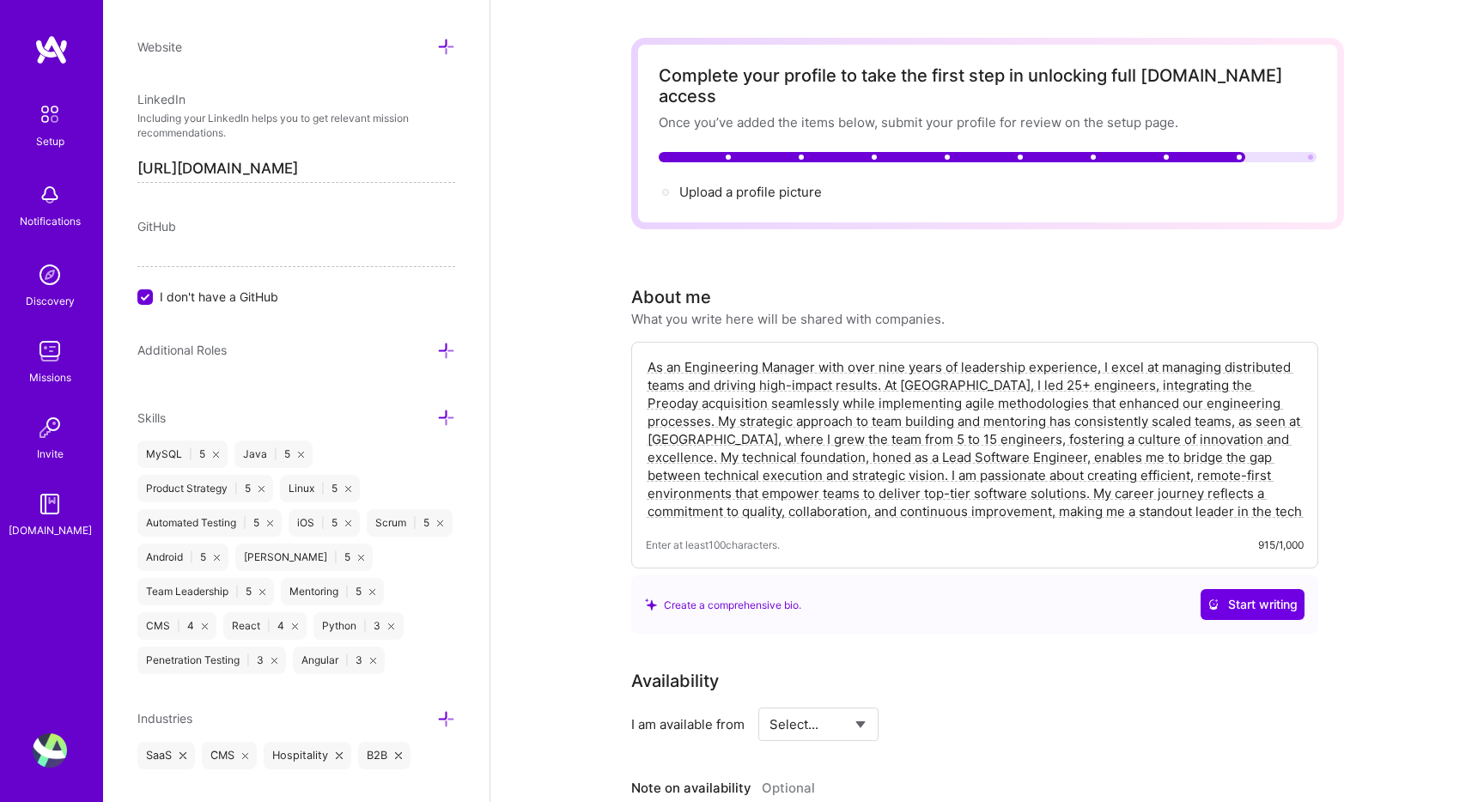
scroll to position [0, 0]
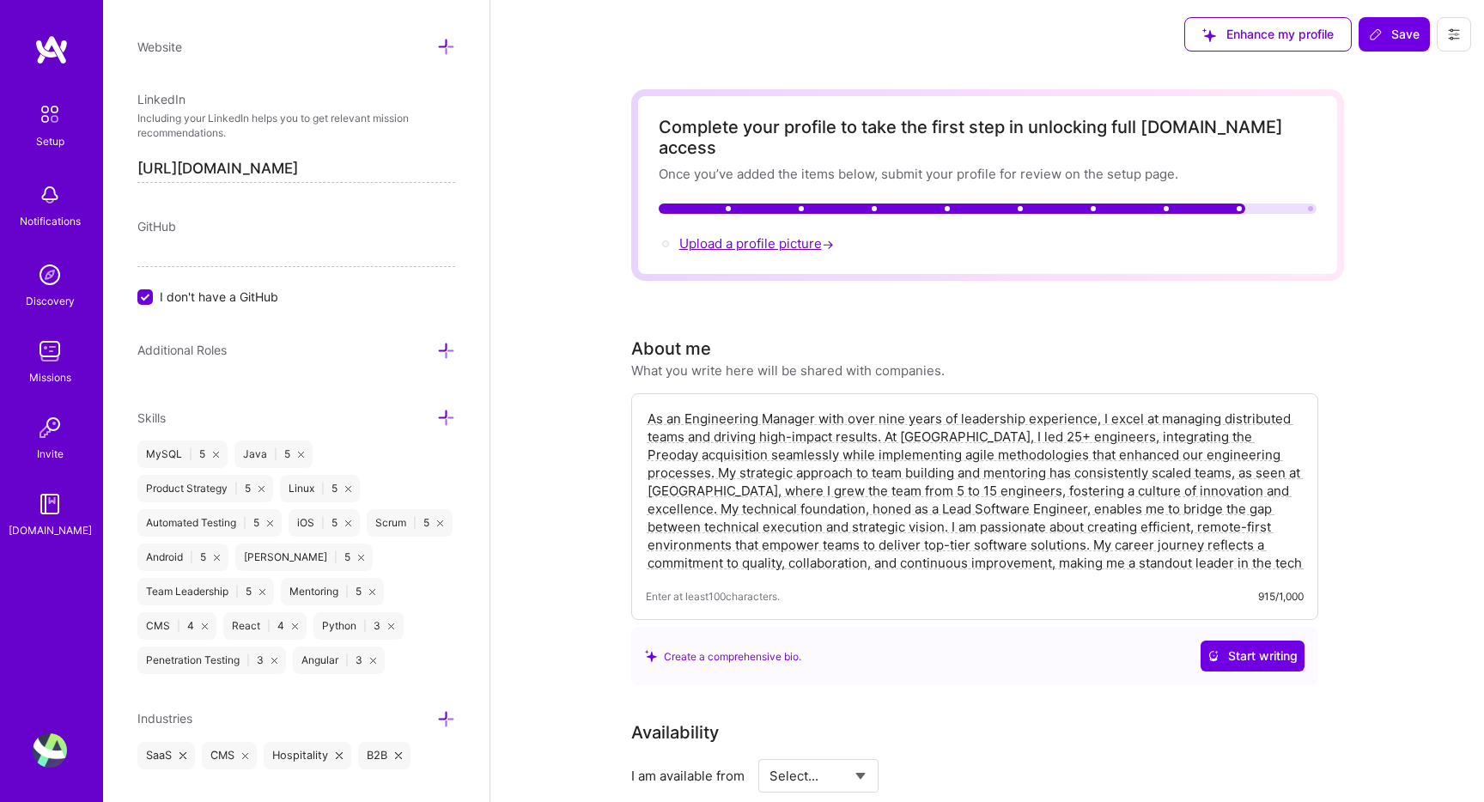
click at [709, 235] on span "Upload a profile picture →" at bounding box center [758, 243] width 158 height 16
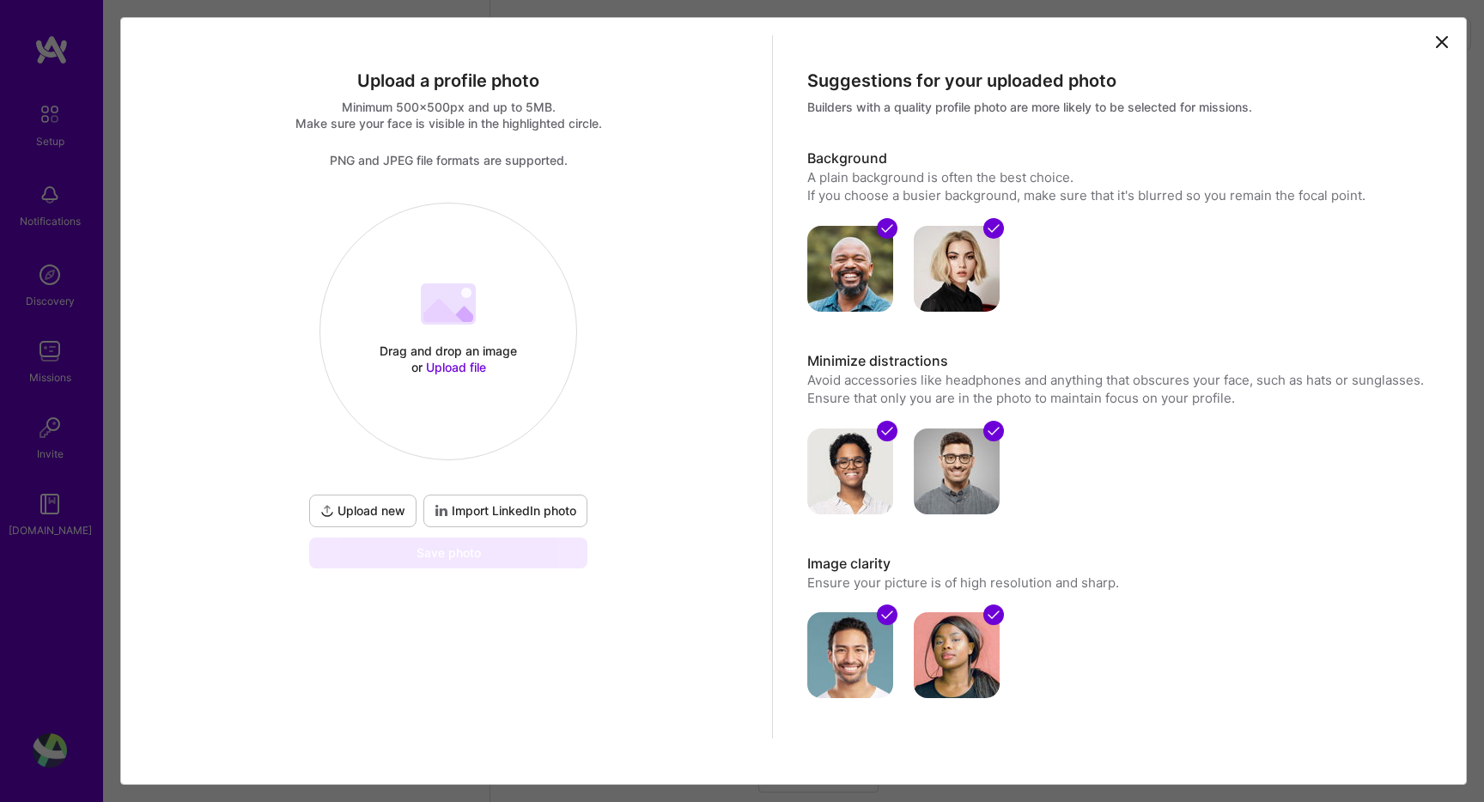
click at [367, 519] on button "Upload new" at bounding box center [362, 511] width 107 height 33
click at [493, 493] on div "Drag and drop an image or Upload file Upload file Upload new Import LinkedIn ph…" at bounding box center [448, 386] width 285 height 366
click at [525, 510] on span "Import LinkedIn photo" at bounding box center [505, 510] width 142 height 17
click at [498, 519] on span "Import LinkedIn photo" at bounding box center [505, 510] width 142 height 17
click at [434, 549] on div "Save photo" at bounding box center [448, 552] width 278 height 31
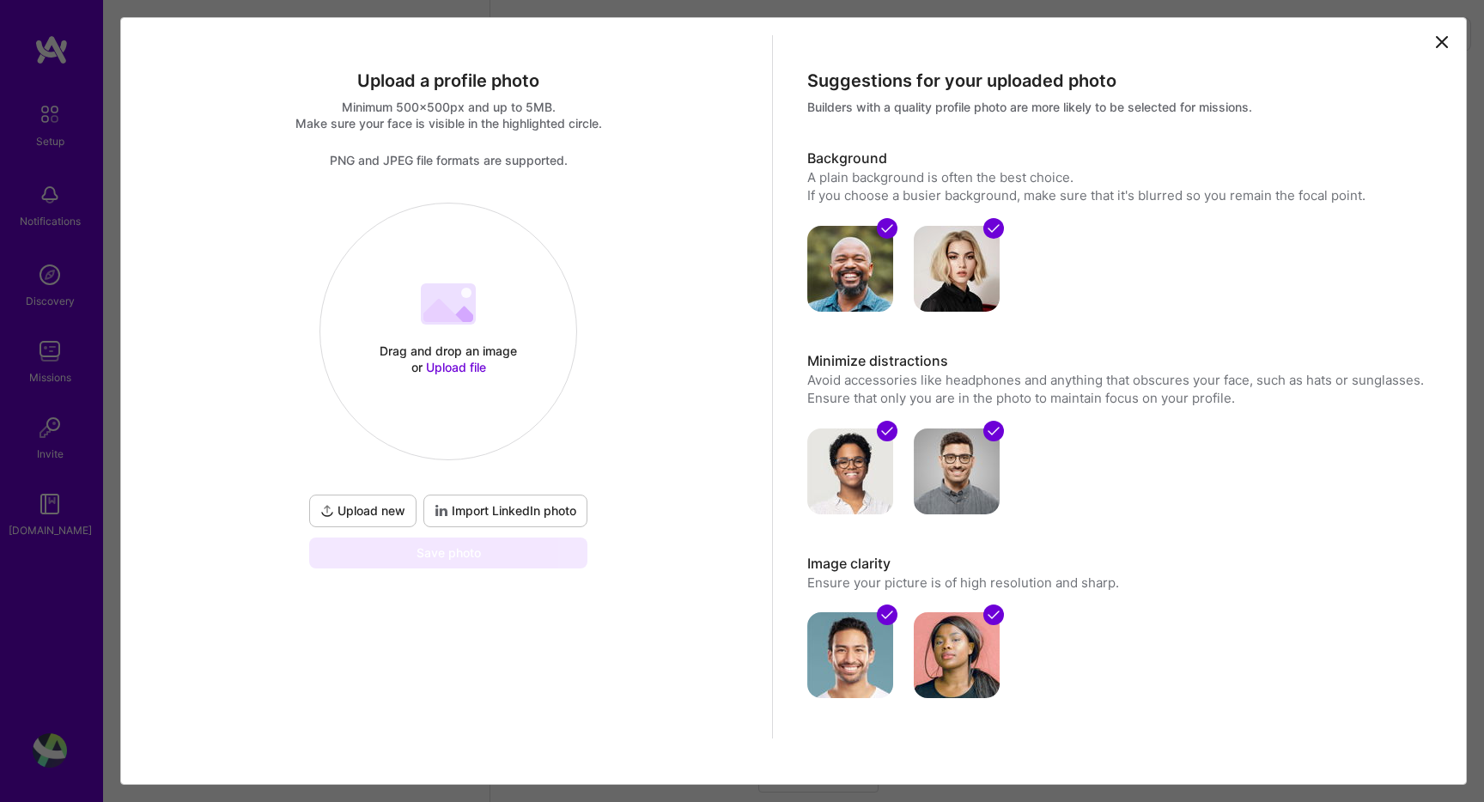
click at [440, 210] on div "Drag and drop an image or Upload file Upload file" at bounding box center [448, 332] width 258 height 258
click at [369, 508] on span "Upload new" at bounding box center [362, 510] width 85 height 17
click at [452, 367] on span "Upload file" at bounding box center [456, 367] width 60 height 15
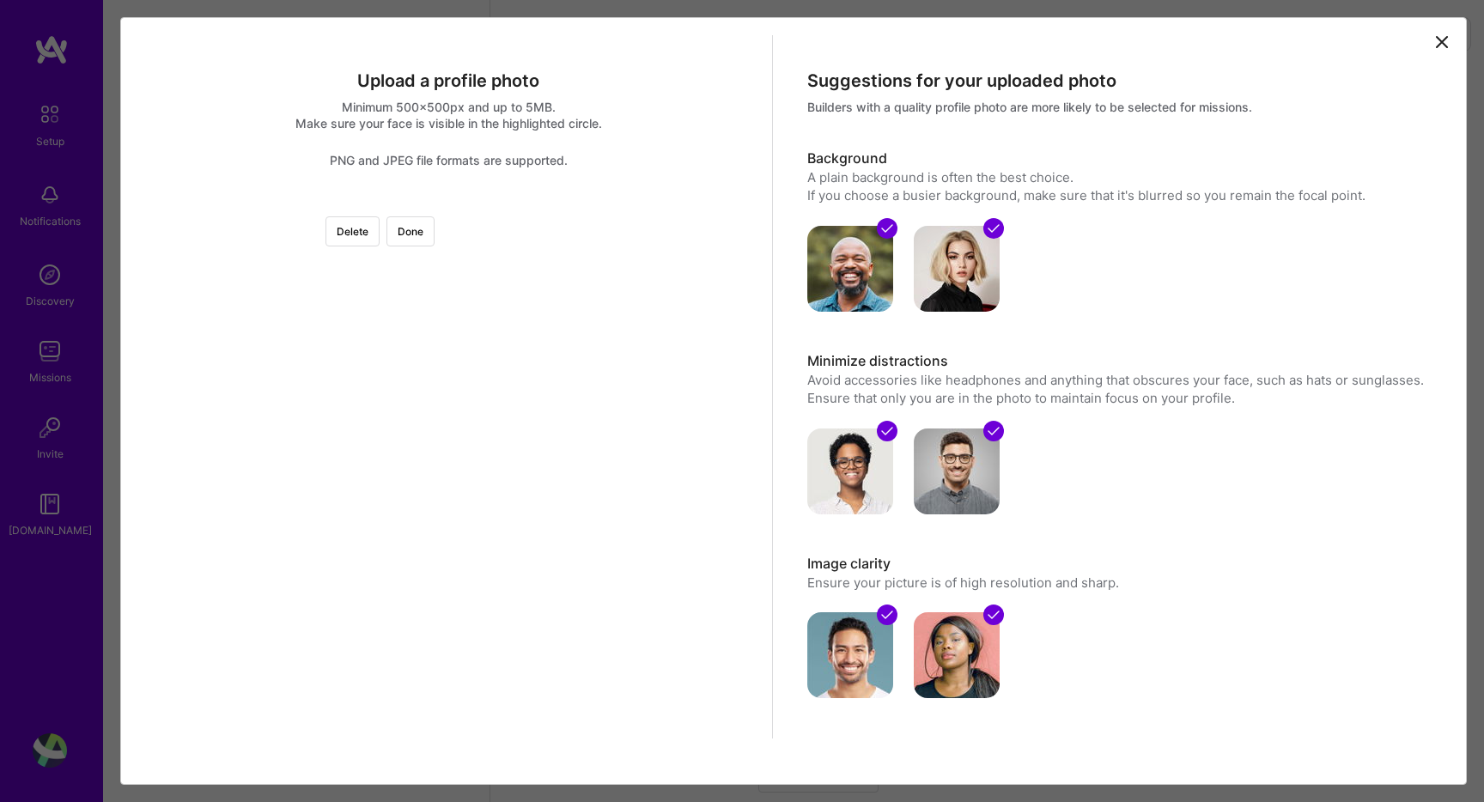
click at [588, 289] on div at bounding box center [641, 396] width 386 height 386
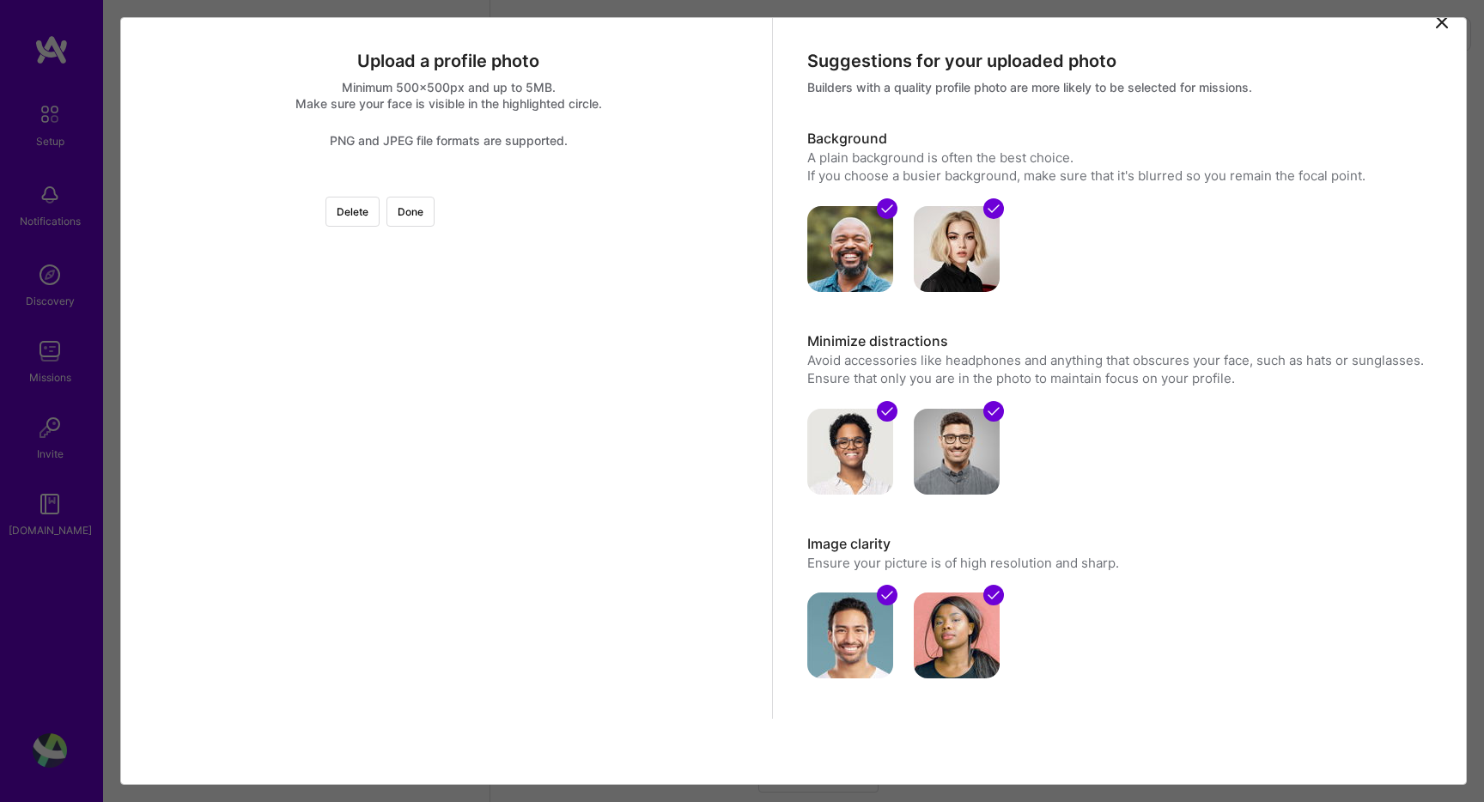
scroll to position [21, 0]
click at [448, 183] on img at bounding box center [448, 183] width 0 height 0
click at [448, 426] on div at bounding box center [641, 376] width 386 height 386
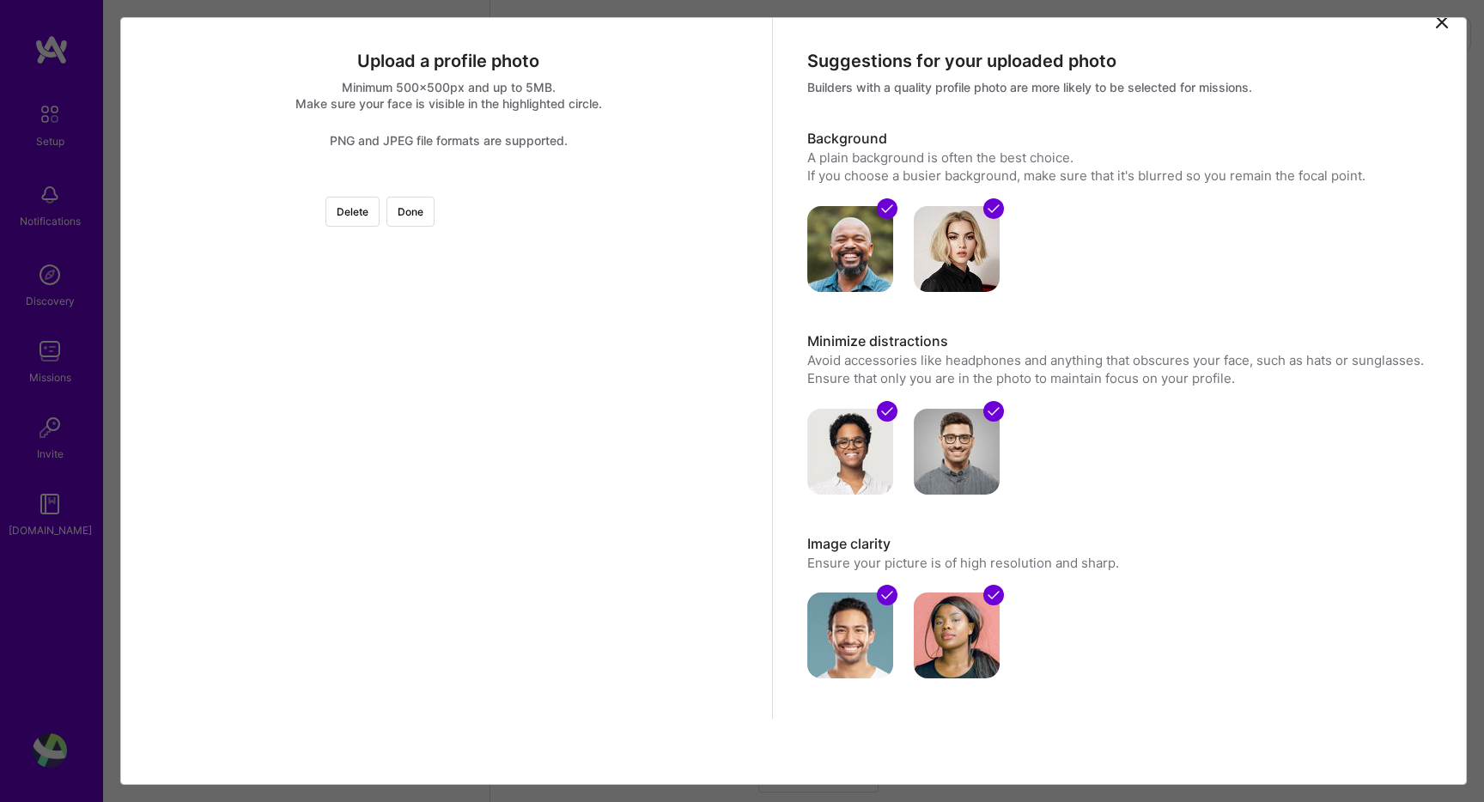
click at [549, 424] on div at bounding box center [641, 376] width 386 height 386
click at [532, 347] on div at bounding box center [641, 376] width 386 height 386
click at [448, 369] on div at bounding box center [641, 376] width 386 height 386
click at [448, 183] on div at bounding box center [448, 183] width 0 height 0
click at [448, 425] on div at bounding box center [573, 402] width 251 height 251
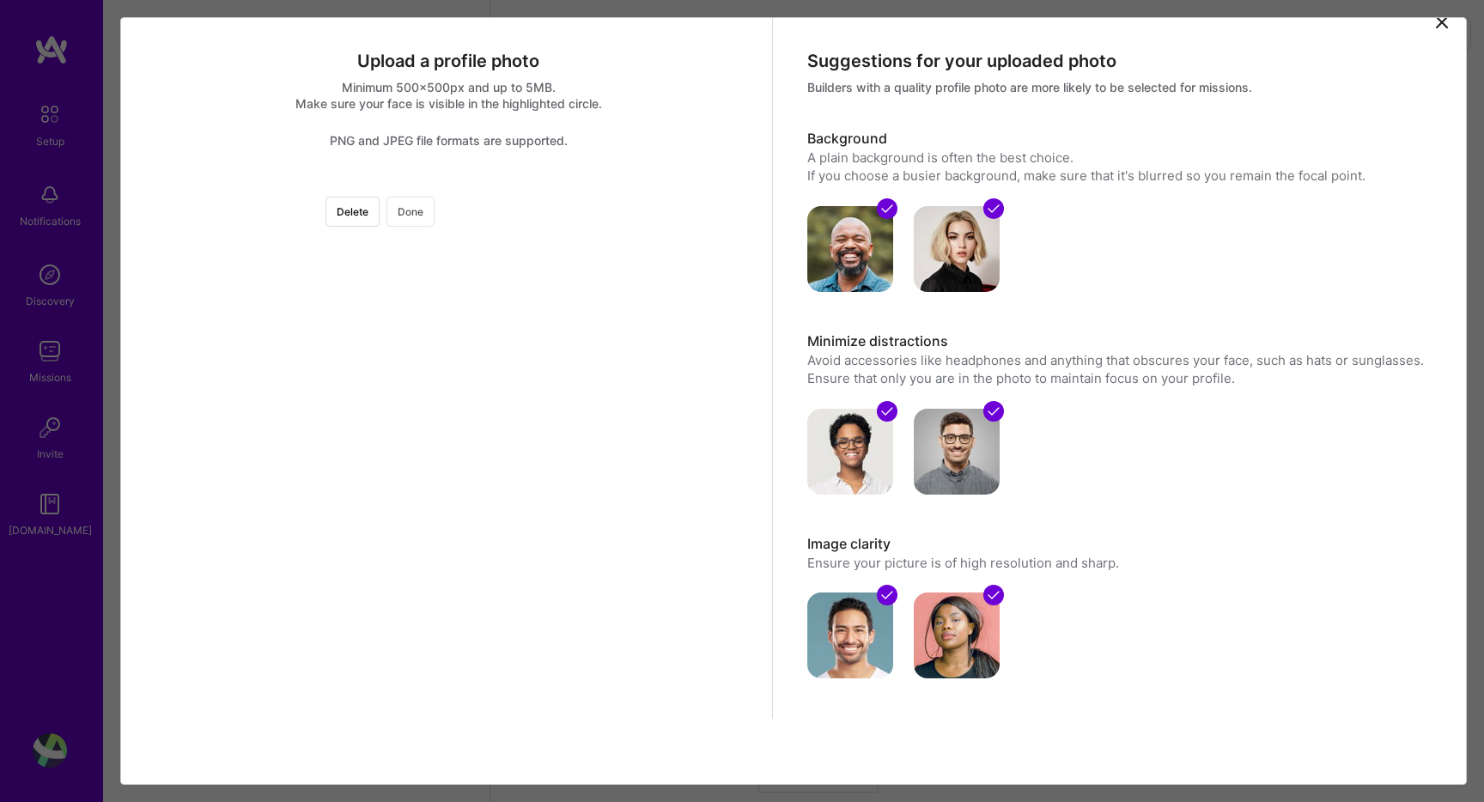
click at [434, 212] on button "Done" at bounding box center [410, 212] width 48 height 30
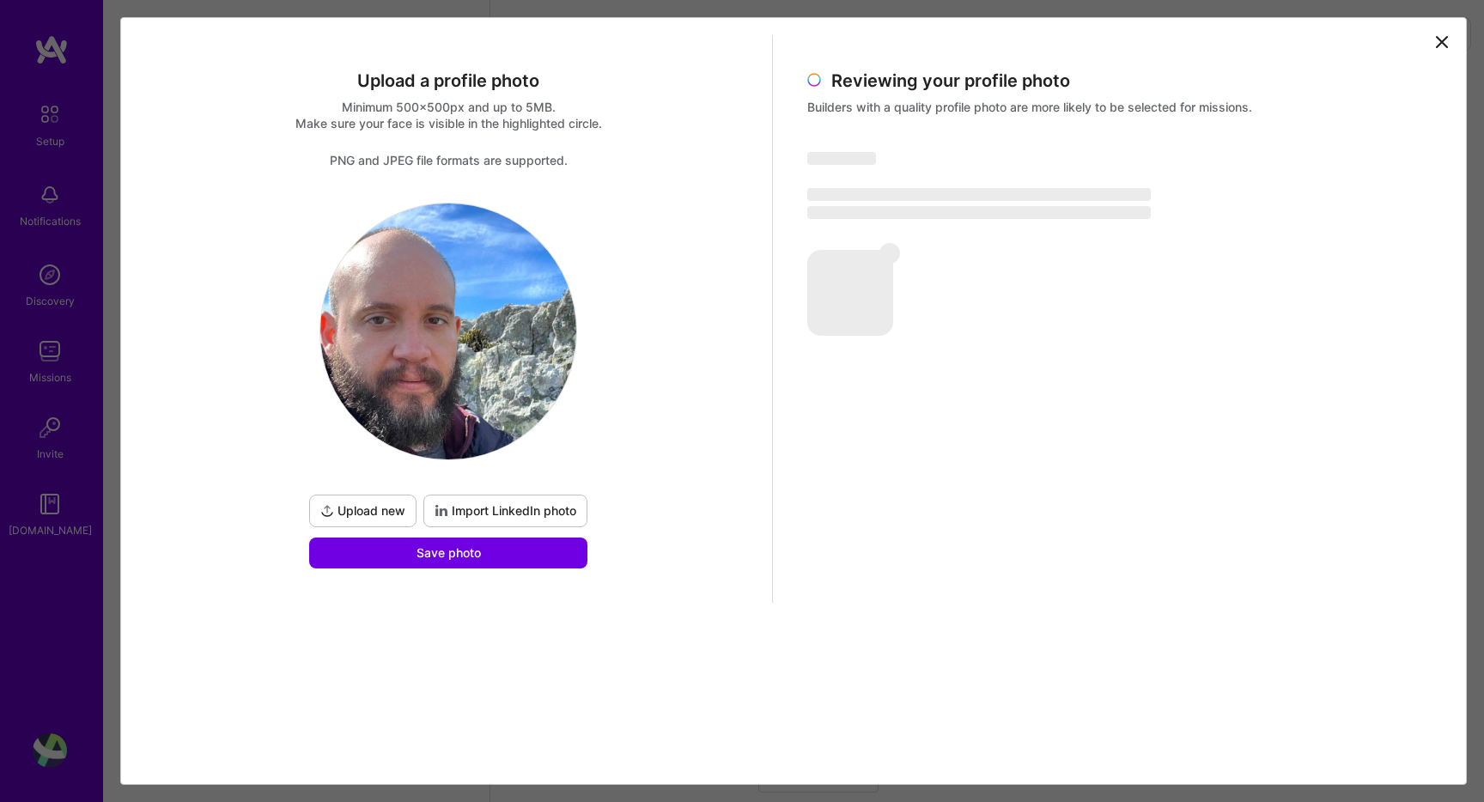
scroll to position [0, 0]
click at [476, 565] on button "Save photo" at bounding box center [448, 552] width 278 height 31
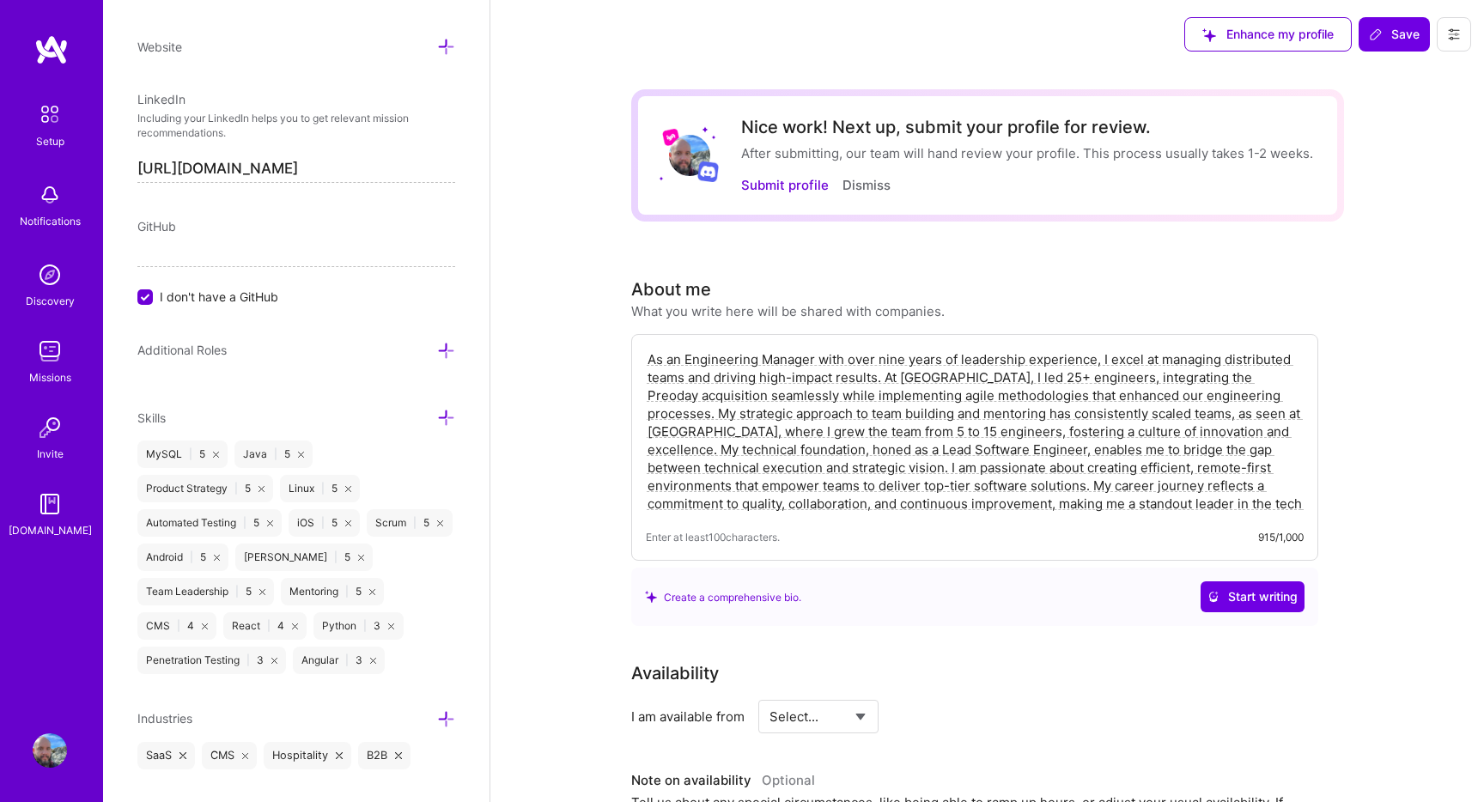
click at [798, 173] on div "Nice work! Next up, submit your profile for review. After submitting, our team …" at bounding box center [1027, 155] width 572 height 77
click at [788, 187] on button "Submit profile" at bounding box center [785, 185] width 88 height 18
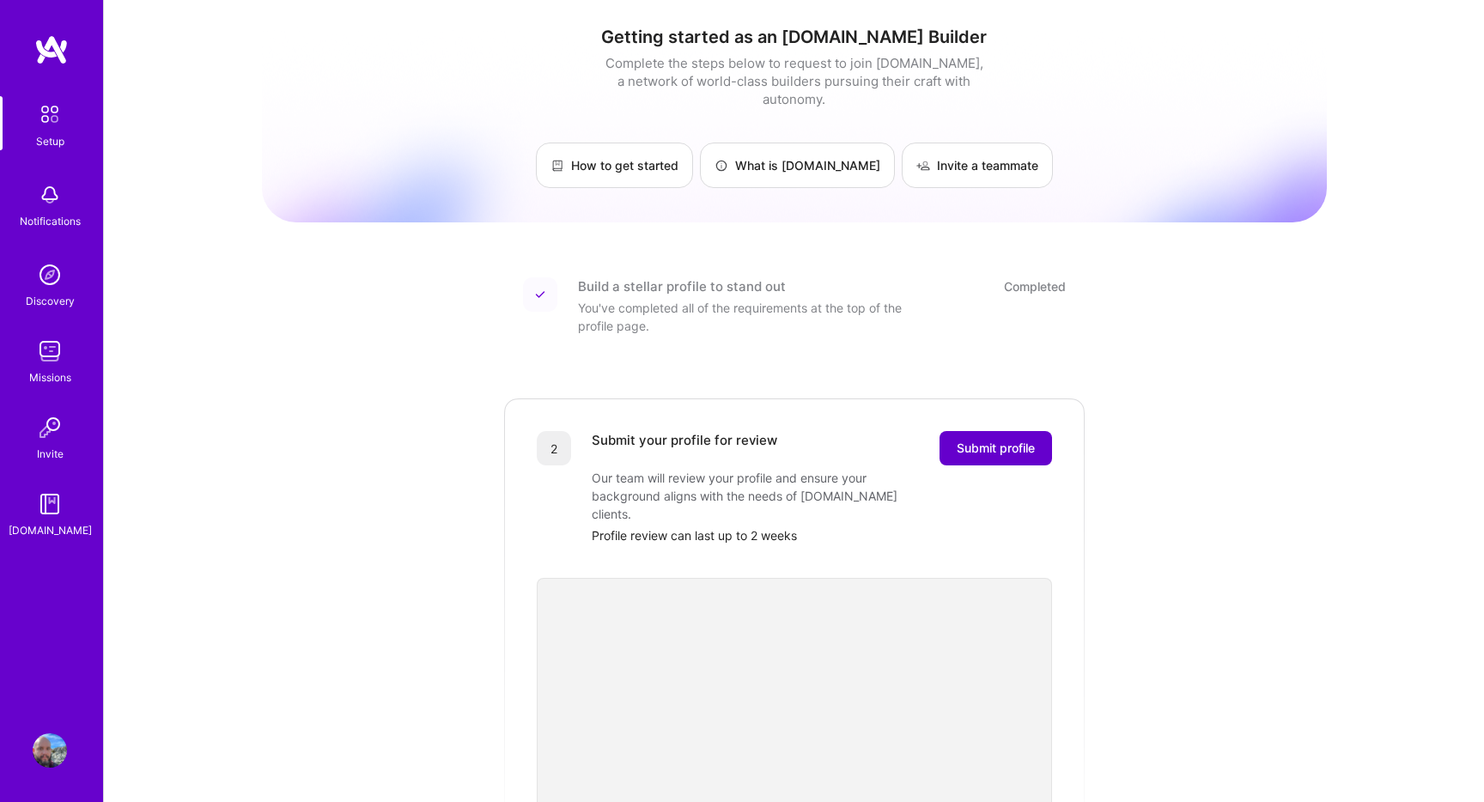
click at [1026, 431] on button "Submit profile" at bounding box center [995, 448] width 112 height 34
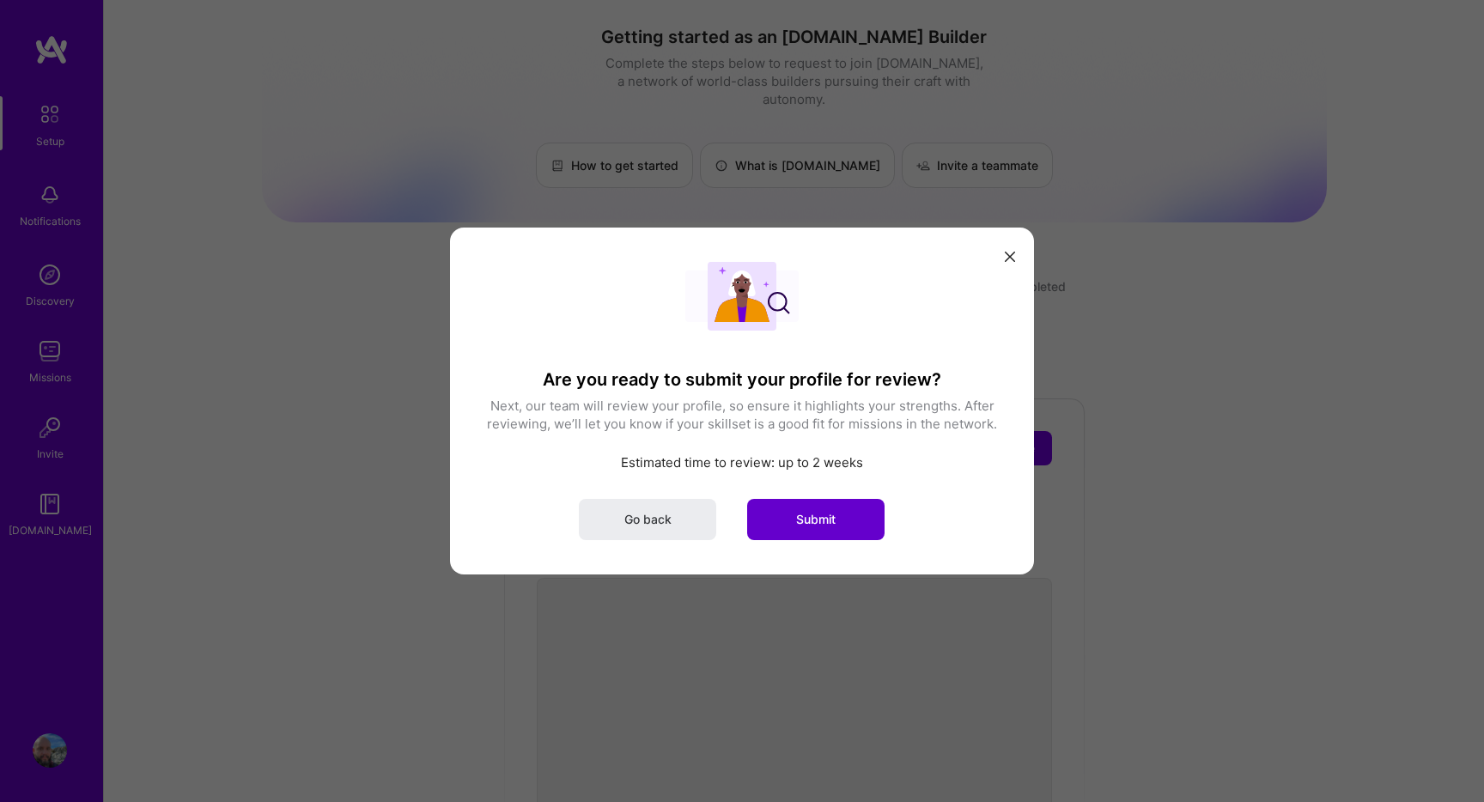
click at [818, 511] on span "Submit" at bounding box center [815, 519] width 39 height 17
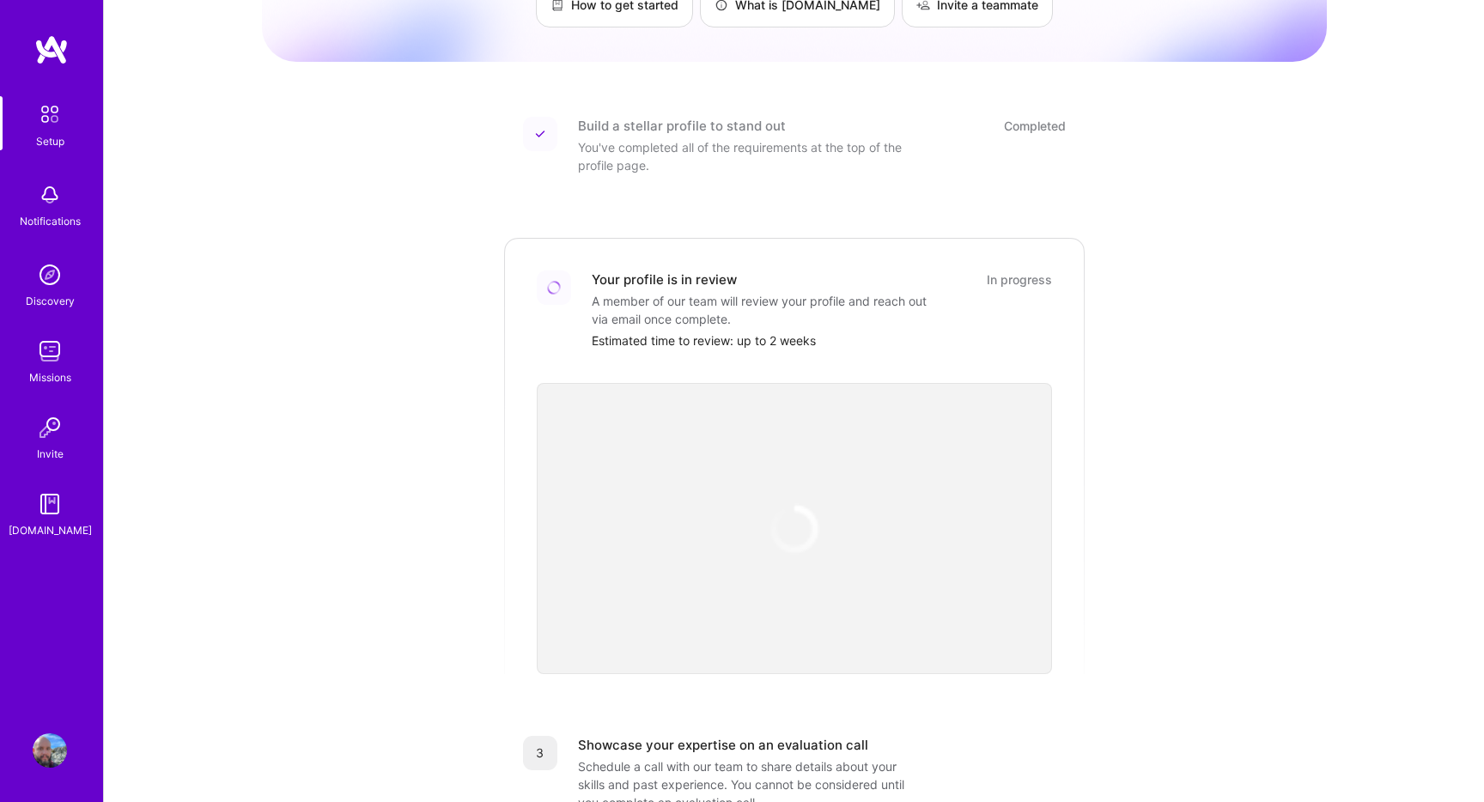
scroll to position [446, 0]
